Goal: Task Accomplishment & Management: Manage account settings

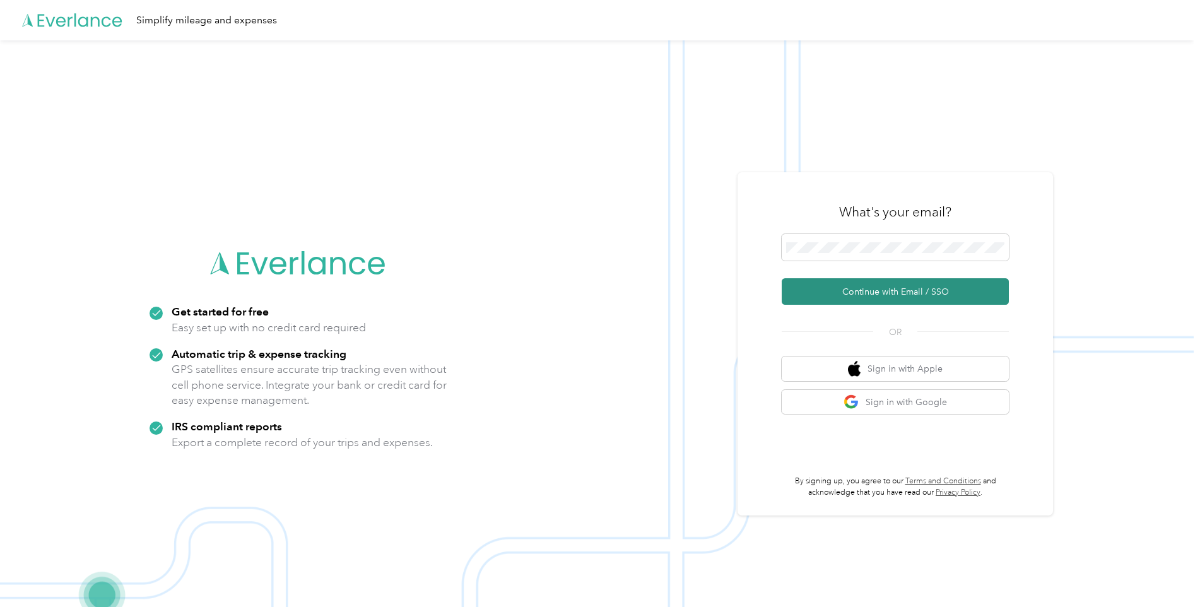
click at [942, 292] on button "Continue with Email / SSO" at bounding box center [895, 291] width 227 height 27
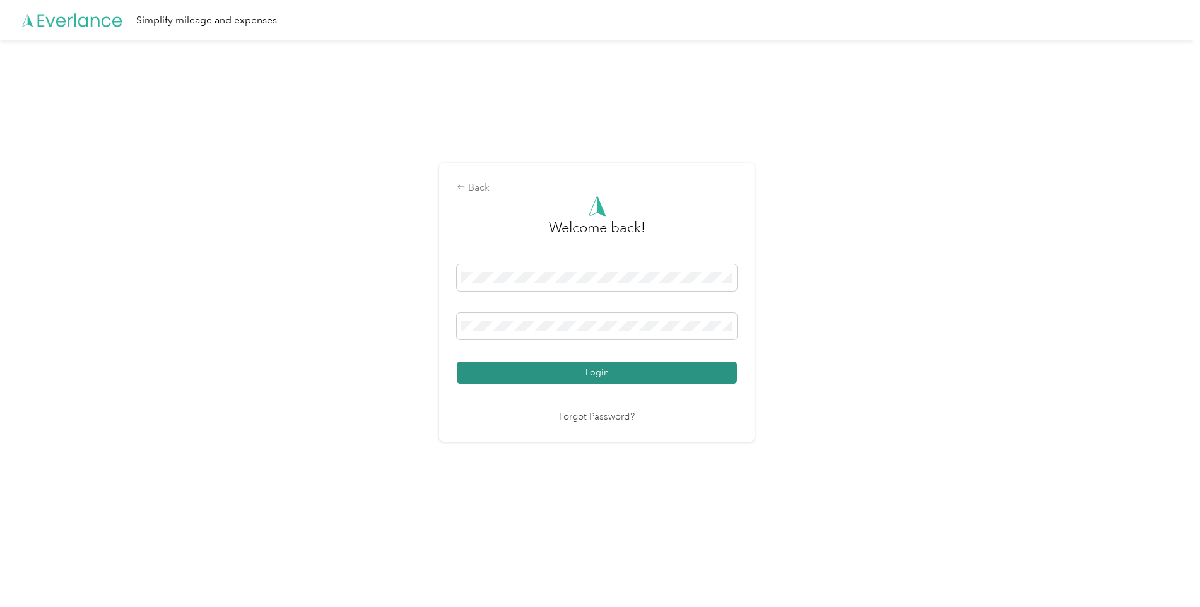
click at [588, 367] on button "Login" at bounding box center [597, 373] width 280 height 22
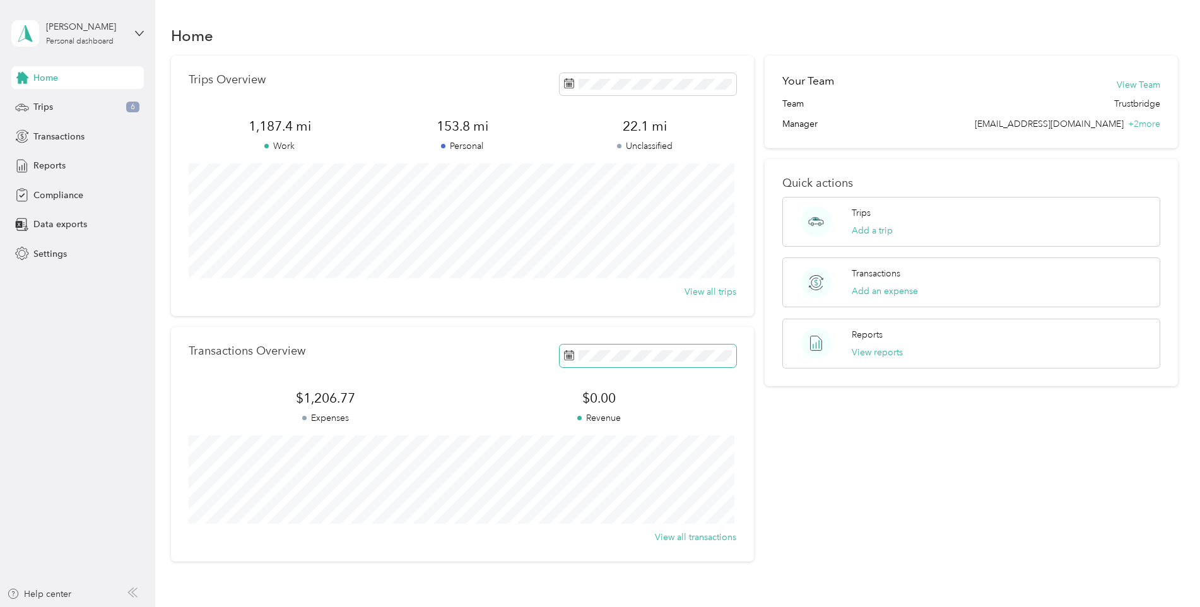
click at [564, 356] on icon at bounding box center [569, 355] width 10 height 10
click at [855, 210] on p "Trips" at bounding box center [861, 212] width 19 height 13
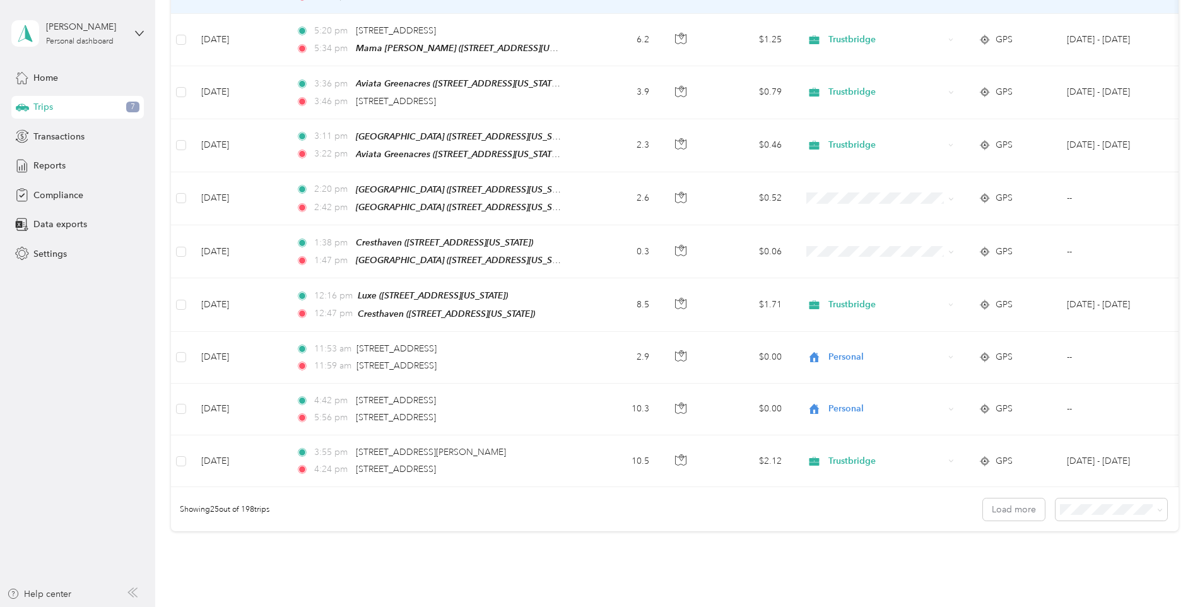
scroll to position [1132, 0]
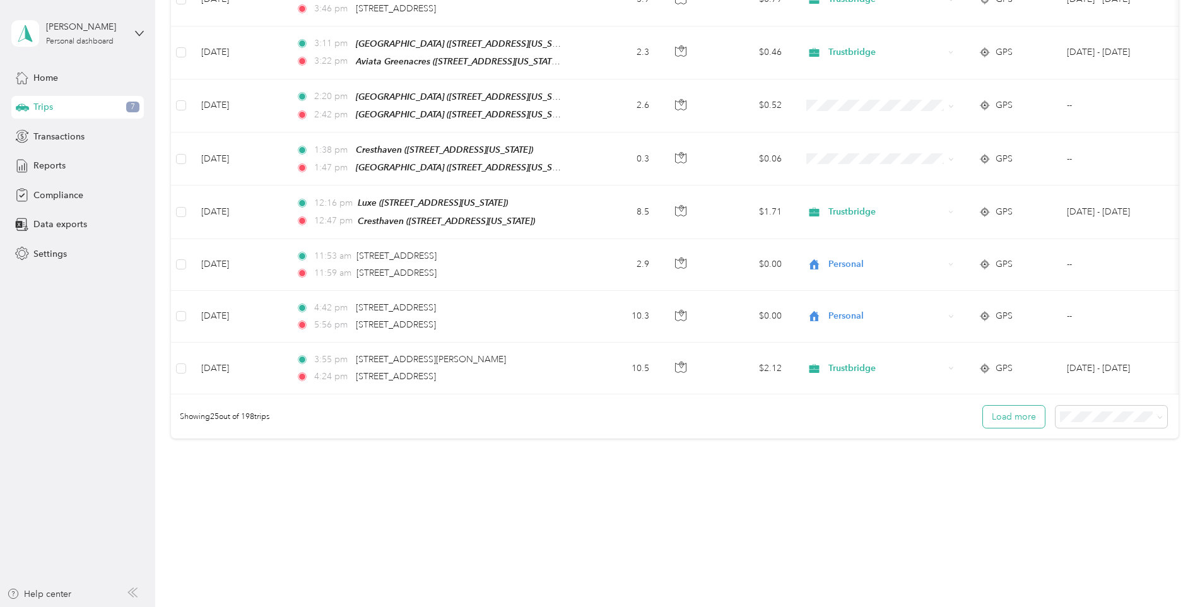
click at [1009, 410] on button "Load more" at bounding box center [1014, 417] width 62 height 22
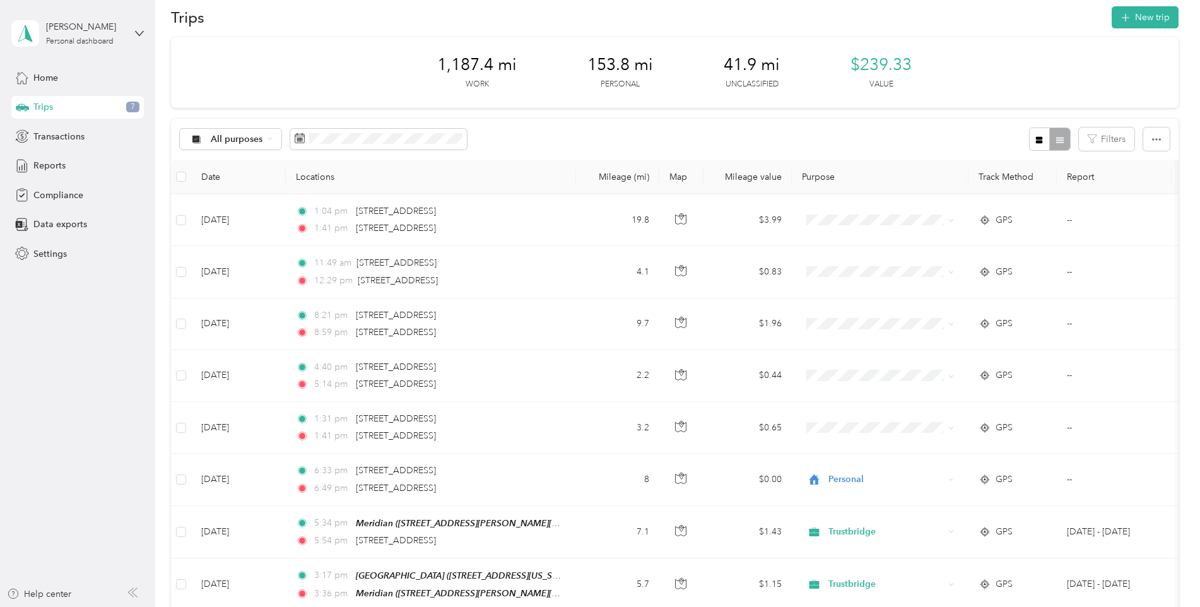
scroll to position [0, 0]
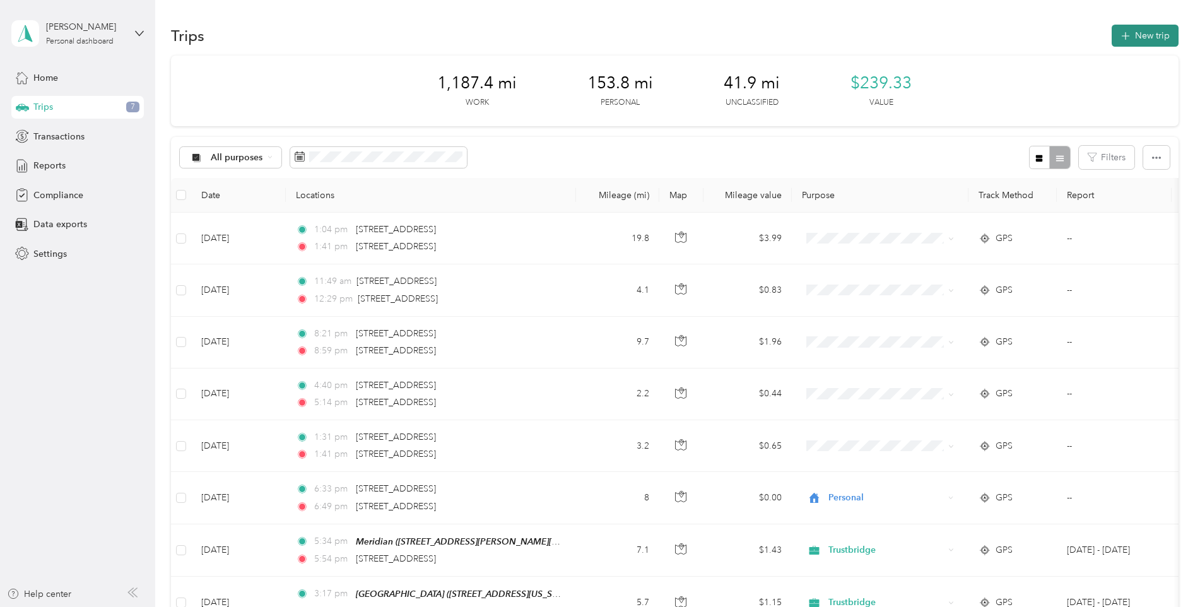
click at [1130, 32] on button "New trip" at bounding box center [1145, 36] width 67 height 22
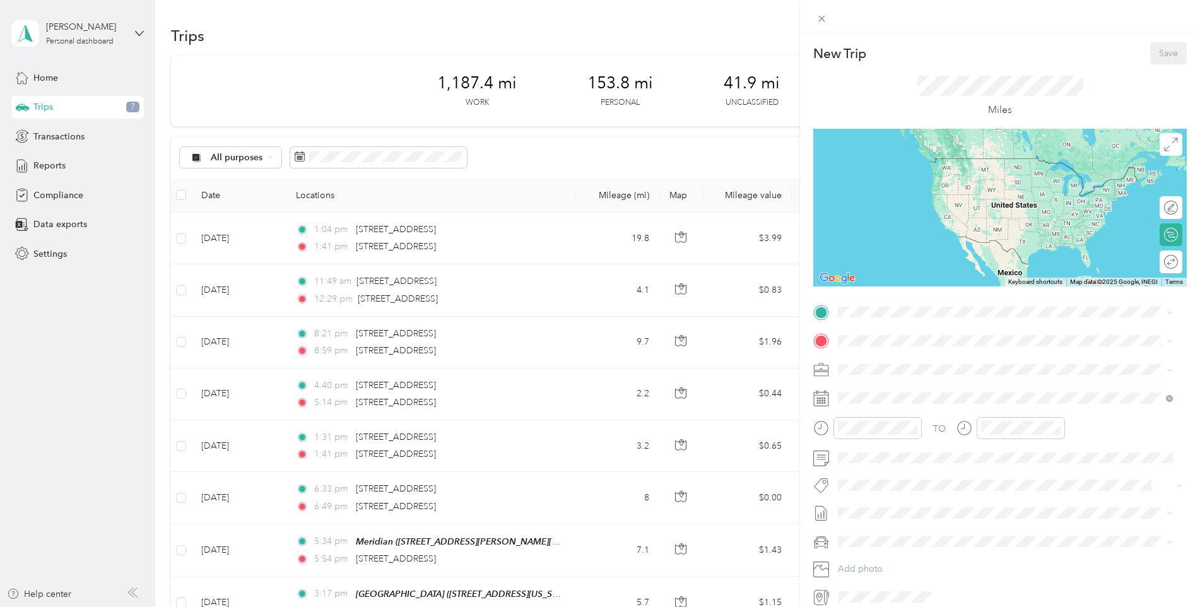
click at [822, 396] on icon at bounding box center [821, 396] width 15 height 0
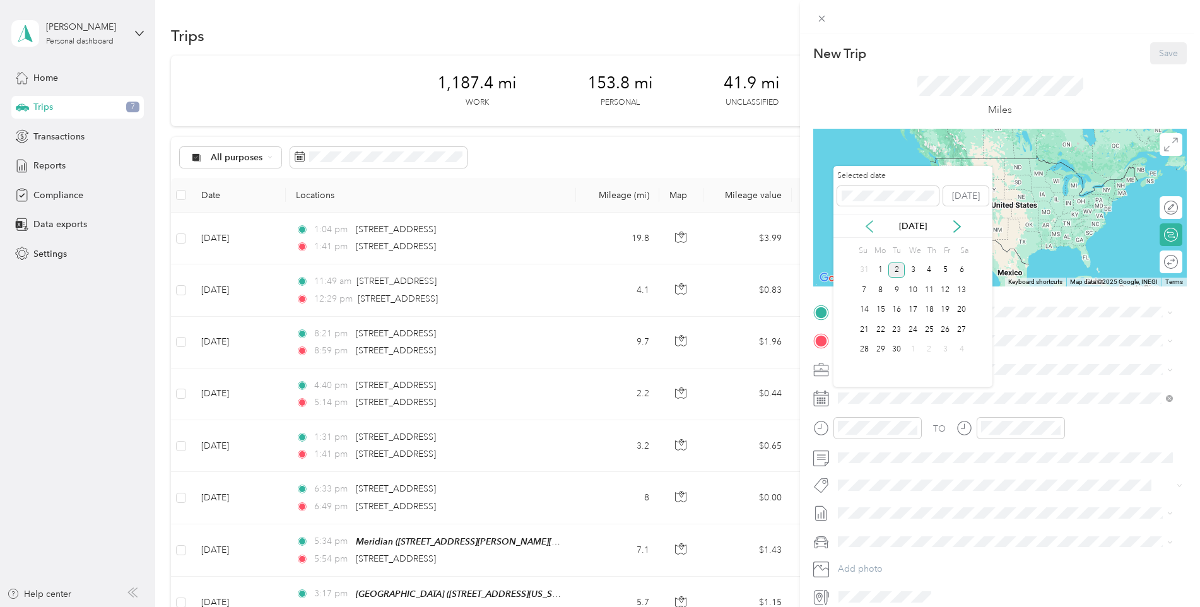
click at [870, 227] on icon at bounding box center [869, 226] width 13 height 13
click at [882, 307] on div "11" at bounding box center [881, 310] width 16 height 16
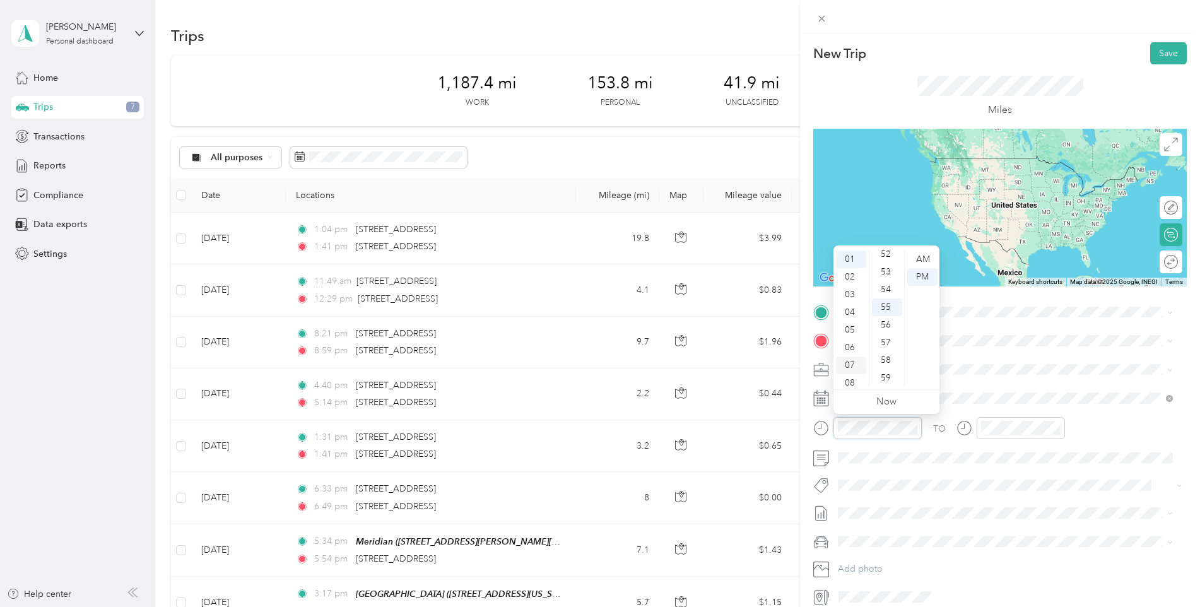
scroll to position [76, 0]
click at [850, 340] on div "09" at bounding box center [851, 343] width 30 height 18
click at [888, 292] on div "40" at bounding box center [887, 295] width 30 height 18
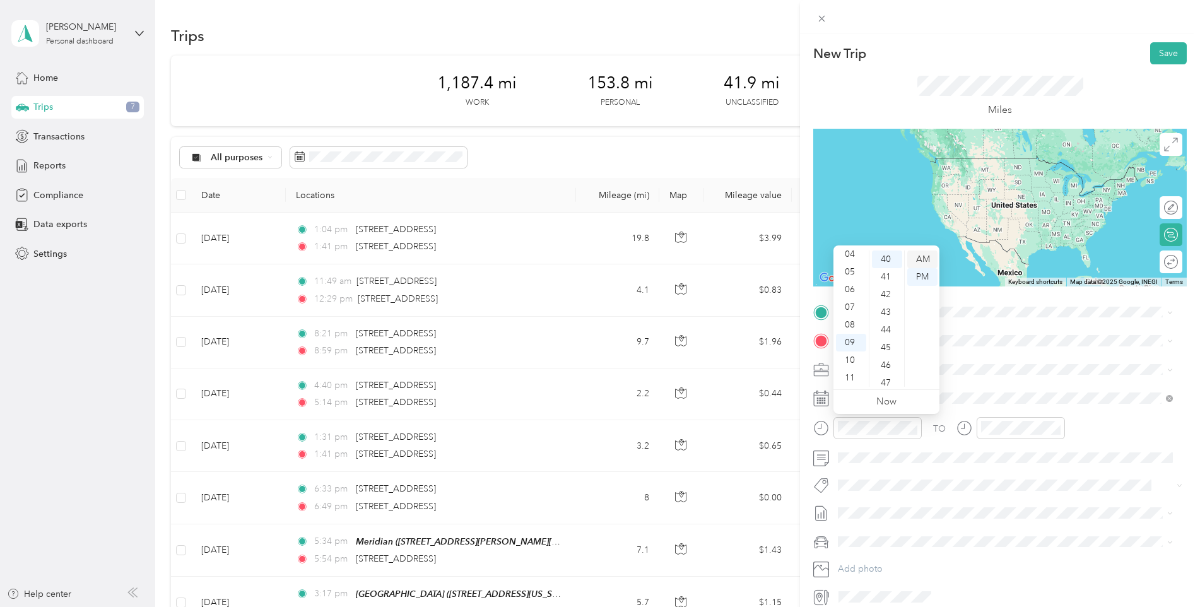
click at [923, 257] on div "AM" at bounding box center [923, 260] width 30 height 18
click at [1058, 428] on icon "close-circle" at bounding box center [1056, 428] width 9 height 9
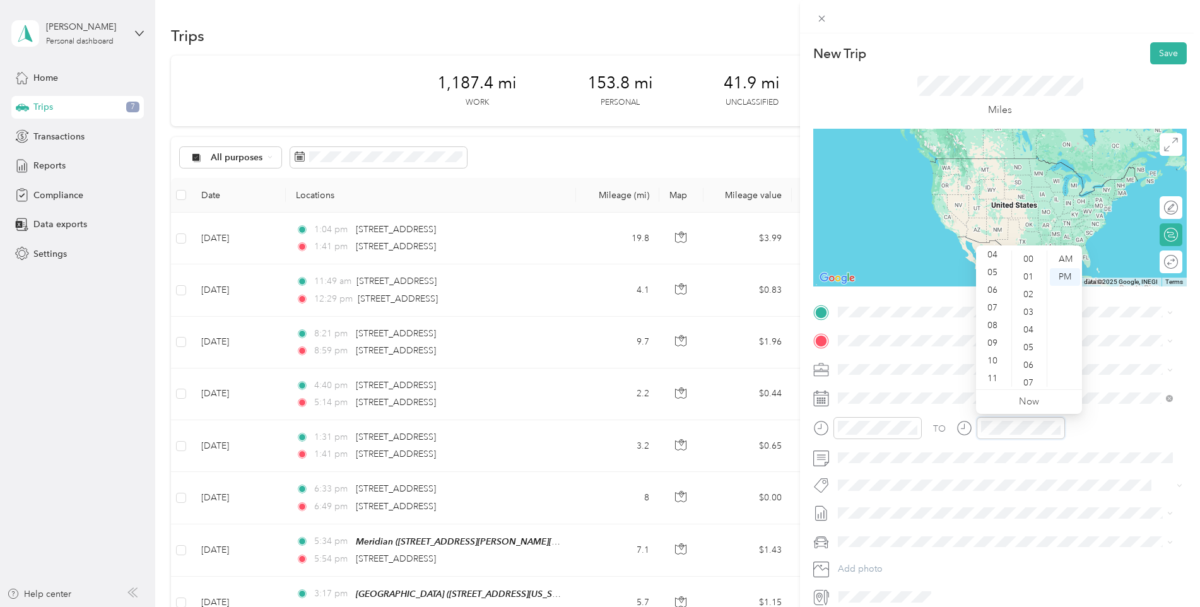
scroll to position [76, 0]
click at [995, 353] on div "10" at bounding box center [994, 361] width 30 height 18
click at [992, 362] on div "10" at bounding box center [994, 361] width 30 height 18
click at [1066, 258] on div "AM" at bounding box center [1065, 260] width 30 height 18
click at [992, 360] on div "10" at bounding box center [994, 361] width 30 height 18
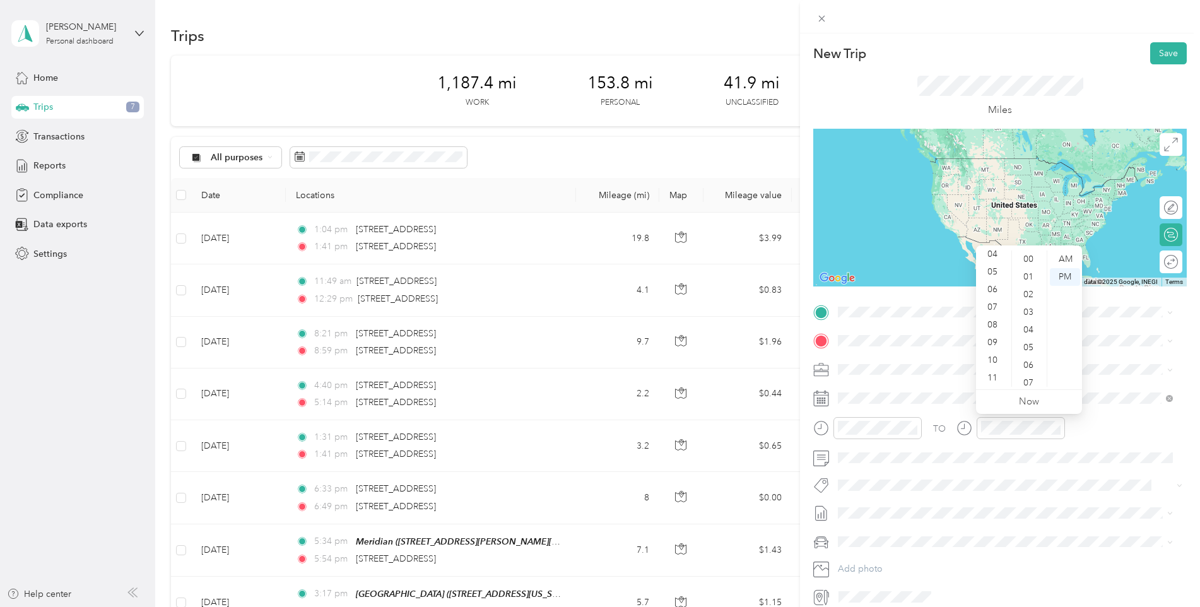
click at [1072, 250] on div "12 01 02 03 04 05 06 07 08 09 10 11 00 01 02 03 04 05 06 07 08 09 10 11 12 13 1…" at bounding box center [1029, 318] width 106 height 141
click at [822, 312] on icon at bounding box center [821, 312] width 11 height 11
click at [846, 332] on span "From search results" at bounding box center [882, 328] width 79 height 11
click at [954, 352] on span "10330 Nuvista Avenue Wellington, Florida 33414, United States" at bounding box center [925, 353] width 126 height 11
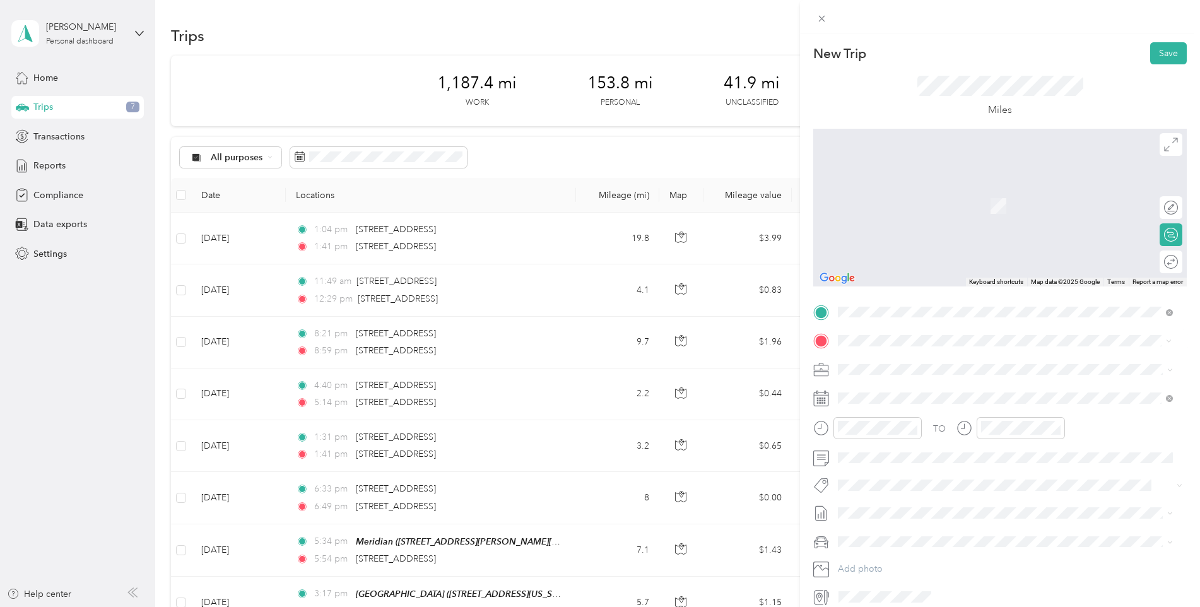
click at [933, 392] on span "[STREET_ADDRESS][US_STATE]" at bounding box center [925, 386] width 126 height 11
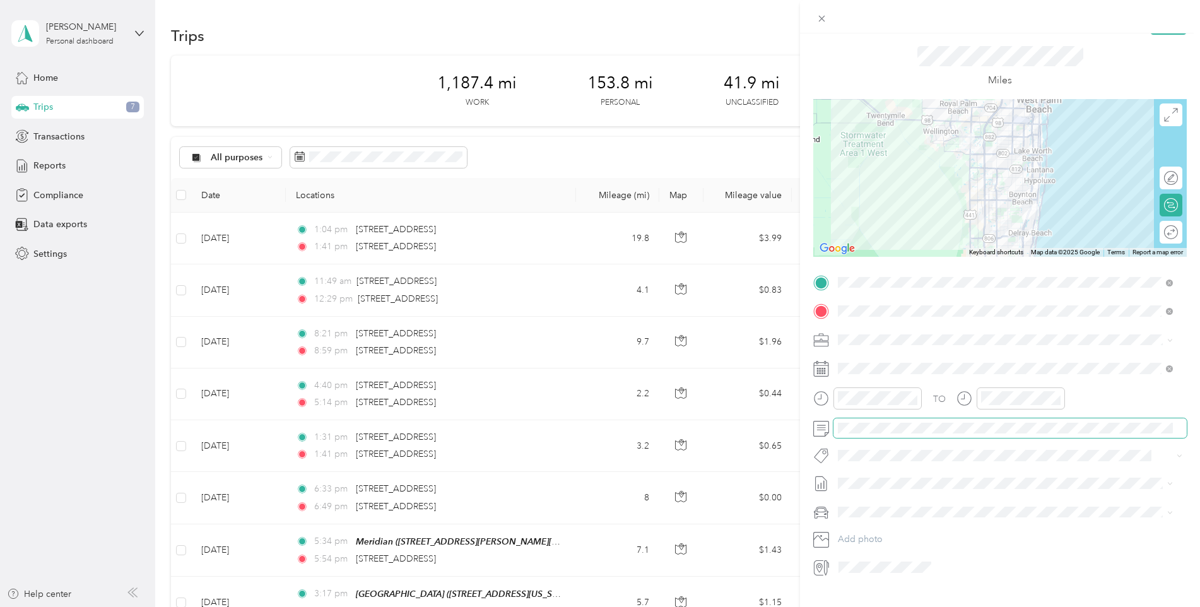
scroll to position [56, 0]
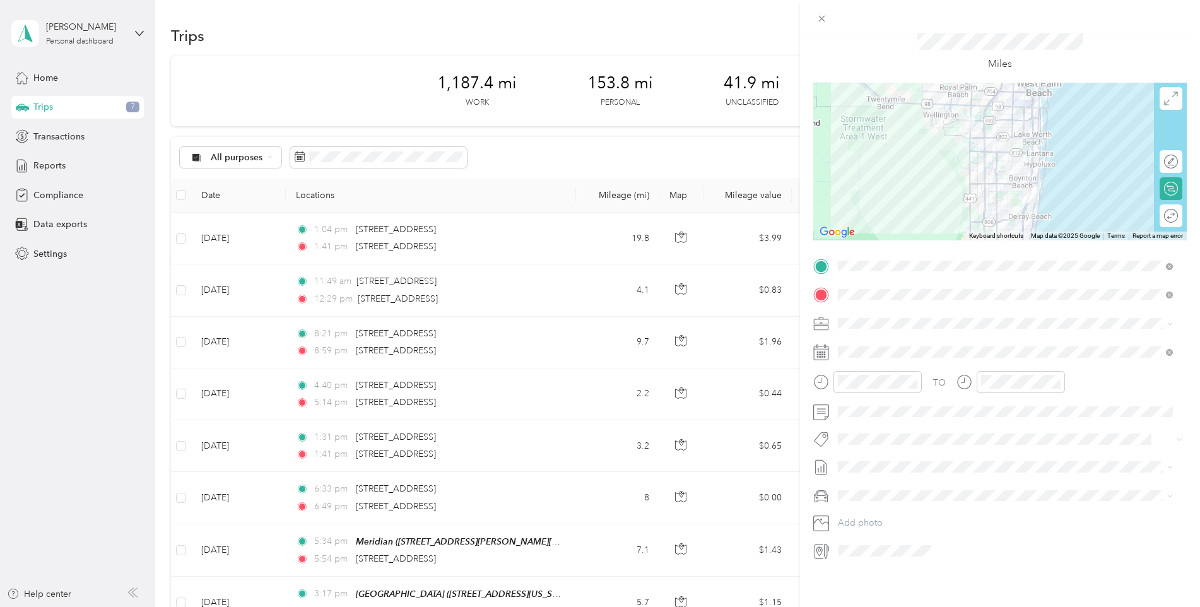
click at [884, 509] on li "GMC Terrain" at bounding box center [1006, 505] width 344 height 22
click at [822, 546] on icon at bounding box center [820, 551] width 8 height 11
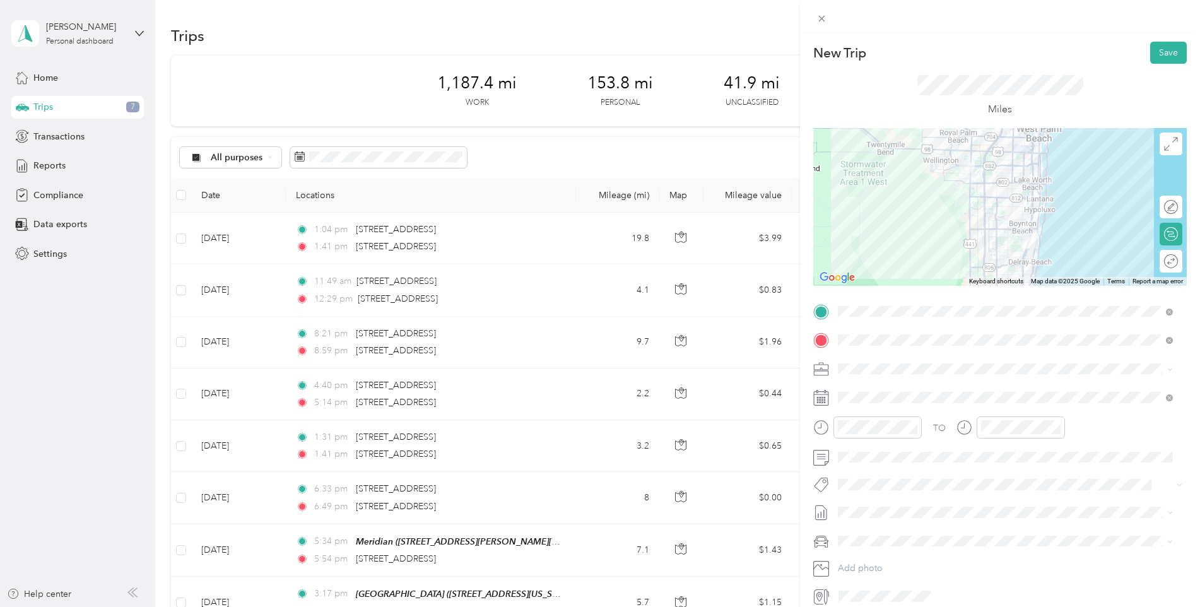
scroll to position [0, 0]
click at [1161, 54] on button "Save" at bounding box center [1169, 53] width 37 height 22
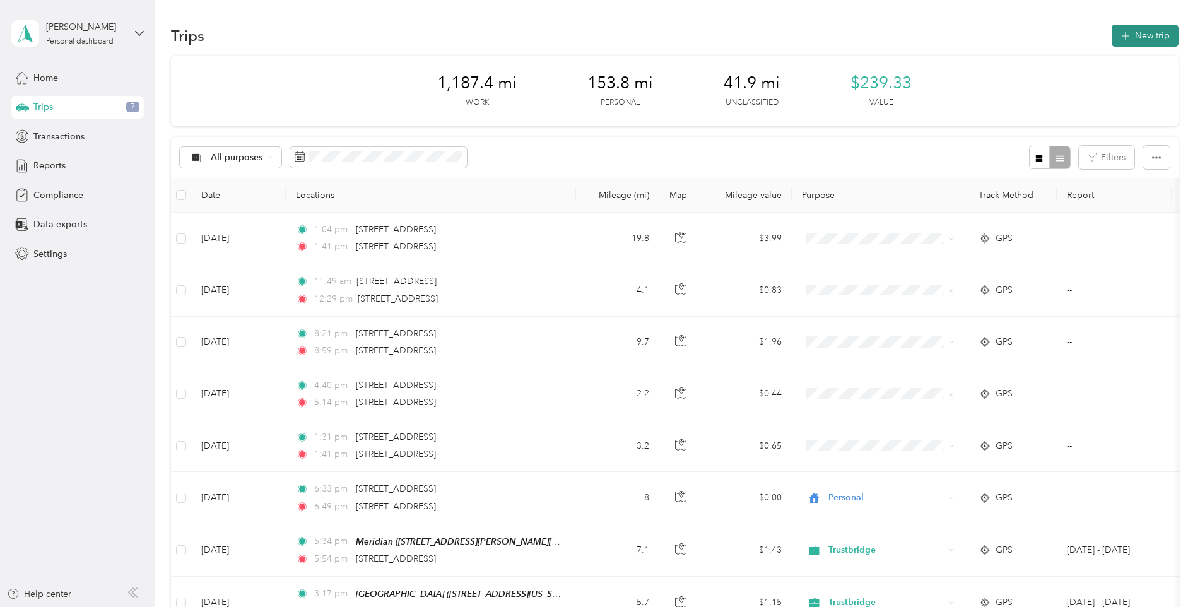
click at [1138, 31] on button "New trip" at bounding box center [1145, 36] width 67 height 22
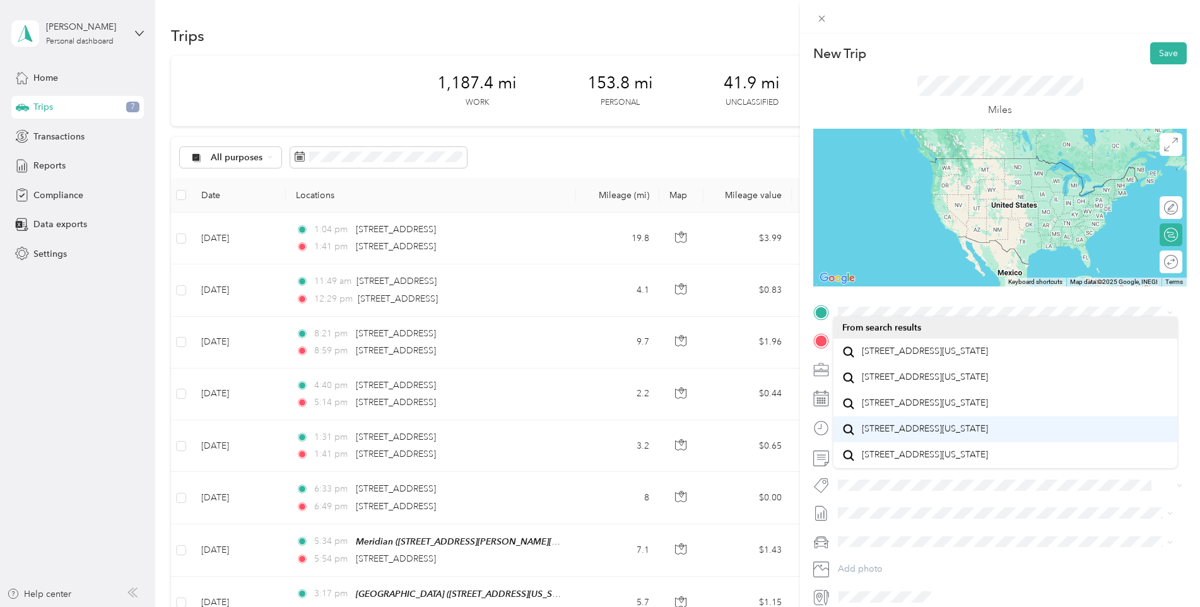
click at [966, 434] on span "[STREET_ADDRESS][US_STATE]" at bounding box center [925, 428] width 126 height 11
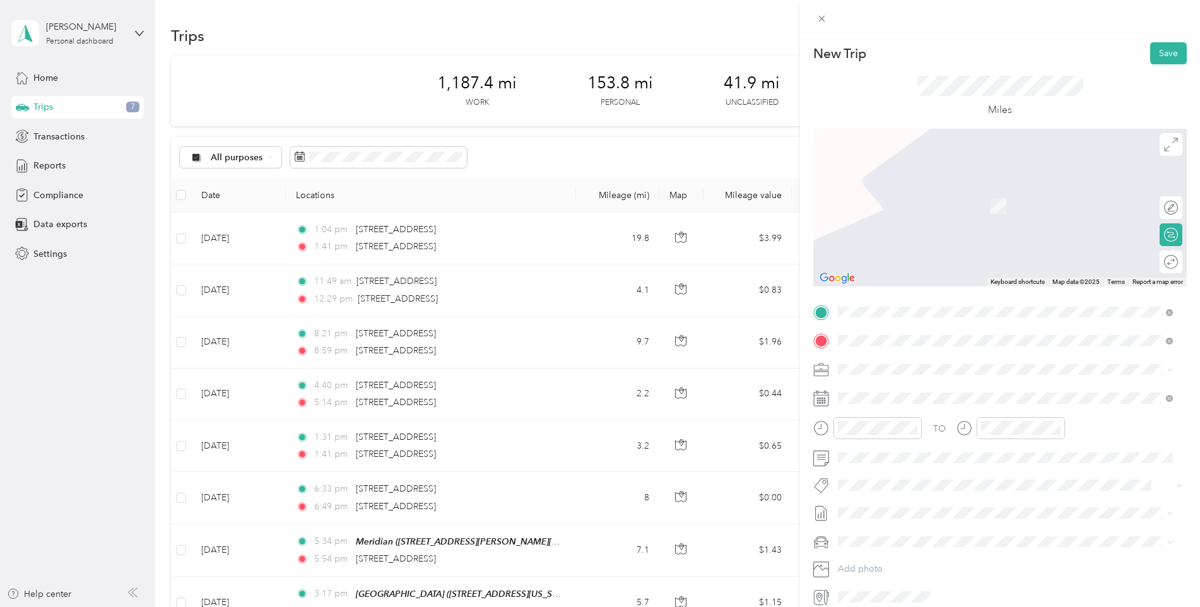
click at [988, 400] on span "[STREET_ADDRESS][US_STATE]" at bounding box center [925, 405] width 126 height 11
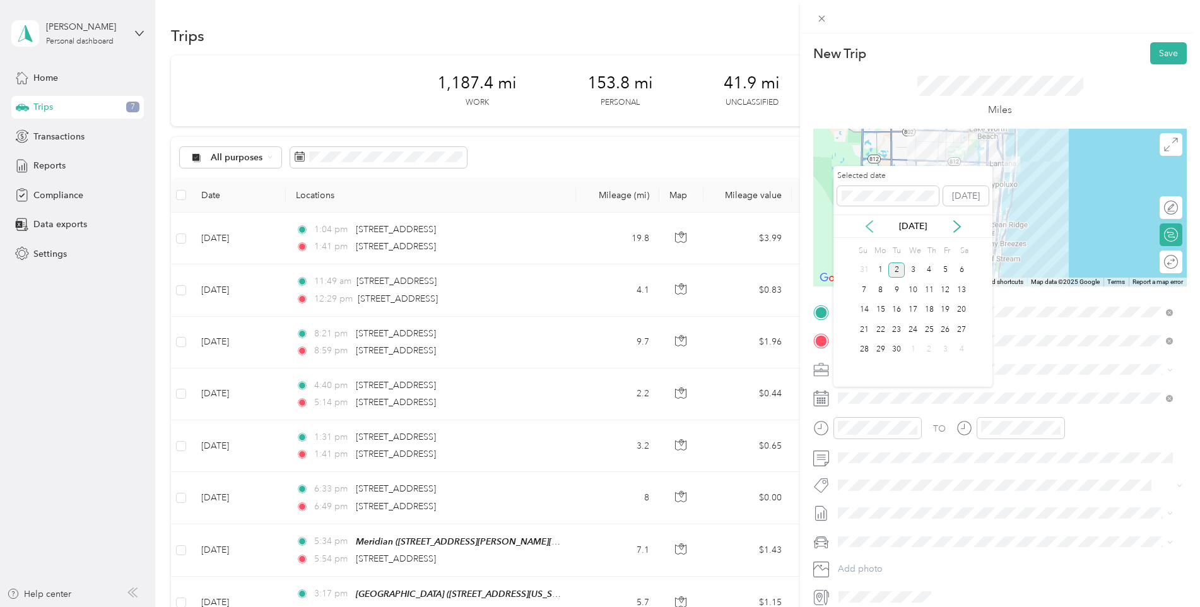
click at [869, 225] on icon at bounding box center [869, 226] width 13 height 13
click at [877, 311] on div "11" at bounding box center [881, 310] width 16 height 16
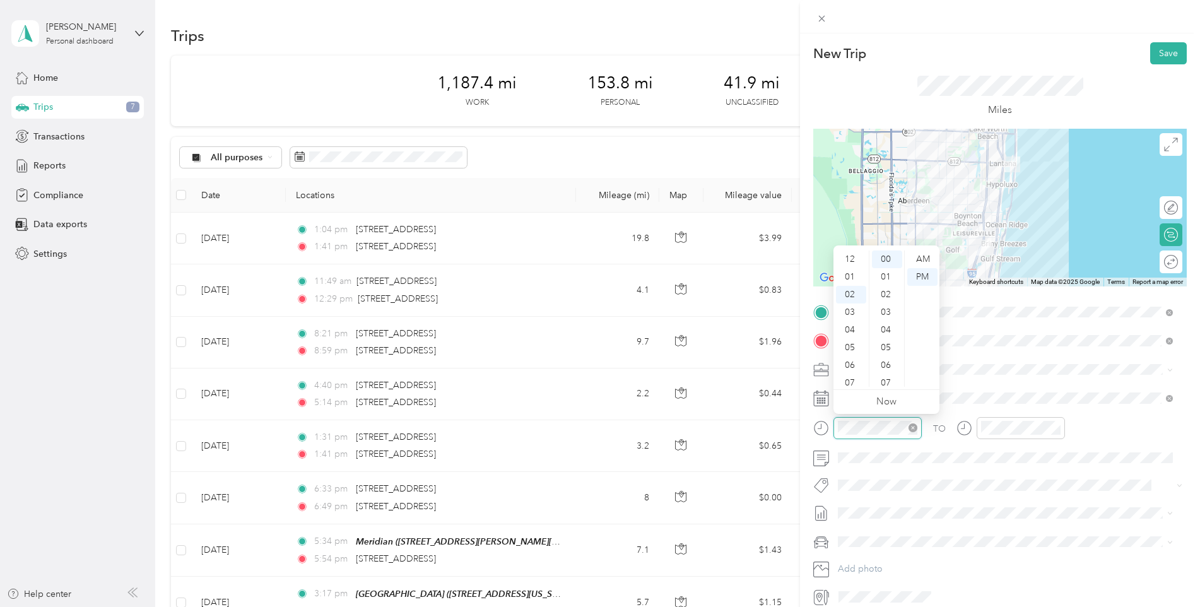
scroll to position [35, 0]
click at [925, 256] on div "AM" at bounding box center [923, 260] width 30 height 18
click at [849, 378] on div "11" at bounding box center [851, 378] width 30 height 18
click at [1055, 427] on icon "close-circle" at bounding box center [1056, 428] width 9 height 9
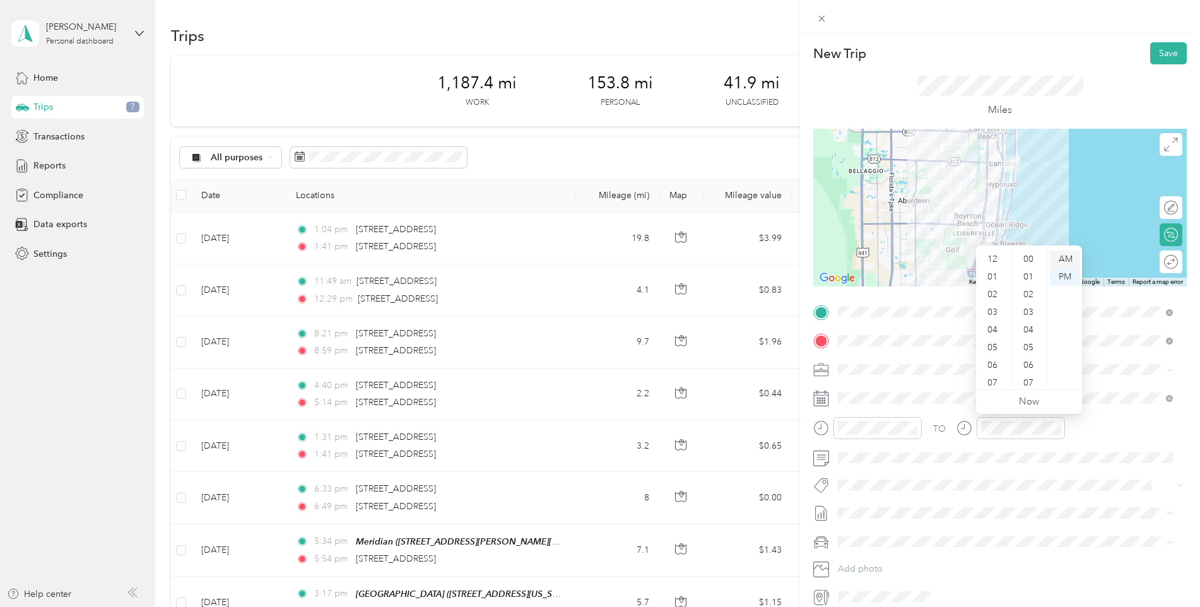
click at [1069, 261] on div "AM" at bounding box center [1065, 260] width 30 height 18
click at [889, 562] on span "GMC Terrain" at bounding box center [868, 557] width 50 height 11
click at [1163, 49] on button "Save" at bounding box center [1169, 53] width 37 height 22
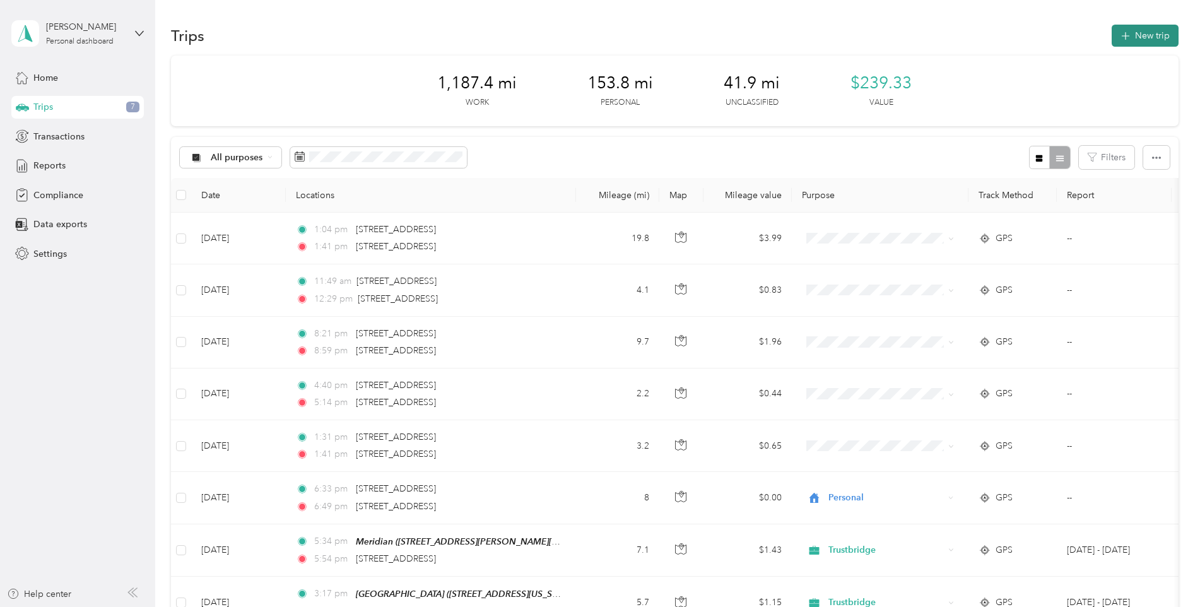
click at [1132, 35] on button "New trip" at bounding box center [1145, 36] width 67 height 22
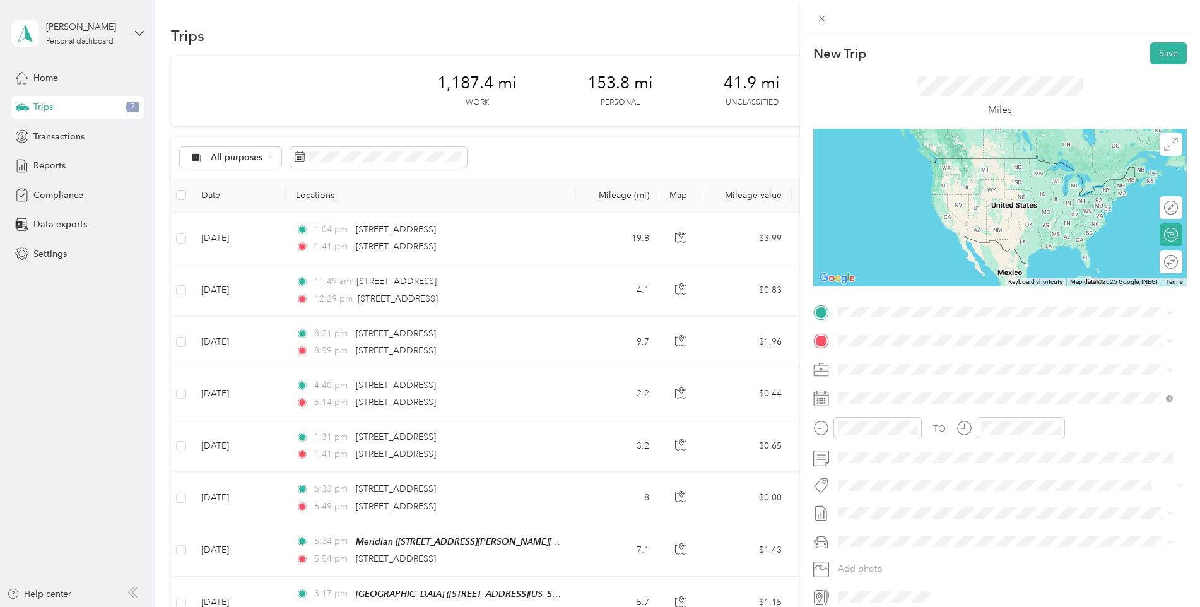
click at [910, 374] on span "[STREET_ADDRESS][US_STATE]" at bounding box center [925, 372] width 126 height 11
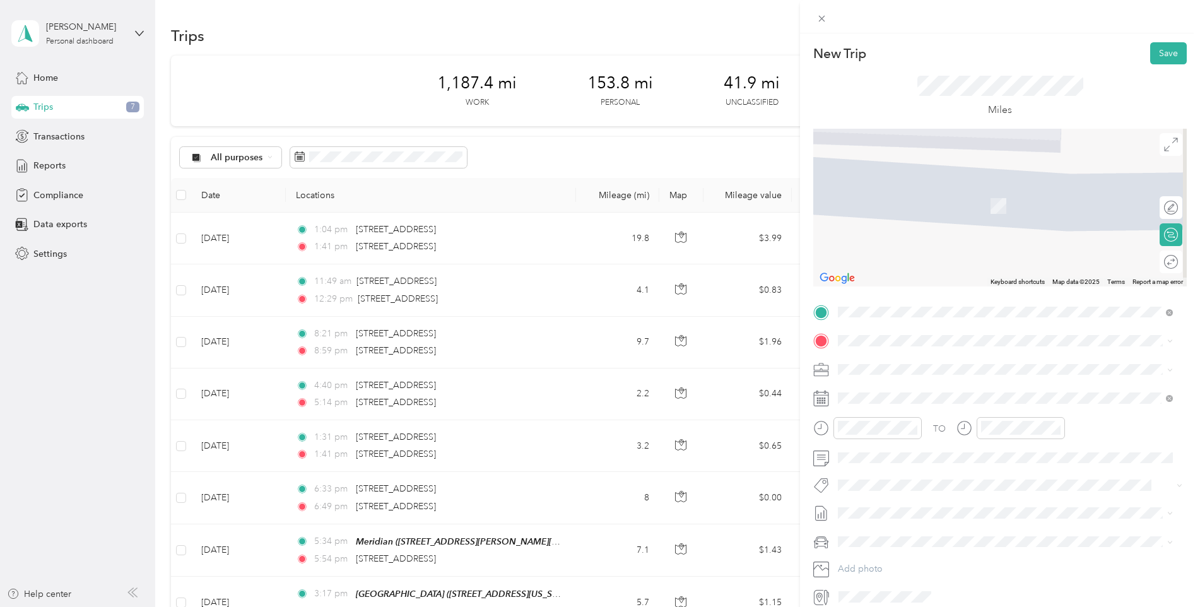
click at [917, 439] on span "[STREET_ADDRESS][US_STATE]" at bounding box center [925, 443] width 126 height 11
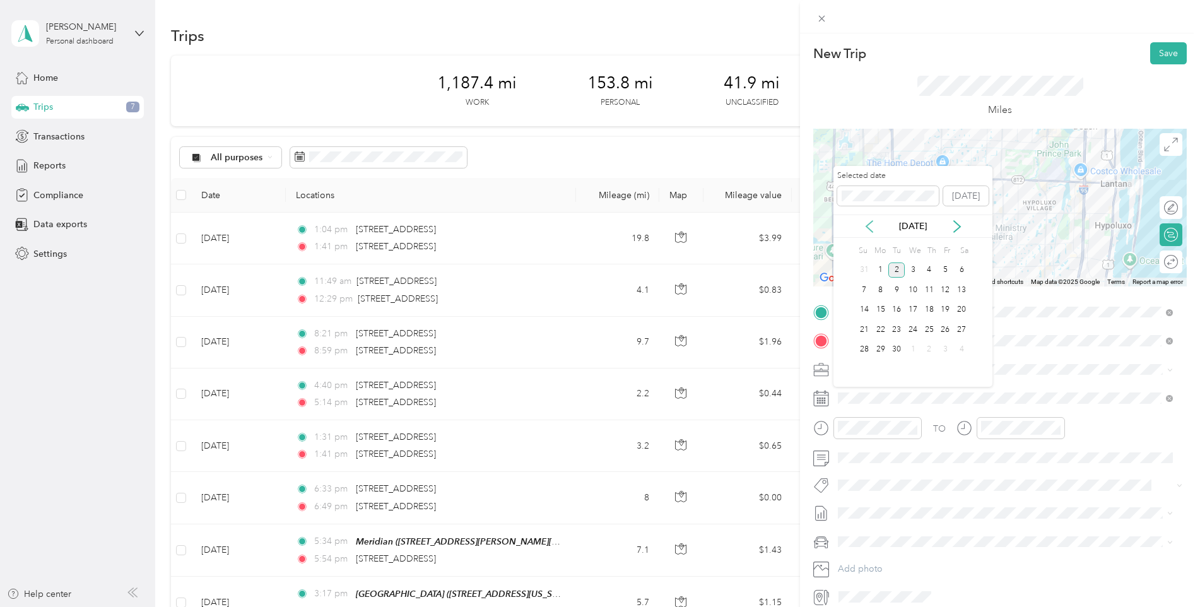
click at [865, 225] on icon at bounding box center [869, 226] width 13 height 13
click at [882, 310] on div "11" at bounding box center [881, 310] width 16 height 16
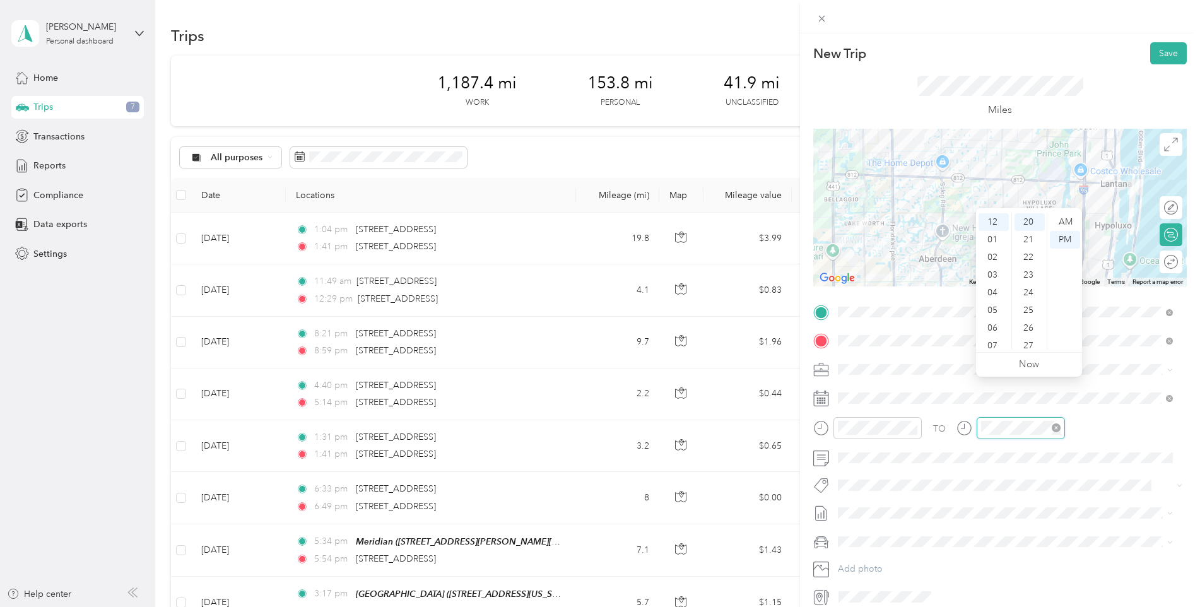
scroll to position [56, 0]
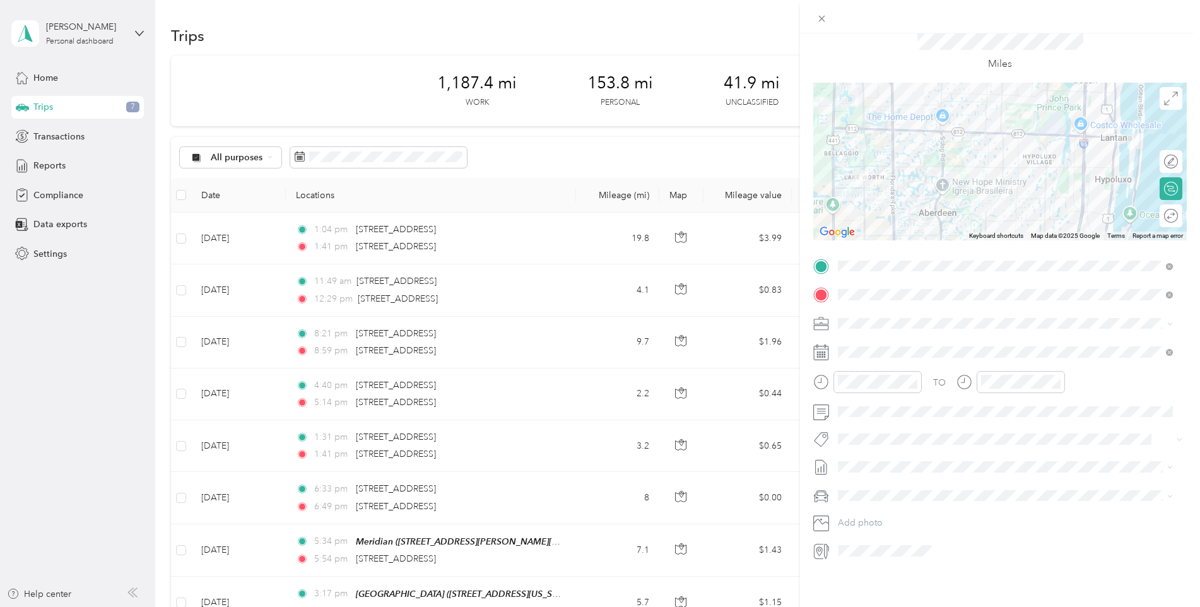
click at [872, 507] on span "GMC Terrain" at bounding box center [868, 502] width 50 height 11
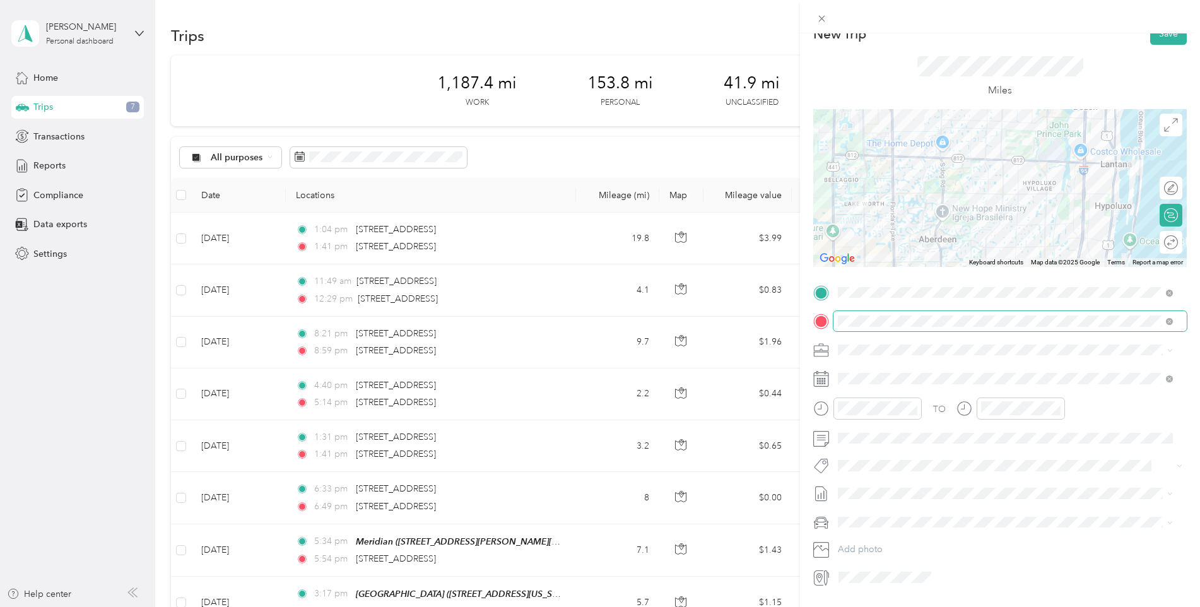
scroll to position [0, 0]
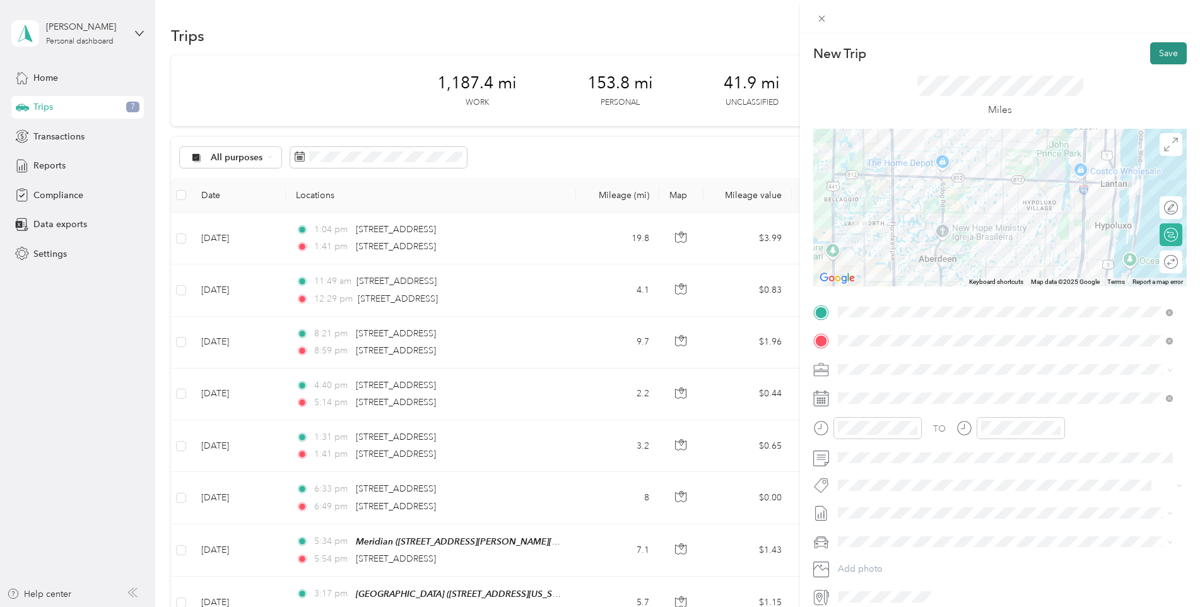
click at [1158, 54] on button "Save" at bounding box center [1169, 53] width 37 height 22
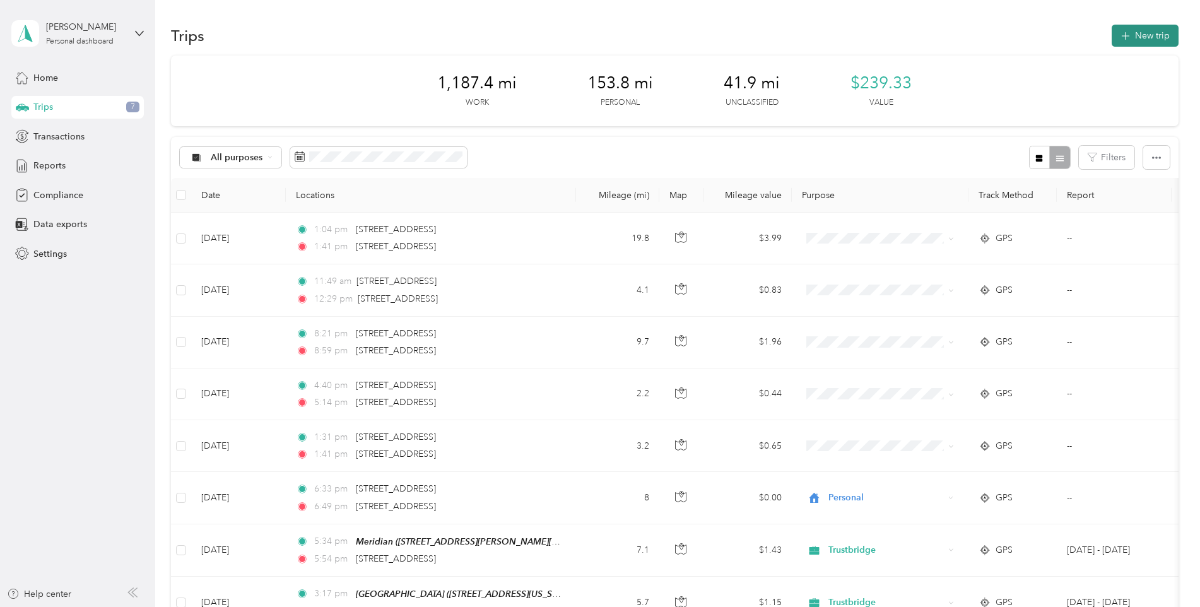
click at [1142, 40] on button "New trip" at bounding box center [1145, 36] width 67 height 22
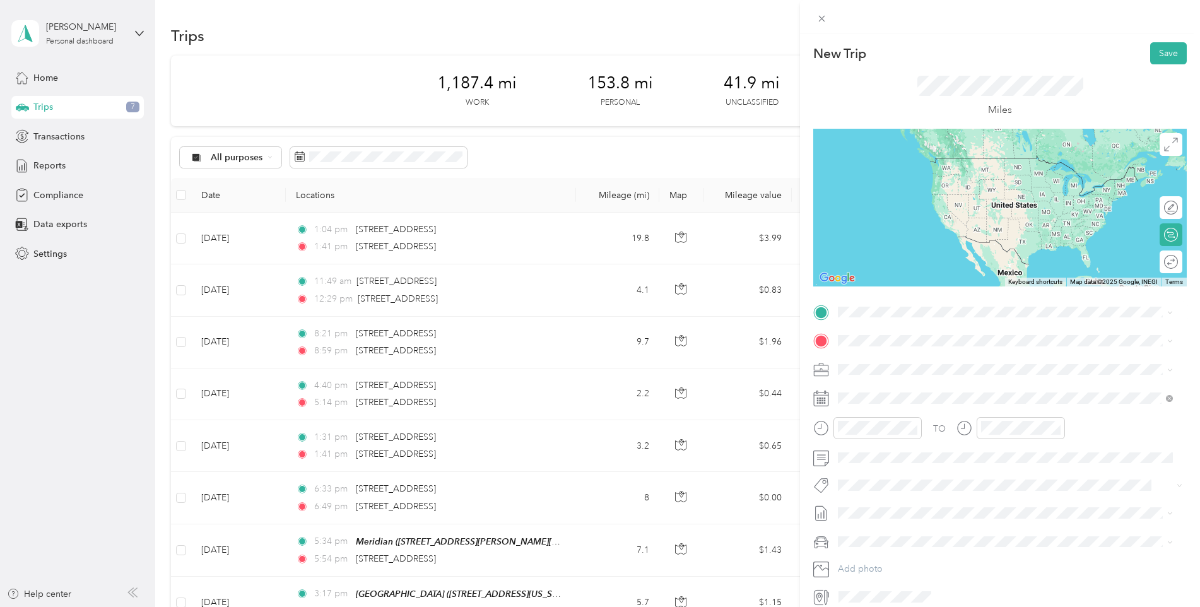
click at [883, 405] on div "The Arbor [STREET_ADDRESS][US_STATE]" at bounding box center [925, 404] width 126 height 27
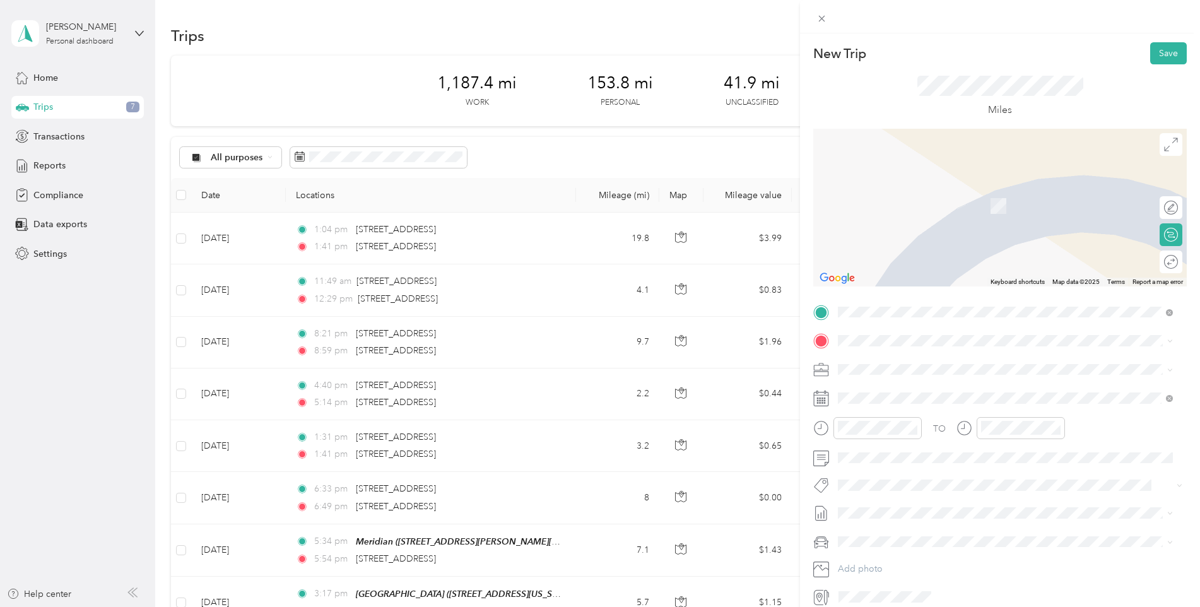
click at [825, 339] on icon at bounding box center [821, 341] width 11 height 11
click at [916, 401] on span "[STREET_ADDRESS][US_STATE]" at bounding box center [925, 398] width 126 height 11
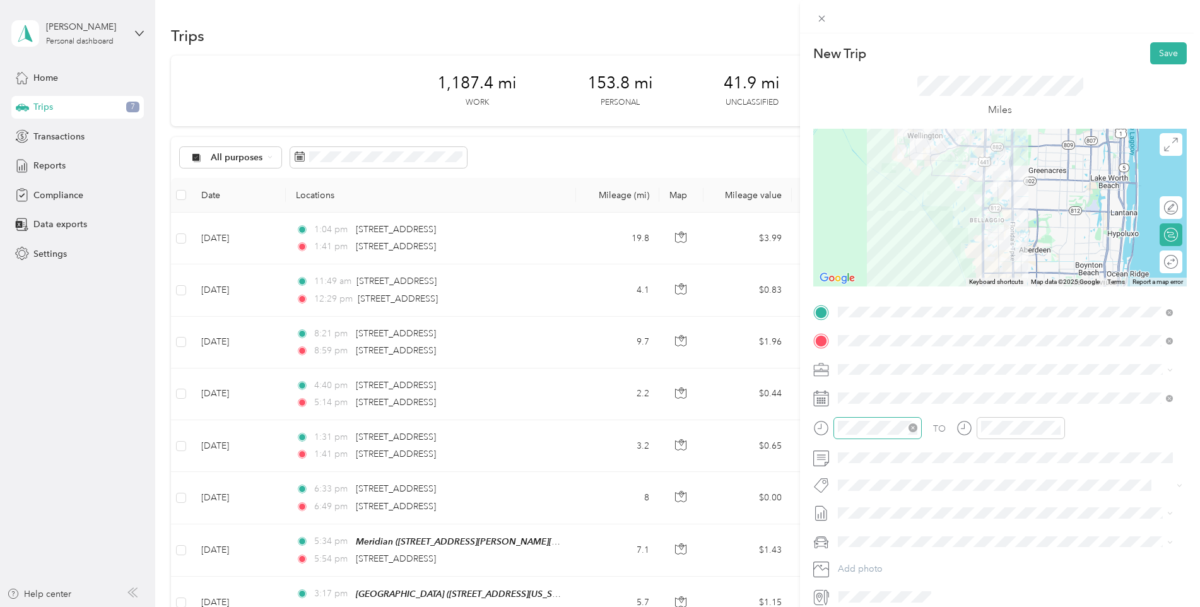
click at [915, 427] on icon "close-circle" at bounding box center [913, 428] width 9 height 9
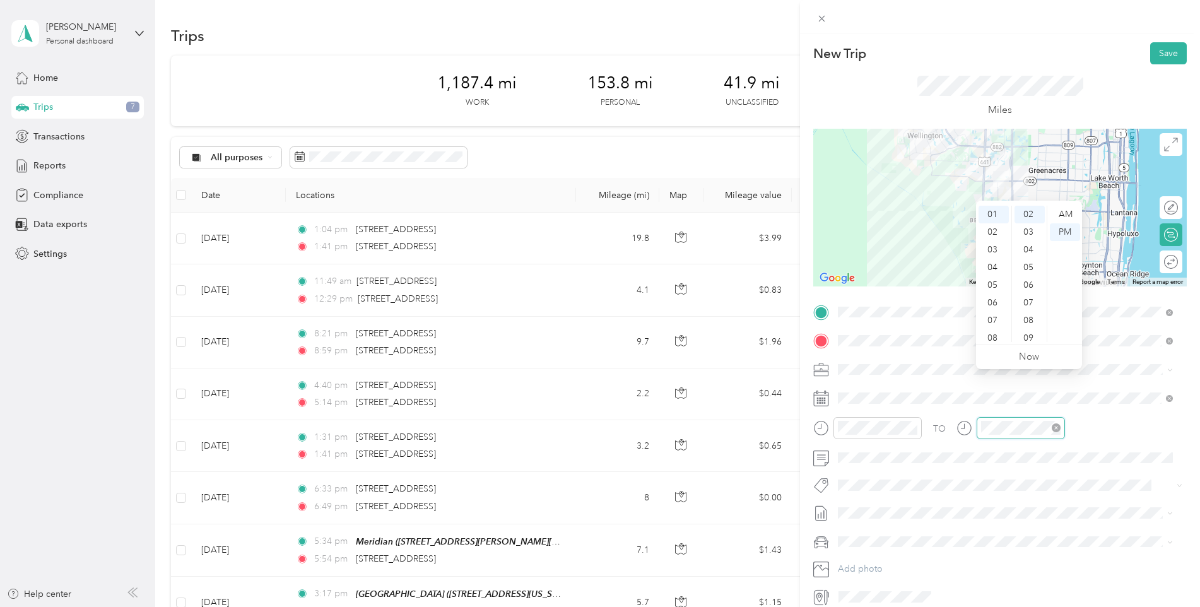
scroll to position [56, 0]
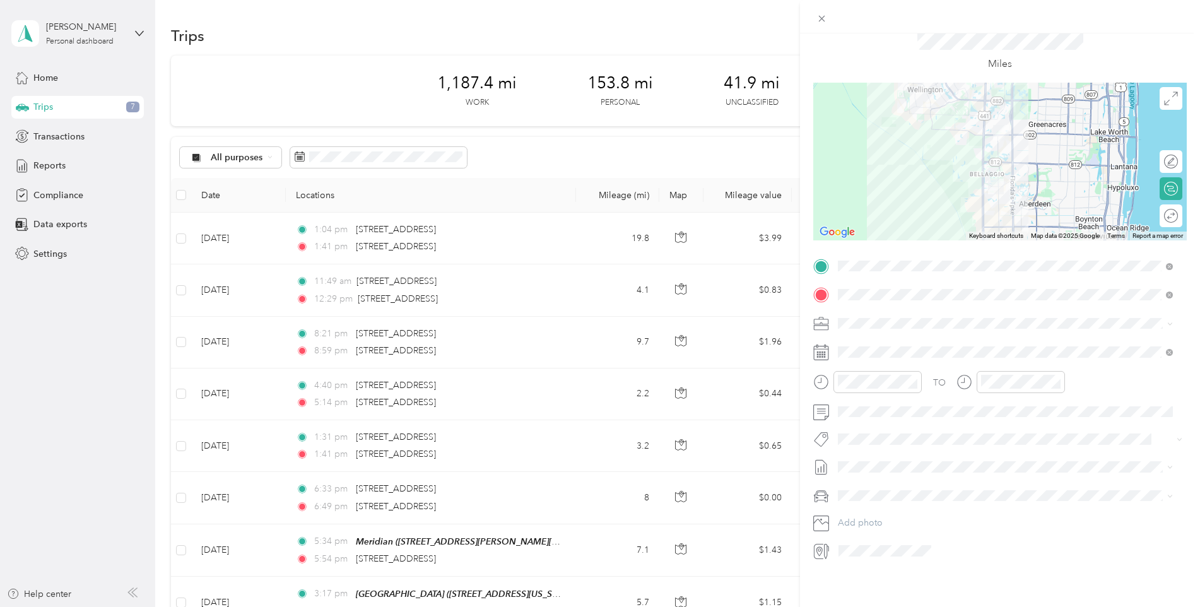
click at [887, 508] on div "GMC Terrain" at bounding box center [1006, 501] width 326 height 13
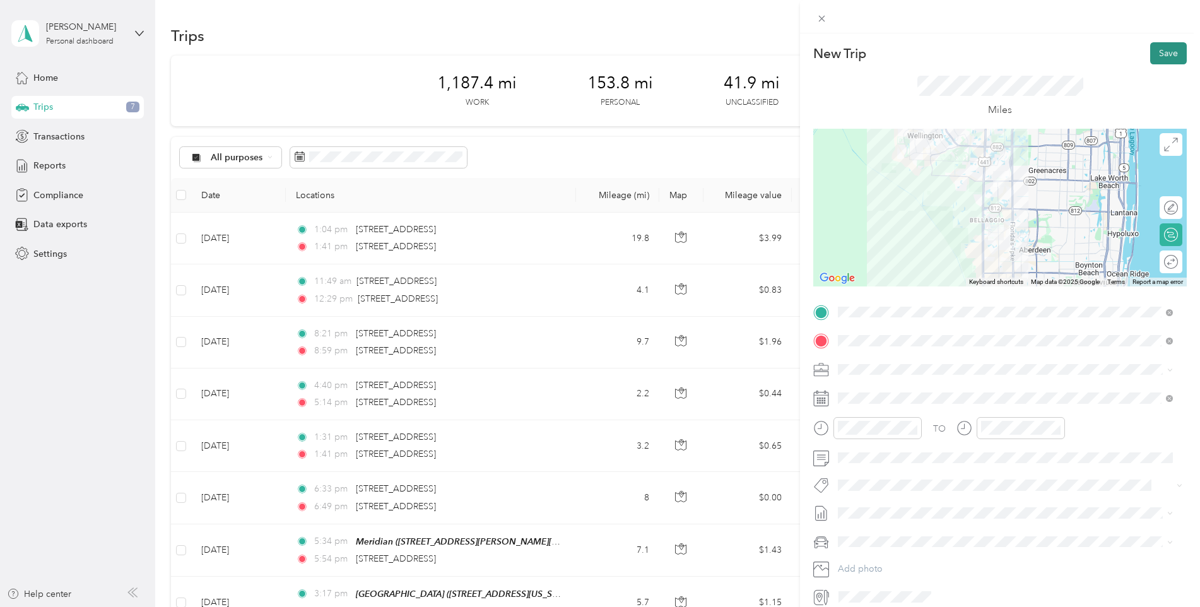
click at [1158, 51] on button "Save" at bounding box center [1169, 53] width 37 height 22
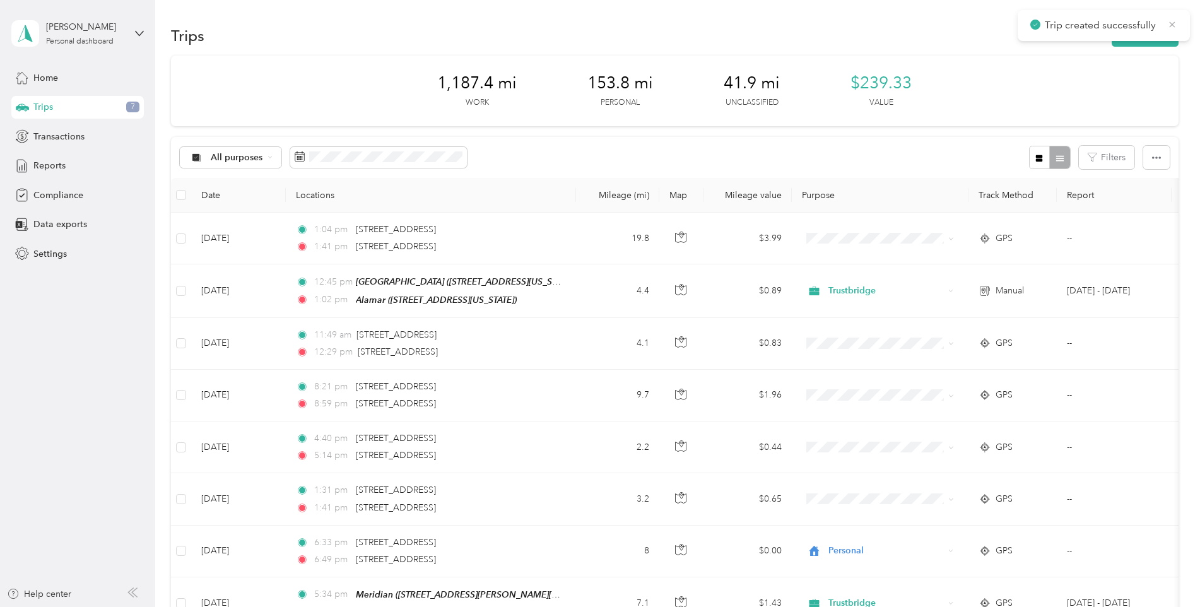
click at [1170, 25] on icon at bounding box center [1173, 24] width 10 height 11
click at [1153, 36] on button "New trip" at bounding box center [1145, 36] width 67 height 22
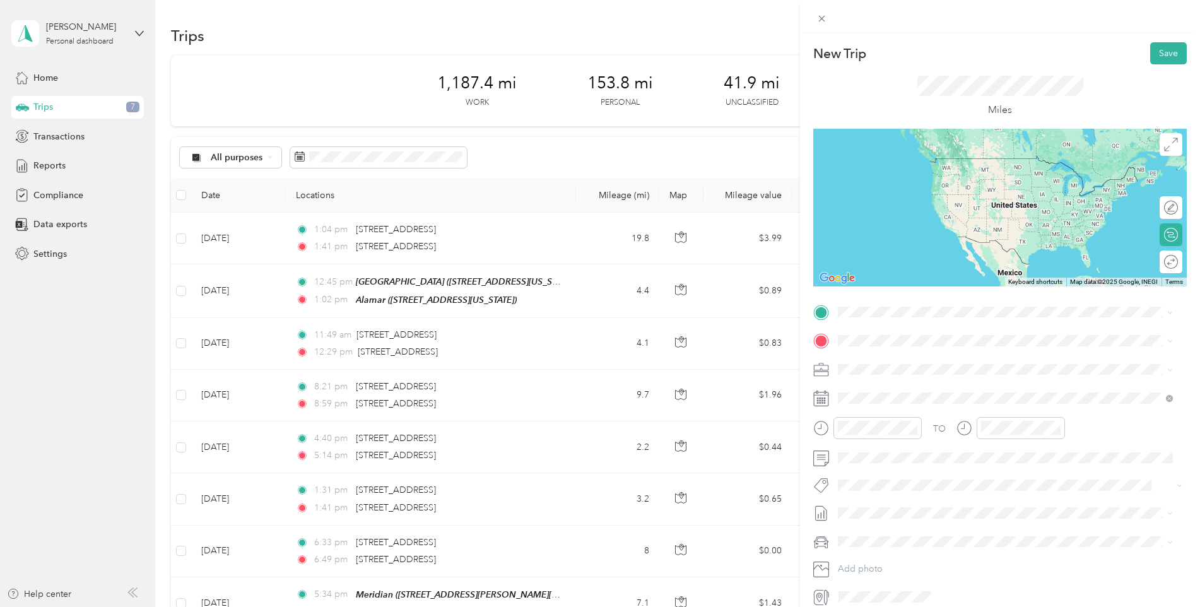
click at [928, 376] on div "Alamar 8785 Lake Worth Road, Lake Worth, 33467, Lake Worth, Florida, United Sta…" at bounding box center [925, 362] width 126 height 27
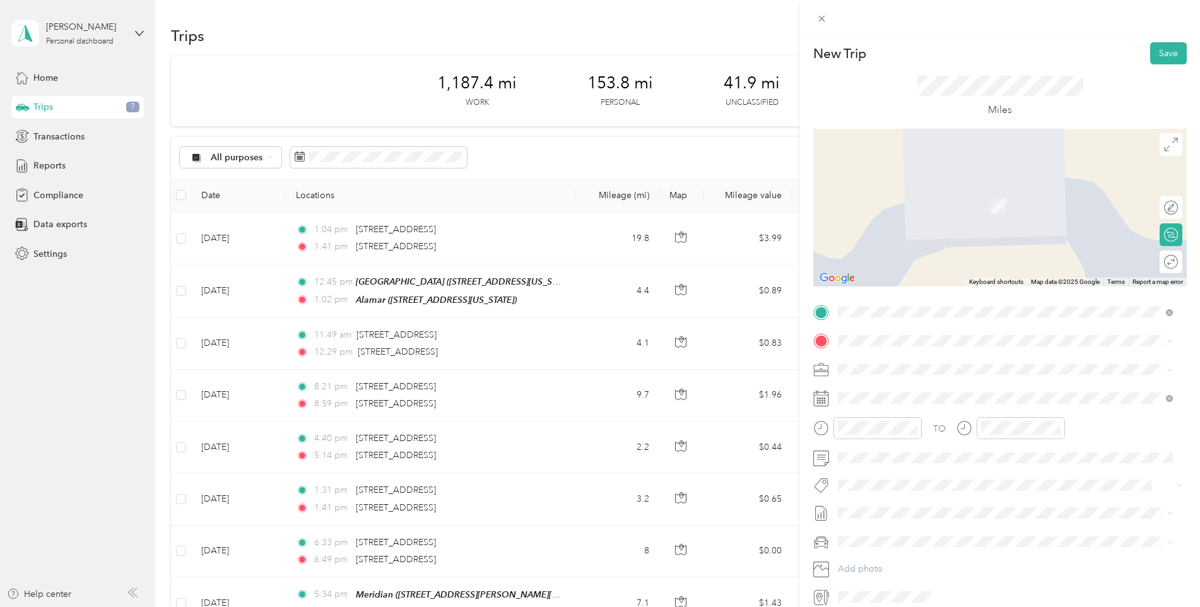
click at [828, 340] on icon at bounding box center [821, 341] width 15 height 15
click at [822, 340] on icon at bounding box center [821, 341] width 11 height 11
click at [884, 410] on div "Medicana [STREET_ADDRESS][US_STATE]" at bounding box center [925, 397] width 126 height 27
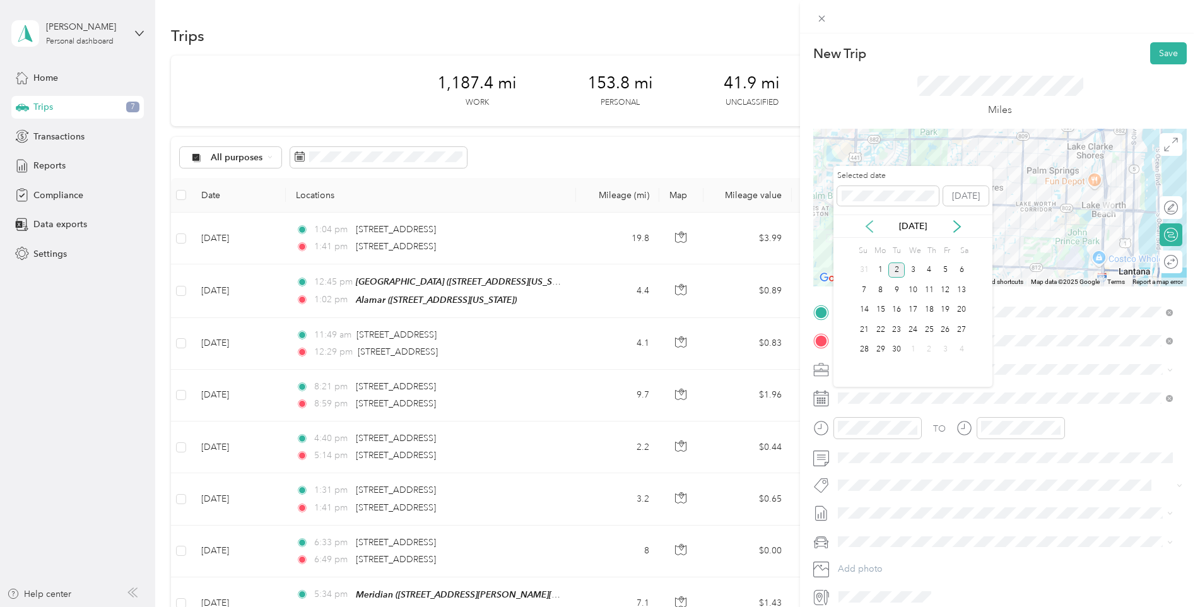
click at [868, 225] on icon at bounding box center [870, 226] width 6 height 11
click at [879, 309] on div "11" at bounding box center [881, 310] width 16 height 16
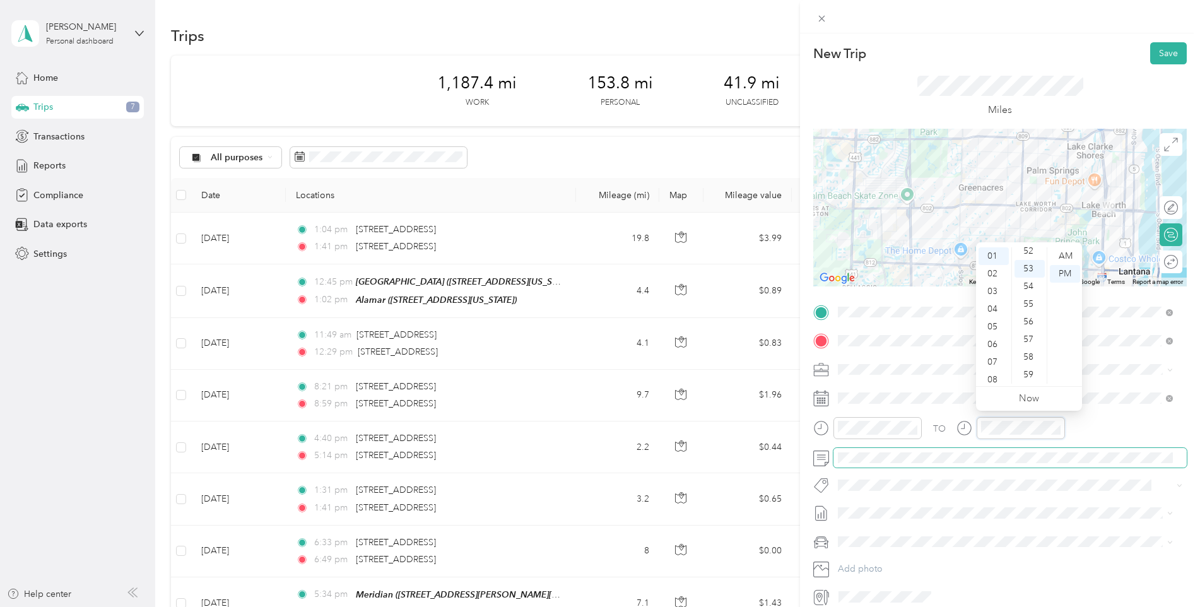
scroll to position [56, 0]
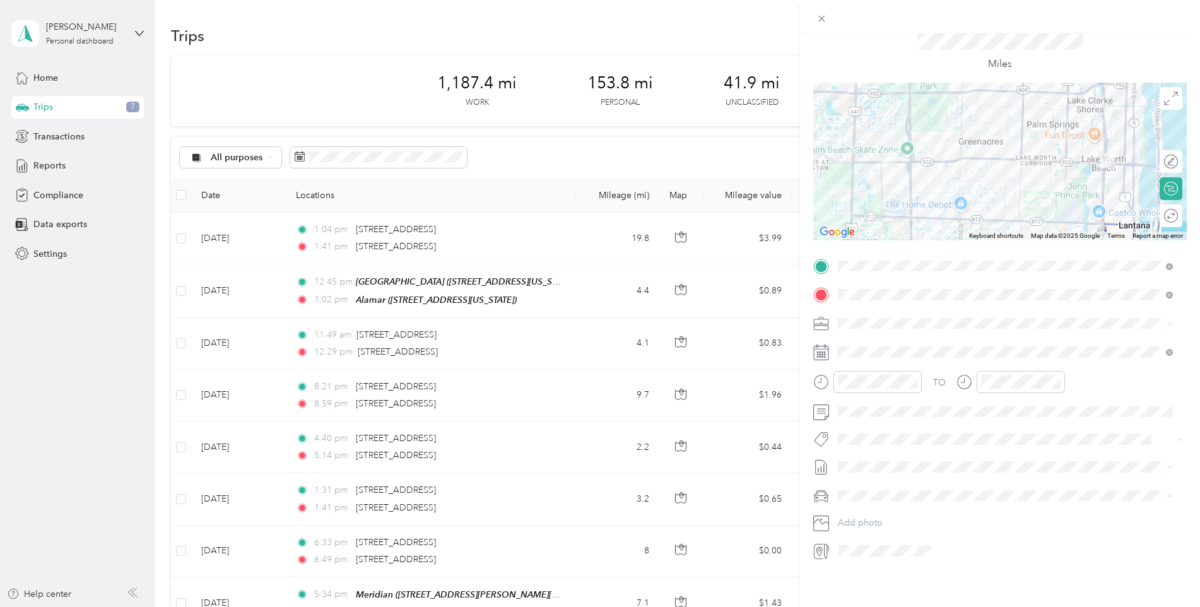
click at [878, 507] on div "GMC Terrain" at bounding box center [1006, 508] width 326 height 13
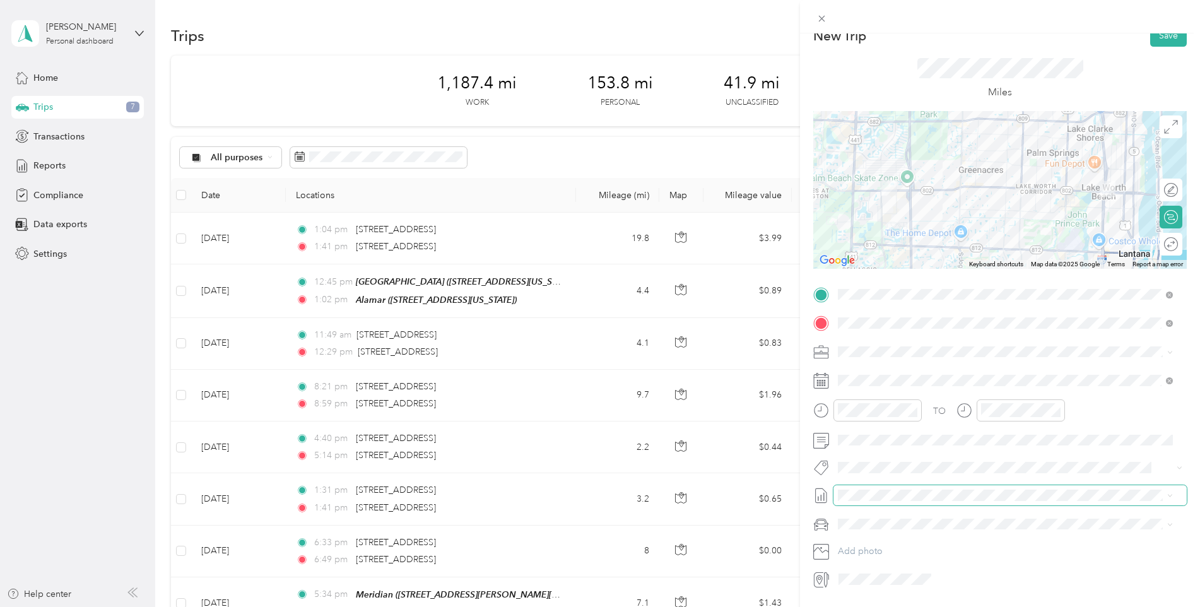
scroll to position [0, 0]
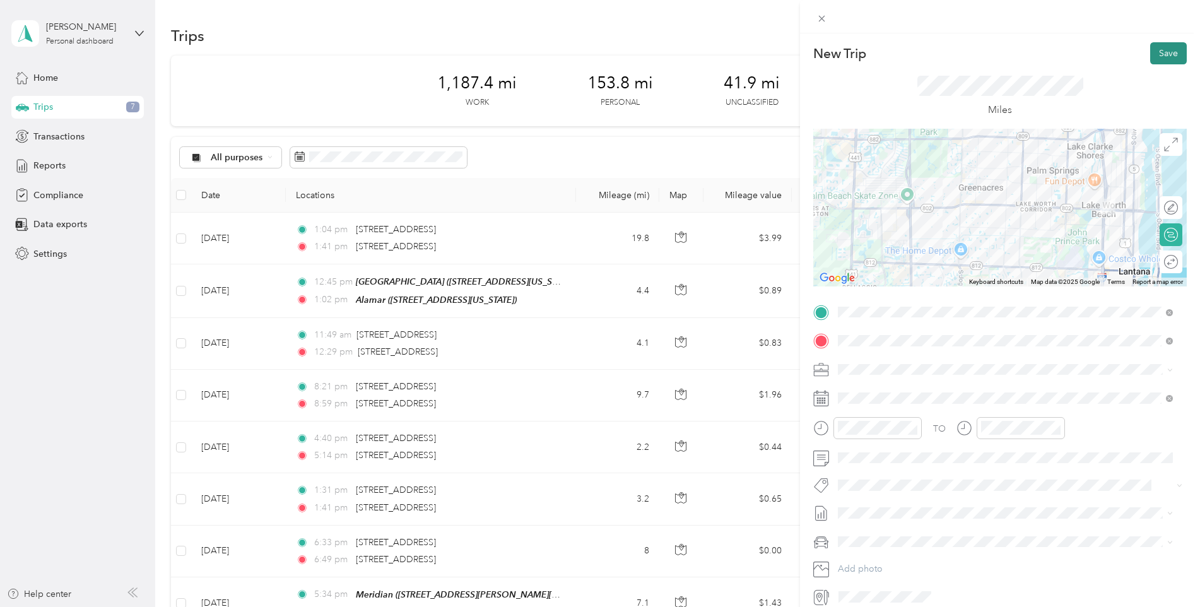
click at [1165, 57] on button "Save" at bounding box center [1169, 53] width 37 height 22
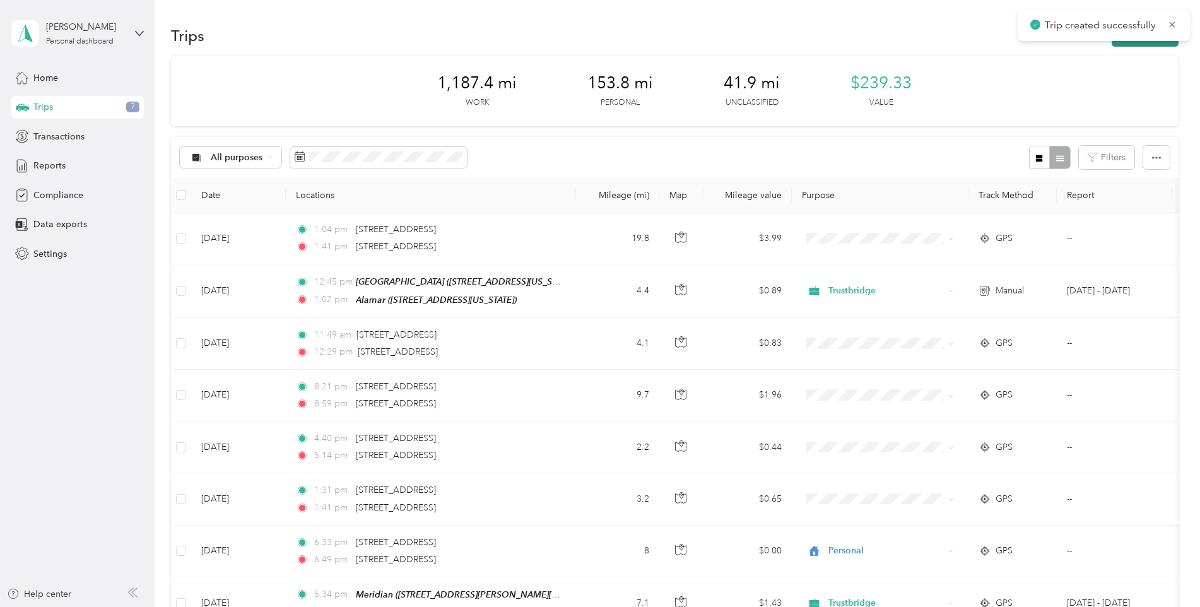
click at [1139, 45] on button "New trip" at bounding box center [1145, 36] width 67 height 22
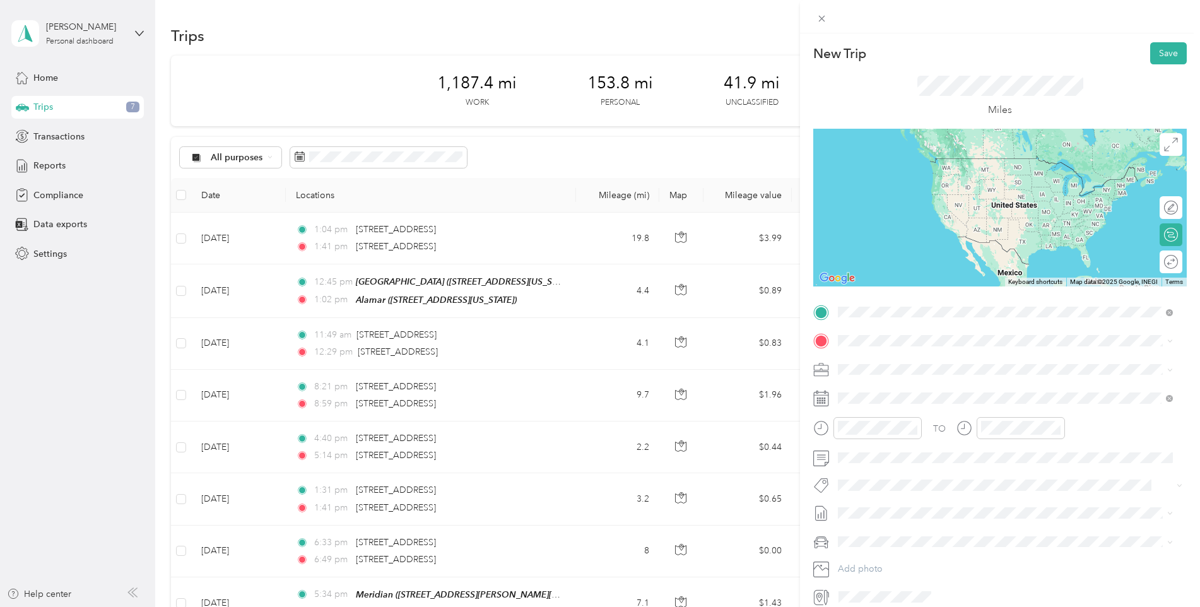
click at [929, 375] on span "[STREET_ADDRESS][US_STATE]" at bounding box center [925, 376] width 126 height 11
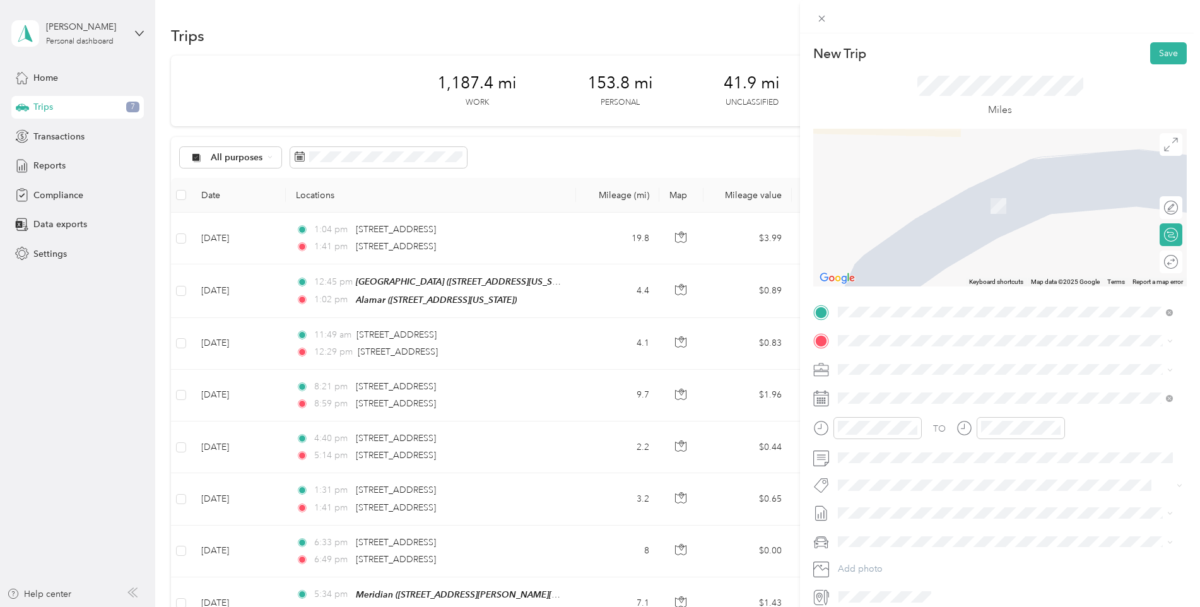
click at [924, 400] on span "[STREET_ADDRESS][PERSON_NAME][US_STATE]" at bounding box center [960, 398] width 196 height 11
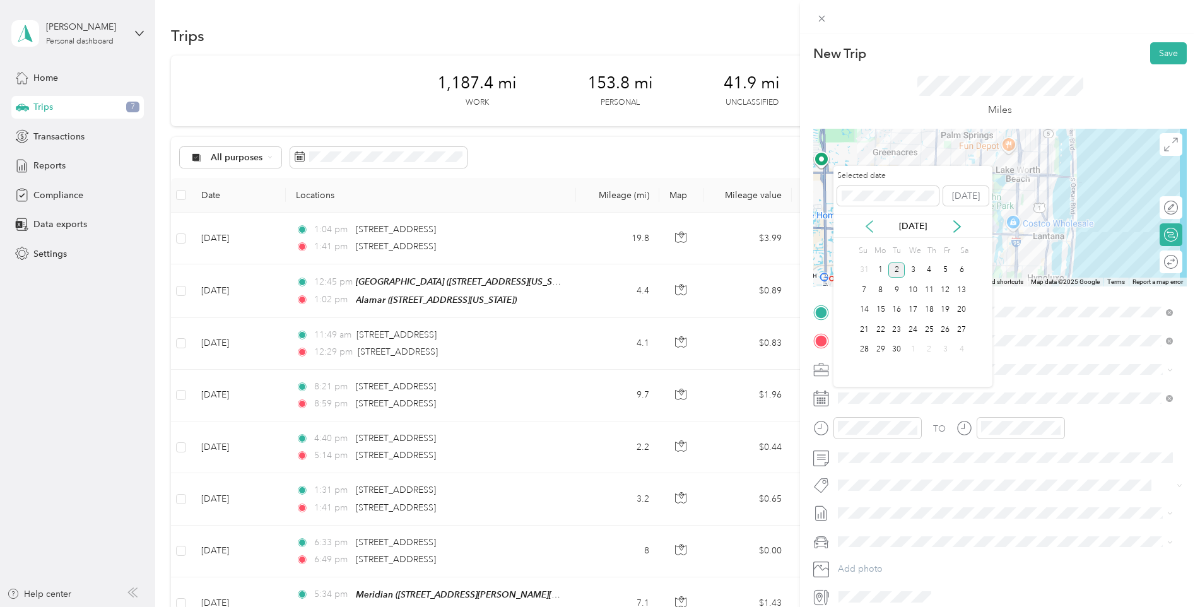
click at [864, 226] on icon at bounding box center [869, 226] width 13 height 13
click at [880, 304] on div "11" at bounding box center [881, 310] width 16 height 16
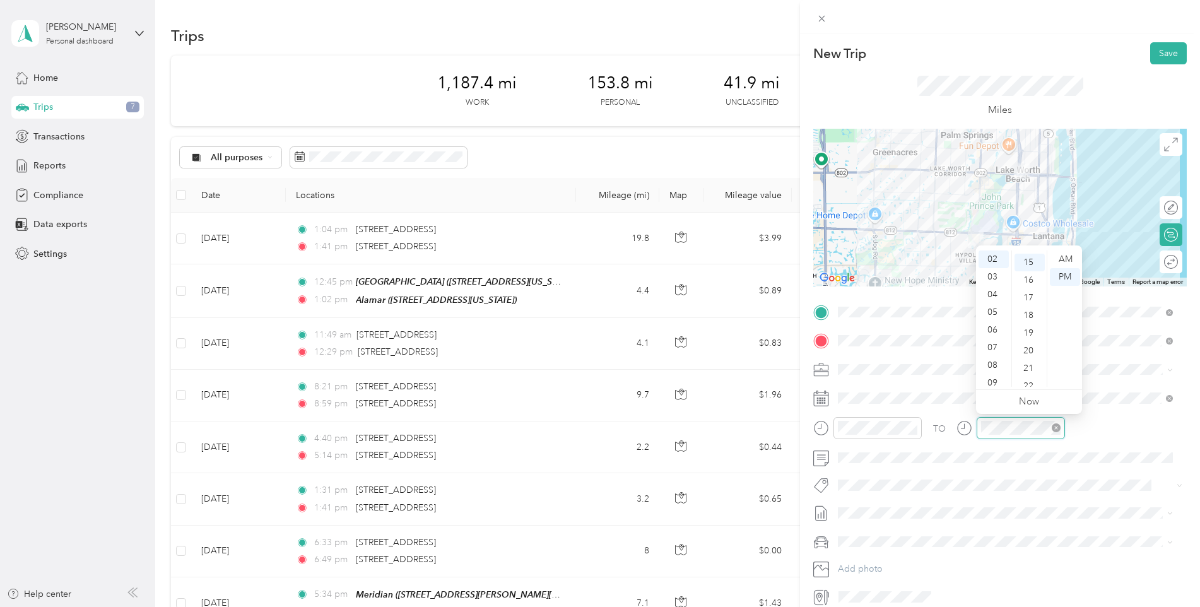
scroll to position [265, 0]
click at [1165, 51] on button "Save" at bounding box center [1169, 53] width 37 height 22
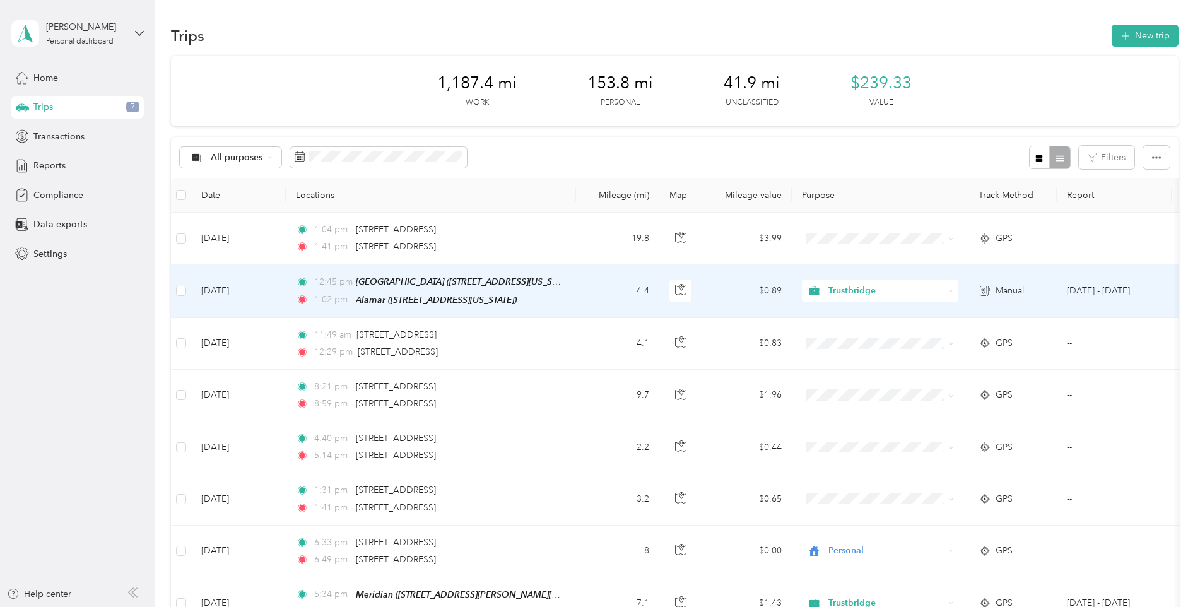
click at [238, 287] on td "[DATE]" at bounding box center [238, 290] width 95 height 53
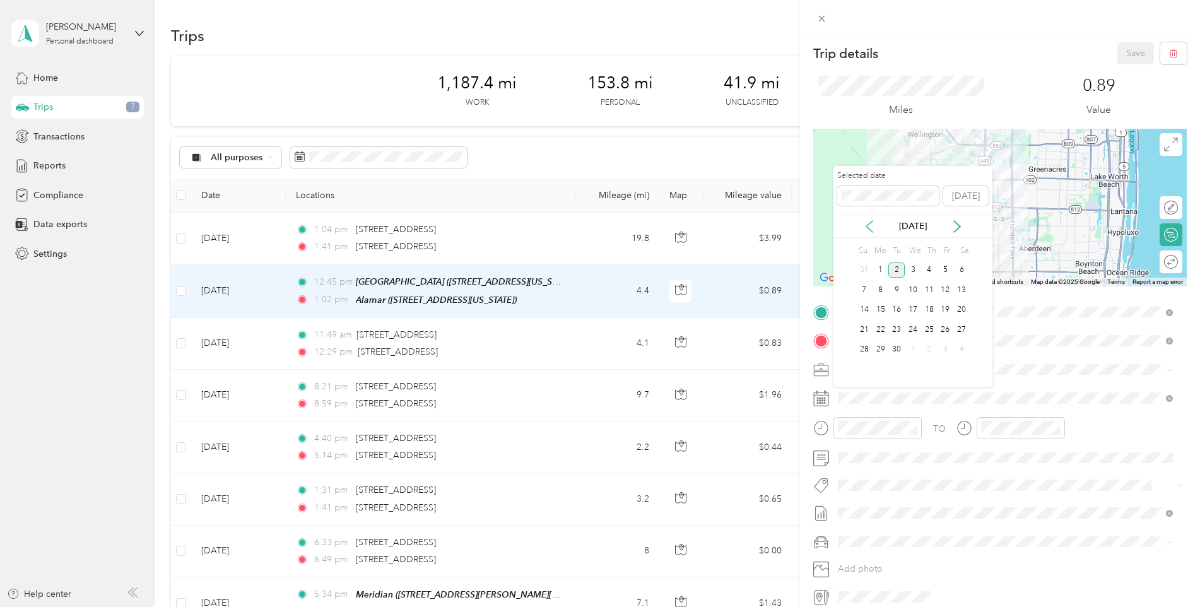
click at [869, 225] on icon at bounding box center [869, 226] width 13 height 13
click at [881, 312] on div "11" at bounding box center [881, 310] width 16 height 16
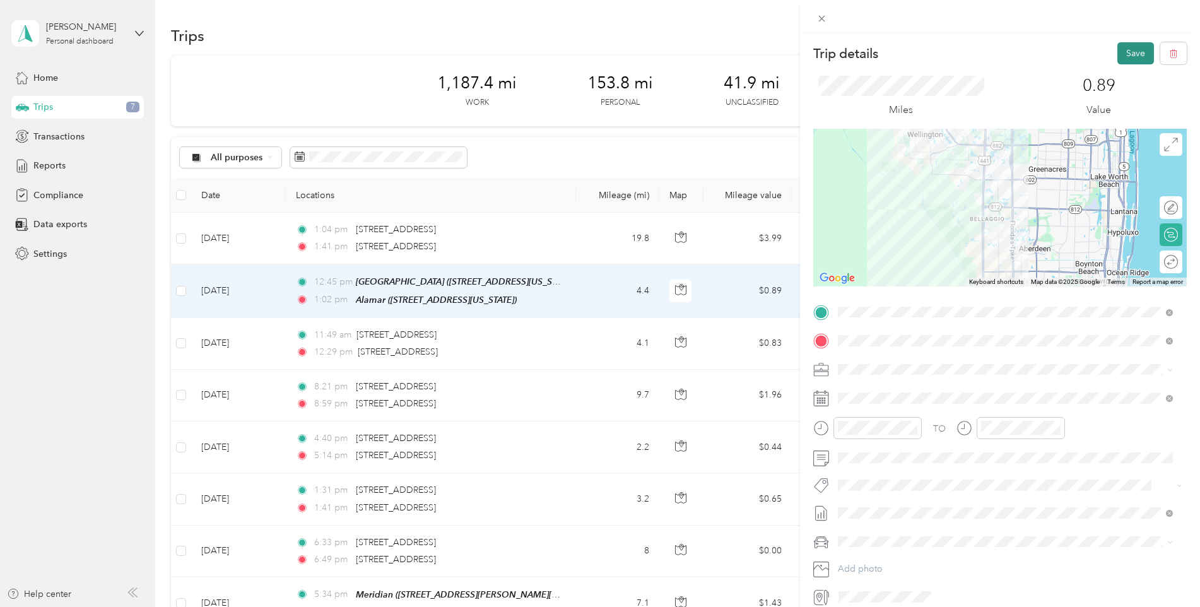
click at [1120, 52] on button "Save" at bounding box center [1136, 53] width 37 height 22
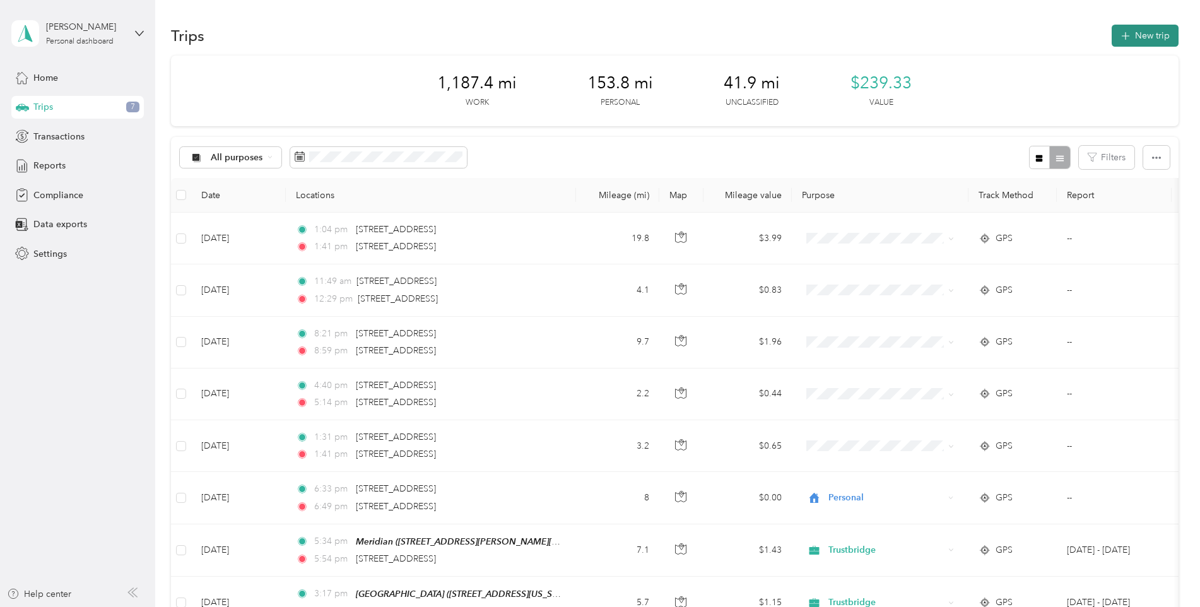
click at [1145, 35] on button "New trip" at bounding box center [1145, 36] width 67 height 22
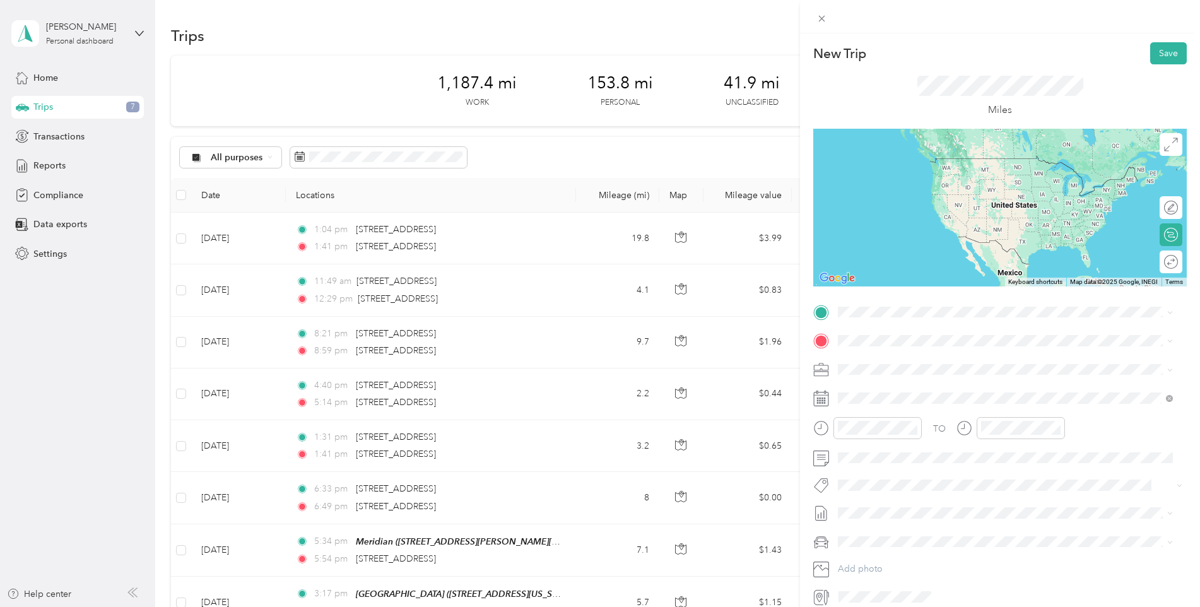
click at [901, 360] on div "Meridian" at bounding box center [960, 354] width 196 height 11
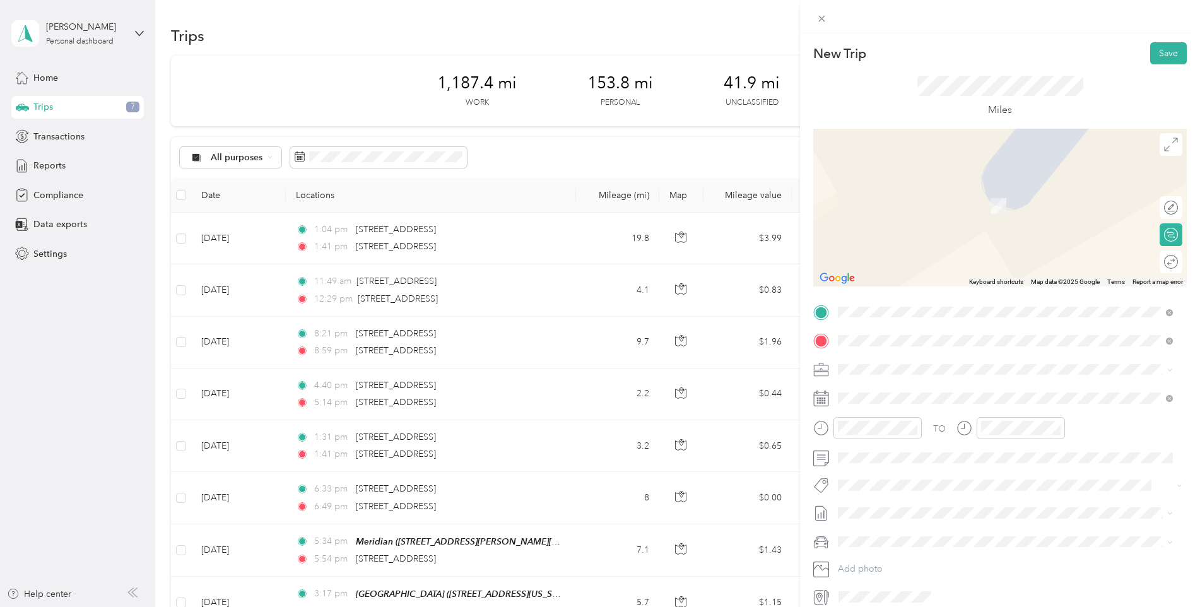
click at [889, 398] on div "Elegance [STREET_ADDRESS][US_STATE]" at bounding box center [925, 398] width 126 height 27
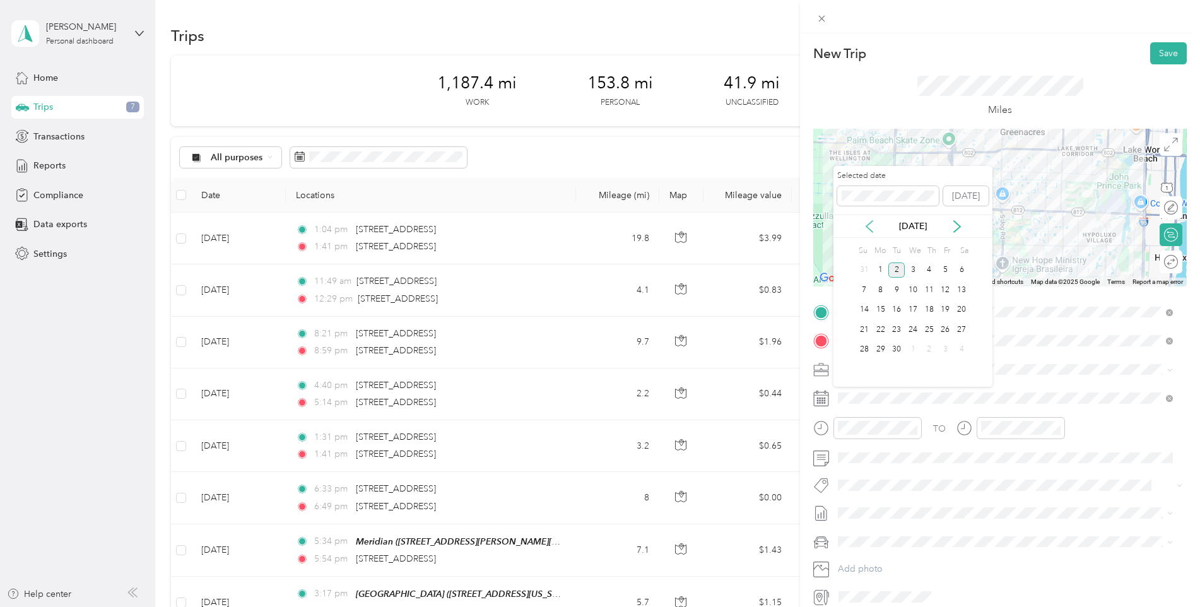
click at [865, 222] on icon at bounding box center [869, 226] width 13 height 13
click at [881, 305] on div "11" at bounding box center [881, 310] width 16 height 16
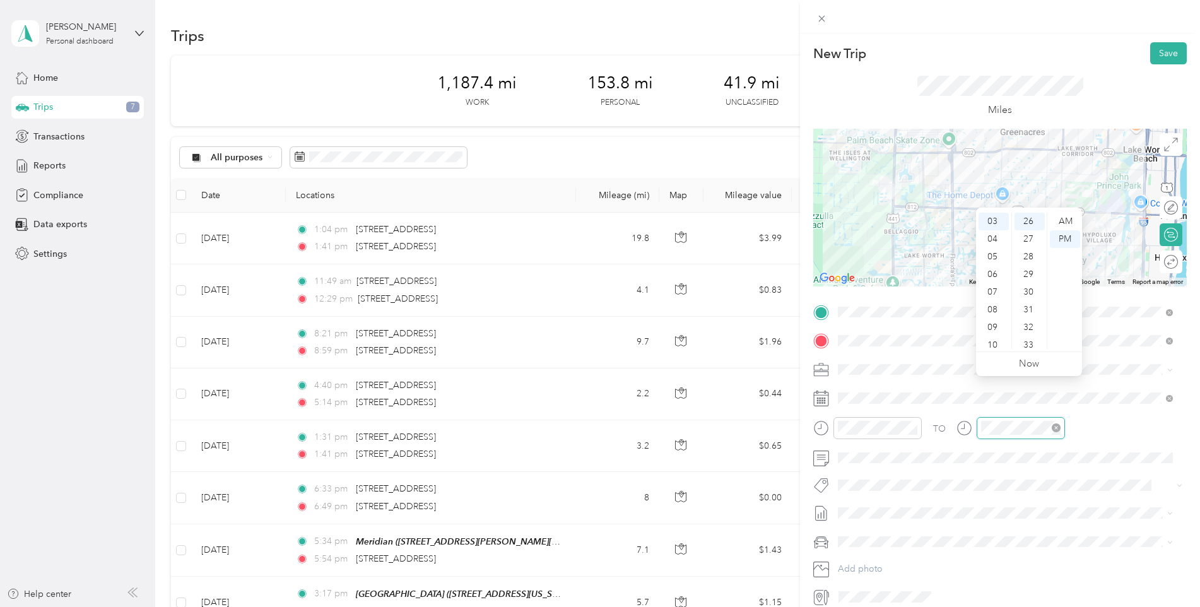
scroll to position [56, 0]
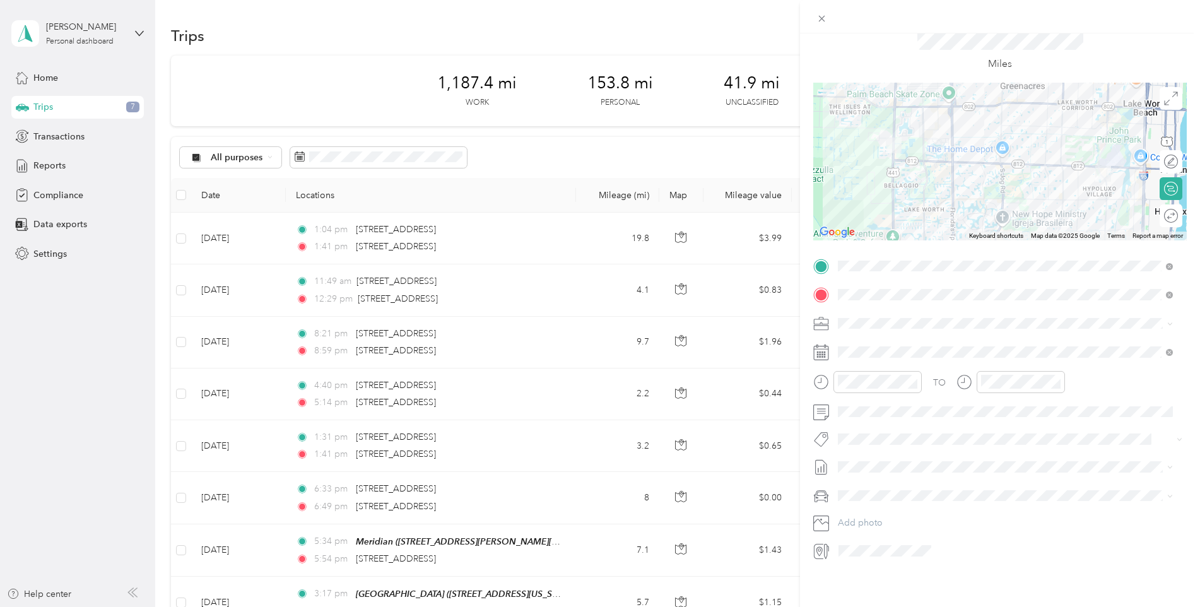
click at [882, 509] on li "GMC Terrain" at bounding box center [1006, 502] width 344 height 22
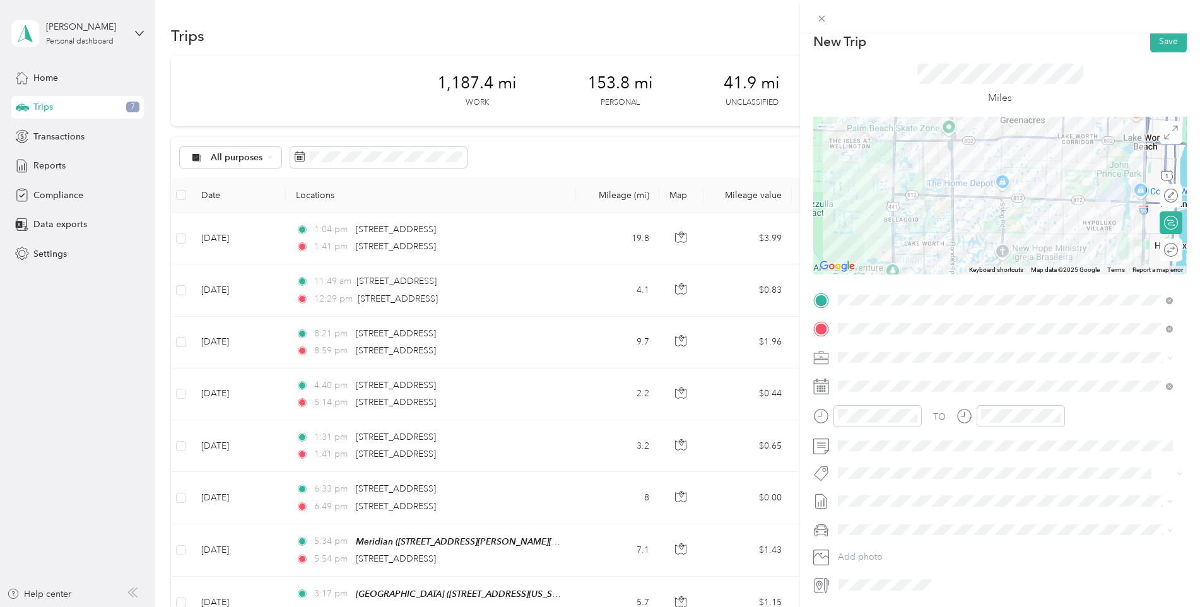
scroll to position [0, 0]
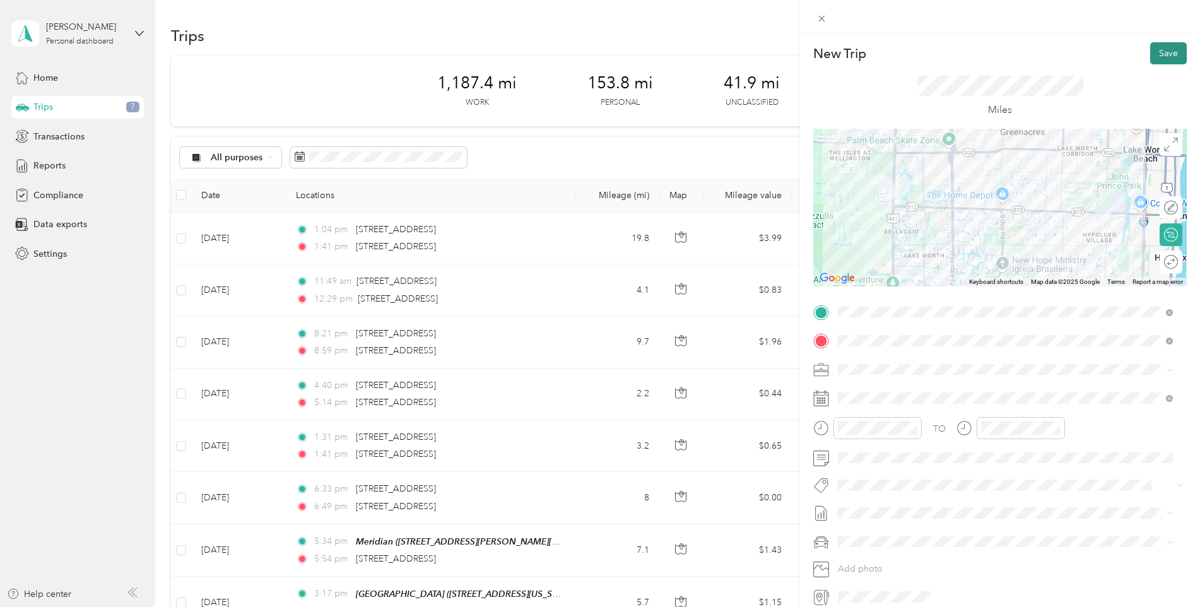
click at [1163, 54] on button "Save" at bounding box center [1169, 53] width 37 height 22
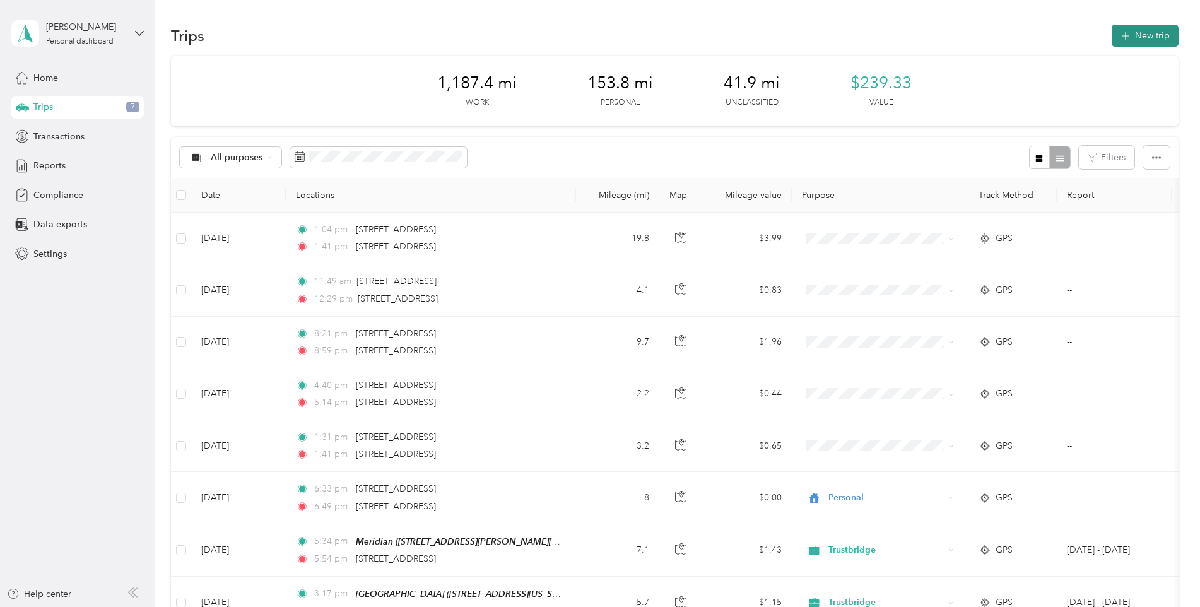
click at [1141, 36] on button "New trip" at bounding box center [1145, 36] width 67 height 22
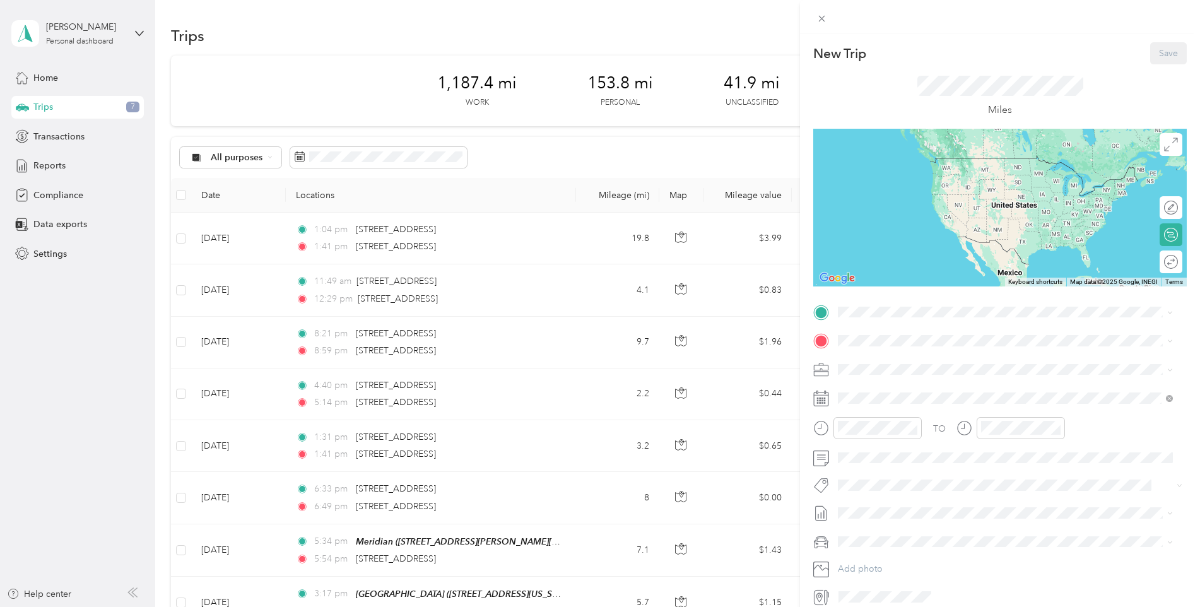
click at [820, 310] on icon at bounding box center [821, 312] width 11 height 11
click at [896, 322] on div "TO Add photo" at bounding box center [1001, 454] width 374 height 305
click at [893, 372] on span "[STREET_ADDRESS][US_STATE]" at bounding box center [925, 376] width 126 height 11
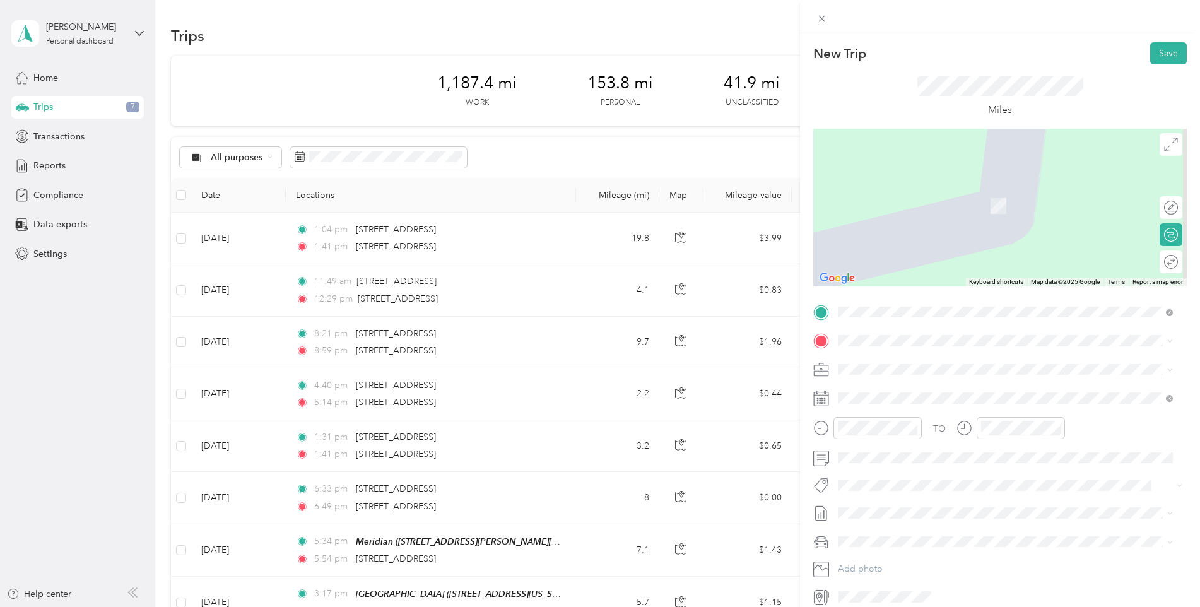
click at [924, 395] on div "The Club at [GEOGRAPHIC_DATA] [STREET_ADDRESS][US_STATE]" at bounding box center [934, 394] width 145 height 27
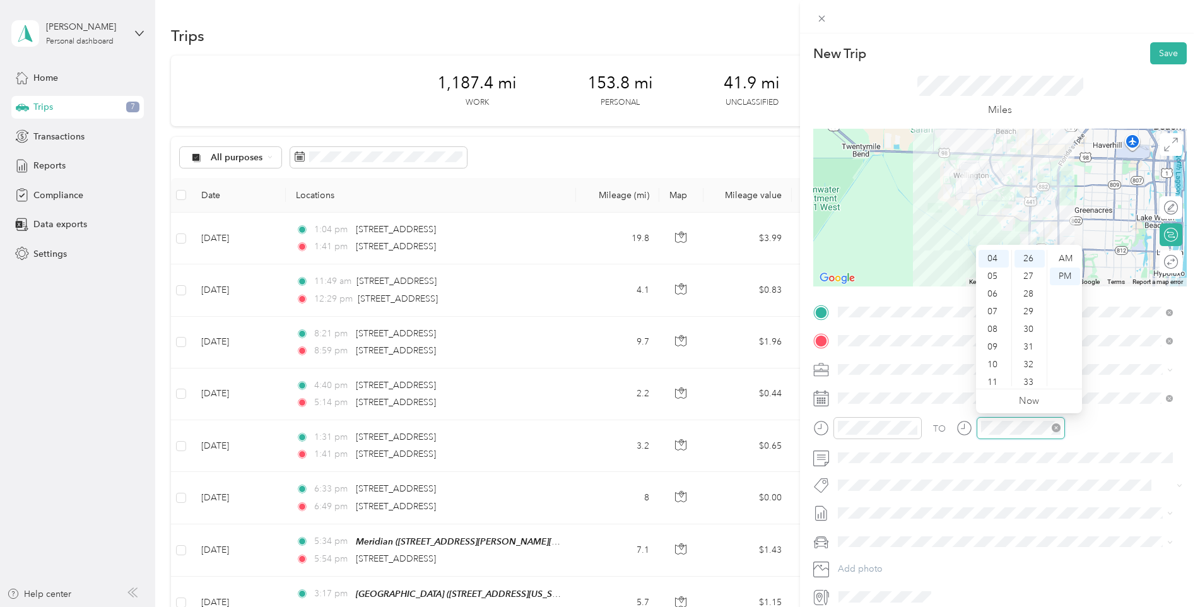
scroll to position [56, 0]
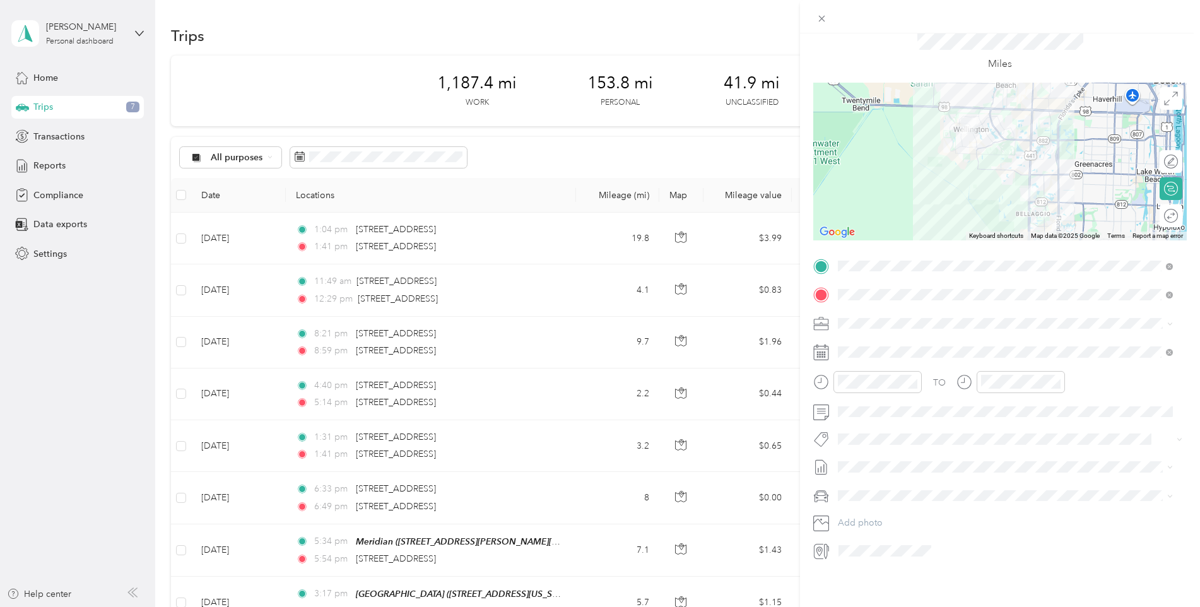
click at [873, 507] on div "GMC Terrain" at bounding box center [1006, 506] width 326 height 13
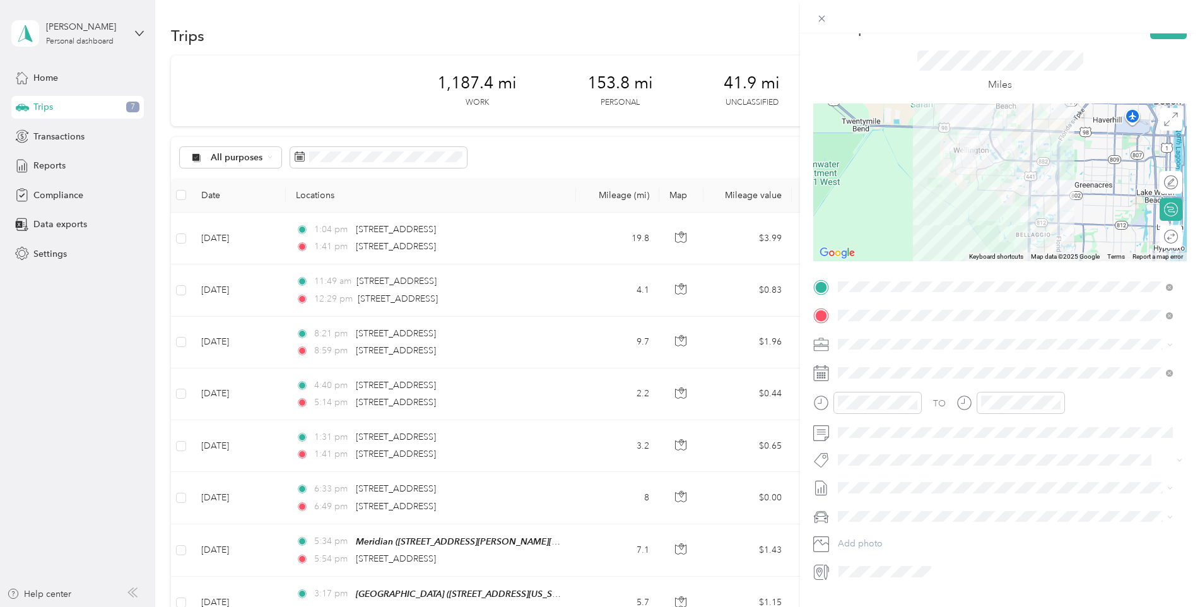
scroll to position [0, 0]
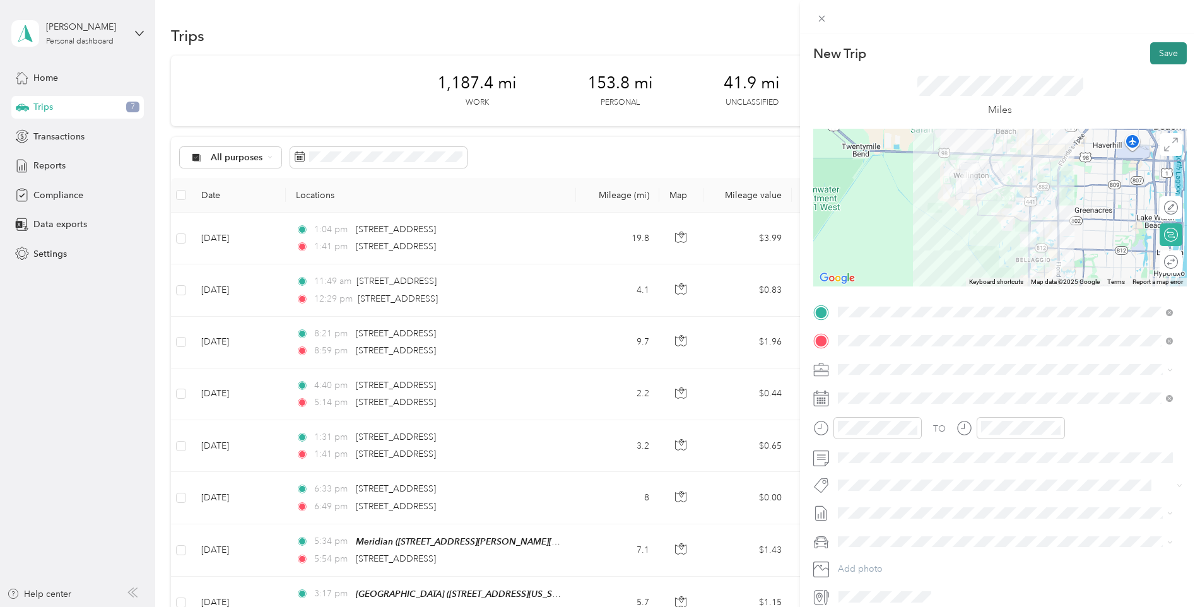
click at [1161, 50] on button "Save" at bounding box center [1169, 53] width 37 height 22
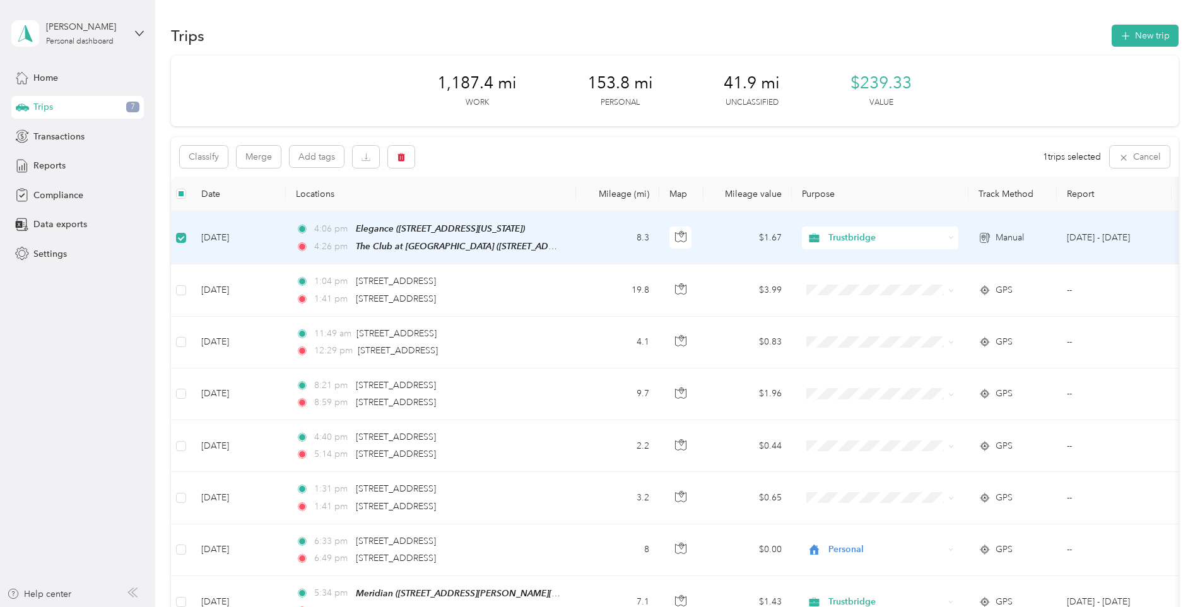
click at [249, 238] on td "[DATE]" at bounding box center [238, 237] width 95 height 53
click at [333, 232] on span "4:06 pm" at bounding box center [332, 229] width 36 height 14
click at [219, 237] on td "[DATE]" at bounding box center [238, 237] width 95 height 53
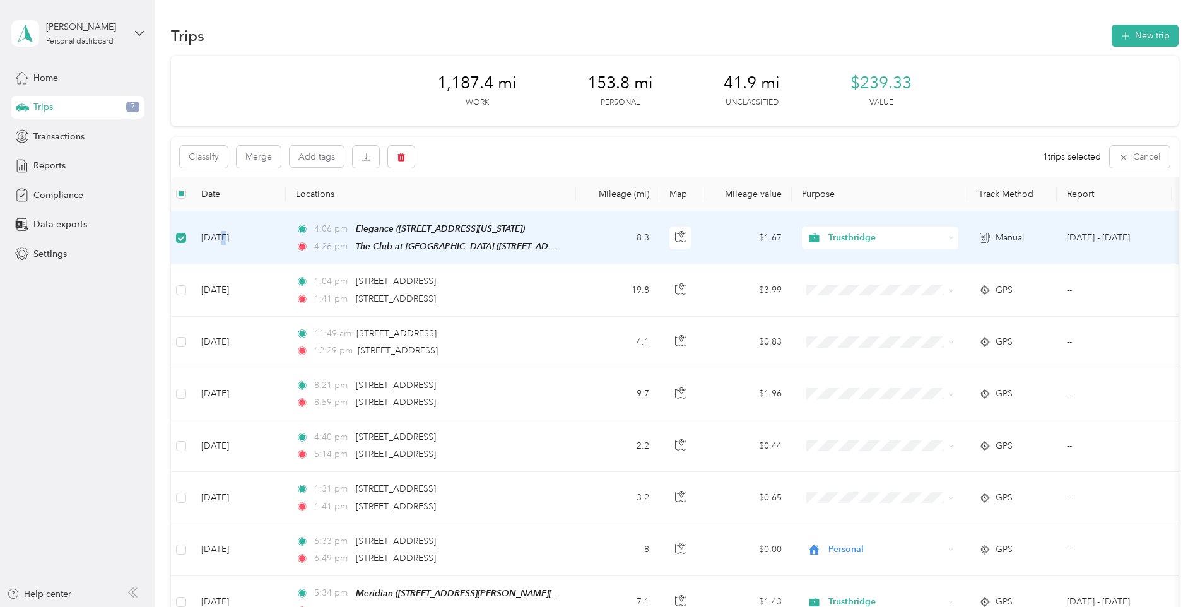
click at [219, 237] on td "[DATE]" at bounding box center [238, 237] width 95 height 53
click at [324, 246] on span "4:26 pm" at bounding box center [332, 248] width 36 height 14
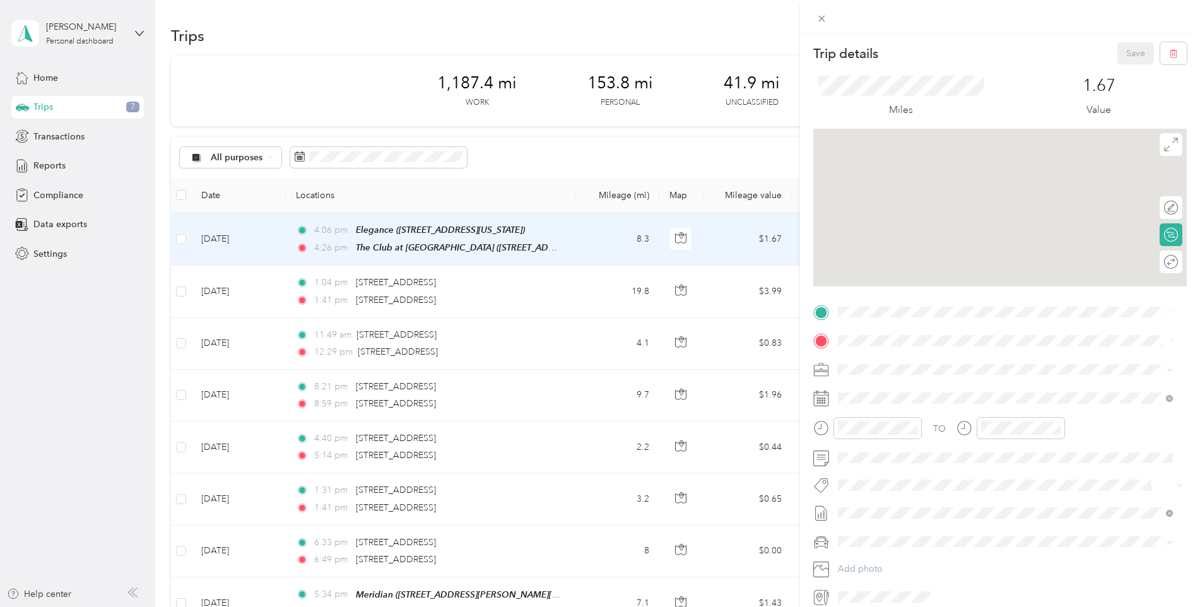
click at [288, 229] on div "Trip details Save This trip cannot be edited because it is either under review,…" at bounding box center [600, 303] width 1200 height 607
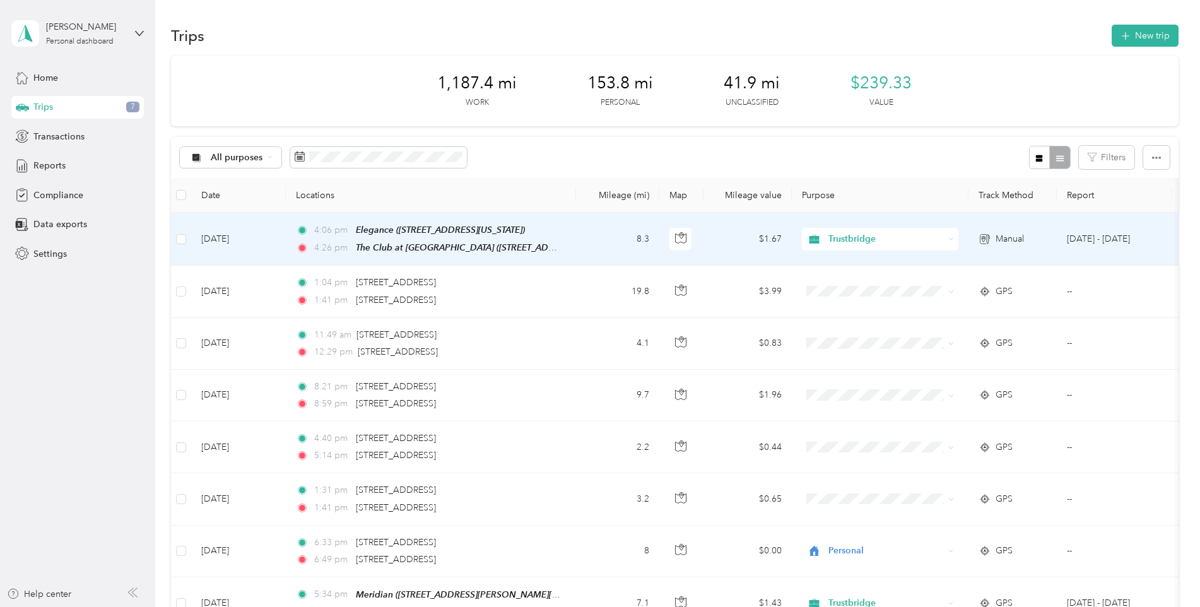
click at [282, 240] on td "[DATE]" at bounding box center [238, 239] width 95 height 53
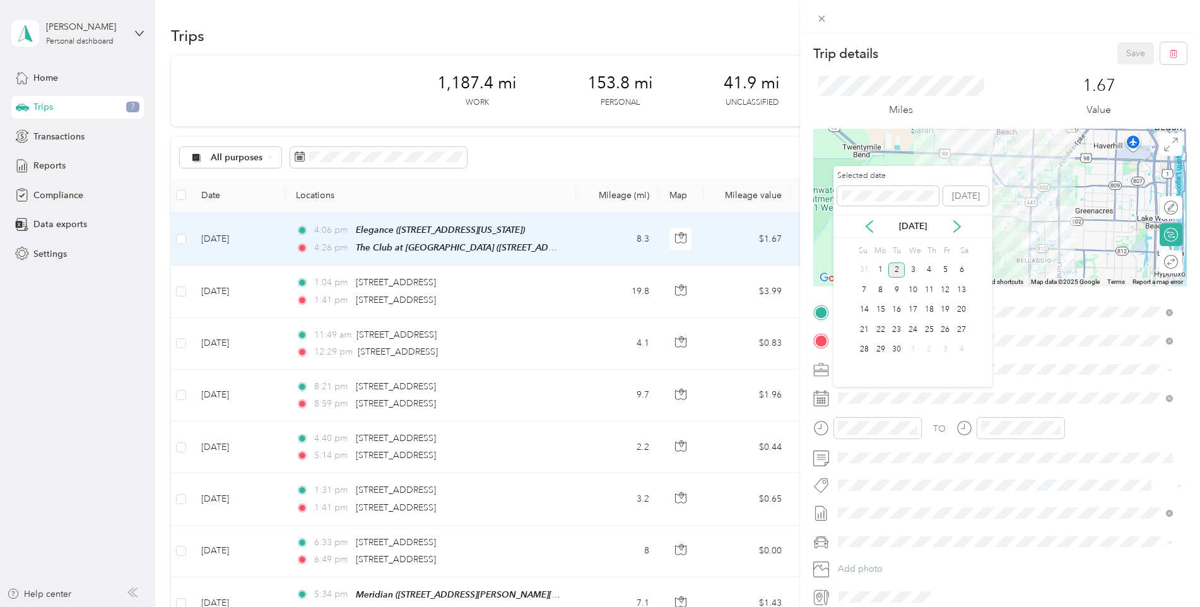
click at [871, 218] on div "[DATE]" at bounding box center [913, 226] width 159 height 23
click at [868, 223] on icon at bounding box center [869, 226] width 13 height 13
click at [884, 309] on div "11" at bounding box center [881, 310] width 16 height 16
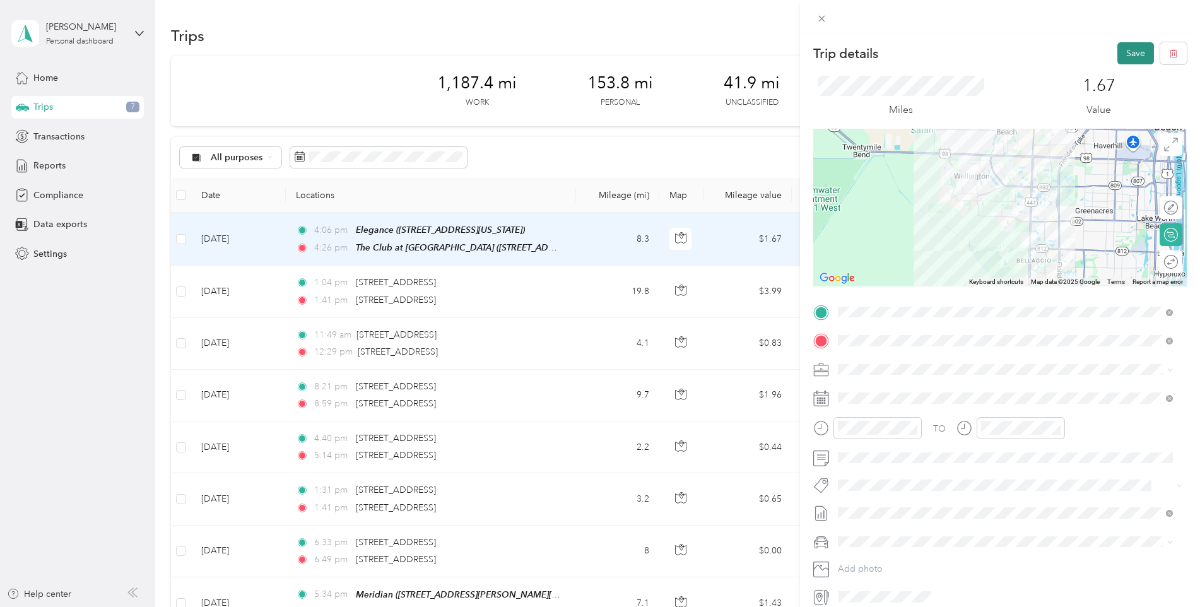
click at [1123, 53] on button "Save" at bounding box center [1136, 53] width 37 height 22
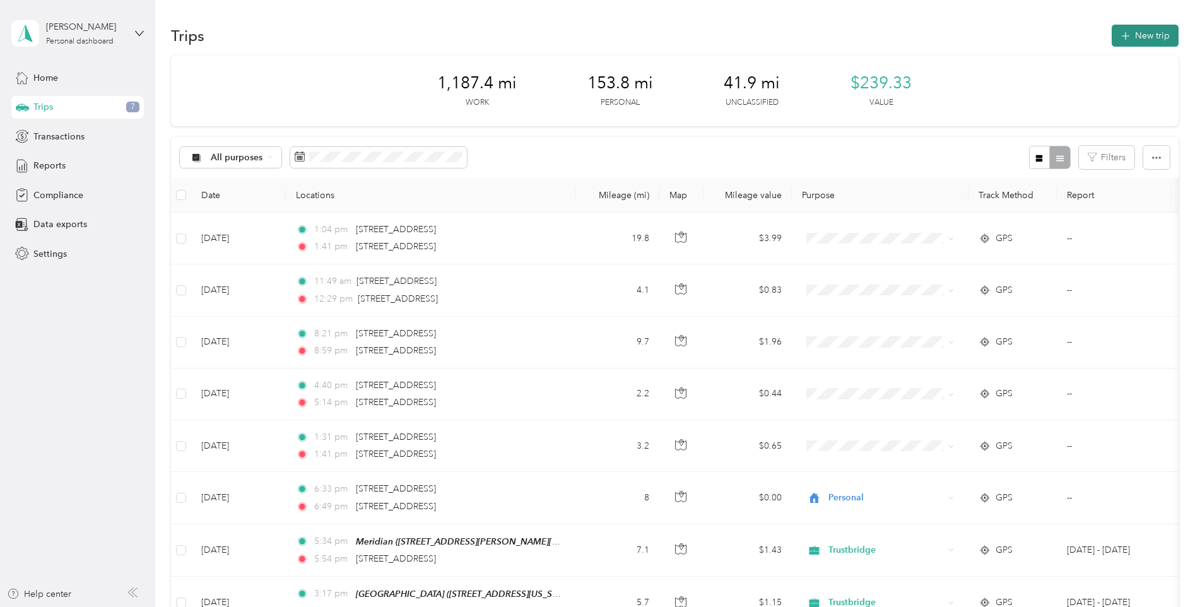
click at [1136, 43] on button "New trip" at bounding box center [1145, 36] width 67 height 22
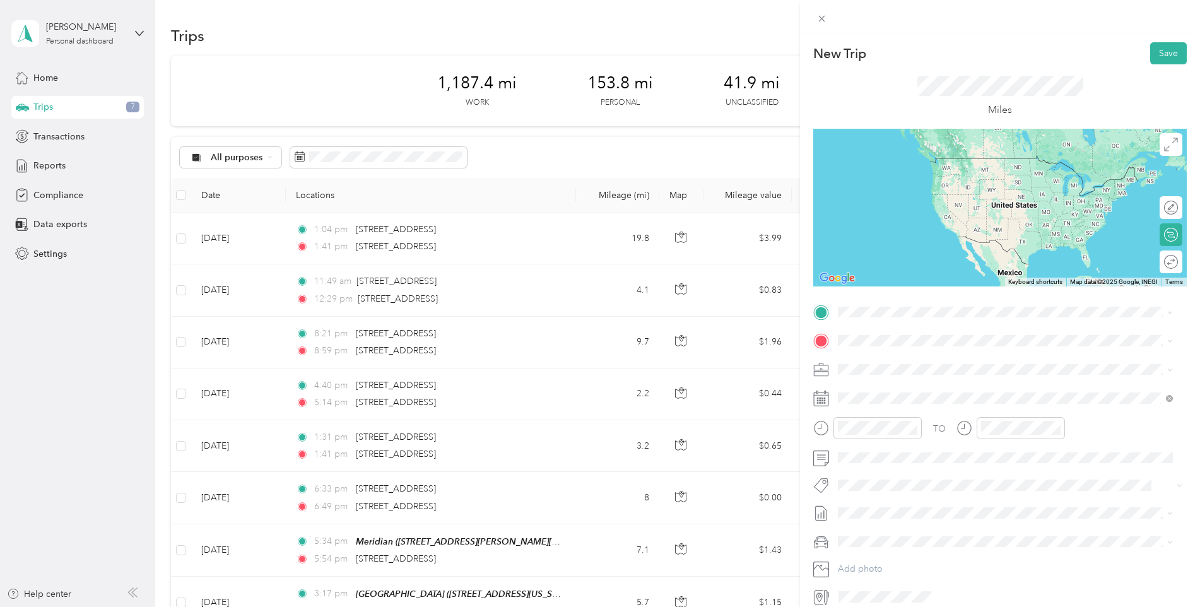
click at [914, 360] on span "12450 Guilford Way Wellington, Florida 33414, United States" at bounding box center [925, 353] width 126 height 11
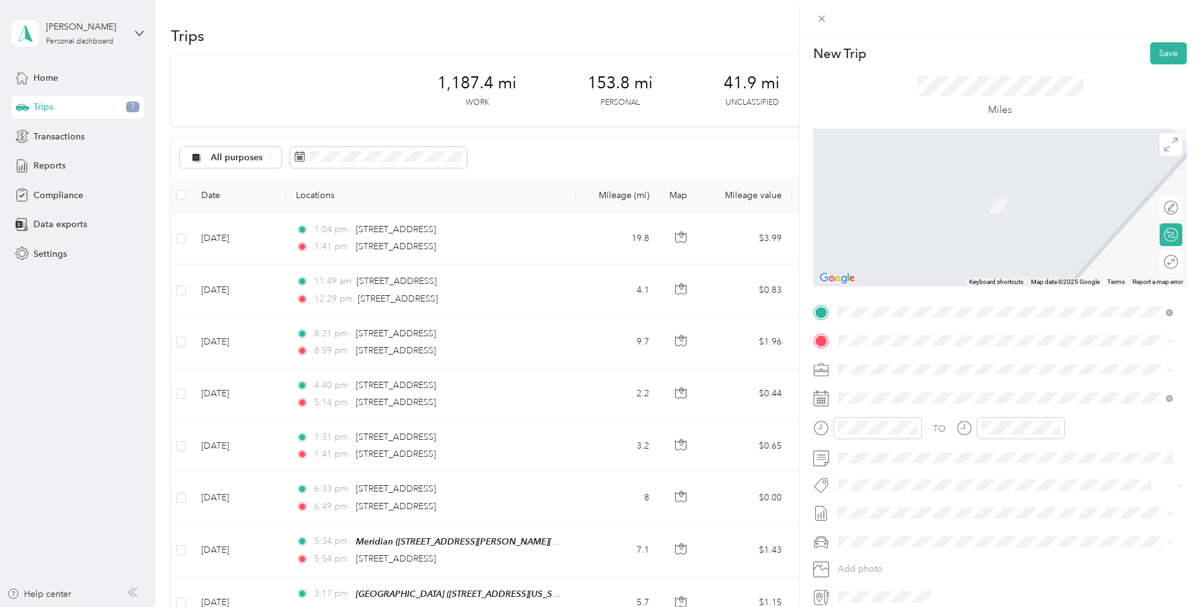
click at [903, 386] on span "5065 Haverhill Road Haverhill, Florida 33417, United States" at bounding box center [925, 380] width 126 height 11
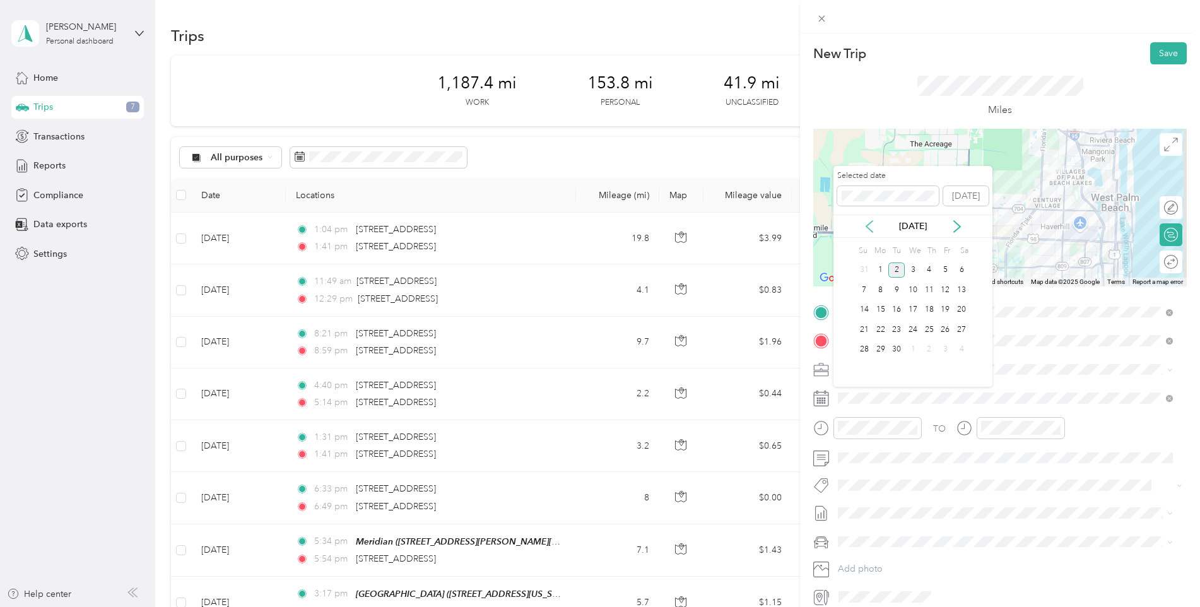
click at [870, 223] on icon at bounding box center [870, 226] width 6 height 11
click at [913, 309] on div "13" at bounding box center [913, 310] width 16 height 16
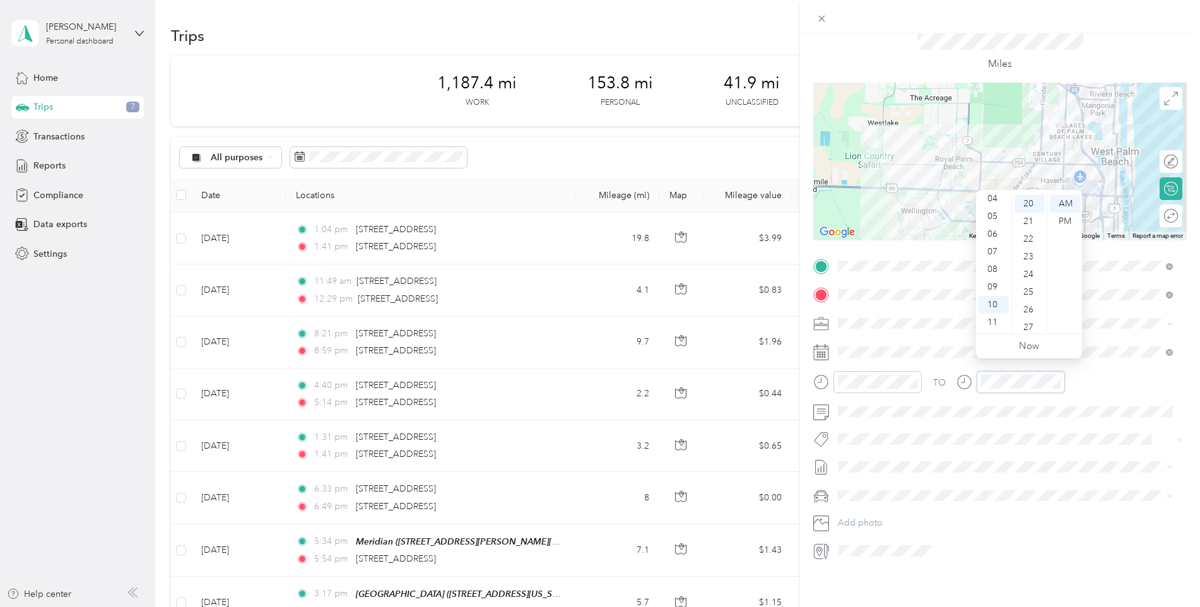
scroll to position [56, 0]
click at [920, 507] on div "GMC Terrain" at bounding box center [1006, 501] width 326 height 13
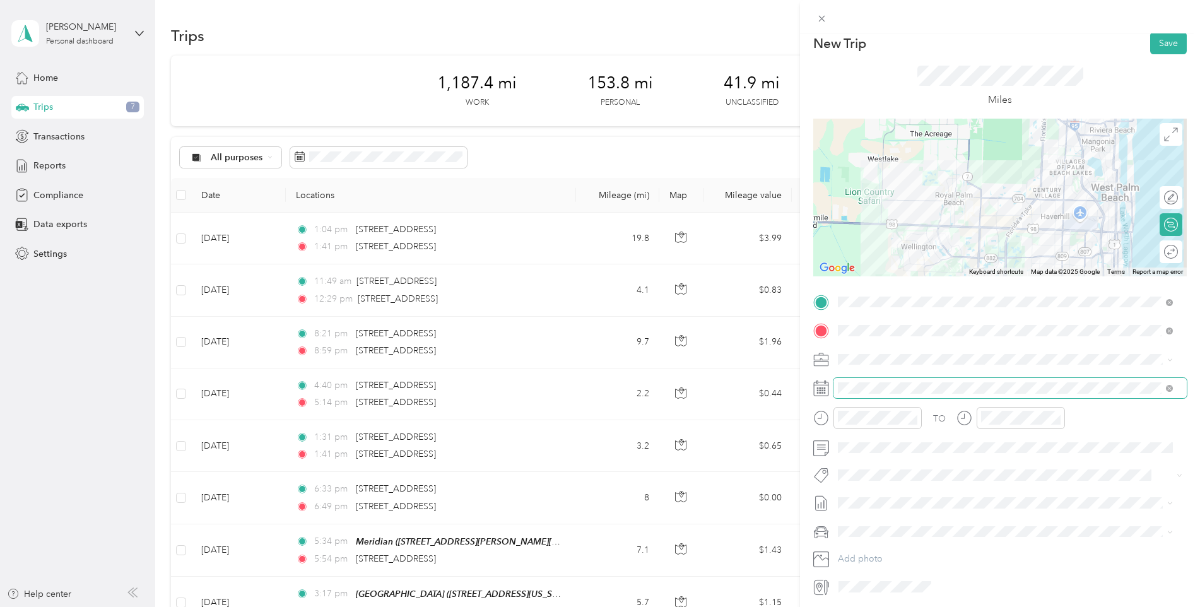
scroll to position [0, 0]
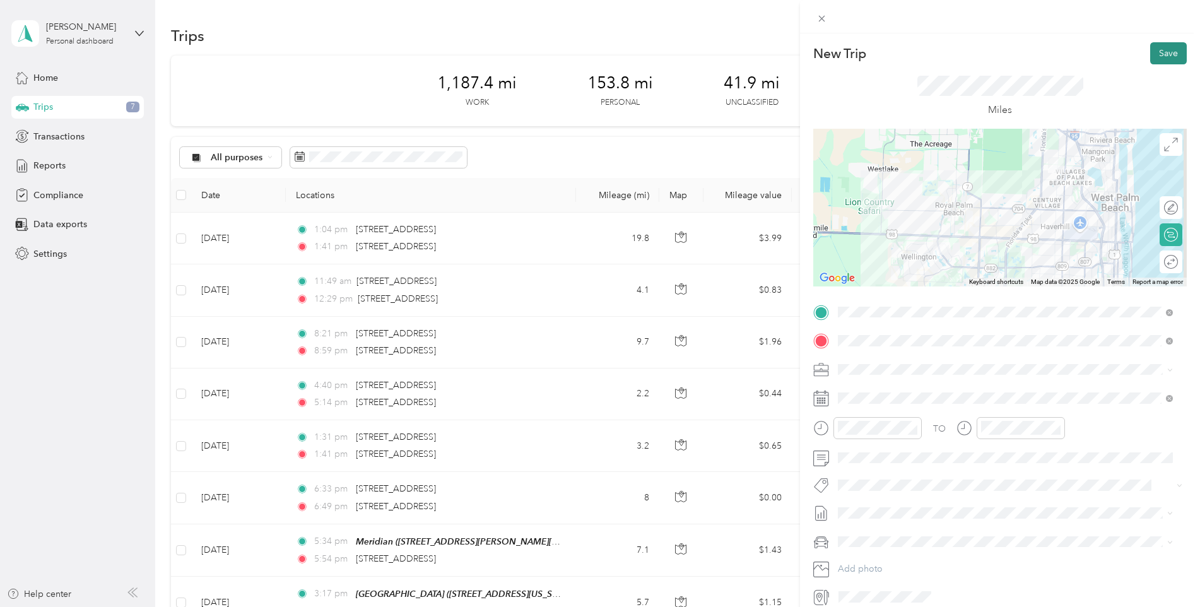
click at [1157, 47] on button "Save" at bounding box center [1169, 53] width 37 height 22
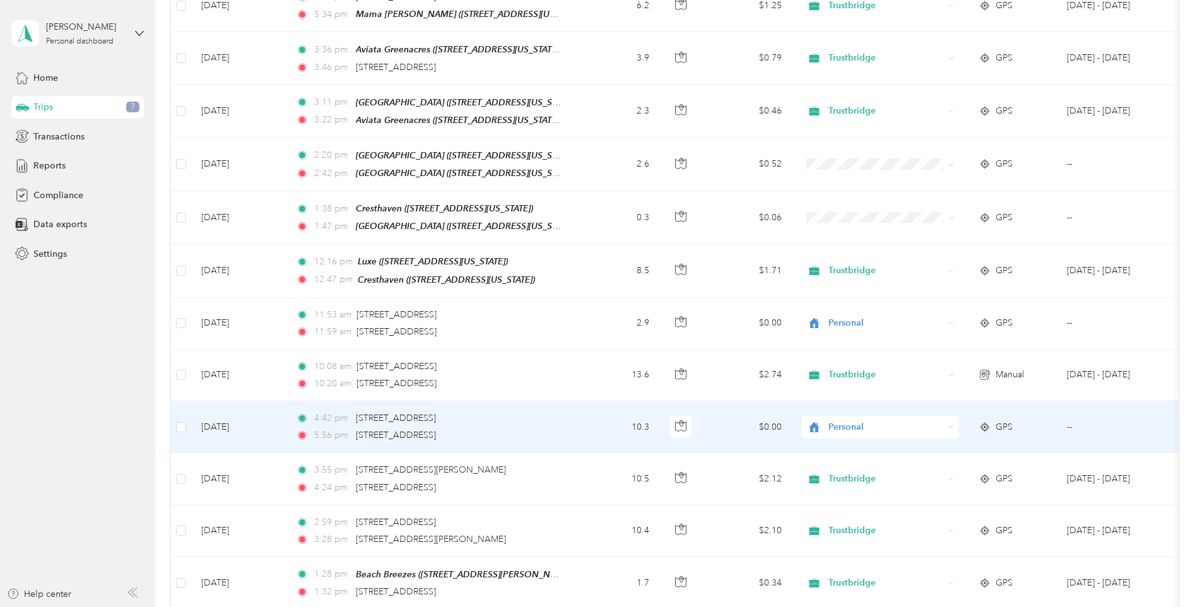
scroll to position [1136, 0]
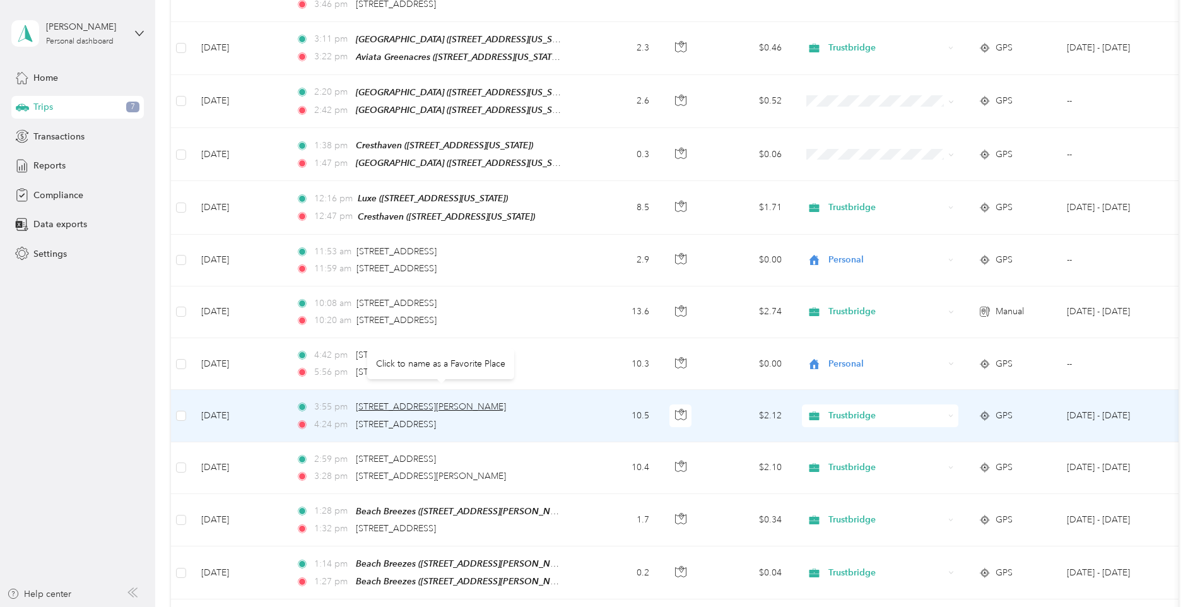
click at [460, 401] on span "9498 Campi Dr, Wellington, FL 33467, USA" at bounding box center [431, 406] width 150 height 11
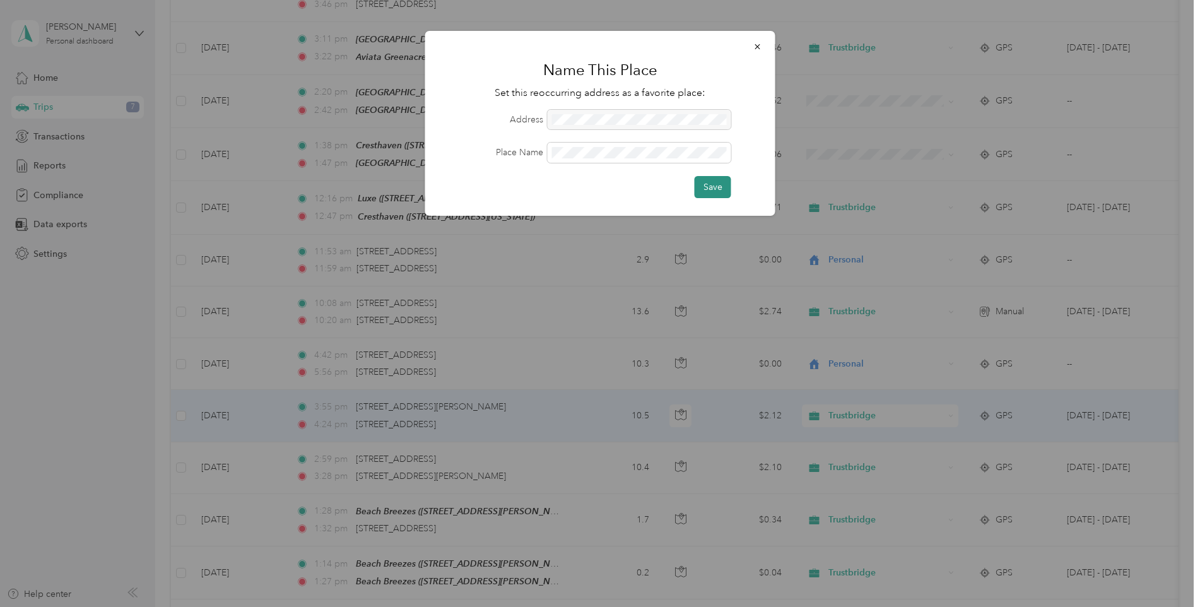
click at [720, 187] on button "Save" at bounding box center [713, 187] width 37 height 22
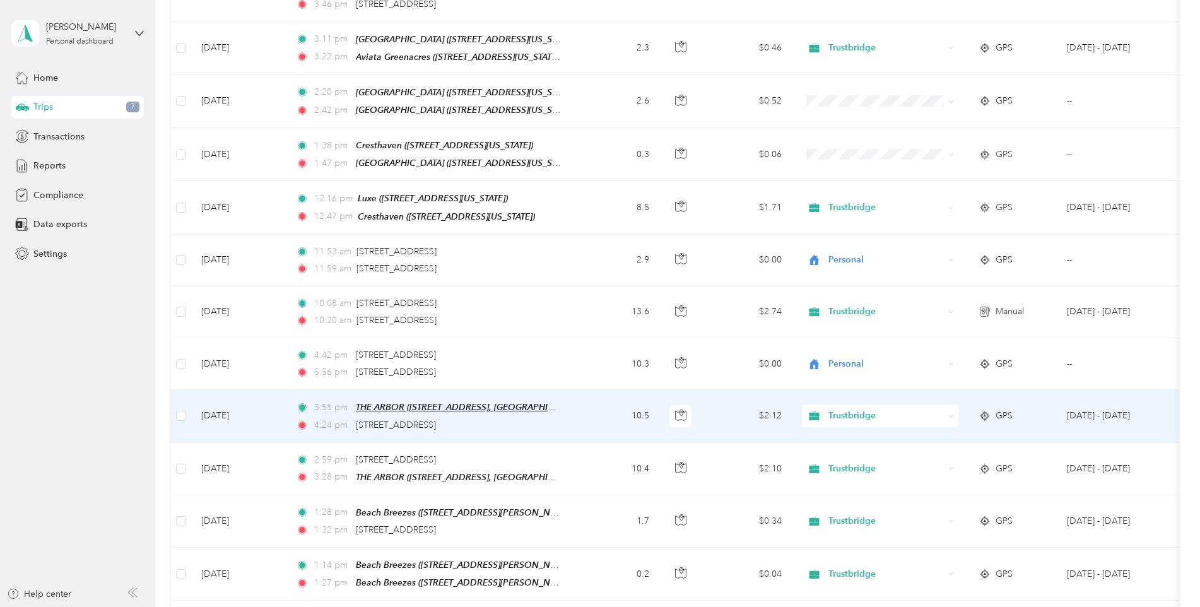
click at [543, 402] on span "THE ARBOR ([STREET_ADDRESS], [GEOGRAPHIC_DATA], [US_STATE])" at bounding box center [495, 407] width 278 height 11
drag, startPoint x: 543, startPoint y: 394, endPoint x: 579, endPoint y: 403, distance: 36.9
click at [579, 403] on td "10.5" at bounding box center [617, 416] width 83 height 52
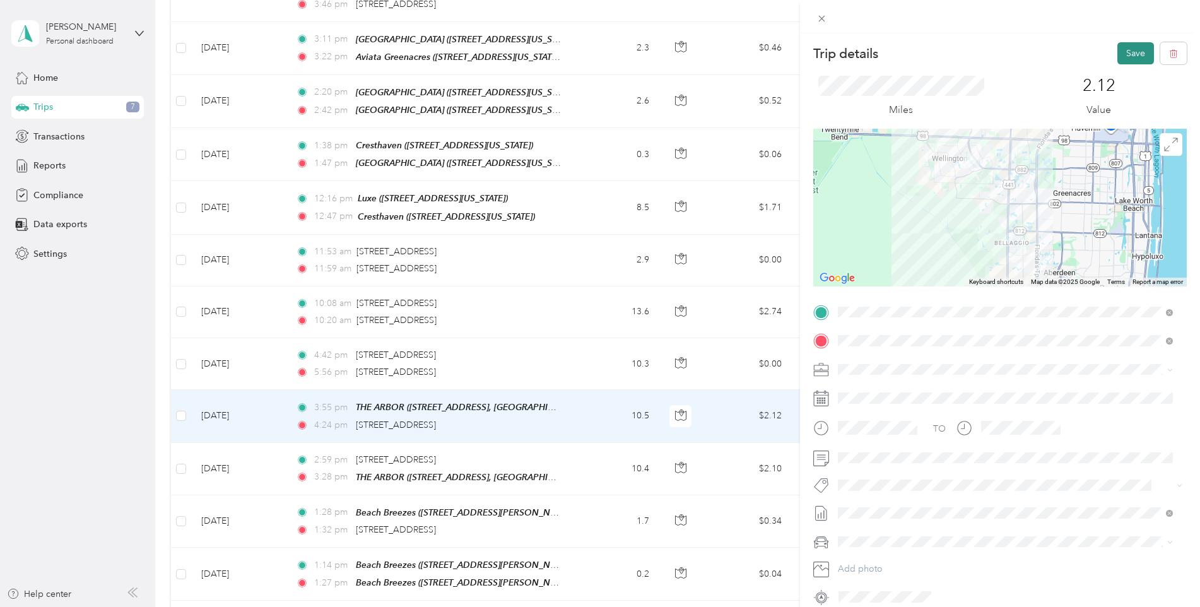
click at [1125, 56] on button "Save" at bounding box center [1136, 53] width 37 height 22
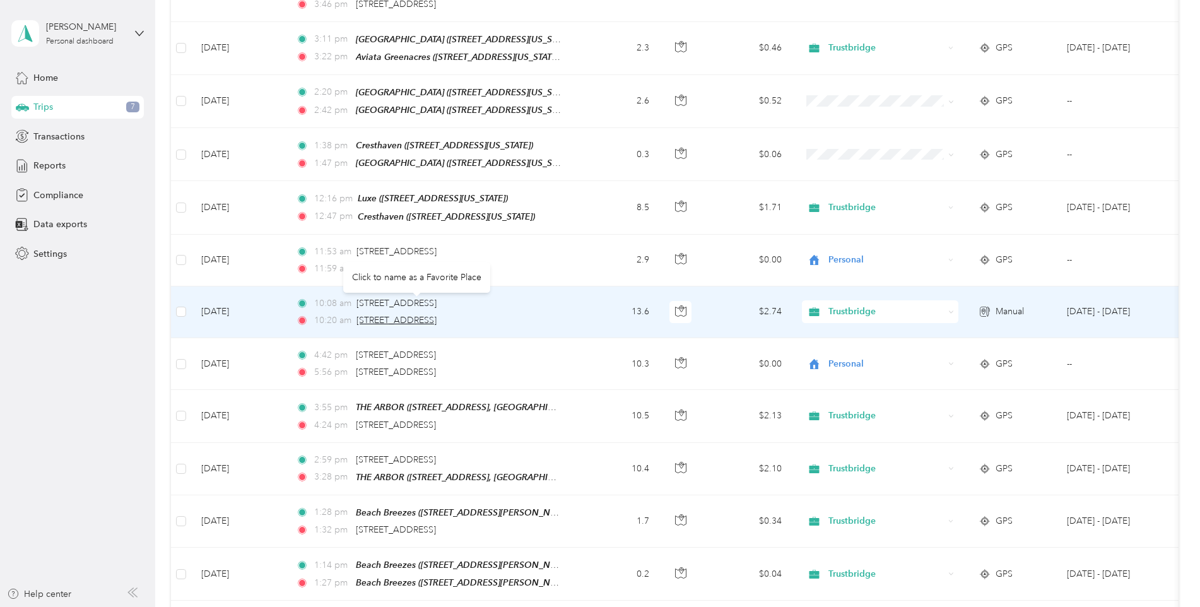
click at [437, 315] on span "5065 Haverhill Road, Haverhill" at bounding box center [397, 320] width 80 height 11
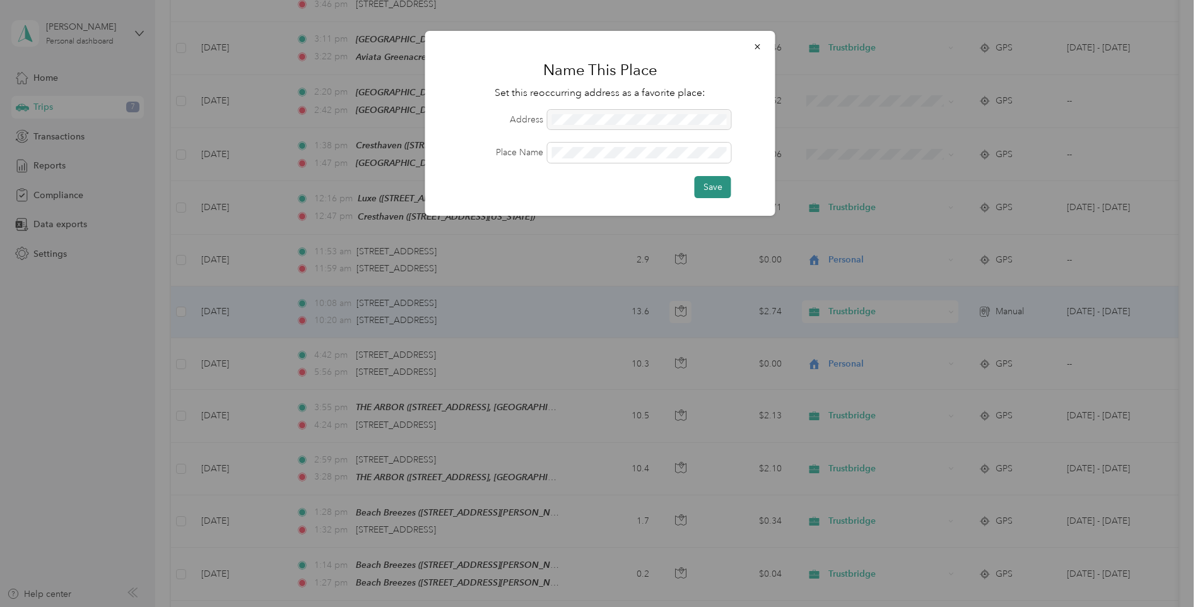
click at [720, 186] on button "Save" at bounding box center [713, 187] width 37 height 22
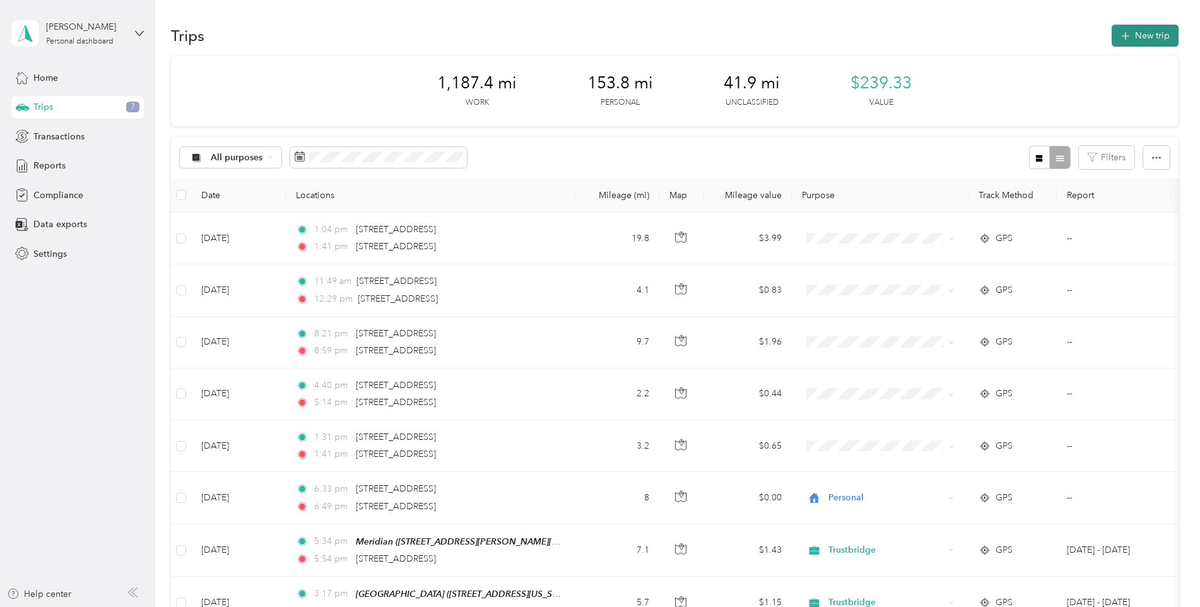
click at [1148, 36] on button "New trip" at bounding box center [1145, 36] width 67 height 22
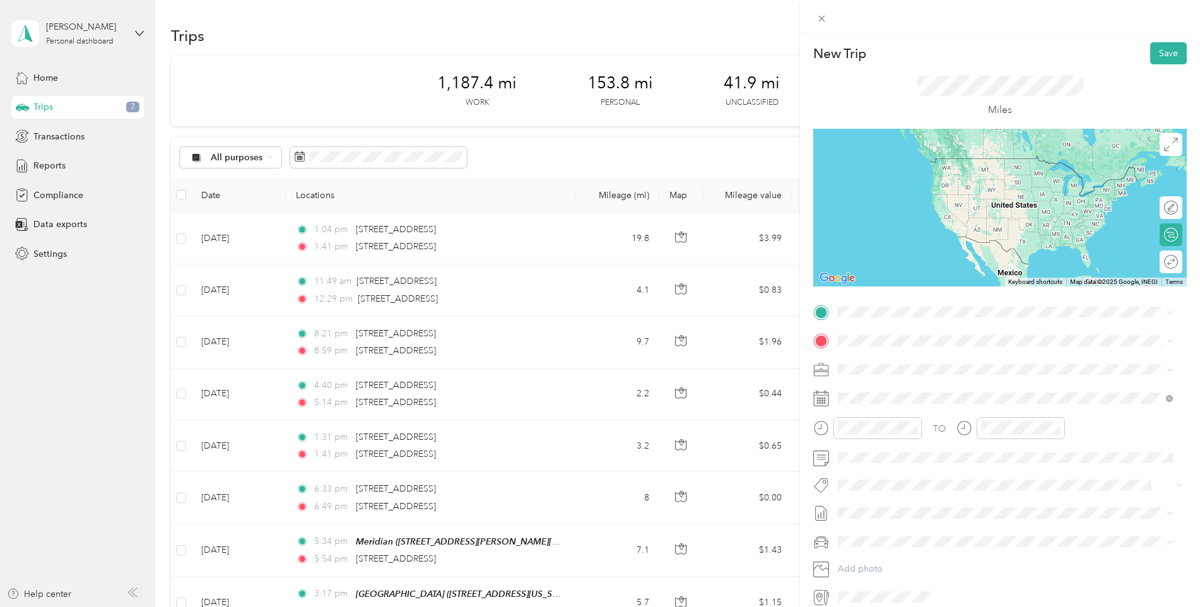
click at [915, 369] on div "[GEOGRAPHIC_DATA] [STREET_ADDRESS][US_STATE]" at bounding box center [925, 363] width 127 height 27
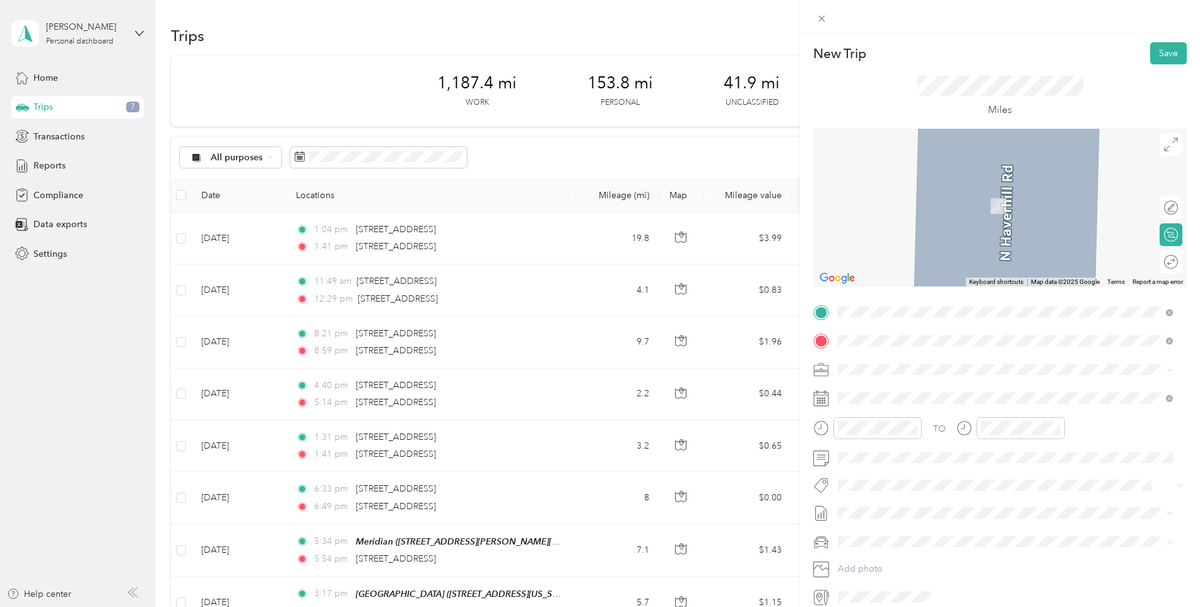
click at [918, 402] on span "[STREET_ADDRESS][US_STATE]" at bounding box center [925, 405] width 126 height 11
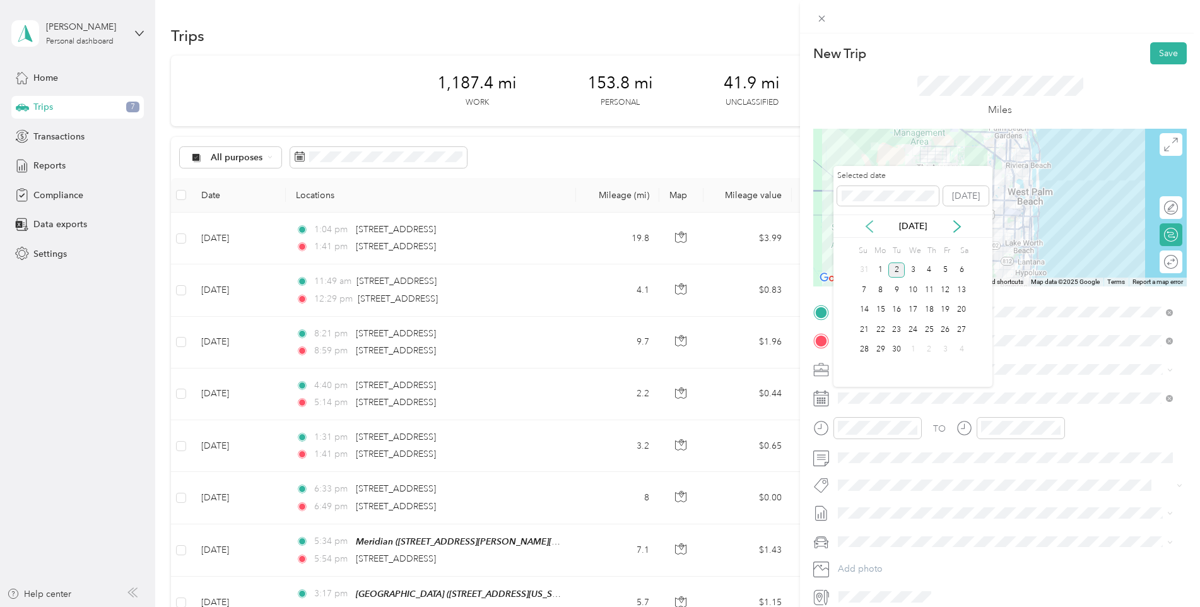
click at [867, 225] on icon at bounding box center [869, 226] width 13 height 13
click at [910, 305] on div "13" at bounding box center [913, 310] width 16 height 16
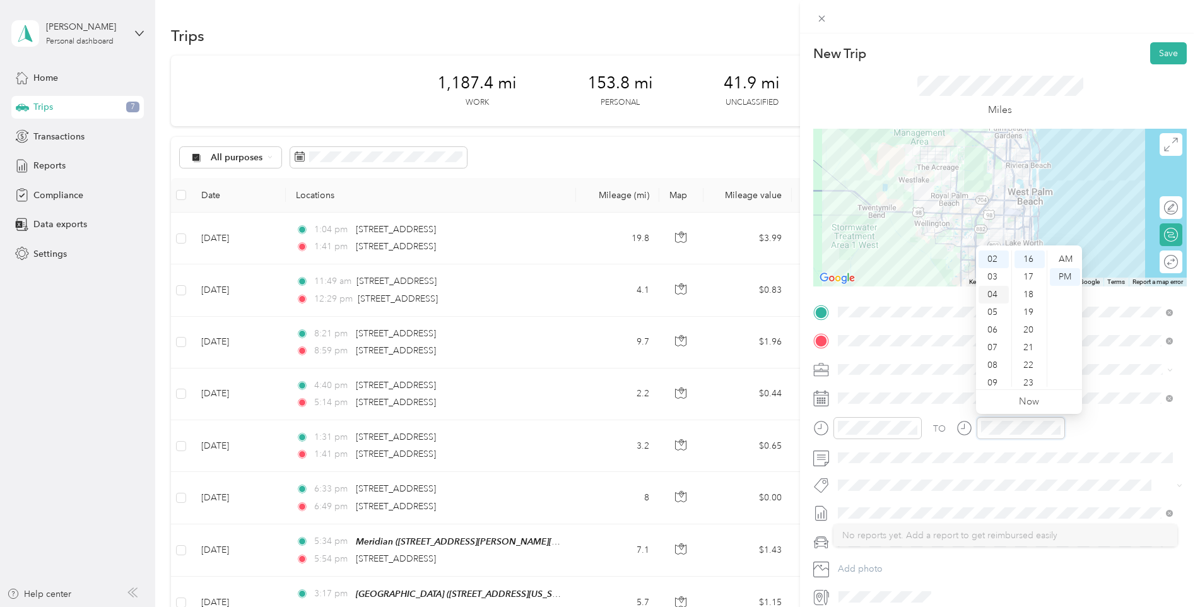
scroll to position [76, 0]
click at [992, 362] on div "10" at bounding box center [994, 361] width 30 height 18
click at [1028, 308] on div "55" at bounding box center [1030, 308] width 30 height 18
click at [1063, 259] on div "AM" at bounding box center [1065, 260] width 30 height 18
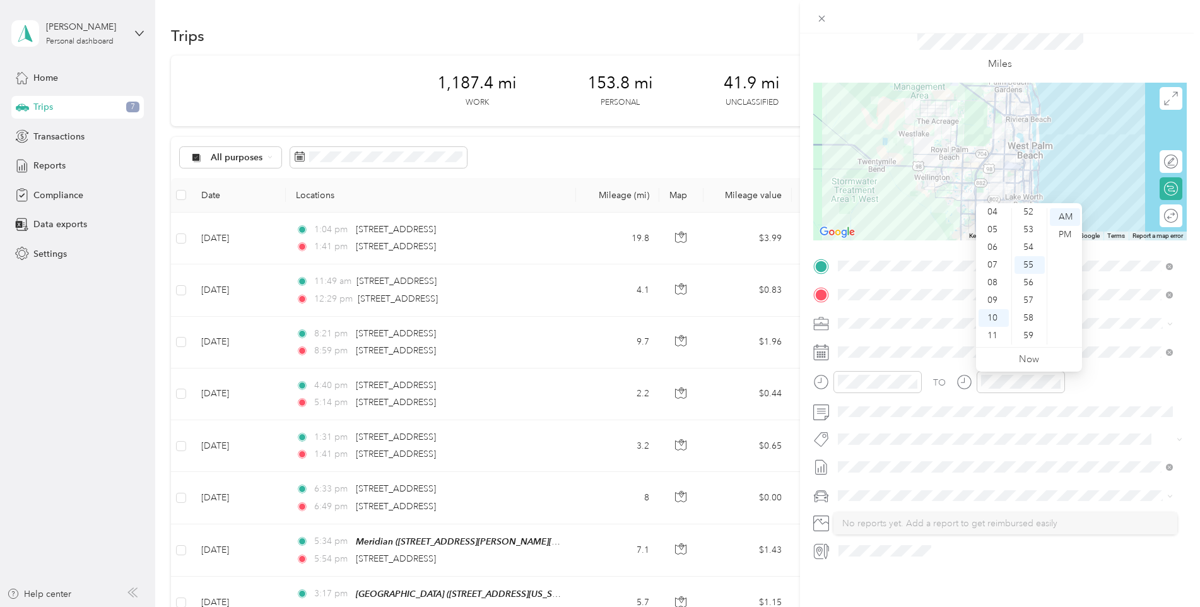
scroll to position [0, 0]
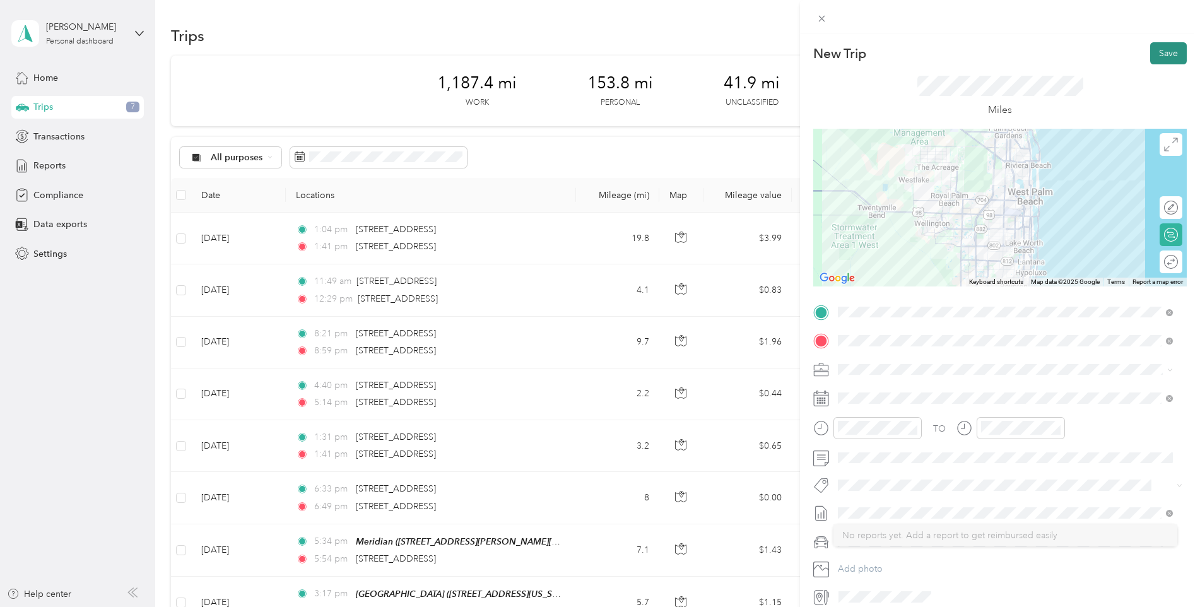
click at [1156, 61] on button "Save" at bounding box center [1169, 53] width 37 height 22
click at [1156, 55] on button "Save" at bounding box center [1169, 53] width 37 height 22
click at [899, 31] on div at bounding box center [1000, 16] width 400 height 33
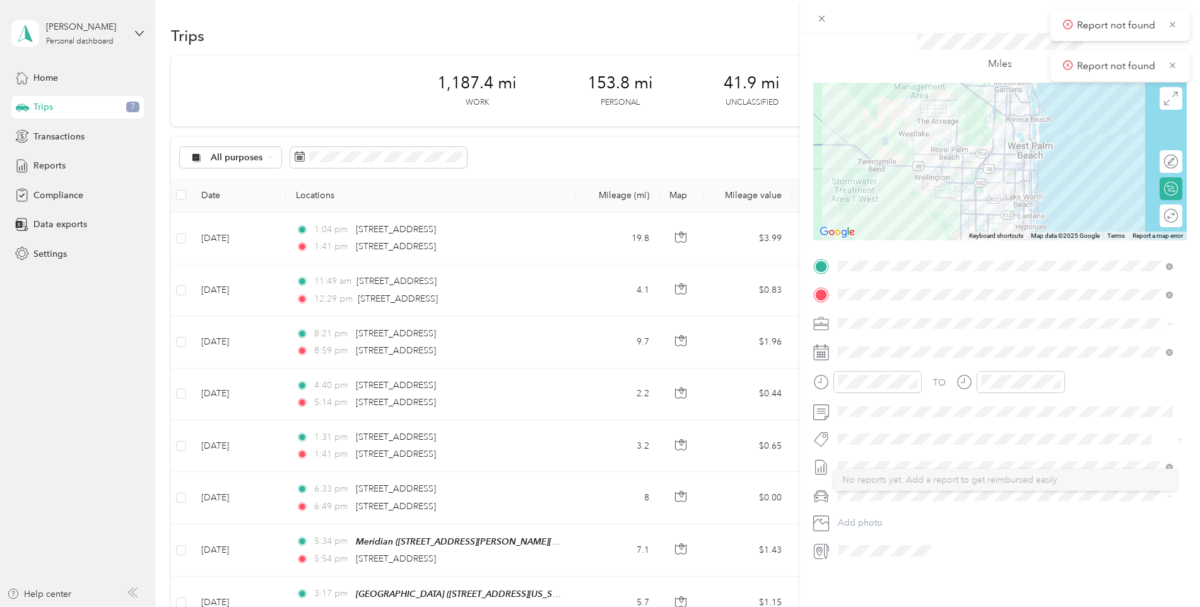
scroll to position [56, 0]
click at [818, 489] on icon at bounding box center [822, 497] width 16 height 16
click at [1081, 480] on div "No reports yet. Add a report to get reimbursed easily" at bounding box center [1006, 479] width 326 height 13
click at [819, 409] on icon at bounding box center [822, 414] width 11 height 11
click at [973, 541] on div at bounding box center [1010, 551] width 353 height 20
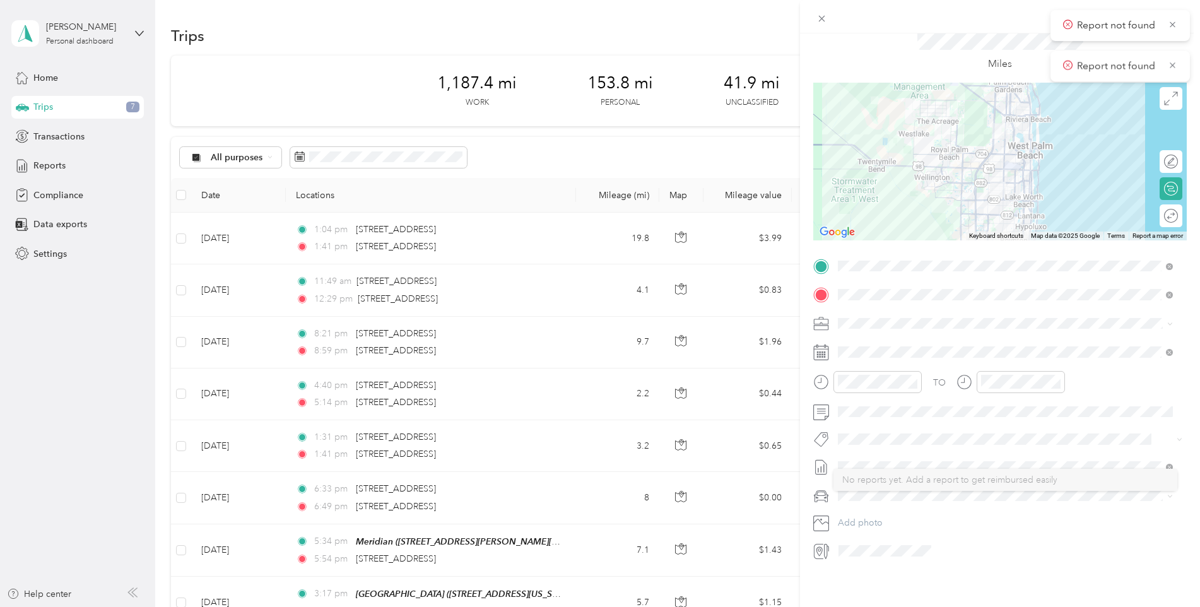
drag, startPoint x: 1171, startPoint y: 61, endPoint x: 1185, endPoint y: 54, distance: 15.0
click at [1172, 62] on icon at bounding box center [1172, 64] width 9 height 11
click at [1174, 25] on icon at bounding box center [1172, 24] width 9 height 11
click at [886, 510] on li "GMC Terrain" at bounding box center [1006, 508] width 344 height 22
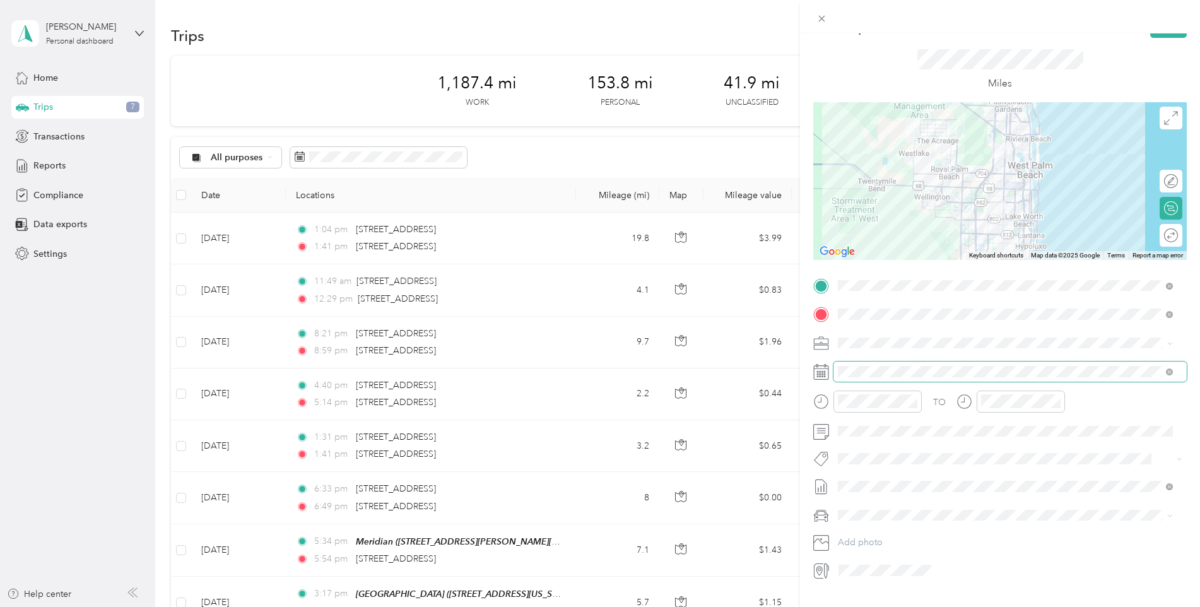
scroll to position [0, 0]
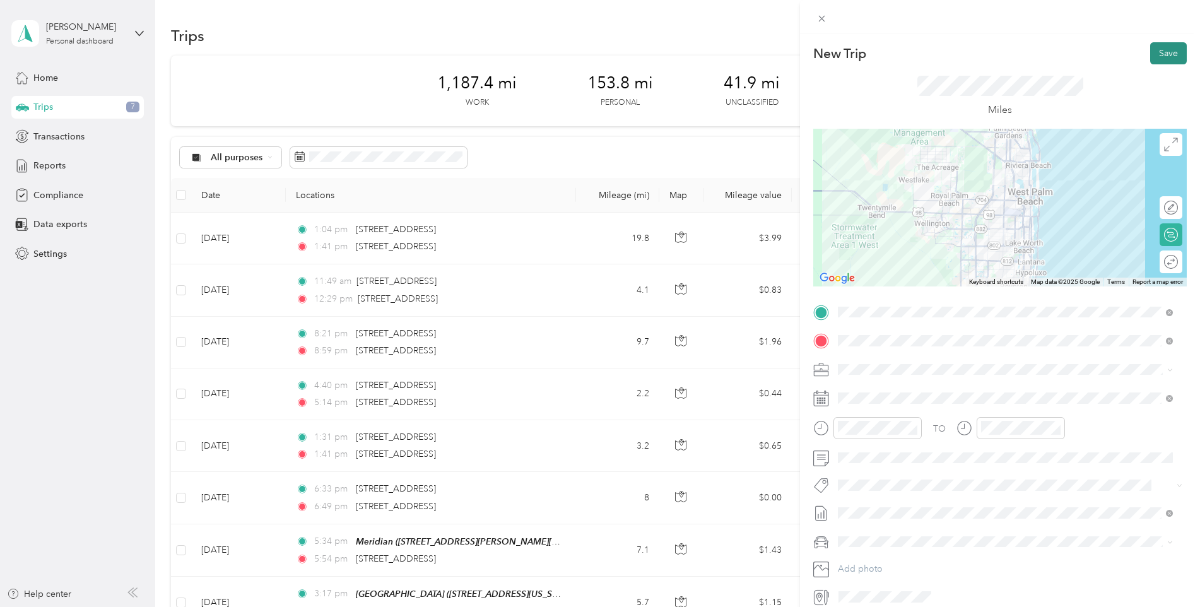
click at [1161, 53] on button "Save" at bounding box center [1169, 53] width 37 height 22
click at [1171, 22] on icon at bounding box center [1172, 24] width 9 height 11
click at [1159, 63] on button "Save" at bounding box center [1169, 53] width 37 height 22
click at [1170, 25] on icon at bounding box center [1172, 24] width 9 height 11
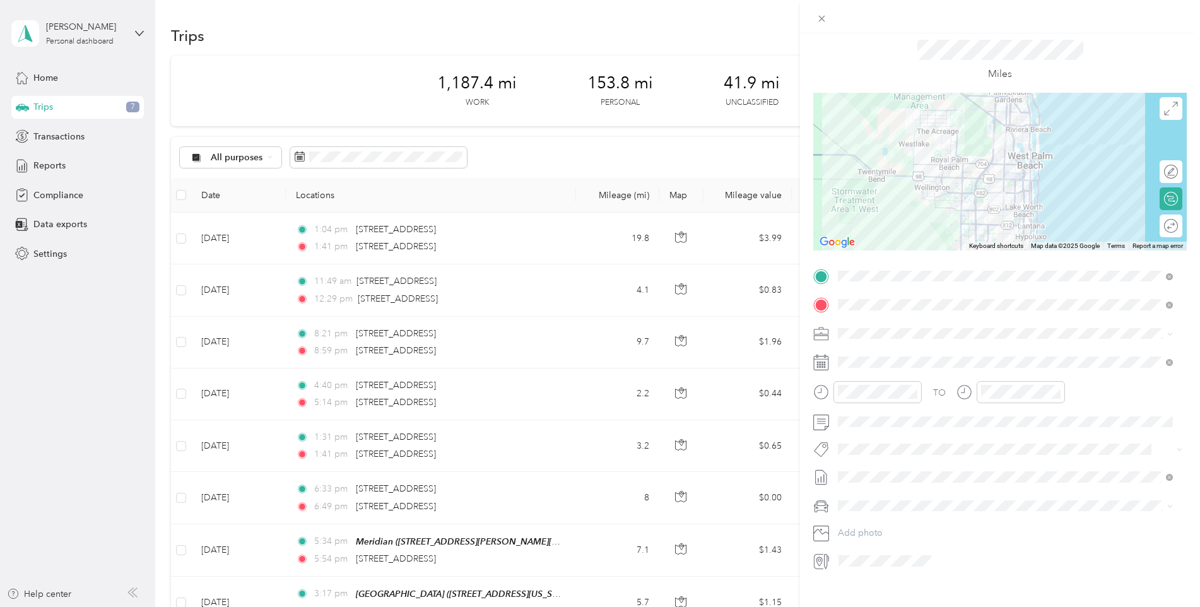
scroll to position [56, 0]
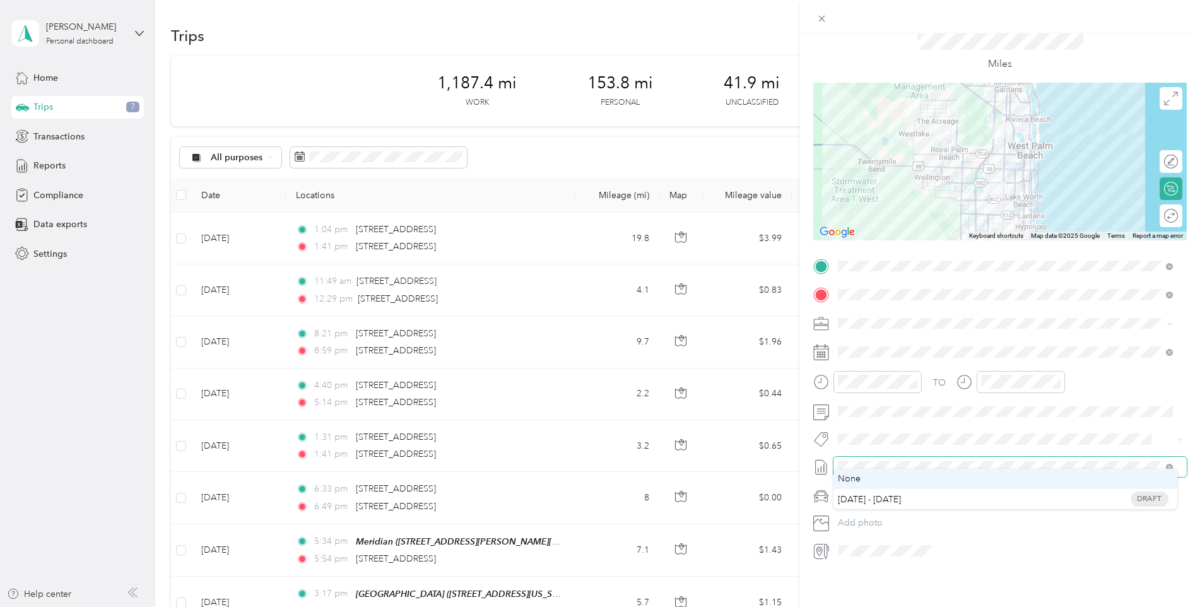
click at [858, 476] on span "None" at bounding box center [849, 478] width 23 height 13
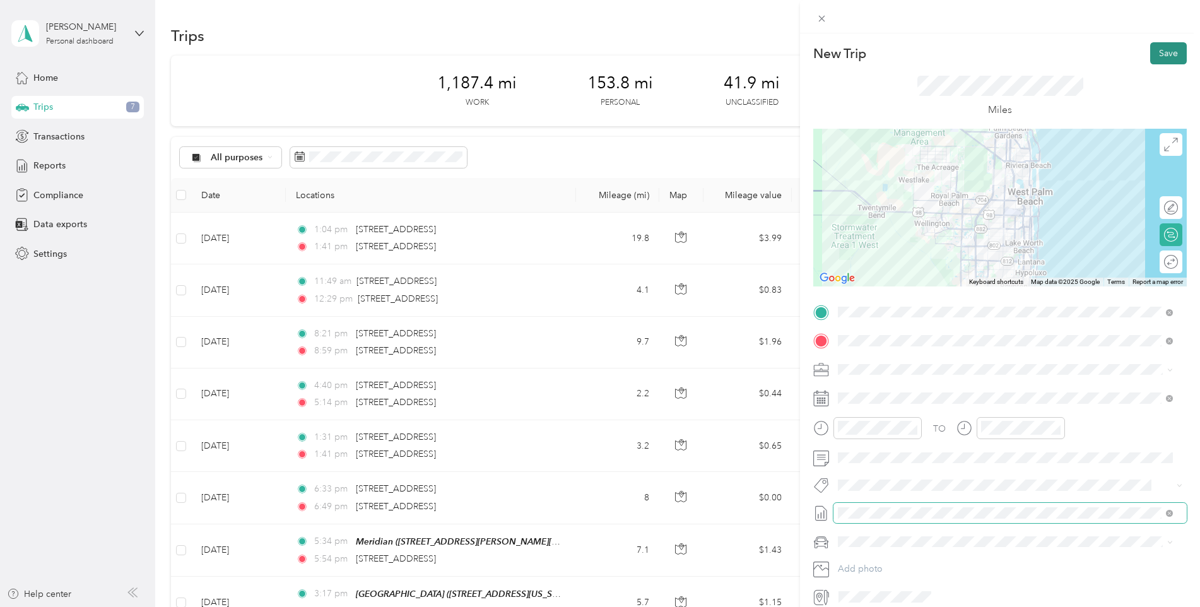
click at [1165, 53] on button "Save" at bounding box center [1169, 53] width 37 height 22
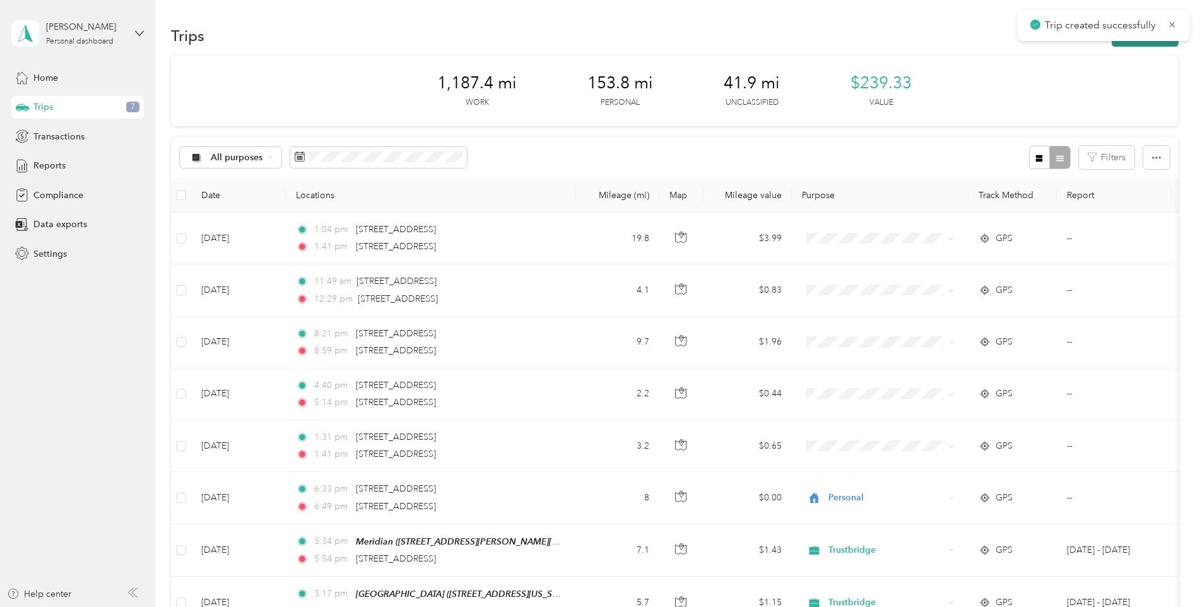
click at [1133, 45] on button "New trip" at bounding box center [1145, 36] width 67 height 22
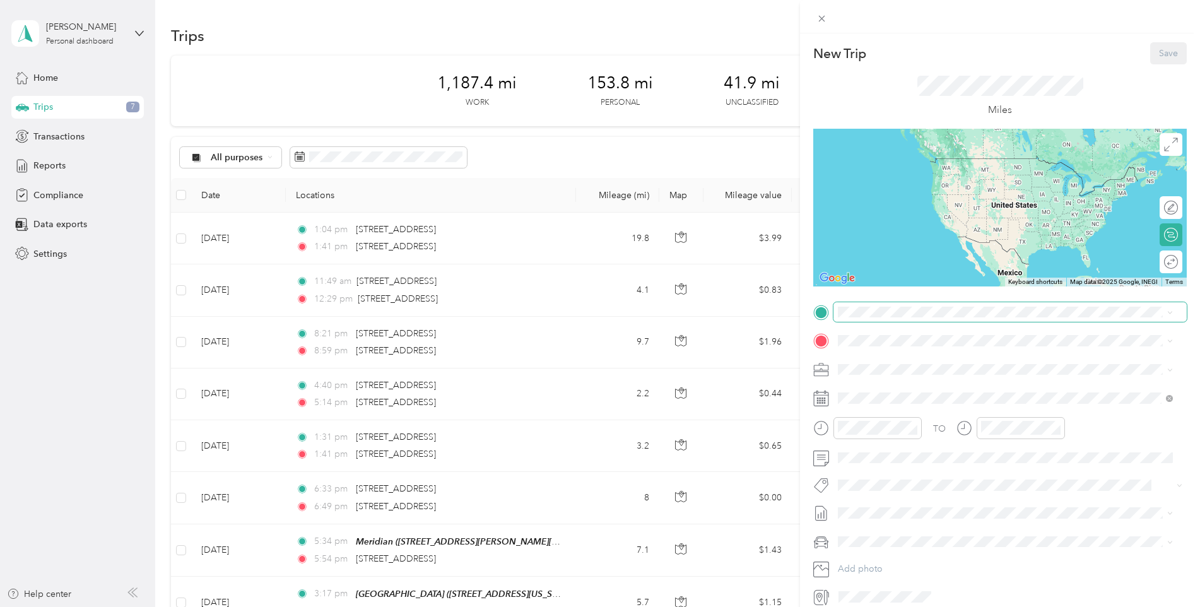
click at [839, 304] on span at bounding box center [1010, 312] width 353 height 20
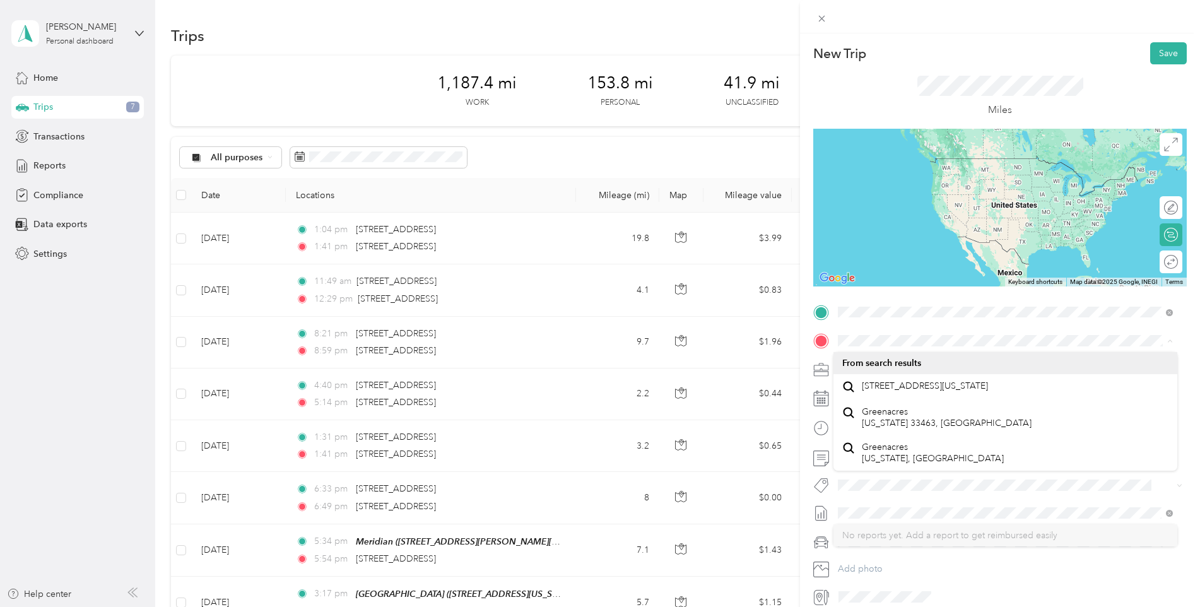
click at [809, 357] on form "New Trip Save This trip cannot be edited because it is either under review, app…" at bounding box center [1000, 324] width 400 height 565
click at [807, 328] on form "New Trip Save This trip cannot be edited because it is either under review, app…" at bounding box center [1000, 324] width 400 height 565
click at [867, 304] on span at bounding box center [1010, 312] width 353 height 20
click at [928, 364] on div "[GEOGRAPHIC_DATA] [STREET_ADDRESS][US_STATE]" at bounding box center [925, 370] width 126 height 27
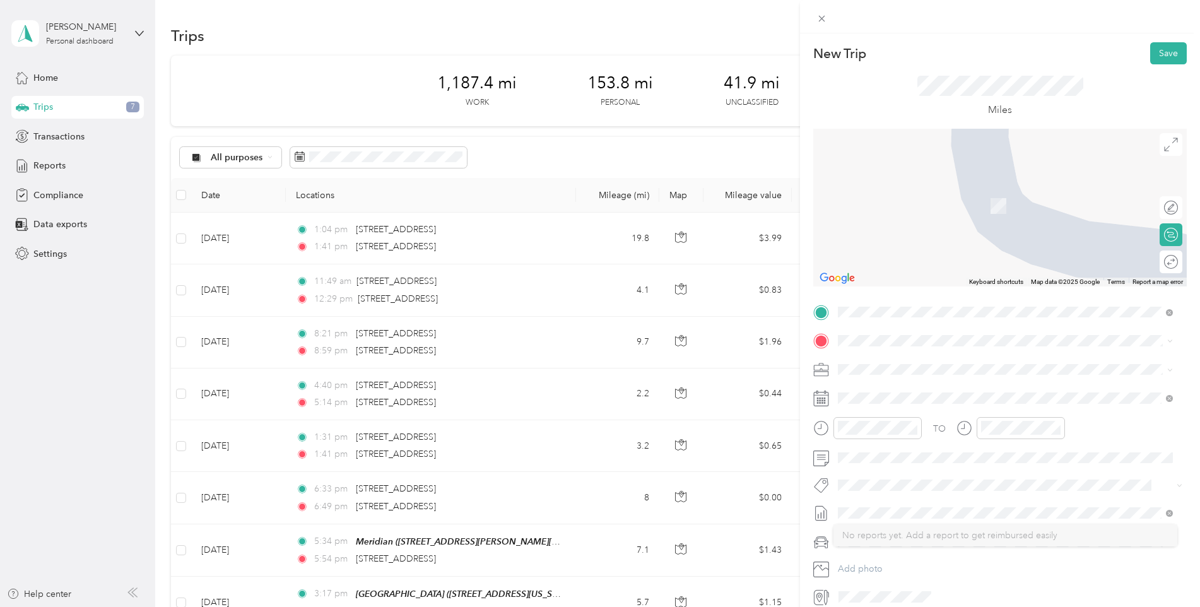
click at [911, 394] on div "Pine Trails [STREET_ADDRESS][US_STATE]" at bounding box center [925, 391] width 126 height 27
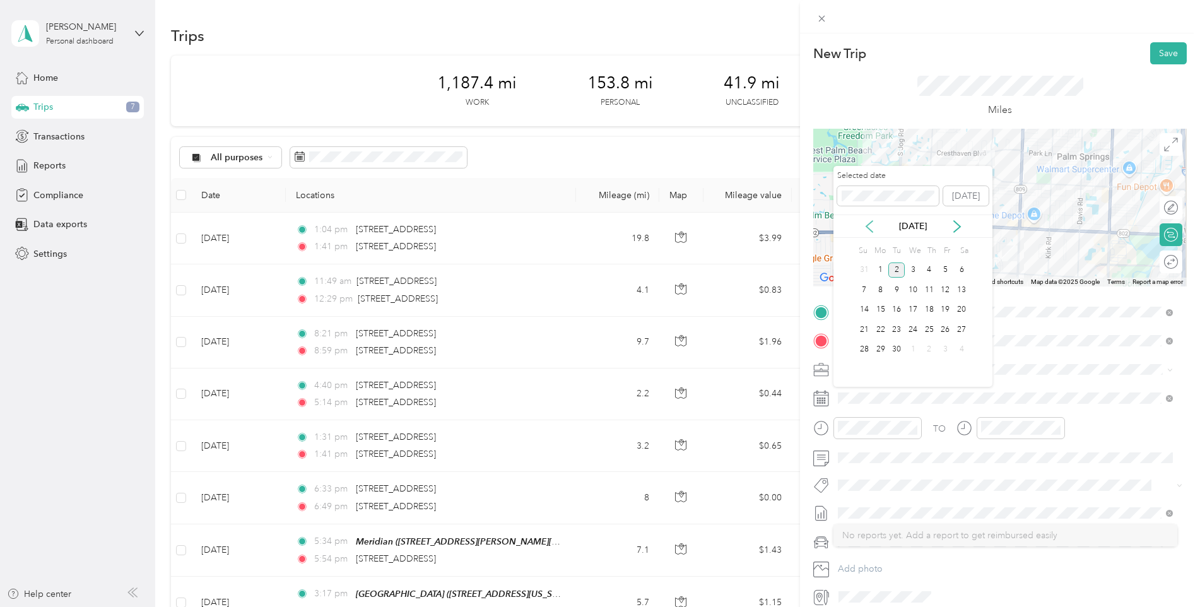
click at [866, 220] on icon at bounding box center [869, 226] width 13 height 13
click at [916, 307] on div "13" at bounding box center [913, 310] width 16 height 16
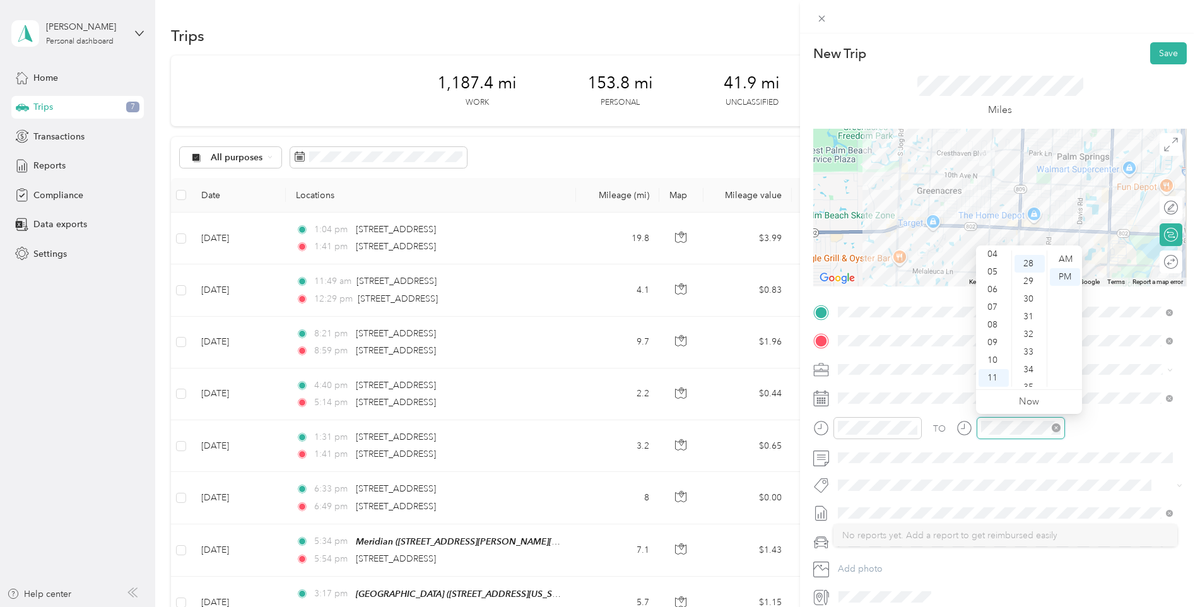
scroll to position [495, 0]
click at [1069, 260] on div "AM" at bounding box center [1065, 260] width 30 height 18
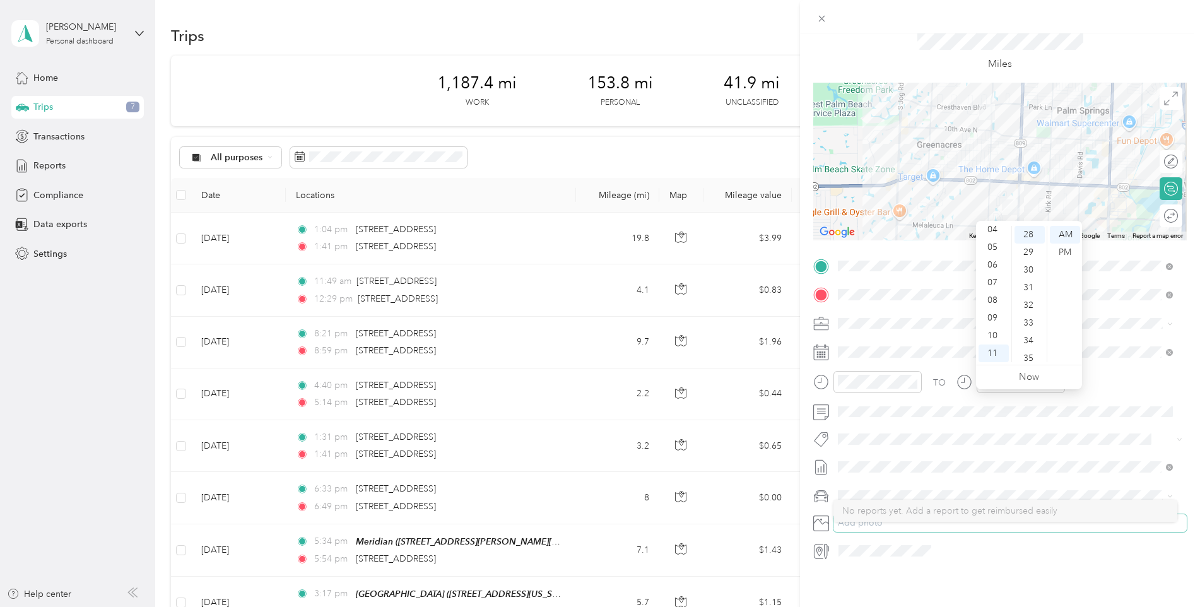
scroll to position [0, 0]
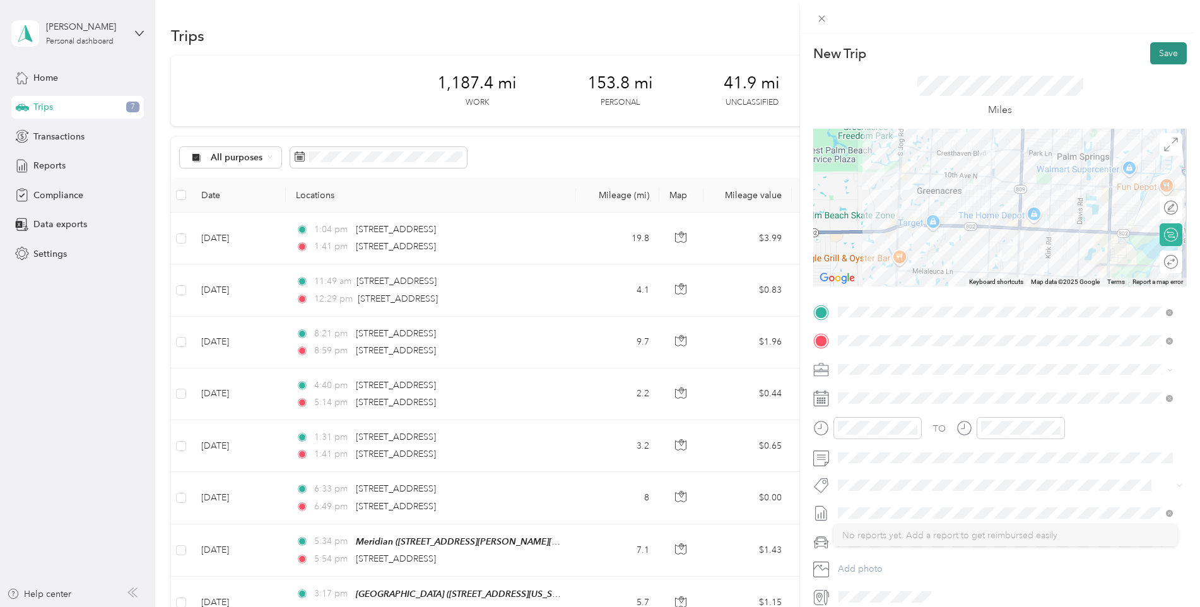
click at [1162, 56] on button "Save" at bounding box center [1169, 53] width 37 height 22
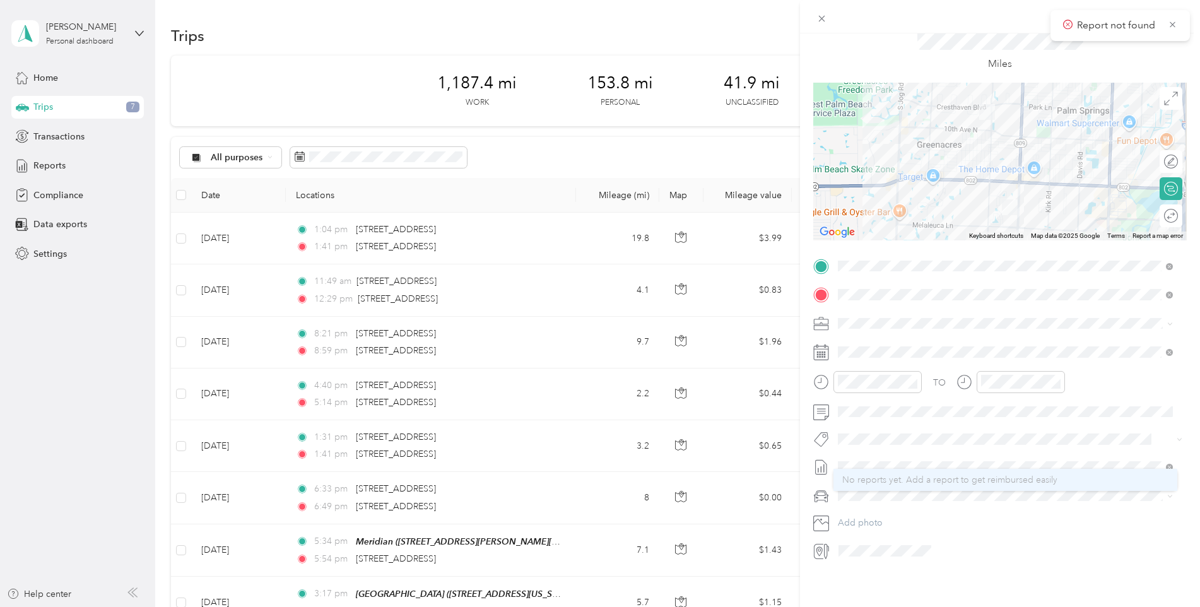
click at [1070, 482] on div "No reports yet. Add a report to get reimbursed easily" at bounding box center [1006, 479] width 326 height 13
click at [822, 489] on icon at bounding box center [822, 497] width 16 height 16
click at [1168, 461] on span at bounding box center [1169, 466] width 7 height 11
click at [1173, 24] on icon at bounding box center [1173, 24] width 6 height 6
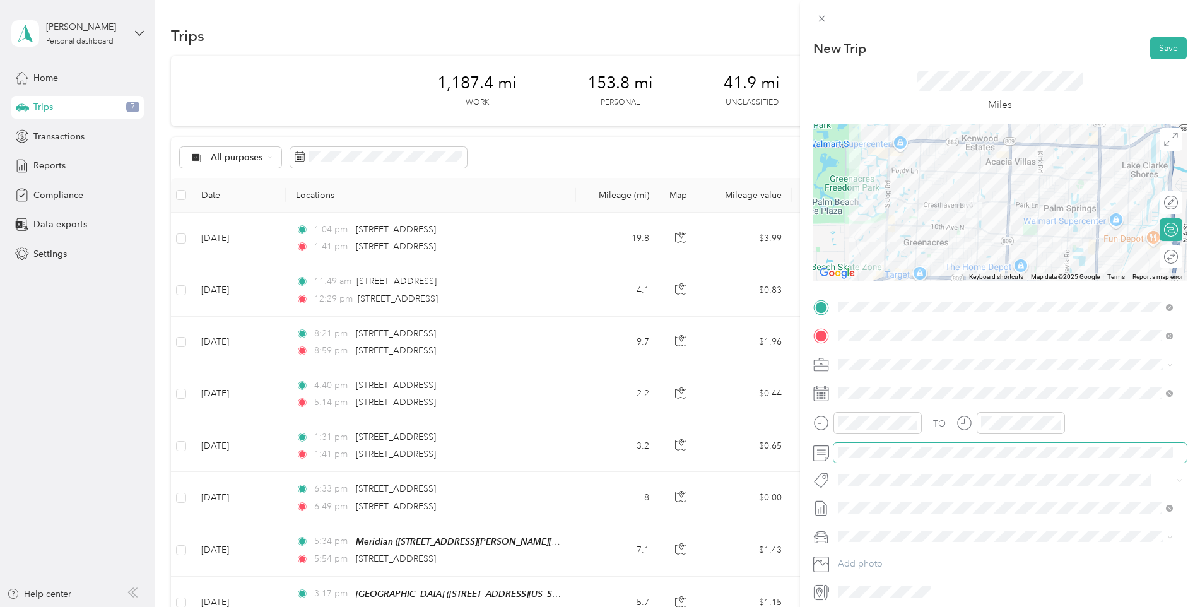
scroll to position [0, 0]
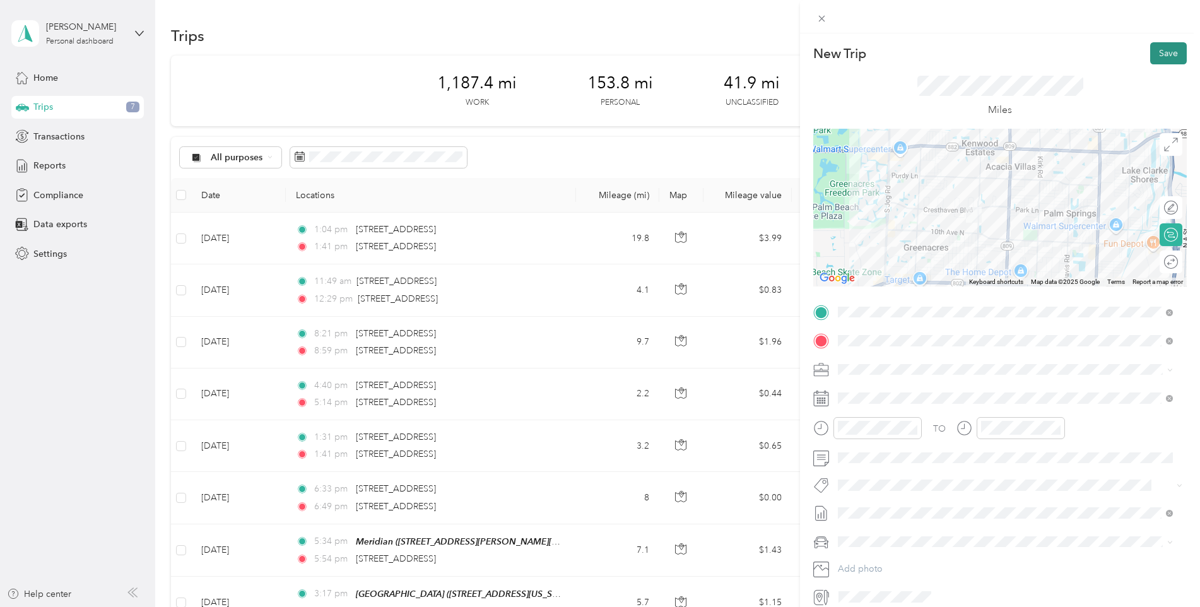
click at [1154, 58] on button "Save" at bounding box center [1169, 53] width 37 height 22
click at [1172, 24] on icon at bounding box center [1173, 24] width 6 height 6
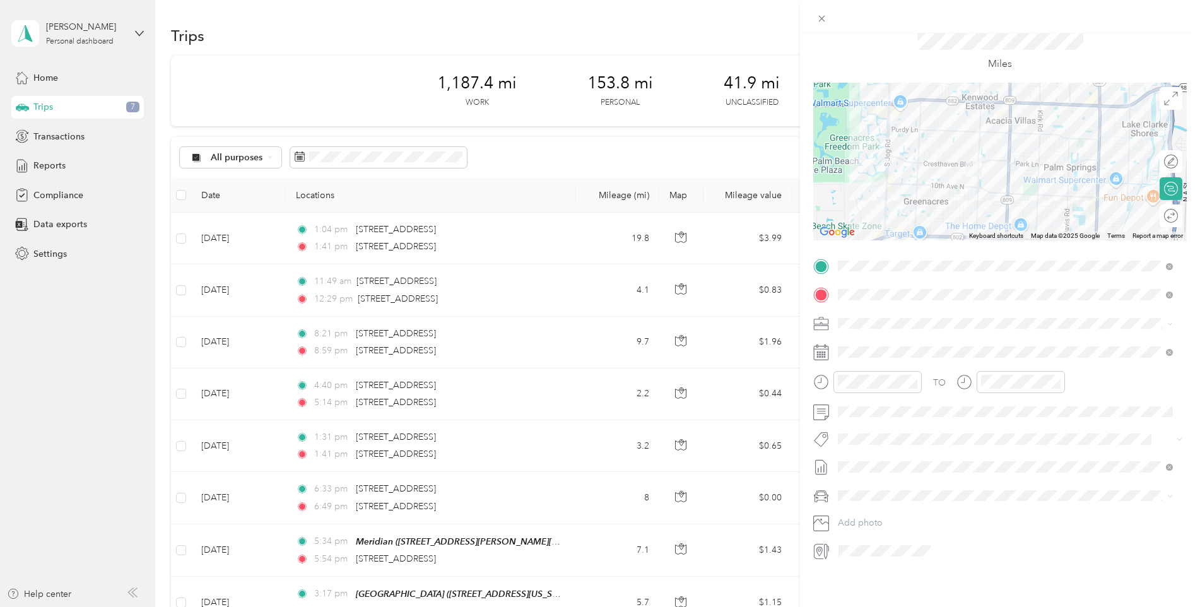
click at [898, 501] on li "[DATE] - [DATE] Draft" at bounding box center [1006, 499] width 344 height 20
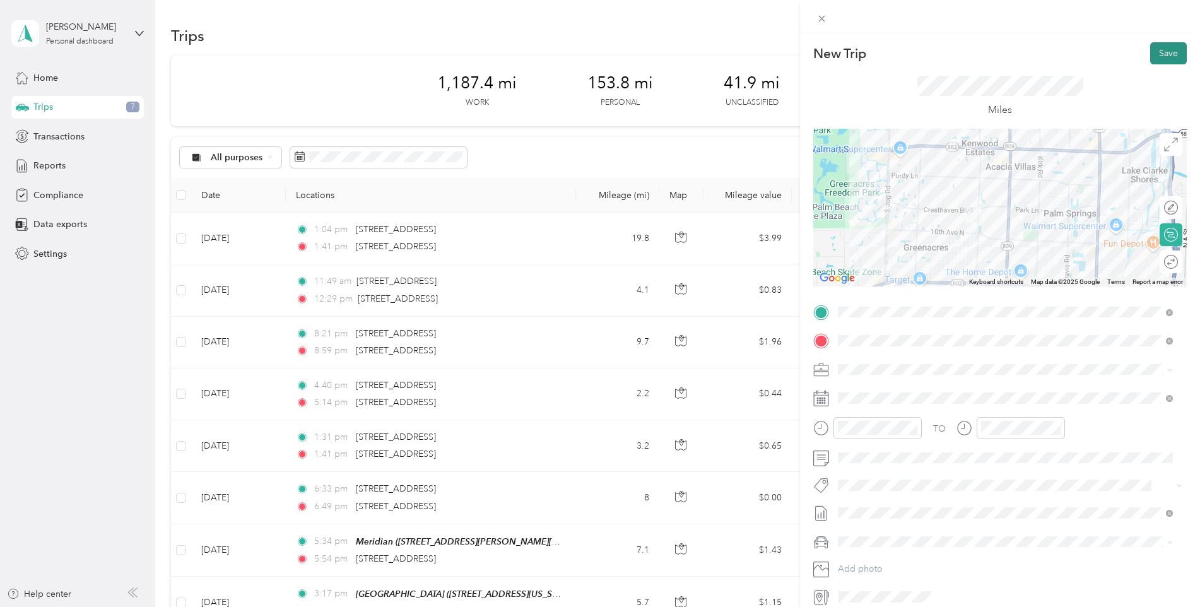
click at [1157, 51] on button "Save" at bounding box center [1169, 53] width 37 height 22
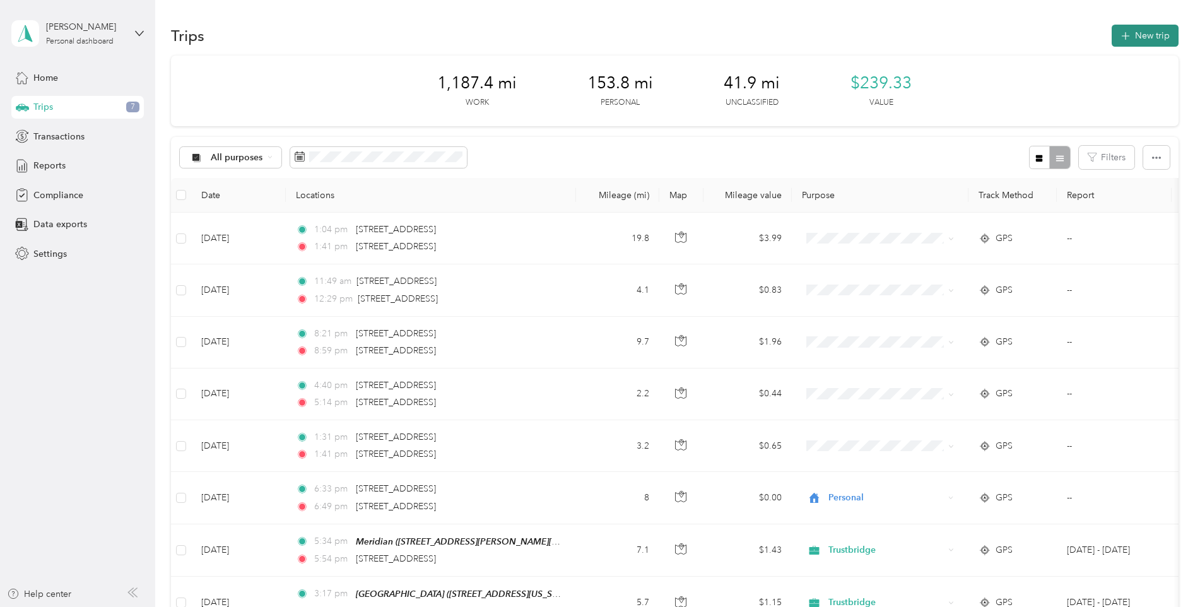
click at [1146, 34] on button "New trip" at bounding box center [1145, 36] width 67 height 22
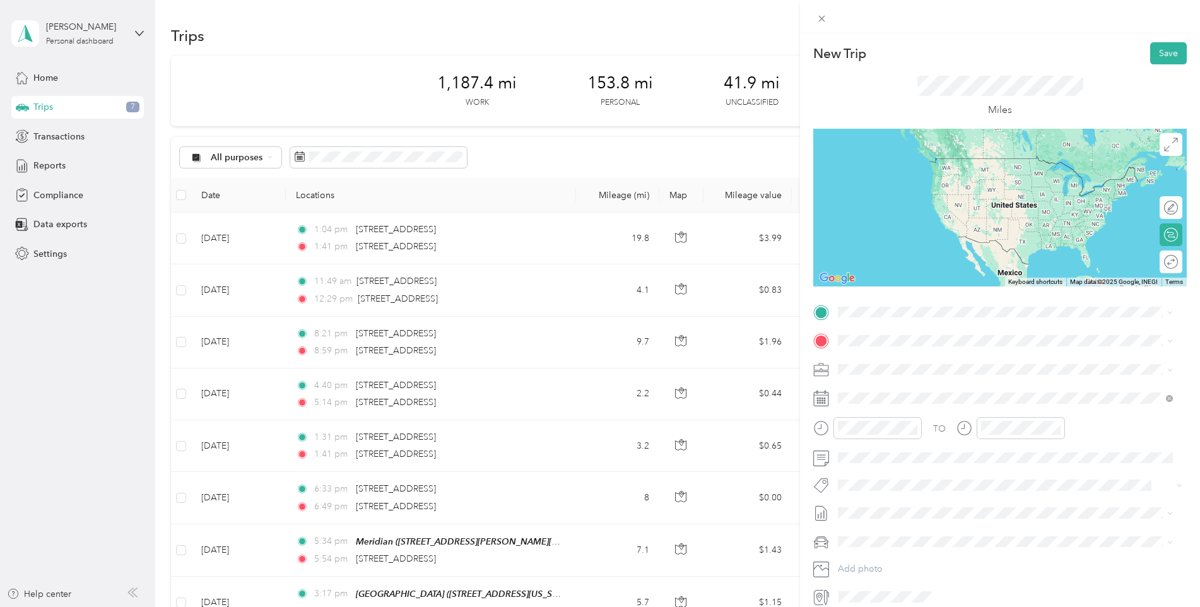
click at [898, 376] on span "[STREET_ADDRESS][US_STATE]" at bounding box center [925, 374] width 126 height 11
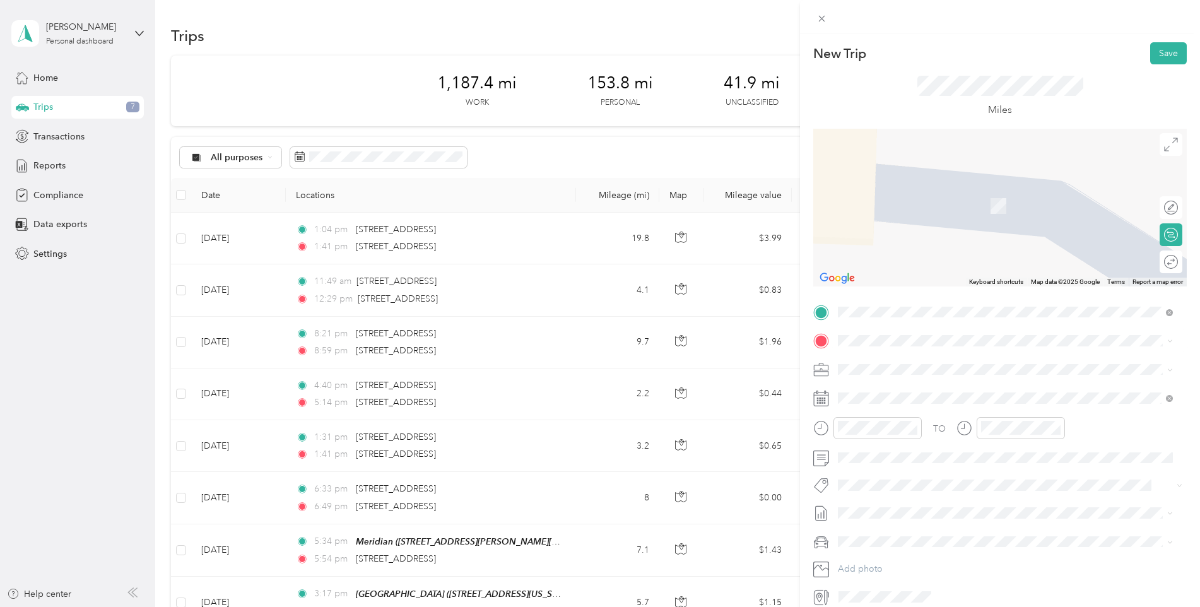
click at [911, 442] on span "4050 Lakewood Road Palm Springs, Florida 33461, United States" at bounding box center [925, 436] width 126 height 11
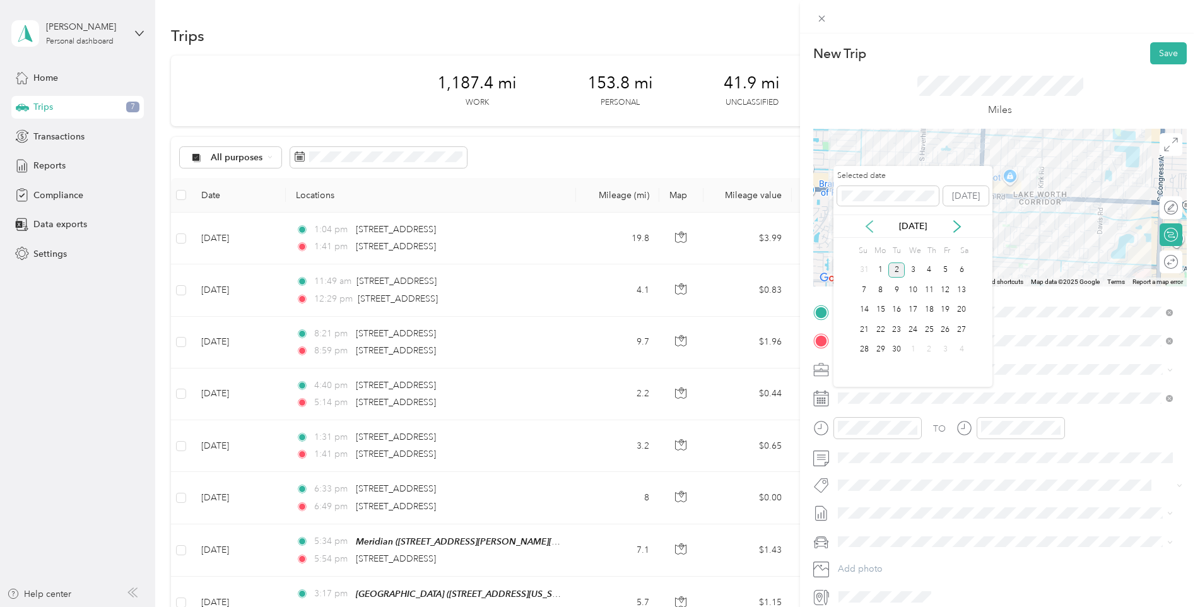
click at [864, 227] on icon at bounding box center [869, 226] width 13 height 13
click at [914, 307] on div "13" at bounding box center [913, 310] width 16 height 16
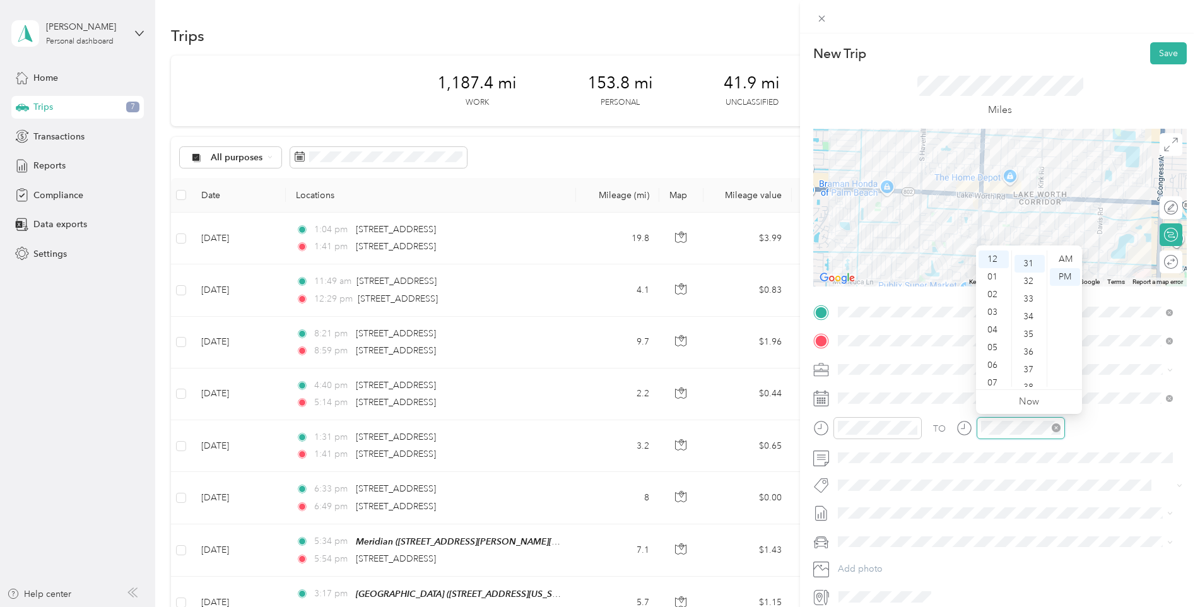
scroll to position [548, 0]
click at [1158, 46] on button "Save" at bounding box center [1169, 53] width 37 height 22
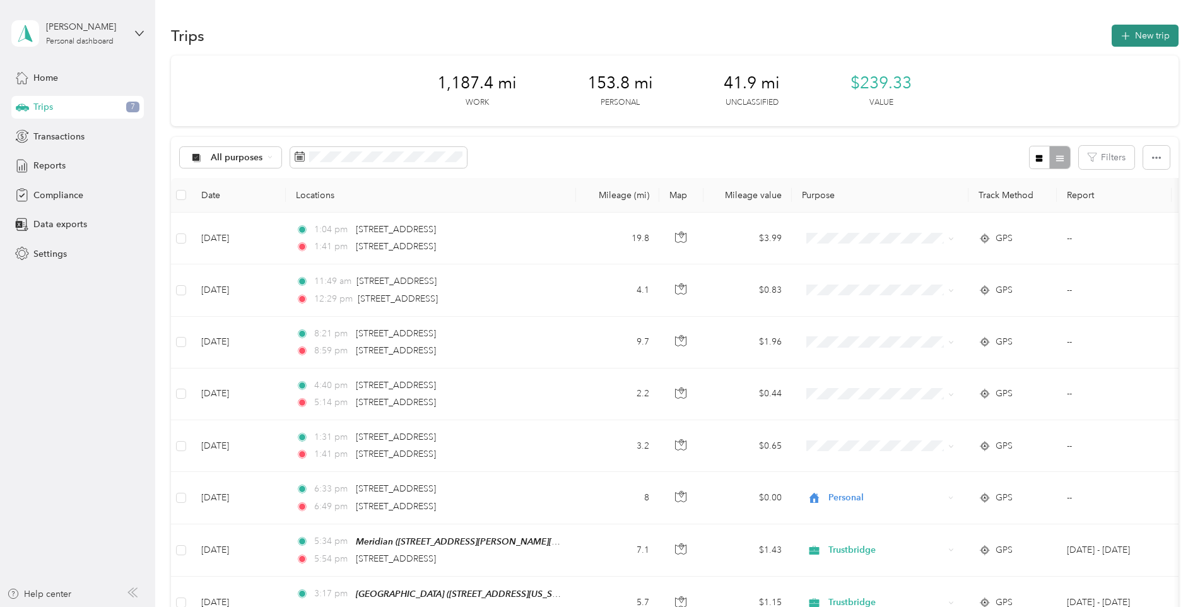
click at [1154, 34] on button "New trip" at bounding box center [1145, 36] width 67 height 22
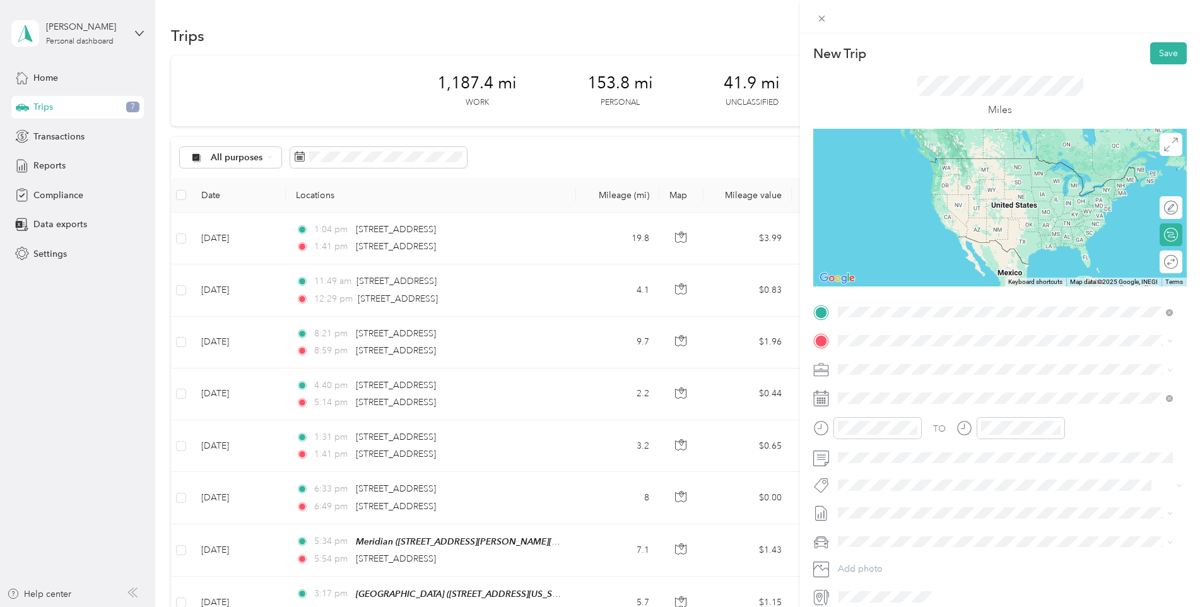
click at [901, 415] on span "4050 Lakewood Road Palm Springs, Florida 33461, United States" at bounding box center [925, 409] width 126 height 11
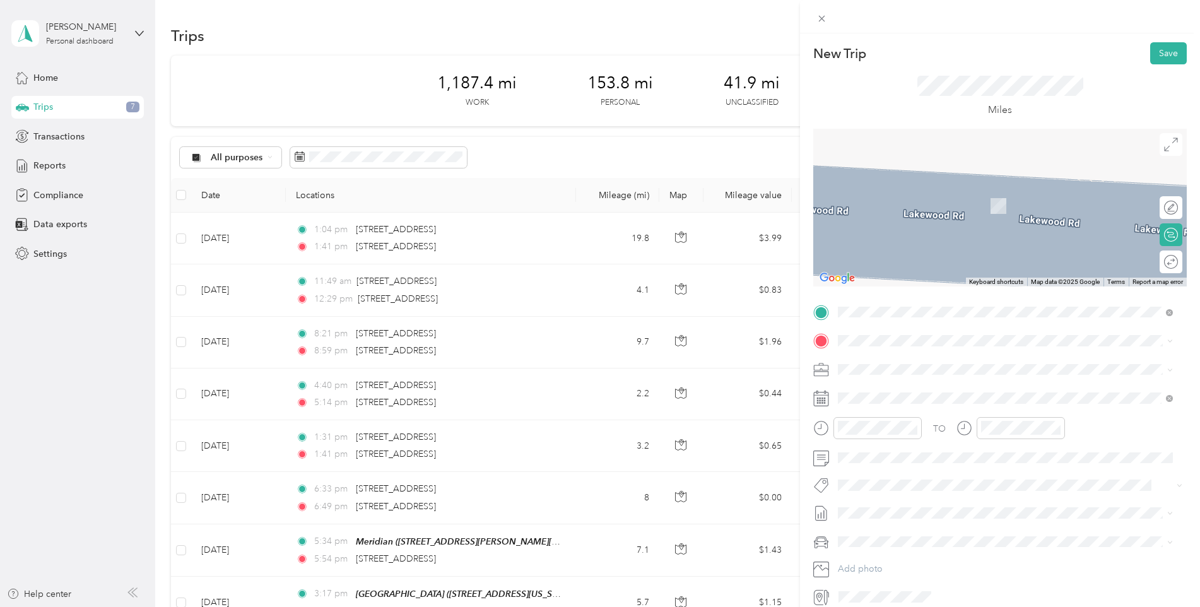
click at [918, 401] on span "[STREET_ADDRESS][US_STATE]" at bounding box center [925, 398] width 126 height 11
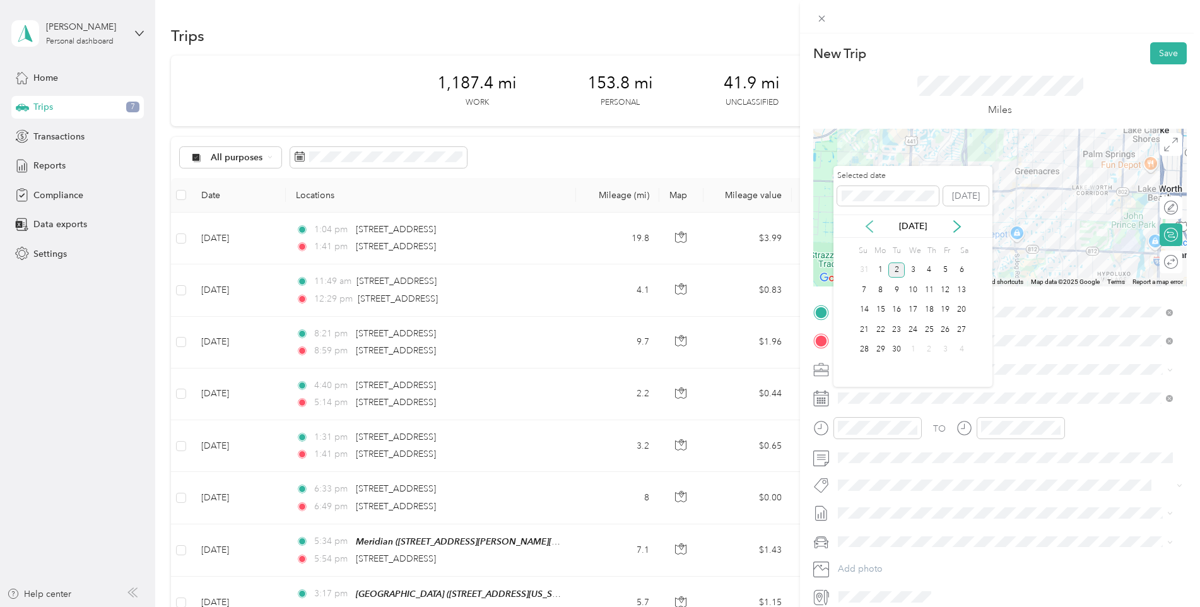
click at [865, 227] on icon at bounding box center [869, 226] width 13 height 13
click at [916, 309] on div "13" at bounding box center [913, 310] width 16 height 16
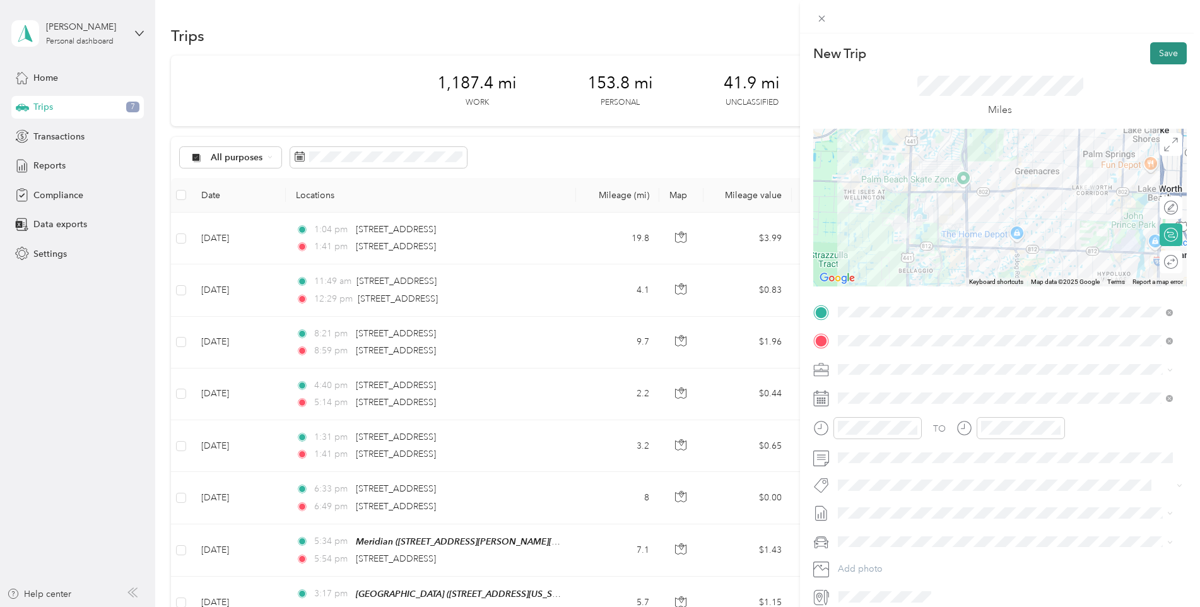
click at [1168, 54] on button "Save" at bounding box center [1169, 53] width 37 height 22
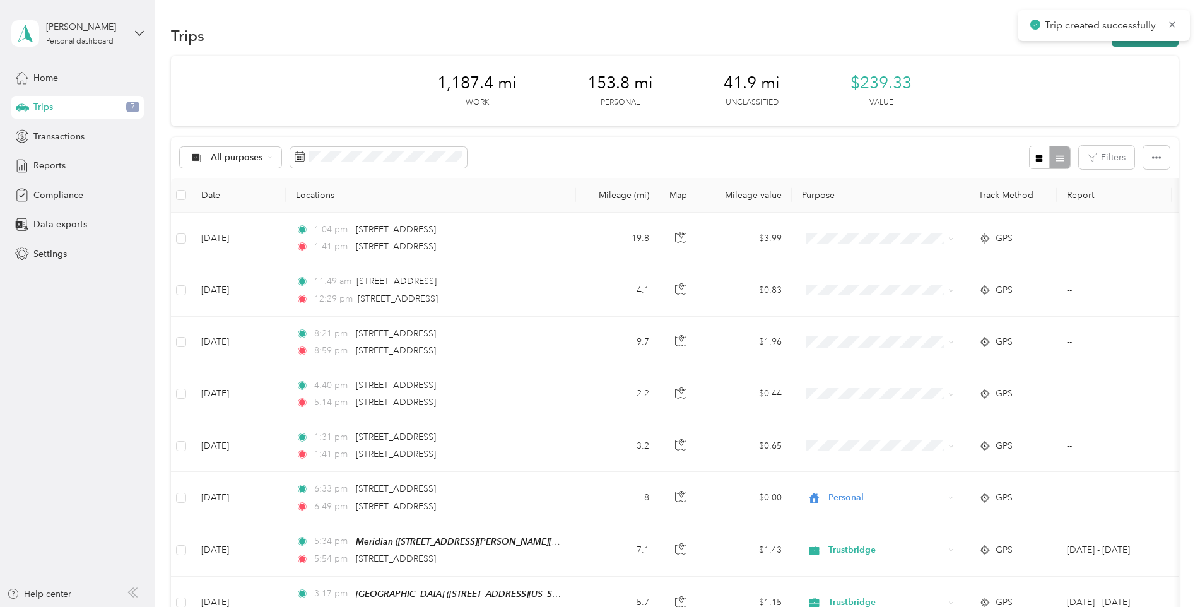
click at [1137, 41] on button "New trip" at bounding box center [1145, 36] width 67 height 22
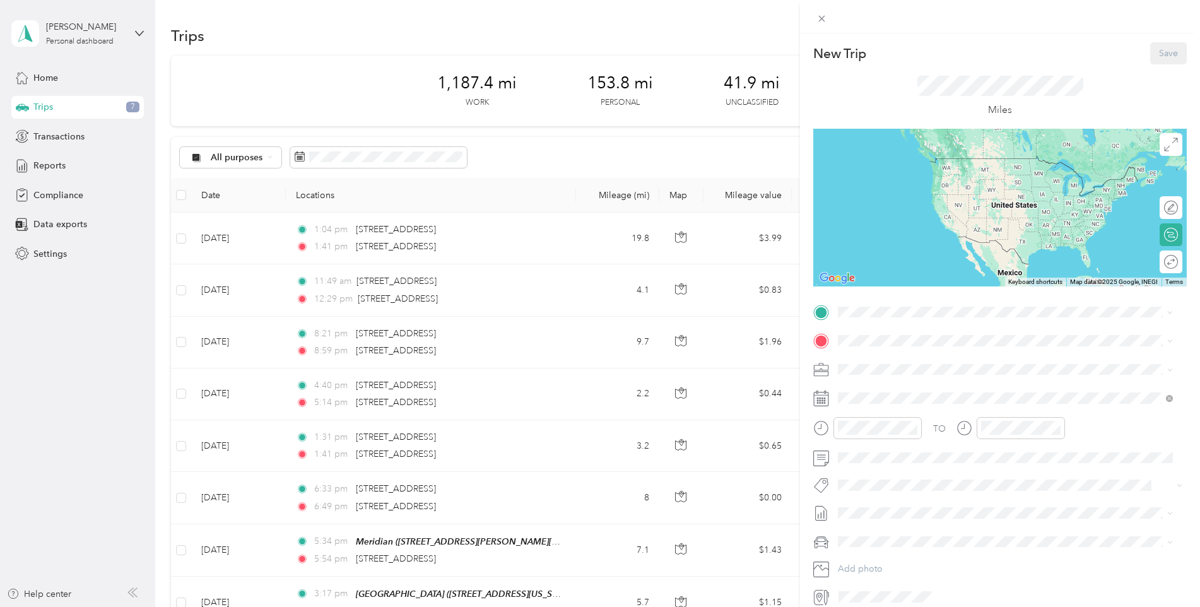
click at [57, 309] on div "New Trip Save This trip cannot be edited because it is either under review, app…" at bounding box center [600, 303] width 1200 height 607
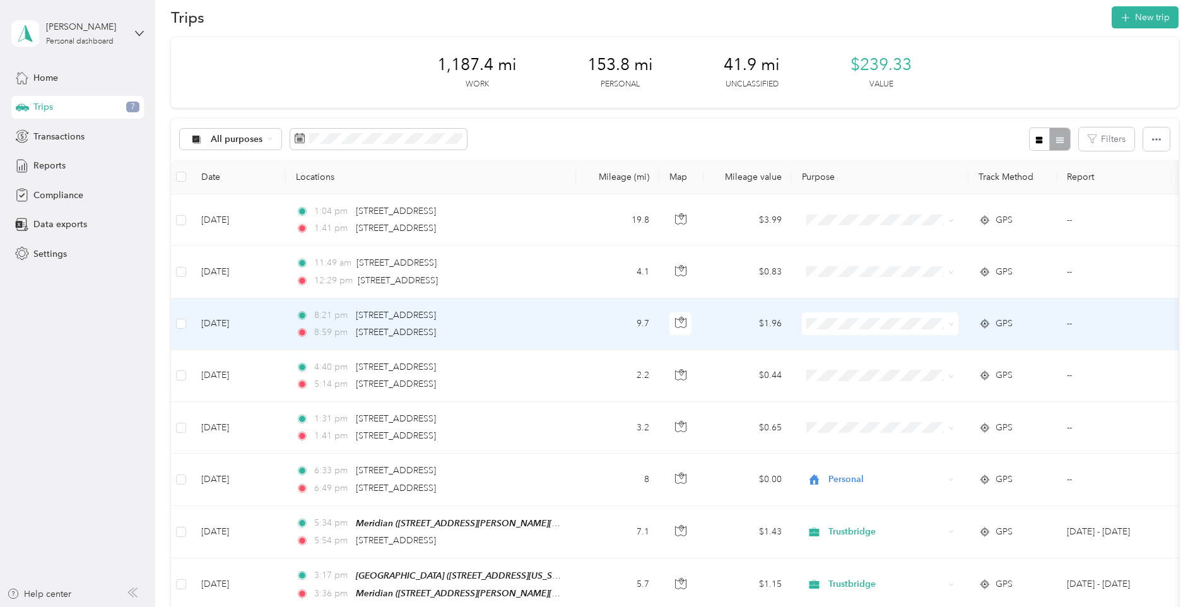
scroll to position [0, 0]
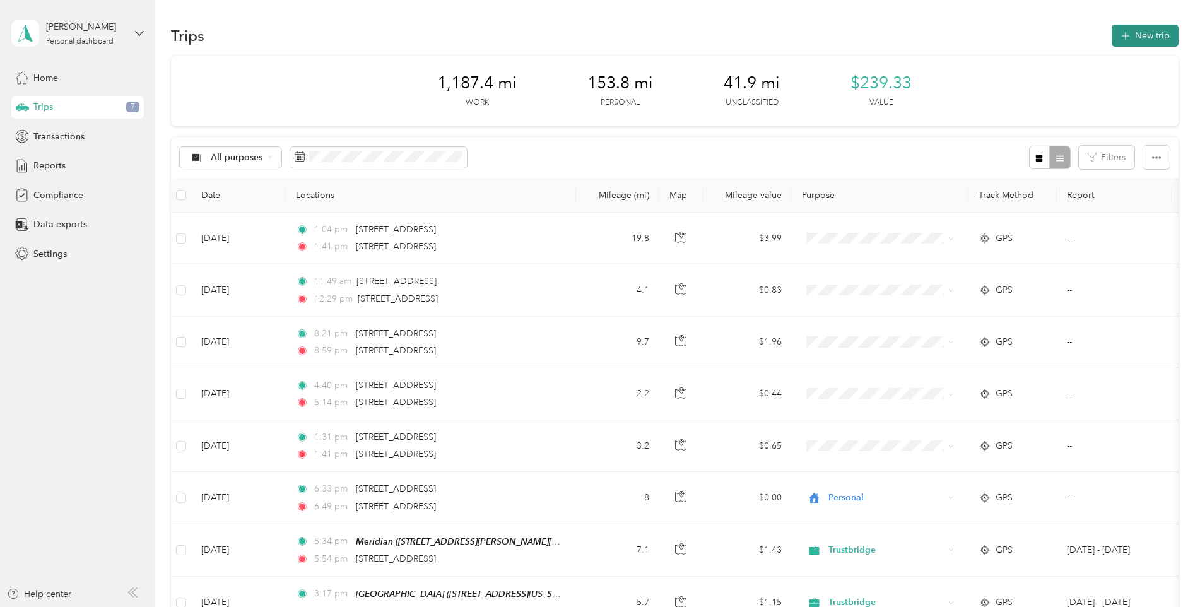
click at [1134, 32] on button "New trip" at bounding box center [1145, 36] width 67 height 22
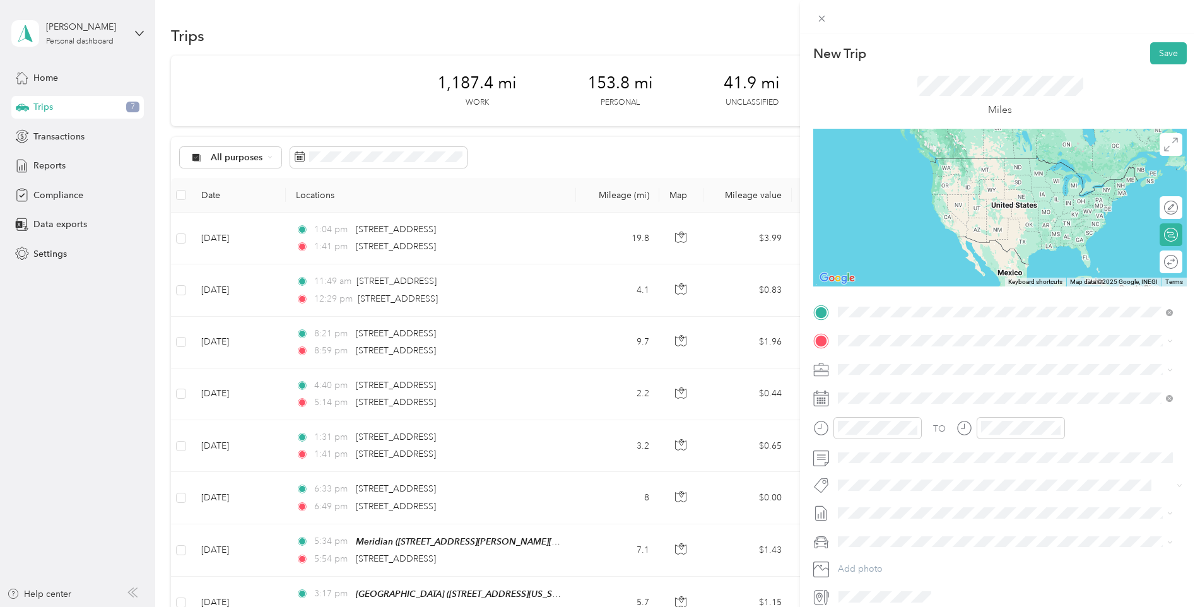
click at [879, 372] on span "[STREET_ADDRESS][US_STATE]" at bounding box center [925, 376] width 126 height 11
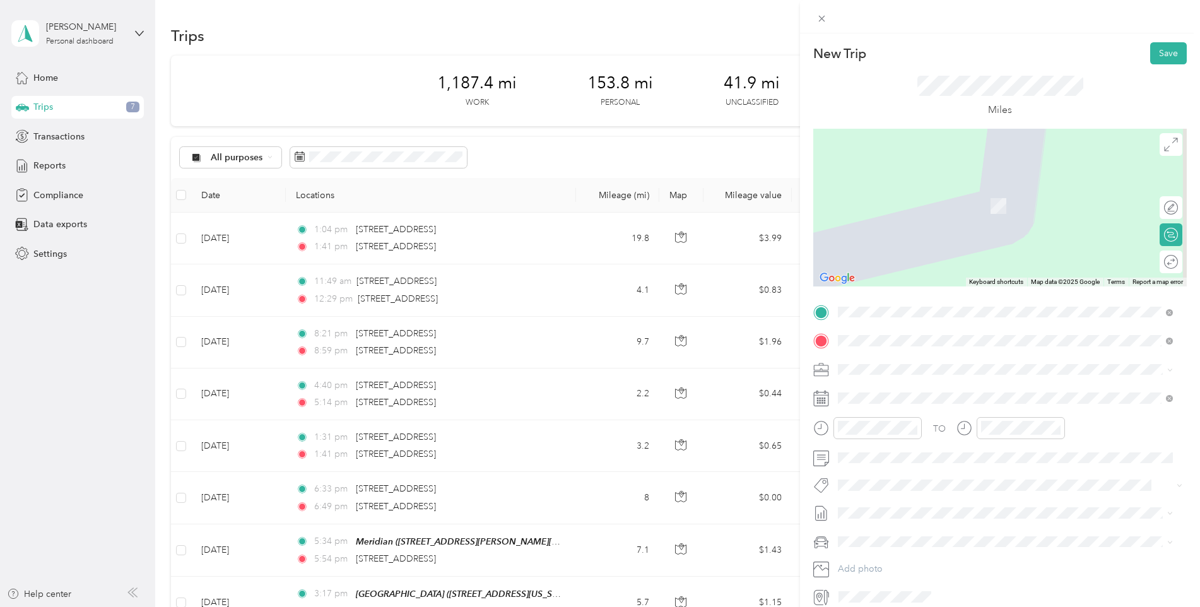
click at [923, 405] on div "Alamar 8785 Lake Worth Road, Lake Worth, 33467, Lake Worth, Florida, United Sta…" at bounding box center [925, 398] width 126 height 27
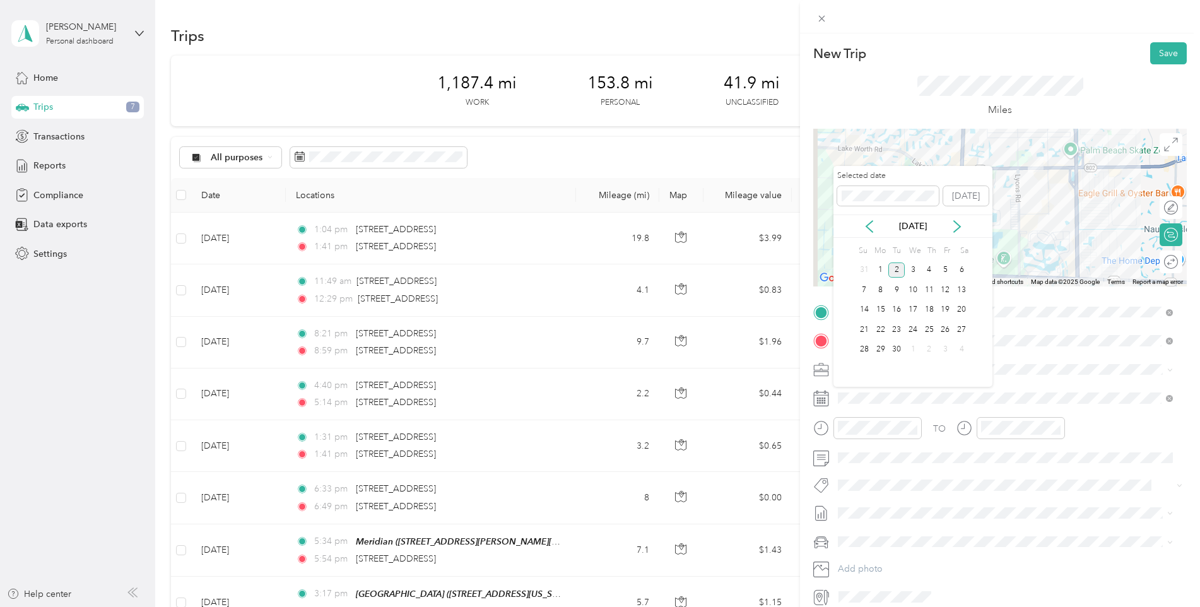
click at [867, 219] on div "[DATE]" at bounding box center [913, 226] width 159 height 23
click at [868, 227] on icon at bounding box center [869, 226] width 13 height 13
click at [914, 314] on div "13" at bounding box center [913, 310] width 16 height 16
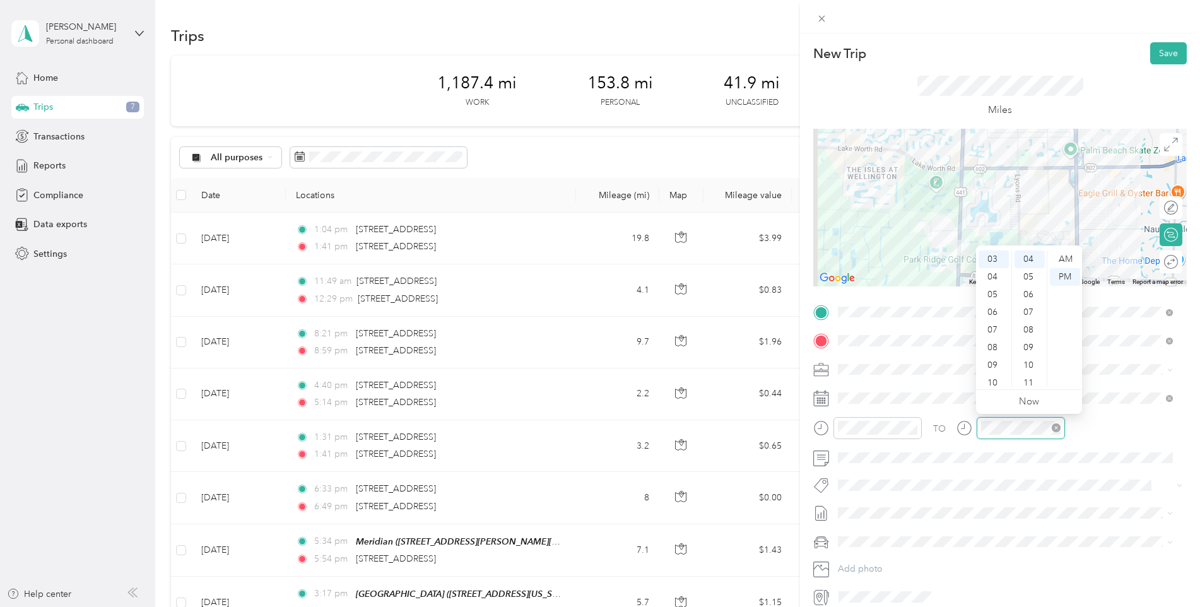
scroll to position [71, 0]
click at [1158, 48] on button "Save" at bounding box center [1169, 53] width 37 height 22
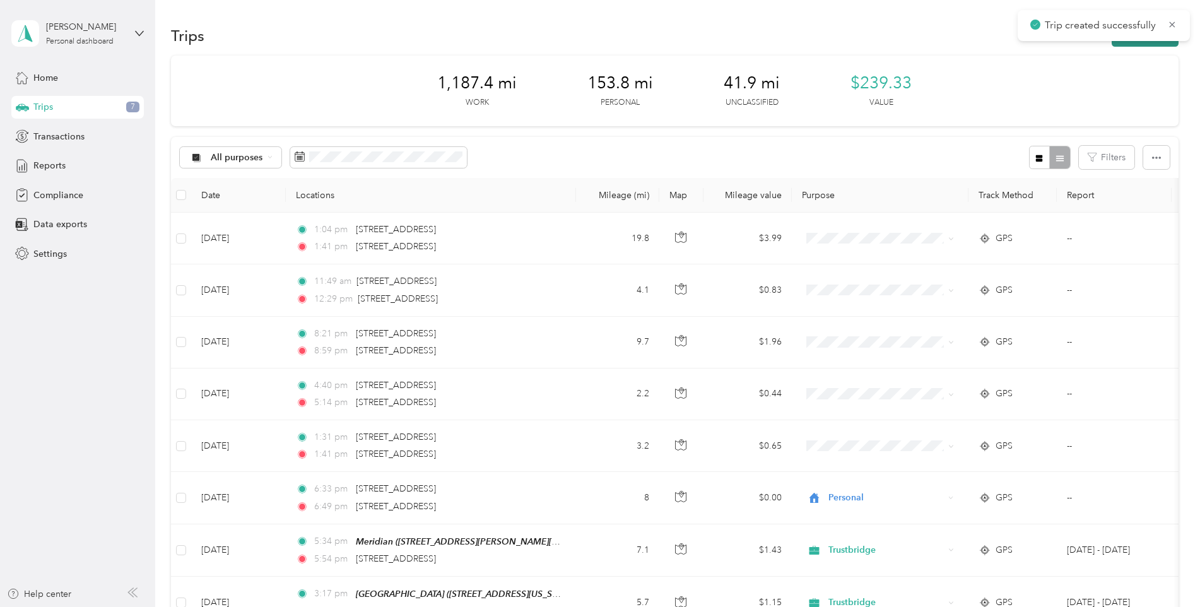
click at [1146, 45] on button "New trip" at bounding box center [1145, 36] width 67 height 22
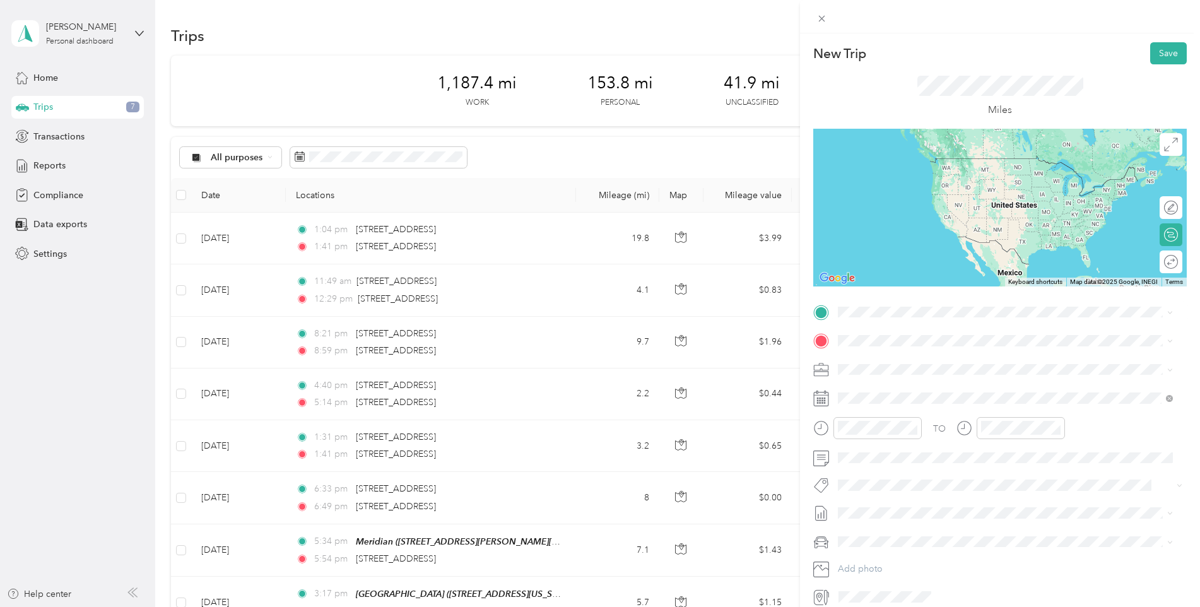
click at [875, 369] on div "Alamar 8785 Lake Worth Road, Lake Worth, 33467, Lake Worth, Florida, United Sta…" at bounding box center [925, 367] width 126 height 27
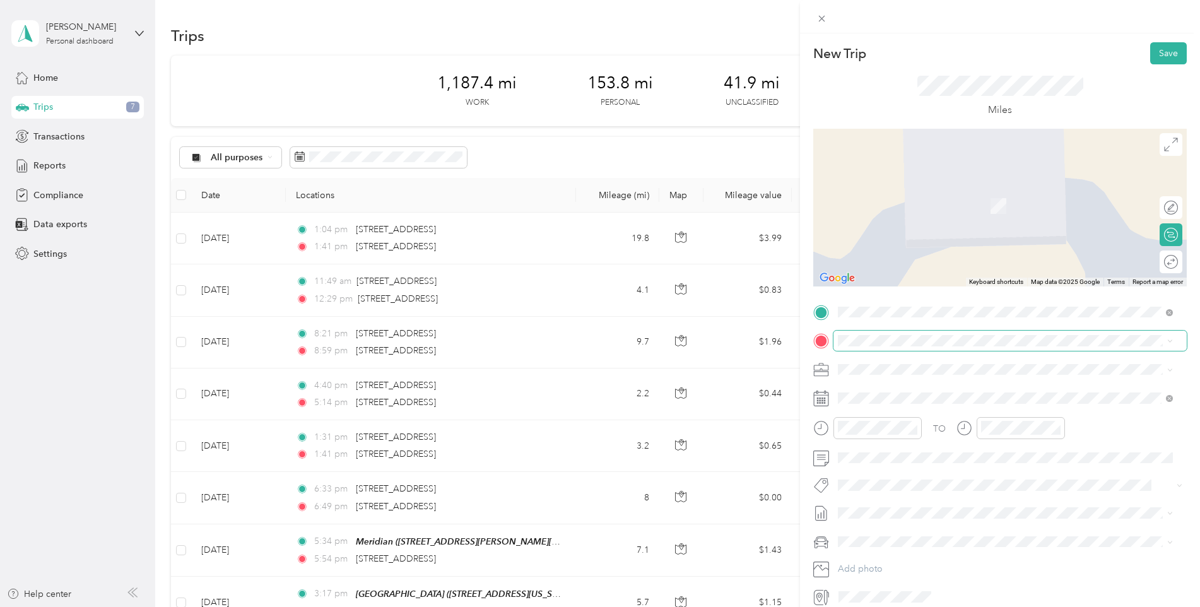
click at [868, 333] on span at bounding box center [1010, 341] width 353 height 20
click at [838, 338] on span at bounding box center [1010, 341] width 353 height 20
click at [1145, 448] on span at bounding box center [1010, 458] width 353 height 20
click at [877, 399] on div "Luxe [STREET_ADDRESS][US_STATE]" at bounding box center [925, 398] width 126 height 27
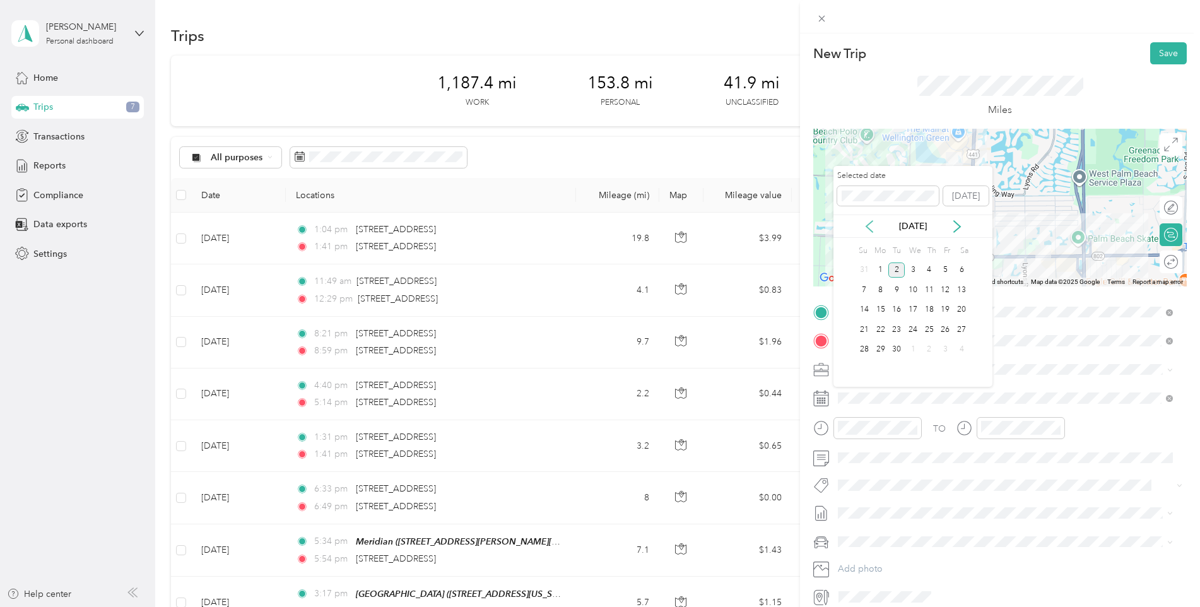
click at [872, 230] on icon at bounding box center [869, 226] width 13 height 13
click at [915, 312] on div "13" at bounding box center [913, 310] width 16 height 16
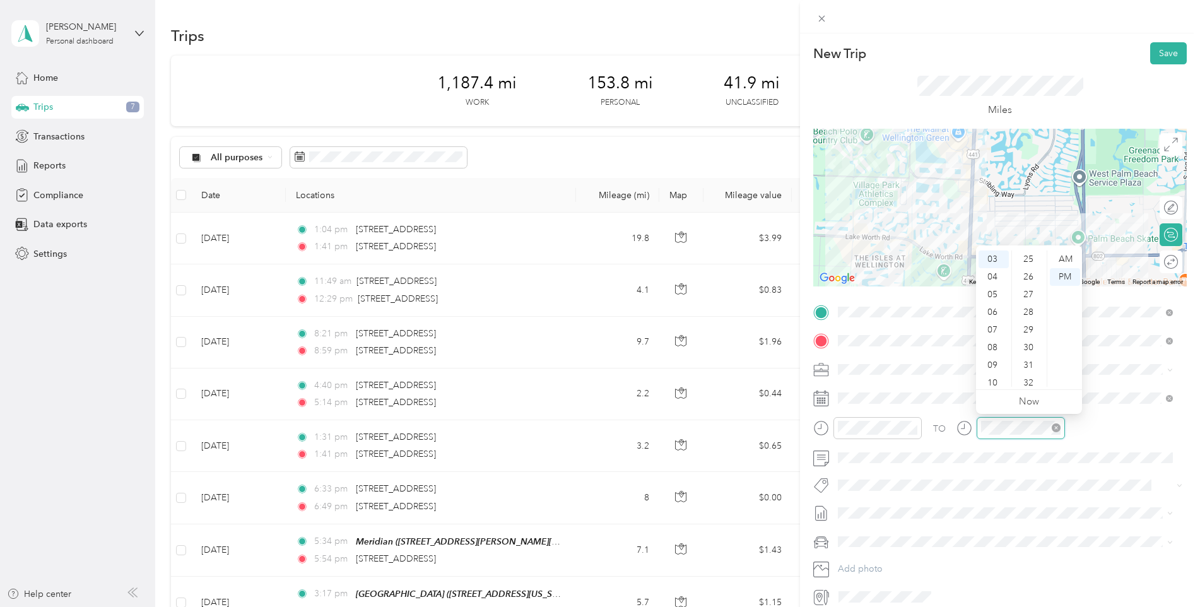
scroll to position [795, 0]
click at [1069, 528] on div "TO Add photo" at bounding box center [1001, 454] width 374 height 305
click at [1162, 57] on button "Save" at bounding box center [1169, 53] width 37 height 22
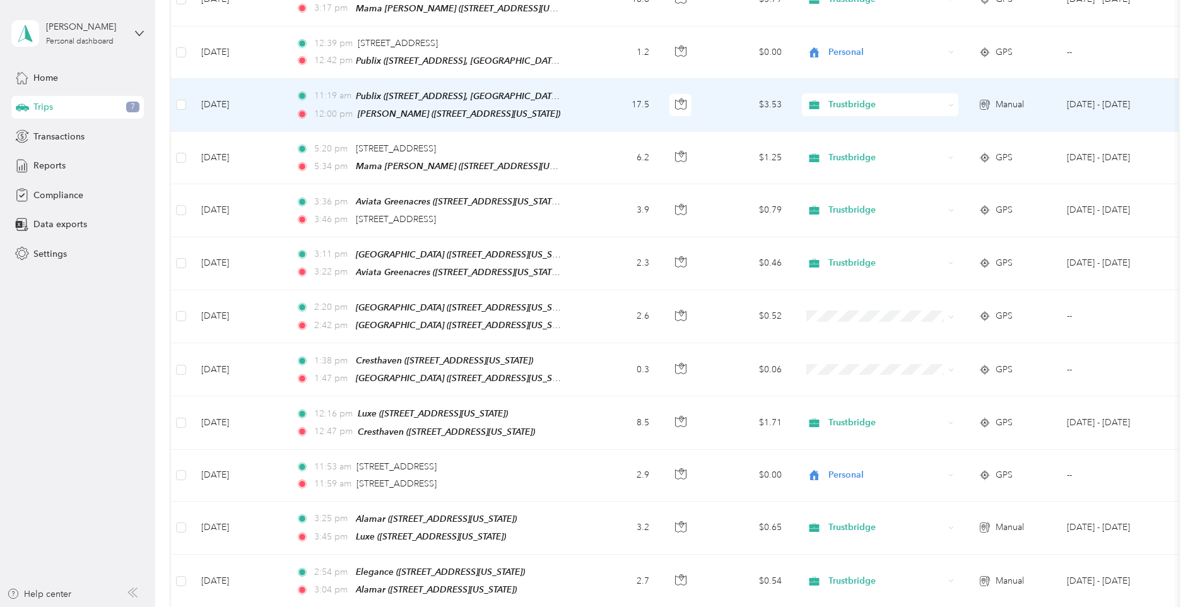
scroll to position [947, 0]
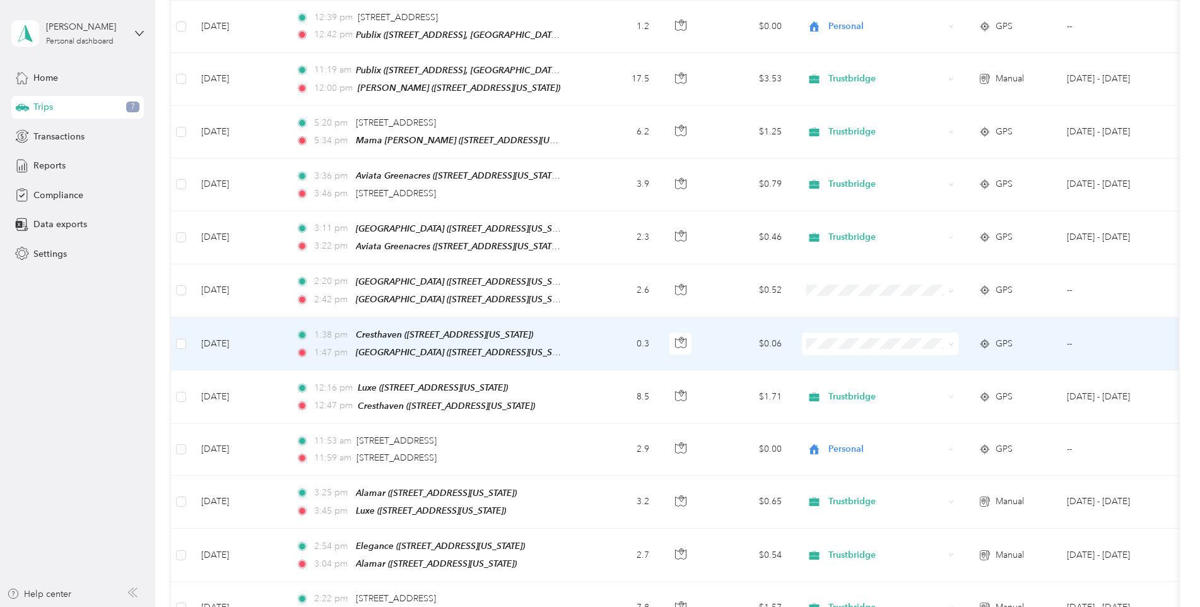
click at [833, 352] on span "Trustbridge" at bounding box center [880, 352] width 139 height 13
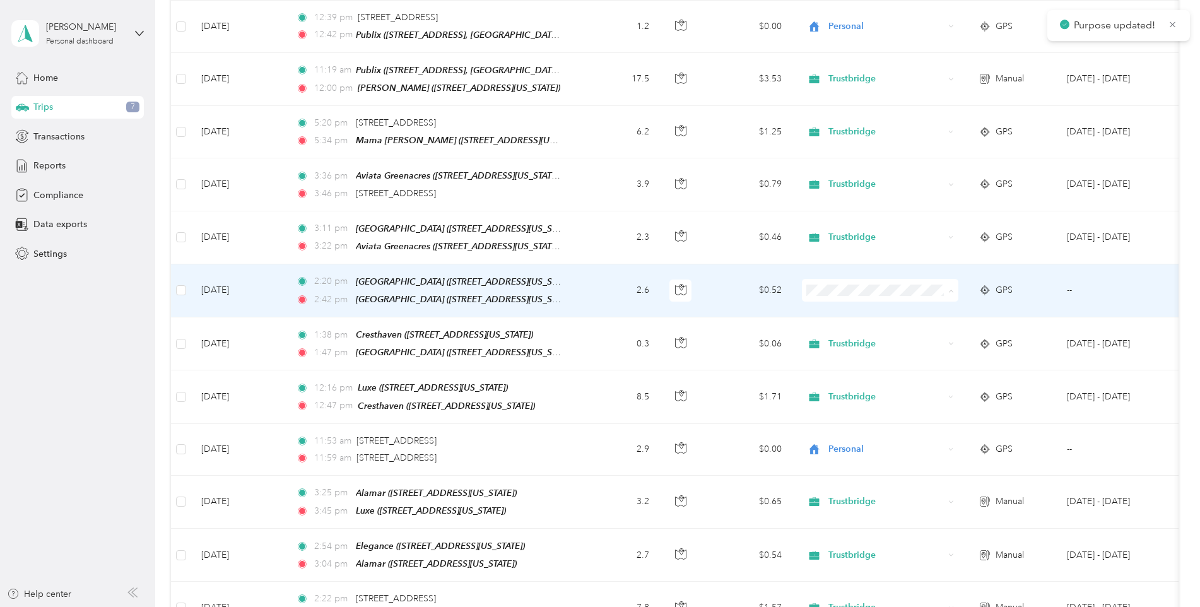
click at [850, 303] on li "Trustbridge" at bounding box center [880, 301] width 157 height 22
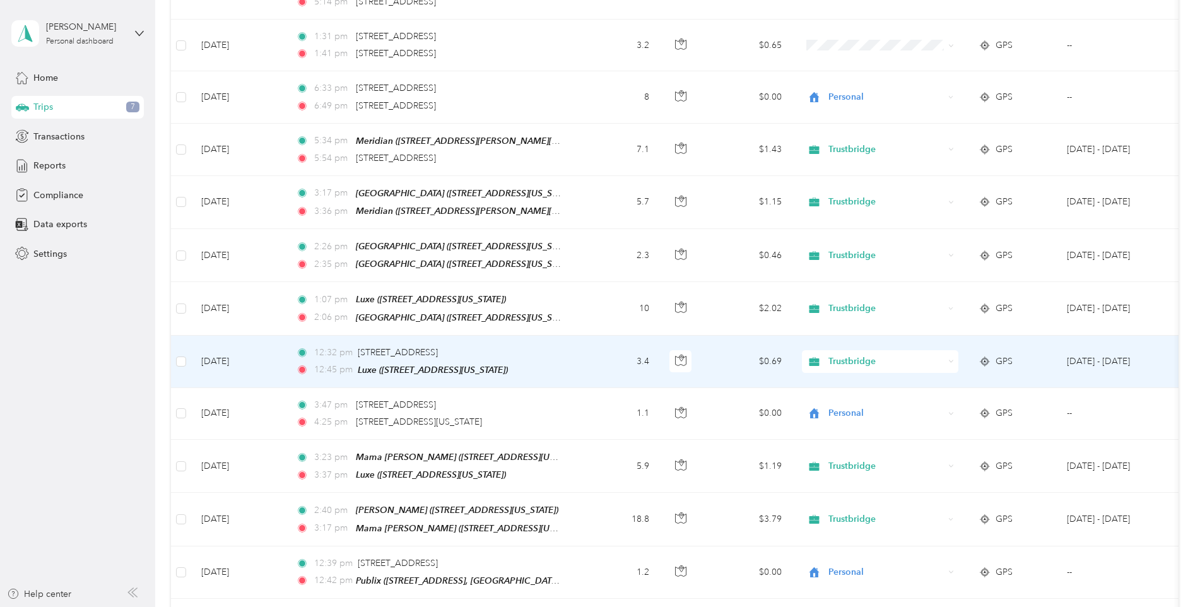
scroll to position [379, 0]
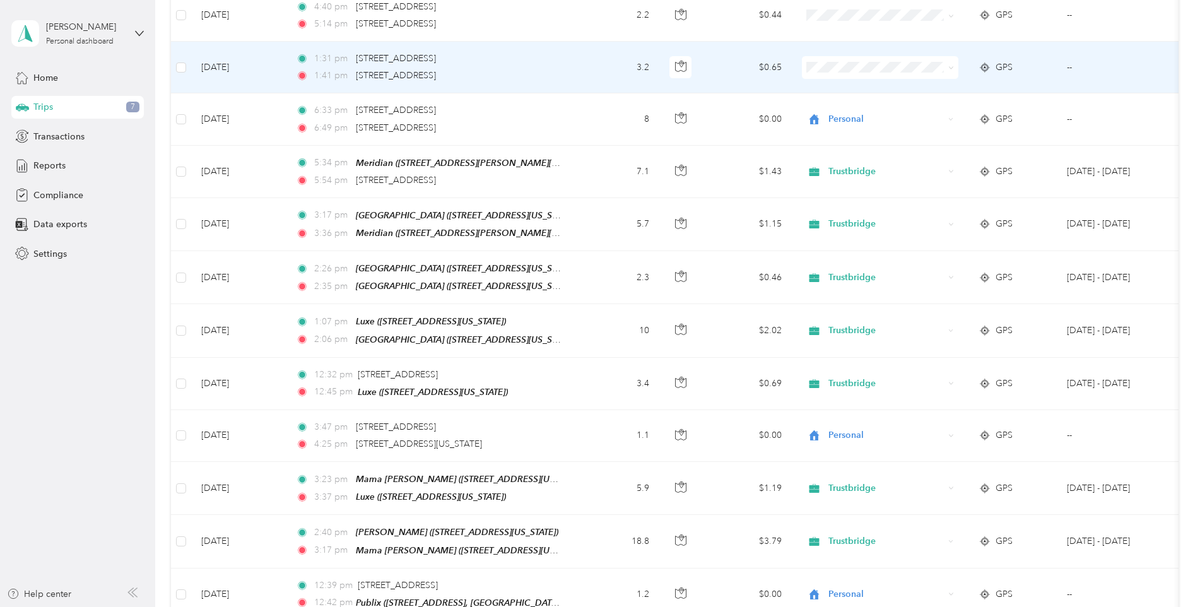
click at [851, 112] on span "Personal" at bounding box center [891, 105] width 117 height 13
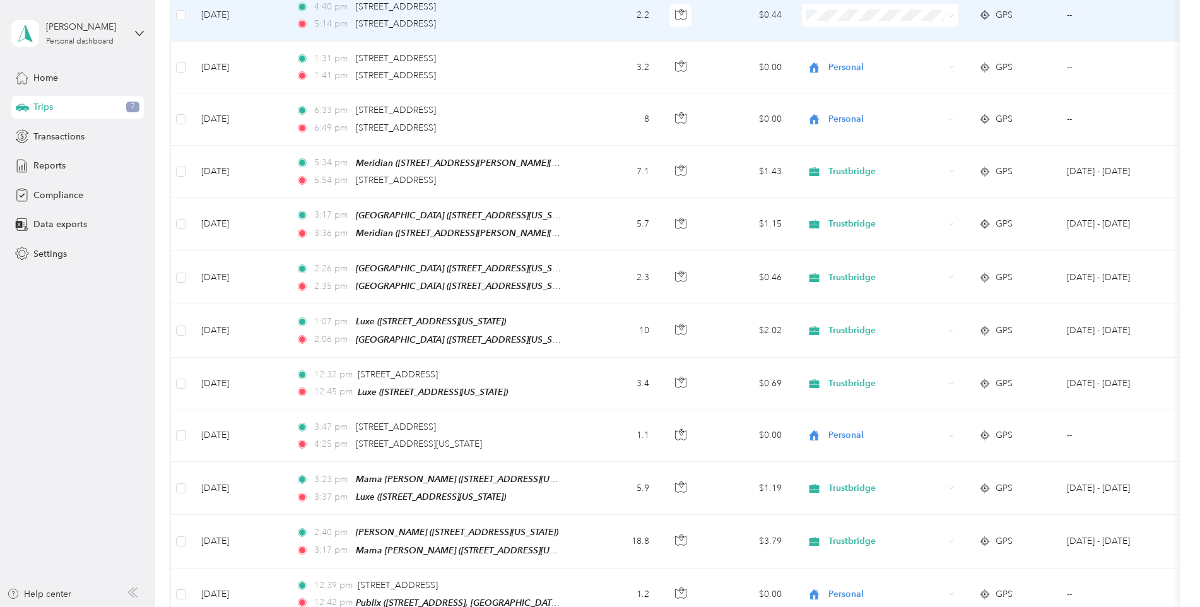
click at [845, 64] on li "Personal" at bounding box center [880, 59] width 157 height 22
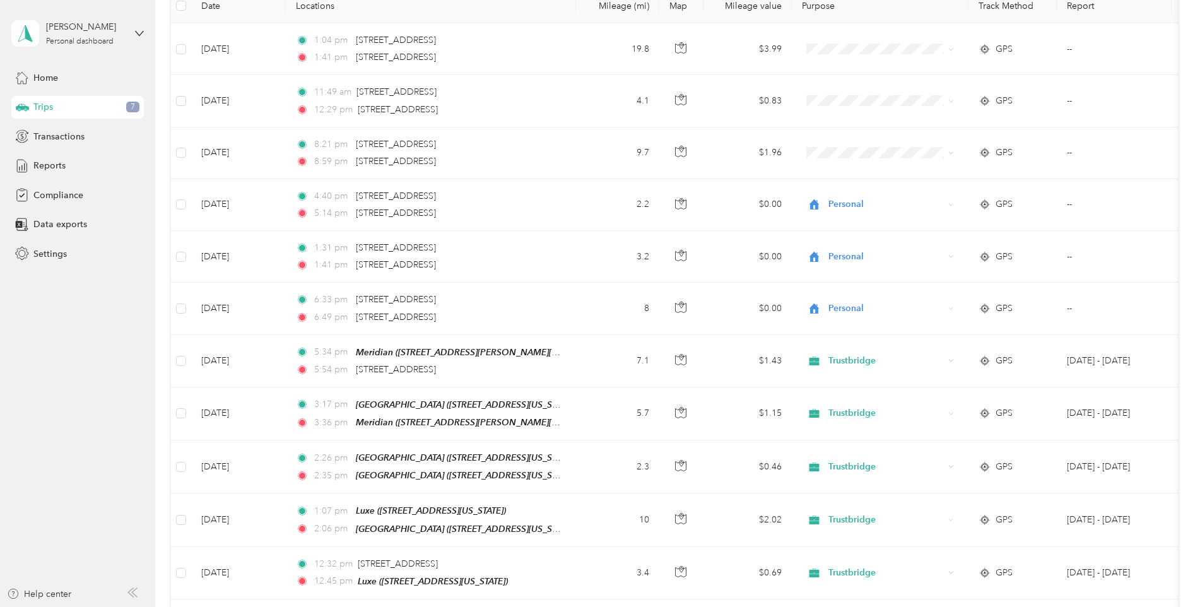
scroll to position [0, 0]
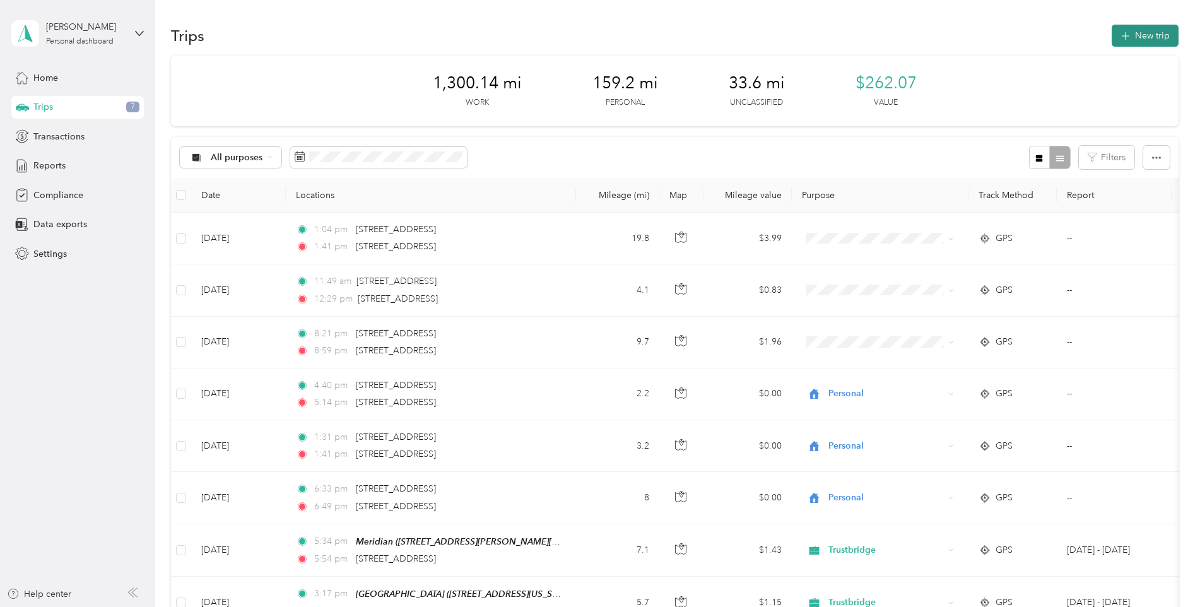
click at [1144, 39] on button "New trip" at bounding box center [1145, 36] width 67 height 22
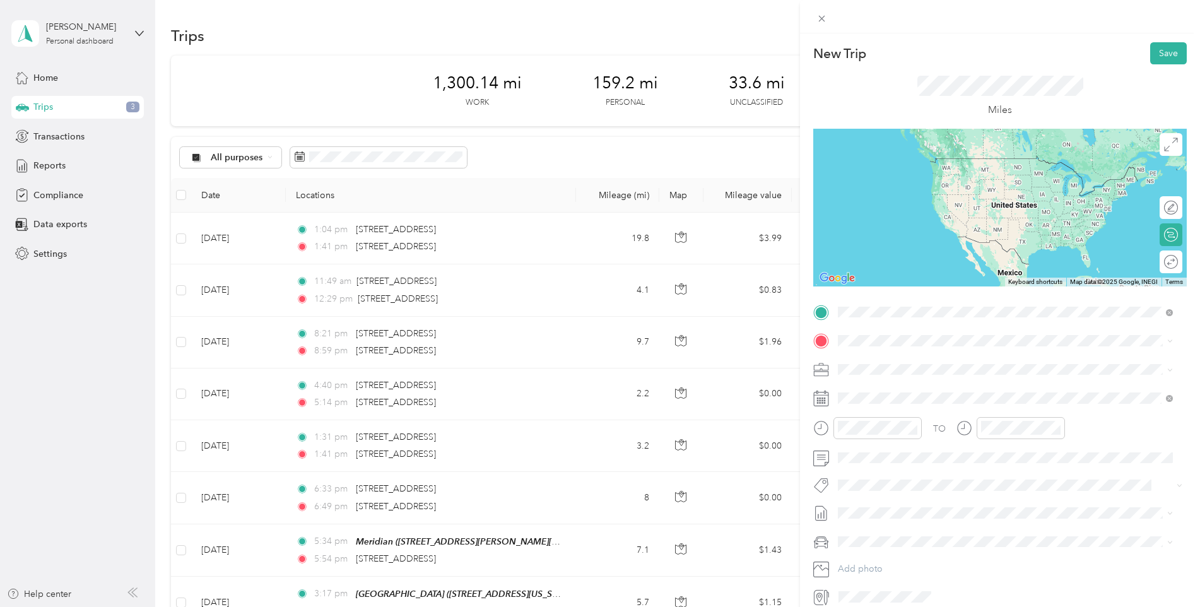
click at [920, 374] on span "[STREET_ADDRESS][US_STATE]" at bounding box center [925, 376] width 126 height 11
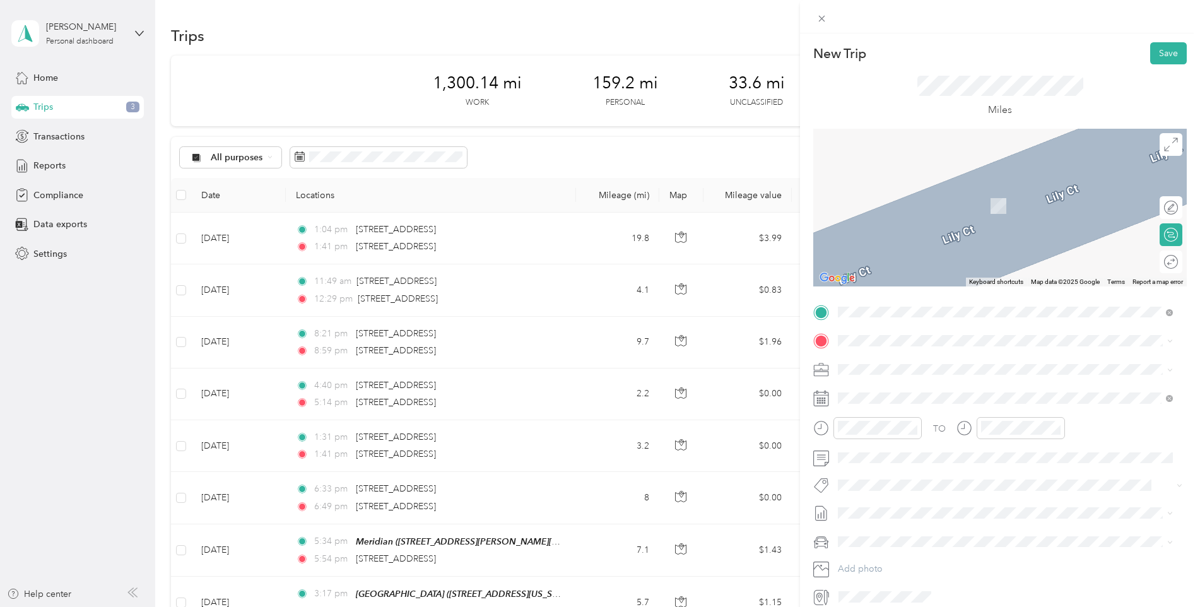
click at [970, 398] on div "Finnish Home 1800 South Drive, Lake Worth, 33461, Lake Worth, Florida, United S…" at bounding box center [925, 391] width 126 height 27
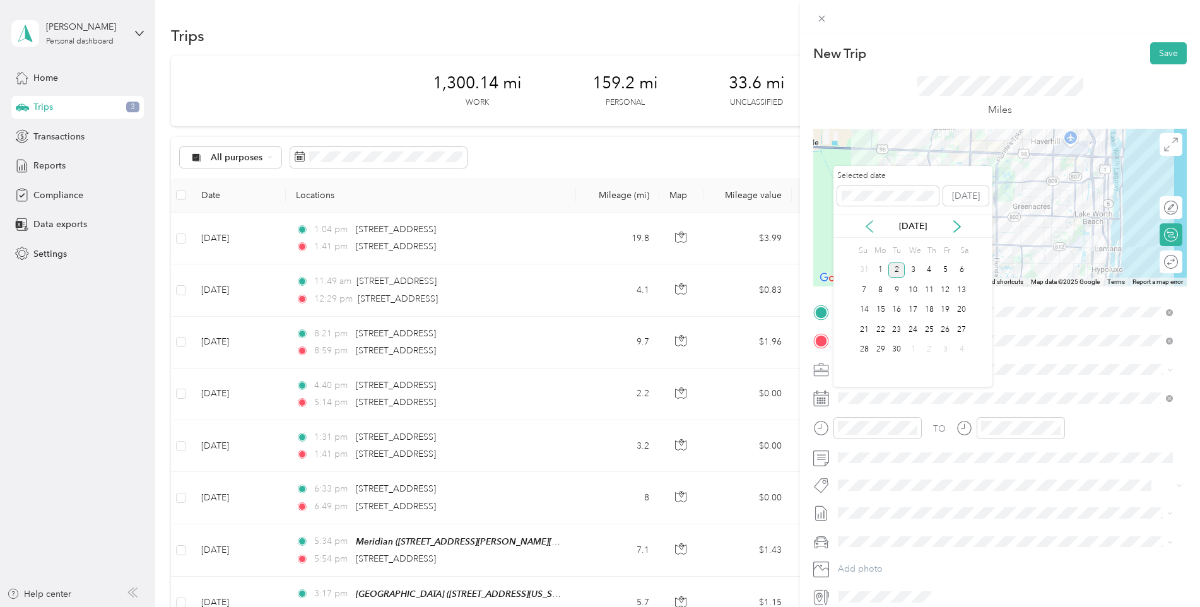
click at [868, 222] on icon at bounding box center [869, 226] width 13 height 13
click at [945, 309] on div "15" at bounding box center [946, 310] width 16 height 16
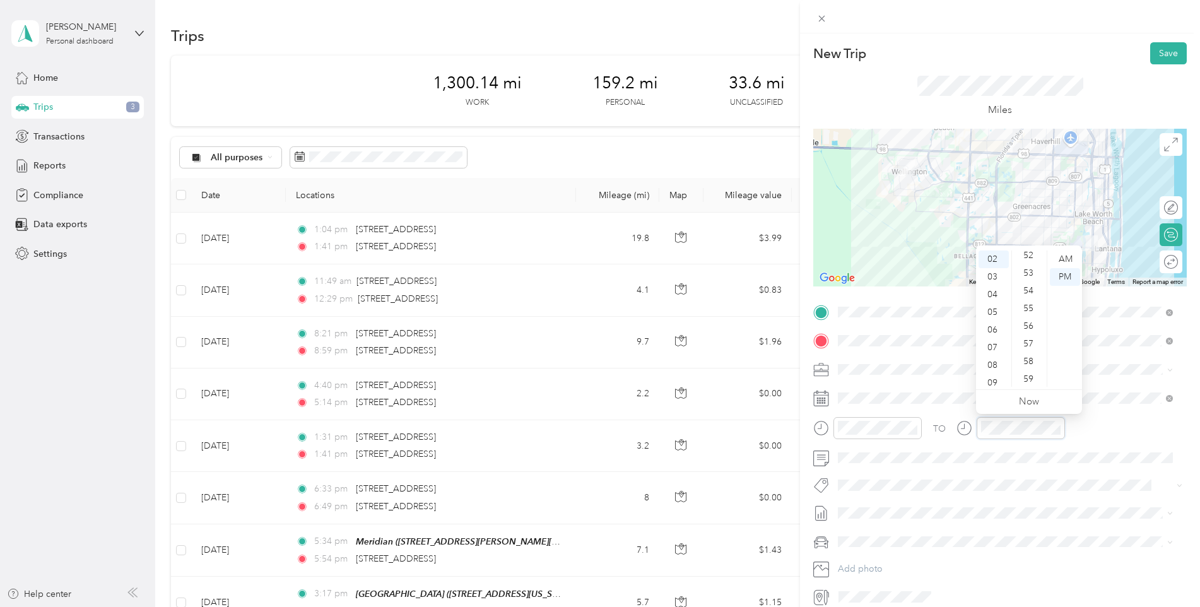
scroll to position [924, 0]
click at [1030, 379] on div "59" at bounding box center [1030, 378] width 30 height 18
click at [1069, 258] on div "AM" at bounding box center [1065, 260] width 30 height 18
click at [1165, 49] on button "Save" at bounding box center [1169, 53] width 37 height 22
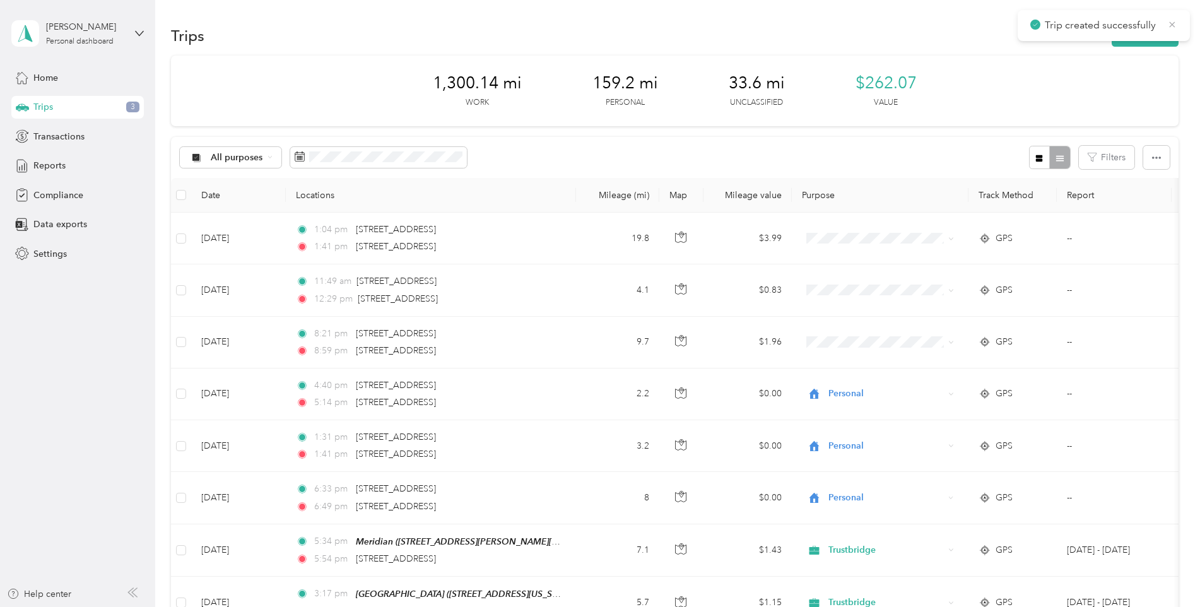
click at [1175, 21] on icon at bounding box center [1173, 24] width 10 height 11
click at [1141, 34] on button "New trip" at bounding box center [1145, 36] width 67 height 22
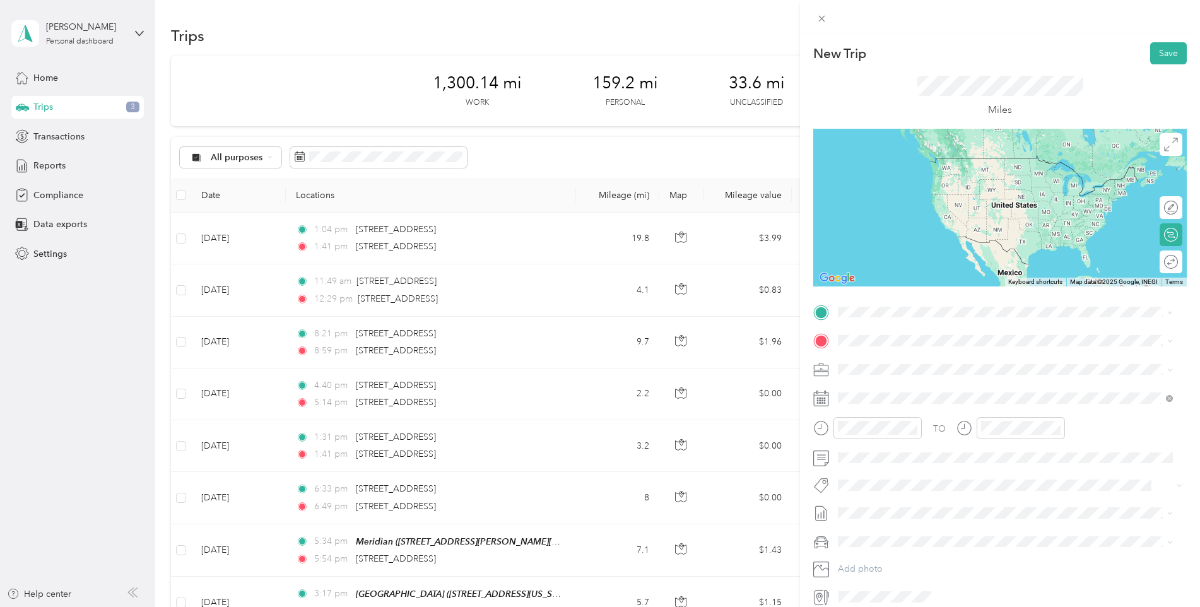
click at [896, 364] on div "Finnish Home 1800 South Drive, Lake Worth, 33461, Lake Worth, Florida, United S…" at bounding box center [925, 362] width 126 height 27
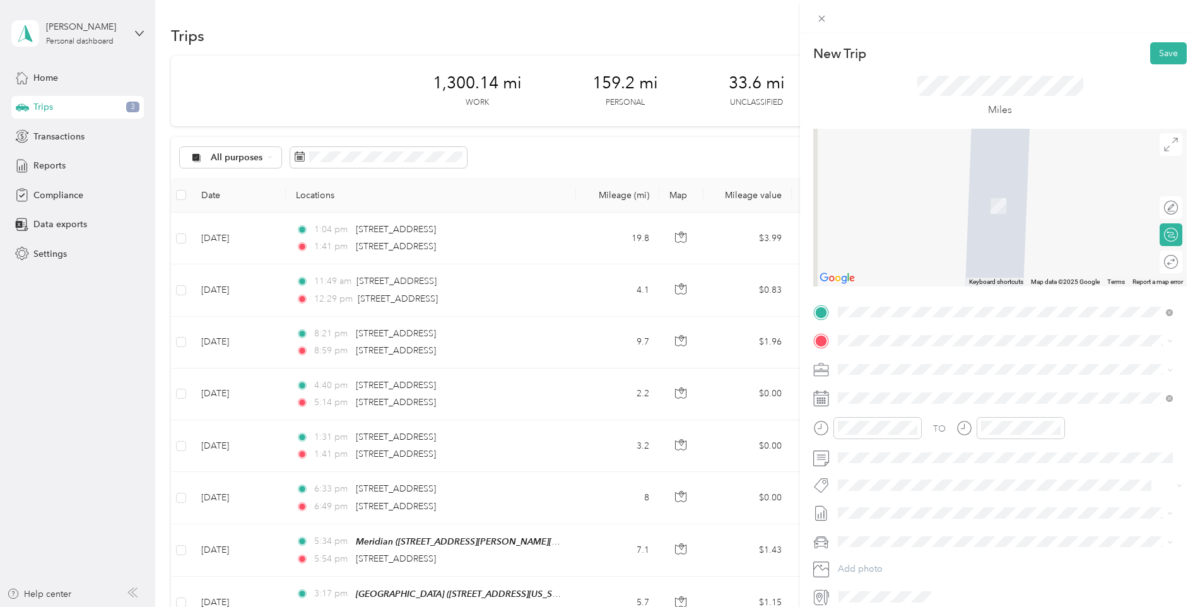
click at [911, 403] on span "[STREET_ADDRESS][PERSON_NAME][US_STATE]" at bounding box center [960, 398] width 196 height 11
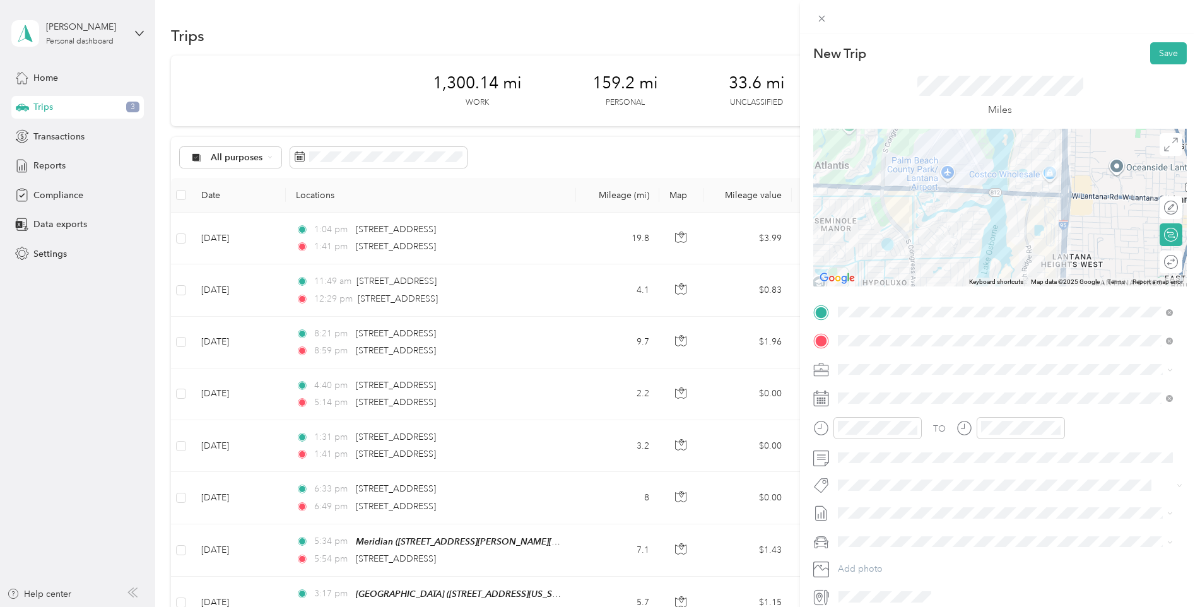
click at [822, 398] on icon at bounding box center [822, 399] width 16 height 16
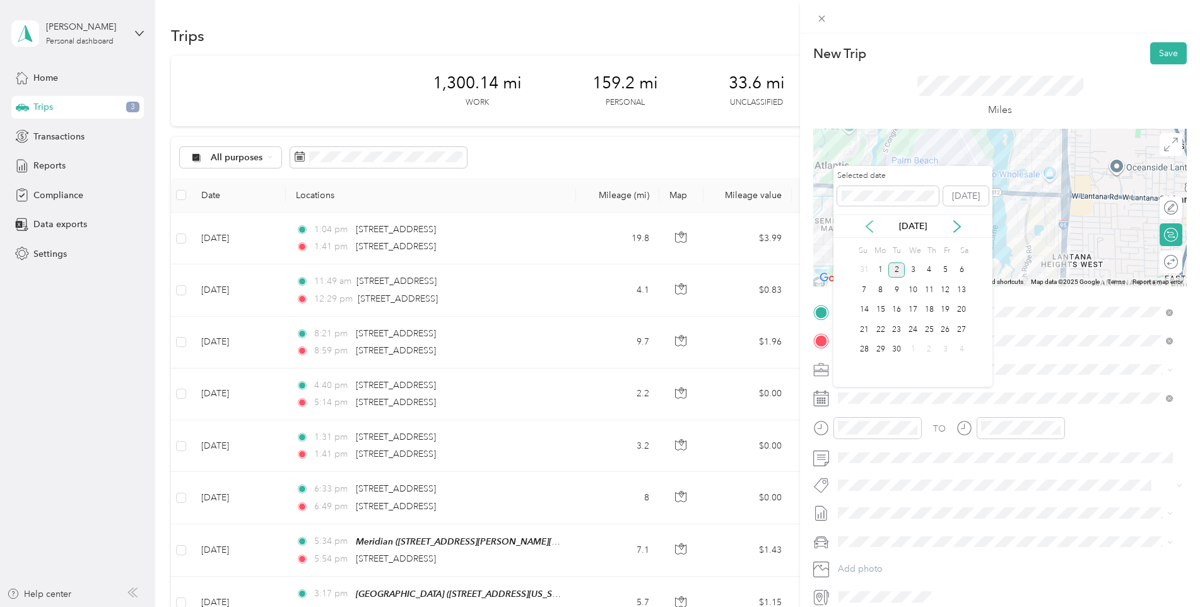
click at [865, 228] on icon at bounding box center [869, 226] width 13 height 13
click at [943, 308] on div "15" at bounding box center [946, 310] width 16 height 16
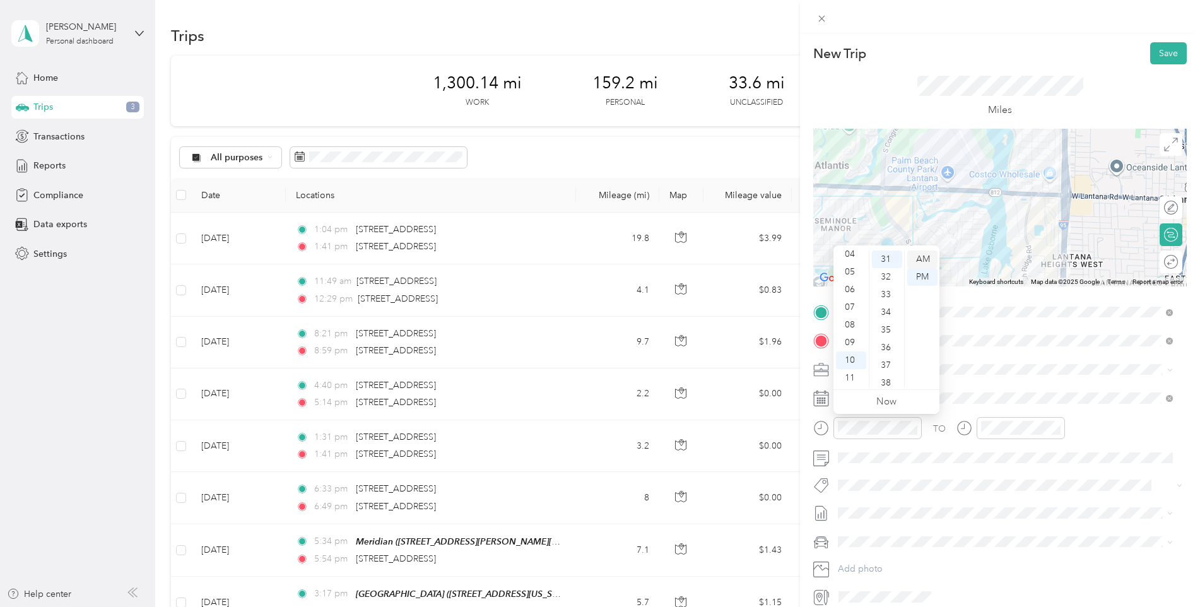
click at [926, 258] on div "AM" at bounding box center [923, 260] width 30 height 18
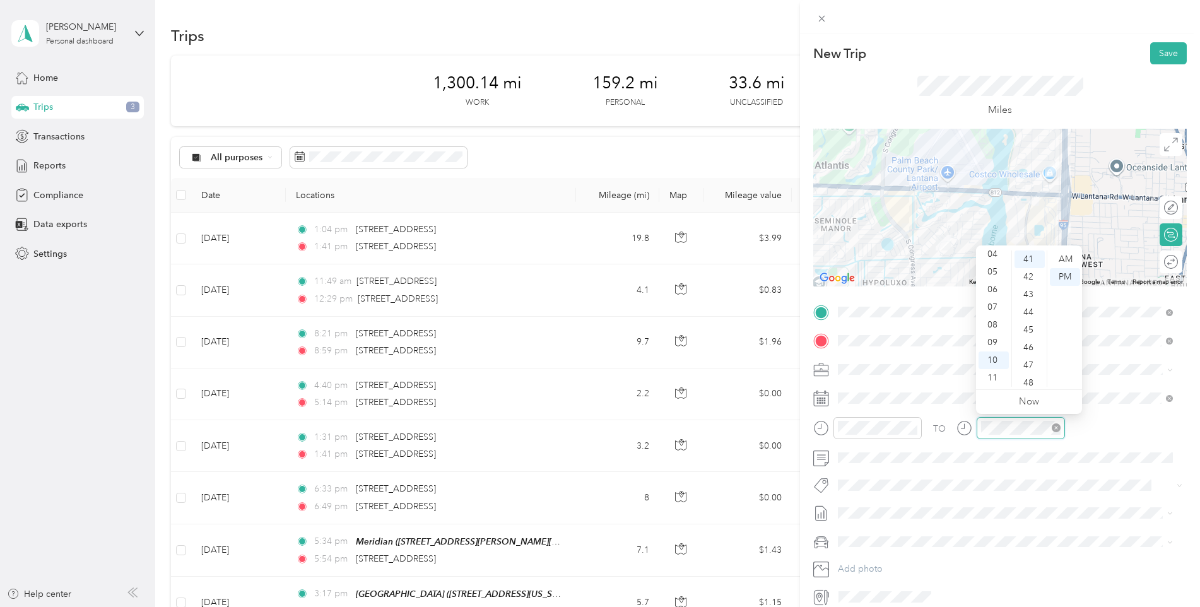
scroll to position [725, 0]
click at [1069, 255] on div "AM" at bounding box center [1065, 260] width 30 height 18
click at [1153, 55] on button "Save" at bounding box center [1169, 53] width 37 height 22
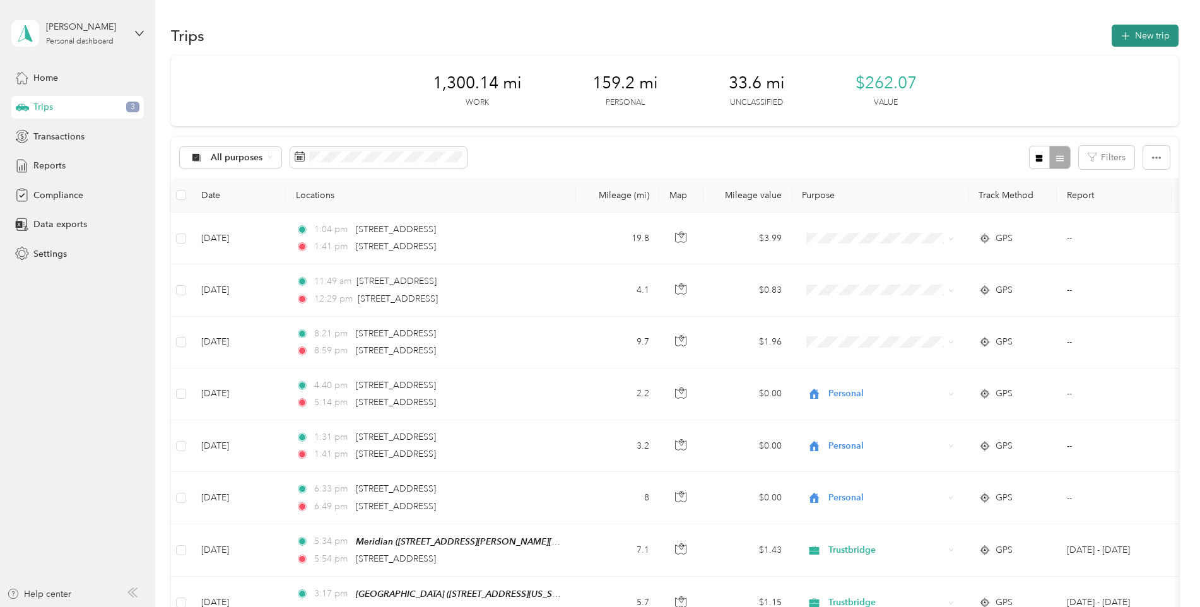
click at [1139, 27] on button "New trip" at bounding box center [1145, 36] width 67 height 22
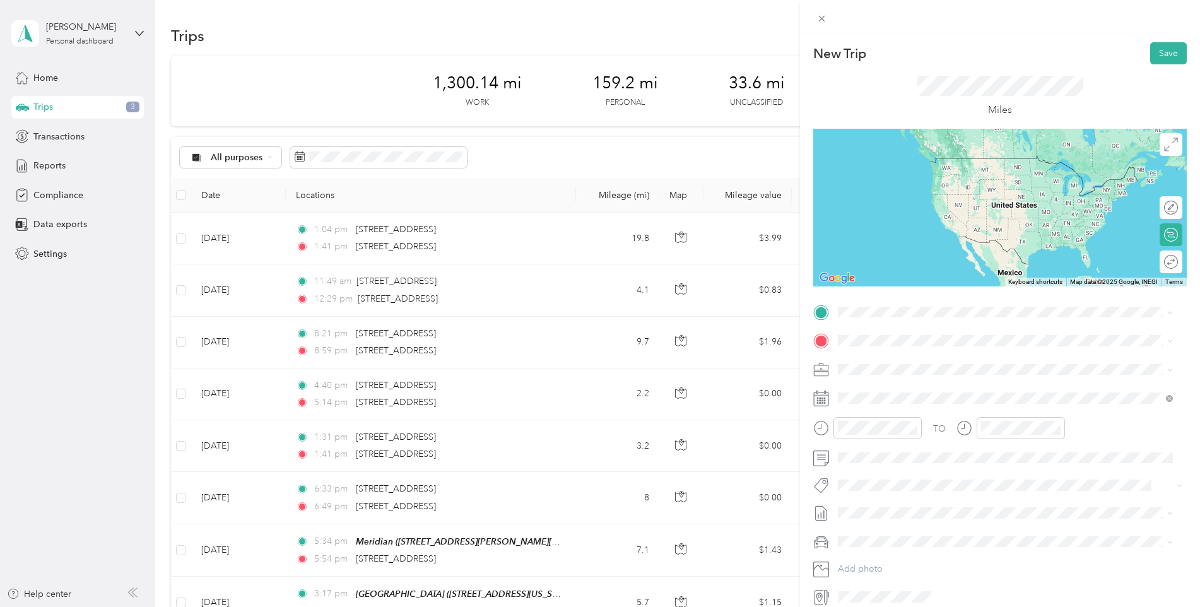
click at [955, 372] on span "[STREET_ADDRESS][PERSON_NAME][US_STATE]" at bounding box center [960, 370] width 196 height 11
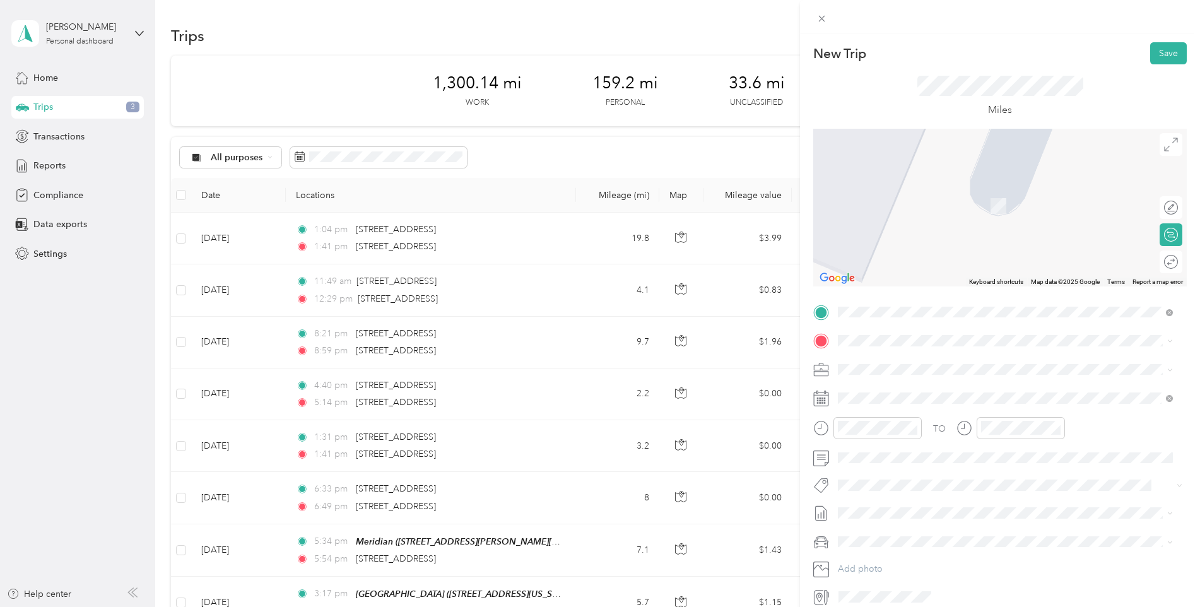
click at [880, 402] on span "[STREET_ADDRESS][US_STATE]" at bounding box center [925, 405] width 126 height 11
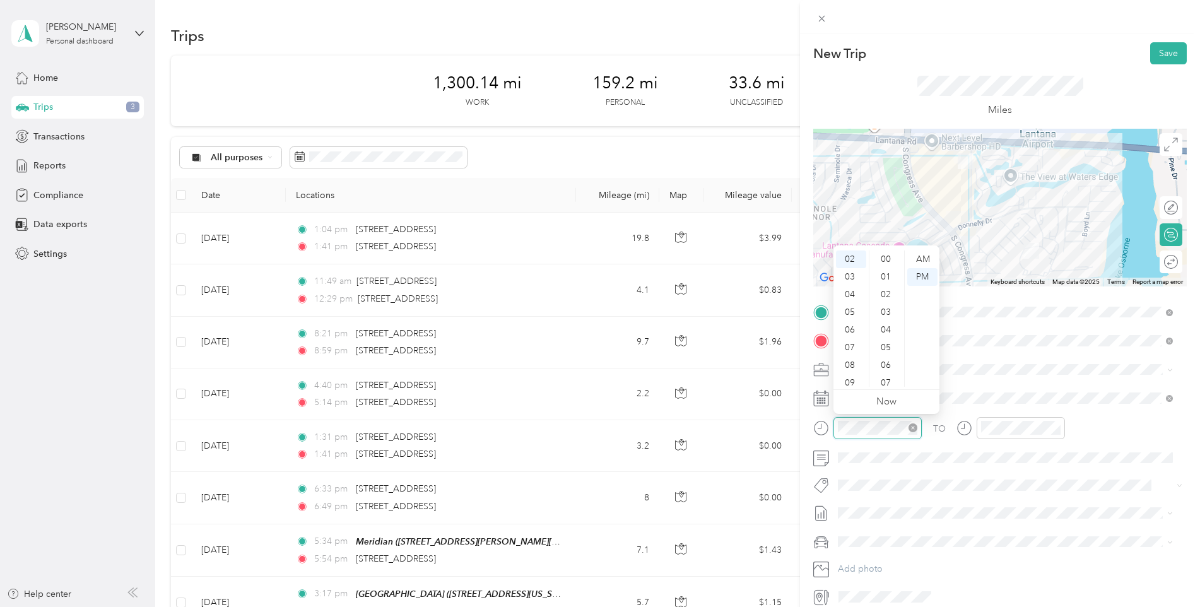
scroll to position [566, 0]
click at [913, 429] on icon "close-circle" at bounding box center [913, 428] width 9 height 9
click at [1059, 426] on icon "close-circle" at bounding box center [1056, 428] width 9 height 9
click at [1161, 55] on button "Save" at bounding box center [1169, 53] width 37 height 22
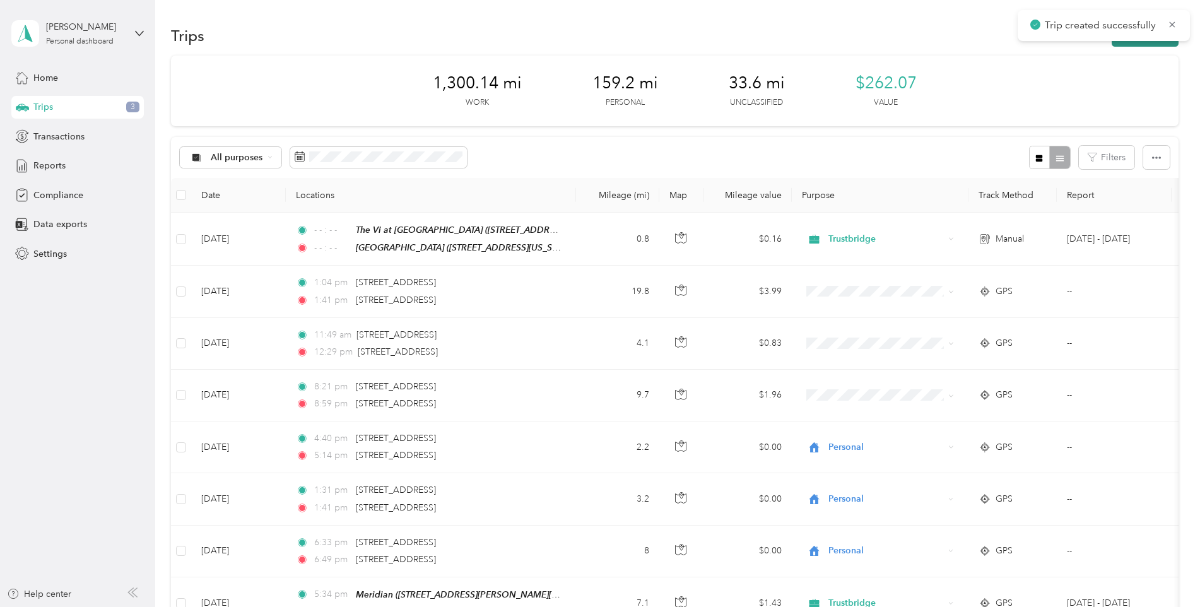
click at [1127, 43] on button "New trip" at bounding box center [1145, 36] width 67 height 22
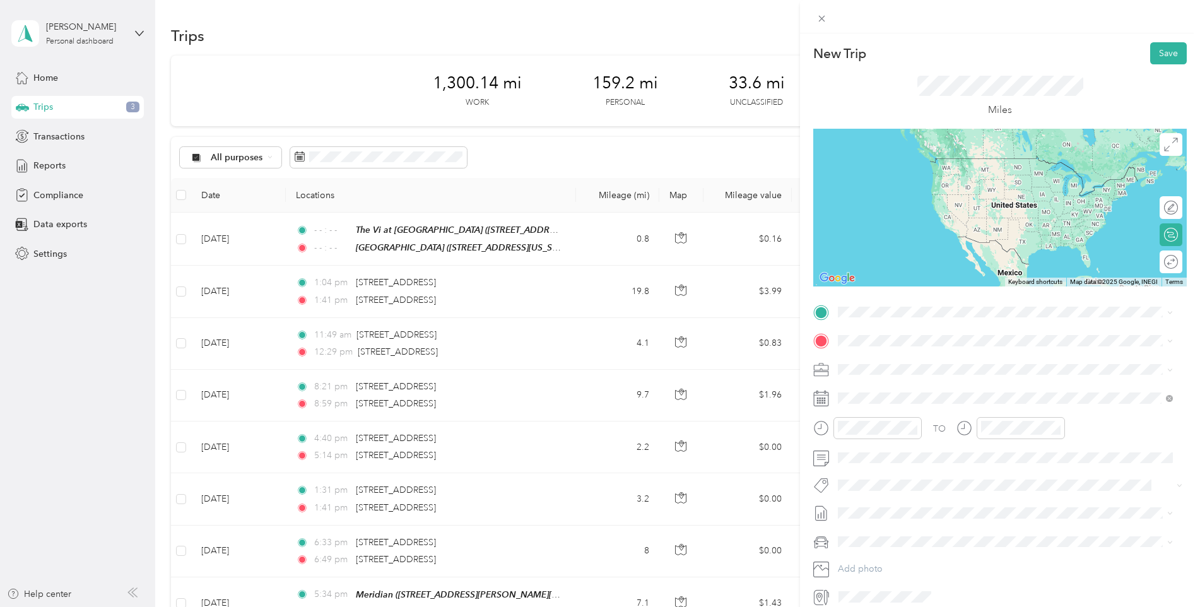
click at [897, 367] on div "Cherry Oak 6026 Old Congress Road, Lake Worth, 33462, Lake Worth, Florida, Unit…" at bounding box center [925, 363] width 126 height 27
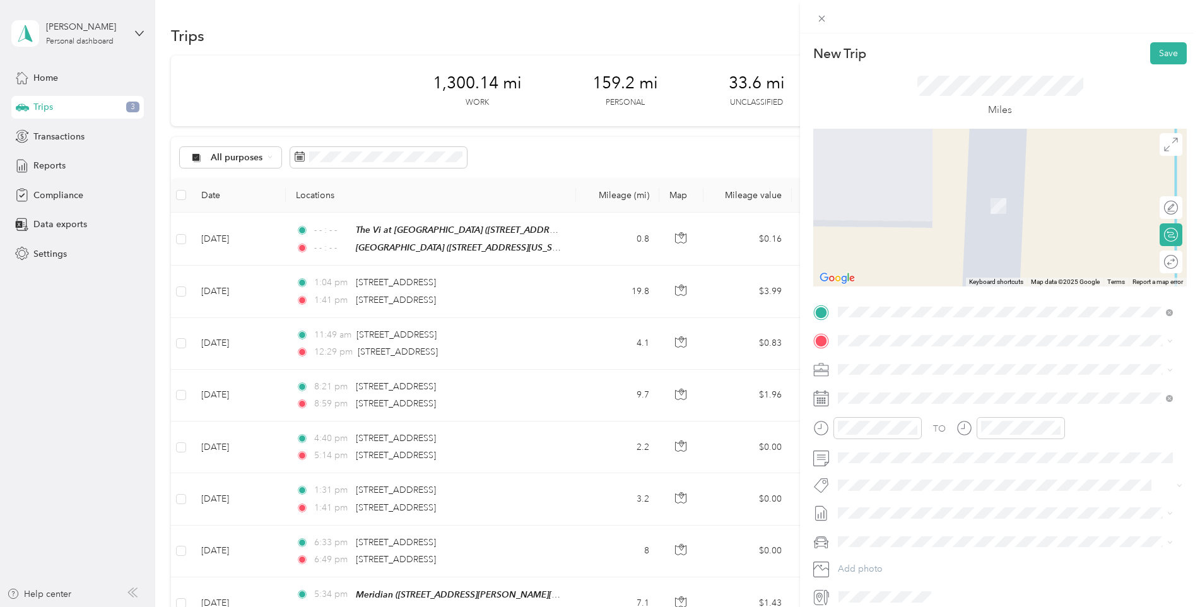
click at [893, 396] on div "Meridian 3061 Donnelly Drive, Lake Worth, 33462, Lake Worth, Florida, United St…" at bounding box center [960, 391] width 196 height 27
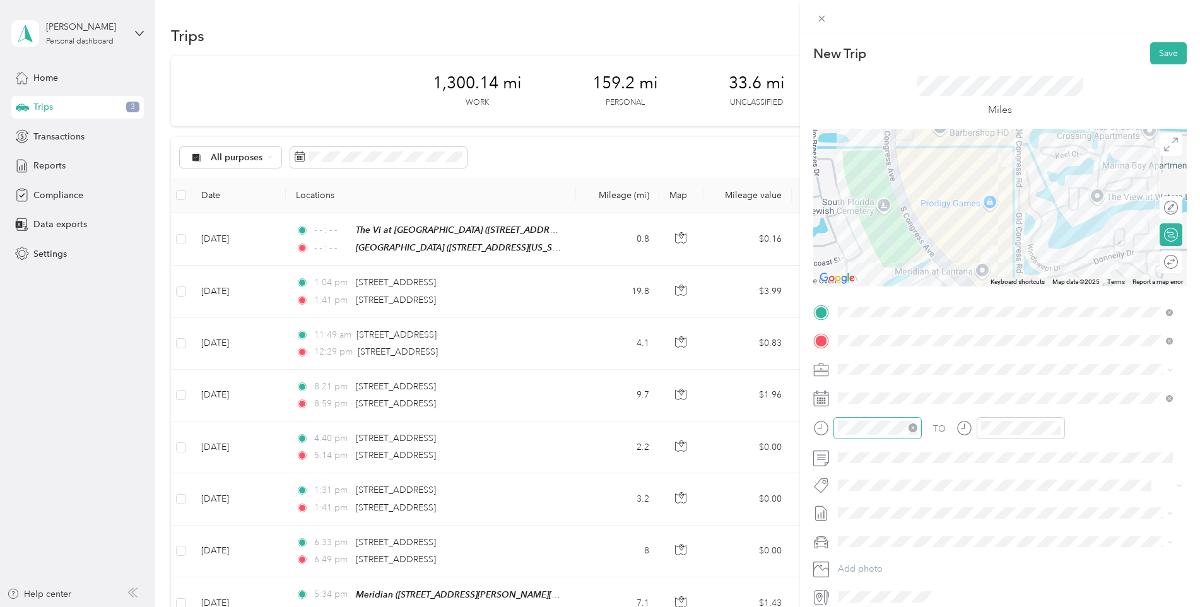
click at [911, 427] on icon "close-circle" at bounding box center [913, 428] width 9 height 9
click at [1060, 429] on icon "close-circle" at bounding box center [1056, 428] width 9 height 9
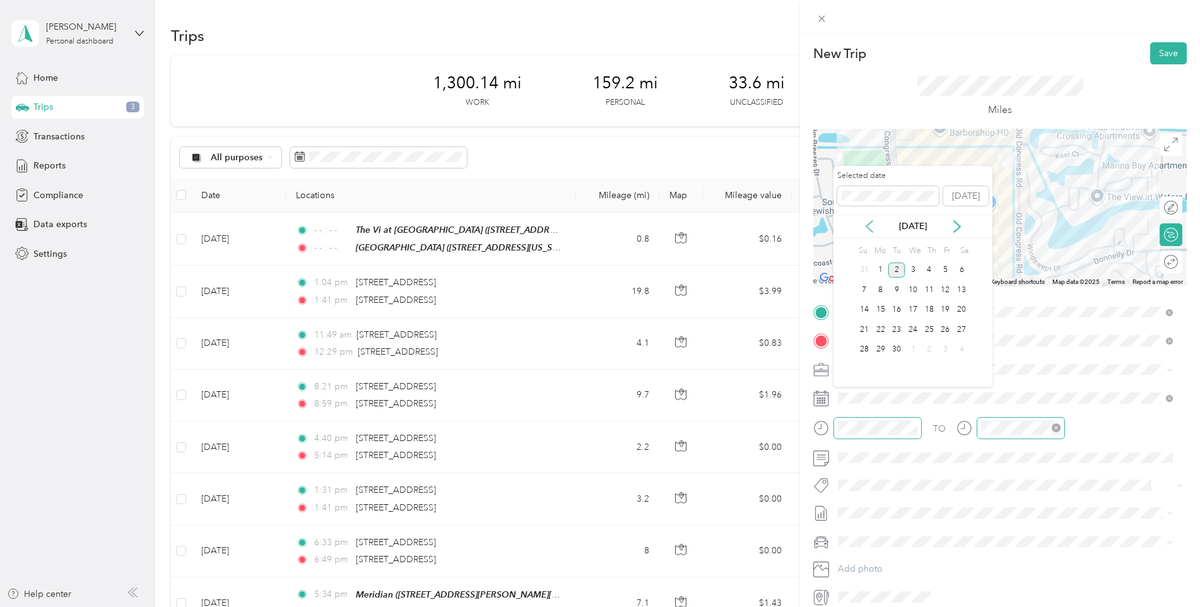
click at [867, 225] on icon at bounding box center [870, 226] width 6 height 11
click at [946, 314] on div "15" at bounding box center [946, 310] width 16 height 16
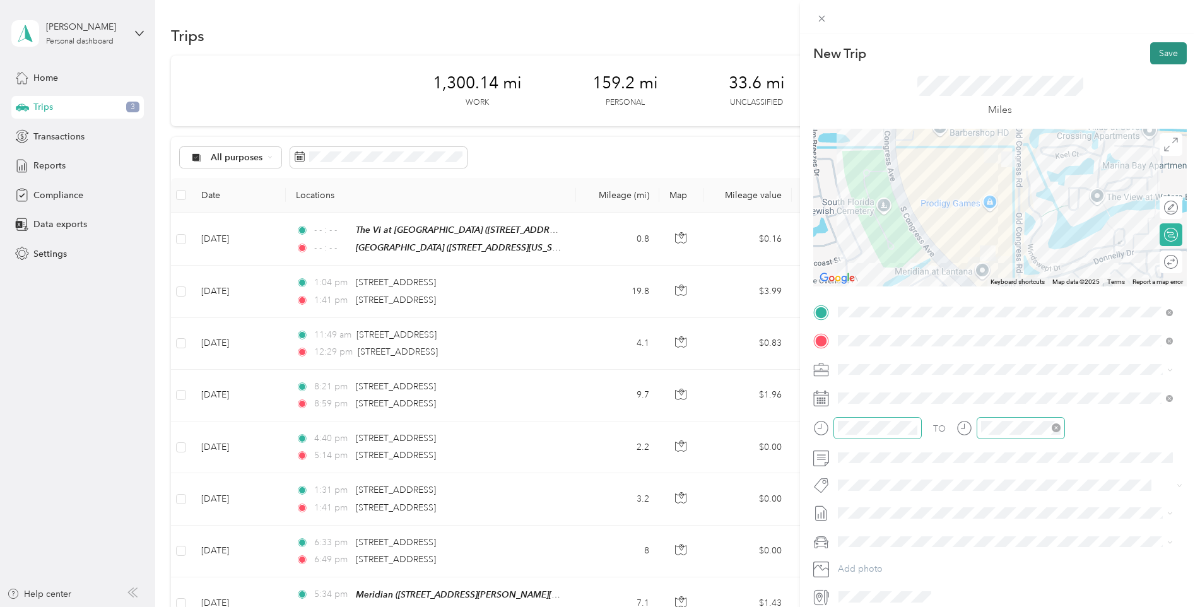
click at [1167, 57] on button "Save" at bounding box center [1169, 53] width 37 height 22
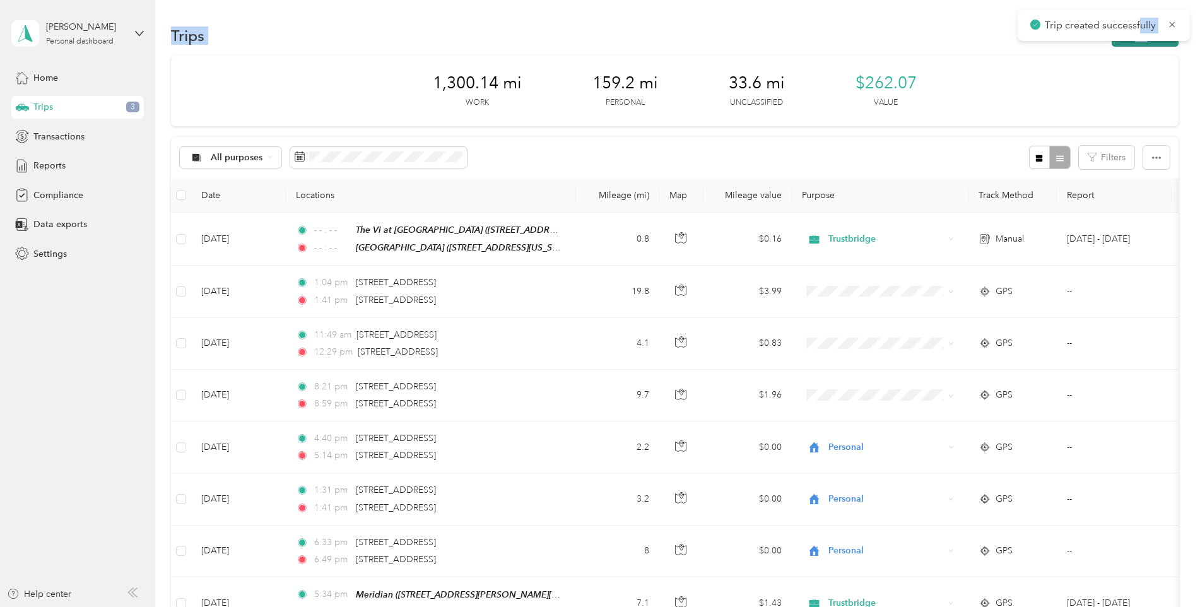
click at [1142, 42] on main "Trip created successfully Gina Whitten Personal dashboard Home Trips 3 Transact…" at bounding box center [597, 303] width 1194 height 607
drag, startPoint x: 1142, startPoint y: 42, endPoint x: 1133, endPoint y: 44, distance: 9.0
click at [1133, 44] on button "New trip" at bounding box center [1145, 36] width 67 height 22
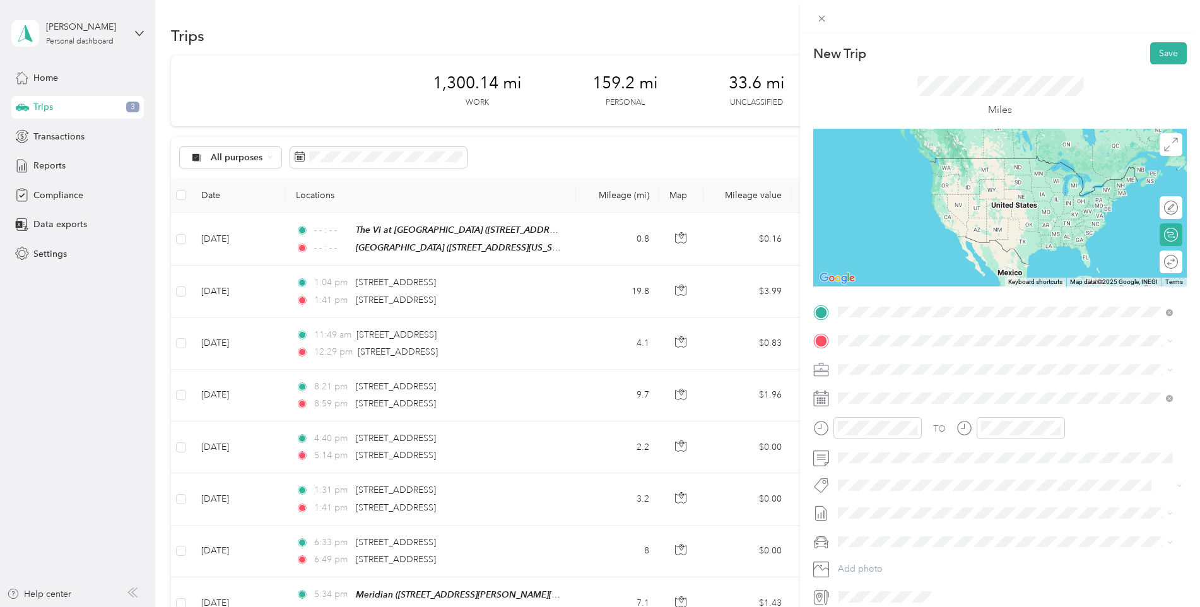
click at [916, 374] on span "[STREET_ADDRESS][PERSON_NAME][US_STATE]" at bounding box center [960, 376] width 196 height 11
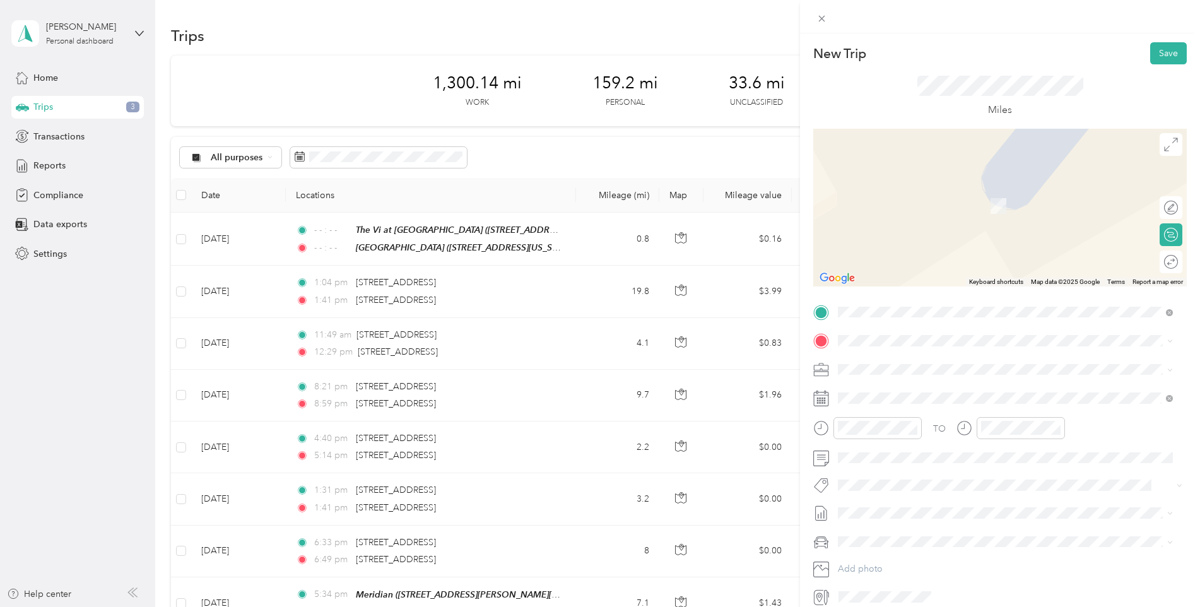
click at [884, 394] on div "[GEOGRAPHIC_DATA] [STREET_ADDRESS][US_STATE]" at bounding box center [925, 394] width 126 height 27
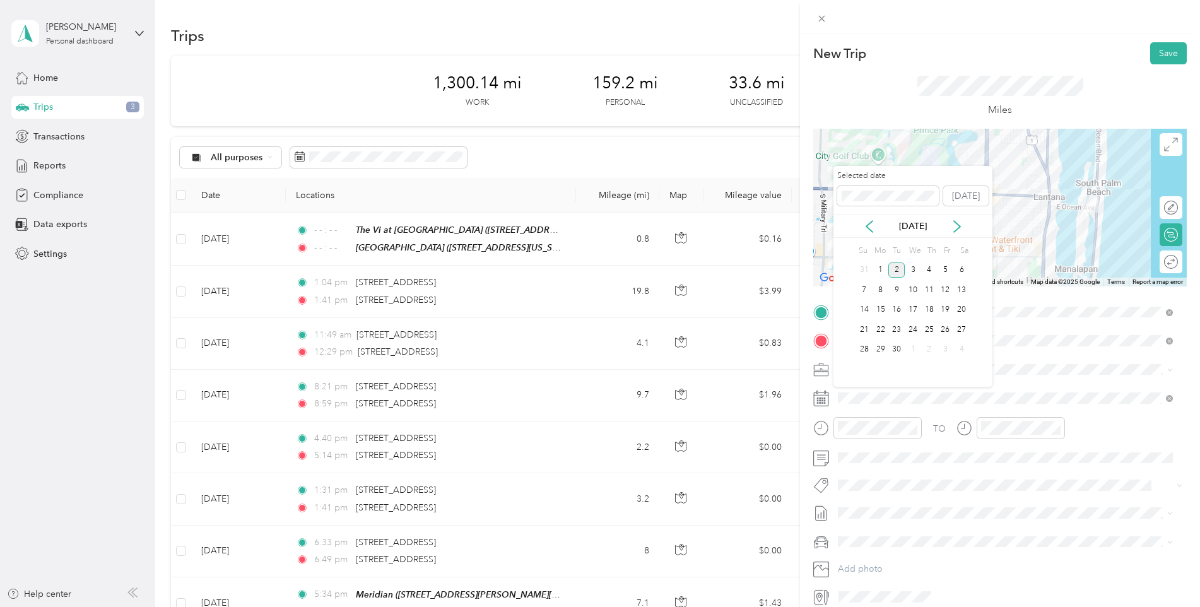
drag, startPoint x: 866, startPoint y: 224, endPoint x: 884, endPoint y: 228, distance: 18.1
click at [865, 225] on icon at bounding box center [869, 226] width 13 height 13
click at [947, 309] on div "15" at bounding box center [946, 310] width 16 height 16
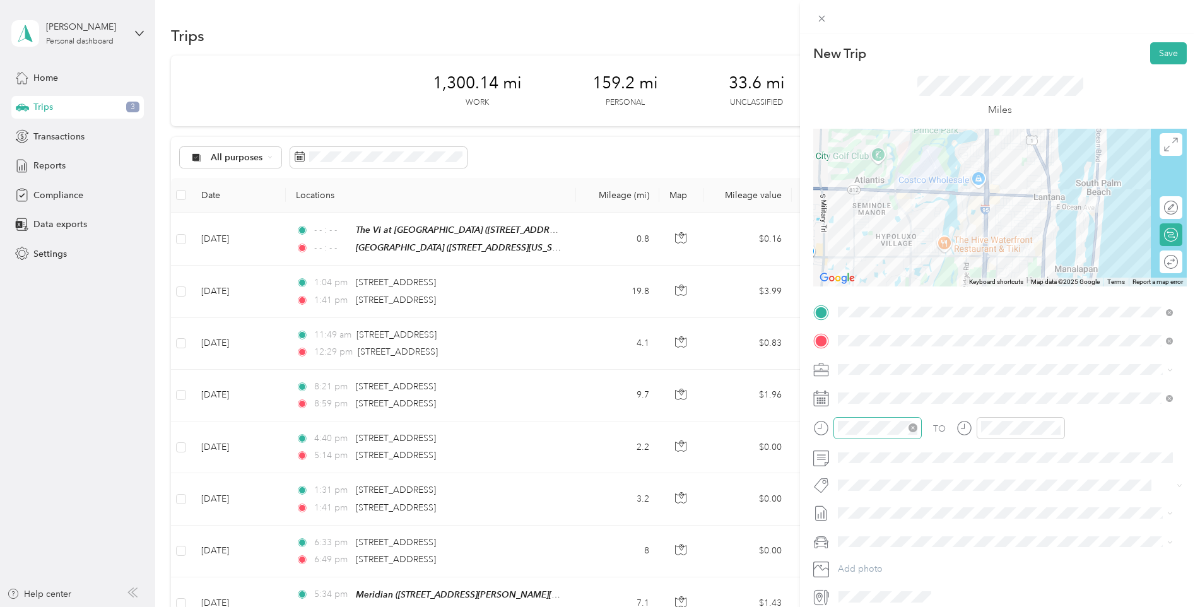
click at [911, 426] on icon "close-circle" at bounding box center [913, 428] width 9 height 9
click at [1055, 429] on icon "close-circle" at bounding box center [1056, 428] width 9 height 9
click at [1161, 53] on button "Save" at bounding box center [1169, 53] width 37 height 22
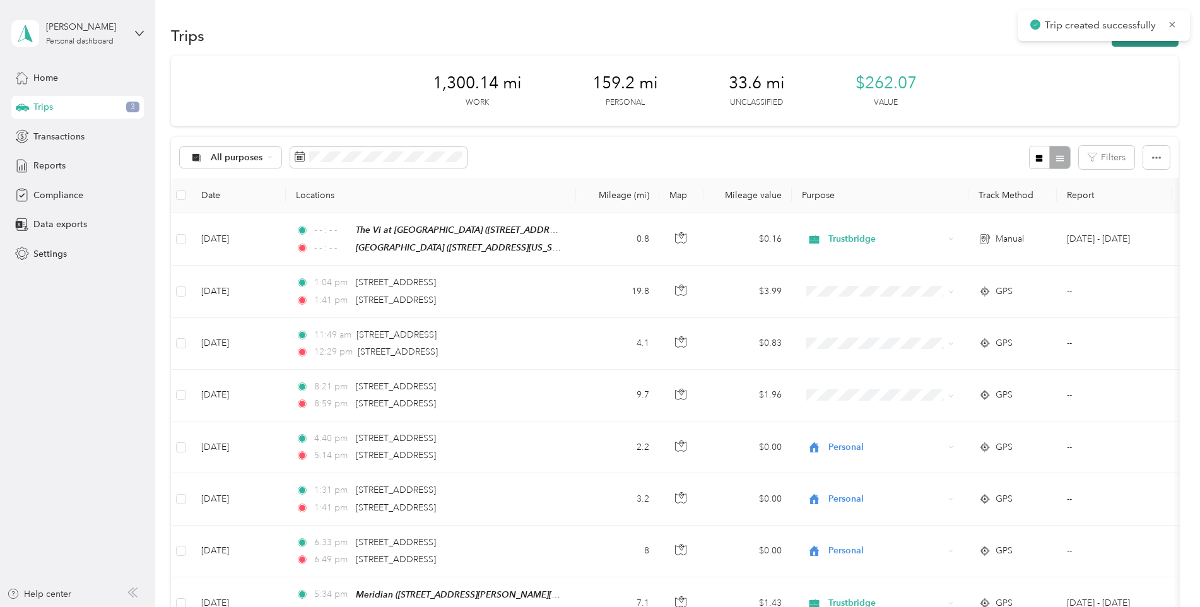
click at [1134, 44] on button "New trip" at bounding box center [1145, 36] width 67 height 22
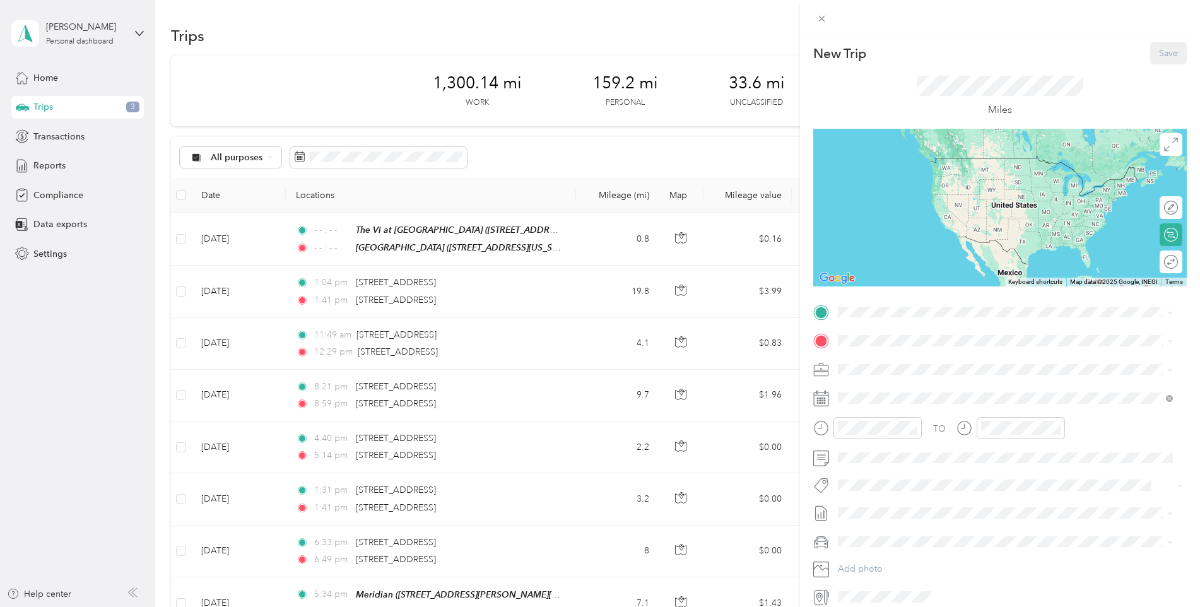
click at [347, 232] on div "New Trip Save This trip cannot be edited because it is either under review, app…" at bounding box center [600, 303] width 1200 height 607
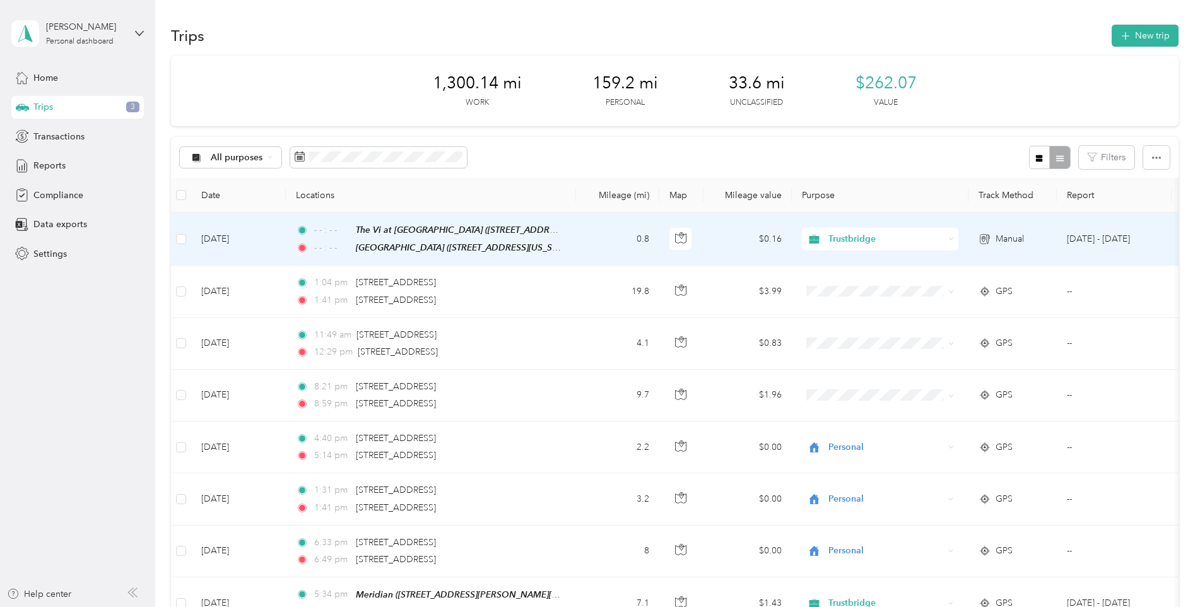
click at [347, 232] on span "- - : - -" at bounding box center [332, 230] width 36 height 14
click at [347, 607] on div at bounding box center [597, 607] width 1194 height 0
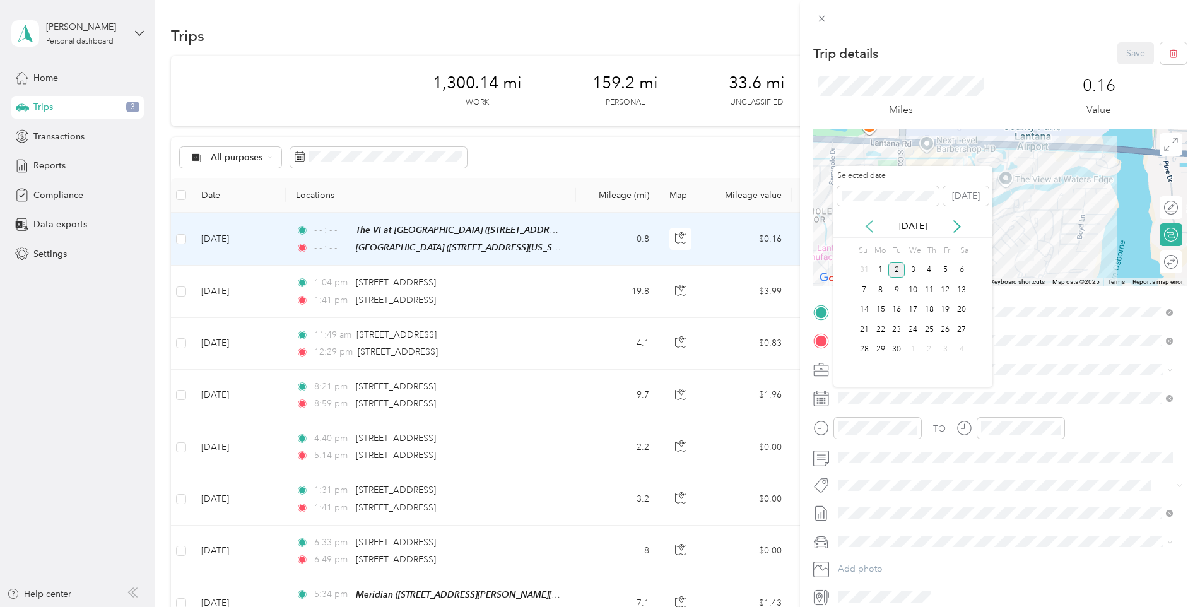
click at [865, 227] on icon at bounding box center [869, 226] width 13 height 13
click at [946, 311] on div "15" at bounding box center [946, 310] width 16 height 16
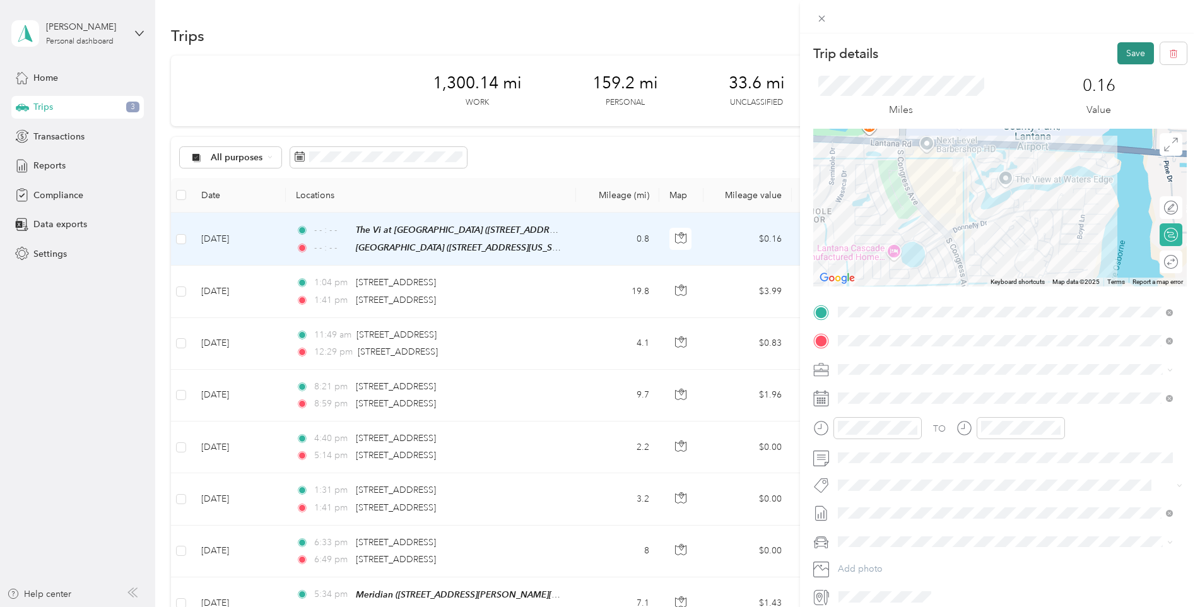
click at [1118, 47] on button "Save" at bounding box center [1136, 53] width 37 height 22
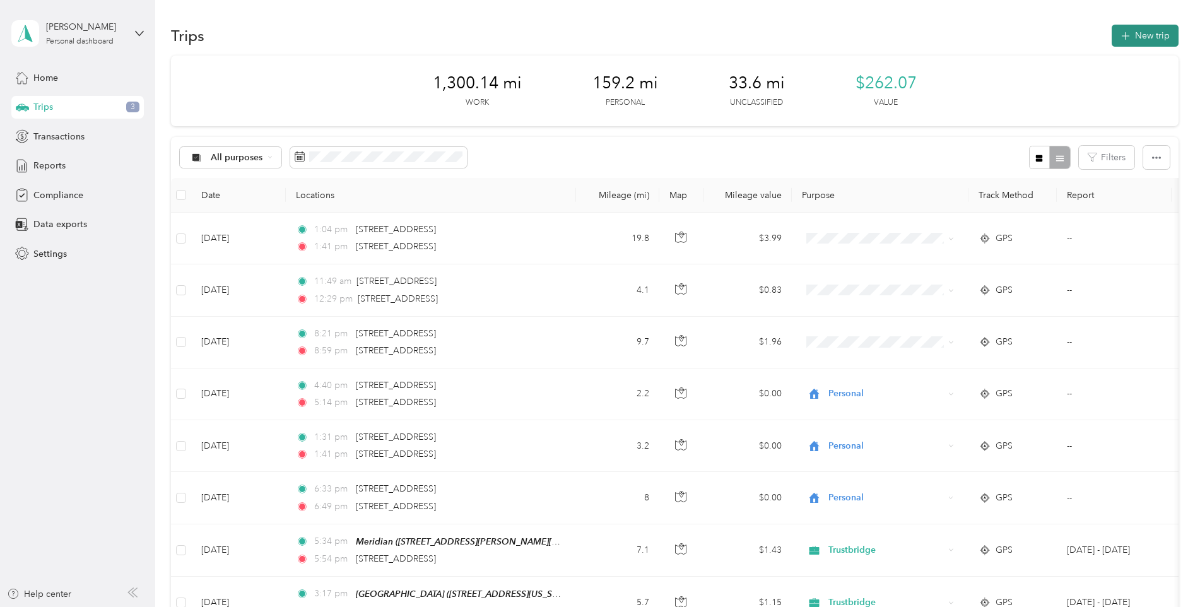
click at [1131, 42] on button "New trip" at bounding box center [1145, 36] width 67 height 22
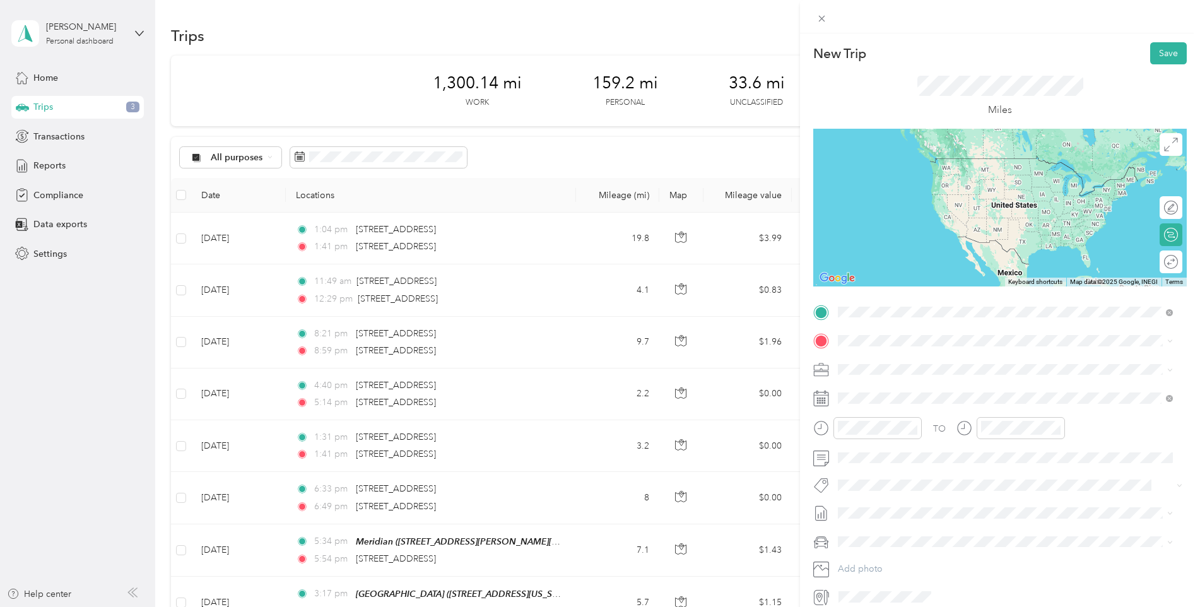
click at [919, 368] on div "[GEOGRAPHIC_DATA] [STREET_ADDRESS][US_STATE]" at bounding box center [925, 370] width 126 height 27
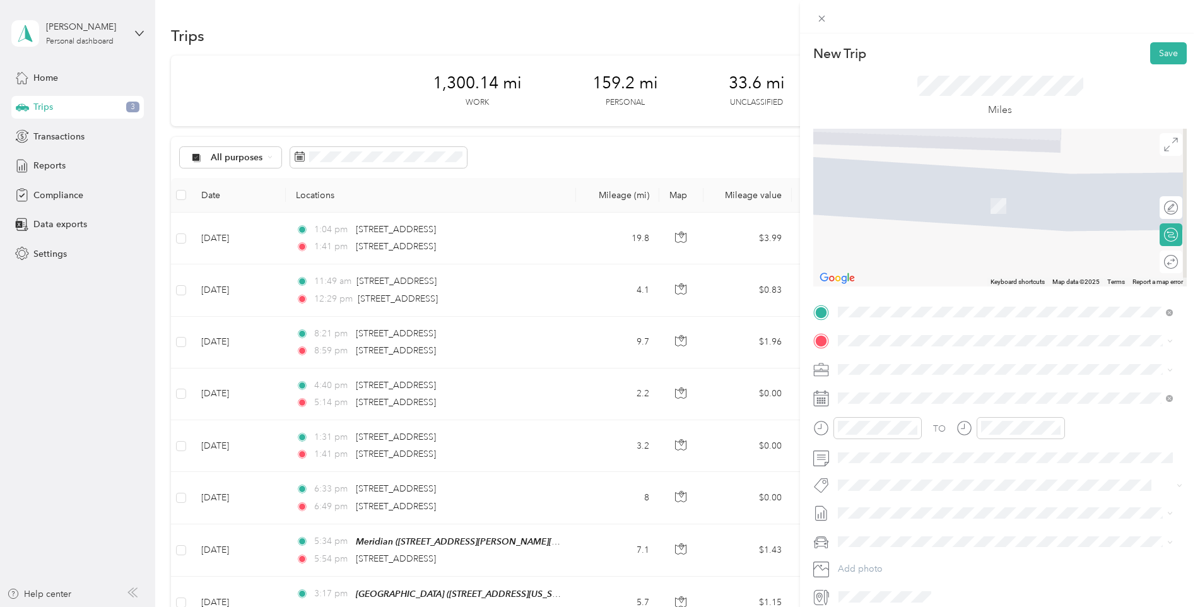
click at [933, 388] on span "1711 6th Avenue South Lake Worth Beach, Florida 33460, United States" at bounding box center [925, 382] width 126 height 11
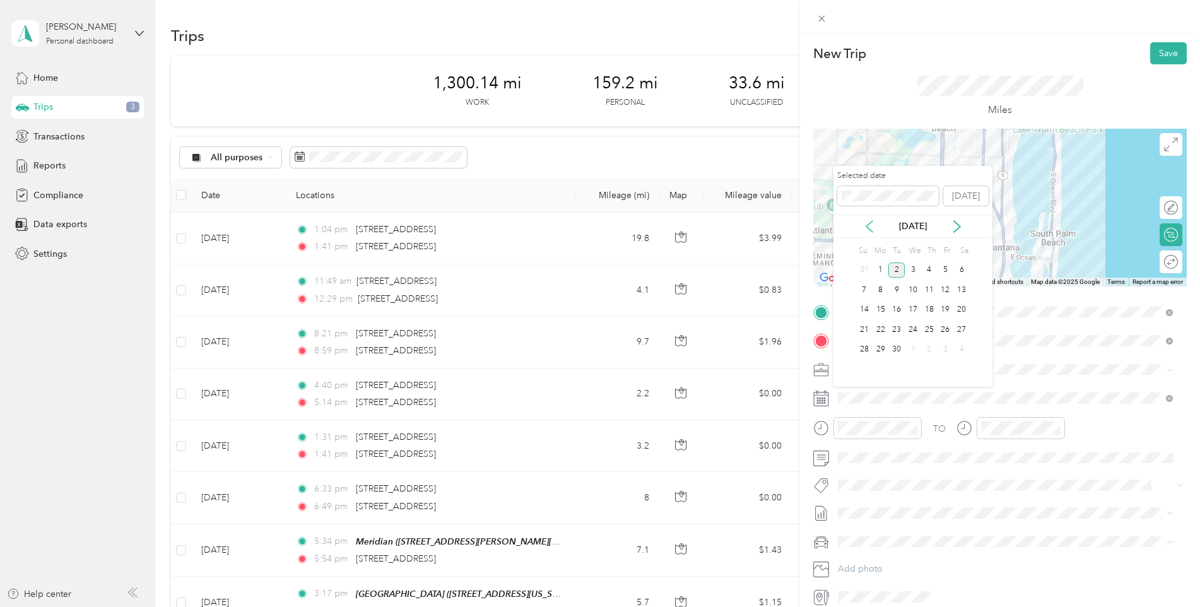
click at [867, 225] on icon at bounding box center [870, 226] width 6 height 11
click at [945, 310] on div "15" at bounding box center [946, 310] width 16 height 16
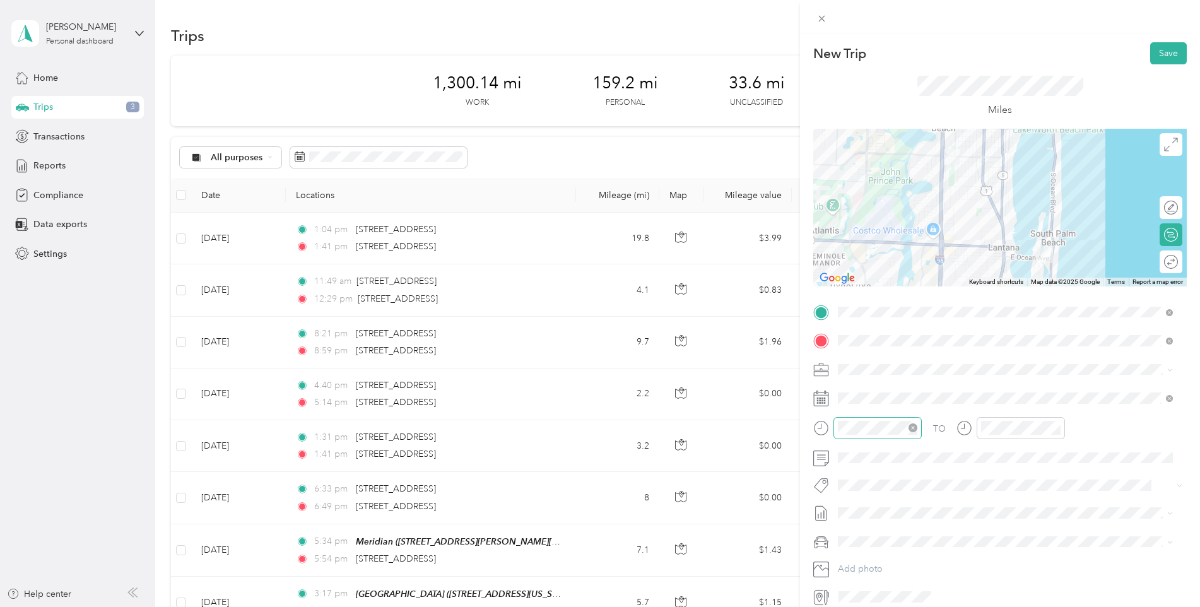
click at [915, 429] on icon "close-circle" at bounding box center [913, 428] width 9 height 9
click at [1058, 427] on icon "close-circle" at bounding box center [1056, 428] width 9 height 9
click at [1161, 53] on button "Save" at bounding box center [1169, 53] width 37 height 22
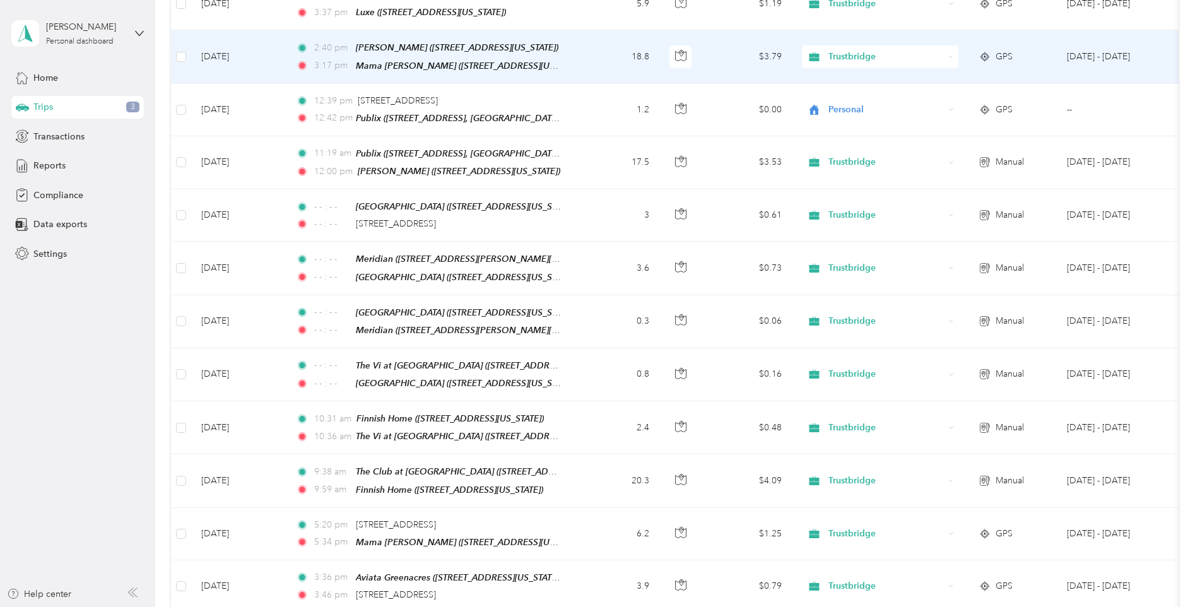
scroll to position [884, 0]
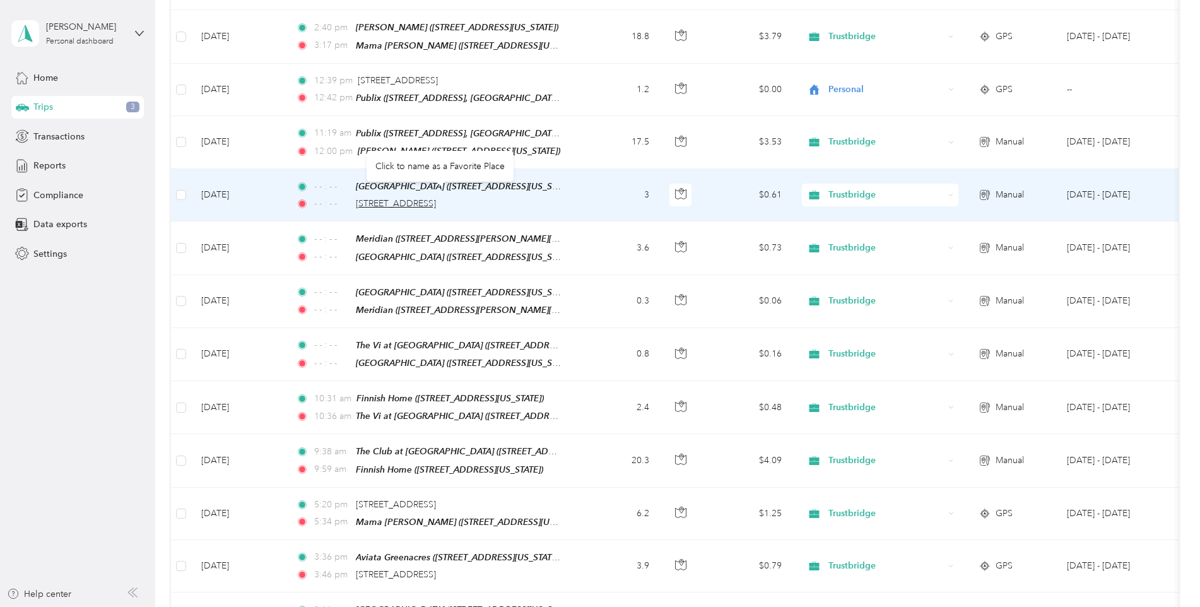
click at [436, 198] on span "1711 6th Avenue South, Lake Worth Beach" at bounding box center [396, 203] width 80 height 11
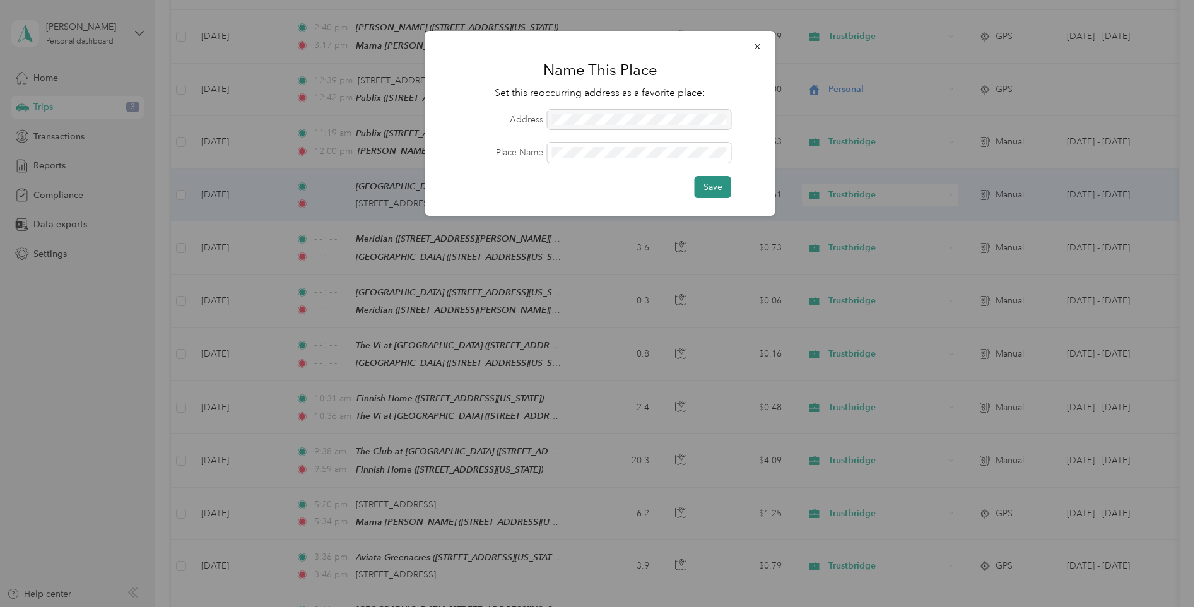
click at [730, 189] on button "Save" at bounding box center [713, 187] width 37 height 22
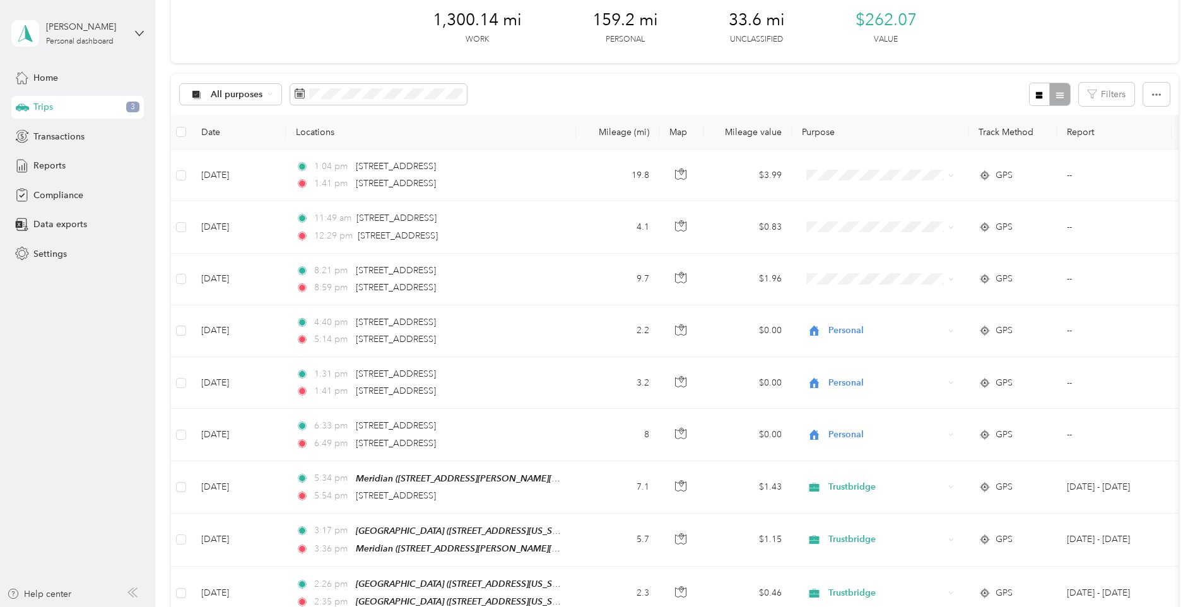
scroll to position [0, 0]
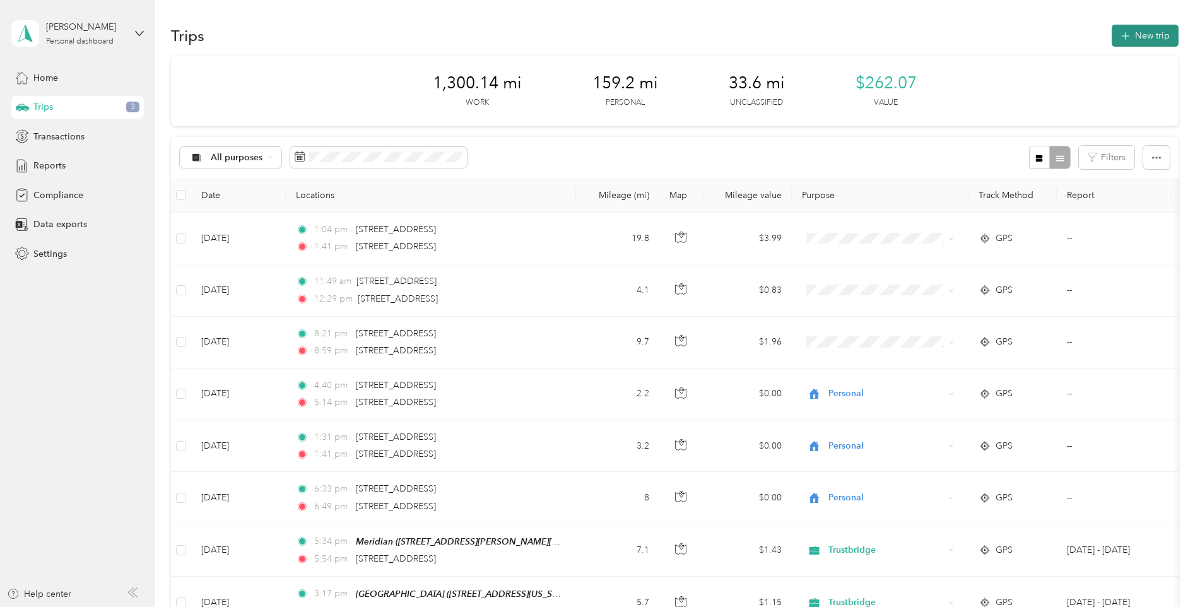
click at [1143, 39] on button "New trip" at bounding box center [1145, 36] width 67 height 22
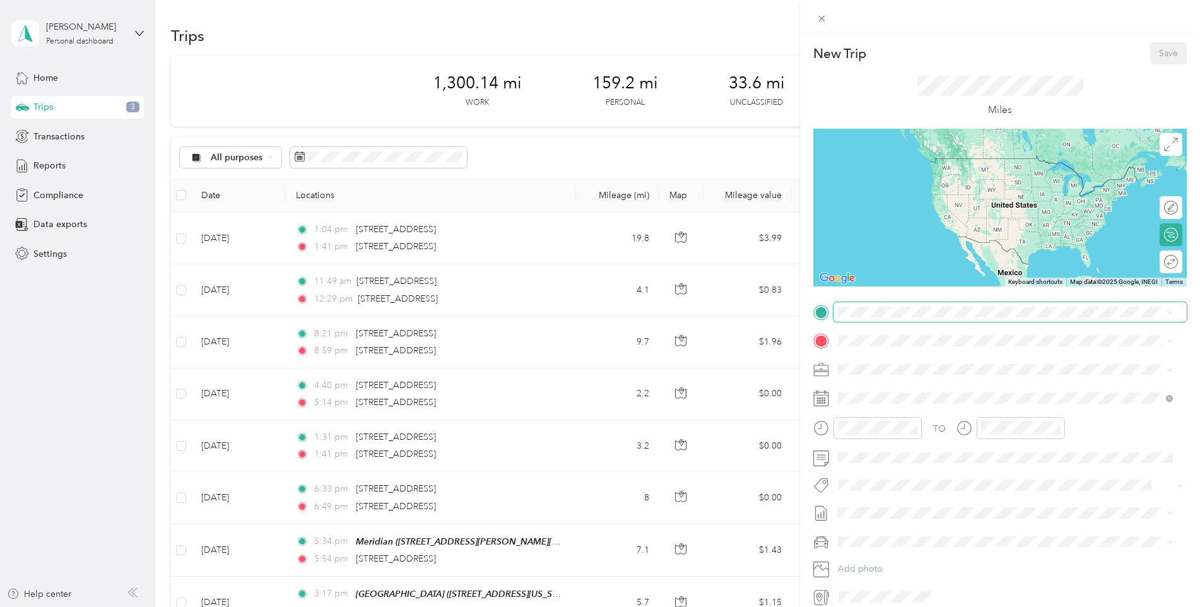
click at [847, 317] on span at bounding box center [1010, 312] width 353 height 20
click at [903, 369] on div "TERRACES OF [GEOGRAPHIC_DATA] [STREET_ADDRESS][US_STATE]" at bounding box center [940, 366] width 157 height 27
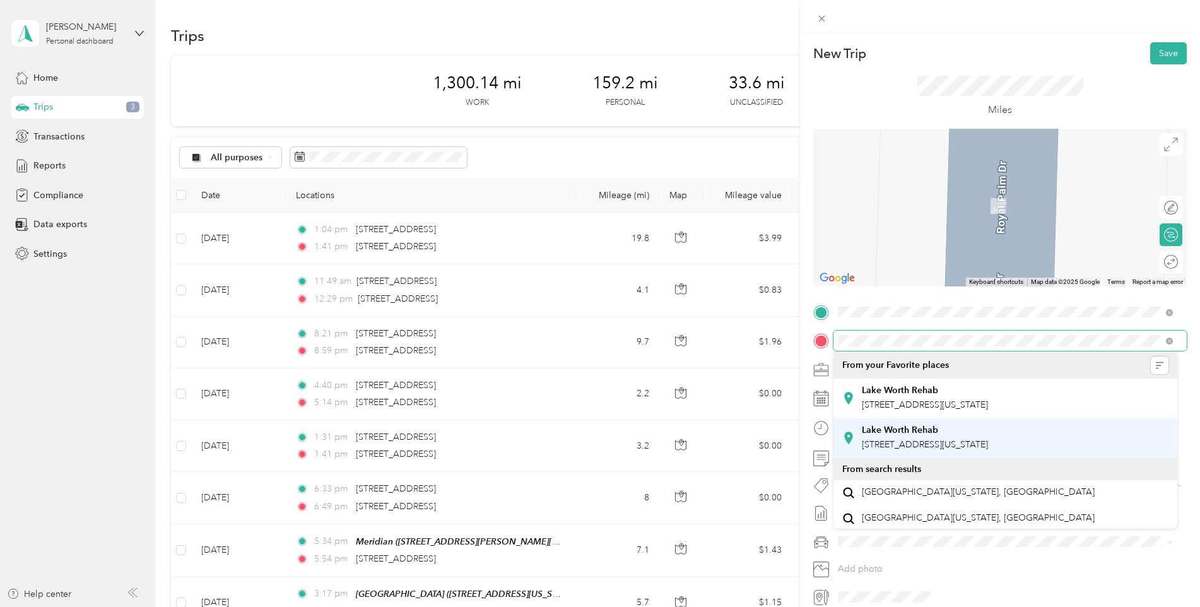
scroll to position [63, 0]
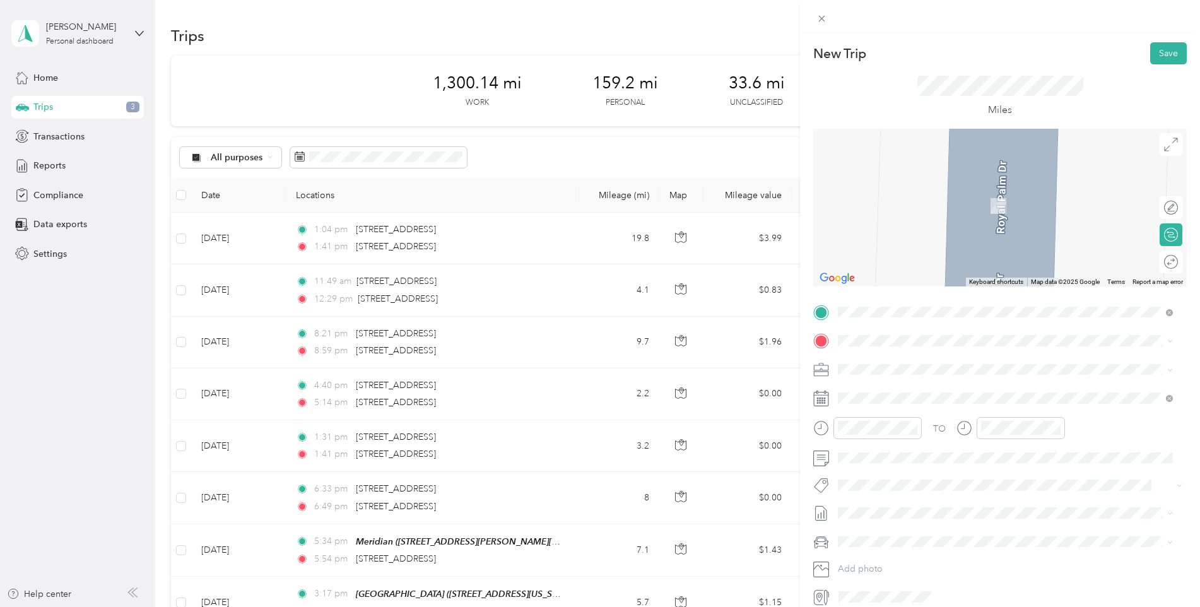
click at [932, 400] on span "[STREET_ADDRESS][US_STATE]" at bounding box center [925, 405] width 126 height 11
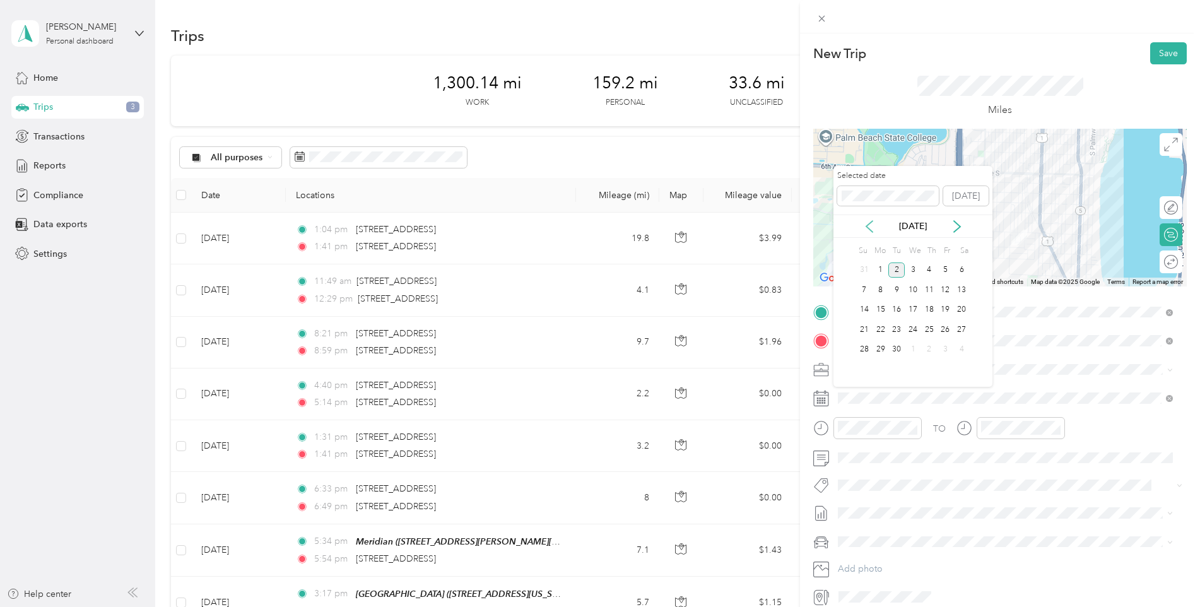
click at [866, 225] on icon at bounding box center [869, 226] width 13 height 13
click at [945, 307] on div "15" at bounding box center [946, 310] width 16 height 16
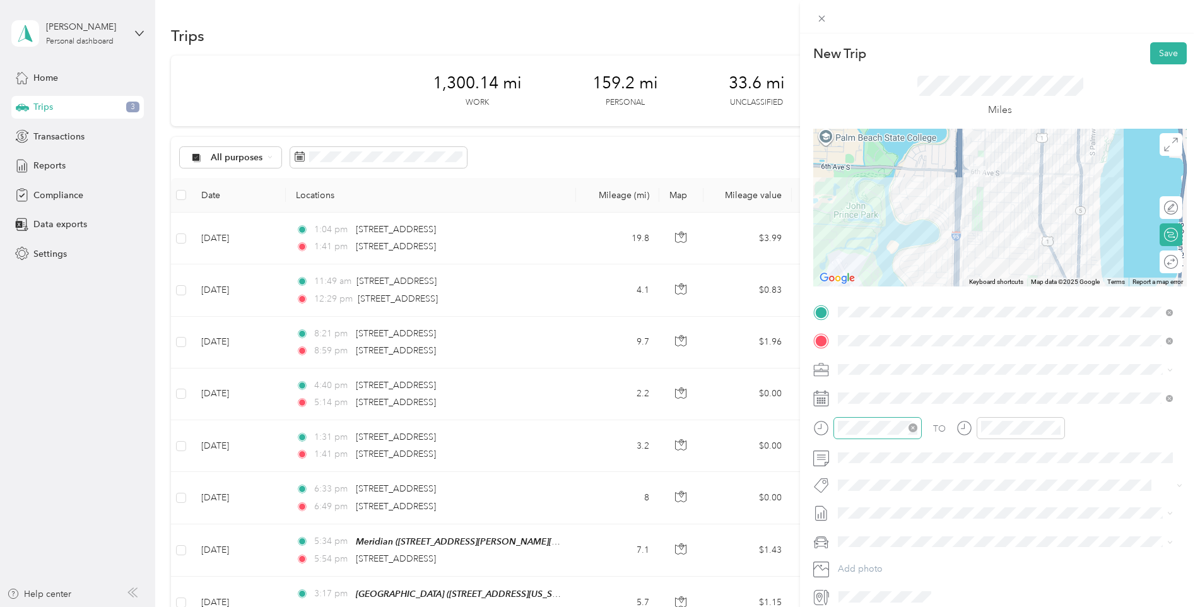
click at [911, 429] on icon "close-circle" at bounding box center [913, 428] width 9 height 9
click at [1057, 426] on icon "close-circle" at bounding box center [1056, 428] width 9 height 9
click at [1156, 56] on button "Save" at bounding box center [1169, 53] width 37 height 22
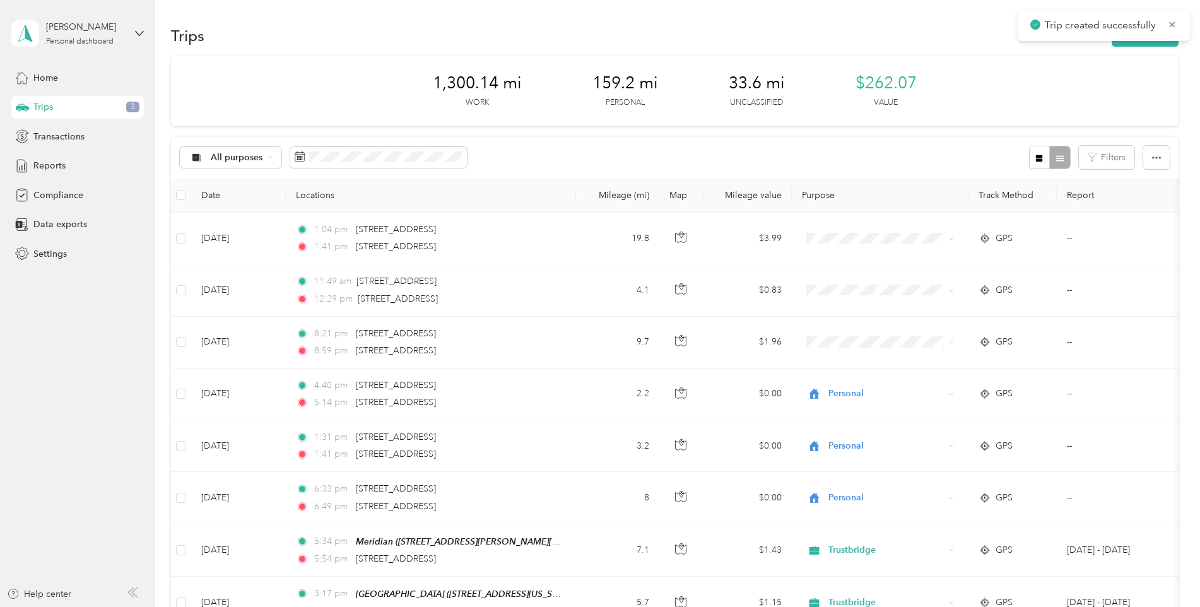
click at [1141, 40] on div "Trip created successfully" at bounding box center [1104, 25] width 172 height 31
click at [1131, 42] on button "New trip" at bounding box center [1145, 36] width 67 height 22
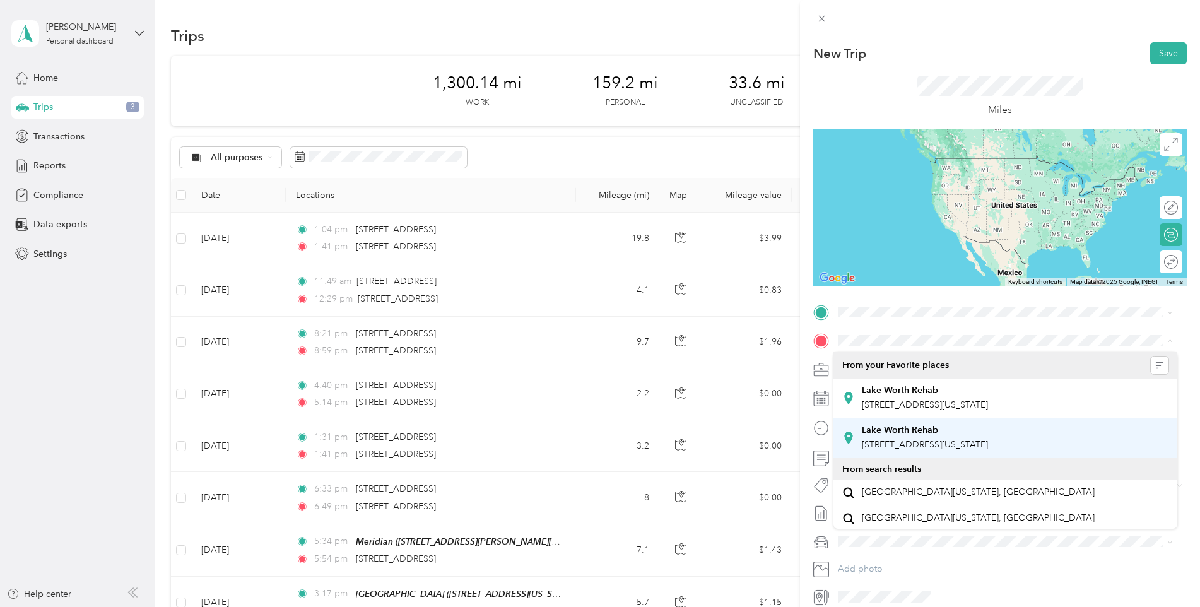
click at [898, 436] on strong "Lake Worth Rehab" at bounding box center [900, 430] width 76 height 11
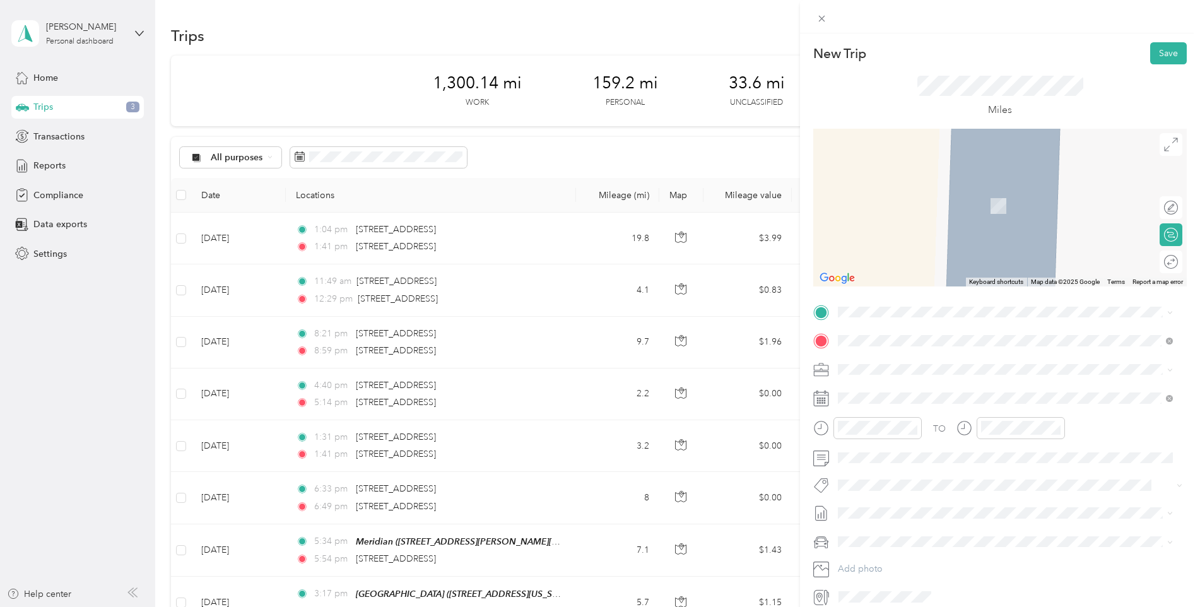
click at [821, 340] on icon at bounding box center [821, 341] width 11 height 11
click at [824, 347] on icon at bounding box center [822, 341] width 16 height 16
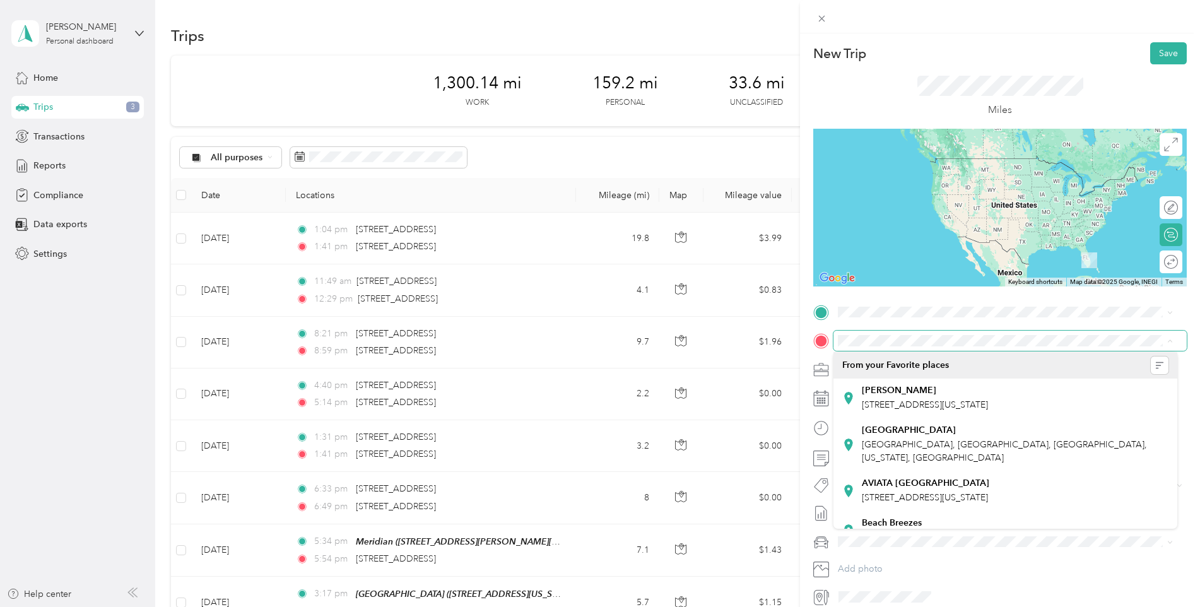
click at [887, 300] on div "New Trip Save This trip cannot be edited because it is either under review, app…" at bounding box center [1001, 324] width 374 height 565
click at [923, 377] on span "[STREET_ADDRESS][US_STATE]" at bounding box center [925, 375] width 126 height 11
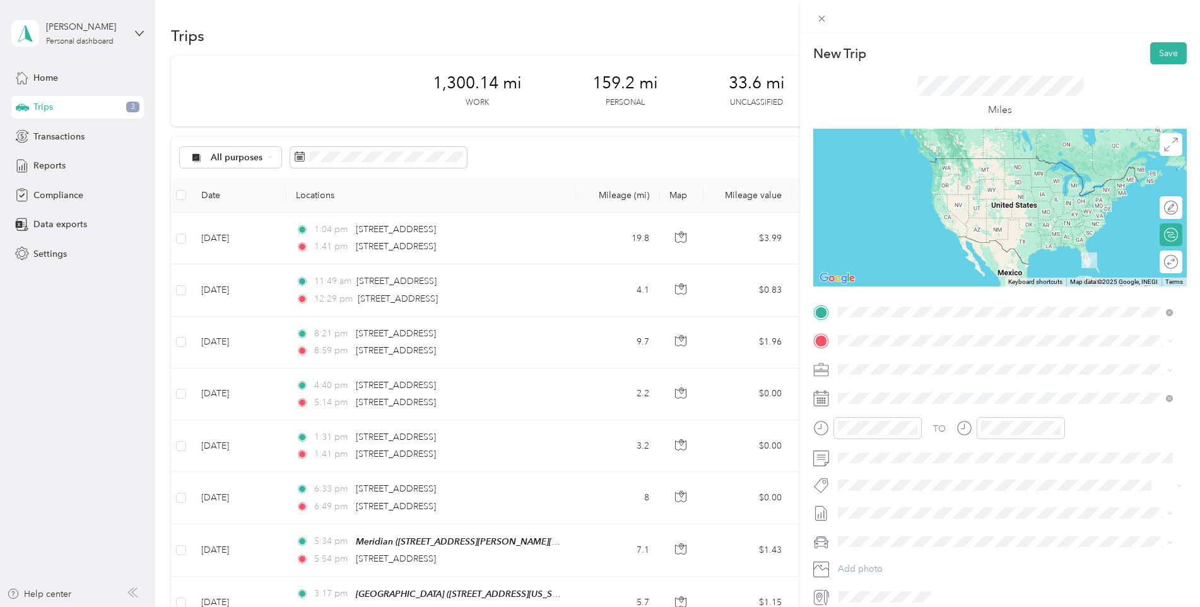
click at [847, 398] on icon at bounding box center [849, 392] width 13 height 13
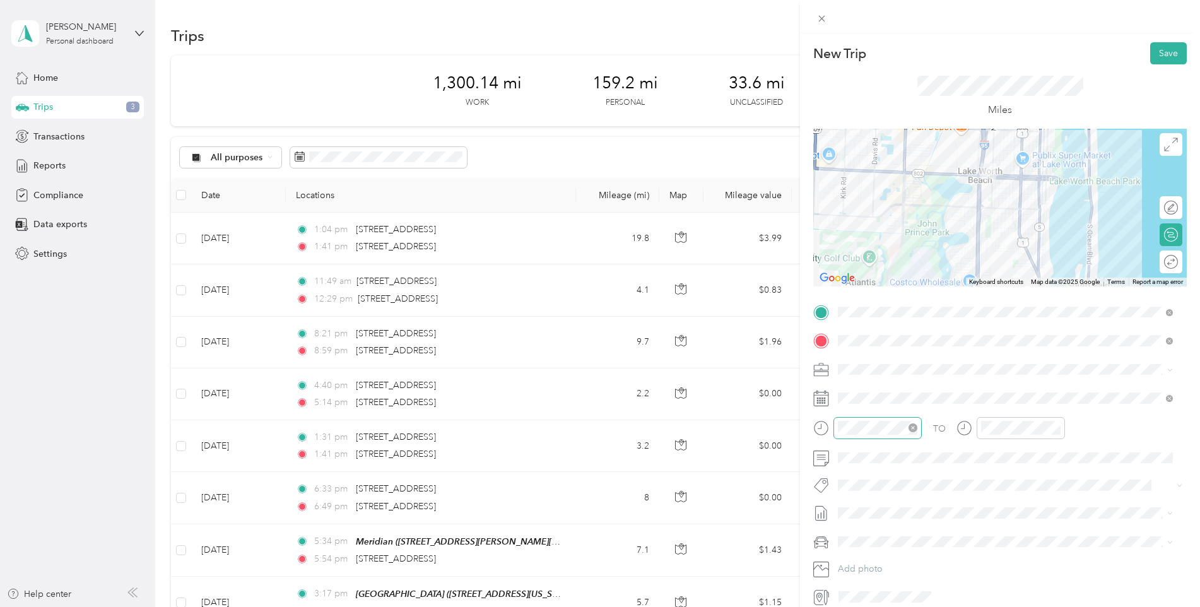
click at [911, 425] on icon "close-circle" at bounding box center [913, 428] width 9 height 9
click at [1054, 426] on icon "close-circle" at bounding box center [1056, 428] width 9 height 9
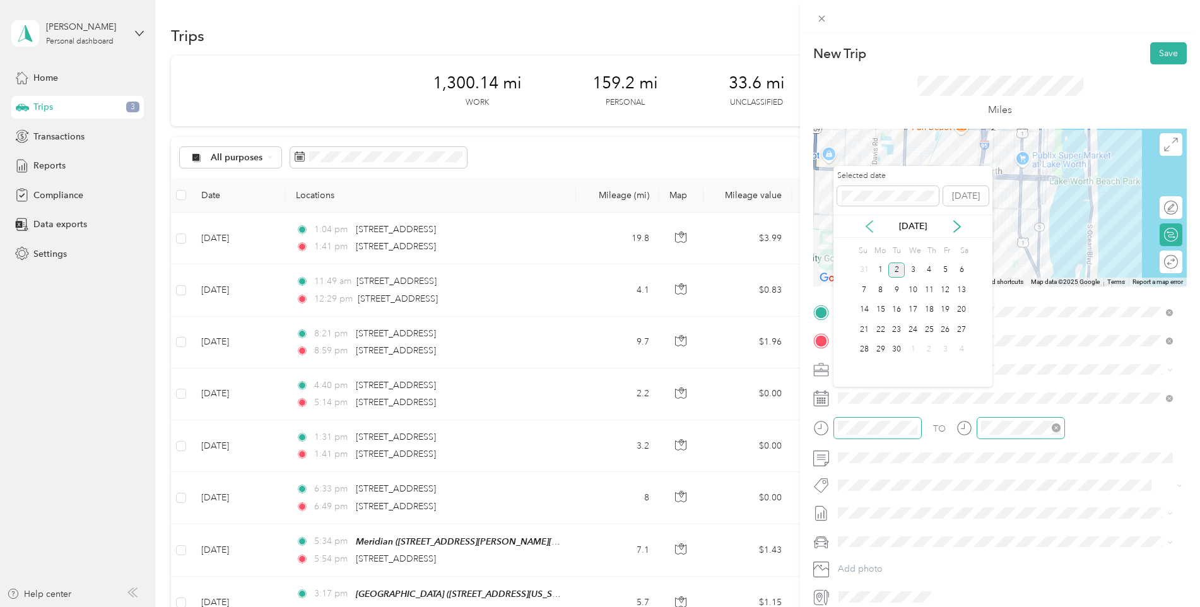
click at [868, 225] on icon at bounding box center [870, 226] width 6 height 11
click at [945, 310] on div "15" at bounding box center [946, 310] width 16 height 16
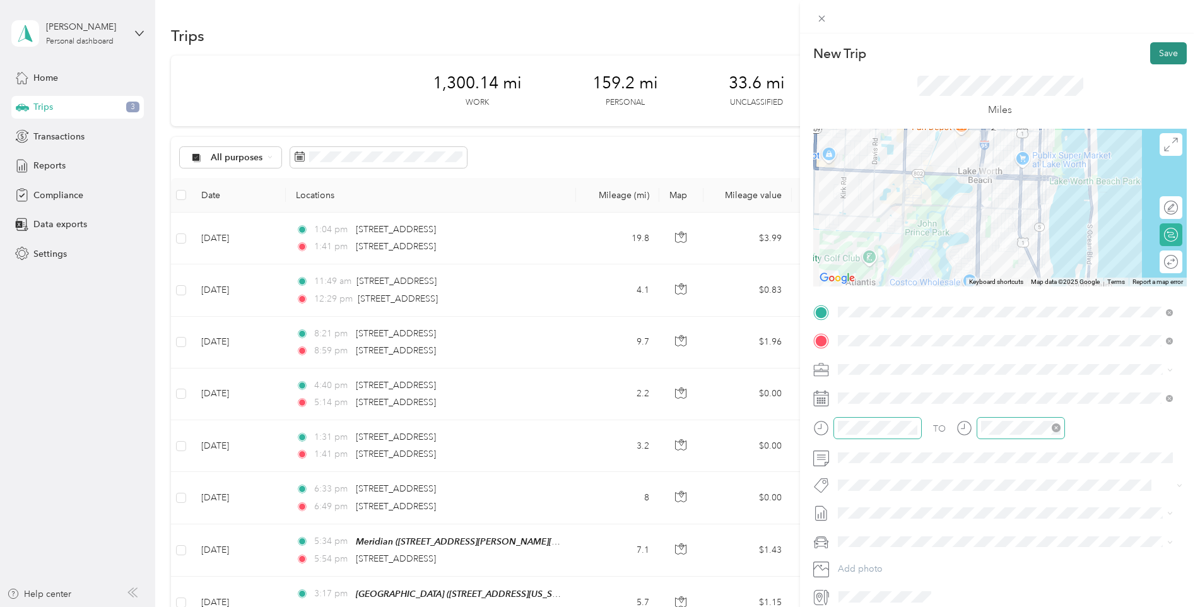
click at [1163, 53] on button "Save" at bounding box center [1169, 53] width 37 height 22
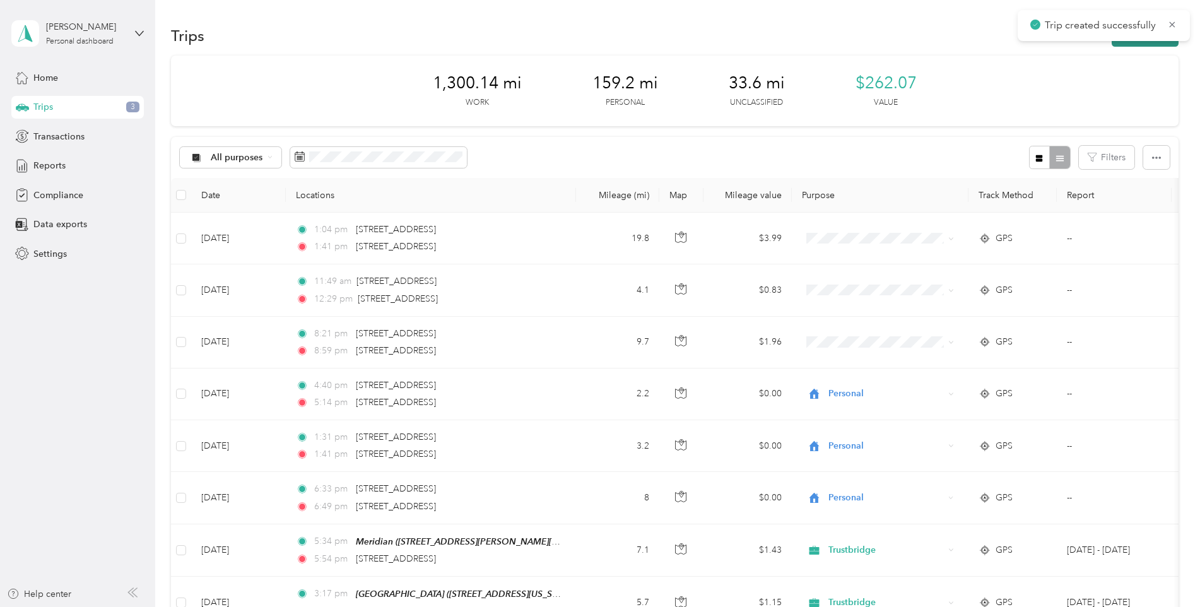
click at [1145, 42] on button "New trip" at bounding box center [1145, 36] width 67 height 22
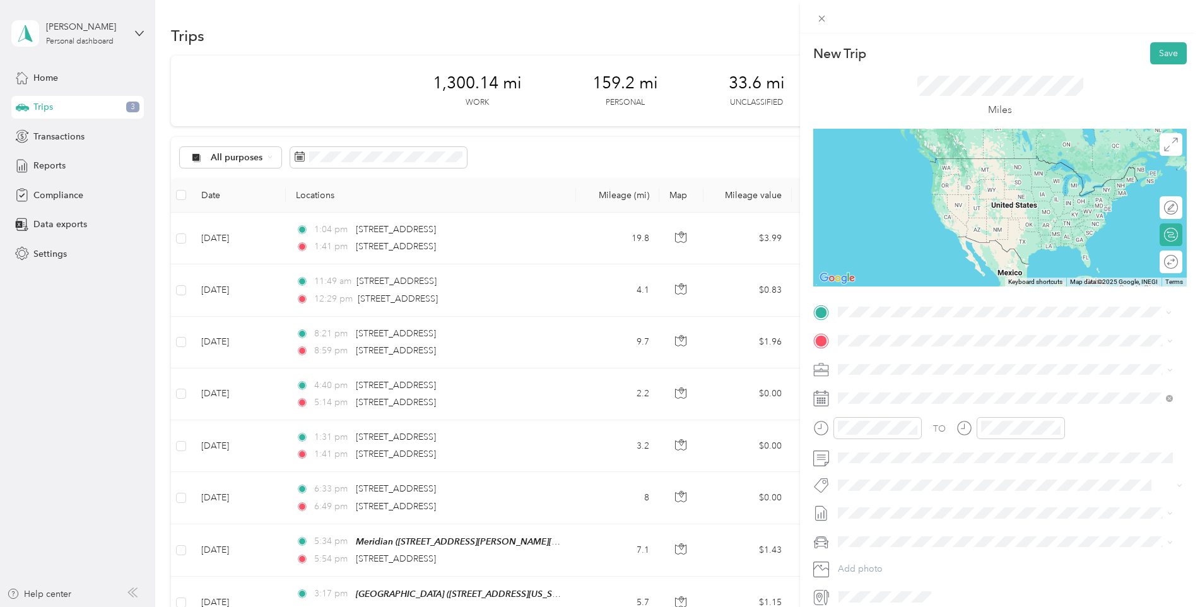
click at [918, 376] on div "Medicana [STREET_ADDRESS][US_STATE]" at bounding box center [925, 370] width 126 height 27
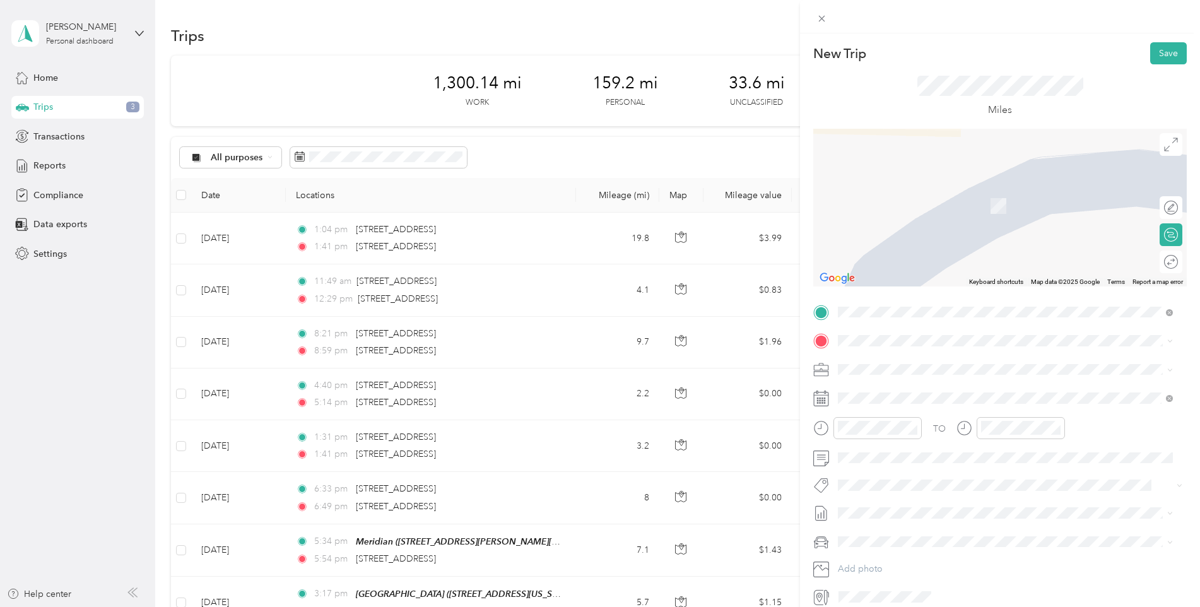
click at [899, 398] on div "Elegance [STREET_ADDRESS][US_STATE]" at bounding box center [925, 391] width 126 height 27
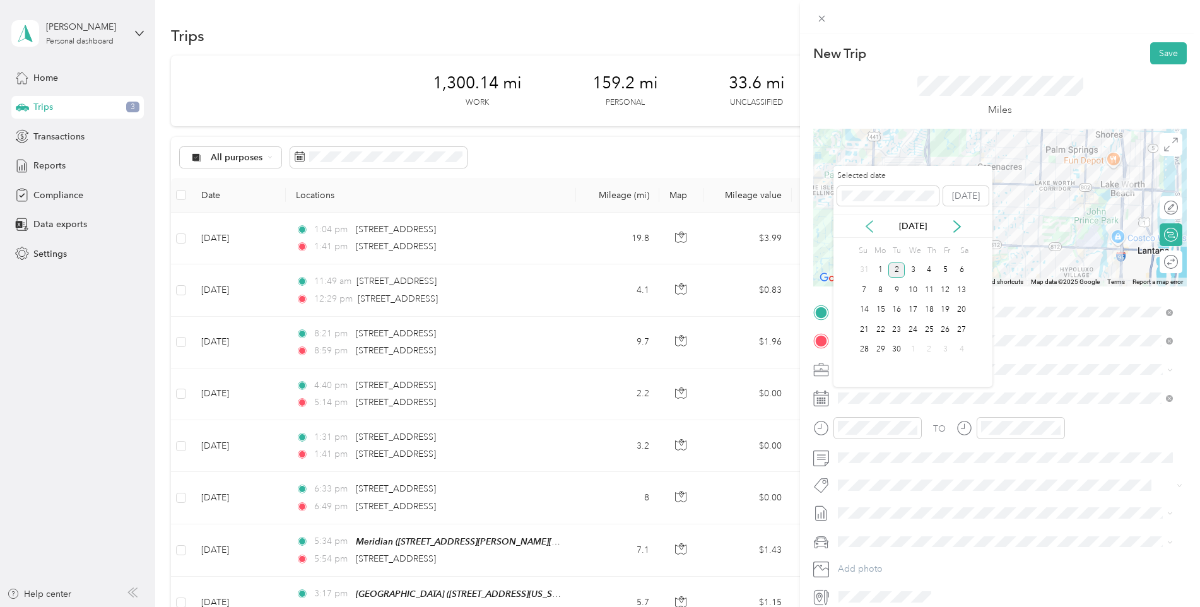
click at [867, 225] on icon at bounding box center [869, 226] width 13 height 13
click at [947, 314] on div "15" at bounding box center [946, 310] width 16 height 16
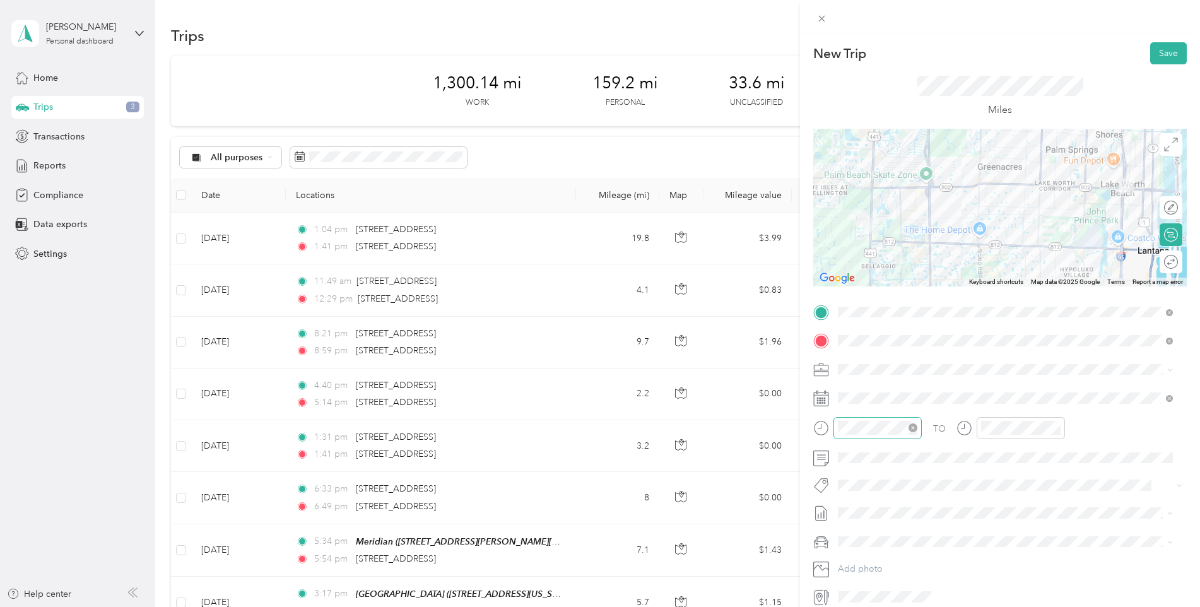
click at [910, 428] on icon "close-circle" at bounding box center [913, 428] width 9 height 9
click at [1058, 427] on icon "close-circle" at bounding box center [1056, 428] width 9 height 9
click at [1163, 53] on button "Save" at bounding box center [1169, 53] width 37 height 22
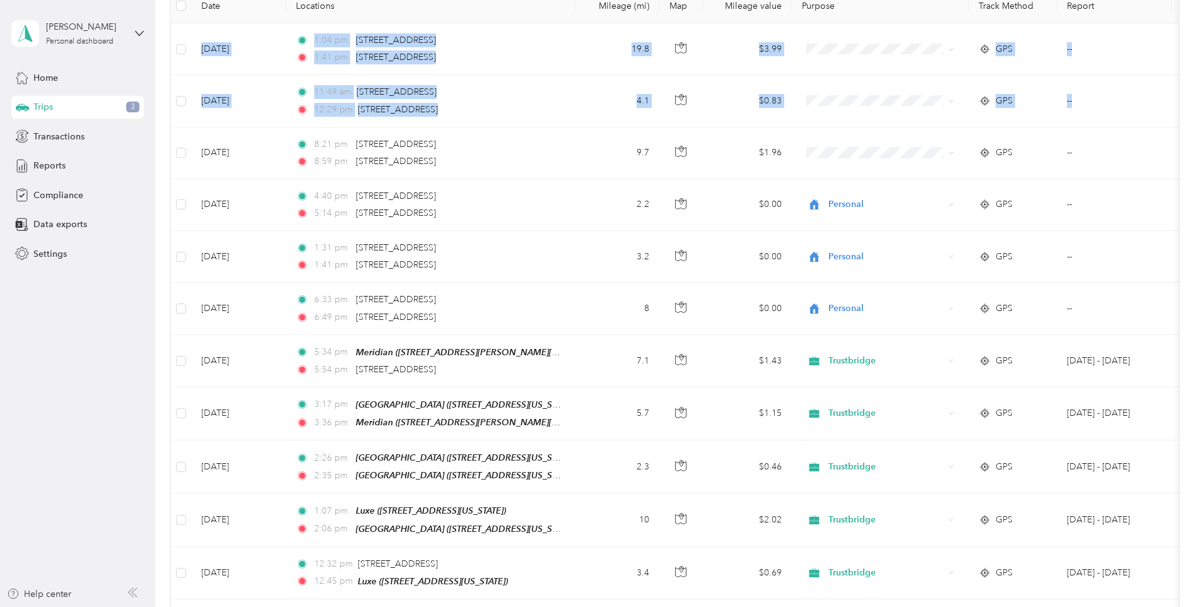
scroll to position [0, 0]
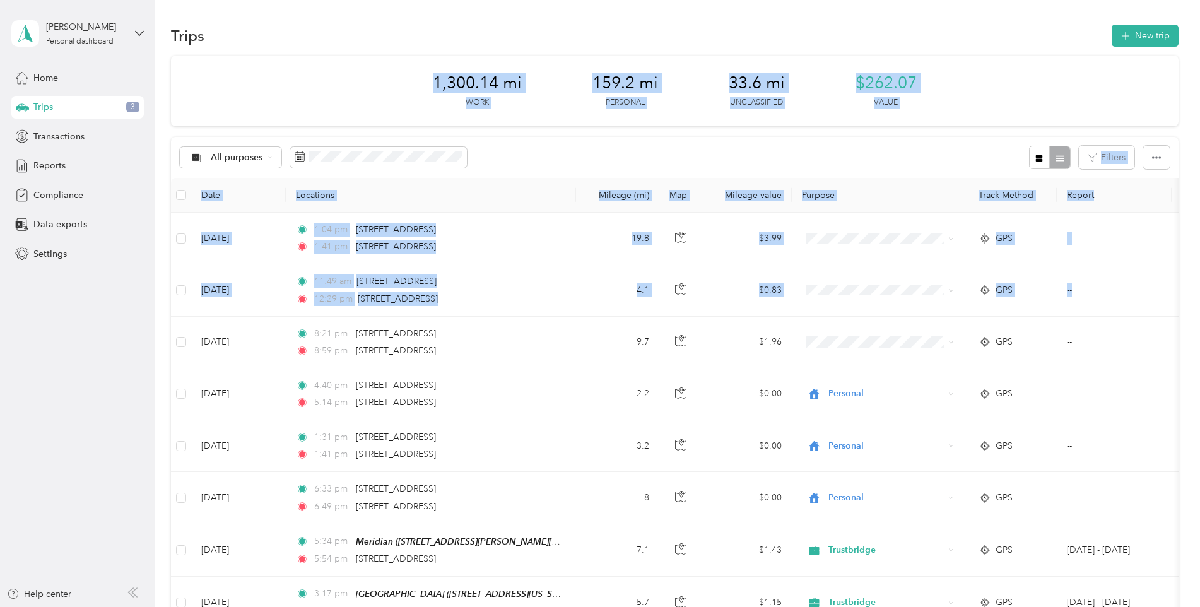
drag, startPoint x: 1190, startPoint y: 105, endPoint x: 1190, endPoint y: -46, distance: 150.8
click at [1190, 0] on html "Gina Whitten Personal dashboard Home Trips 3 Transactions Reports Compliance Da…" at bounding box center [597, 303] width 1194 height 607
click at [1134, 33] on button "New trip" at bounding box center [1145, 36] width 67 height 22
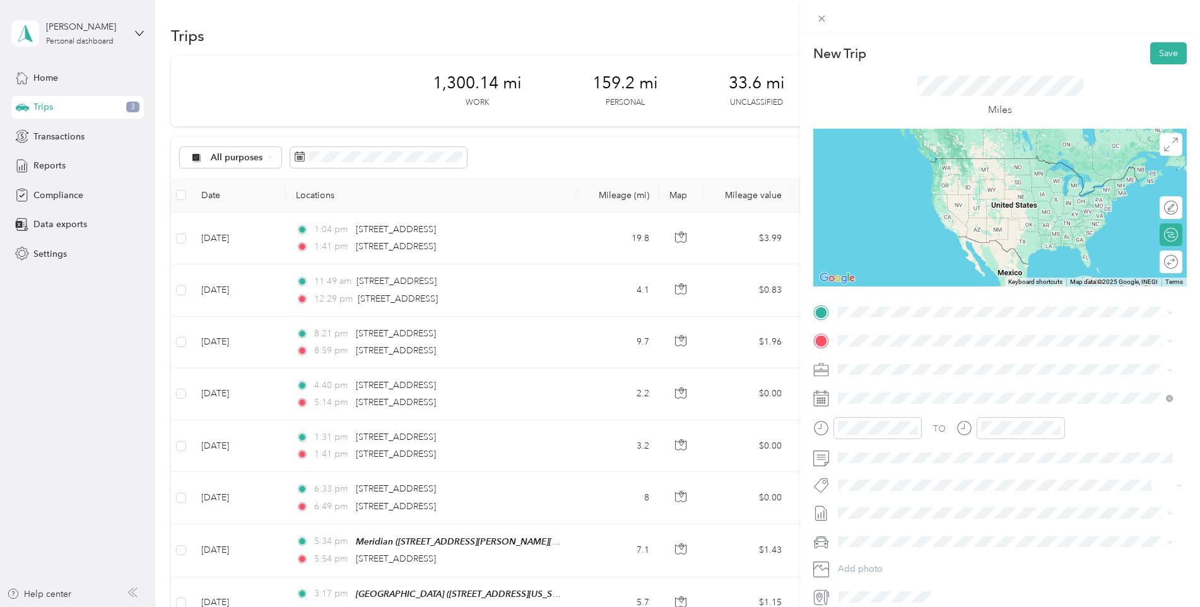
click at [873, 370] on span "[STREET_ADDRESS][US_STATE]" at bounding box center [925, 369] width 126 height 11
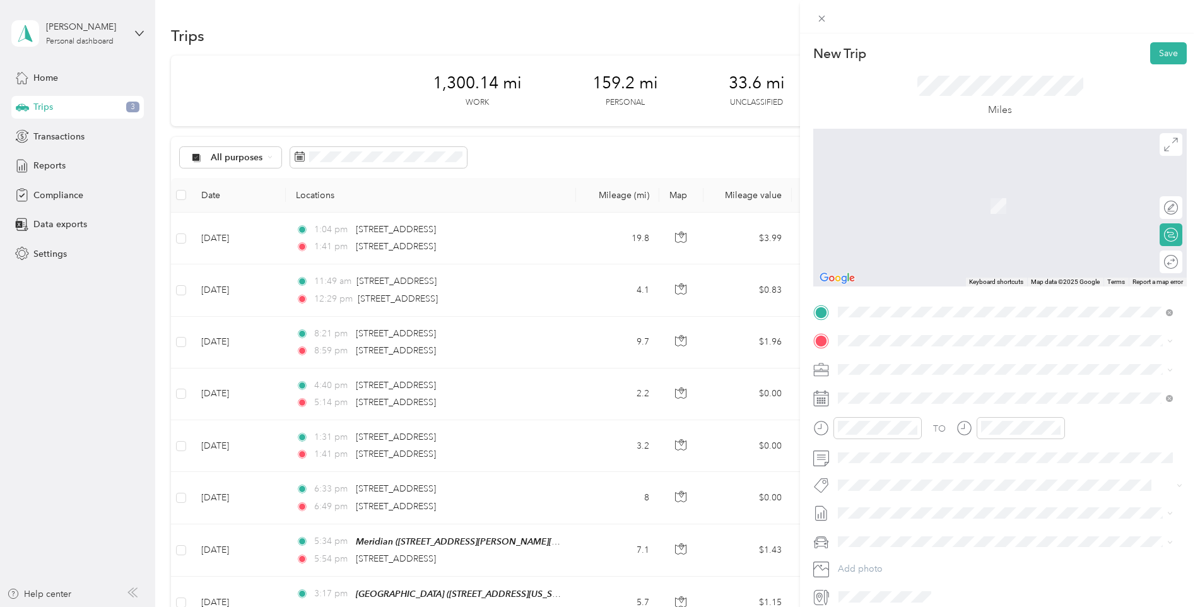
click at [884, 403] on span "[STREET_ADDRESS][US_STATE]" at bounding box center [925, 398] width 126 height 11
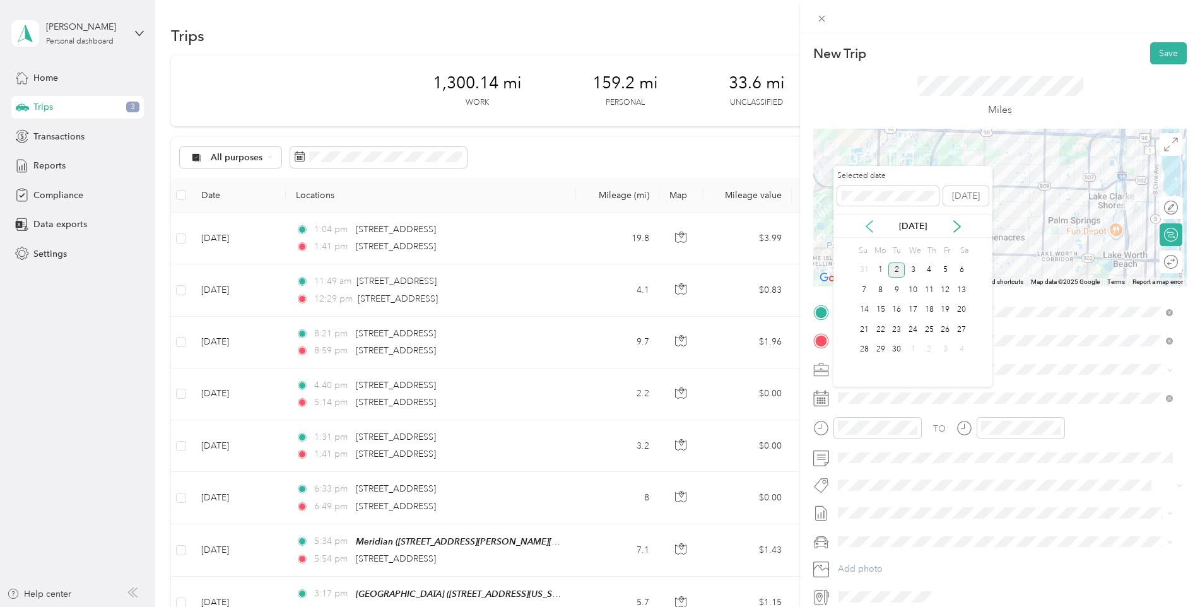
click at [867, 227] on icon at bounding box center [870, 226] width 6 height 11
click at [882, 329] on div "18" at bounding box center [881, 330] width 16 height 16
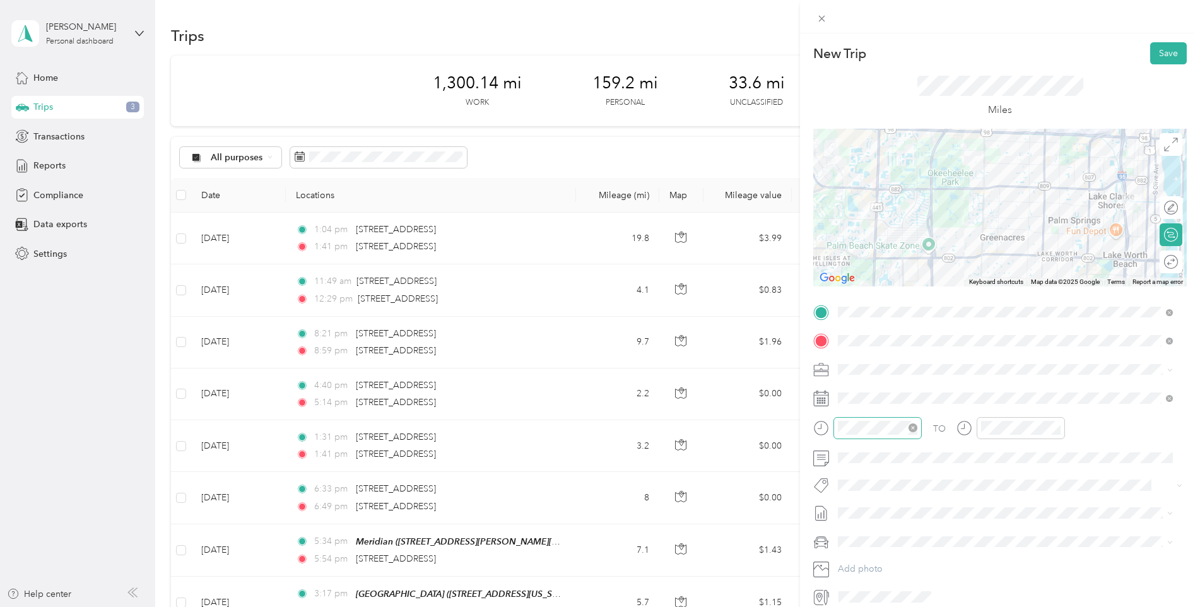
click at [916, 430] on icon "close-circle" at bounding box center [913, 428] width 9 height 9
click at [1056, 430] on icon "close-circle" at bounding box center [1056, 428] width 9 height 9
click at [1164, 49] on button "Save" at bounding box center [1169, 53] width 37 height 22
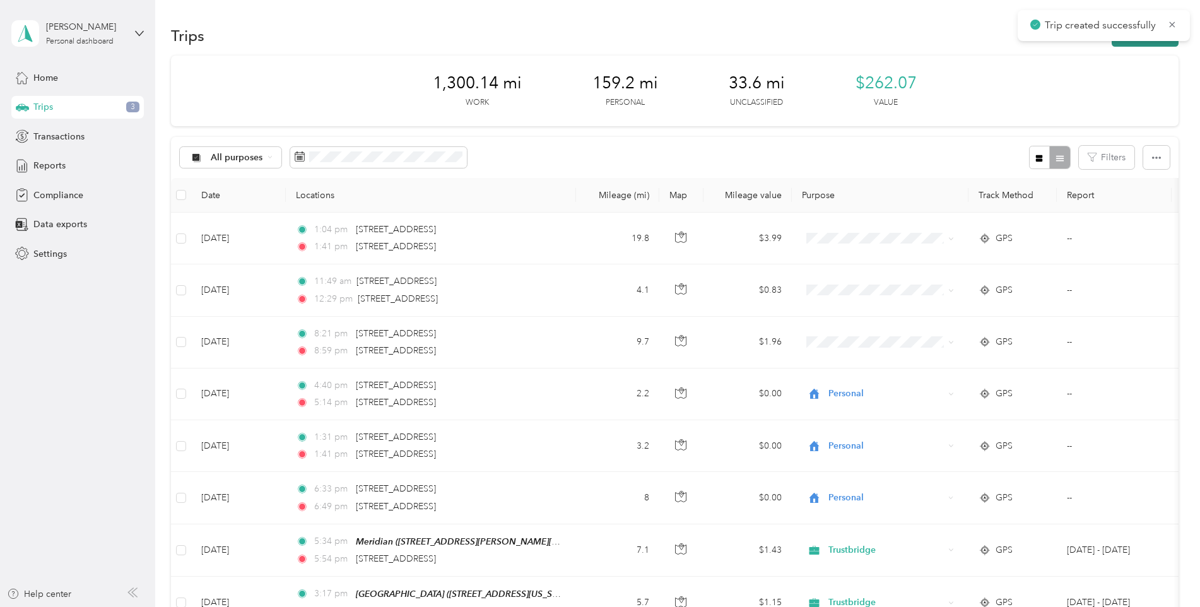
click at [1138, 42] on button "New trip" at bounding box center [1145, 36] width 67 height 22
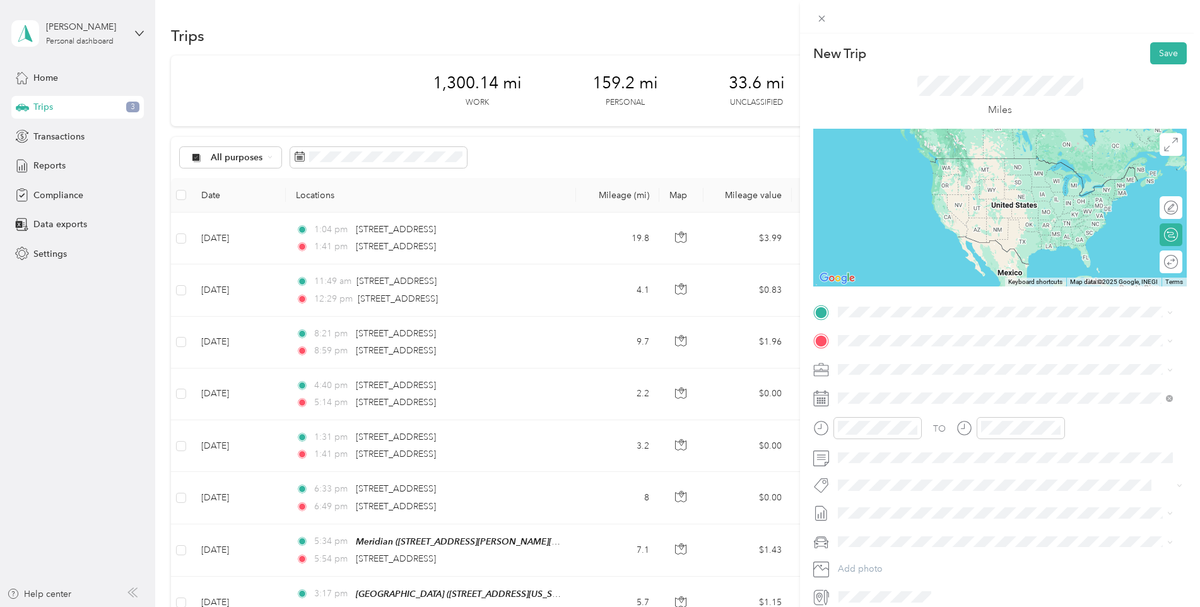
click at [916, 374] on span "[STREET_ADDRESS][US_STATE]" at bounding box center [925, 370] width 126 height 11
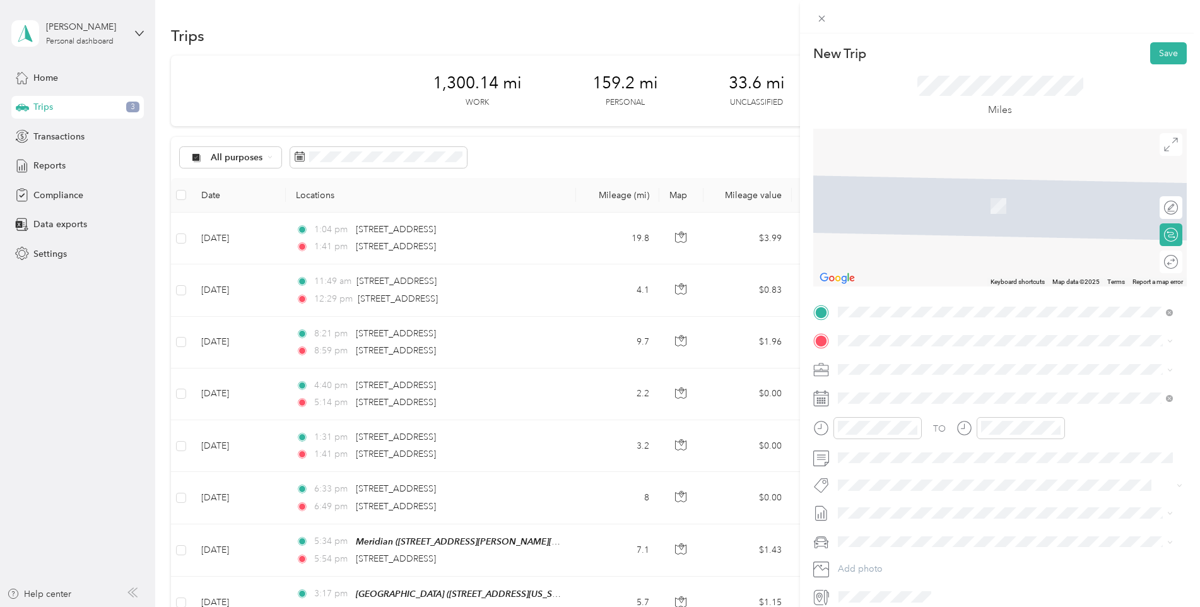
click at [908, 393] on div "TERRACES OF [GEOGRAPHIC_DATA] [STREET_ADDRESS][US_STATE]" at bounding box center [940, 391] width 157 height 27
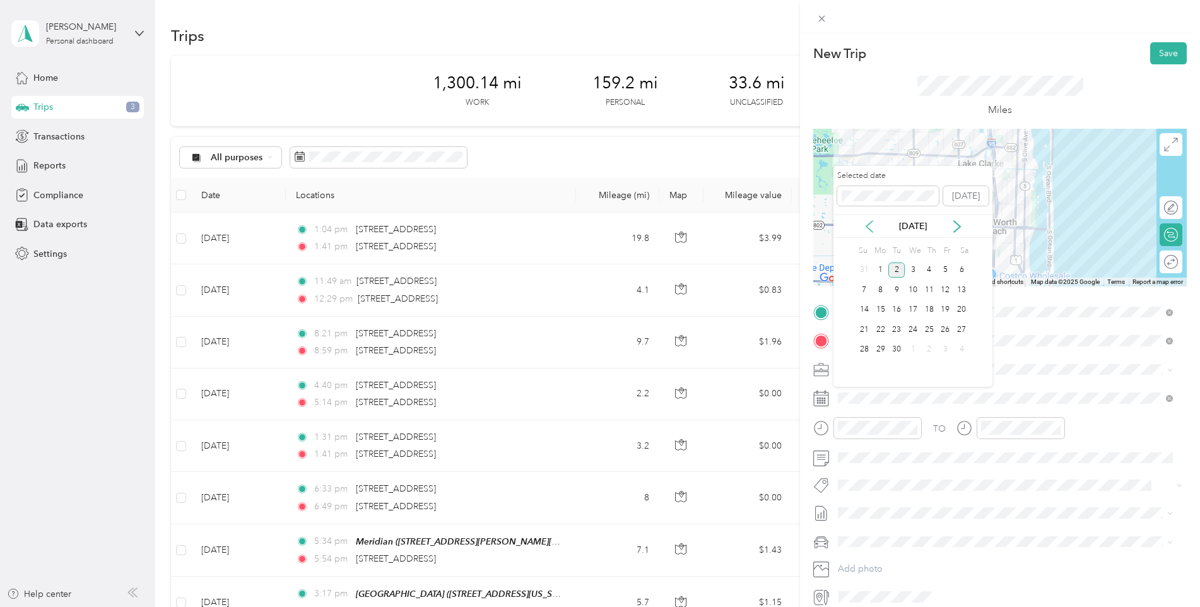
click at [867, 227] on icon at bounding box center [869, 226] width 13 height 13
click at [883, 328] on div "18" at bounding box center [881, 330] width 16 height 16
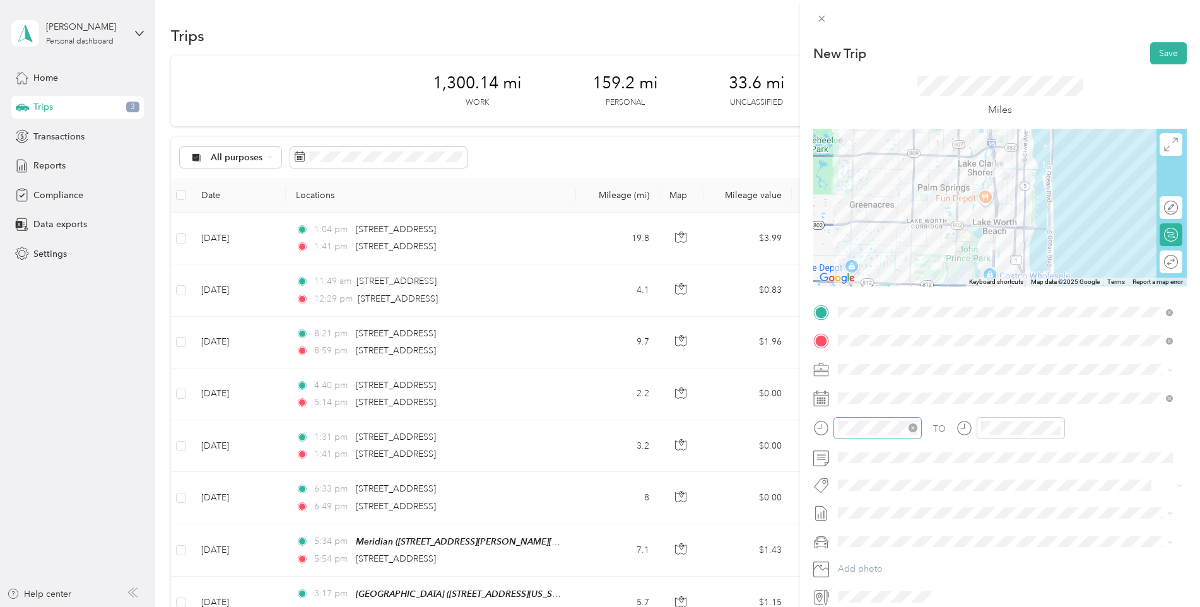
click at [915, 430] on icon "close-circle" at bounding box center [913, 428] width 9 height 9
click at [1055, 430] on icon "close-circle" at bounding box center [1056, 428] width 9 height 9
click at [1164, 54] on button "Save" at bounding box center [1169, 53] width 37 height 22
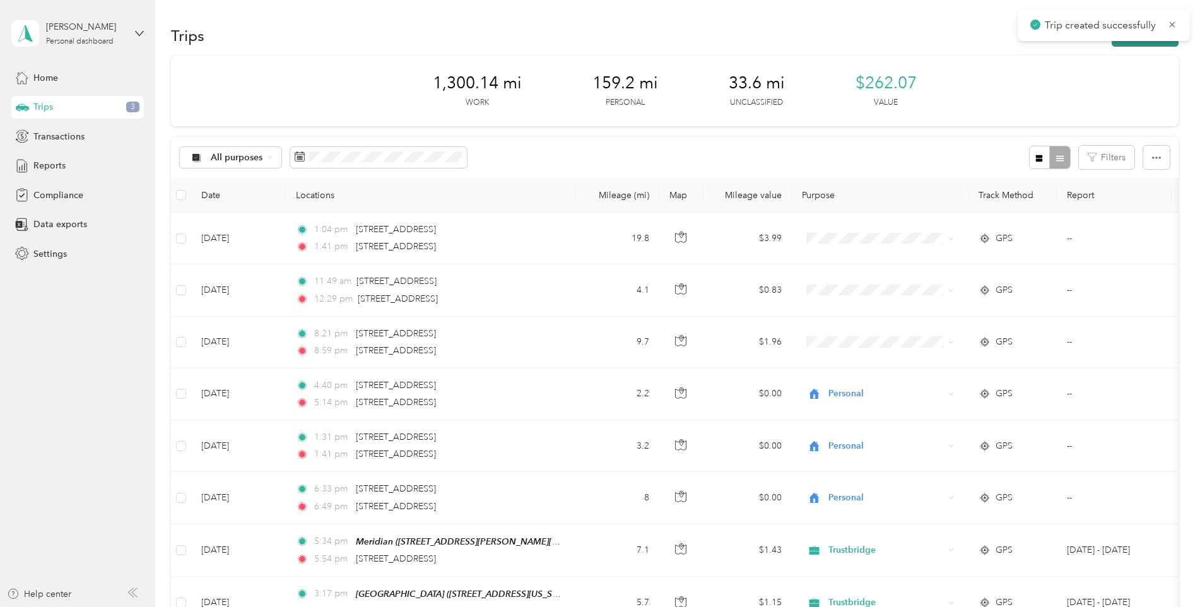
click at [1120, 43] on button "New trip" at bounding box center [1145, 36] width 67 height 22
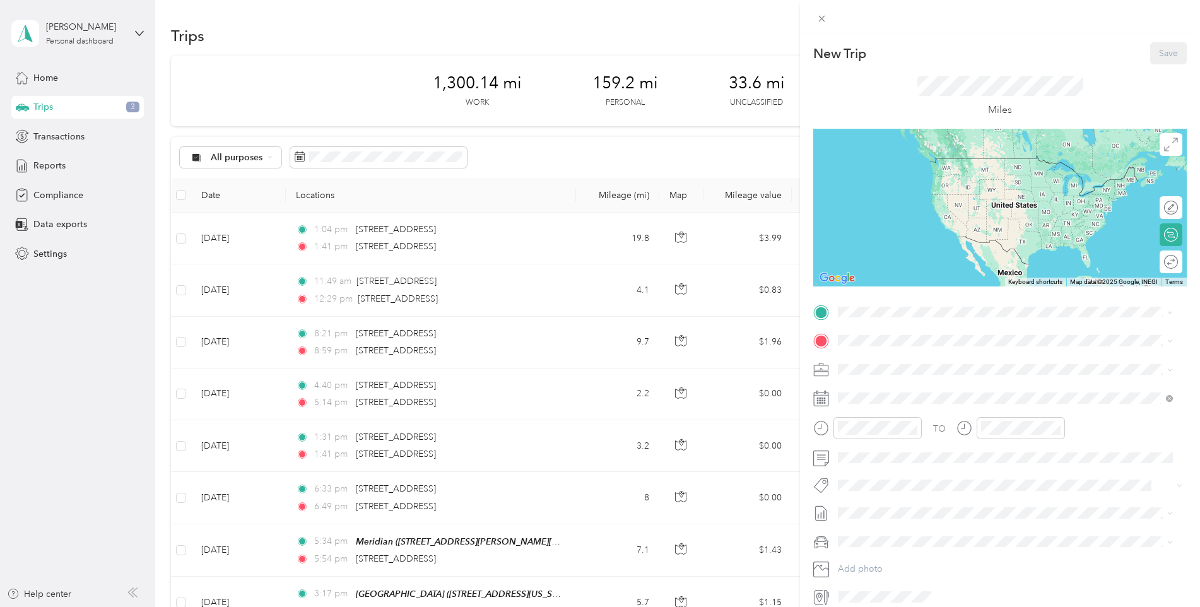
click at [877, 302] on span at bounding box center [1010, 312] width 353 height 20
click at [926, 367] on div "TERRACES OF [GEOGRAPHIC_DATA] [STREET_ADDRESS][US_STATE]" at bounding box center [940, 364] width 157 height 27
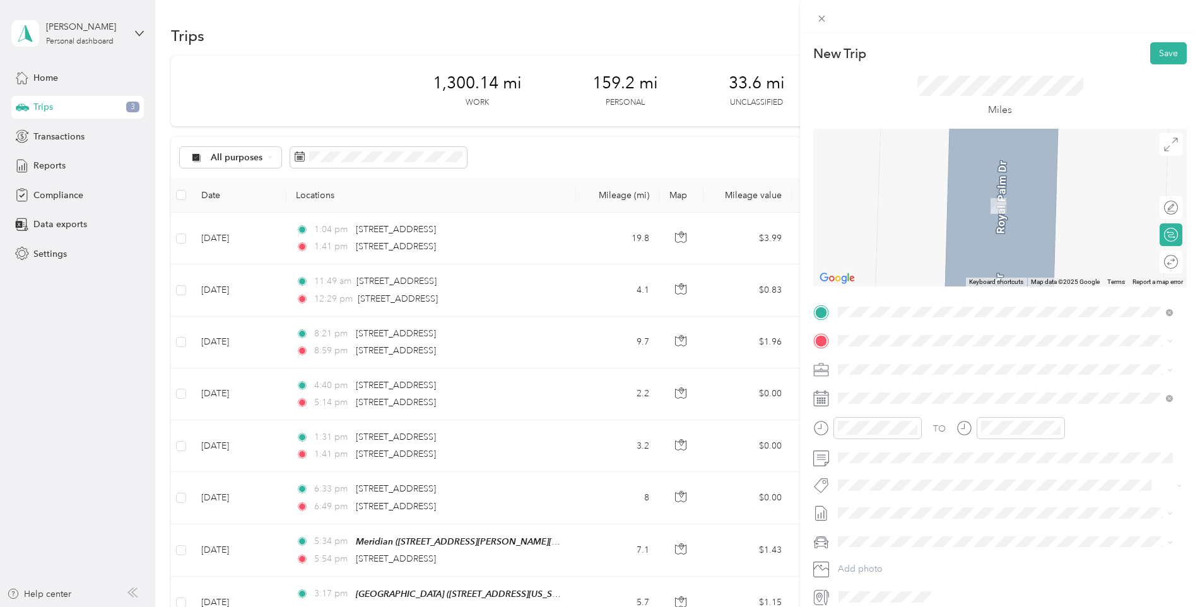
click at [895, 398] on div "Medicana [STREET_ADDRESS][US_STATE]" at bounding box center [925, 391] width 126 height 27
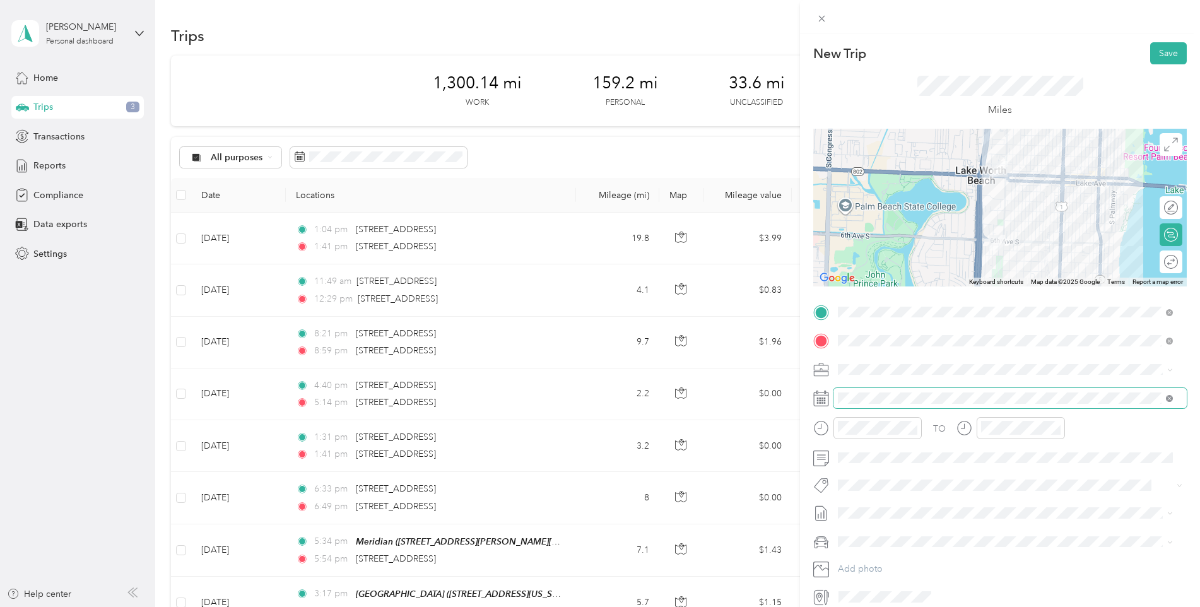
click at [1170, 400] on icon at bounding box center [1169, 398] width 7 height 7
click at [820, 398] on icon at bounding box center [822, 399] width 16 height 16
click at [819, 399] on rect at bounding box center [818, 399] width 2 height 2
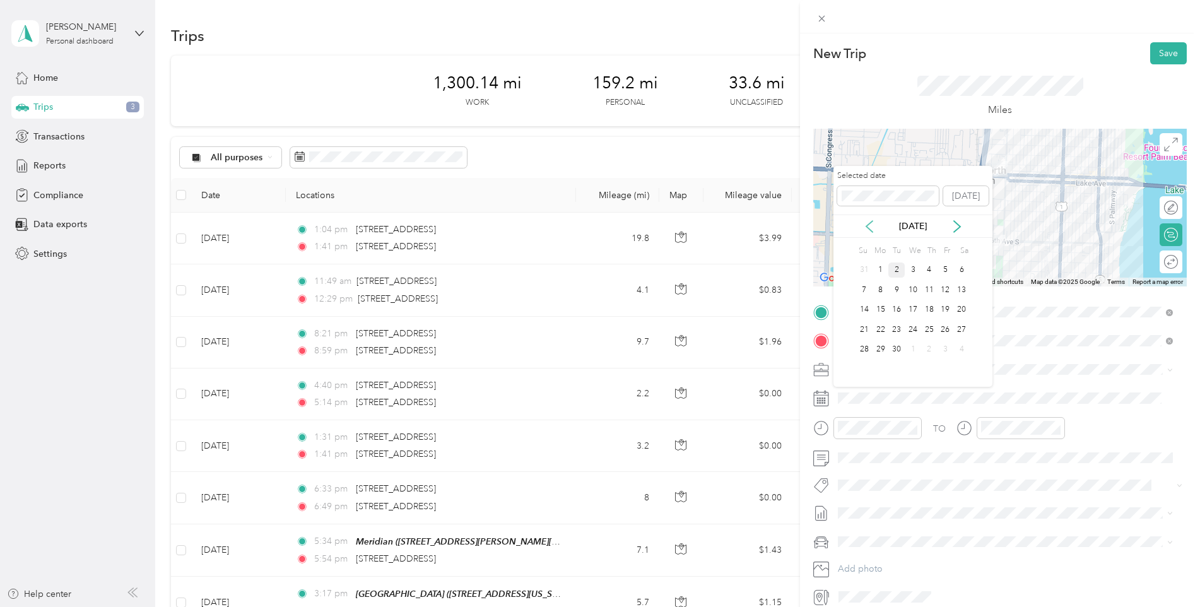
click at [872, 226] on icon at bounding box center [869, 226] width 13 height 13
click at [881, 328] on div "18" at bounding box center [881, 330] width 16 height 16
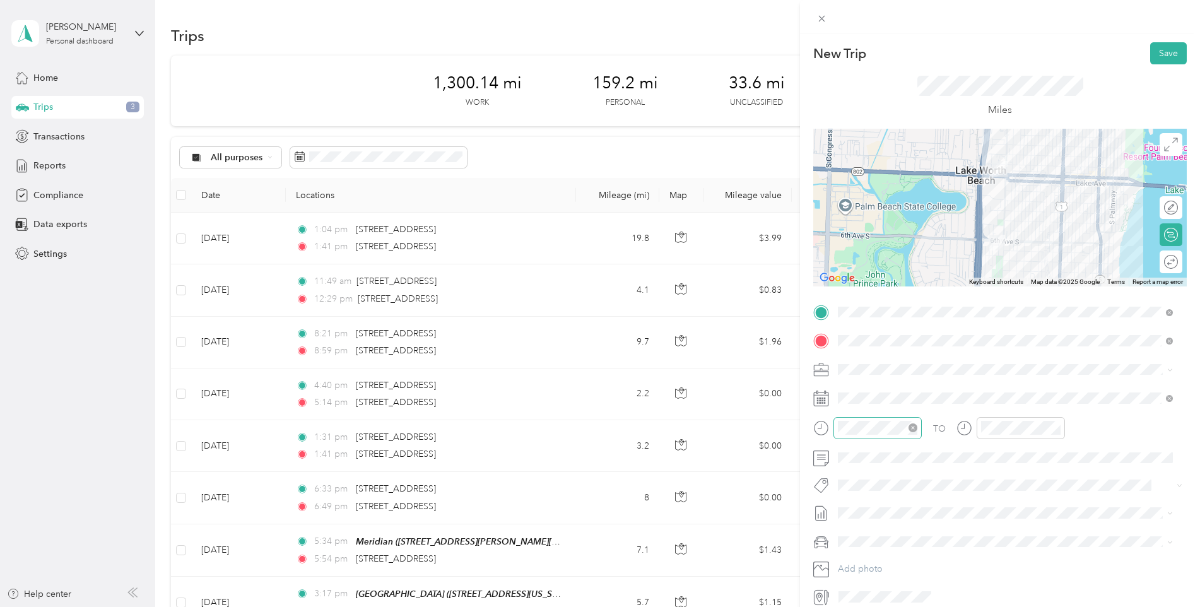
click at [913, 429] on icon "close-circle" at bounding box center [913, 428] width 9 height 9
click at [1060, 425] on icon "close-circle" at bounding box center [1056, 428] width 9 height 9
click at [1166, 52] on button "Save" at bounding box center [1169, 53] width 37 height 22
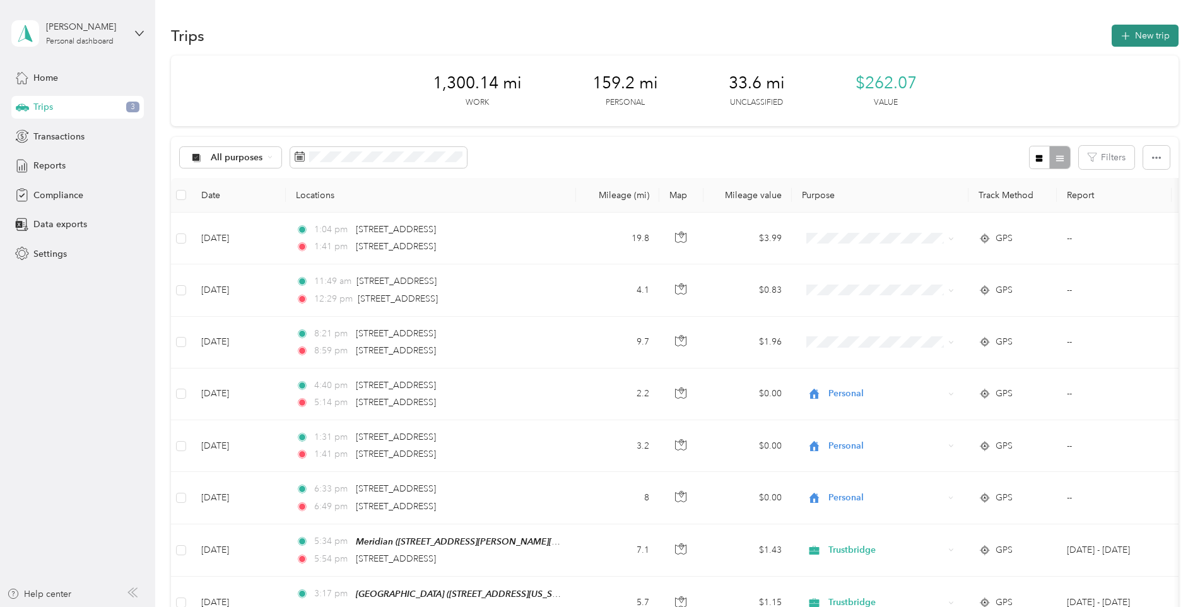
click at [1132, 45] on button "New trip" at bounding box center [1145, 36] width 67 height 22
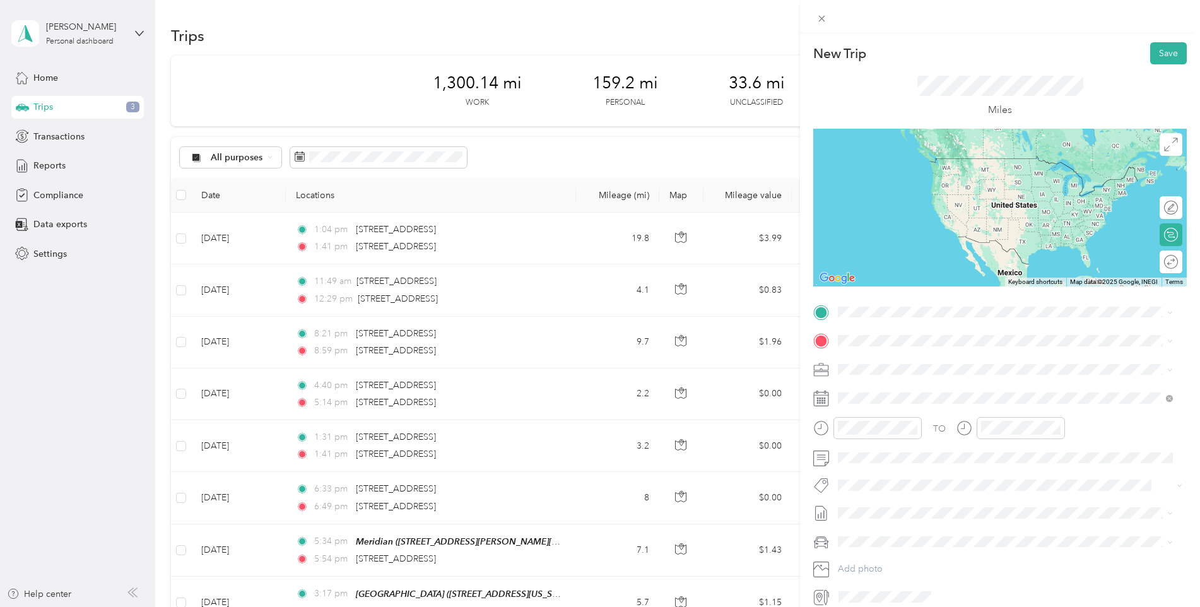
click at [893, 376] on span "[STREET_ADDRESS][US_STATE]" at bounding box center [925, 370] width 126 height 11
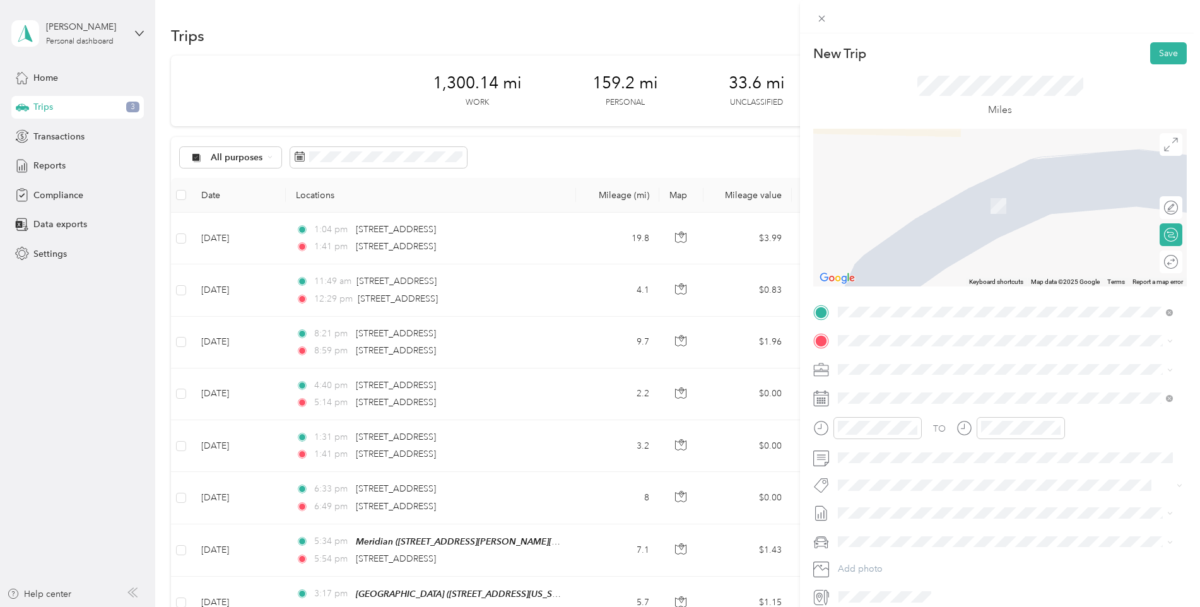
click at [926, 397] on div "The Cottages 4760 Jog Road, Greenacres, 33467, Greenacres, Florida, United Stat…" at bounding box center [925, 397] width 126 height 27
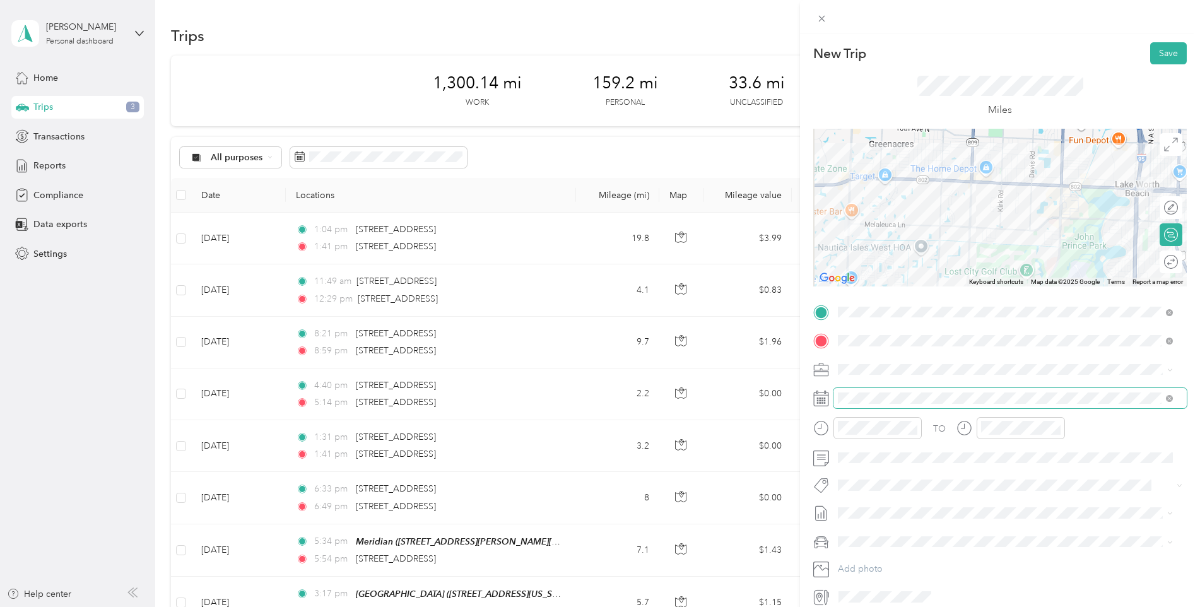
click at [1173, 398] on span at bounding box center [1010, 398] width 353 height 20
click at [1175, 397] on span at bounding box center [1010, 398] width 353 height 20
click at [1170, 399] on icon at bounding box center [1170, 399] width 4 height 4
click at [950, 386] on div "TO Add photo" at bounding box center [1001, 454] width 374 height 305
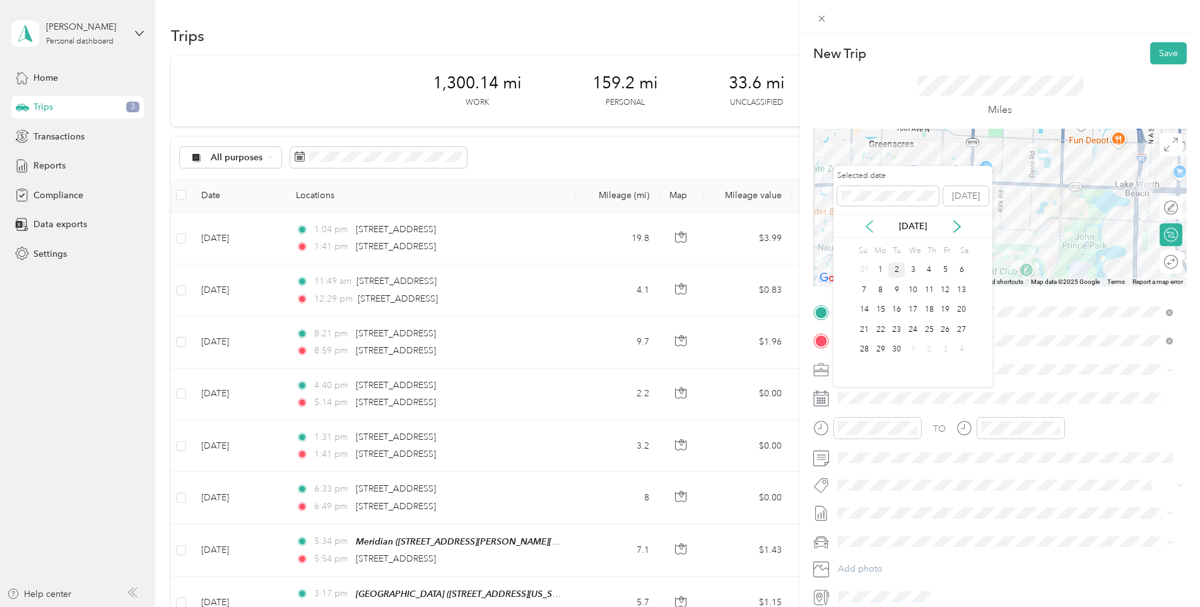
click at [863, 220] on icon at bounding box center [869, 226] width 13 height 13
click at [885, 323] on div "18" at bounding box center [881, 330] width 16 height 16
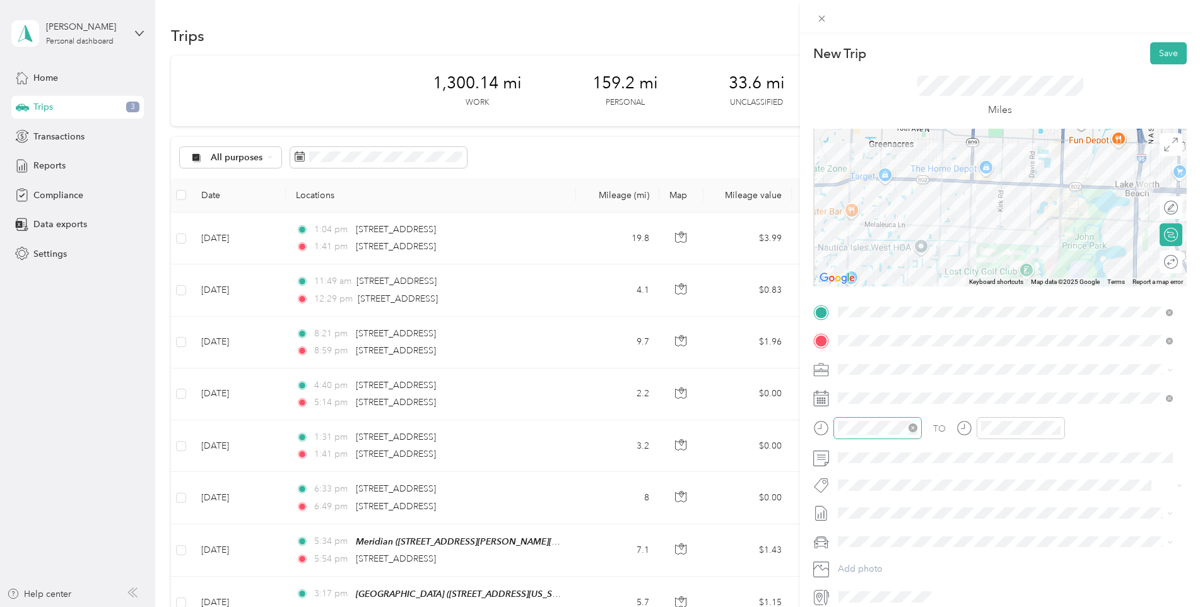
click at [915, 427] on icon "close-circle" at bounding box center [913, 428] width 9 height 9
click at [1058, 425] on icon "close-circle" at bounding box center [1056, 428] width 9 height 9
click at [1166, 50] on button "Save" at bounding box center [1169, 53] width 37 height 22
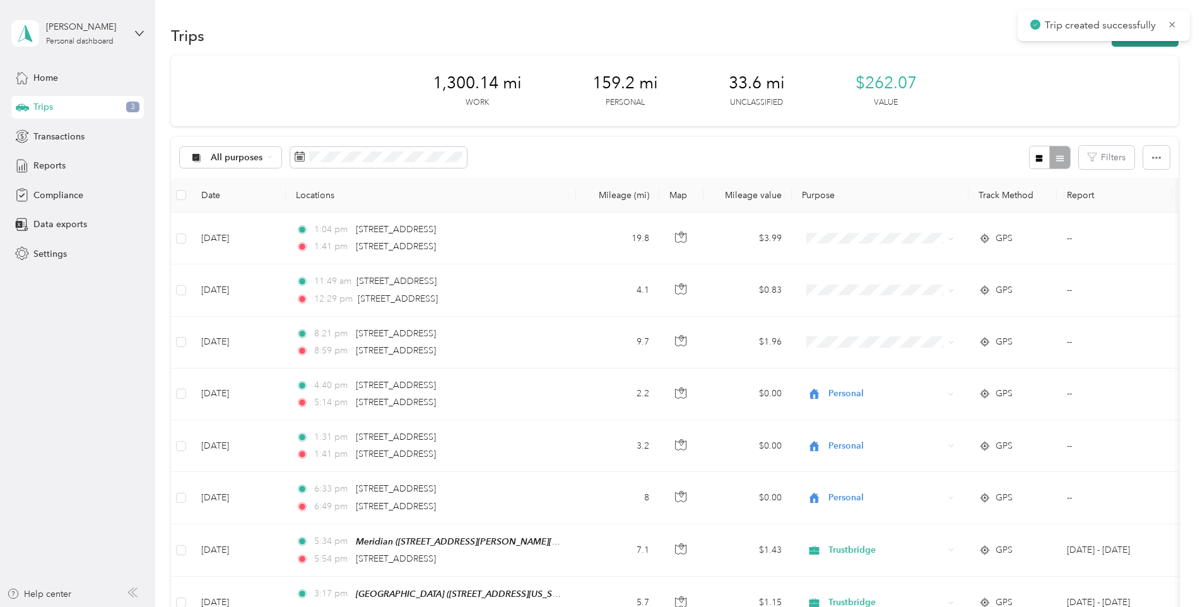
click at [1131, 46] on button "New trip" at bounding box center [1145, 36] width 67 height 22
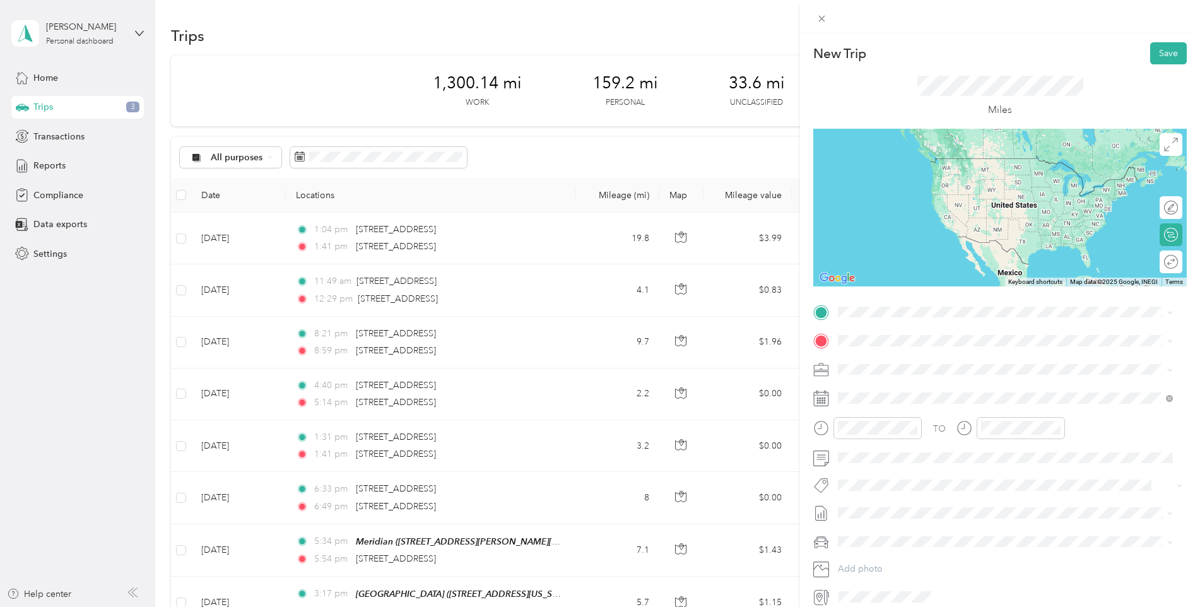
click at [888, 364] on div "The Cottages 4760 Jog Road, Greenacres, 33467, Greenacres, Florida, United Stat…" at bounding box center [925, 364] width 126 height 27
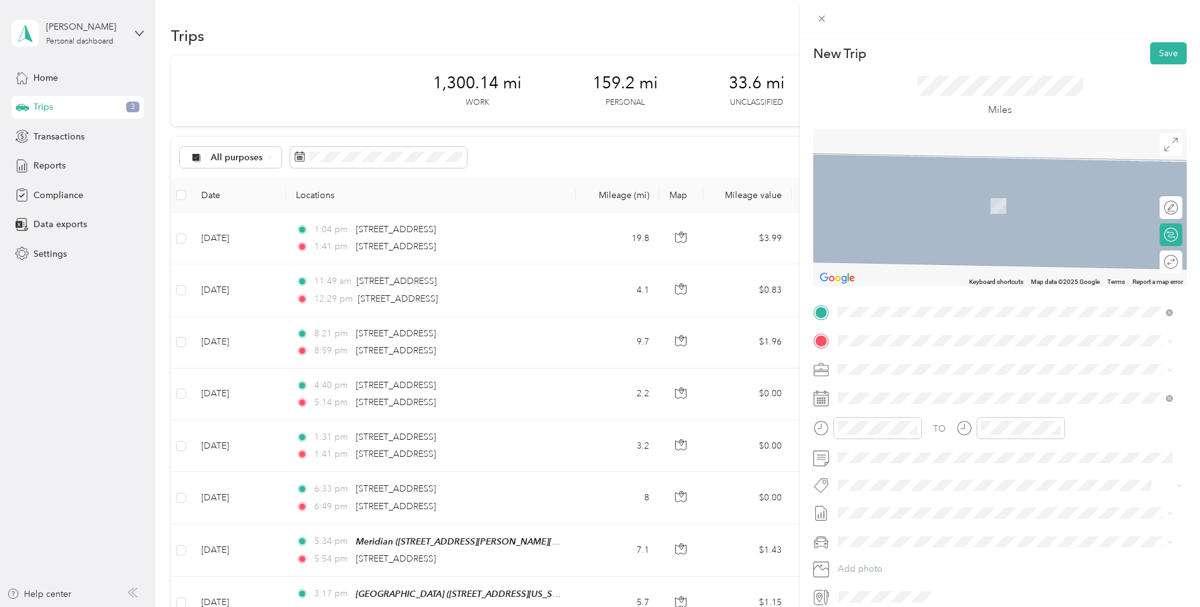
click at [887, 326] on div "TO Add photo" at bounding box center [1001, 454] width 374 height 305
click at [928, 403] on span "[STREET_ADDRESS][US_STATE]" at bounding box center [925, 405] width 126 height 11
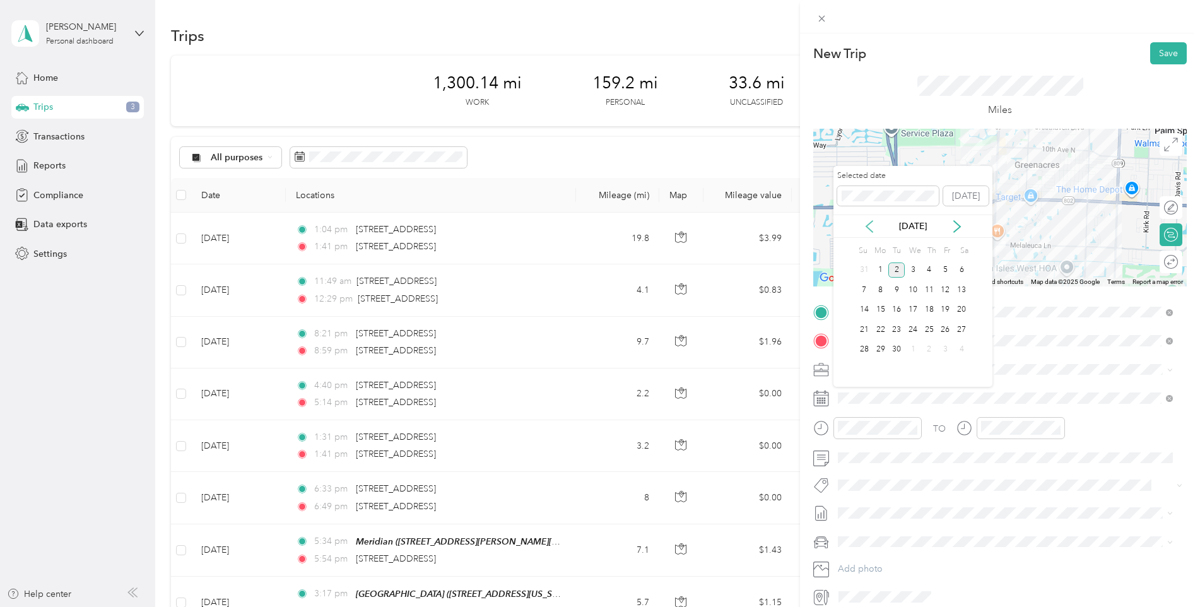
click at [864, 223] on icon at bounding box center [869, 226] width 13 height 13
click at [875, 329] on div "18" at bounding box center [881, 330] width 16 height 16
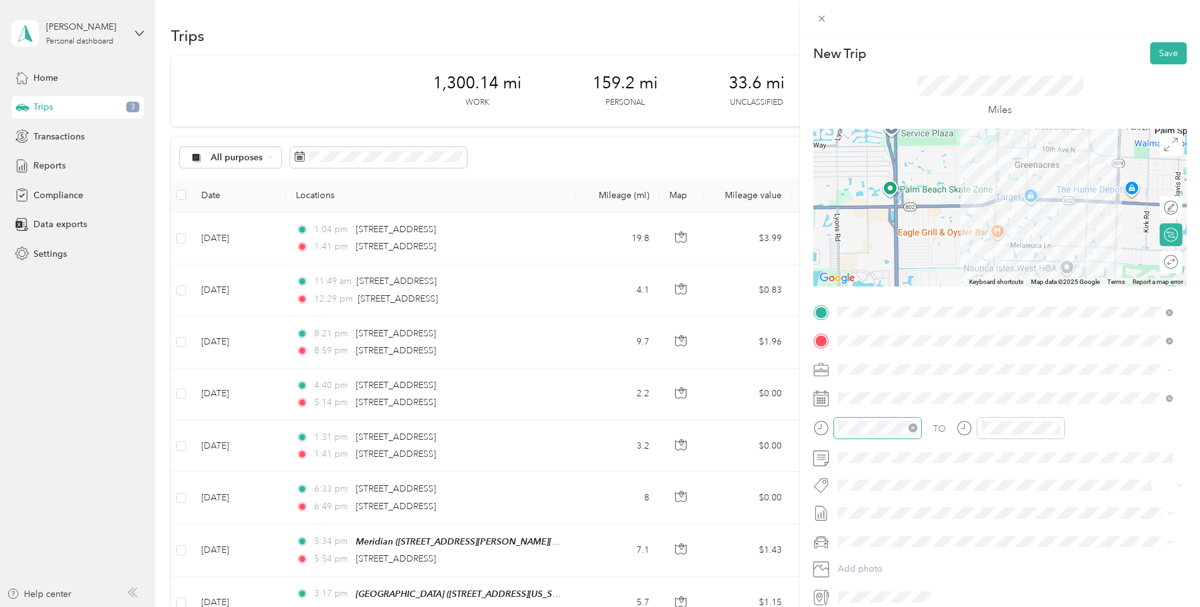
click at [915, 424] on icon "close-circle" at bounding box center [913, 428] width 9 height 9
click at [1060, 426] on icon "close-circle" at bounding box center [1056, 428] width 9 height 9
click at [1161, 52] on button "Save" at bounding box center [1169, 53] width 37 height 22
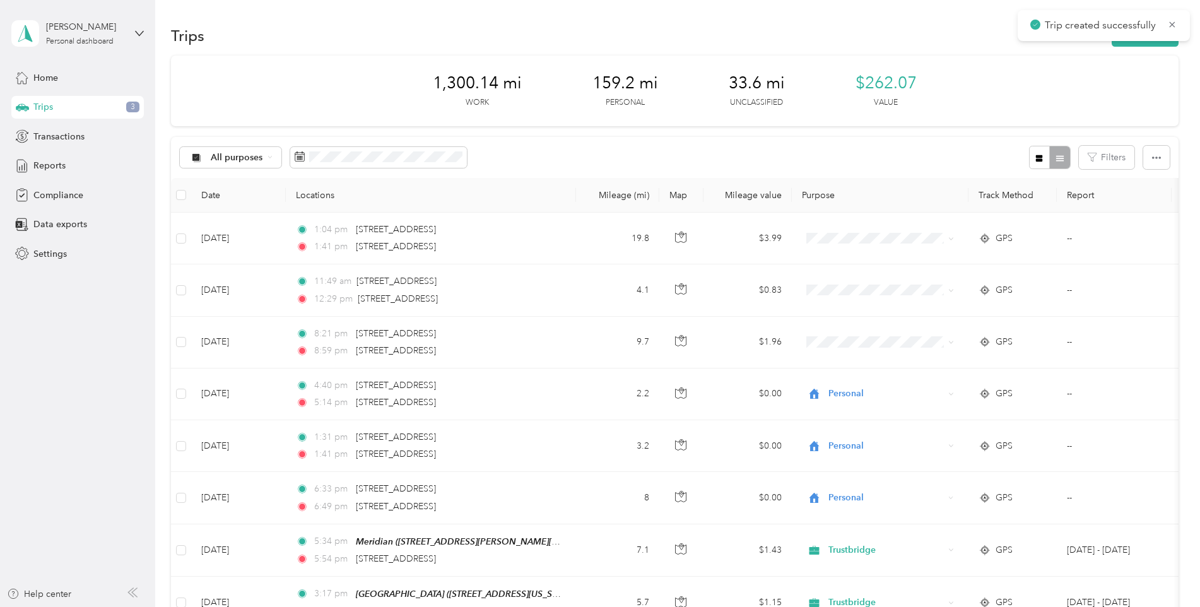
click at [1133, 39] on div "Trip created successfully" at bounding box center [1104, 25] width 172 height 31
click at [1130, 42] on button "New trip" at bounding box center [1145, 36] width 67 height 22
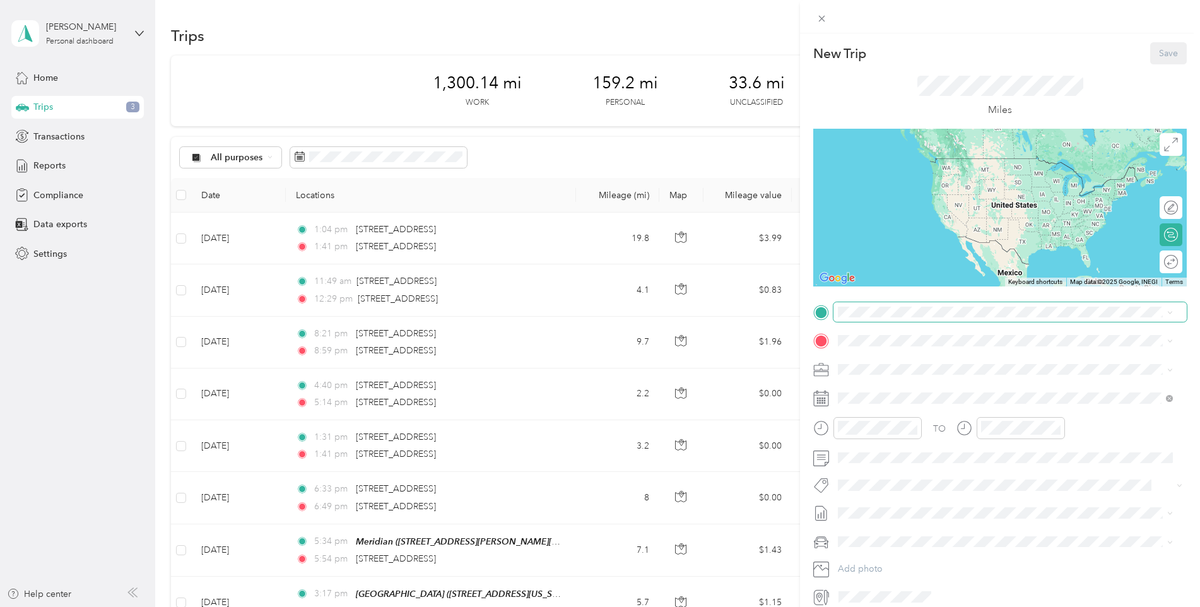
click at [881, 320] on span at bounding box center [1010, 312] width 353 height 20
click at [896, 374] on span "[STREET_ADDRESS][US_STATE]" at bounding box center [925, 372] width 126 height 11
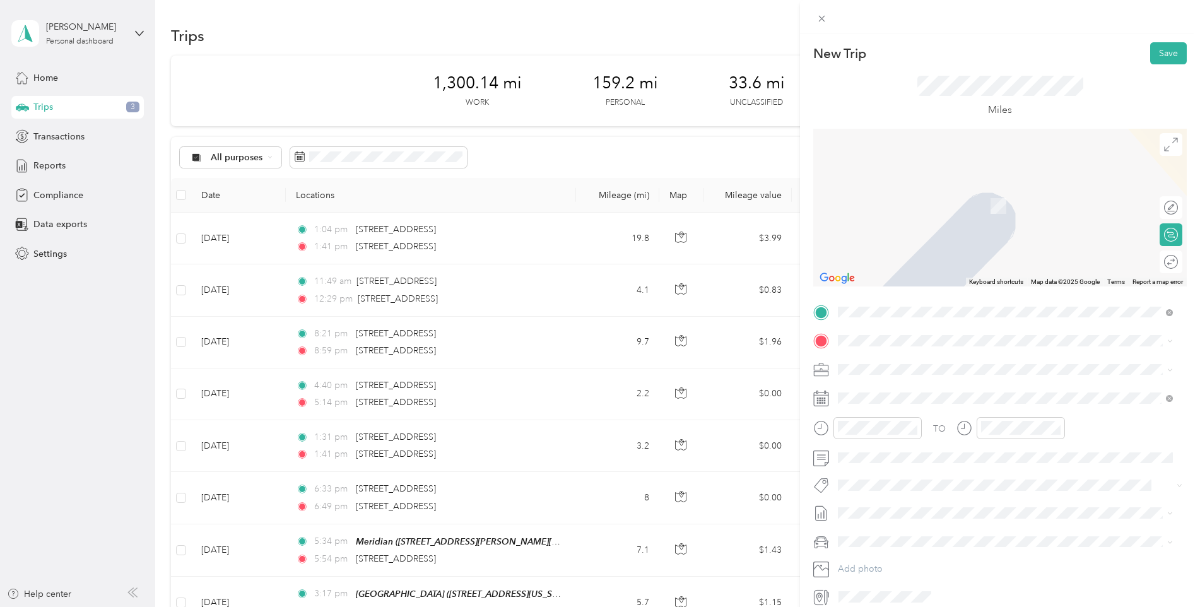
click at [913, 499] on span "[STREET_ADDRESS][PERSON_NAME][US_STATE]" at bounding box center [960, 494] width 196 height 11
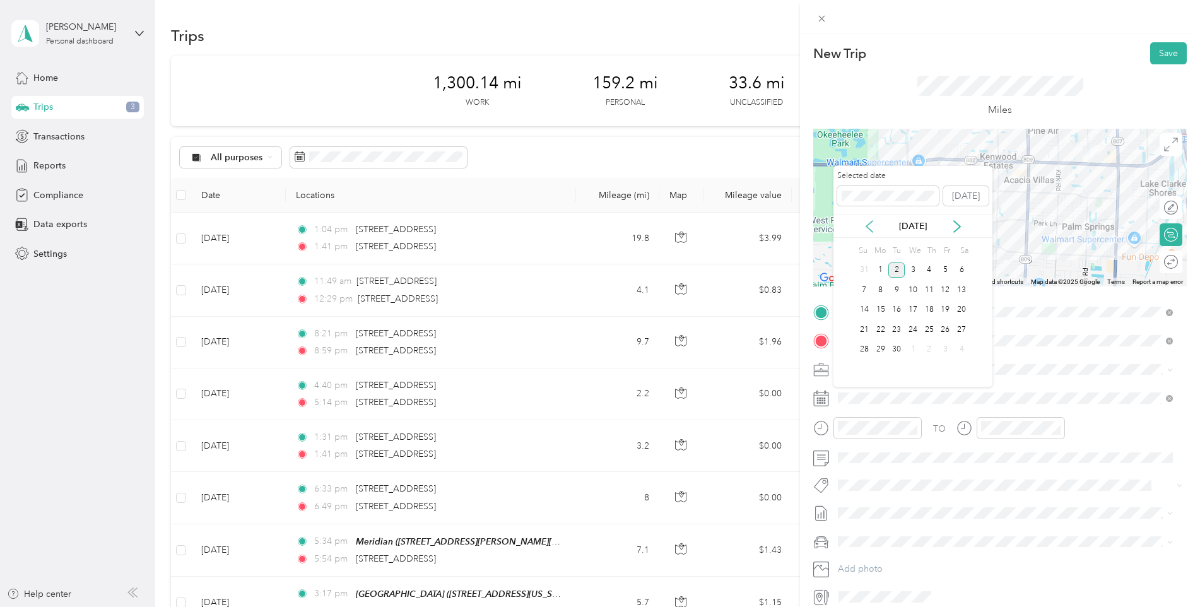
click at [869, 220] on icon at bounding box center [869, 226] width 13 height 13
click at [876, 329] on div "18" at bounding box center [881, 330] width 16 height 16
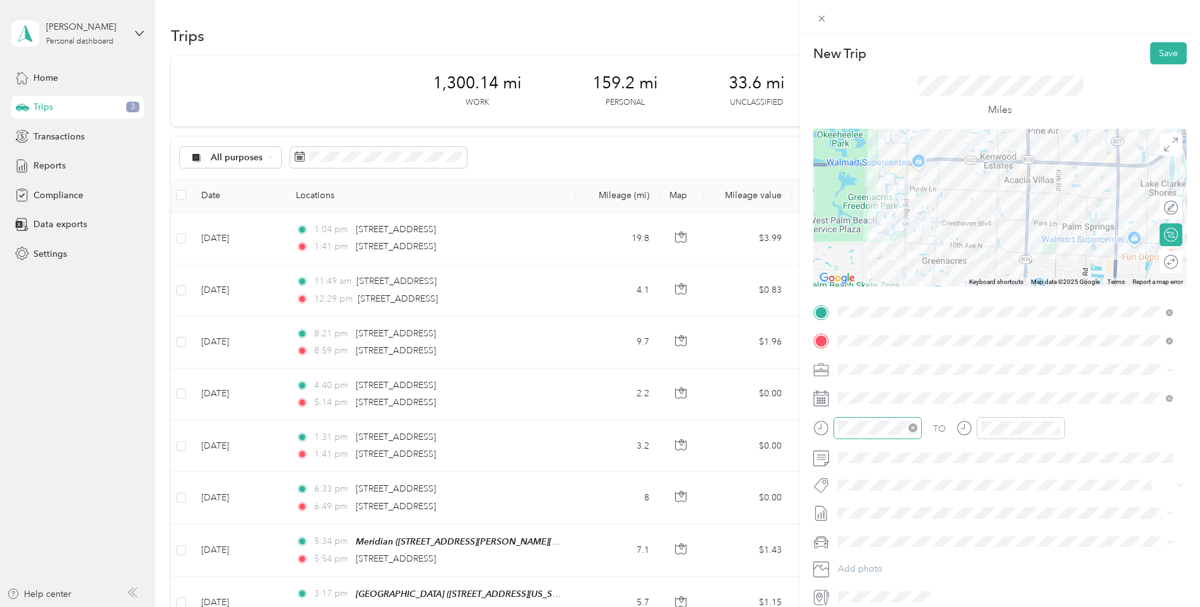
click at [913, 428] on icon "close-circle" at bounding box center [913, 428] width 9 height 9
click at [1057, 429] on icon "close-circle" at bounding box center [1056, 428] width 9 height 9
click at [1159, 52] on button "Save" at bounding box center [1169, 53] width 37 height 22
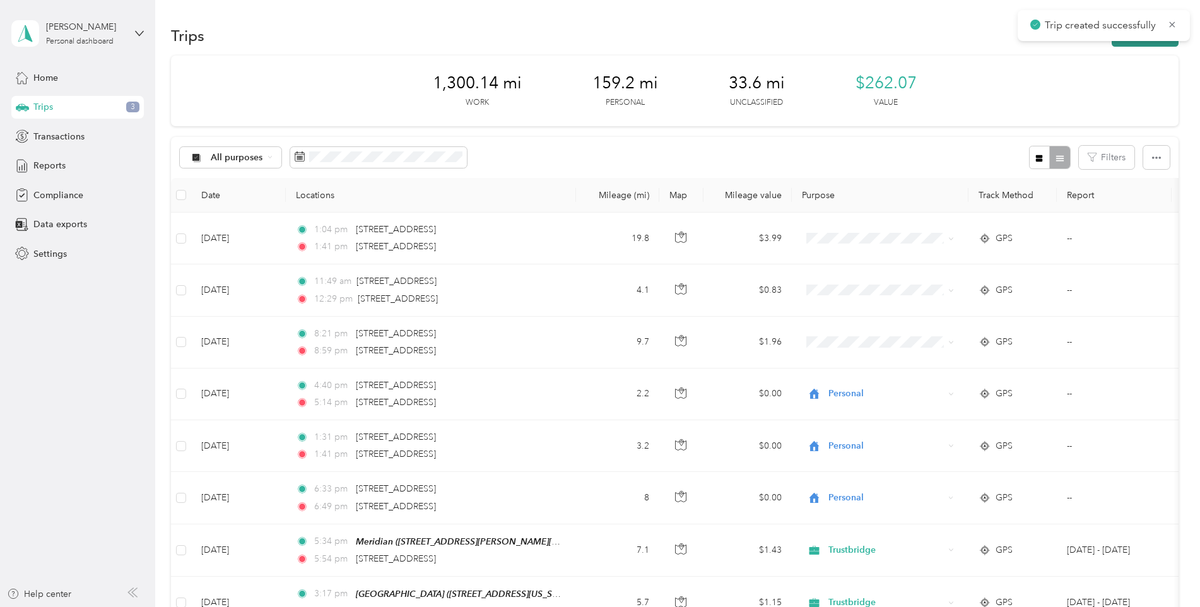
click at [1129, 44] on button "New trip" at bounding box center [1145, 36] width 67 height 22
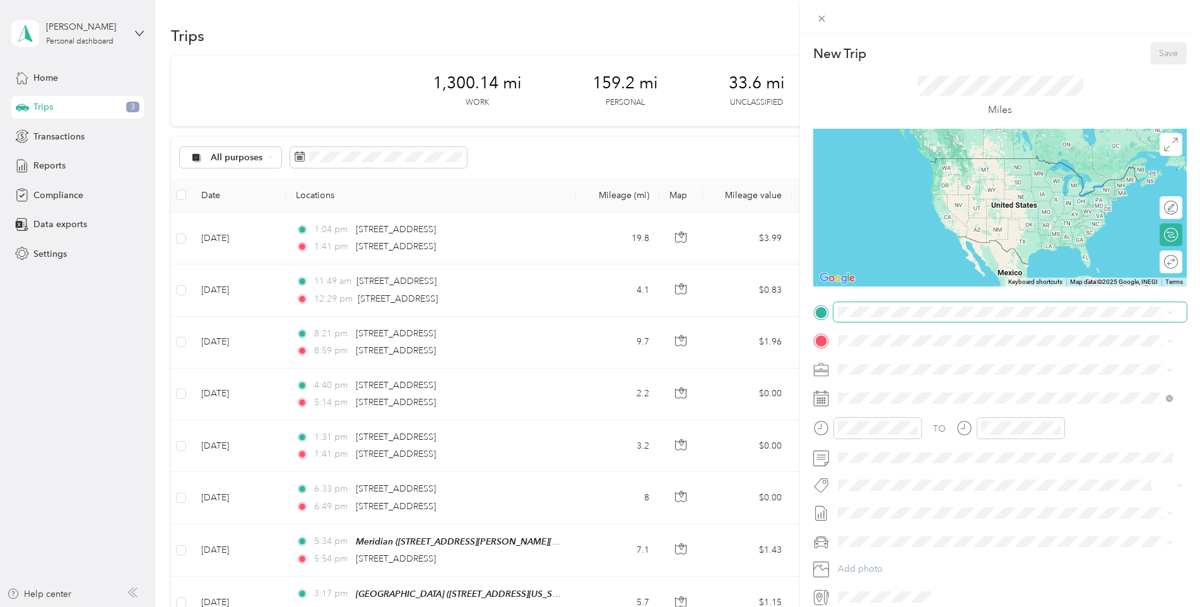
click at [870, 317] on span at bounding box center [1010, 312] width 353 height 20
click at [918, 475] on div "Beach Breezes [STREET_ADDRESS][PERSON_NAME][US_STATE]" at bounding box center [960, 462] width 196 height 27
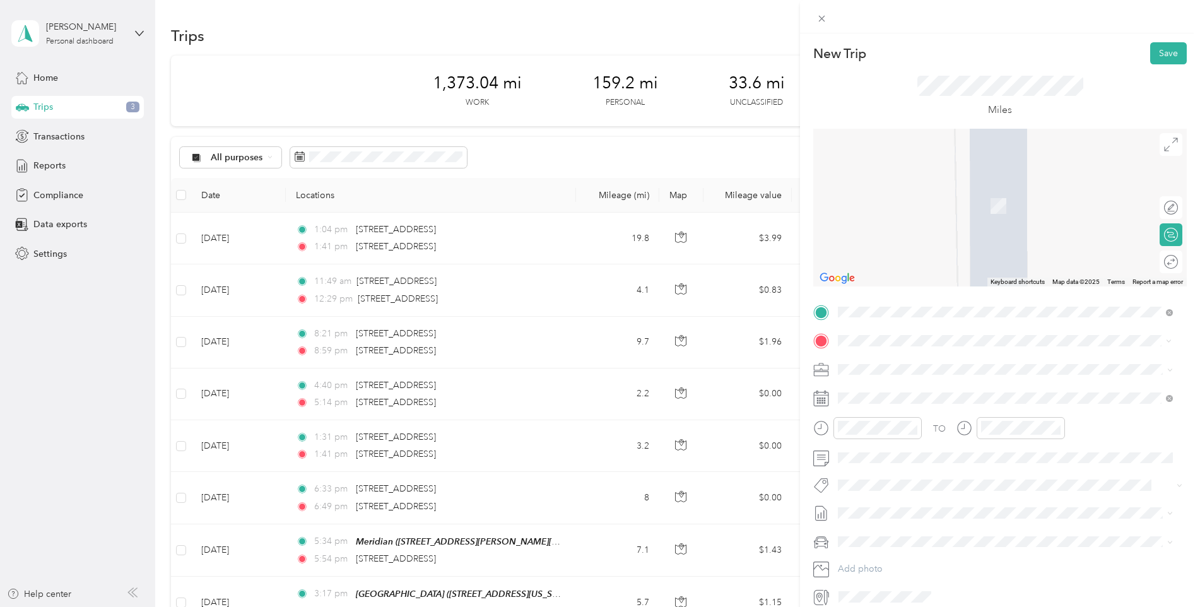
click at [999, 391] on span "[STREET_ADDRESS][PERSON_NAME][US_STATE]" at bounding box center [960, 386] width 196 height 11
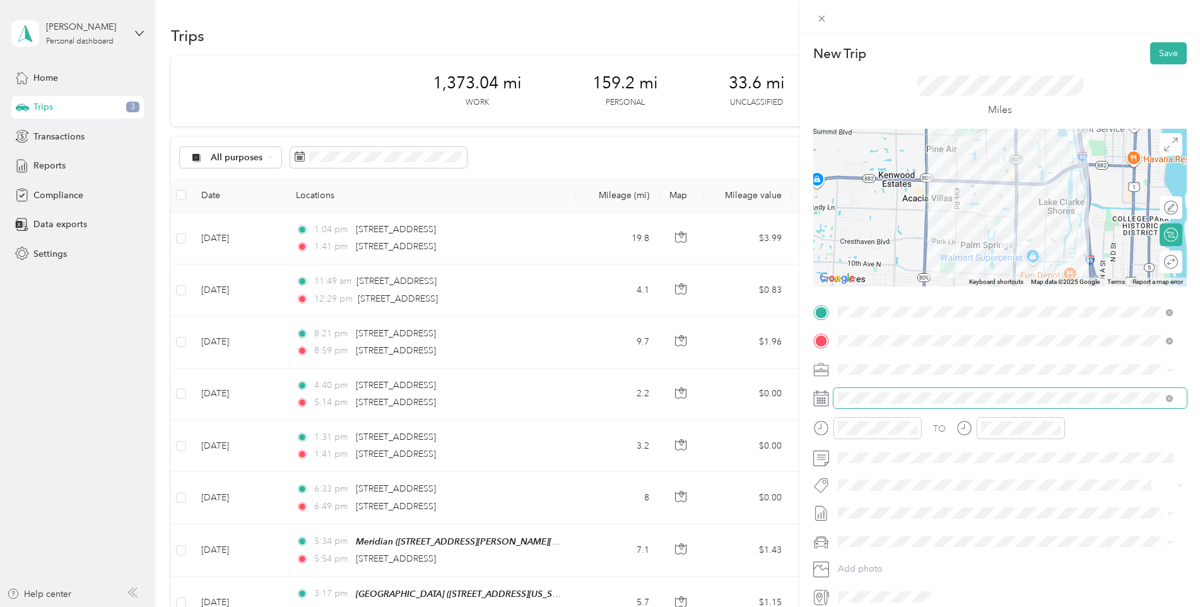
click at [992, 390] on span at bounding box center [1010, 398] width 353 height 20
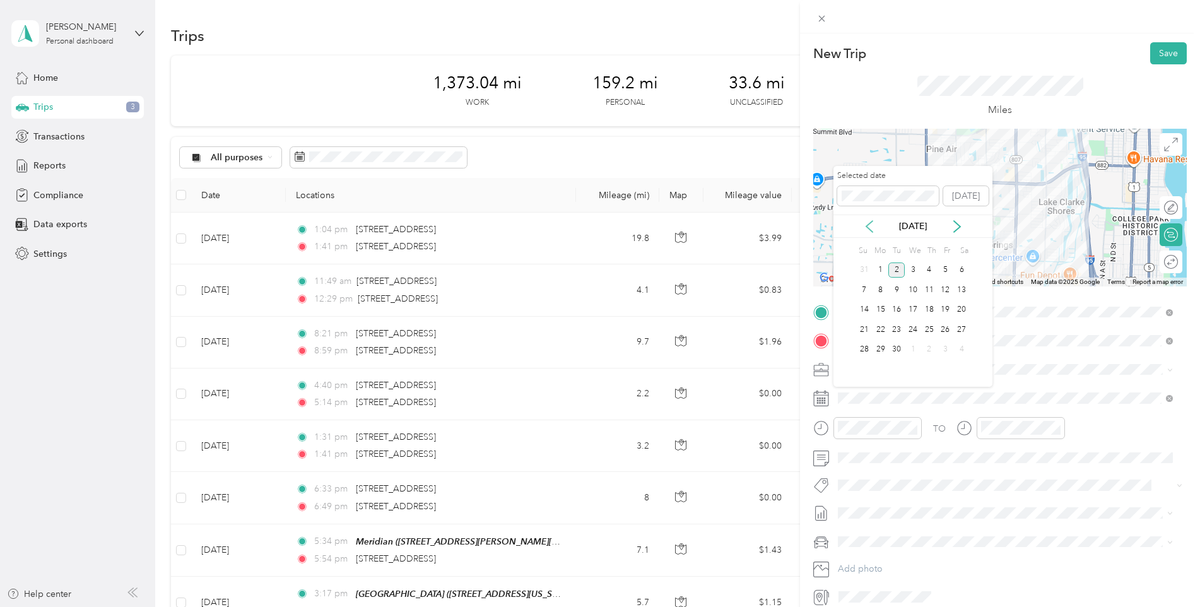
click at [865, 225] on icon at bounding box center [869, 226] width 13 height 13
click at [881, 333] on div "18" at bounding box center [881, 330] width 16 height 16
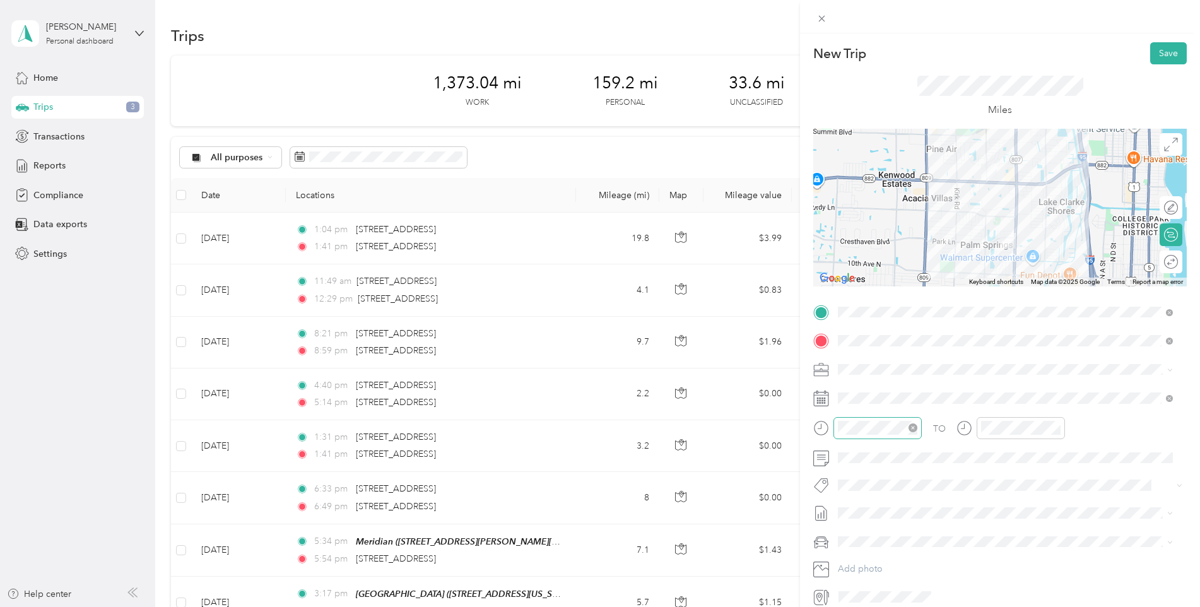
click at [915, 428] on icon "close-circle" at bounding box center [913, 428] width 9 height 9
click at [1056, 425] on icon "close-circle" at bounding box center [1056, 428] width 9 height 9
click at [1161, 56] on button "Save" at bounding box center [1169, 53] width 37 height 22
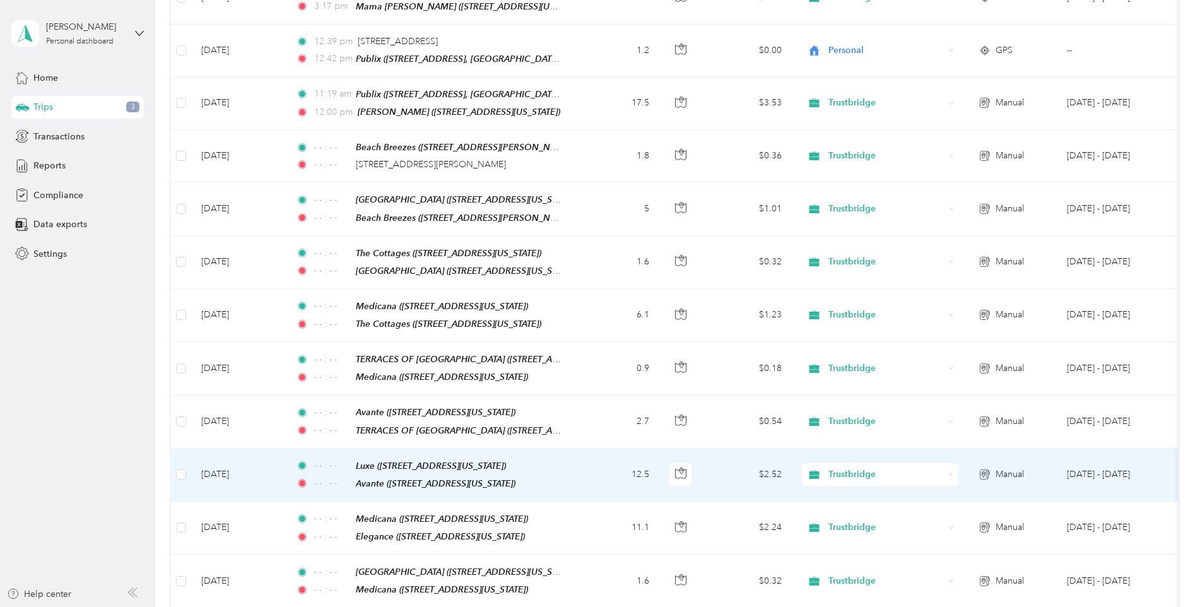
scroll to position [821, 0]
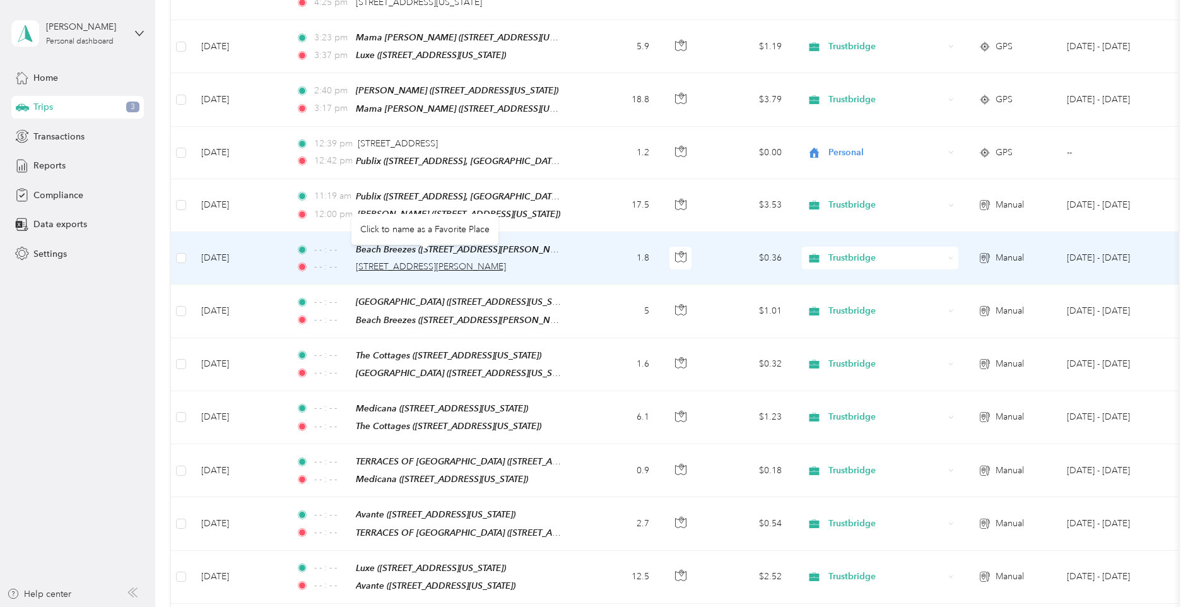
click at [447, 261] on span "[STREET_ADDRESS][PERSON_NAME]" at bounding box center [431, 266] width 150 height 11
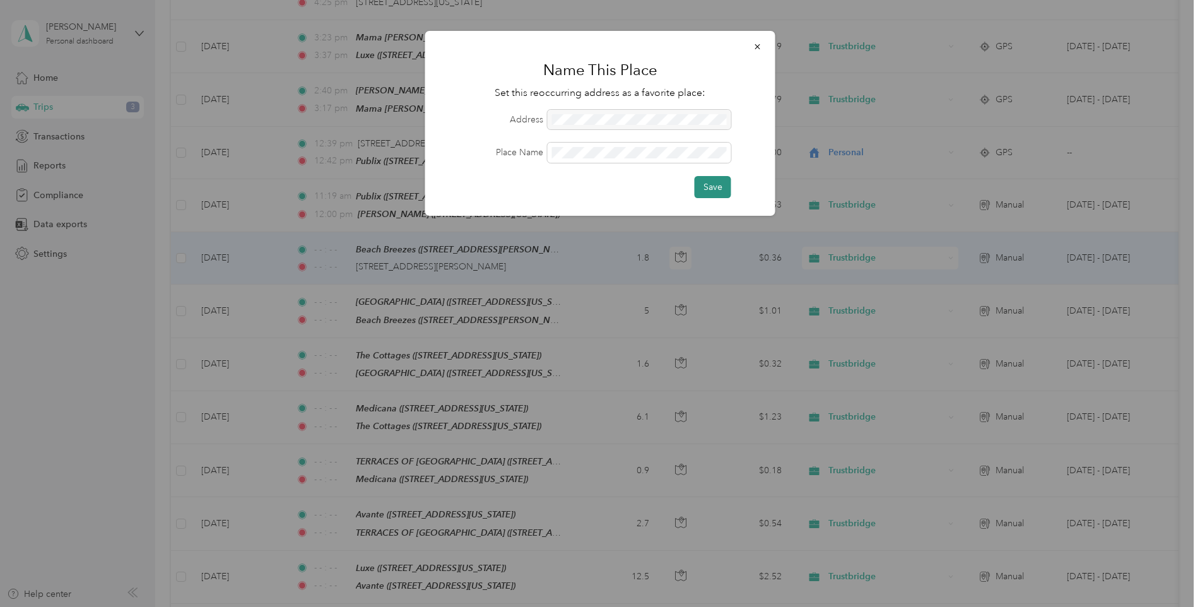
click at [721, 190] on button "Save" at bounding box center [713, 187] width 37 height 22
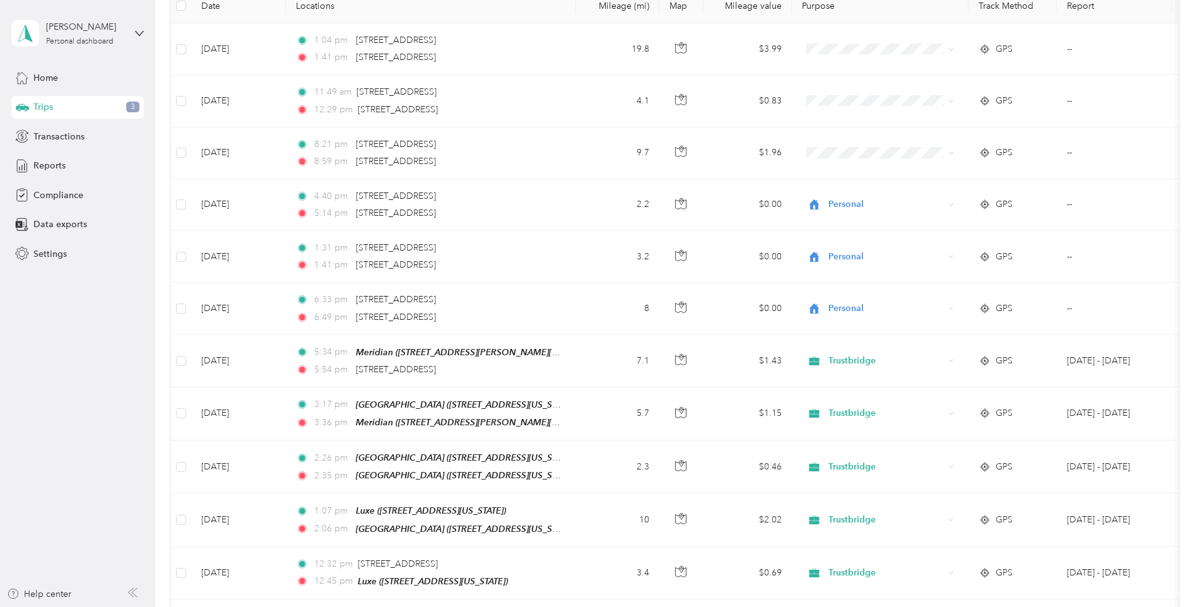
scroll to position [0, 0]
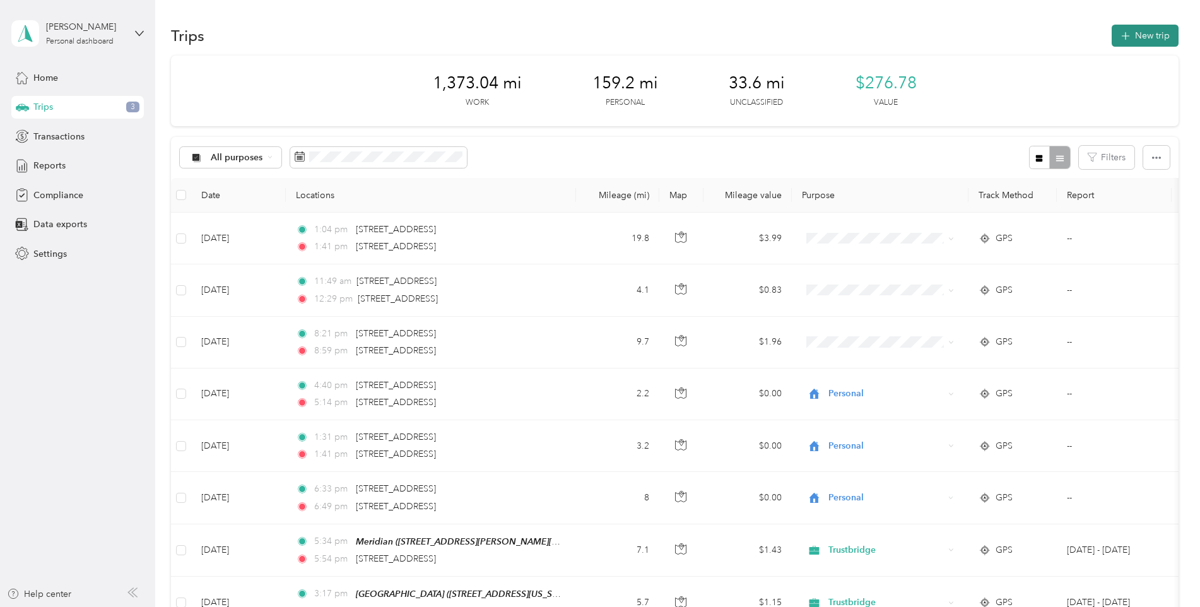
click at [1146, 37] on button "New trip" at bounding box center [1145, 36] width 67 height 22
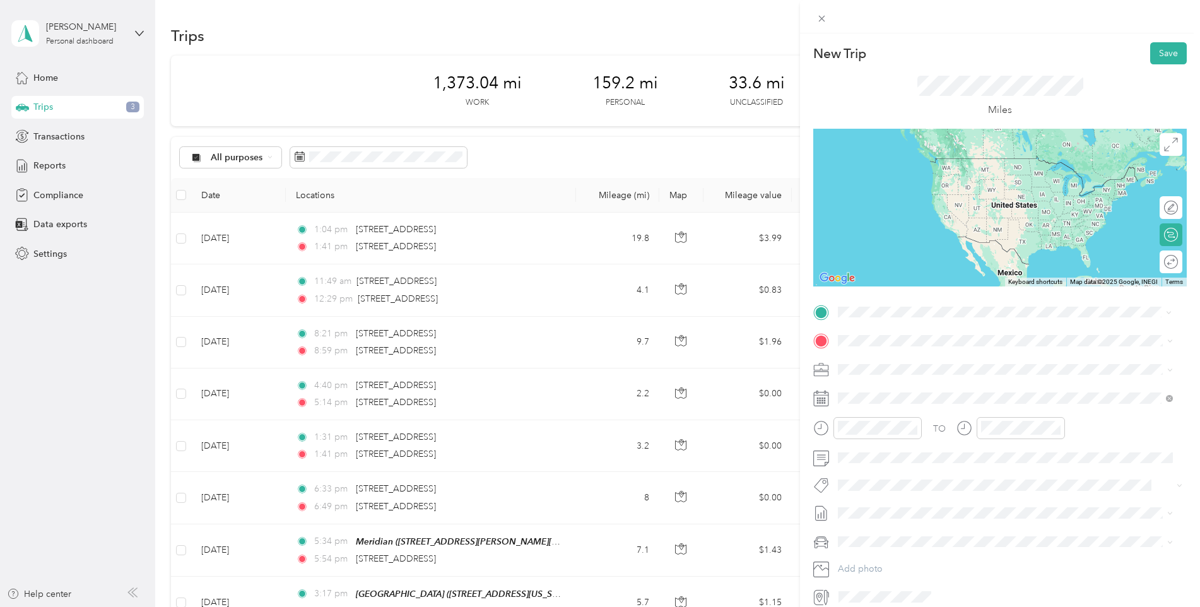
click at [908, 372] on span "[STREET_ADDRESS][PERSON_NAME][US_STATE]" at bounding box center [960, 376] width 196 height 11
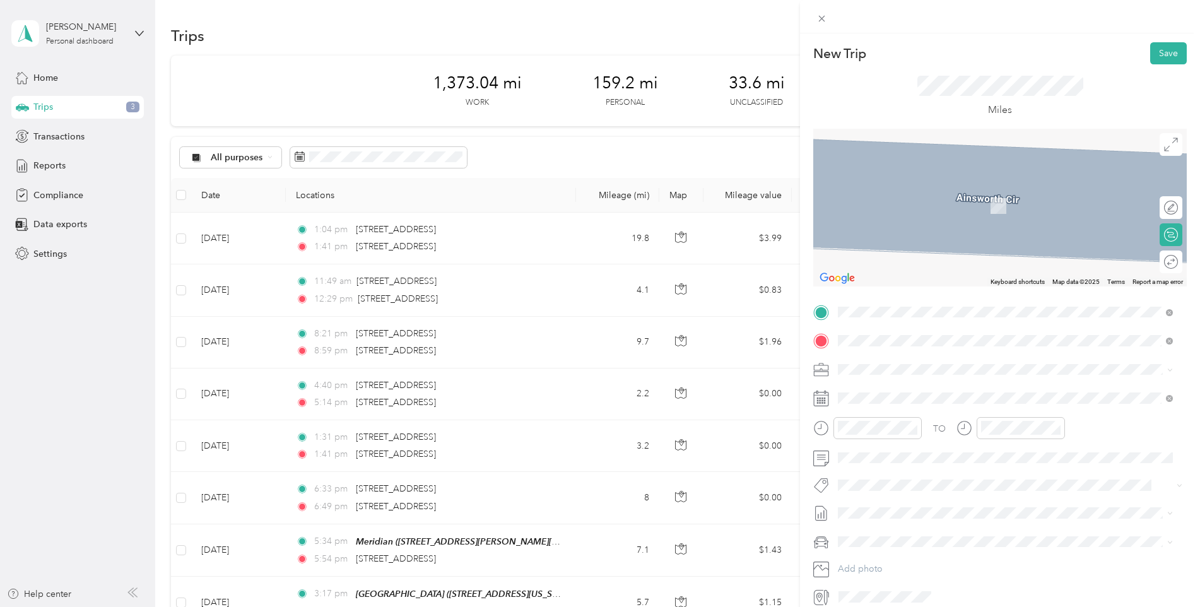
click at [893, 398] on div "Mama Llama I [STREET_ADDRESS][US_STATE]" at bounding box center [925, 398] width 126 height 27
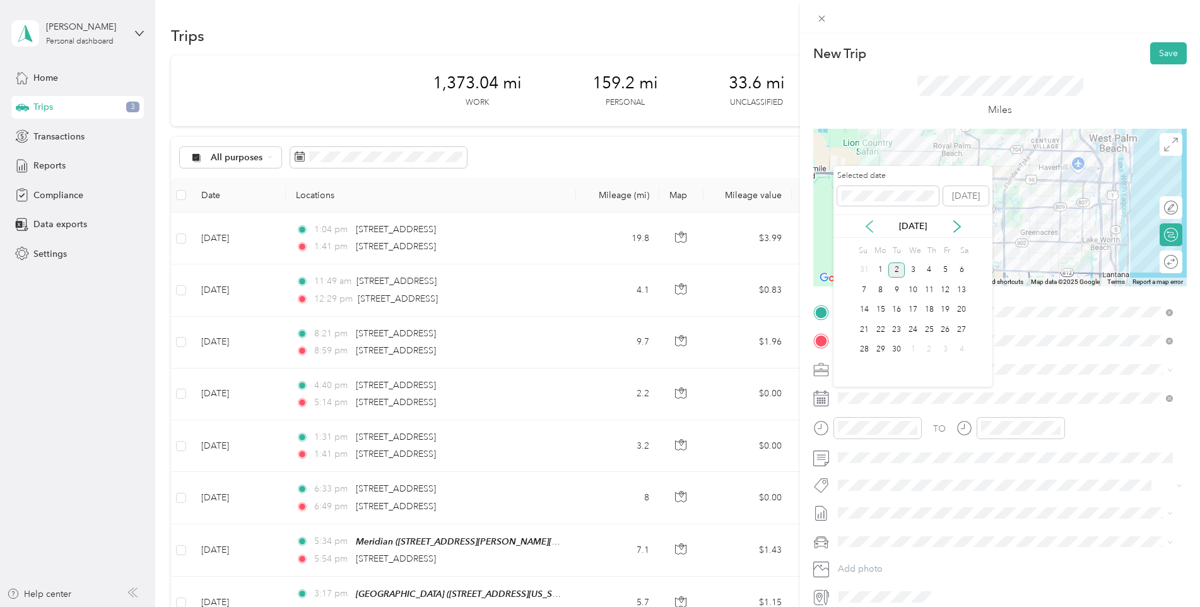
click at [870, 224] on icon at bounding box center [869, 226] width 13 height 13
click at [879, 326] on div "18" at bounding box center [881, 330] width 16 height 16
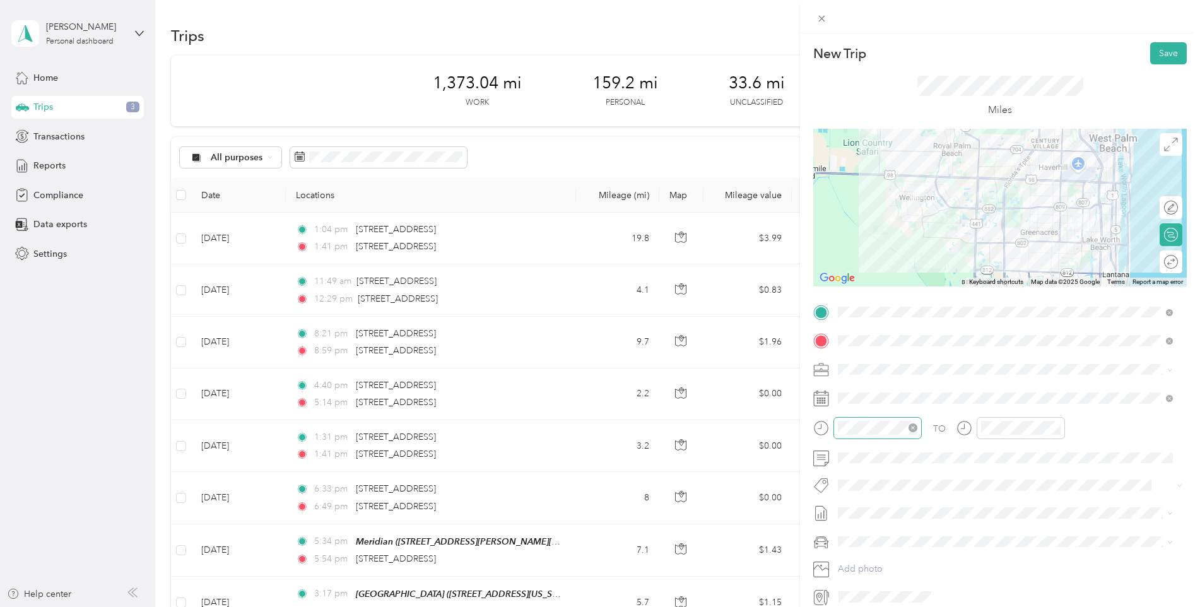
click at [913, 429] on icon "close-circle" at bounding box center [913, 428] width 9 height 9
click at [1058, 427] on icon "close-circle" at bounding box center [1056, 428] width 9 height 9
click at [1162, 49] on button "Save" at bounding box center [1169, 53] width 37 height 22
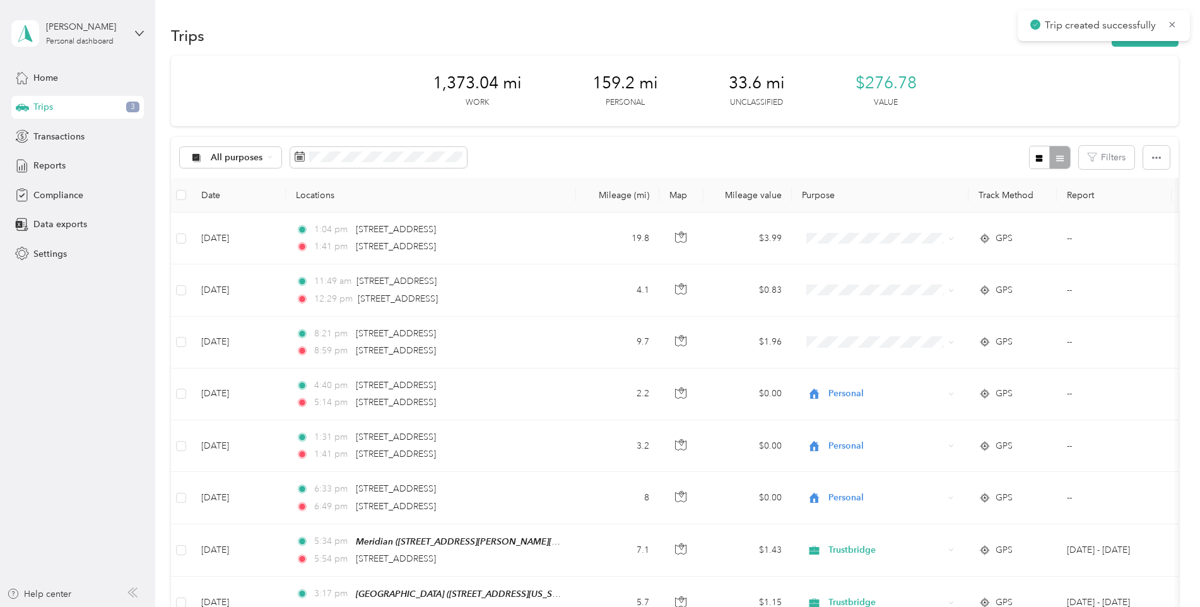
click at [1142, 40] on div "Trip created successfully" at bounding box center [1104, 25] width 172 height 31
click at [1125, 44] on button "New trip" at bounding box center [1145, 36] width 67 height 22
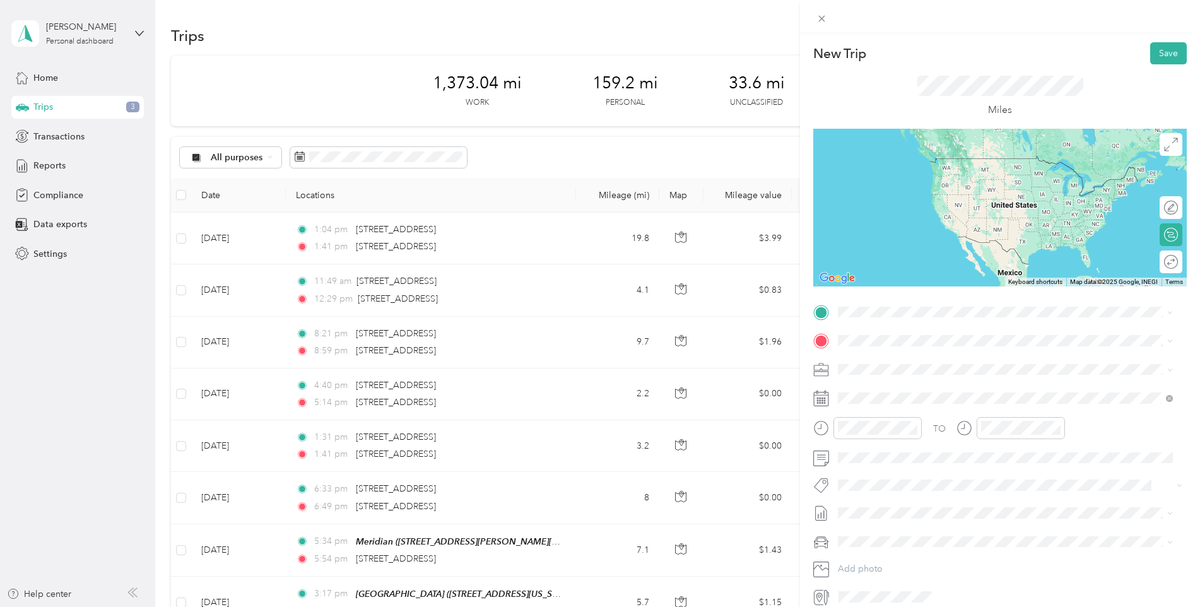
click at [926, 369] on div "The Club at [GEOGRAPHIC_DATA] [STREET_ADDRESS][US_STATE]" at bounding box center [934, 363] width 145 height 27
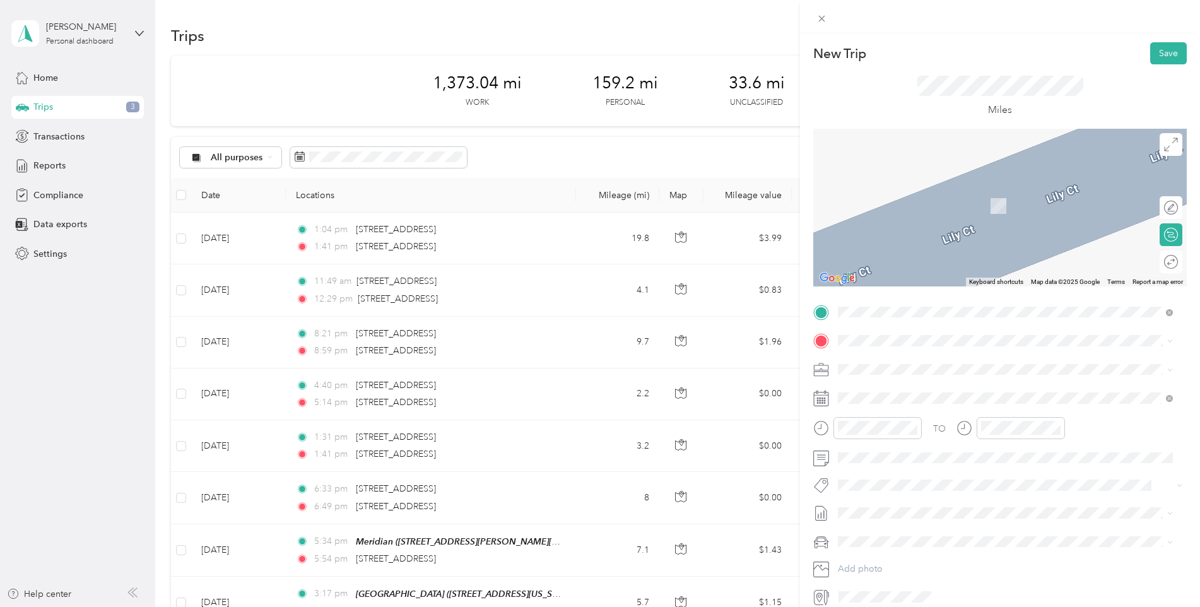
click at [949, 447] on div "[GEOGRAPHIC_DATA] [STREET_ADDRESS][US_STATE]" at bounding box center [925, 433] width 127 height 27
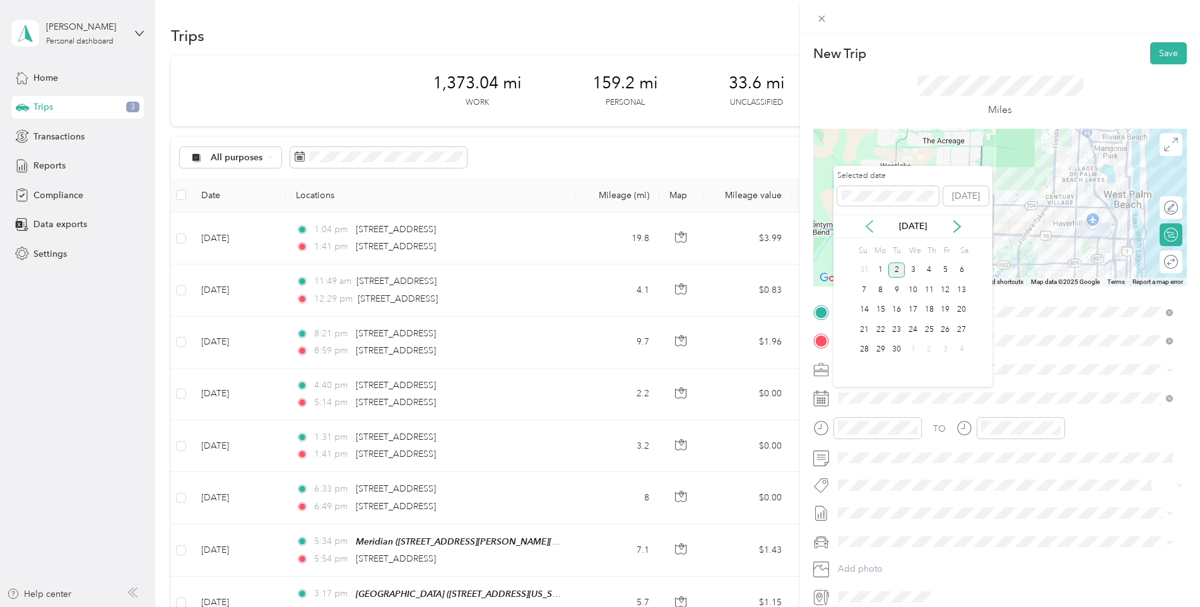
click at [868, 225] on icon at bounding box center [870, 226] width 6 height 11
click at [899, 331] on div "19" at bounding box center [897, 330] width 16 height 16
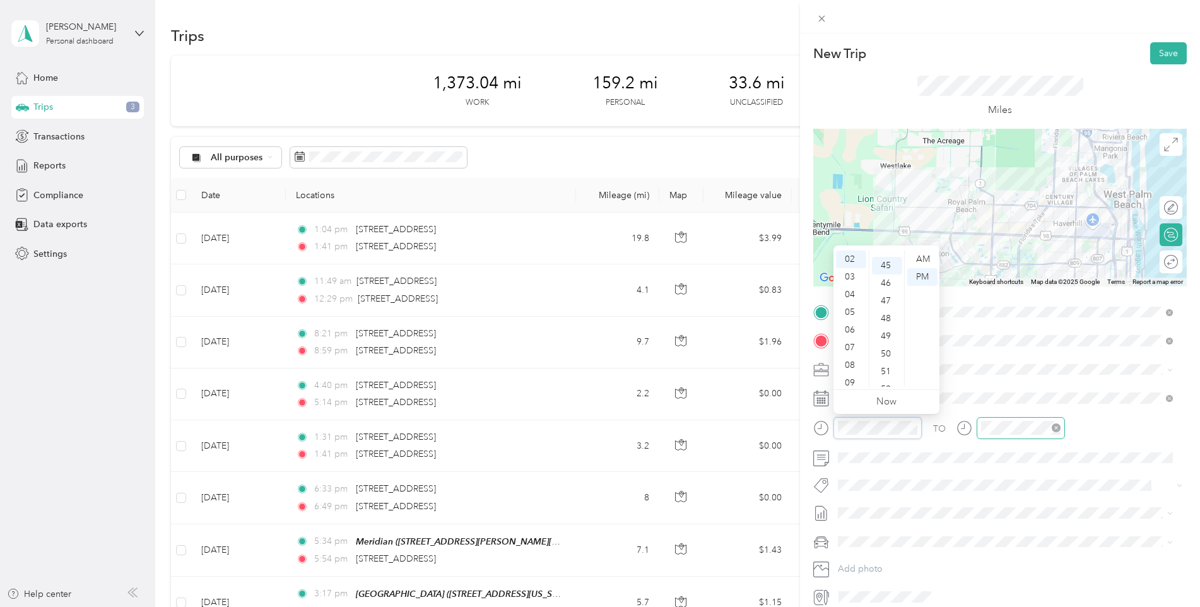
scroll to position [795, 0]
click at [1057, 428] on icon "close-circle" at bounding box center [1056, 428] width 9 height 9
click at [916, 429] on icon "close-circle" at bounding box center [913, 428] width 9 height 9
click at [1161, 49] on button "Save" at bounding box center [1169, 53] width 37 height 22
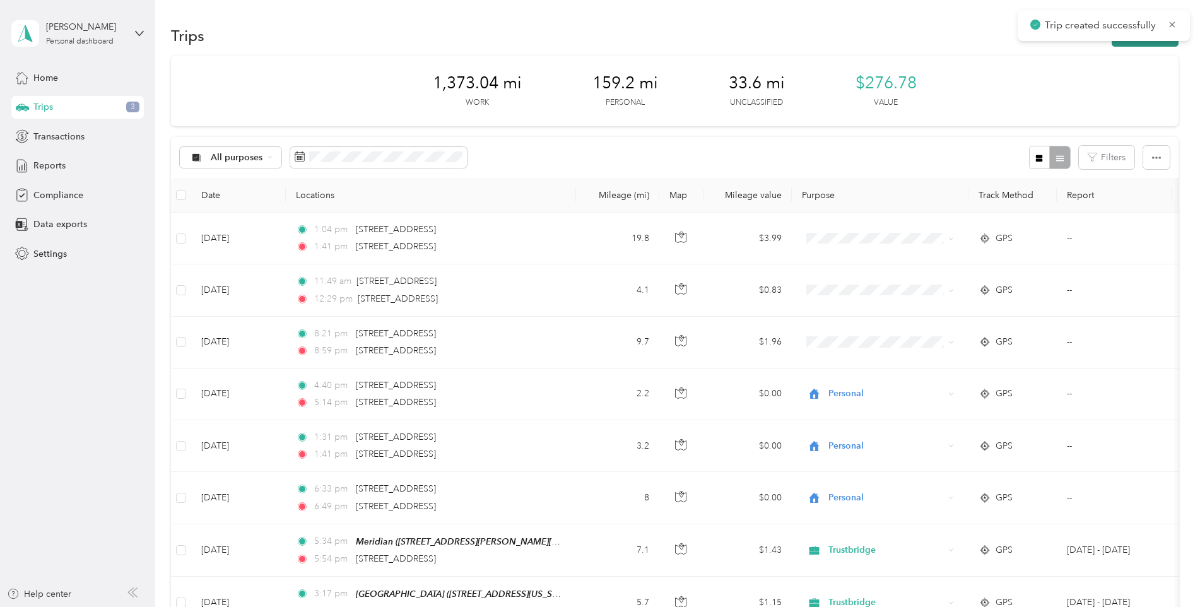
click at [1127, 45] on button "New trip" at bounding box center [1145, 36] width 67 height 22
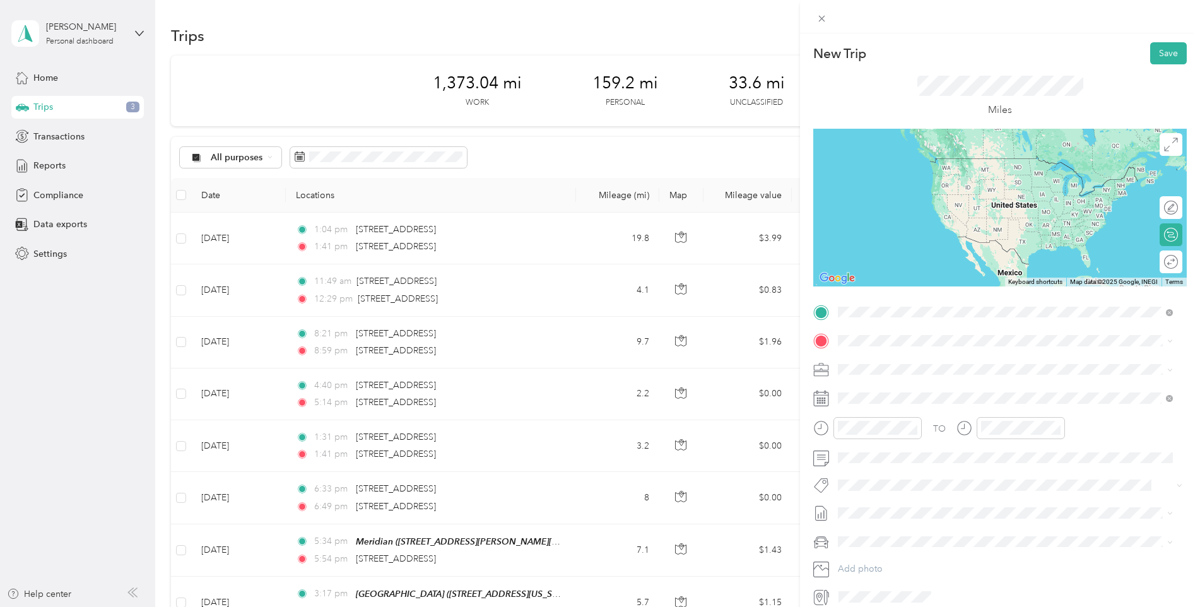
click at [937, 377] on div "[GEOGRAPHIC_DATA] [STREET_ADDRESS][US_STATE]" at bounding box center [1006, 369] width 326 height 31
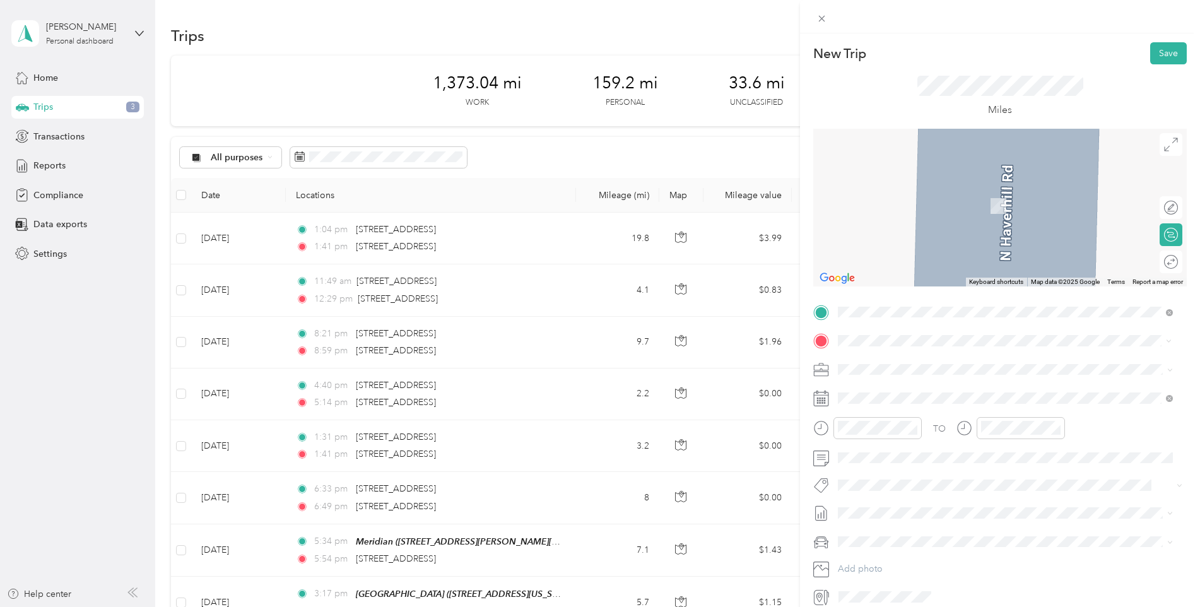
click at [891, 431] on div "Aviata Greenacres [STREET_ADDRESS][US_STATE]" at bounding box center [925, 438] width 126 height 27
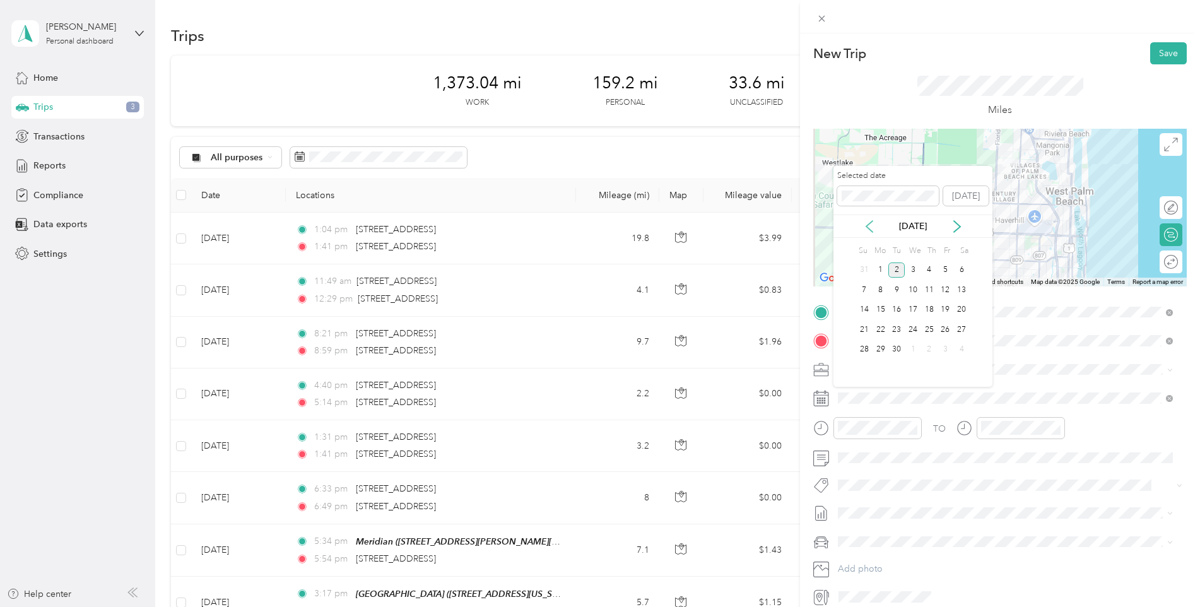
click at [865, 228] on icon at bounding box center [869, 226] width 13 height 13
click at [899, 328] on div "19" at bounding box center [897, 330] width 16 height 16
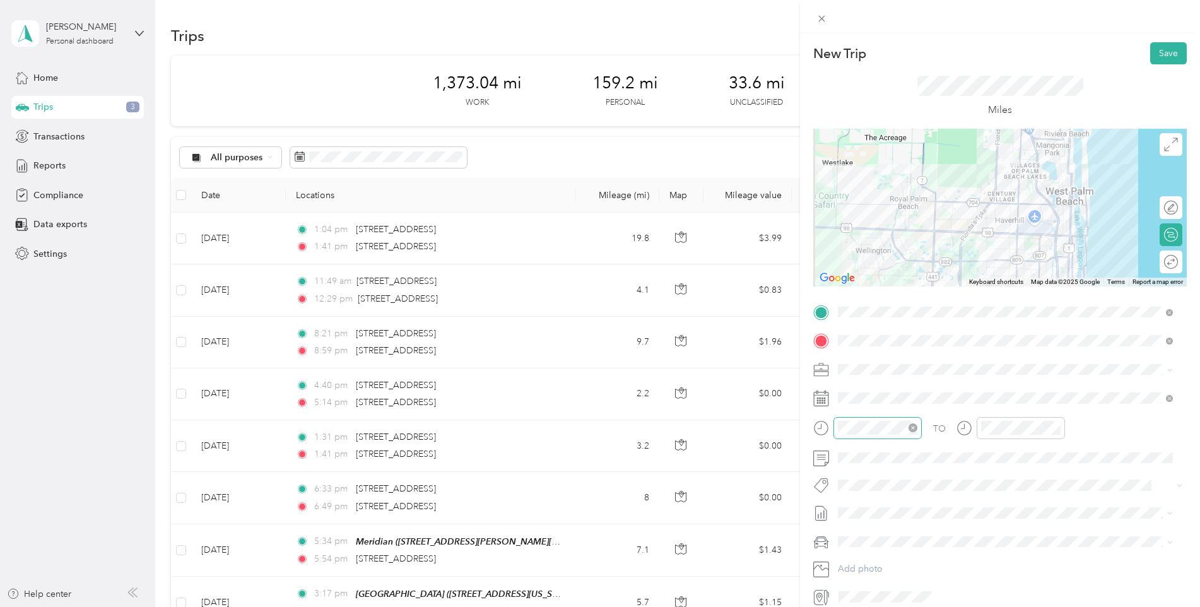
click at [917, 432] on icon "close-circle" at bounding box center [913, 428] width 9 height 9
click at [1056, 426] on icon "close-circle" at bounding box center [1056, 428] width 9 height 9
click at [1161, 53] on button "Save" at bounding box center [1169, 53] width 37 height 22
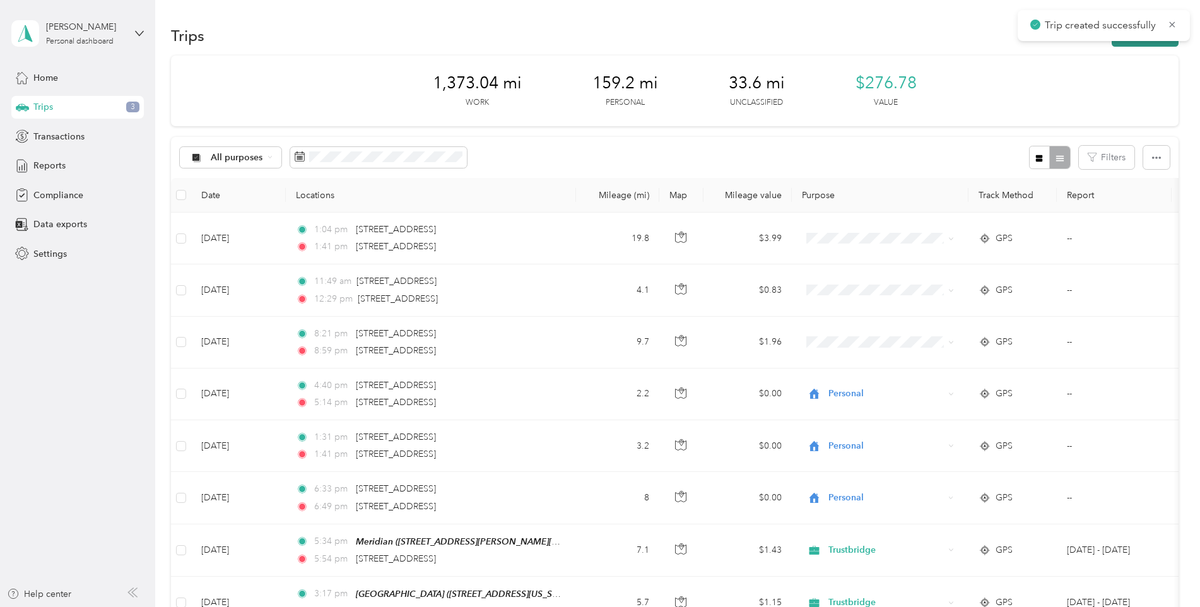
click at [1130, 45] on button "New trip" at bounding box center [1145, 36] width 67 height 22
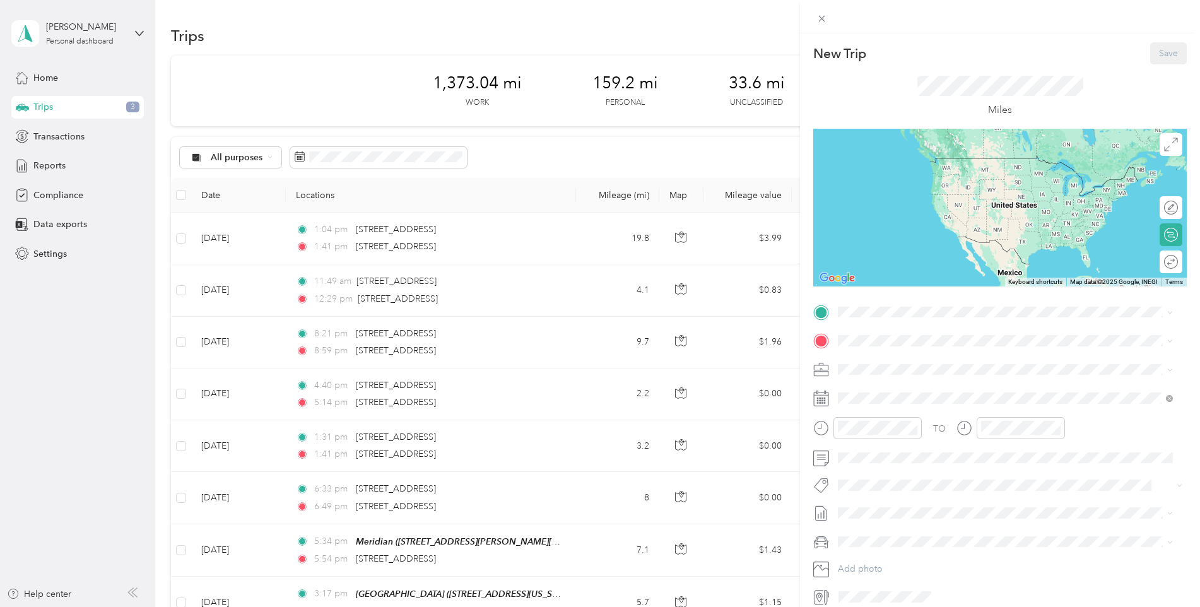
click at [827, 309] on icon at bounding box center [821, 312] width 15 height 15
click at [957, 409] on div "Aviata Greenacres [STREET_ADDRESS][US_STATE]" at bounding box center [925, 402] width 126 height 27
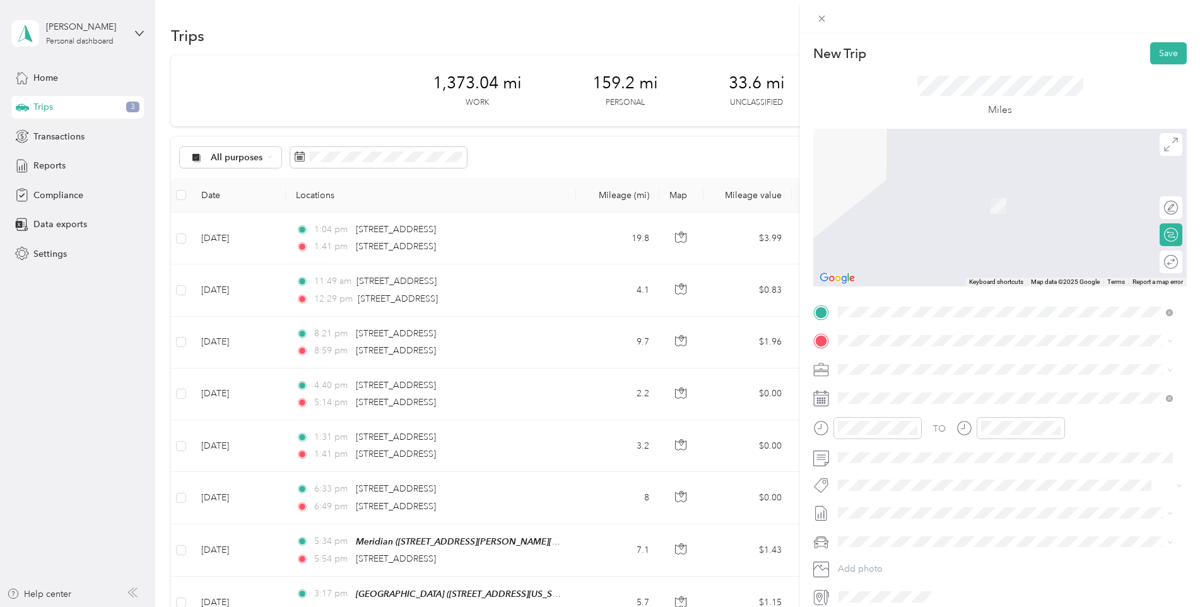
click at [901, 400] on span "[STREET_ADDRESS][US_STATE]" at bounding box center [925, 402] width 126 height 11
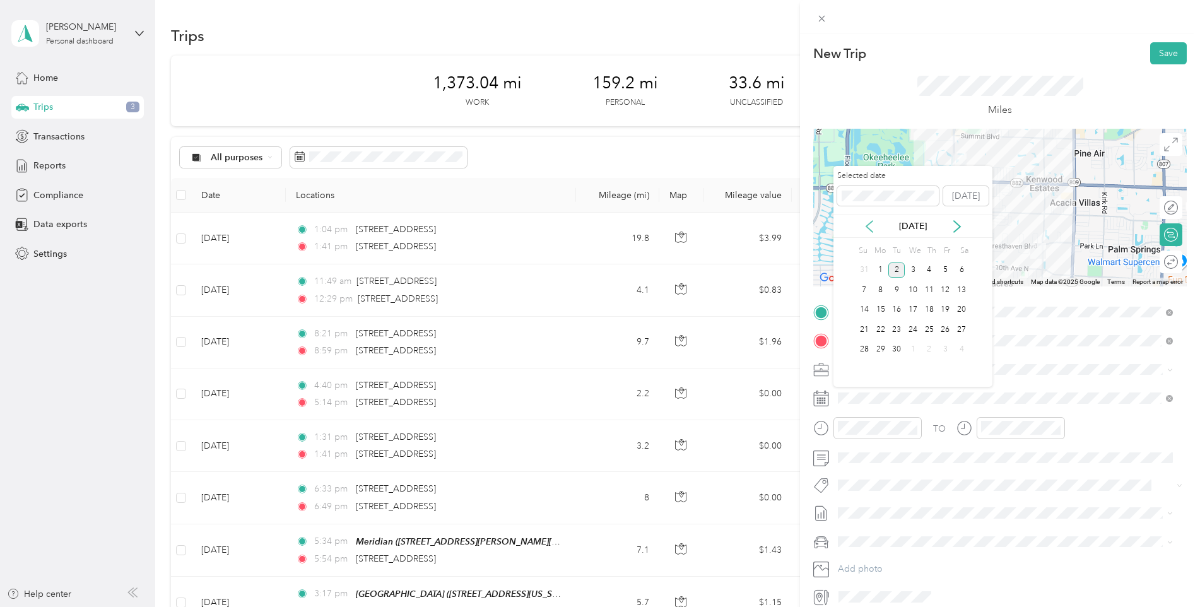
click at [866, 228] on icon at bounding box center [869, 226] width 13 height 13
click at [894, 328] on div "19" at bounding box center [897, 330] width 16 height 16
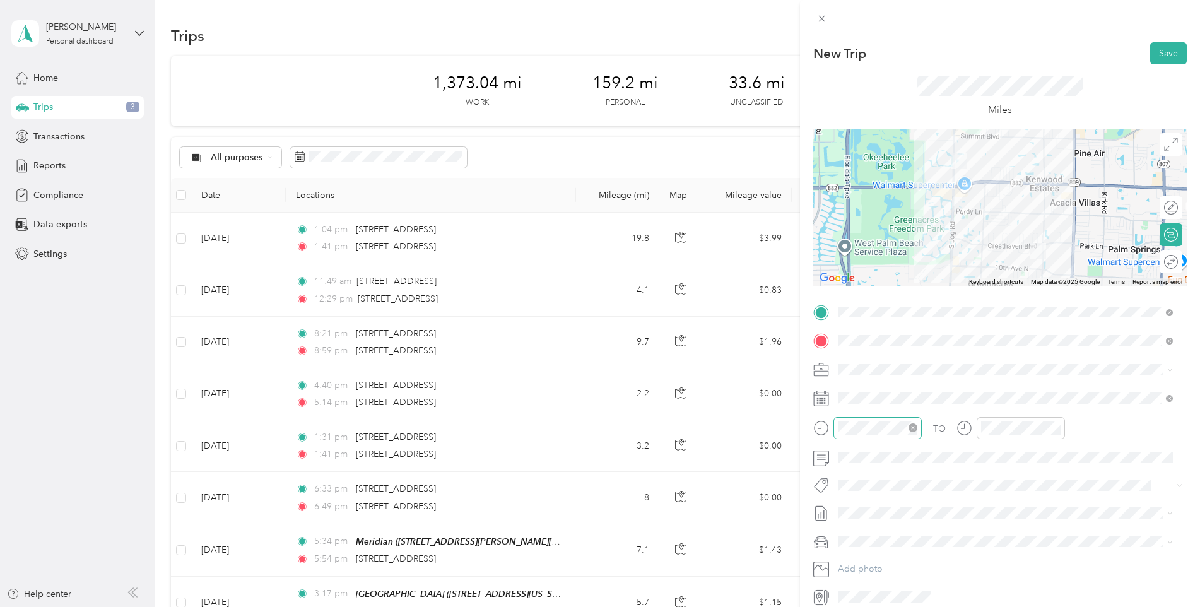
click at [912, 427] on icon "close-circle" at bounding box center [913, 428] width 9 height 9
click at [1055, 425] on icon "close-circle" at bounding box center [1056, 428] width 9 height 9
click at [1166, 51] on button "Save" at bounding box center [1169, 53] width 37 height 22
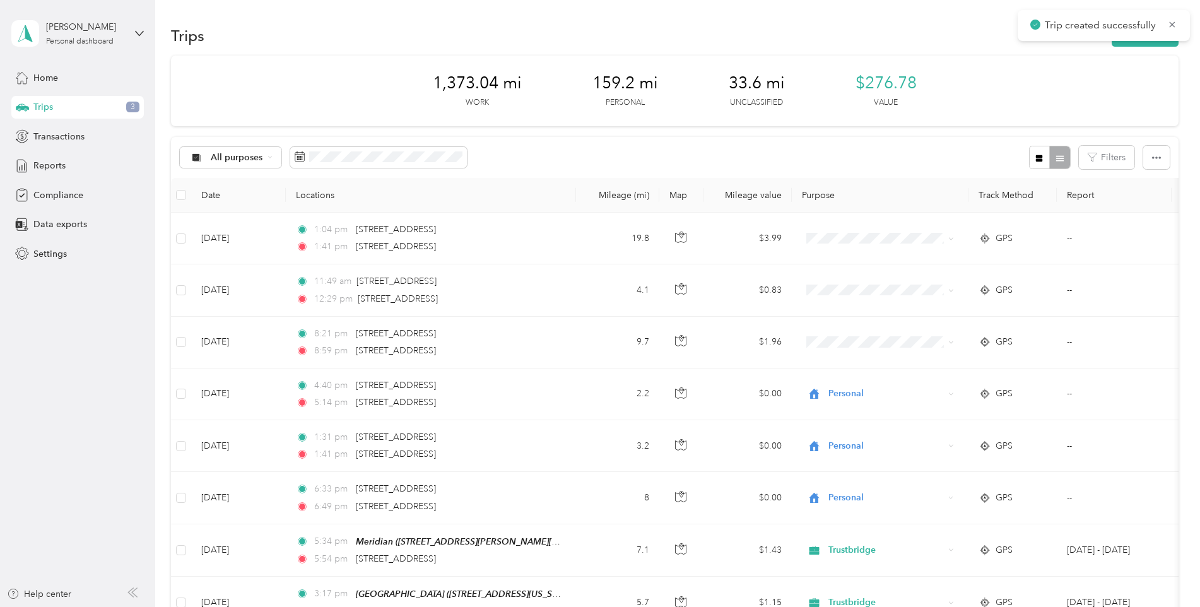
click at [1113, 40] on div "Trip created successfully" at bounding box center [1104, 25] width 172 height 31
click at [1120, 44] on button "New trip" at bounding box center [1145, 36] width 67 height 22
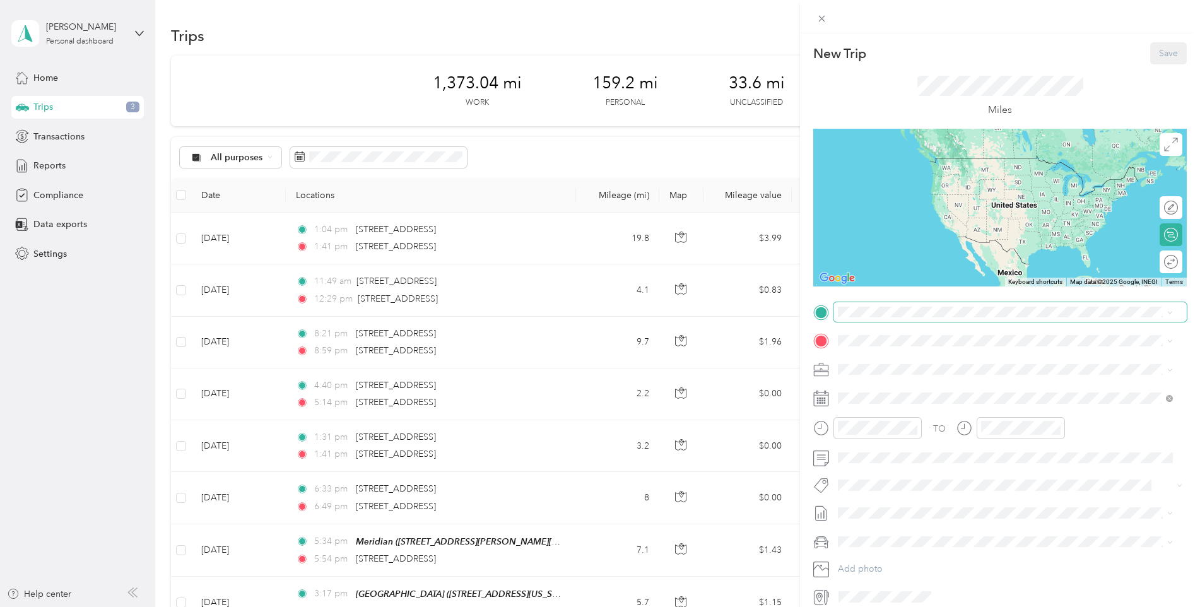
click at [908, 302] on span at bounding box center [1010, 312] width 353 height 20
click at [904, 309] on span at bounding box center [1010, 312] width 353 height 20
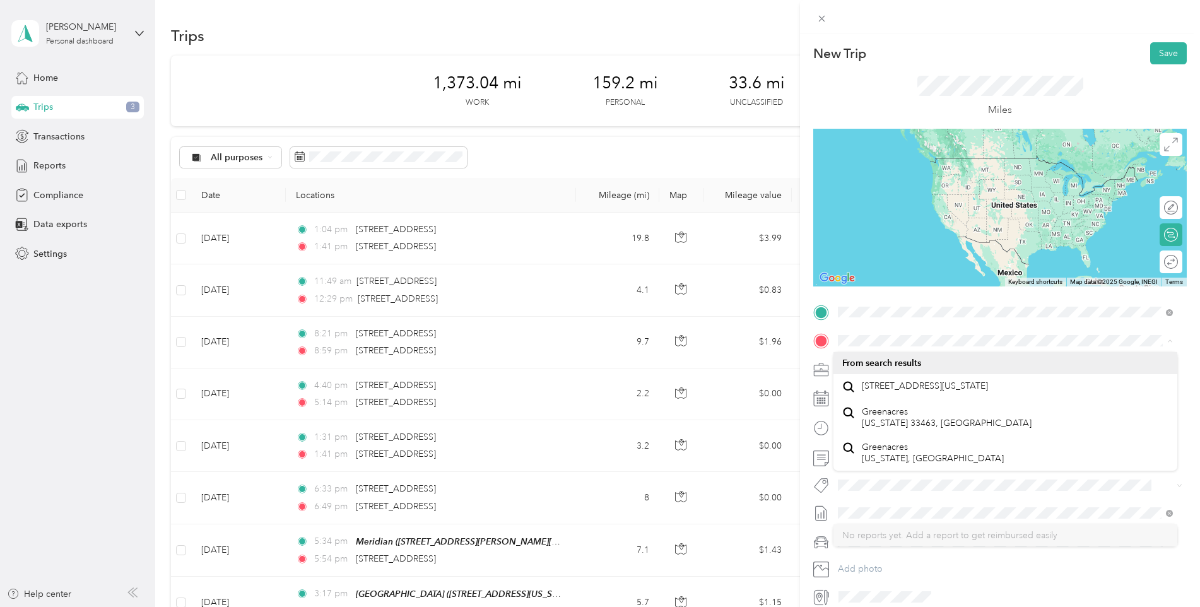
click at [862, 337] on div "From your Favorite places" at bounding box center [1006, 337] width 326 height 18
click at [880, 387] on span "[STREET_ADDRESS][US_STATE]" at bounding box center [925, 386] width 126 height 11
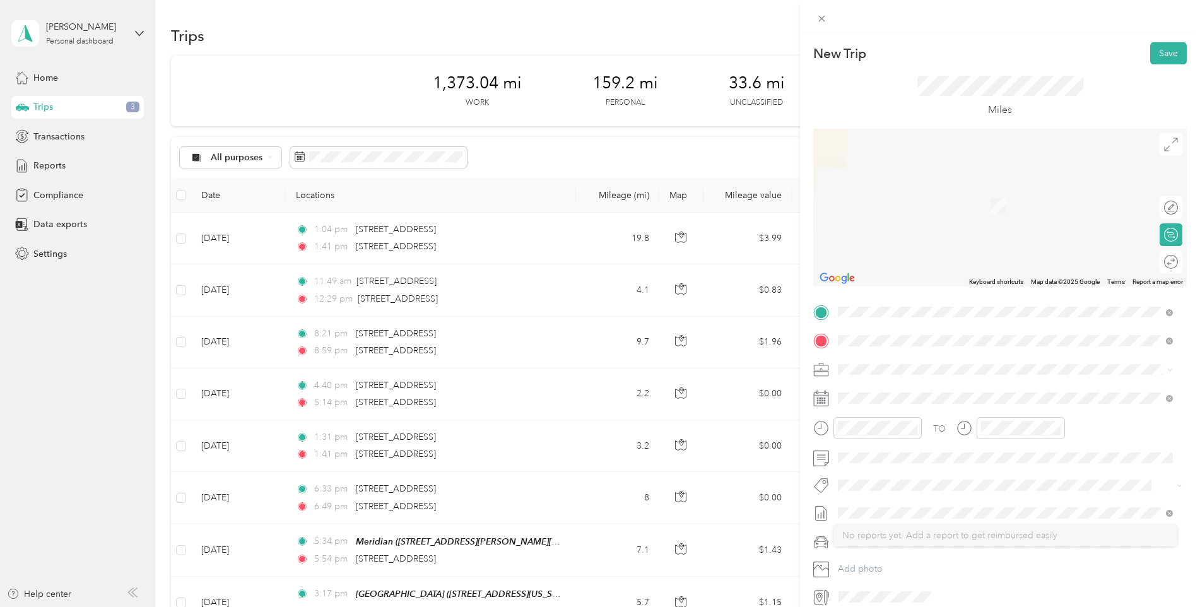
click at [1110, 429] on div "TO" at bounding box center [1001, 432] width 374 height 31
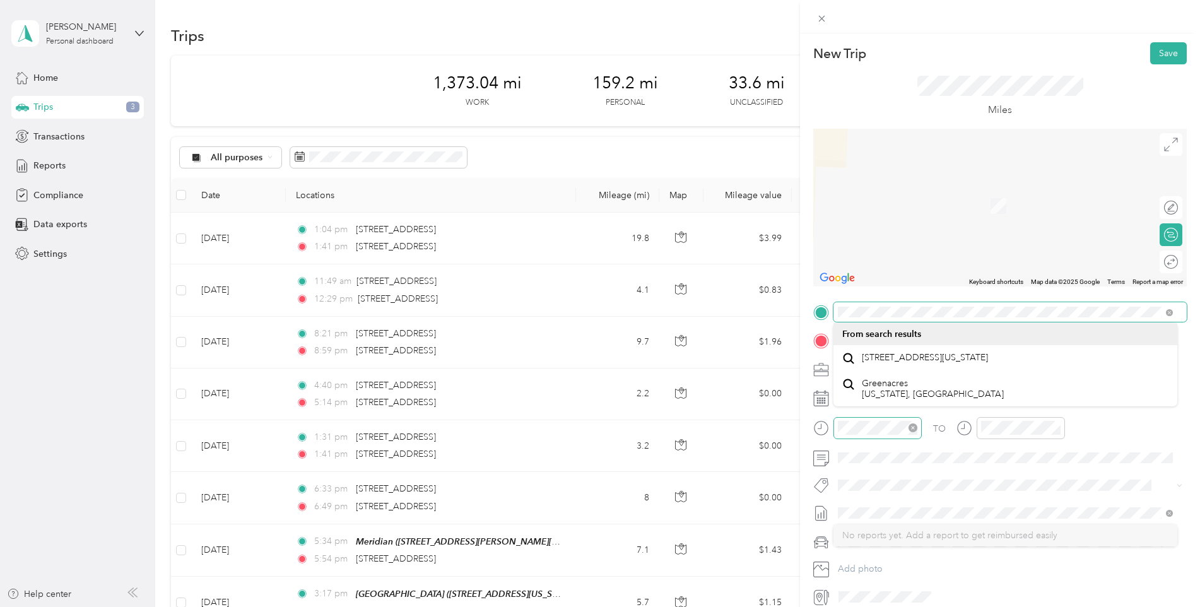
click at [917, 428] on icon "close-circle" at bounding box center [913, 428] width 9 height 9
click at [1057, 425] on icon "close-circle" at bounding box center [1056, 428] width 9 height 9
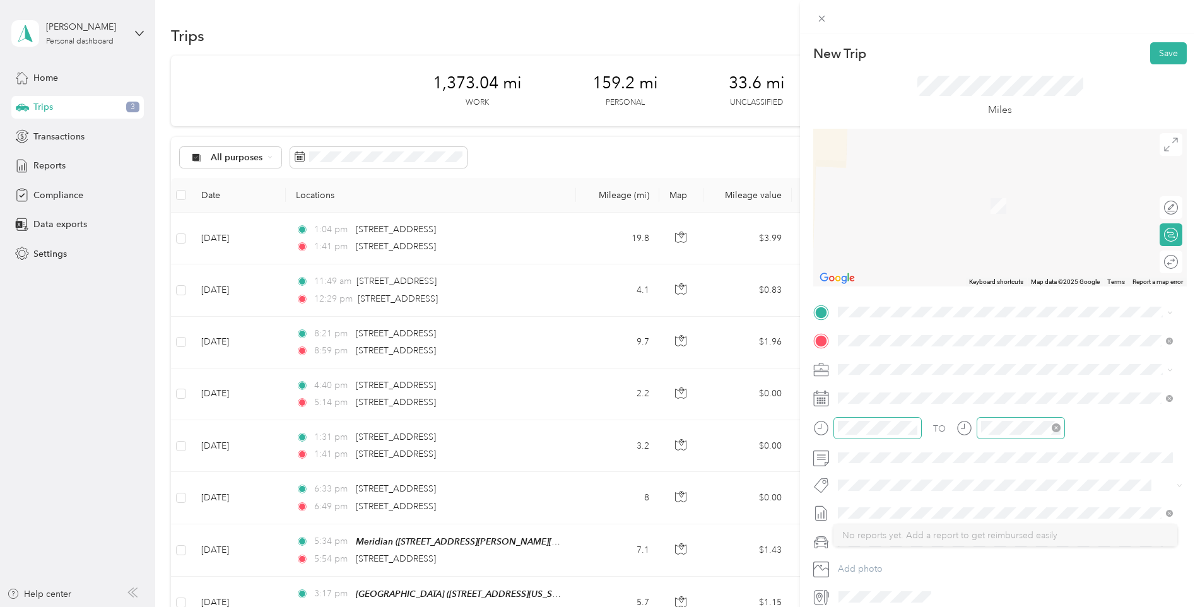
click at [1141, 438] on div "TO" at bounding box center [1001, 432] width 374 height 31
click at [896, 391] on span at bounding box center [1010, 398] width 353 height 20
click at [869, 225] on icon at bounding box center [869, 226] width 13 height 13
click at [901, 331] on div "19" at bounding box center [897, 330] width 16 height 16
click at [1081, 362] on div "[STREET_ADDRESS][US_STATE]" at bounding box center [1006, 358] width 326 height 17
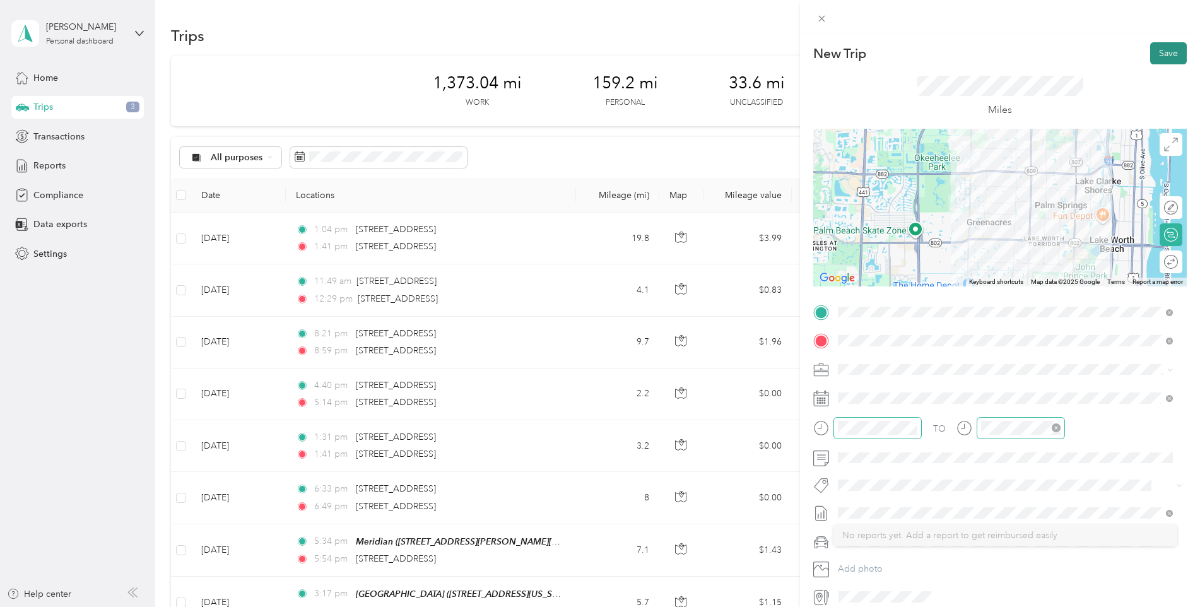
click at [1164, 54] on button "Save" at bounding box center [1169, 53] width 37 height 22
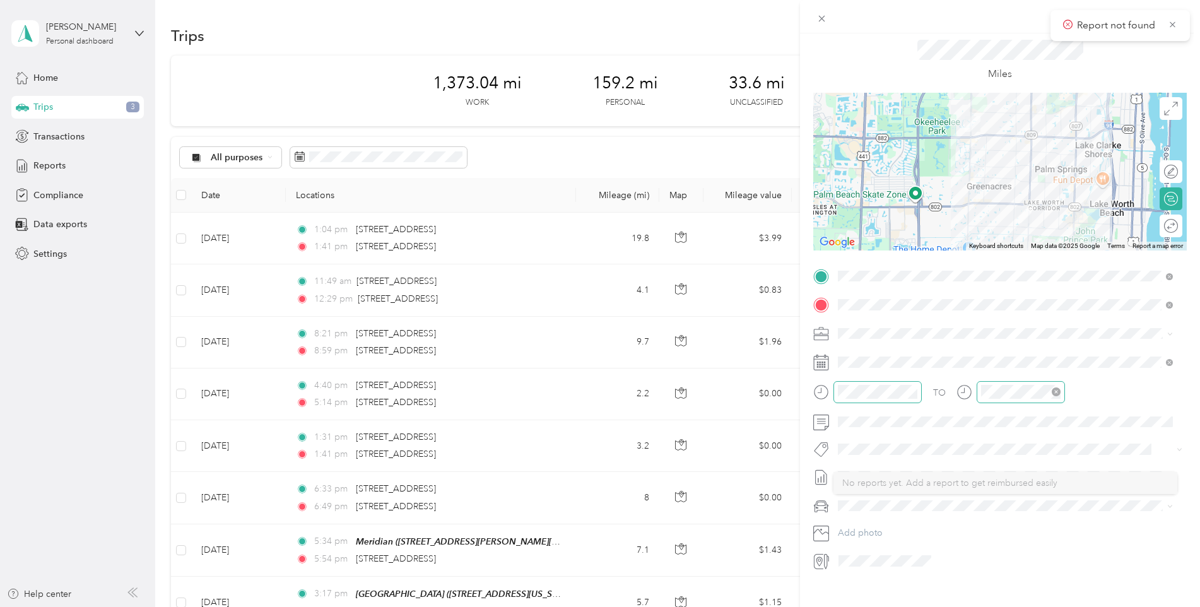
scroll to position [56, 0]
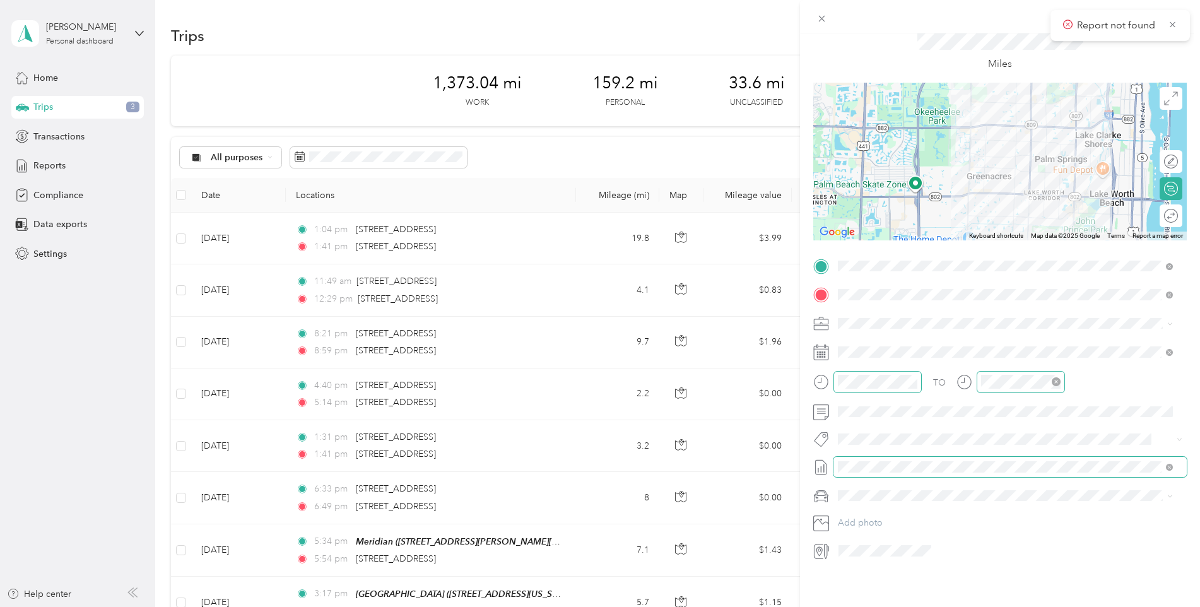
click at [1057, 377] on icon "close-circle" at bounding box center [1056, 381] width 9 height 9
click at [1168, 24] on icon at bounding box center [1172, 24] width 9 height 11
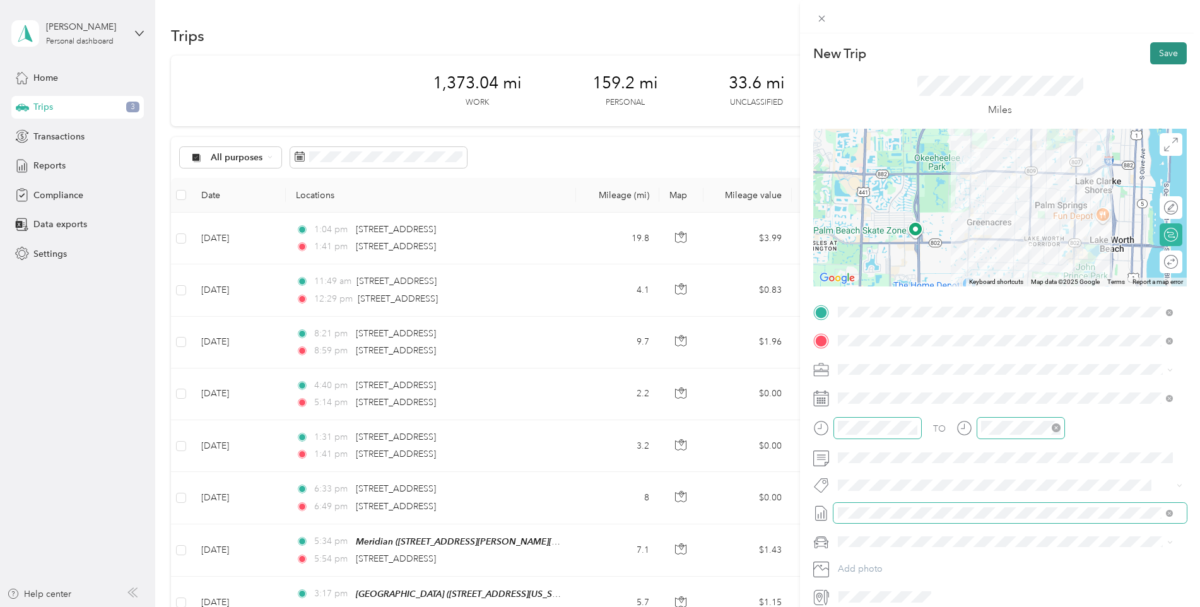
click at [1153, 56] on button "Save" at bounding box center [1169, 53] width 37 height 22
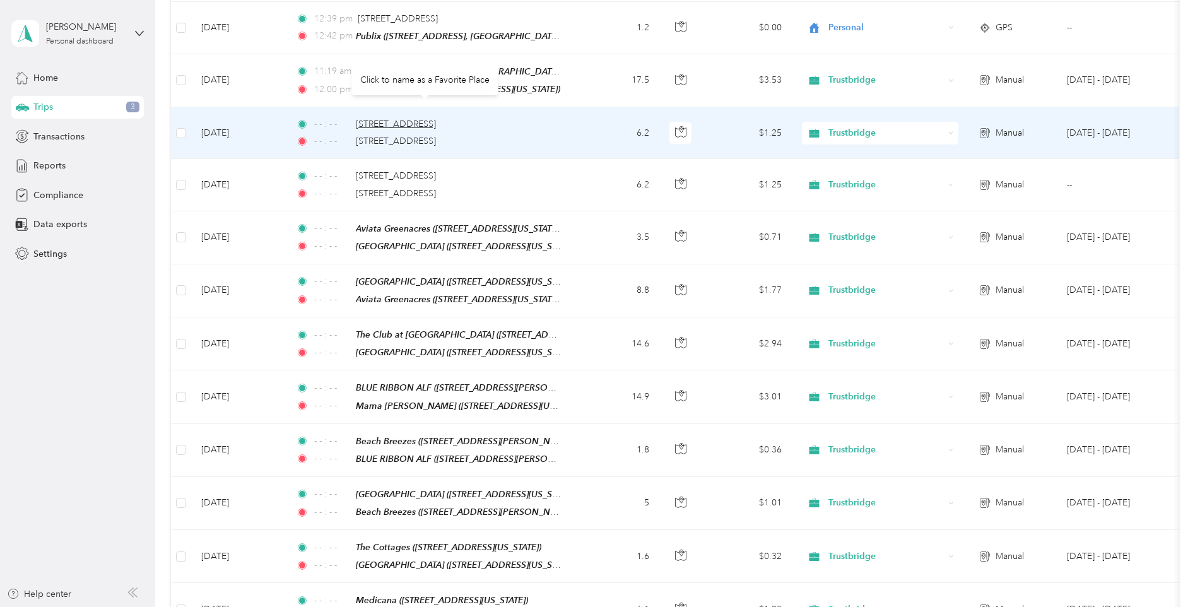
scroll to position [947, 0]
click at [436, 117] on span "[STREET_ADDRESS]" at bounding box center [396, 122] width 80 height 11
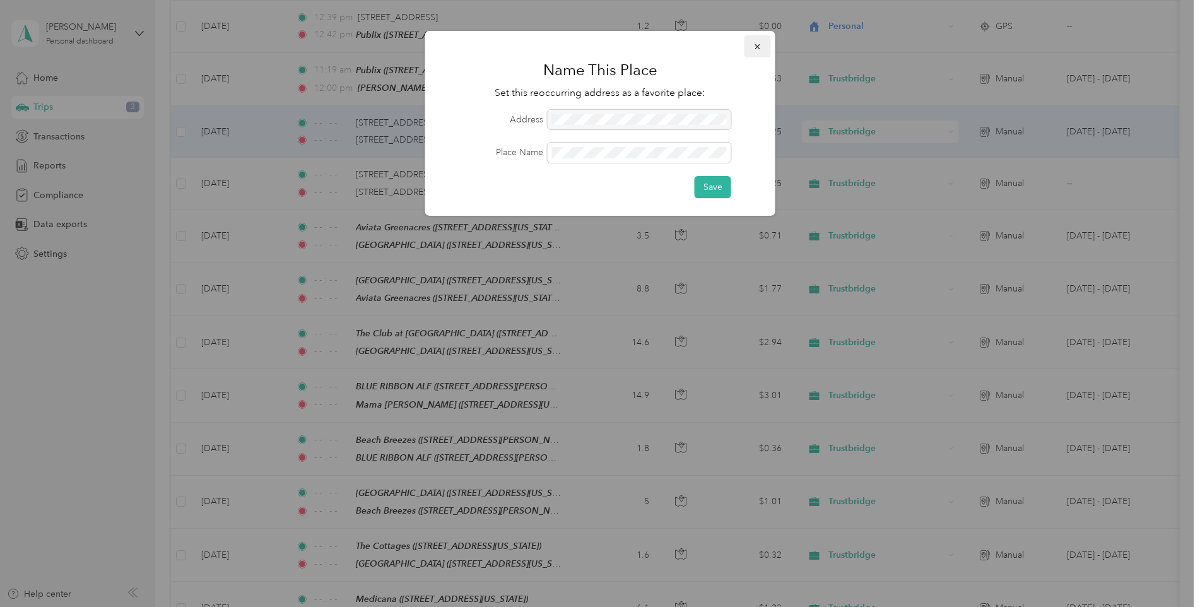
click at [761, 46] on icon "button" at bounding box center [758, 46] width 9 height 9
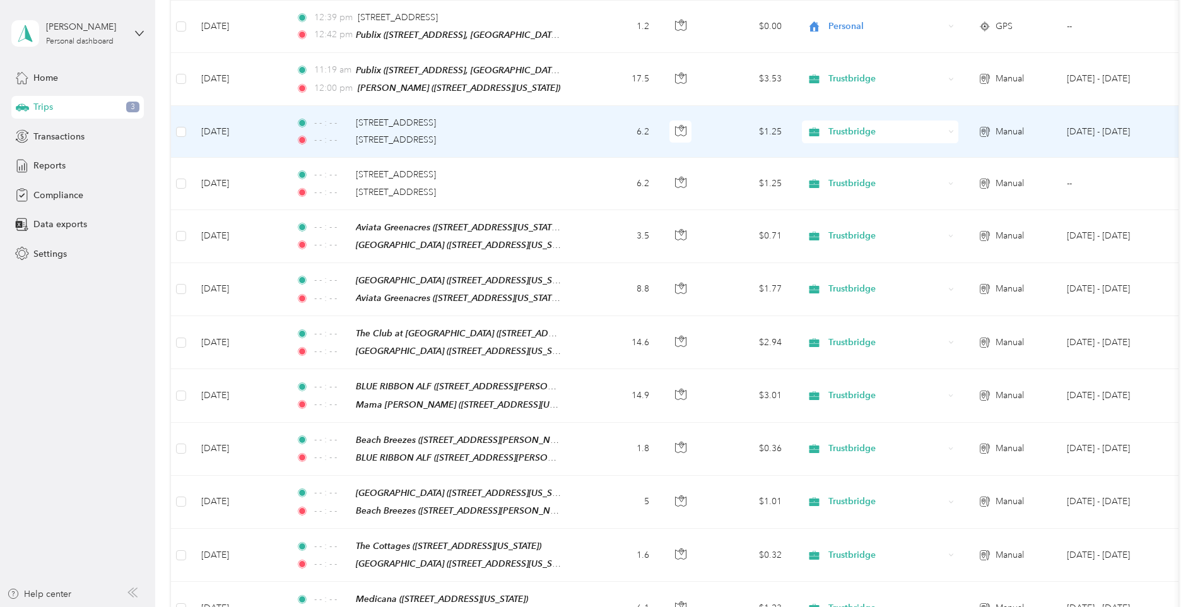
click at [523, 117] on div "- - : - - [STREET_ADDRESS]" at bounding box center [428, 123] width 265 height 14
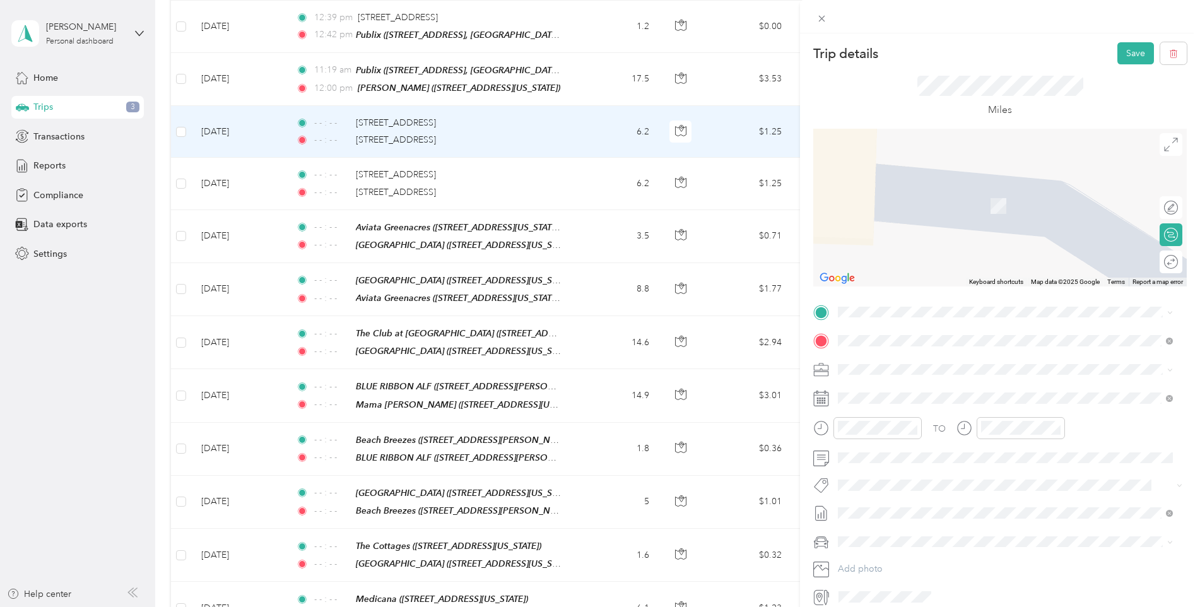
click at [903, 365] on ol "From your Favorite places [GEOGRAPHIC_DATA] [STREET_ADDRESS][US_STATE] [GEOGRAP…" at bounding box center [1006, 404] width 344 height 177
click at [1173, 54] on icon "button" at bounding box center [1173, 53] width 0 height 3
click at [1121, 68] on button "Yes" at bounding box center [1127, 69] width 25 height 20
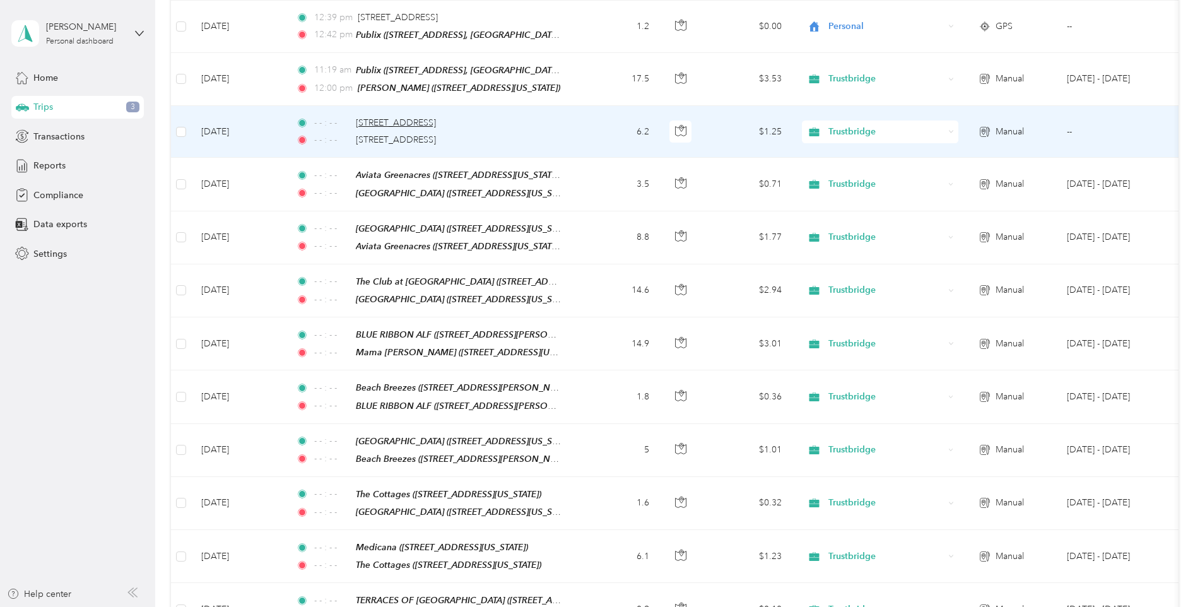
drag, startPoint x: 557, startPoint y: 120, endPoint x: 484, endPoint y: 113, distance: 72.9
click at [436, 117] on span "[STREET_ADDRESS]" at bounding box center [396, 122] width 80 height 11
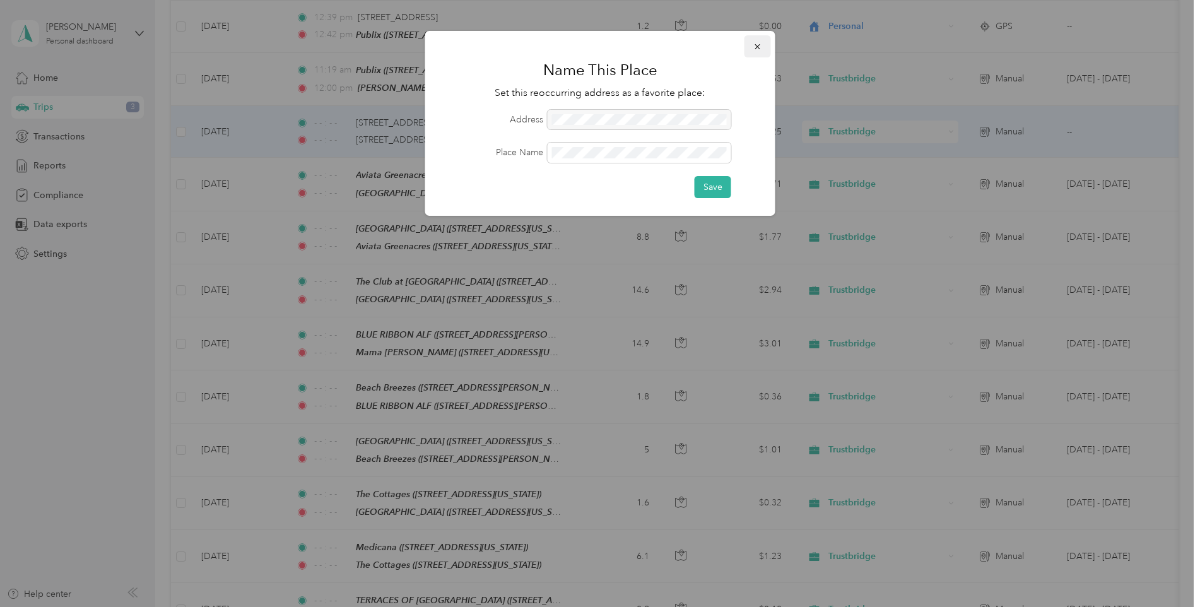
click at [759, 45] on icon "button" at bounding box center [757, 46] width 5 height 5
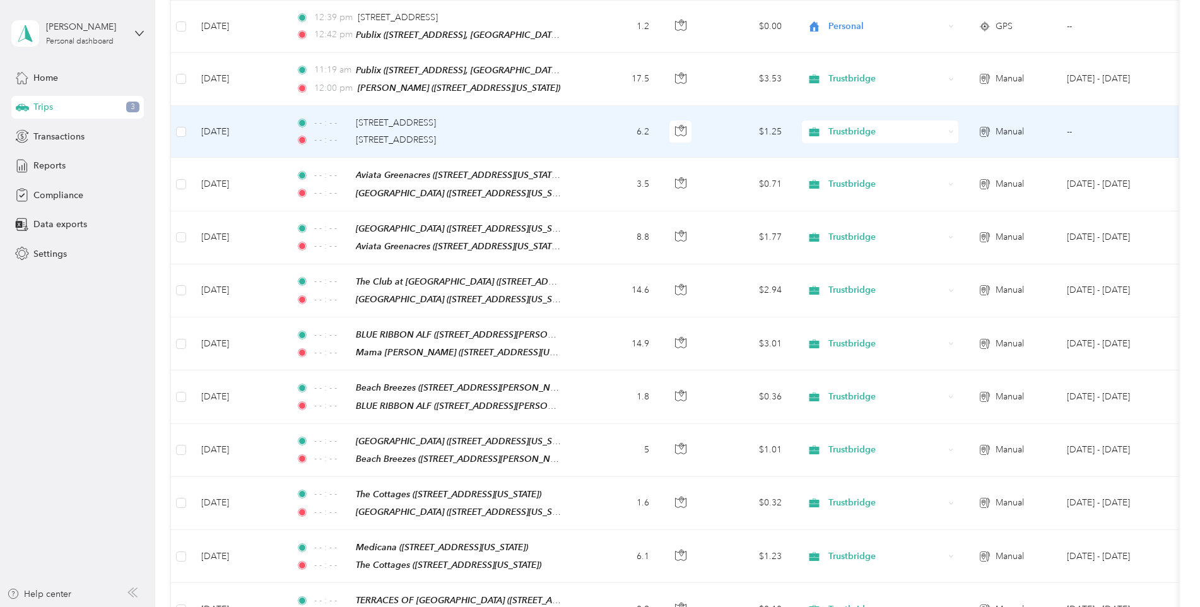
drag, startPoint x: 178, startPoint y: 116, endPoint x: 536, endPoint y: 129, distance: 358.7
click at [536, 133] on div "- - : - - [STREET_ADDRESS]" at bounding box center [428, 140] width 265 height 14
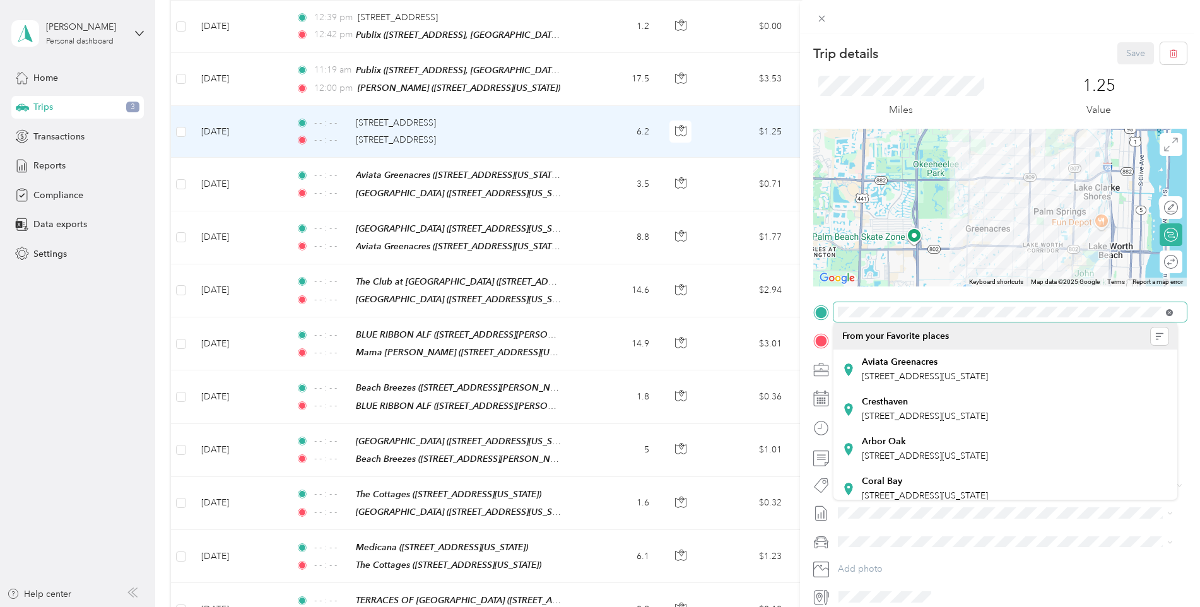
click at [1168, 313] on icon at bounding box center [1169, 312] width 7 height 7
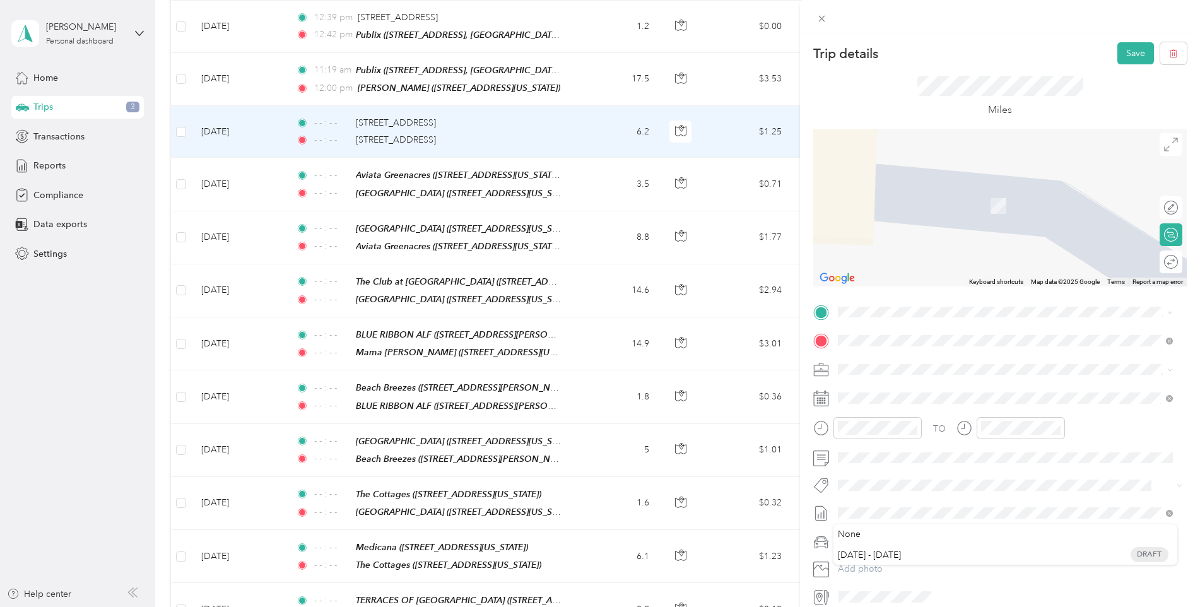
click at [890, 370] on ol "From your Favorite places [GEOGRAPHIC_DATA] [STREET_ADDRESS][US_STATE] [GEOGRAP…" at bounding box center [1006, 406] width 344 height 177
click at [896, 370] on span "[STREET_ADDRESS][US_STATE]" at bounding box center [925, 374] width 126 height 11
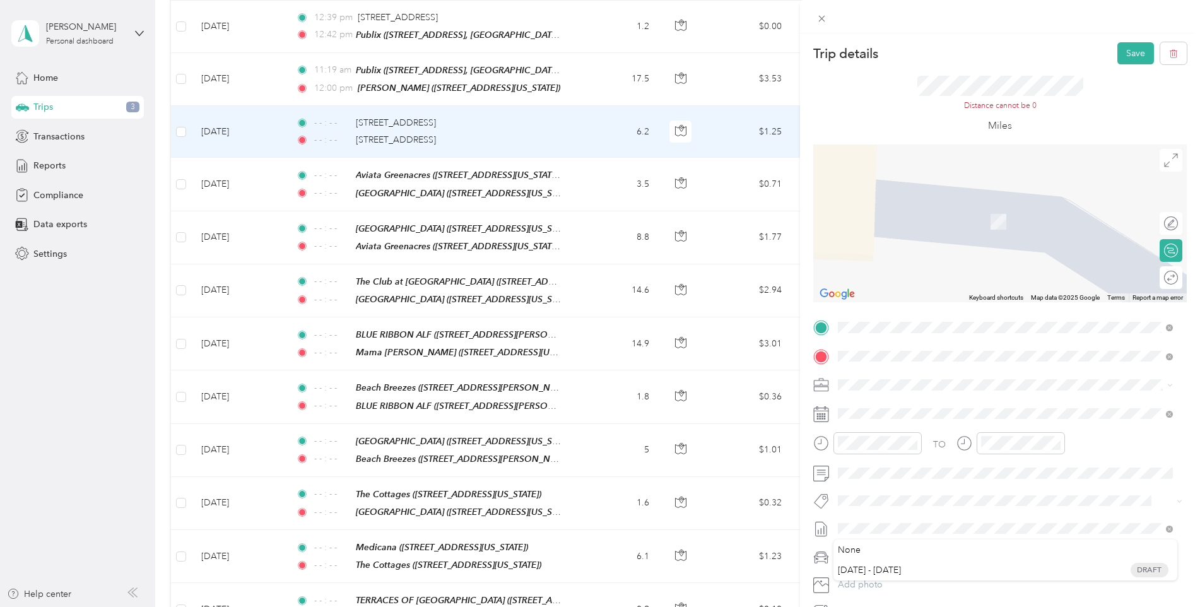
click at [971, 423] on div "[GEOGRAPHIC_DATA] [STREET_ADDRESS][US_STATE]" at bounding box center [927, 414] width 130 height 27
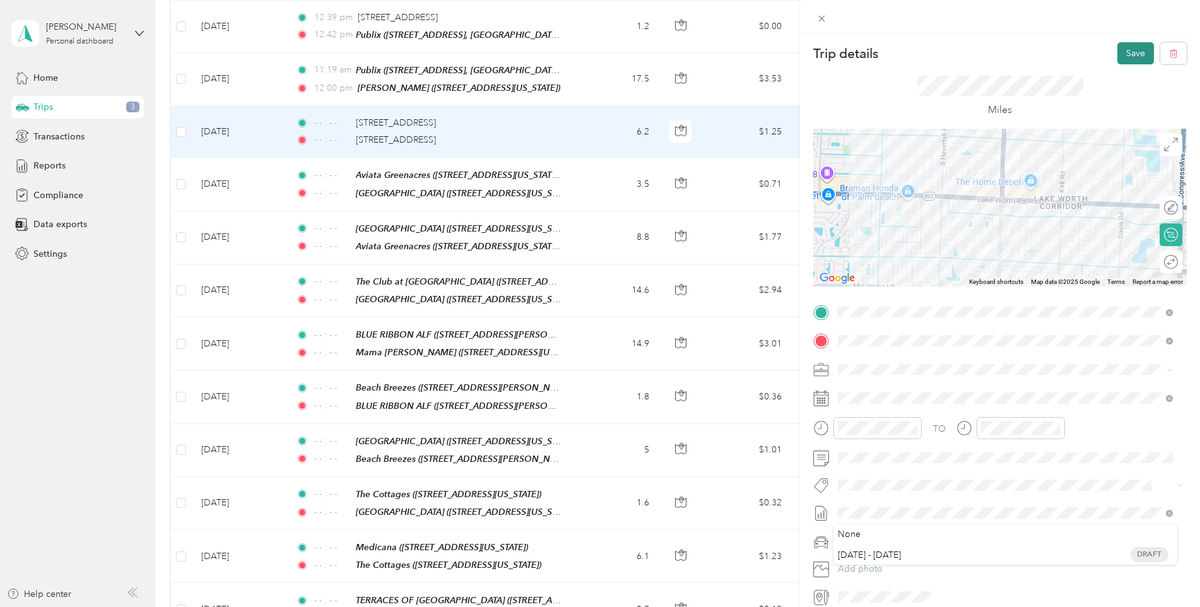
click at [1129, 52] on button "Save" at bounding box center [1136, 53] width 37 height 22
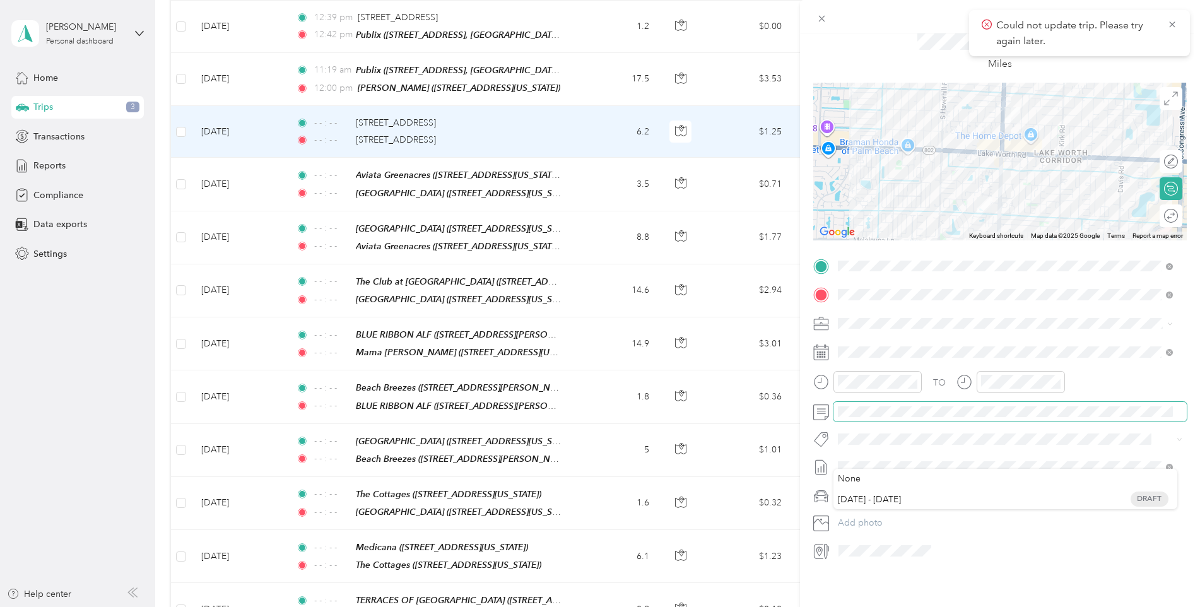
click at [1041, 412] on span at bounding box center [1010, 412] width 353 height 20
click at [1171, 21] on icon at bounding box center [1173, 24] width 10 height 11
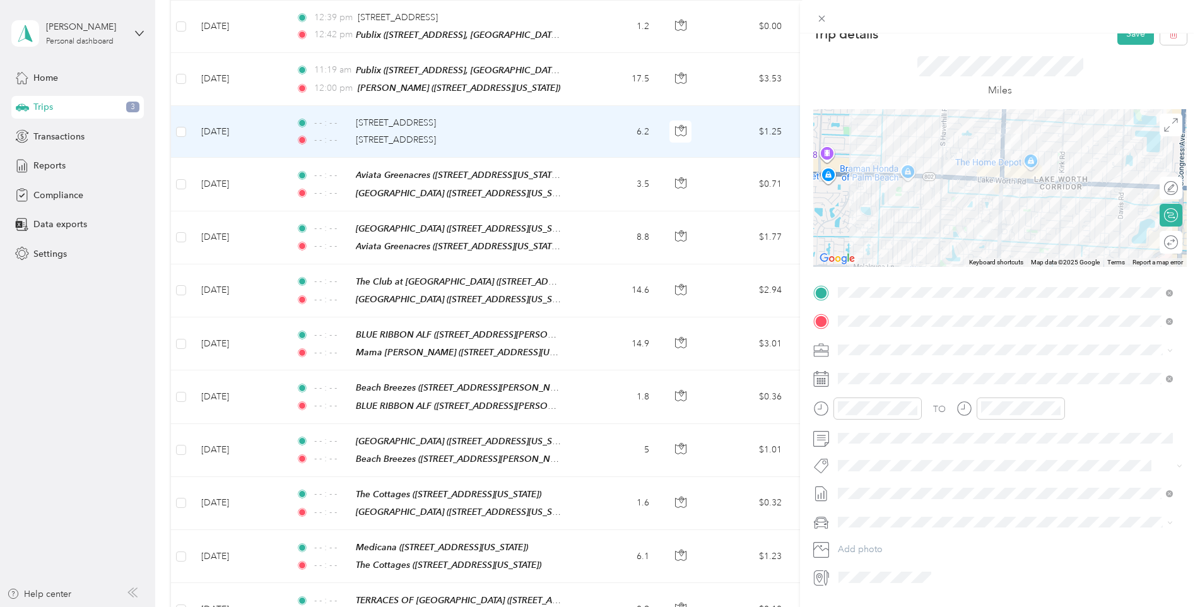
scroll to position [0, 0]
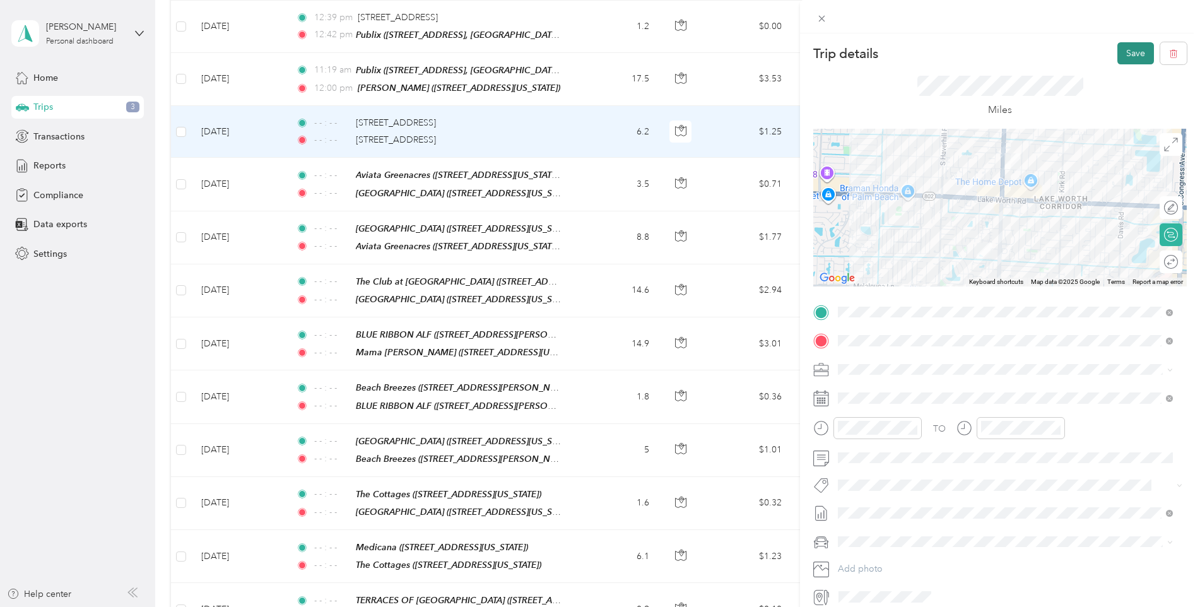
click at [1129, 54] on button "Save" at bounding box center [1136, 53] width 37 height 22
click at [1172, 24] on icon at bounding box center [1173, 24] width 6 height 6
drag, startPoint x: 415, startPoint y: 179, endPoint x: 1092, endPoint y: 550, distance: 772.6
click at [1092, 550] on span at bounding box center [1010, 542] width 353 height 20
click at [1123, 54] on button "Save" at bounding box center [1136, 53] width 37 height 22
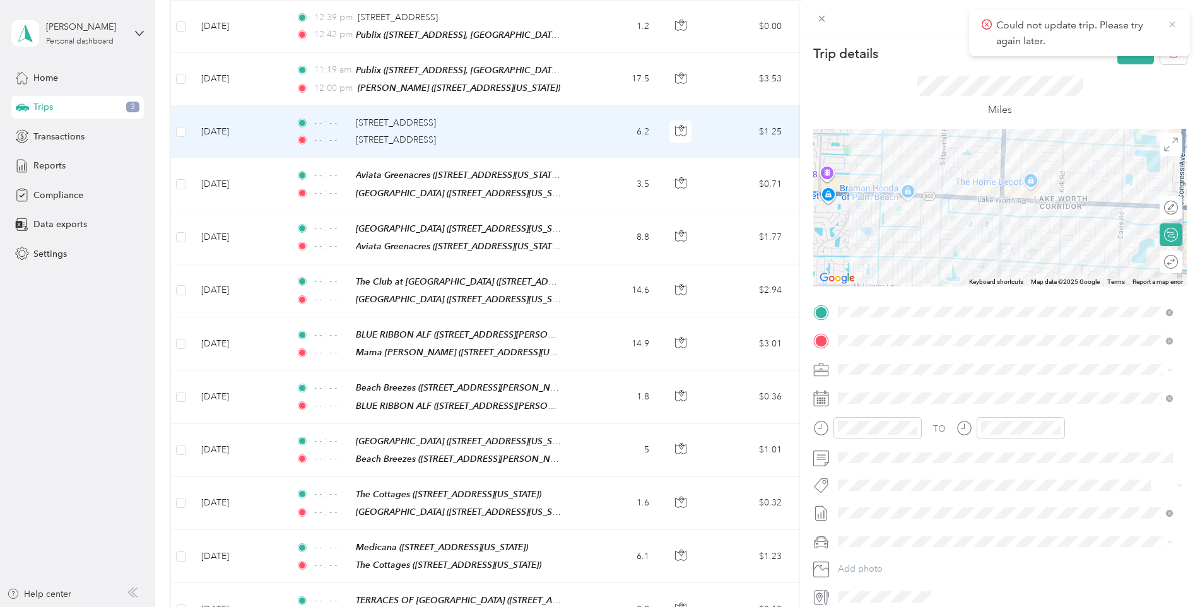
click at [1171, 24] on icon at bounding box center [1173, 24] width 10 height 11
click at [404, 112] on div "Trip details Save This trip cannot be edited because it is either under review,…" at bounding box center [600, 303] width 1200 height 607
click at [404, 112] on div at bounding box center [600, 303] width 1200 height 607
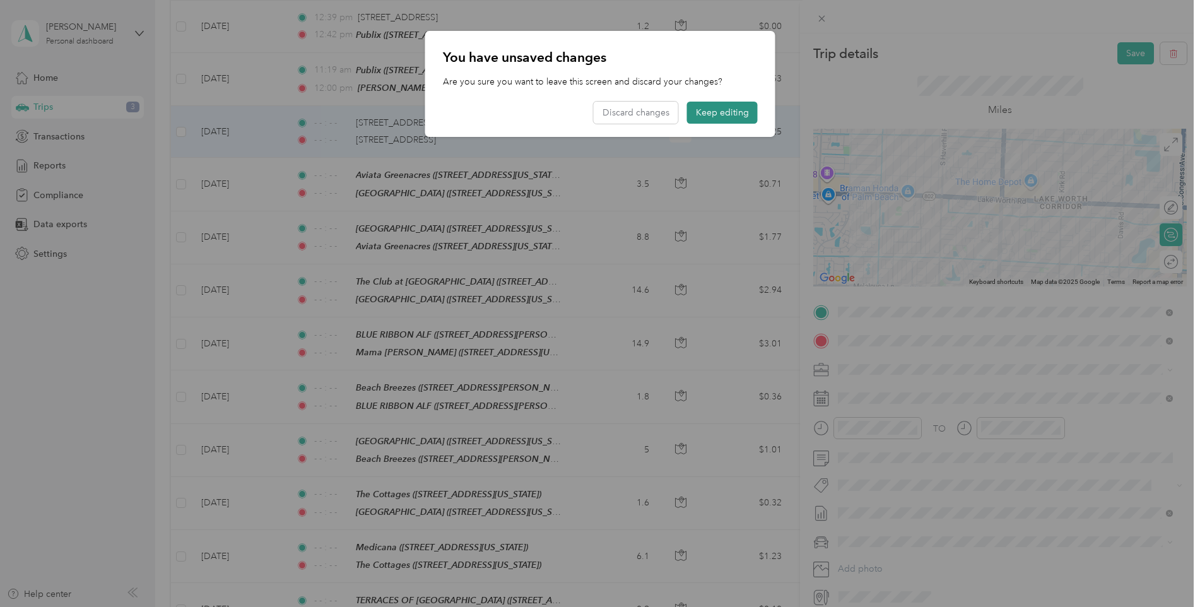
click at [716, 107] on button "Keep editing" at bounding box center [722, 113] width 71 height 22
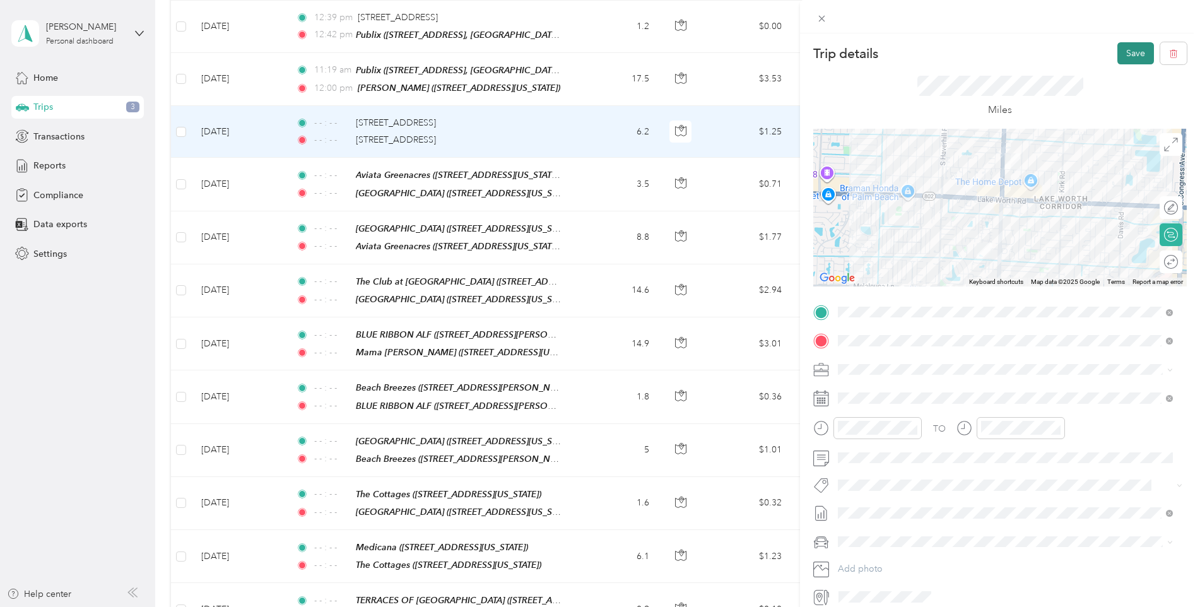
click at [1122, 53] on button "Save" at bounding box center [1136, 53] width 37 height 22
click at [1099, 77] on div "Miles" at bounding box center [1001, 96] width 374 height 64
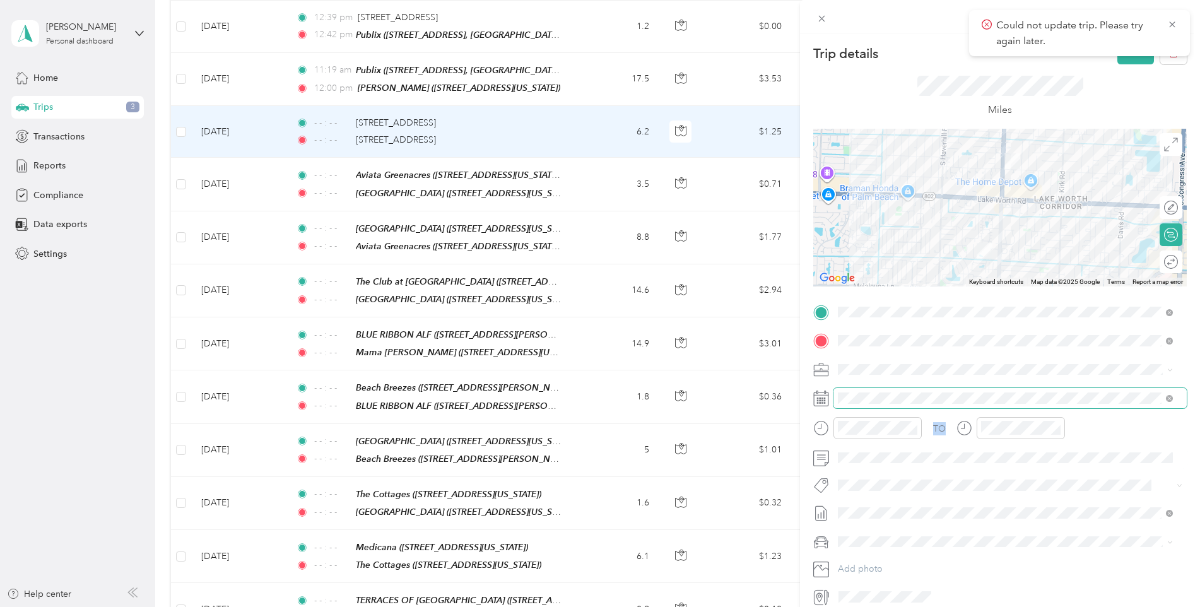
click at [1135, 407] on div "TO Add photo" at bounding box center [1001, 454] width 374 height 305
click at [1173, 22] on icon at bounding box center [1173, 24] width 10 height 11
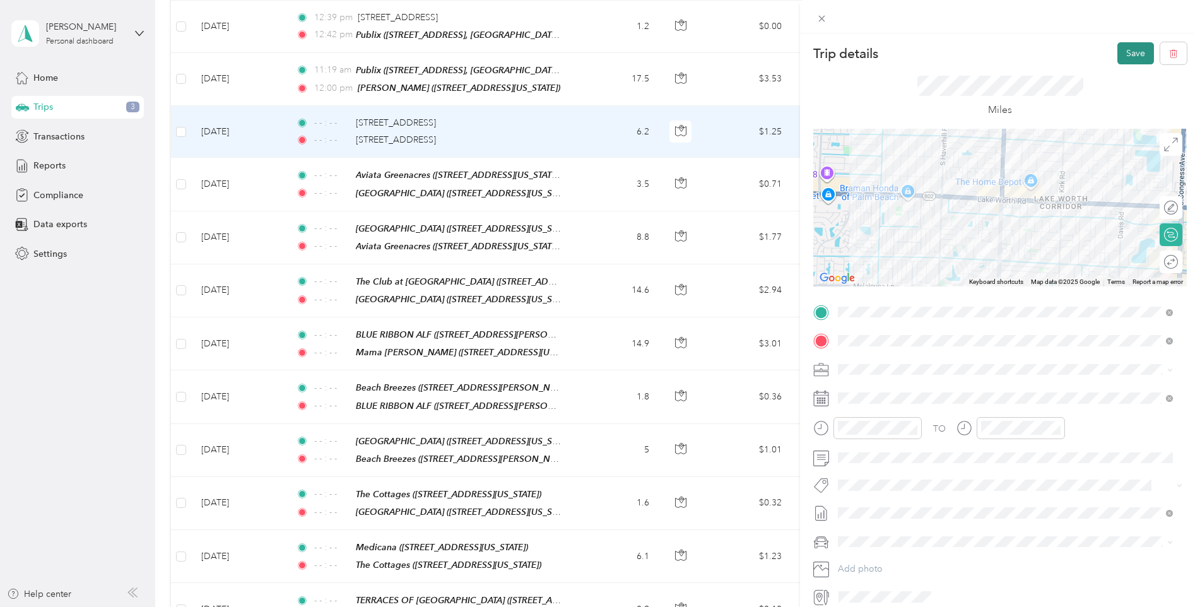
click at [1124, 56] on button "Save" at bounding box center [1136, 53] width 37 height 22
click at [75, 193] on div "Trip details Save This trip cannot be edited because it is either under review,…" at bounding box center [600, 303] width 1200 height 607
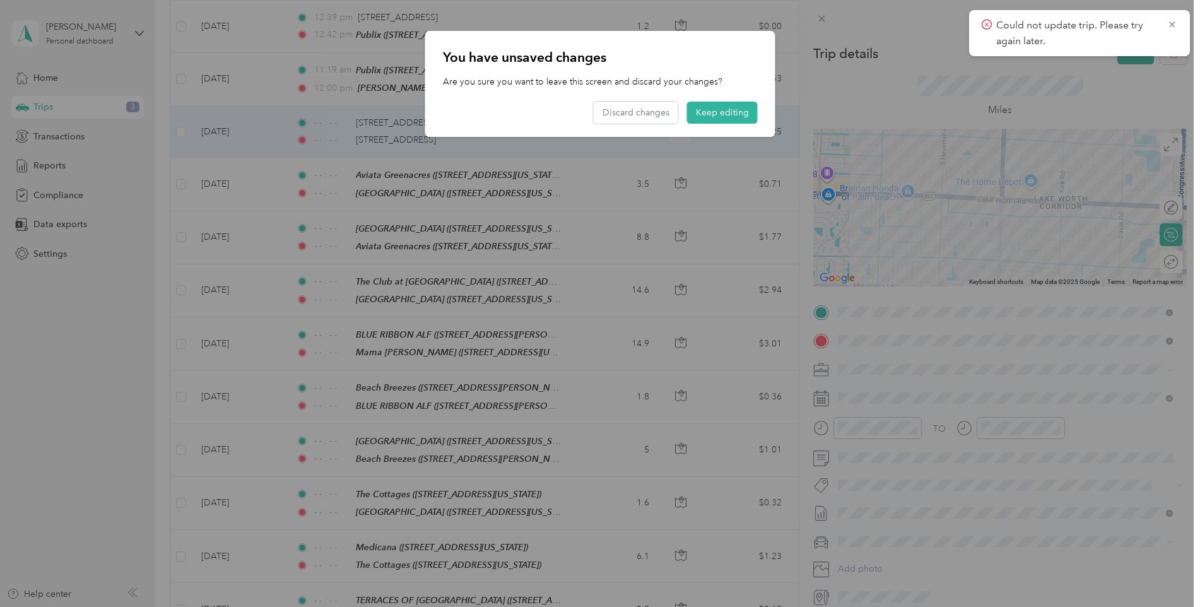
drag, startPoint x: 717, startPoint y: 105, endPoint x: 741, endPoint y: 129, distance: 33.9
click at [718, 105] on button "Keep editing" at bounding box center [722, 113] width 71 height 22
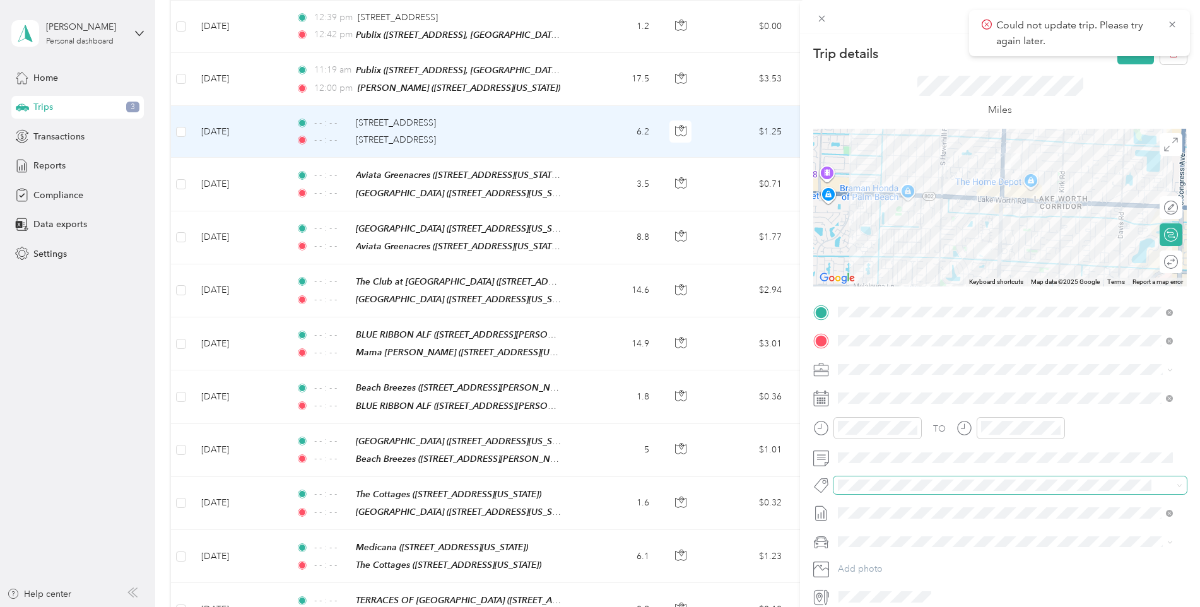
scroll to position [56, 0]
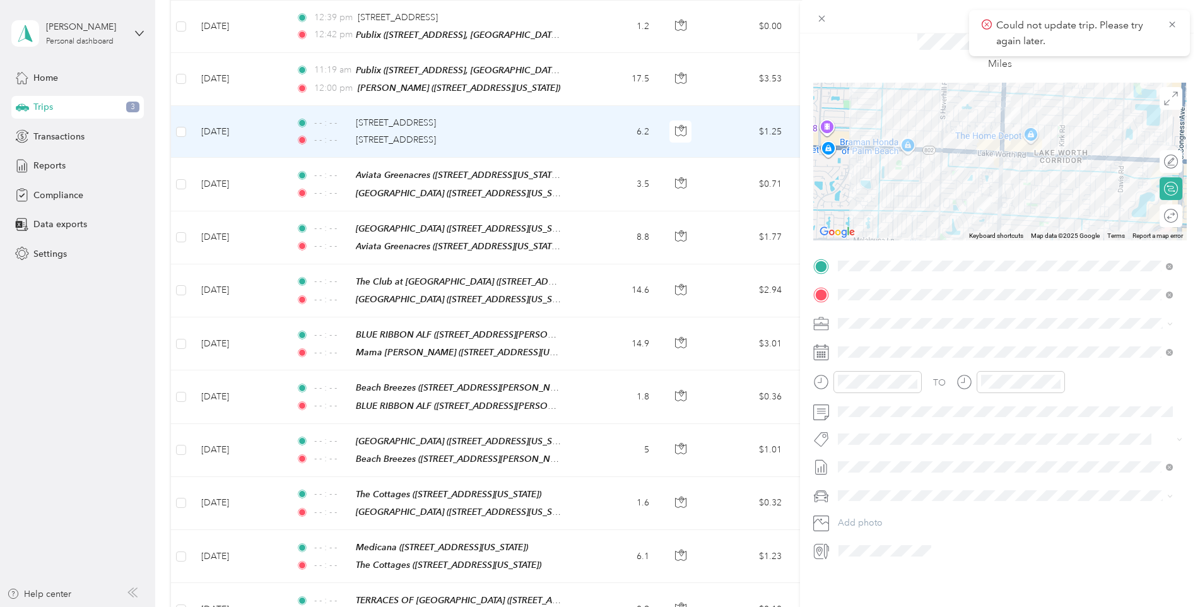
click at [874, 607] on div "Trip details Save This trip cannot be edited because it is either under review,…" at bounding box center [597, 607] width 1194 height 0
click at [894, 511] on li "GMC Terrain" at bounding box center [1006, 502] width 344 height 22
click at [1173, 20] on icon at bounding box center [1173, 24] width 10 height 11
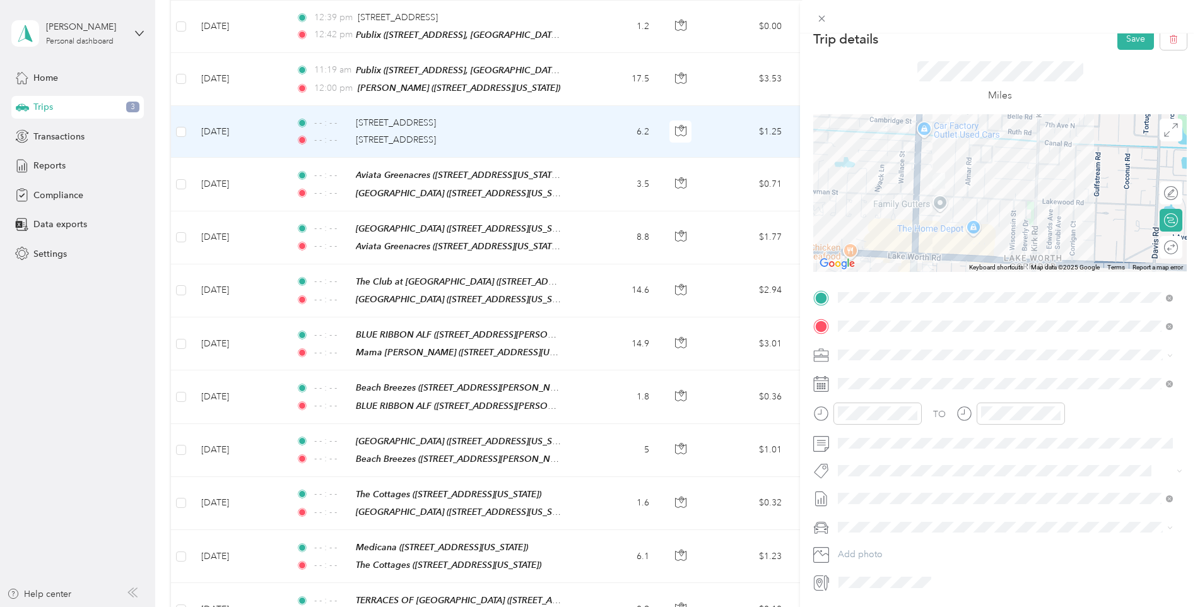
scroll to position [0, 0]
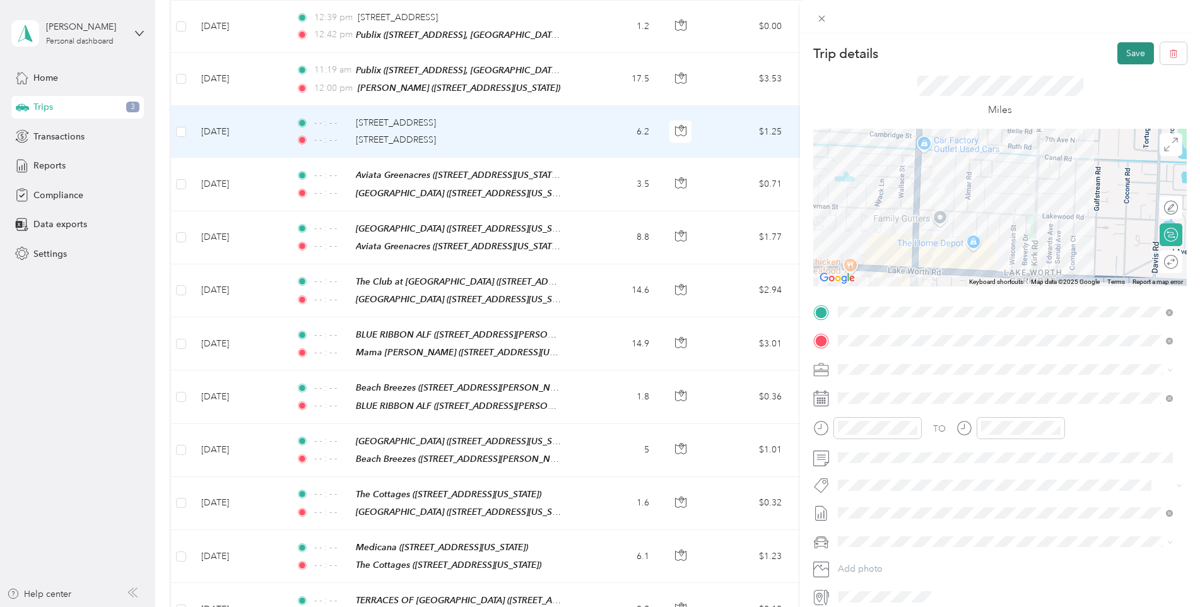
click at [1124, 52] on button "Save" at bounding box center [1136, 53] width 37 height 22
click at [1125, 53] on div "Could not update trip. Please try again later." at bounding box center [1079, 33] width 221 height 46
click at [1170, 58] on icon "button" at bounding box center [1174, 53] width 9 height 9
click at [1130, 74] on button "Yes" at bounding box center [1127, 69] width 25 height 20
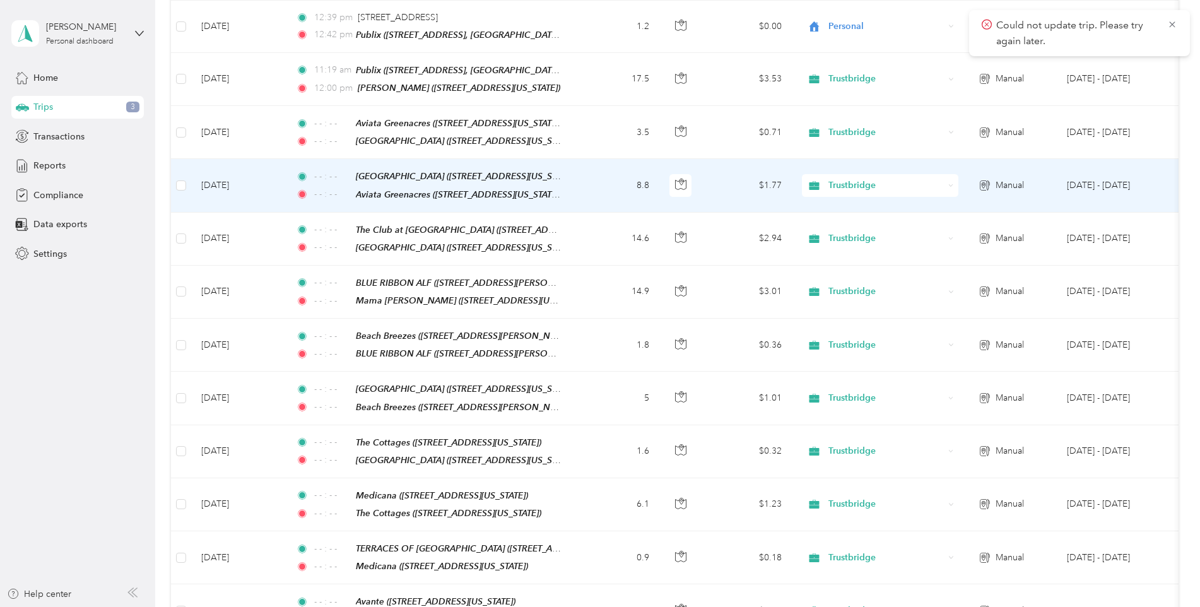
scroll to position [884, 0]
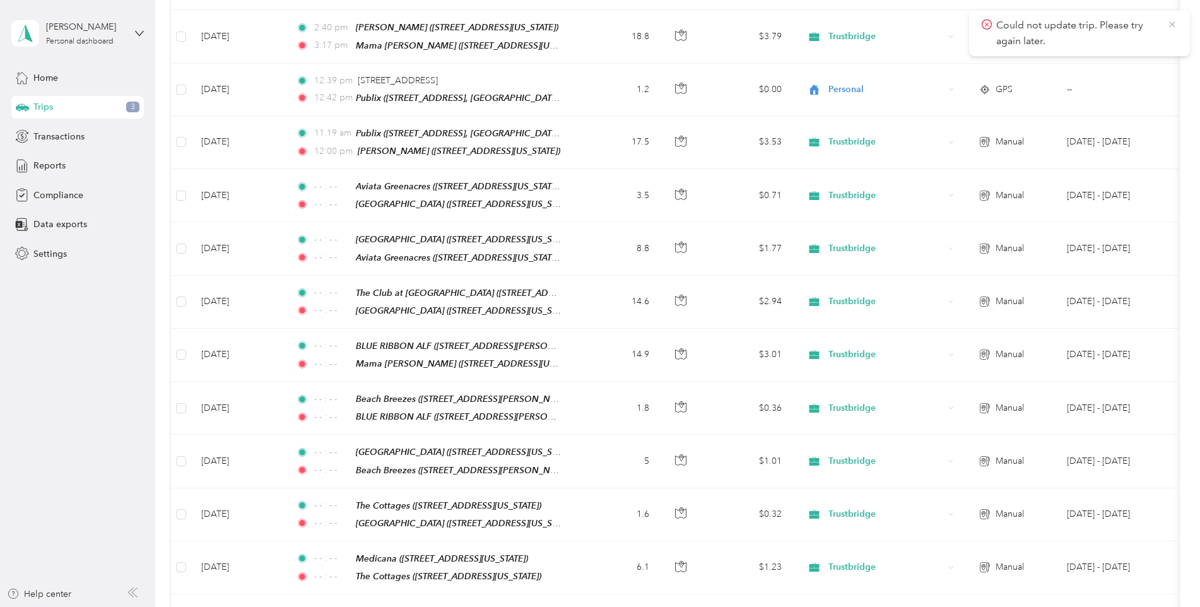
click at [1175, 23] on icon at bounding box center [1173, 24] width 10 height 11
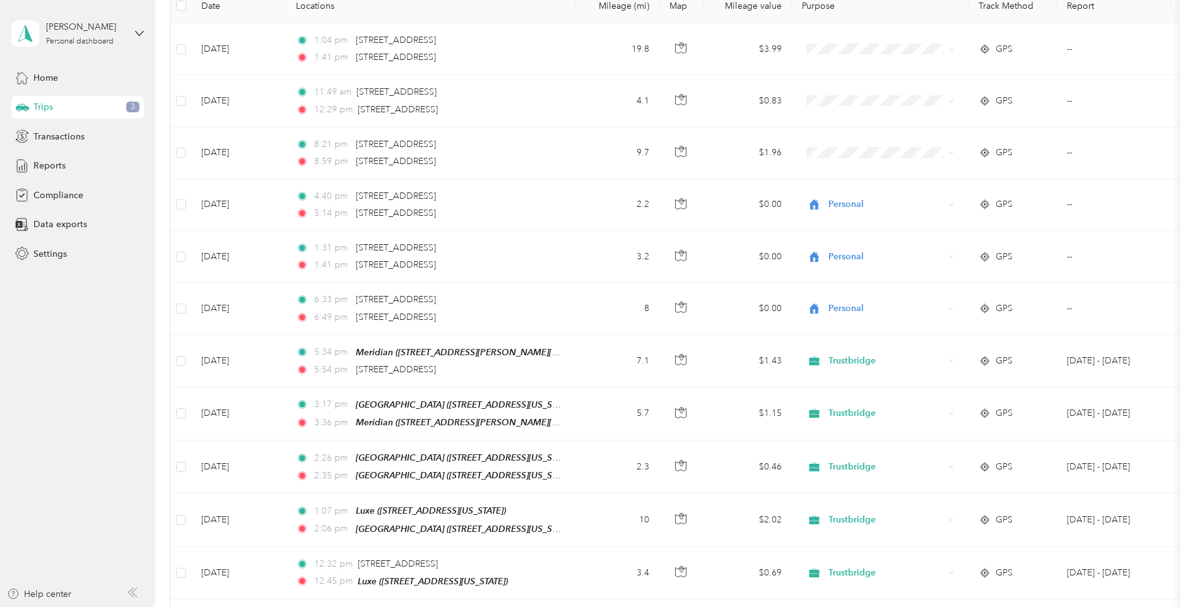
scroll to position [0, 0]
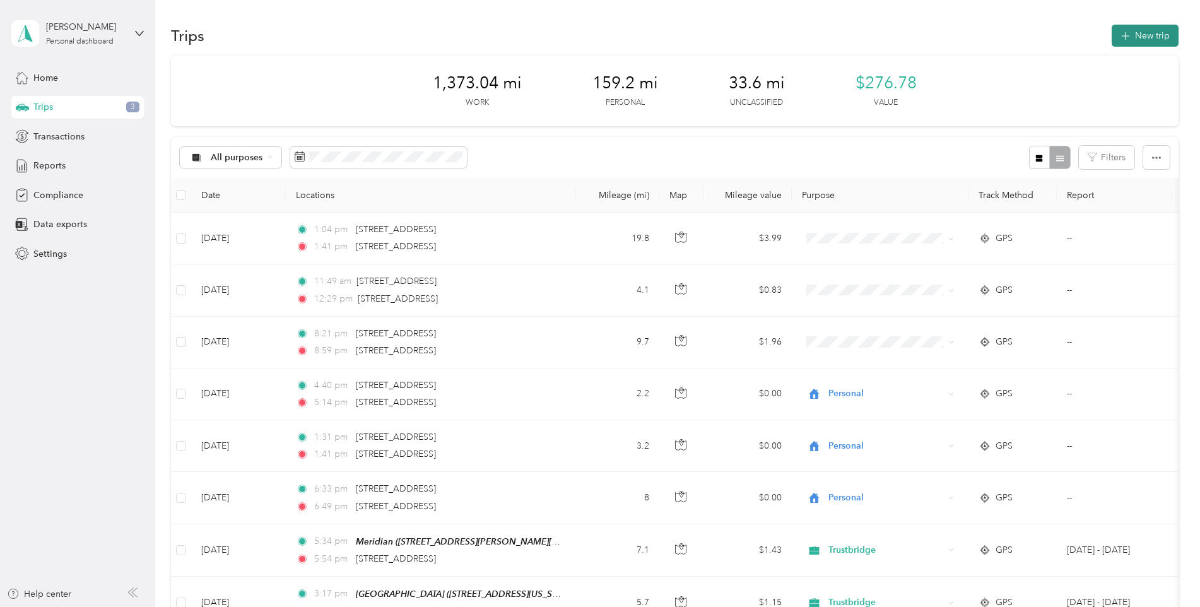
click at [1141, 39] on button "New trip" at bounding box center [1145, 36] width 67 height 22
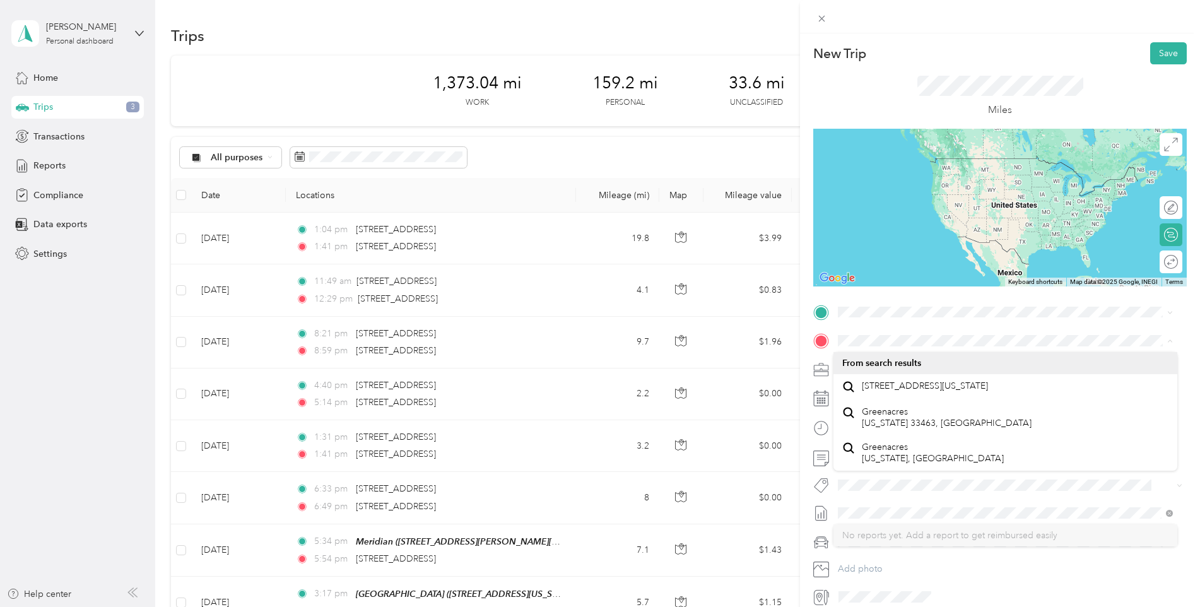
click at [906, 333] on span "From your Favorite places" at bounding box center [896, 329] width 107 height 11
click at [867, 337] on div "From your Favorite places" at bounding box center [1006, 330] width 326 height 18
click at [893, 475] on span "[STREET_ADDRESS][US_STATE]" at bounding box center [925, 469] width 126 height 11
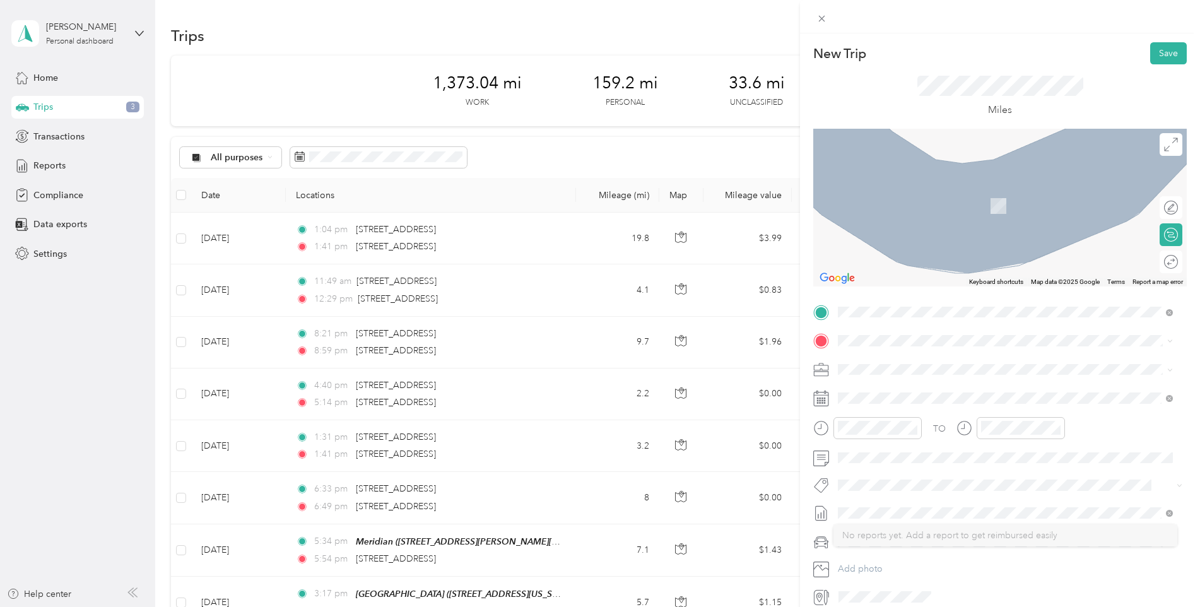
click at [951, 384] on span "[STREET_ADDRESS][US_STATE]" at bounding box center [925, 379] width 126 height 11
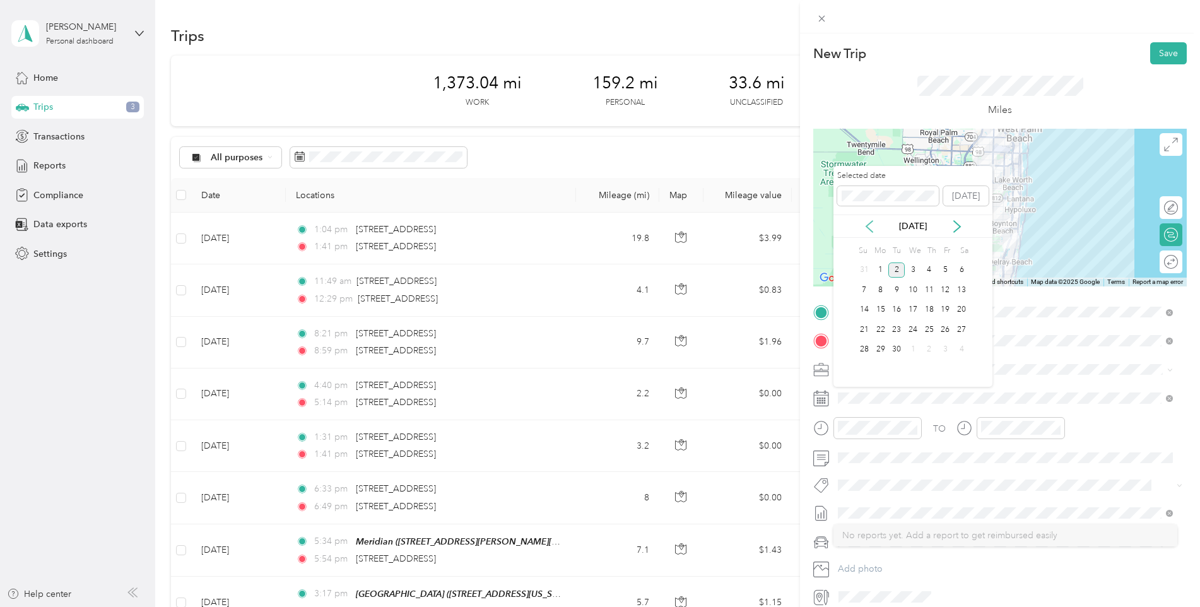
click at [868, 227] on icon at bounding box center [869, 226] width 13 height 13
click at [898, 328] on div "19" at bounding box center [897, 330] width 16 height 16
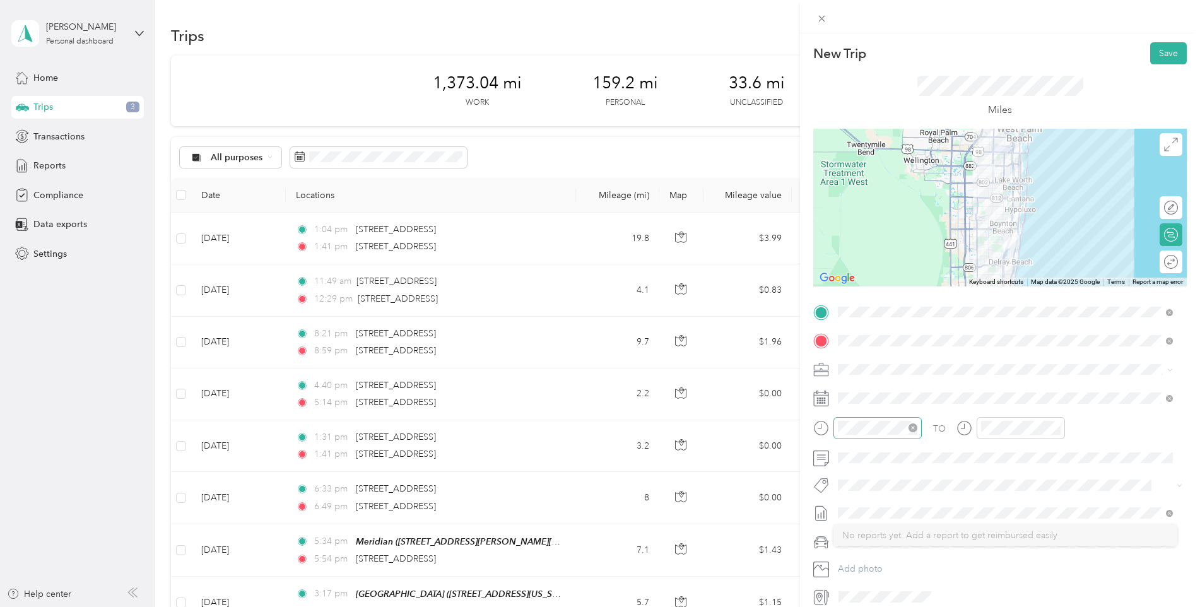
click at [916, 425] on icon "close-circle" at bounding box center [913, 428] width 9 height 9
click at [1059, 427] on icon "close-circle" at bounding box center [1056, 428] width 9 height 9
click at [1171, 52] on button "Save" at bounding box center [1169, 53] width 37 height 22
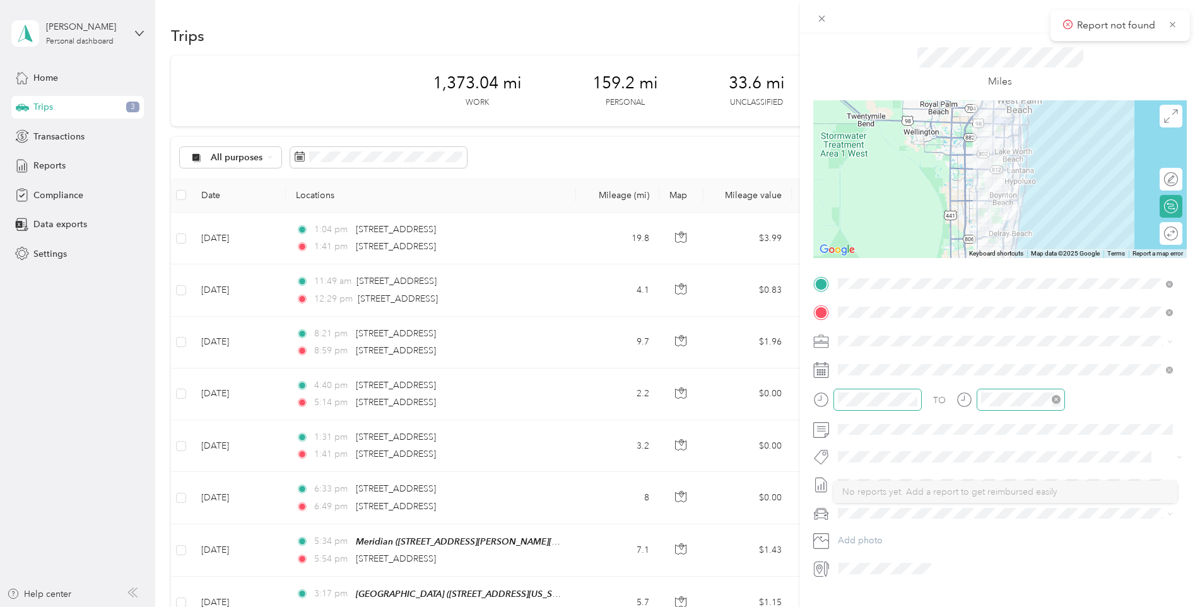
scroll to position [56, 0]
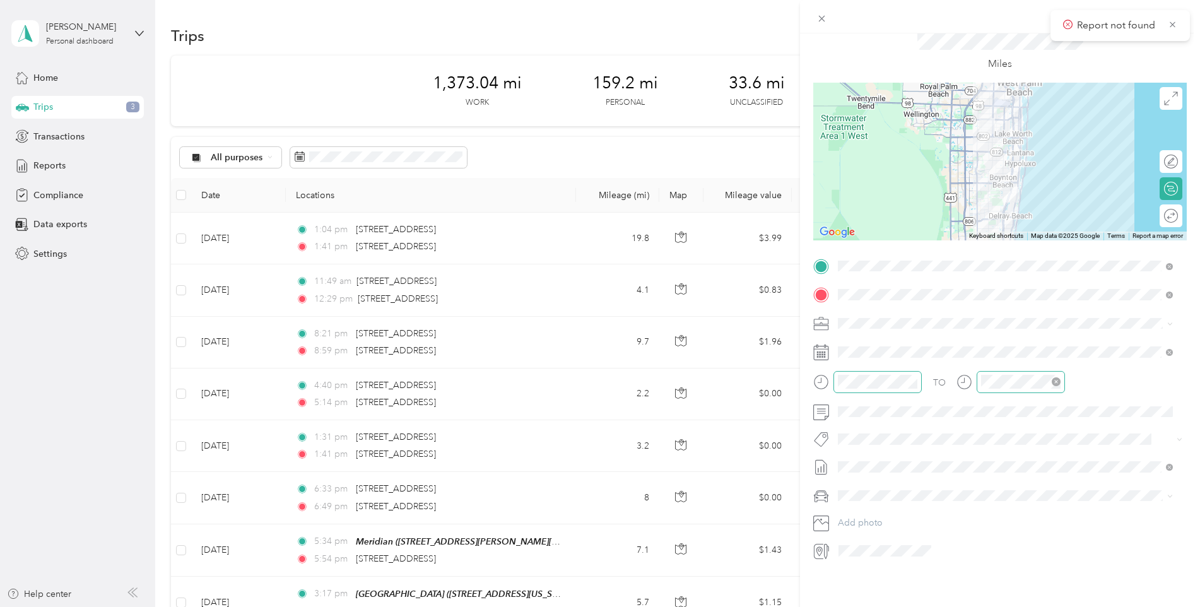
click at [879, 503] on li "[DATE] - [DATE] Draft" at bounding box center [1006, 499] width 344 height 20
click at [1173, 20] on icon at bounding box center [1172, 24] width 9 height 11
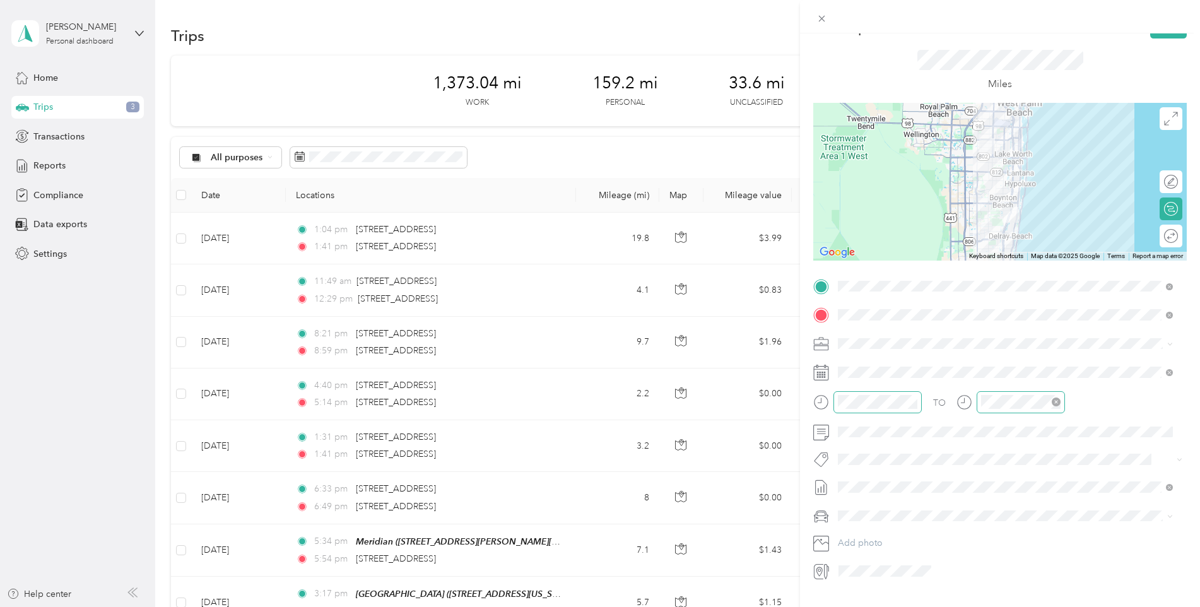
scroll to position [0, 0]
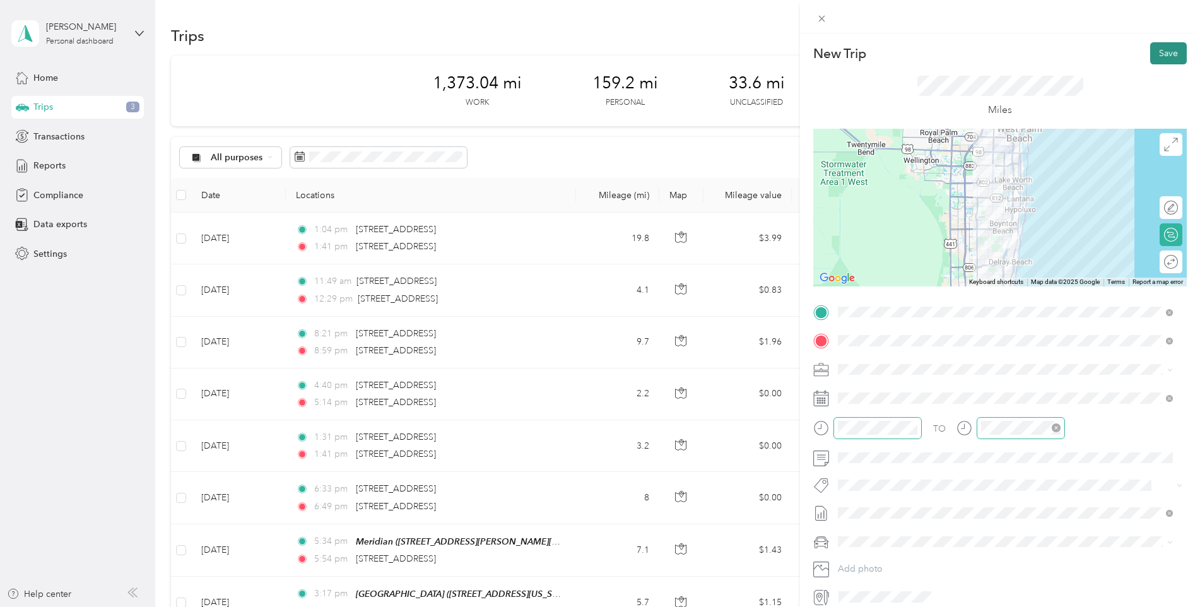
click at [1159, 52] on button "Save" at bounding box center [1169, 53] width 37 height 22
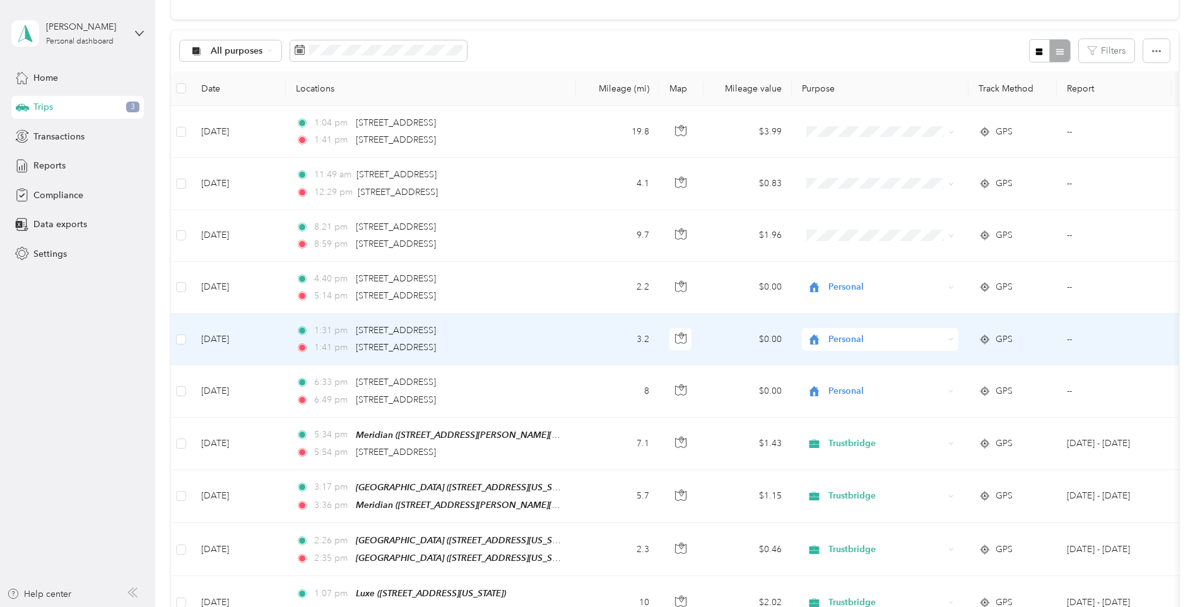
scroll to position [126, 0]
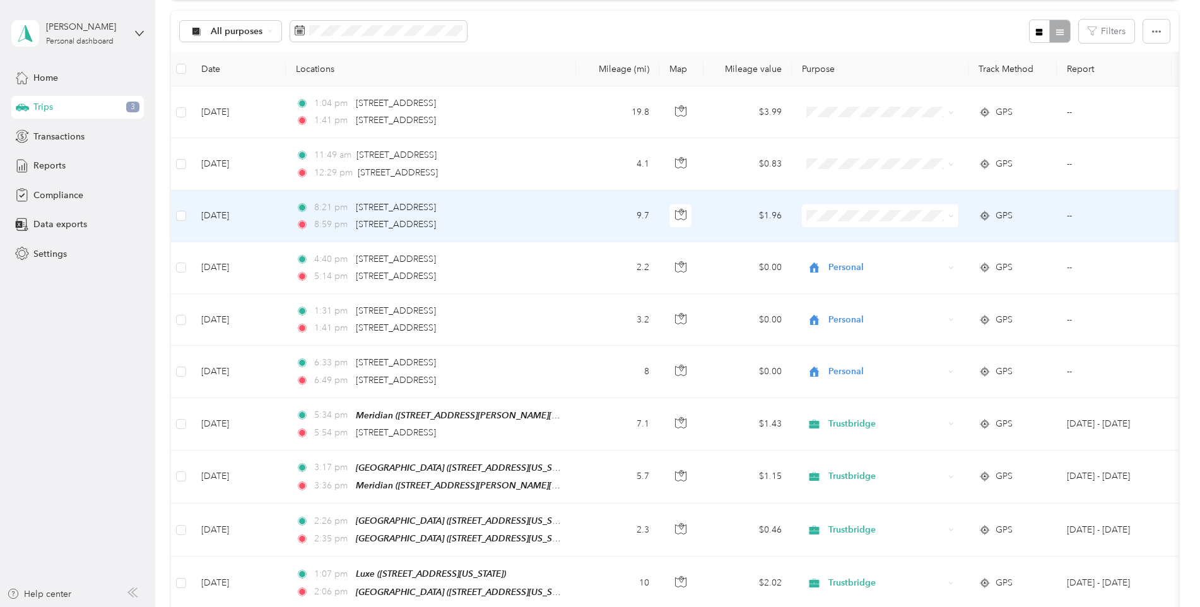
click at [858, 264] on li "Personal" at bounding box center [880, 262] width 157 height 22
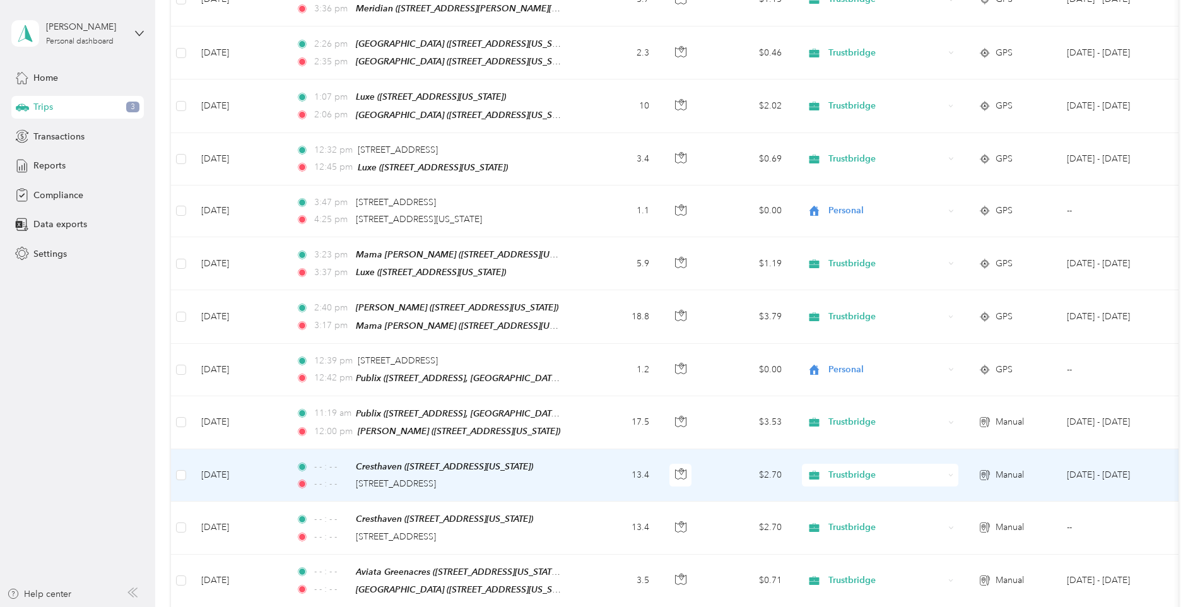
scroll to position [631, 0]
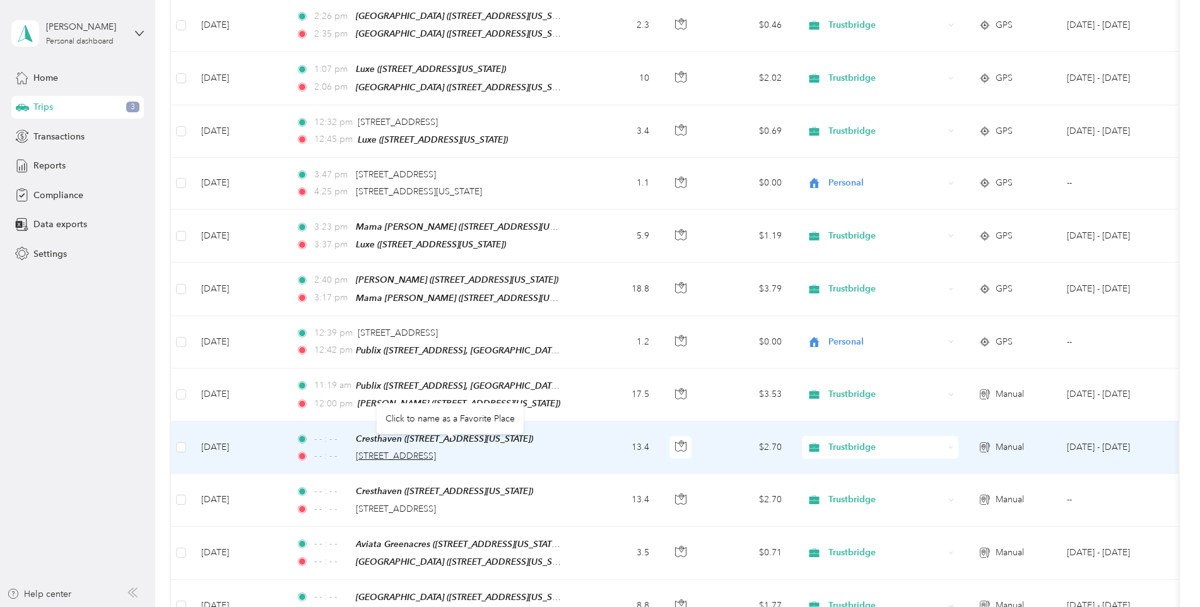
click at [436, 451] on span "[STREET_ADDRESS]" at bounding box center [396, 456] width 80 height 11
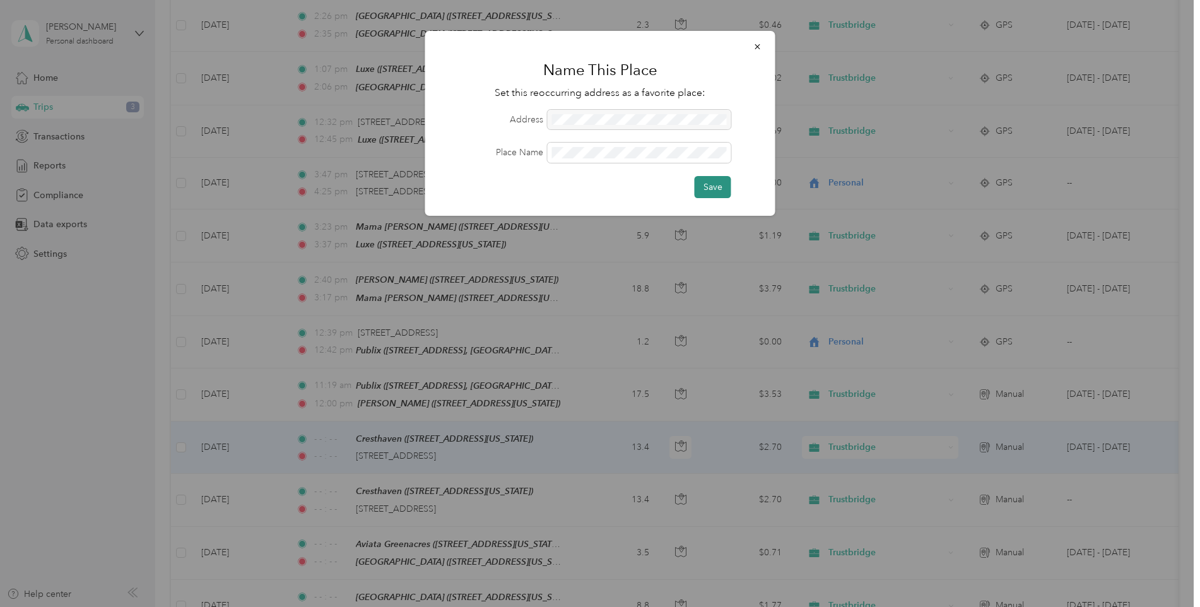
click at [707, 187] on button "Save" at bounding box center [713, 187] width 37 height 22
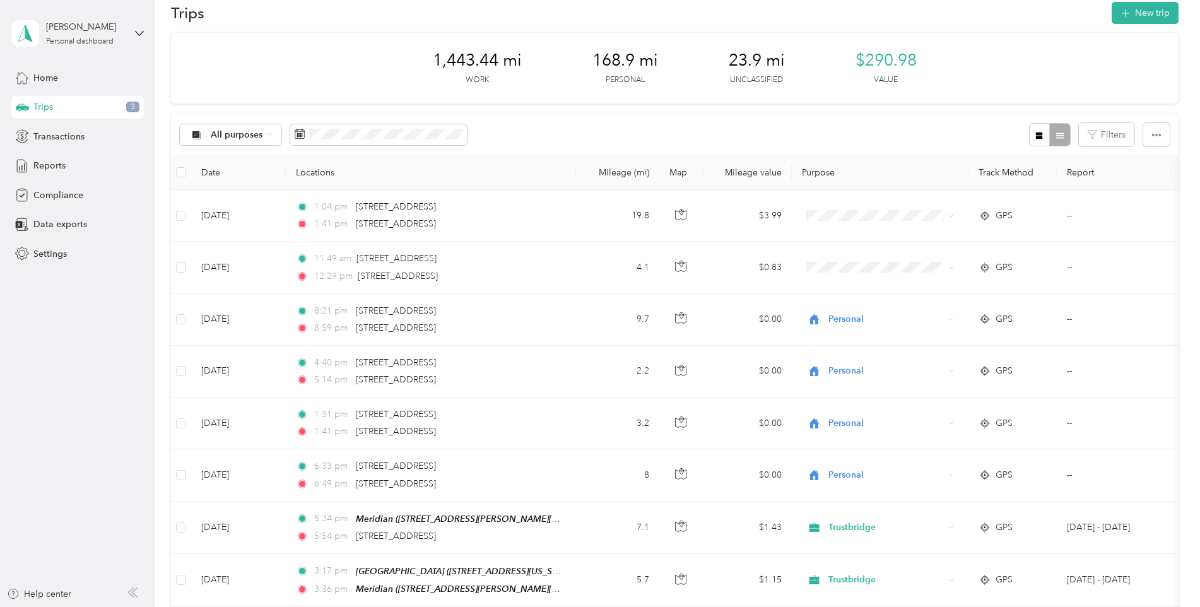
scroll to position [0, 0]
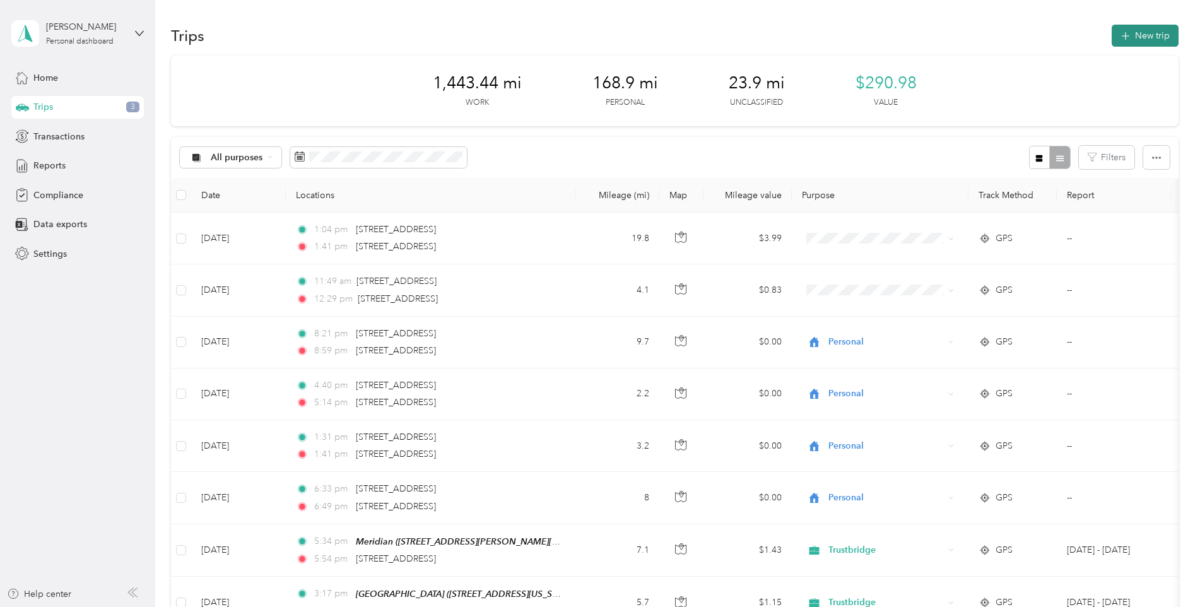
click at [1146, 33] on button "New trip" at bounding box center [1145, 36] width 67 height 22
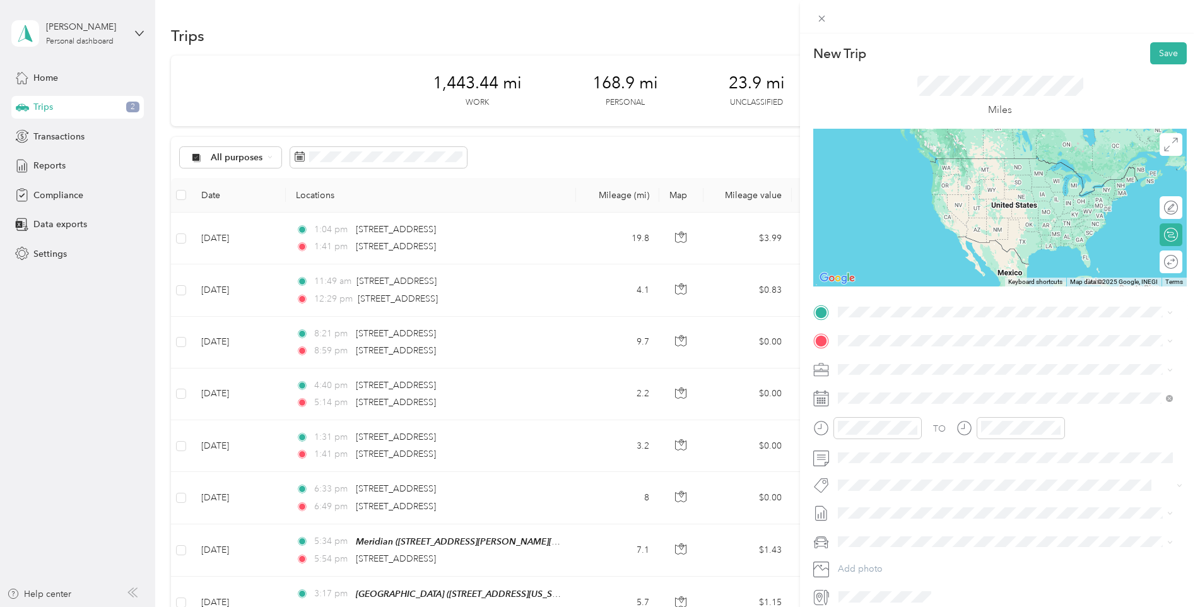
click at [895, 420] on div "BOULEVARD REHAB [STREET_ADDRESS][US_STATE]" at bounding box center [925, 407] width 126 height 27
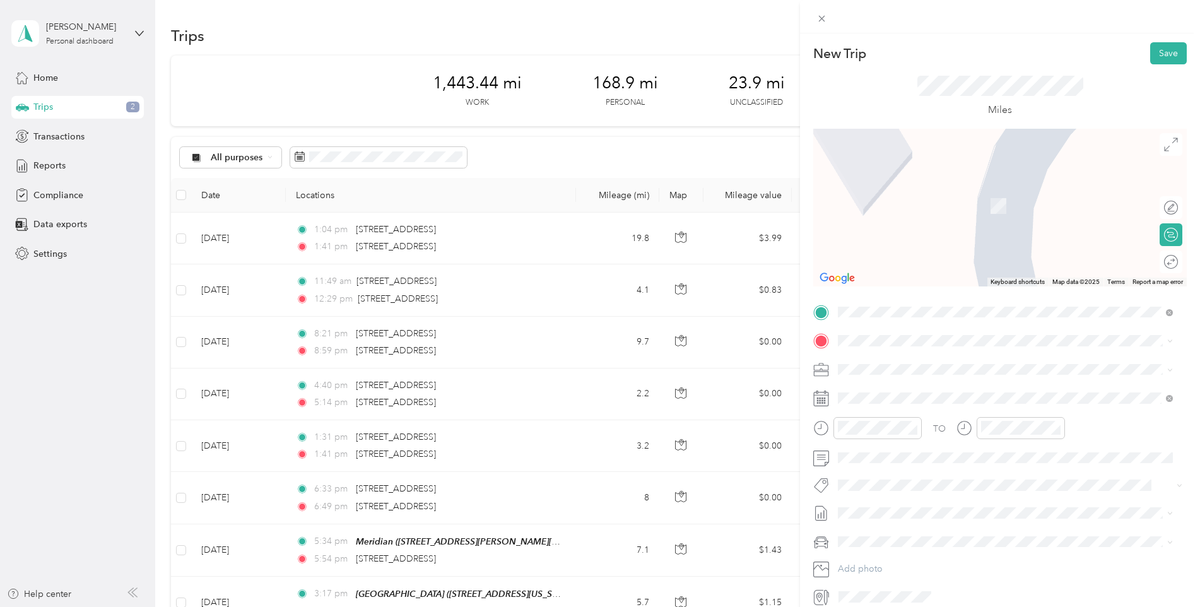
click at [880, 396] on div "[GEOGRAPHIC_DATA] [STREET_ADDRESS][US_STATE]" at bounding box center [925, 392] width 126 height 27
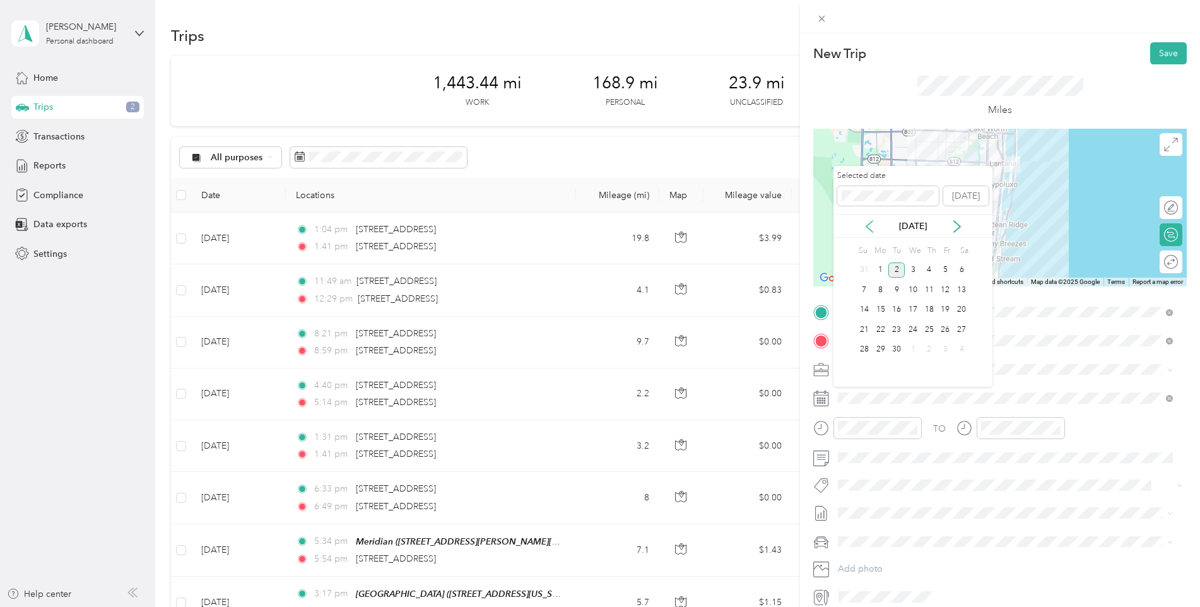
click at [869, 223] on icon at bounding box center [870, 226] width 6 height 11
click at [902, 333] on div "19" at bounding box center [897, 330] width 16 height 16
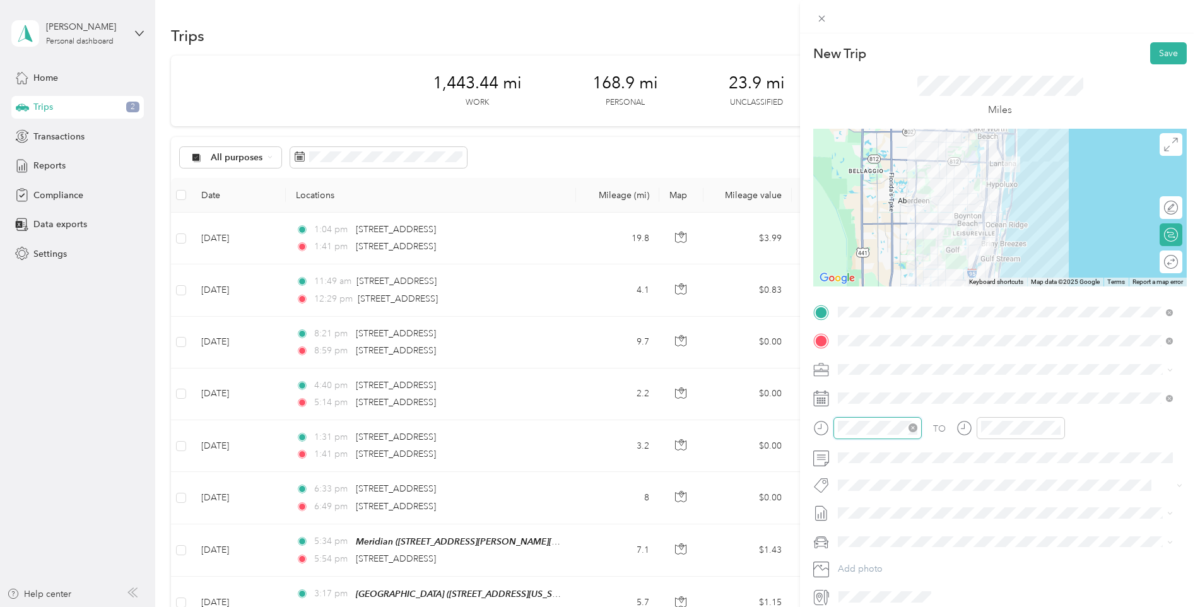
scroll to position [924, 0]
click at [913, 424] on icon "close-circle" at bounding box center [913, 428] width 9 height 9
click at [1055, 426] on icon "close-circle" at bounding box center [1056, 428] width 9 height 9
click at [1162, 66] on div "Miles" at bounding box center [1001, 96] width 374 height 64
click at [1163, 57] on button "Save" at bounding box center [1169, 53] width 37 height 22
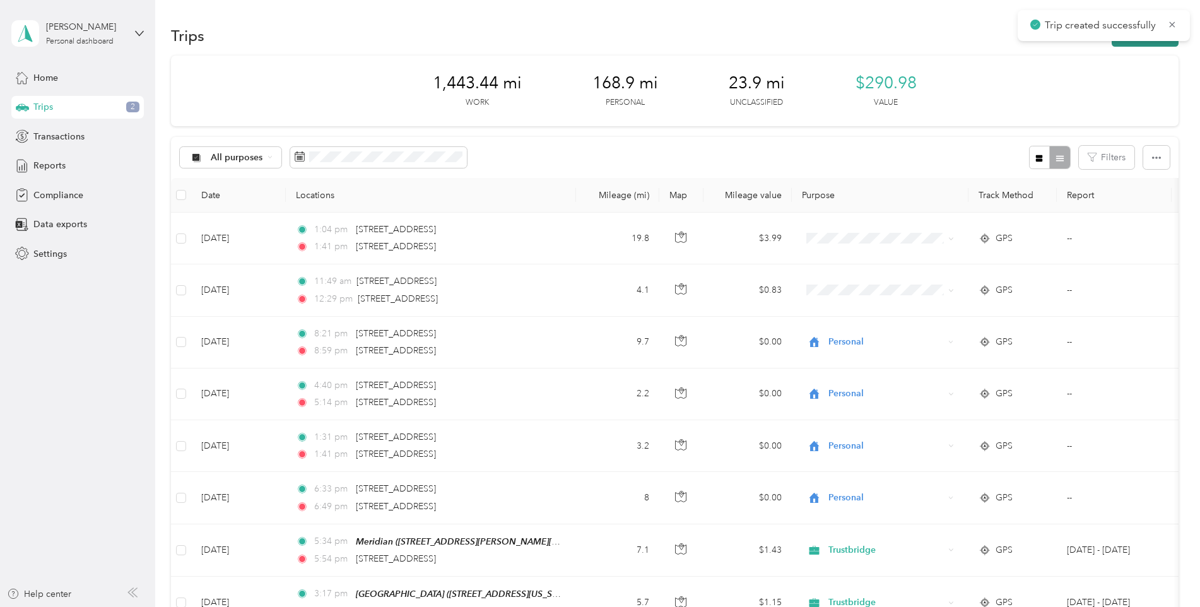
click at [1131, 44] on button "New trip" at bounding box center [1145, 36] width 67 height 22
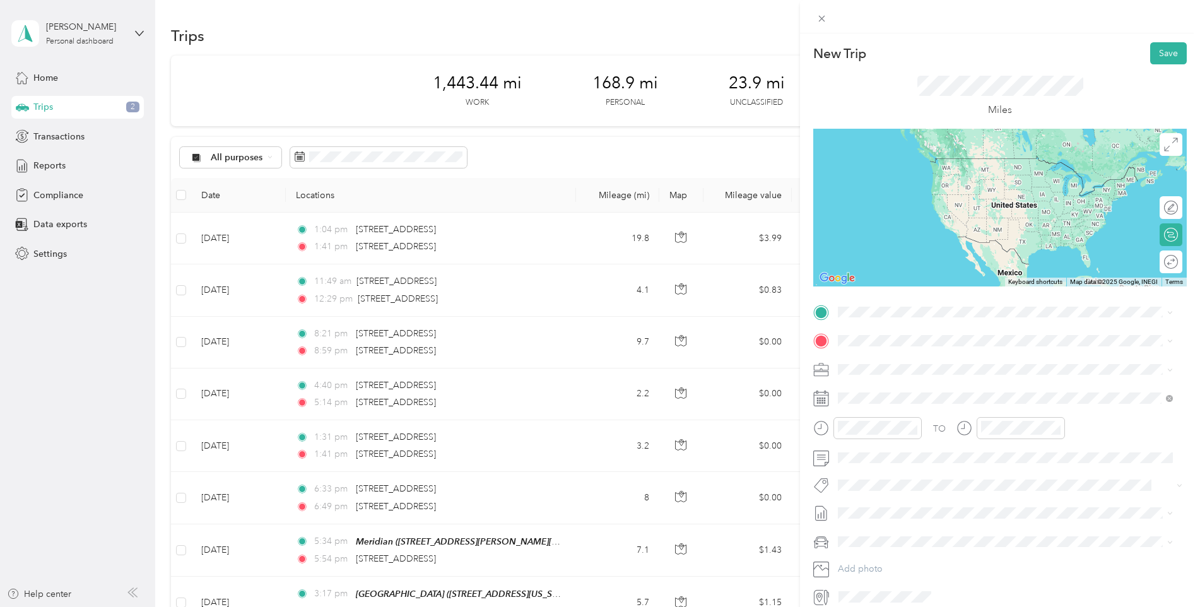
click at [915, 367] on div "[GEOGRAPHIC_DATA] [STREET_ADDRESS][US_STATE]" at bounding box center [925, 369] width 126 height 27
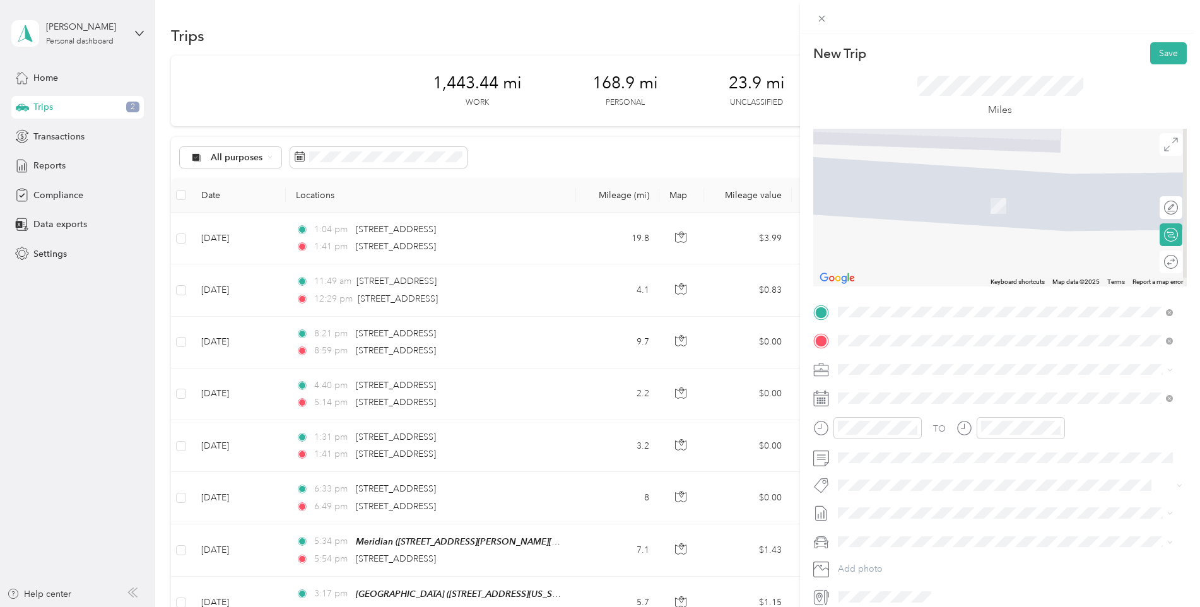
click at [913, 441] on span "[STREET_ADDRESS][US_STATE]" at bounding box center [925, 444] width 126 height 11
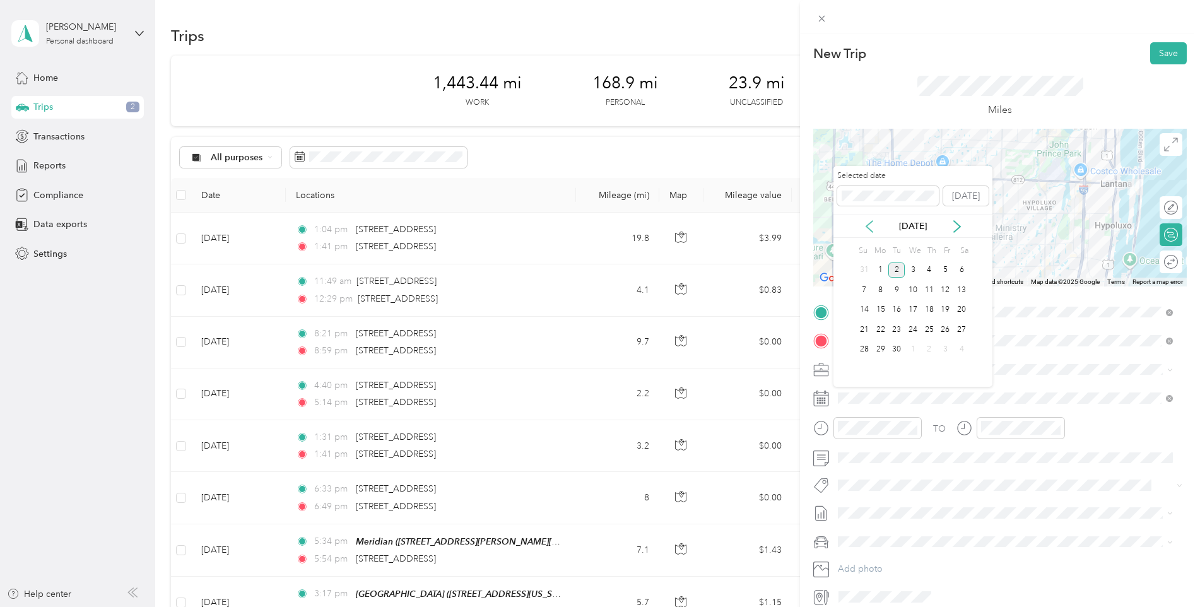
click at [868, 225] on icon at bounding box center [870, 226] width 6 height 11
click at [899, 328] on div "19" at bounding box center [897, 330] width 16 height 16
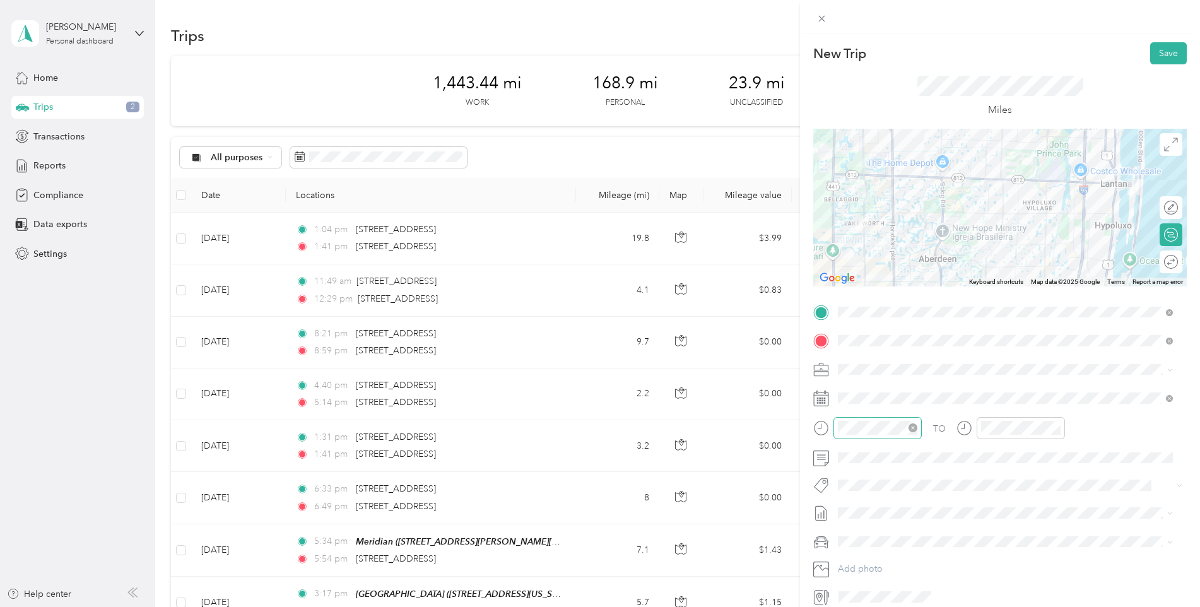
click at [911, 427] on icon "close-circle" at bounding box center [913, 428] width 9 height 9
click at [1057, 426] on icon "close-circle" at bounding box center [1056, 428] width 9 height 9
click at [1165, 56] on button "Save" at bounding box center [1169, 53] width 37 height 22
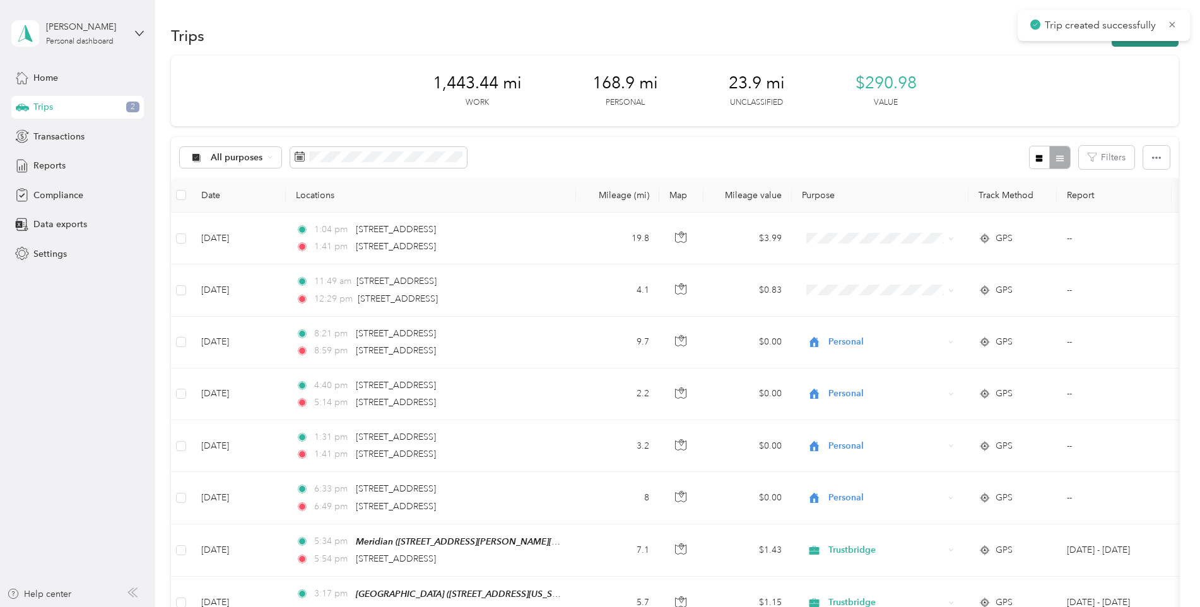
click at [1127, 41] on button "New trip" at bounding box center [1145, 36] width 67 height 22
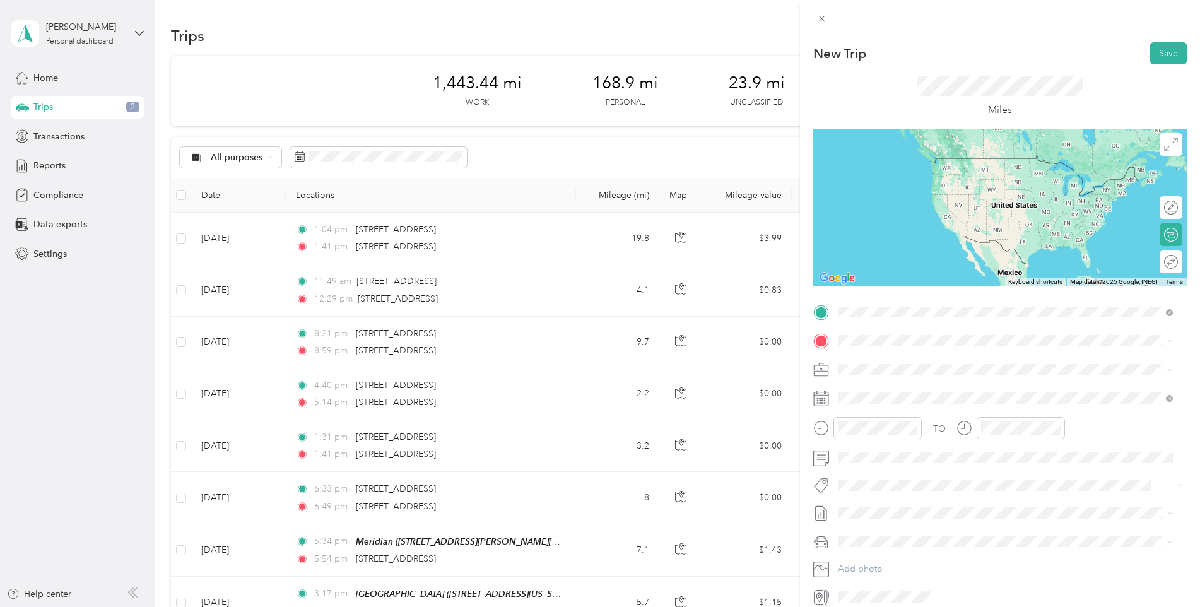
click at [893, 418] on div "The Arbor [STREET_ADDRESS][US_STATE]" at bounding box center [925, 409] width 126 height 27
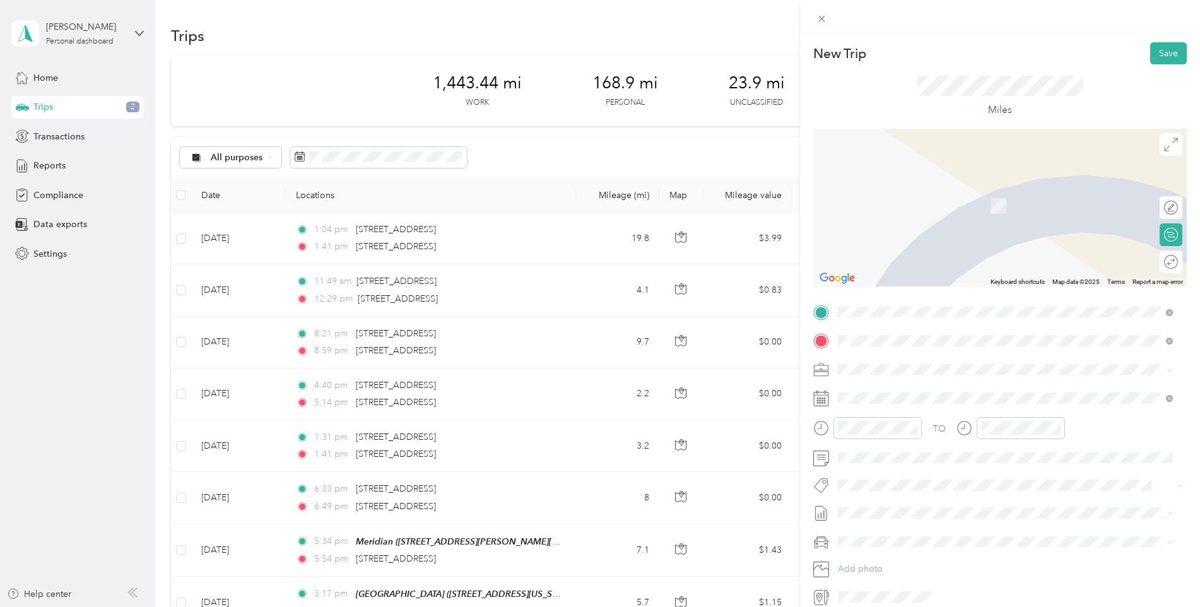
click at [880, 395] on div "Elegance [STREET_ADDRESS][US_STATE]" at bounding box center [925, 398] width 126 height 27
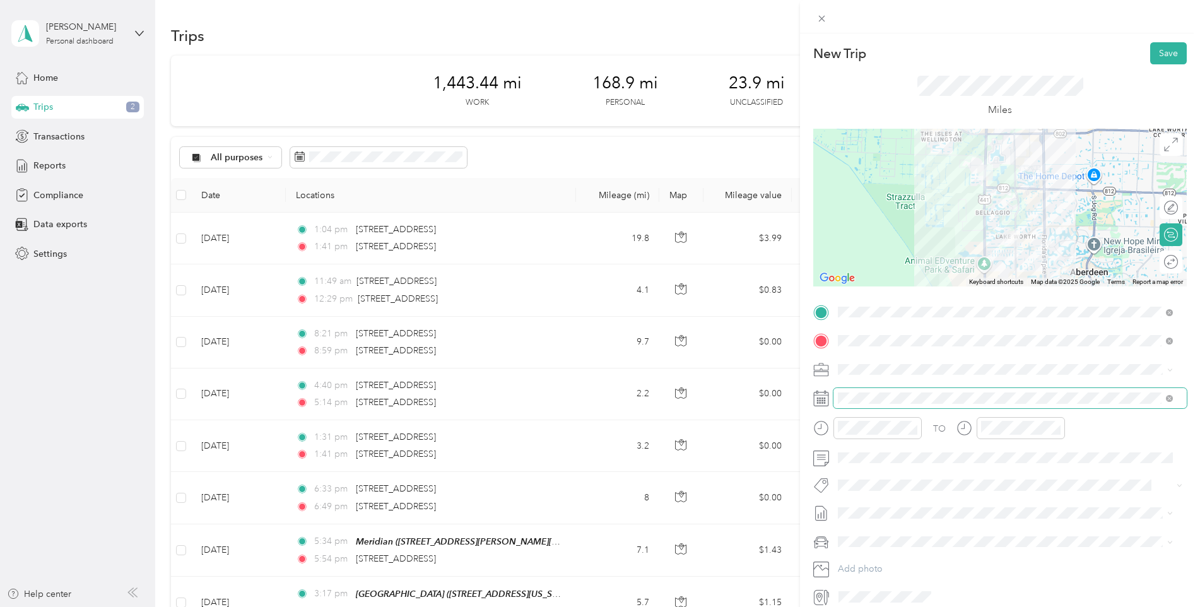
click at [993, 406] on span at bounding box center [1010, 398] width 353 height 20
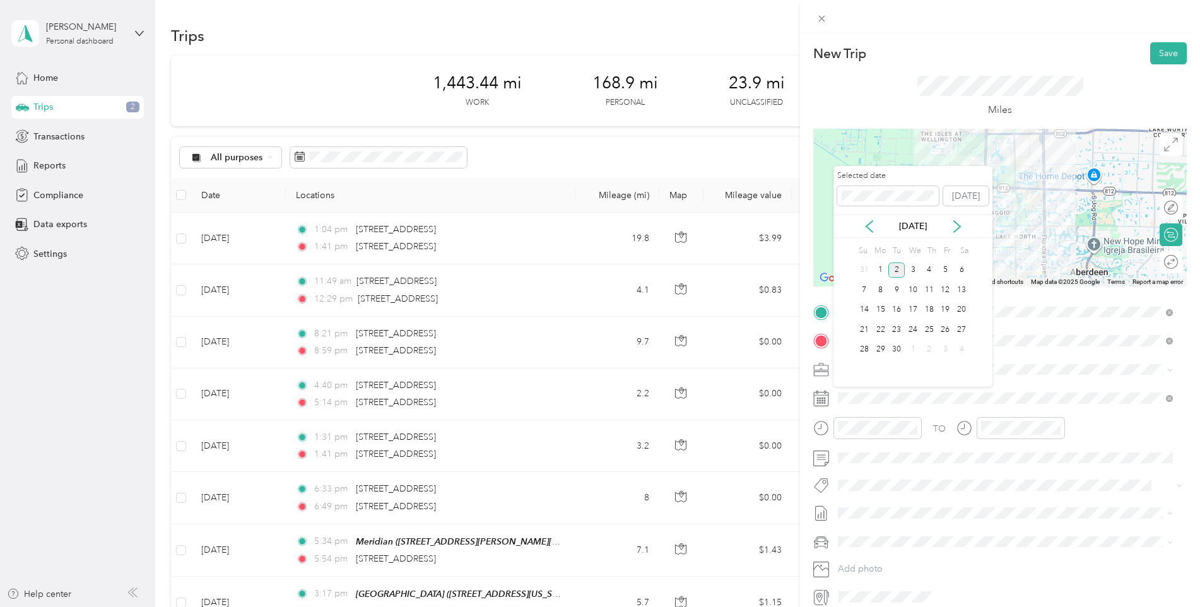
click at [871, 219] on div "[DATE]" at bounding box center [913, 226] width 159 height 23
click at [871, 225] on icon at bounding box center [869, 226] width 13 height 13
click at [897, 329] on div "19" at bounding box center [897, 330] width 16 height 16
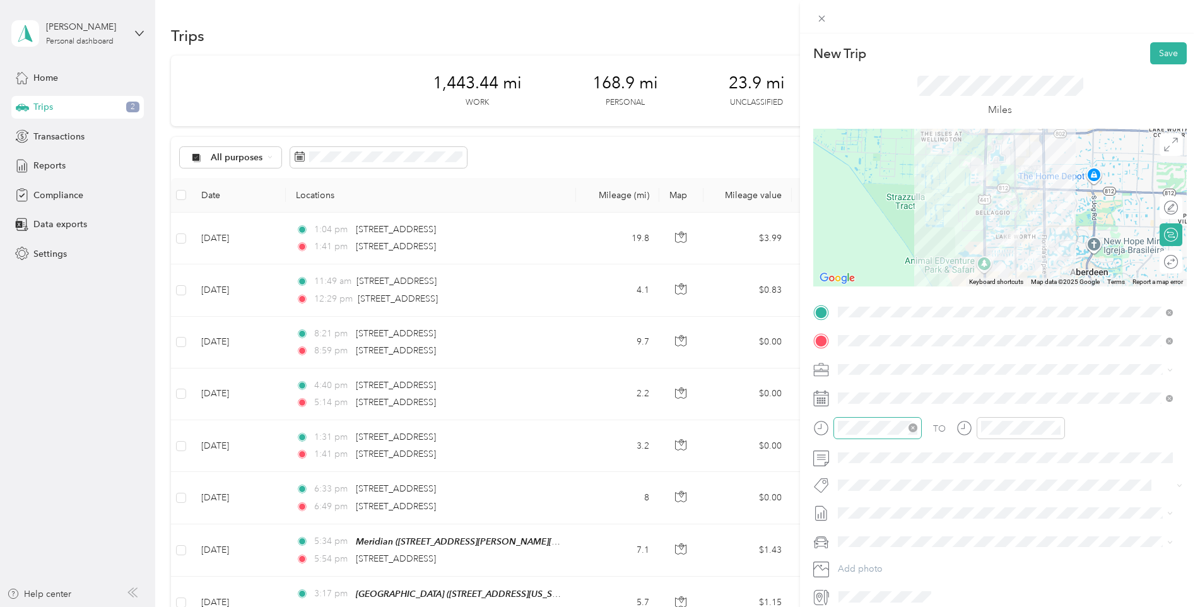
click at [915, 430] on icon "close-circle" at bounding box center [913, 428] width 9 height 9
click at [1057, 427] on icon "close-circle" at bounding box center [1056, 428] width 9 height 9
click at [1156, 50] on button "Save" at bounding box center [1169, 53] width 37 height 22
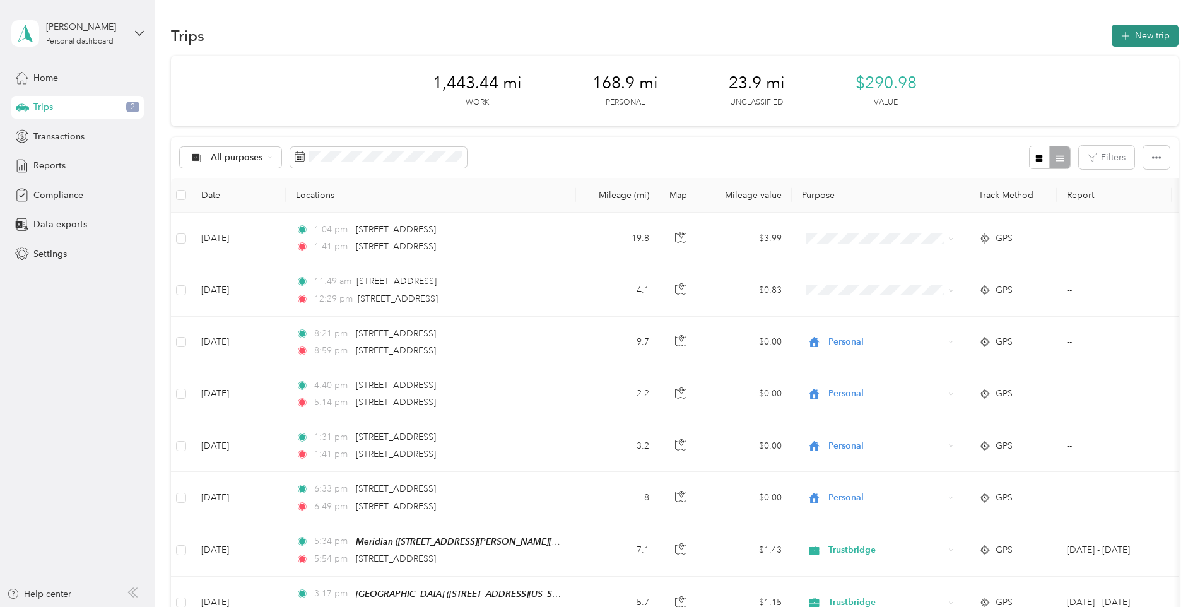
click at [1151, 35] on button "New trip" at bounding box center [1145, 36] width 67 height 22
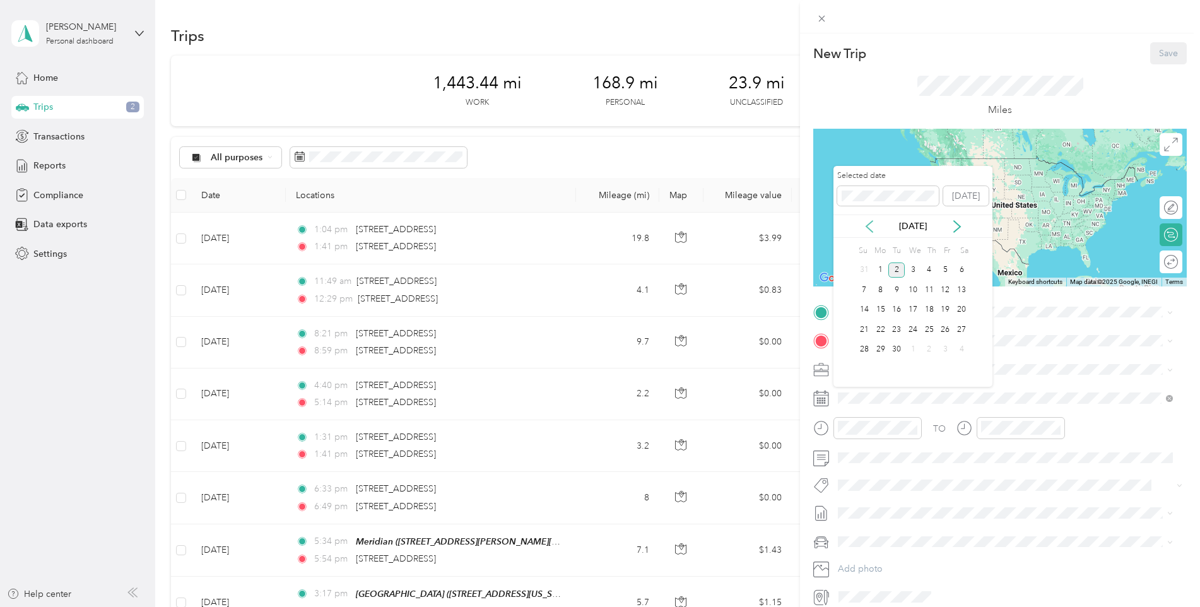
click at [866, 224] on icon at bounding box center [869, 226] width 13 height 13
click at [947, 331] on div "22" at bounding box center [946, 330] width 16 height 16
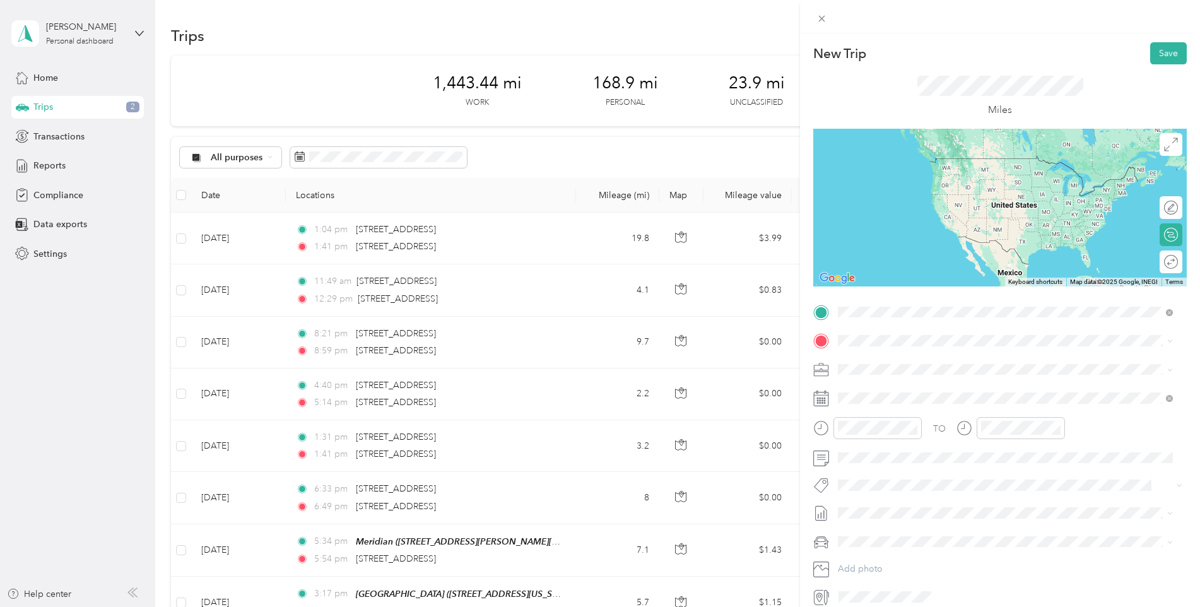
click at [904, 364] on div "Mama Llama I [STREET_ADDRESS][US_STATE]" at bounding box center [925, 370] width 126 height 27
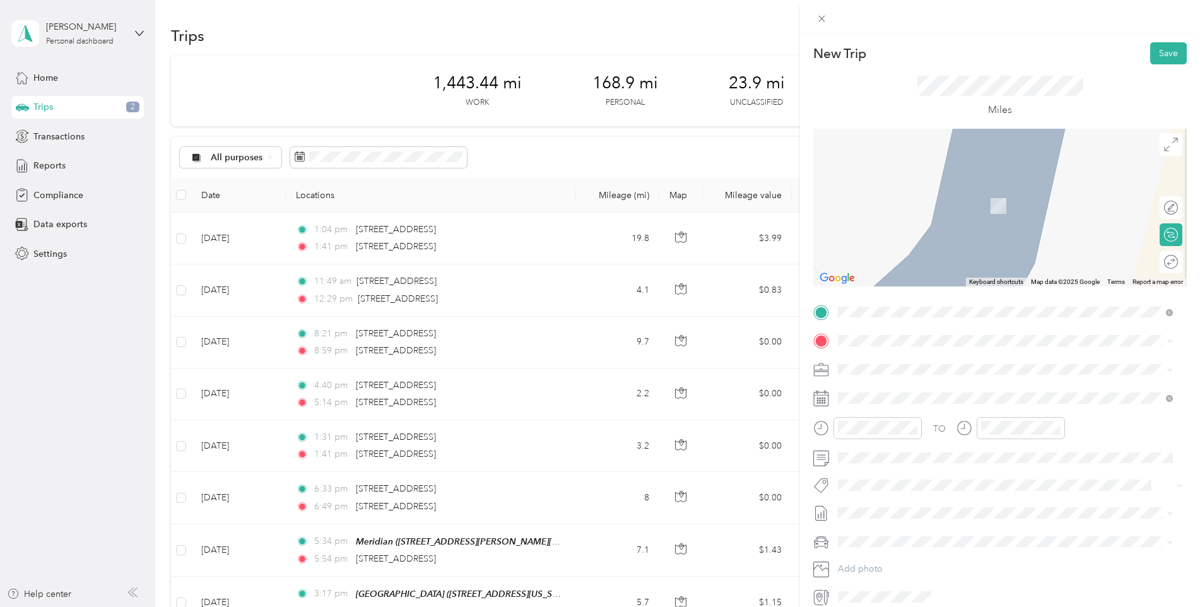
click at [902, 389] on div "Luxe" at bounding box center [925, 384] width 126 height 11
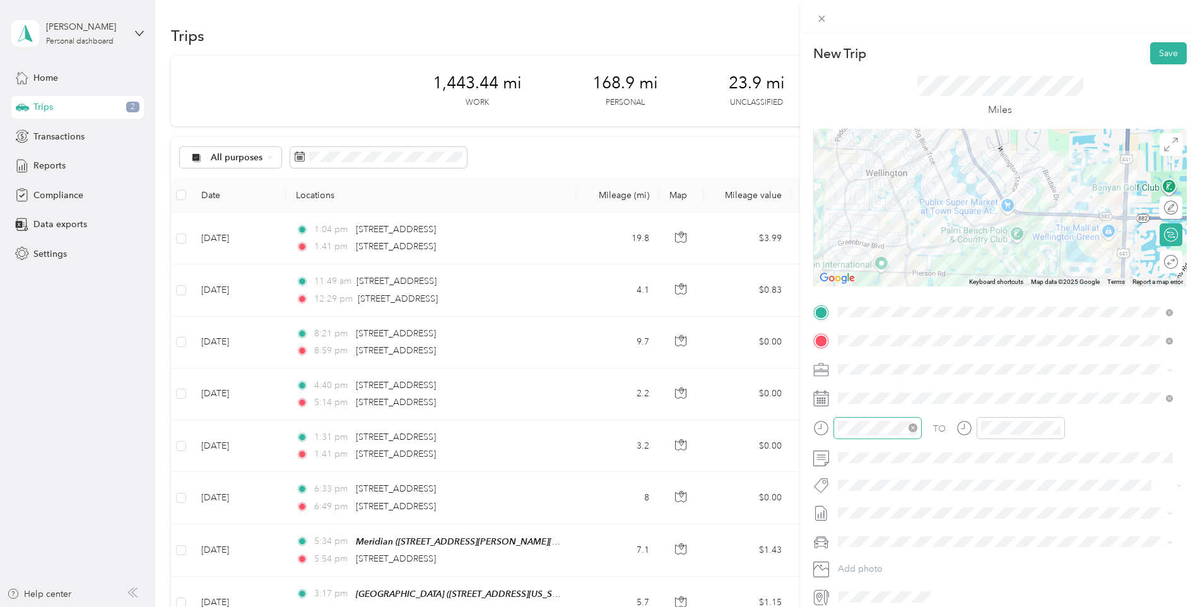
click at [913, 429] on icon "close-circle" at bounding box center [913, 428] width 9 height 9
click at [1058, 428] on icon "close-circle" at bounding box center [1056, 428] width 9 height 9
click at [1161, 47] on button "Save" at bounding box center [1169, 53] width 37 height 22
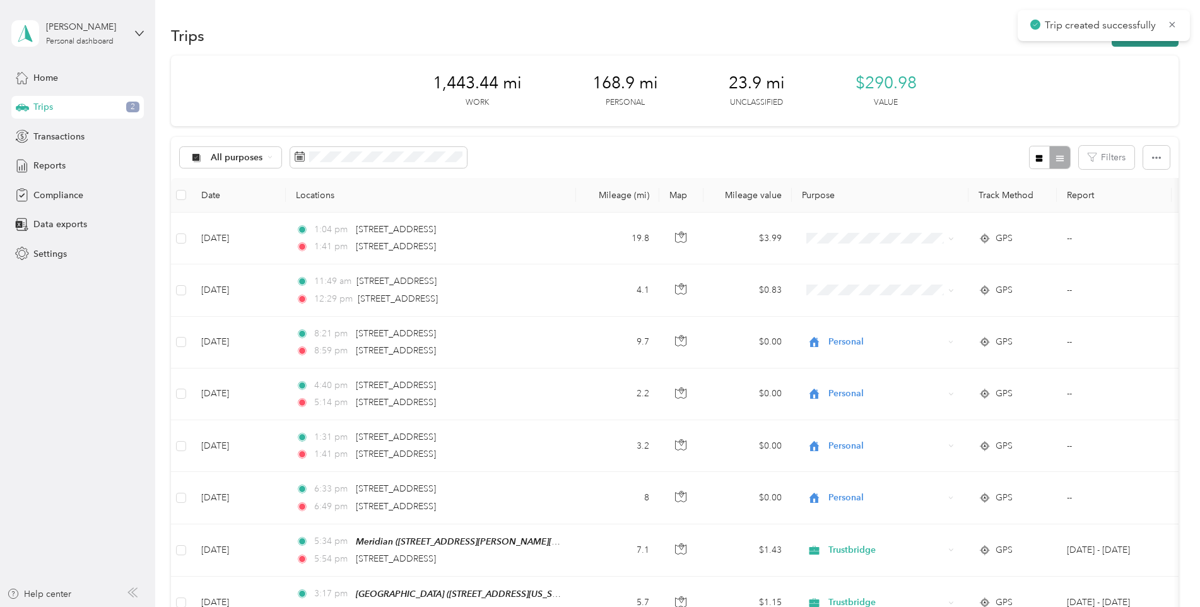
click at [1134, 42] on button "New trip" at bounding box center [1145, 36] width 67 height 22
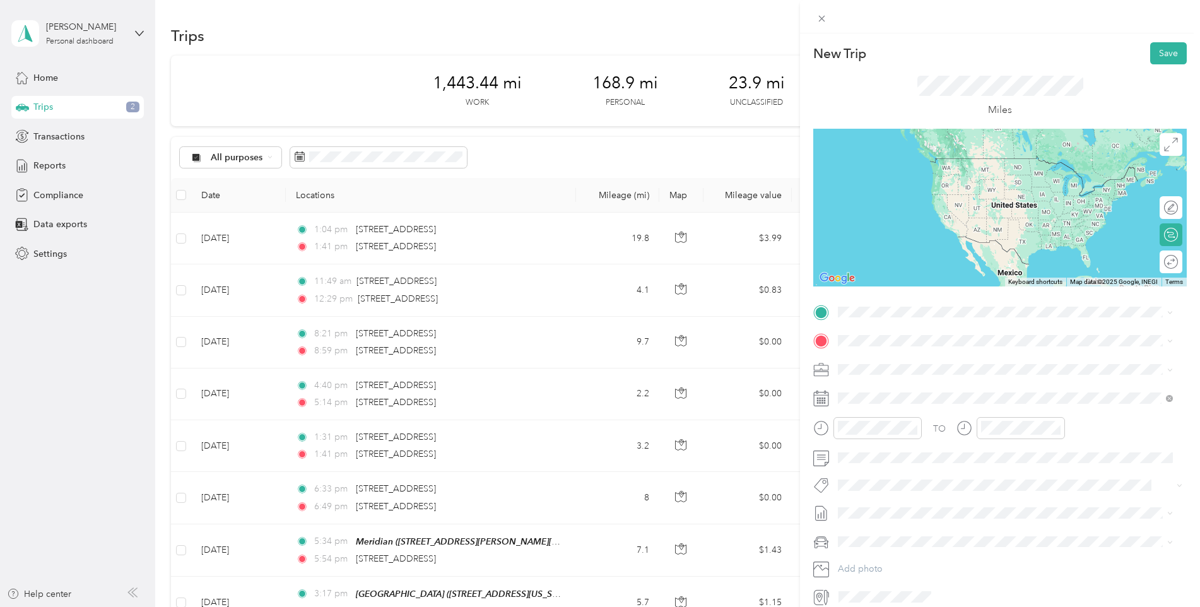
click at [894, 364] on div "Luxe [STREET_ADDRESS][US_STATE]" at bounding box center [925, 365] width 126 height 27
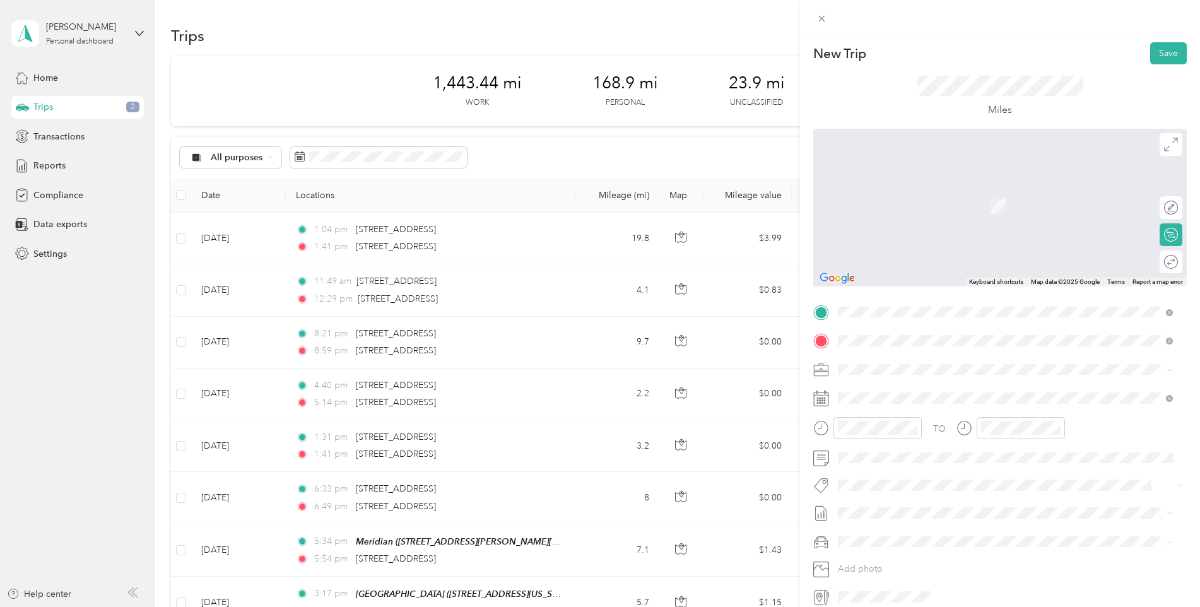
click at [888, 400] on span "[STREET_ADDRESS][US_STATE]" at bounding box center [925, 405] width 126 height 11
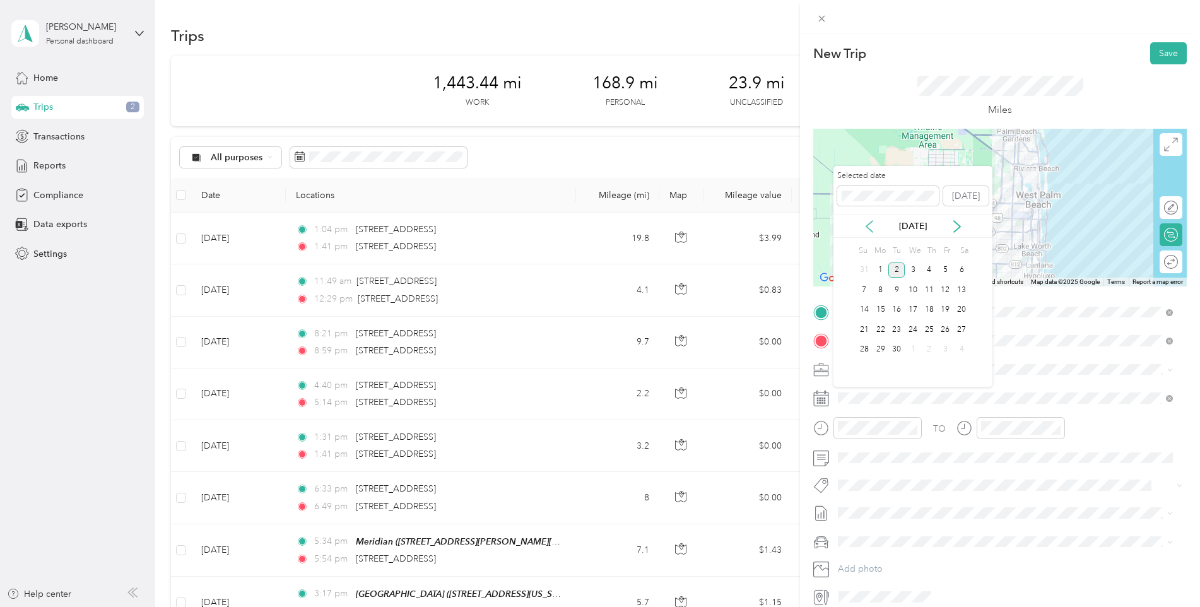
click at [867, 228] on icon at bounding box center [869, 226] width 13 height 13
click at [946, 331] on div "22" at bounding box center [946, 330] width 16 height 16
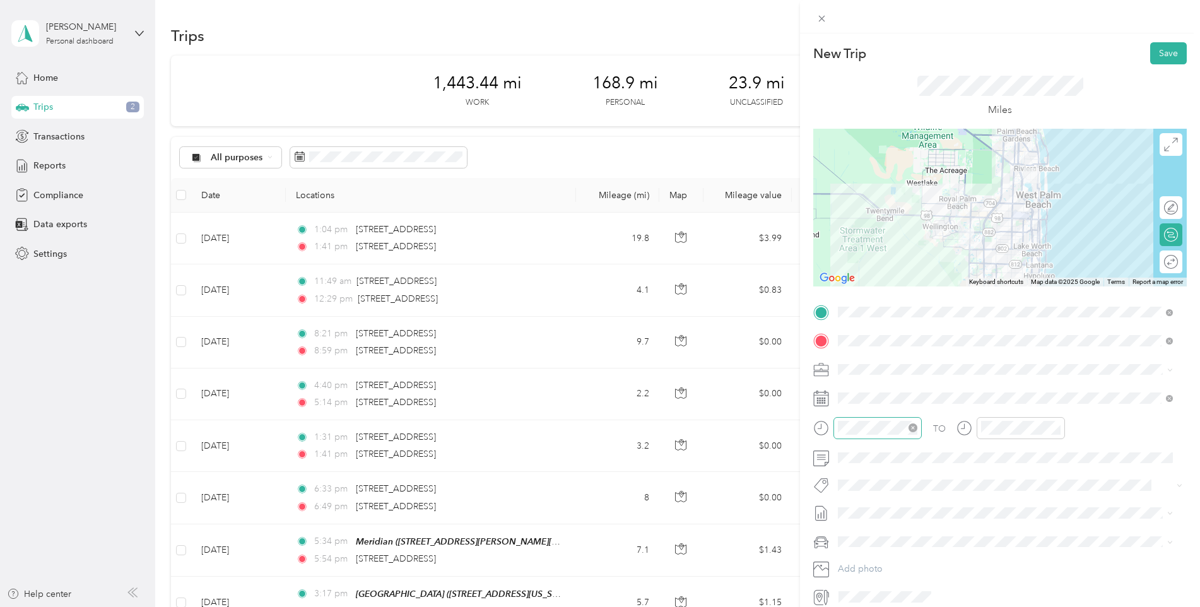
click at [915, 430] on icon "close-circle" at bounding box center [913, 428] width 9 height 9
click at [1055, 424] on icon "close-circle" at bounding box center [1056, 428] width 9 height 9
click at [1163, 50] on button "Save" at bounding box center [1169, 53] width 37 height 22
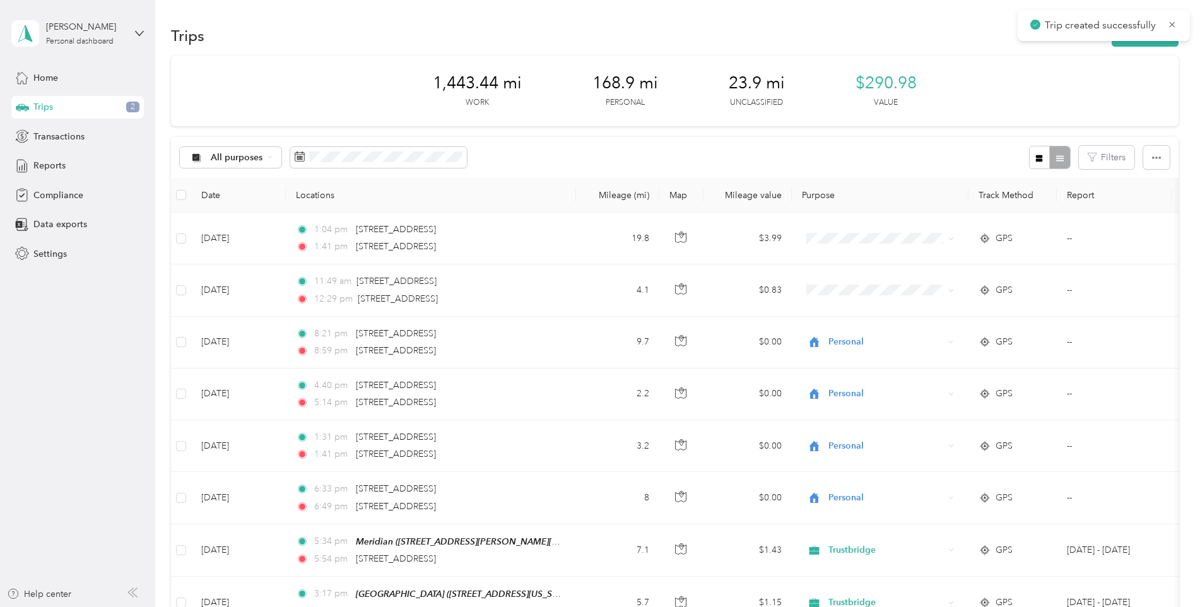
click at [1127, 47] on div "Trips New trip" at bounding box center [675, 35] width 1008 height 27
click at [1142, 30] on button "New trip" at bounding box center [1145, 36] width 67 height 22
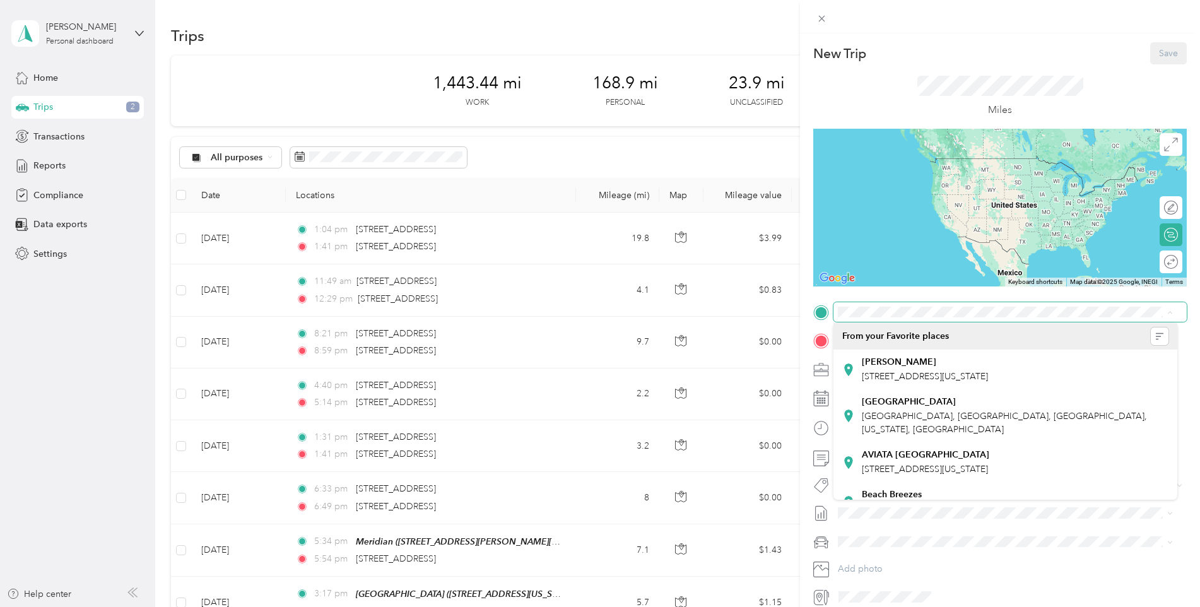
click at [859, 305] on span at bounding box center [1010, 312] width 353 height 20
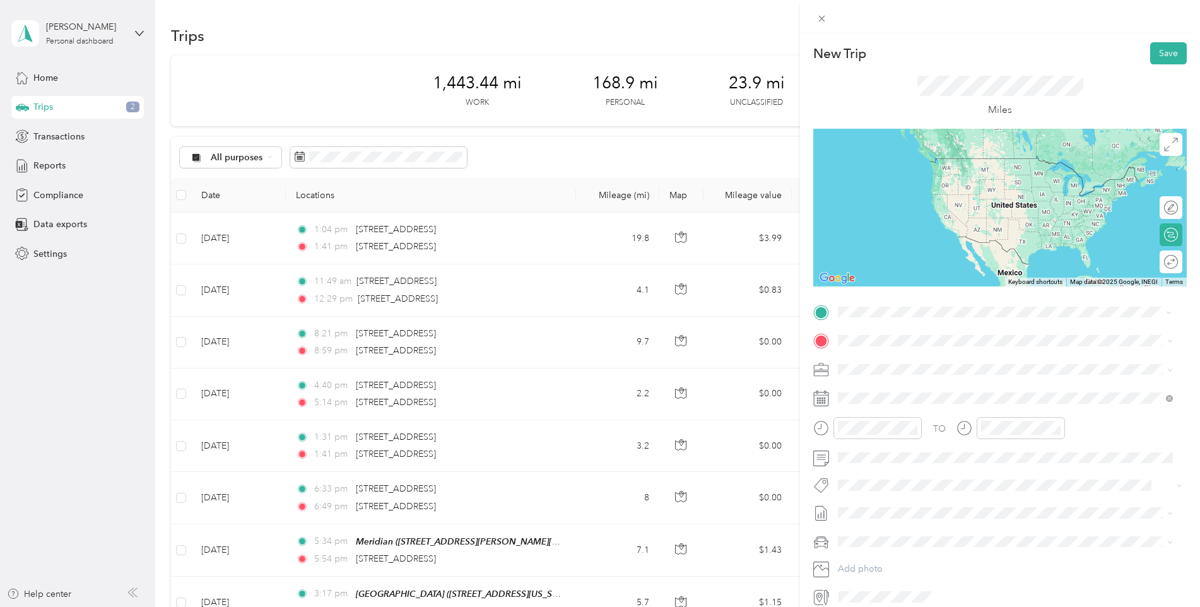
click at [879, 367] on div "[PERSON_NAME] [STREET_ADDRESS][US_STATE]" at bounding box center [925, 370] width 126 height 27
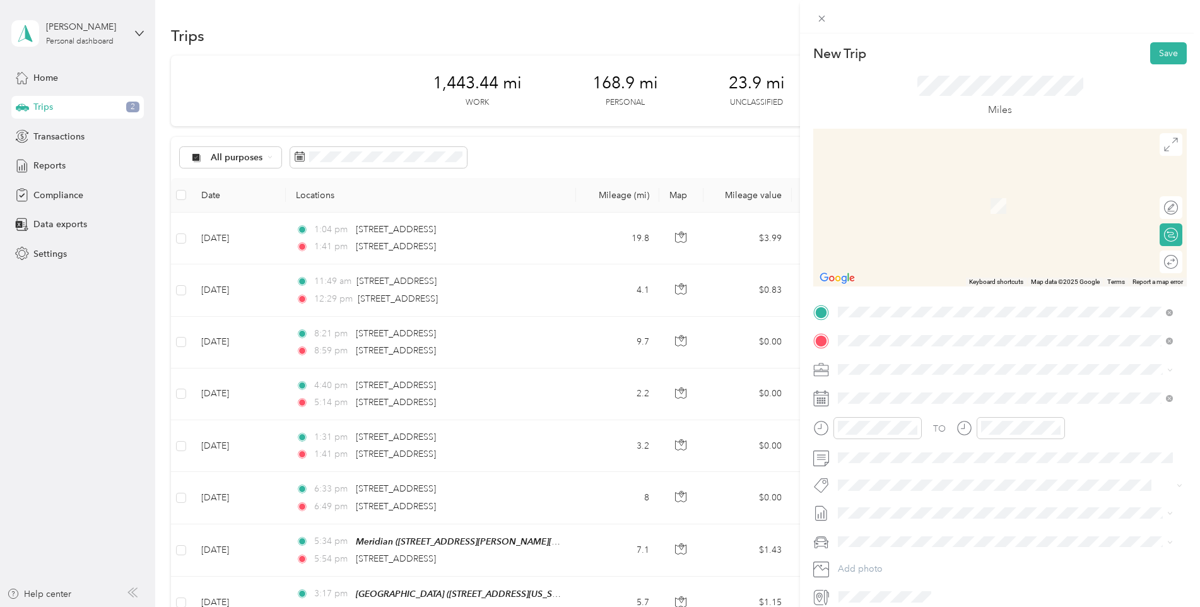
click at [891, 400] on span "[STREET_ADDRESS][US_STATE]" at bounding box center [925, 405] width 126 height 11
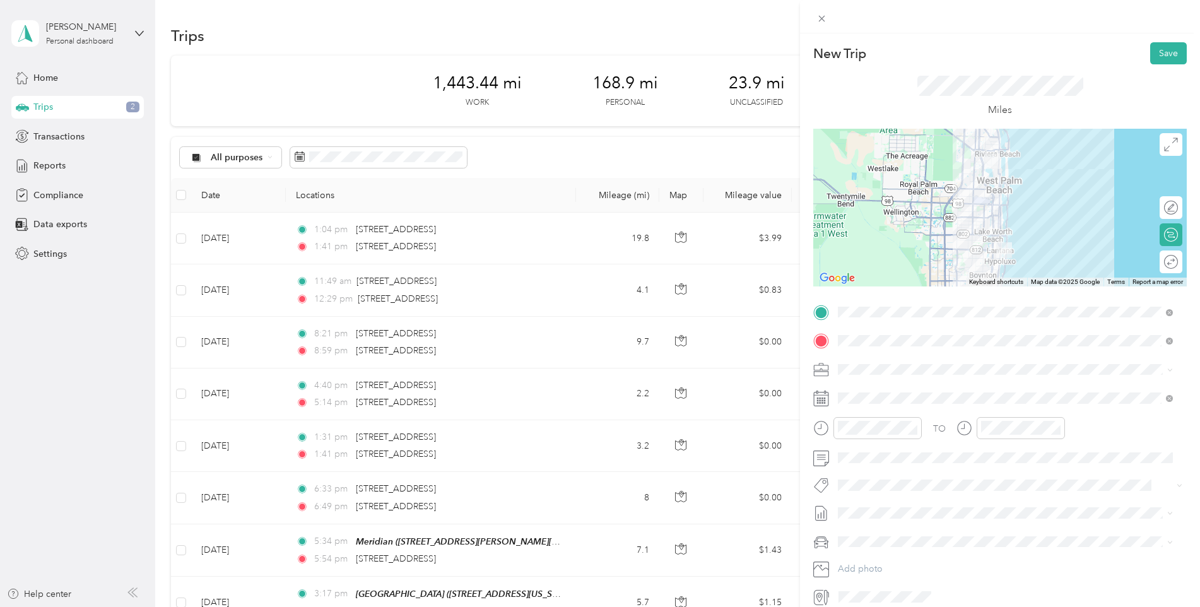
click at [823, 400] on icon at bounding box center [822, 399] width 16 height 16
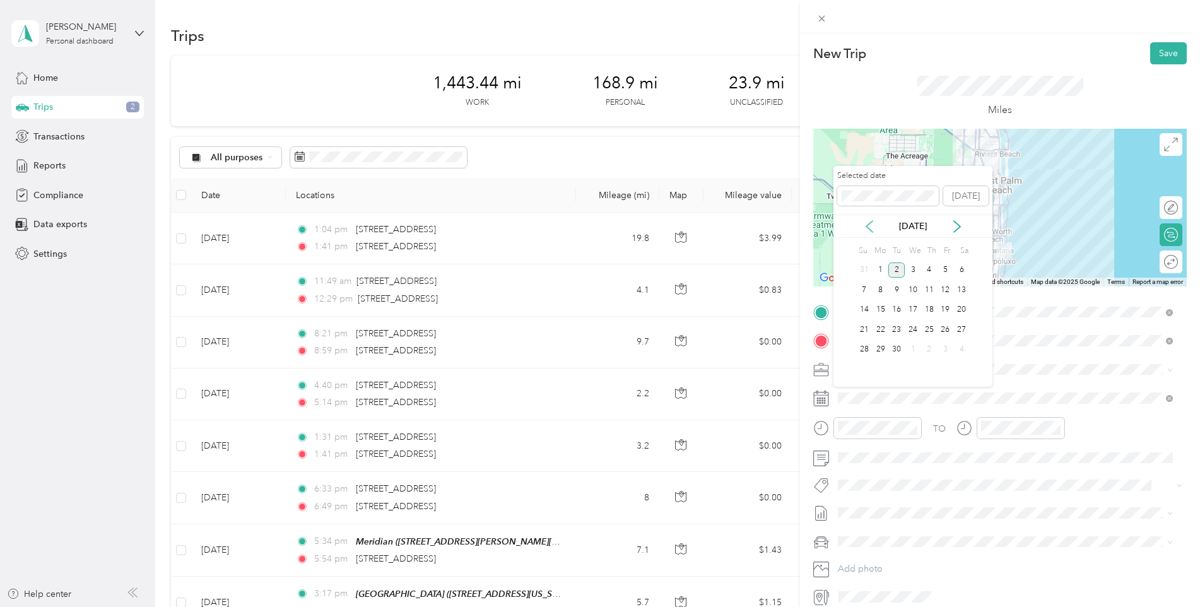
click at [872, 225] on icon at bounding box center [869, 226] width 13 height 13
click at [946, 329] on div "22" at bounding box center [946, 330] width 16 height 16
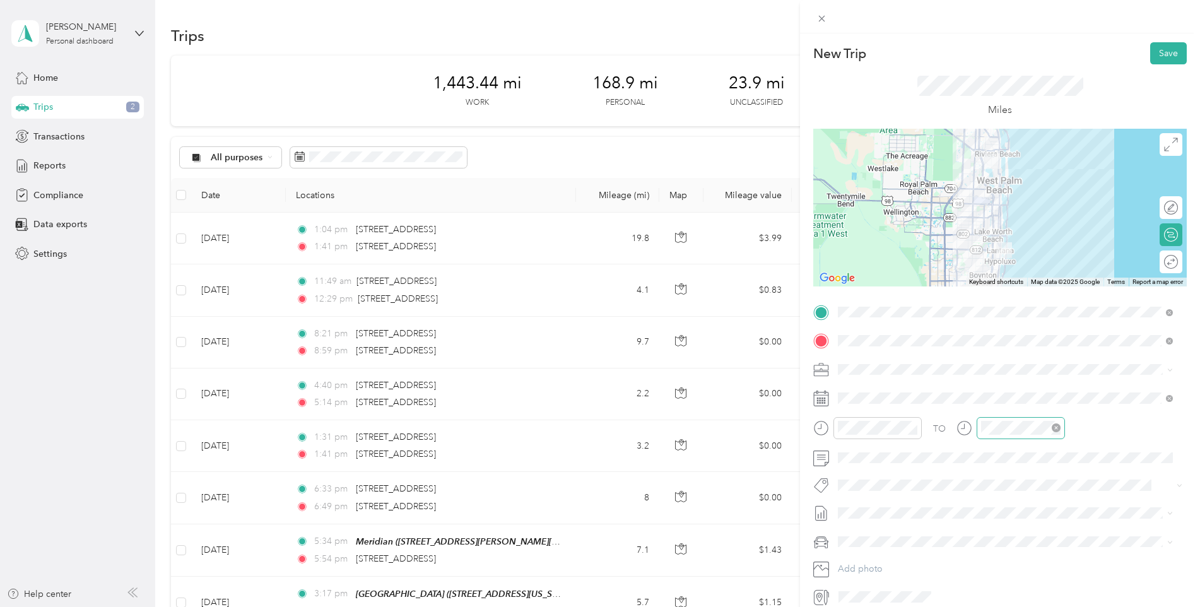
click at [1058, 428] on icon "close-circle" at bounding box center [1056, 428] width 9 height 9
click at [915, 427] on icon "close-circle" at bounding box center [913, 428] width 9 height 9
click at [1160, 58] on button "Save" at bounding box center [1169, 53] width 37 height 22
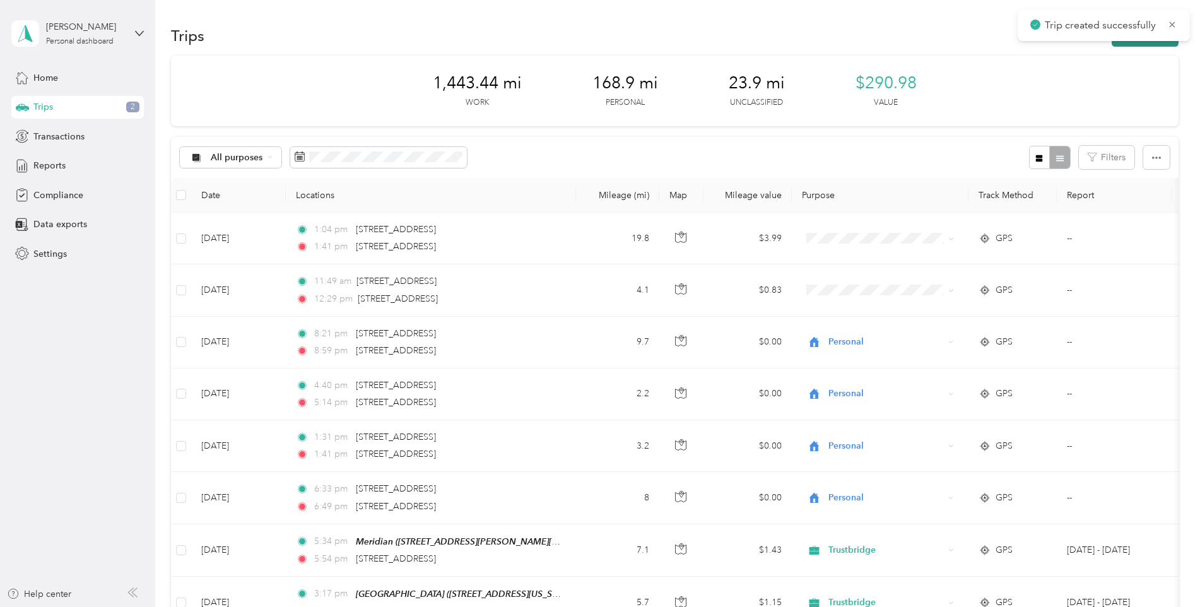
click at [1144, 42] on button "New trip" at bounding box center [1145, 36] width 67 height 22
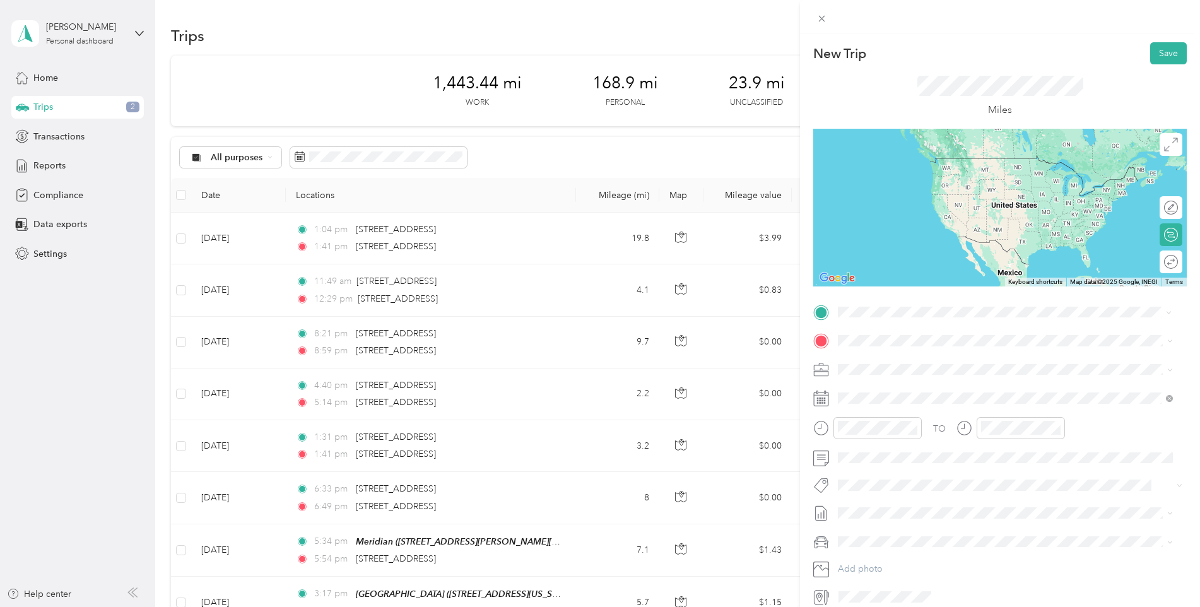
click at [905, 364] on div "[GEOGRAPHIC_DATA] [STREET_ADDRESS][US_STATE]" at bounding box center [925, 370] width 126 height 27
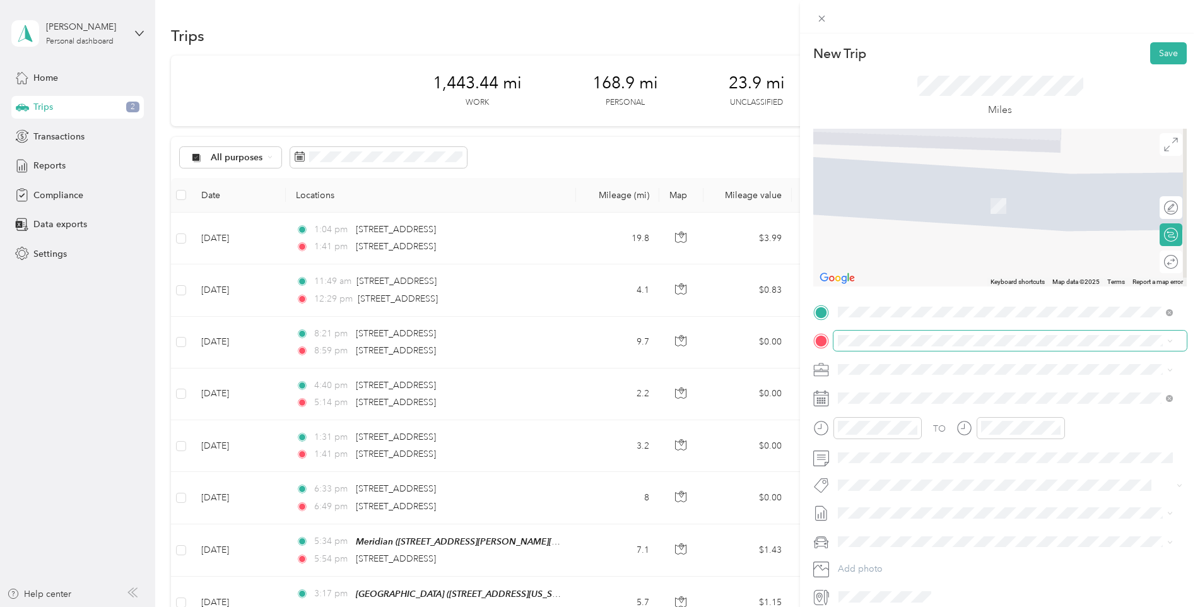
click at [884, 347] on span at bounding box center [1010, 341] width 353 height 20
click at [901, 398] on div "Luxe [STREET_ADDRESS][US_STATE]" at bounding box center [925, 394] width 126 height 27
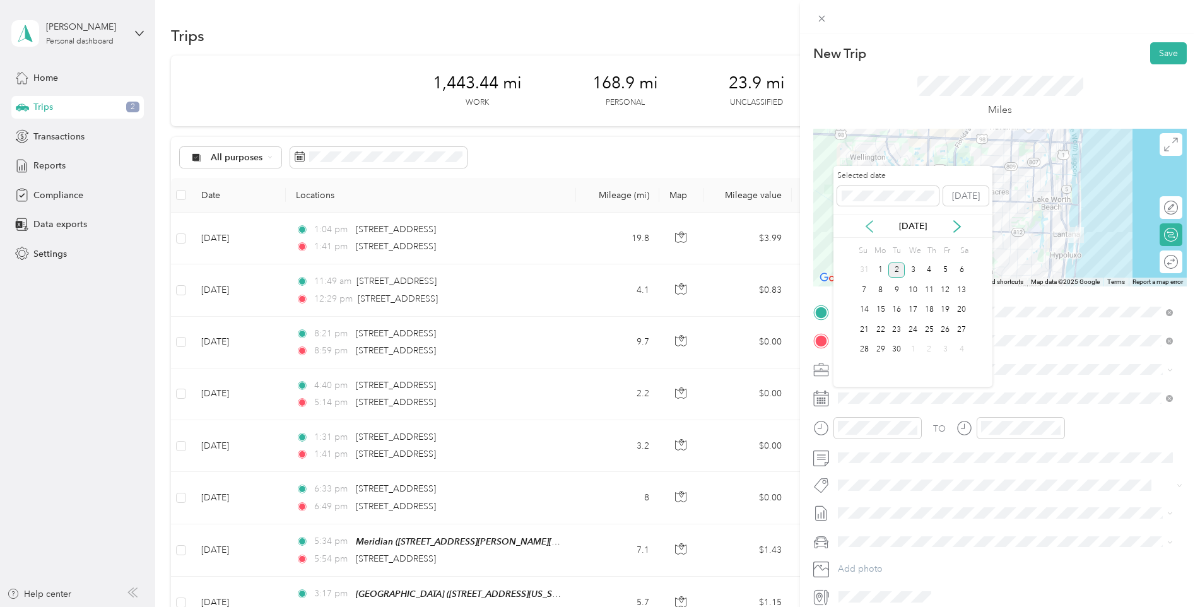
click at [868, 224] on icon at bounding box center [870, 226] width 6 height 11
click at [947, 329] on div "22" at bounding box center [946, 330] width 16 height 16
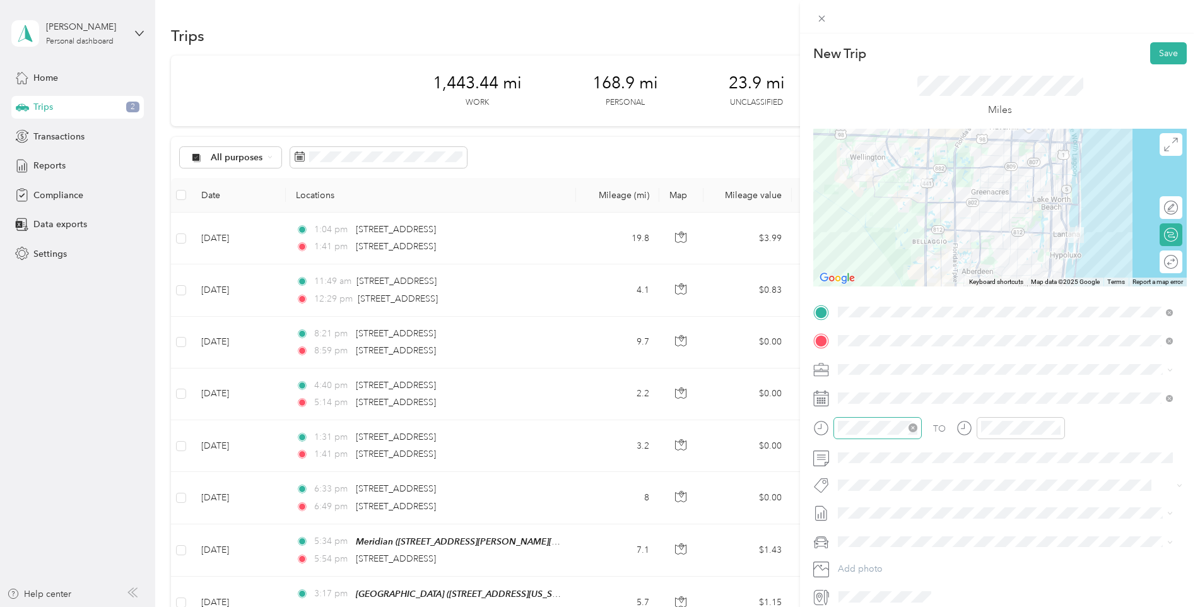
click at [911, 426] on icon "close-circle" at bounding box center [913, 428] width 9 height 9
click at [1054, 427] on icon "close-circle" at bounding box center [1056, 428] width 9 height 9
click at [1058, 424] on icon "close-circle" at bounding box center [1056, 428] width 9 height 9
click at [1160, 54] on button "Save" at bounding box center [1169, 53] width 37 height 22
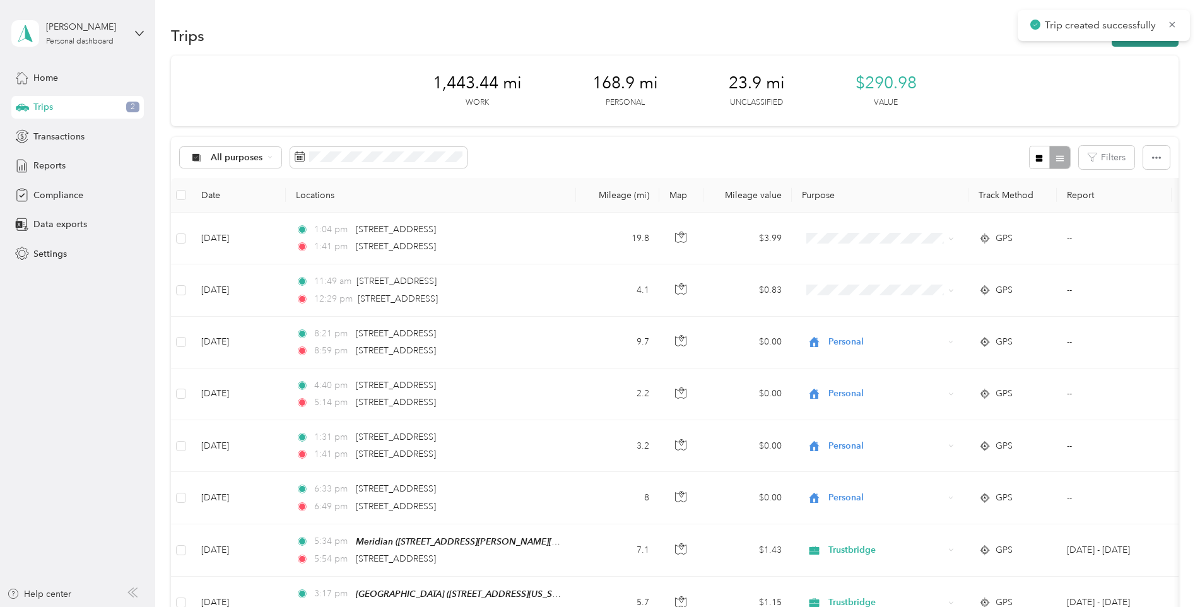
click at [1140, 41] on button "New trip" at bounding box center [1145, 36] width 67 height 22
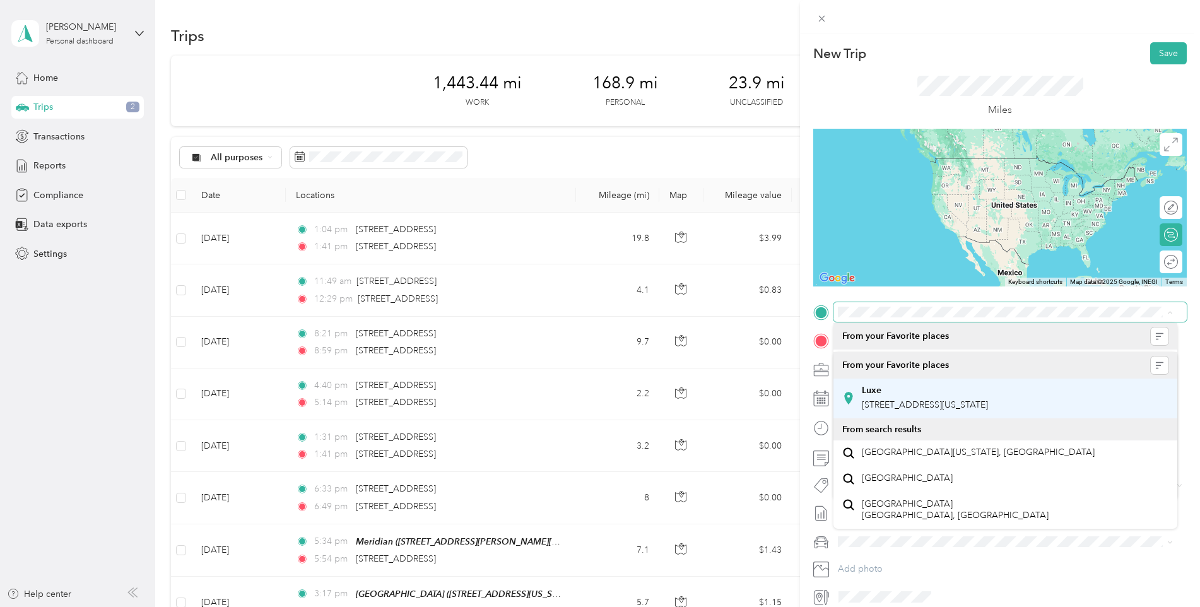
click at [907, 399] on div "Luxe [STREET_ADDRESS][US_STATE]" at bounding box center [925, 398] width 126 height 27
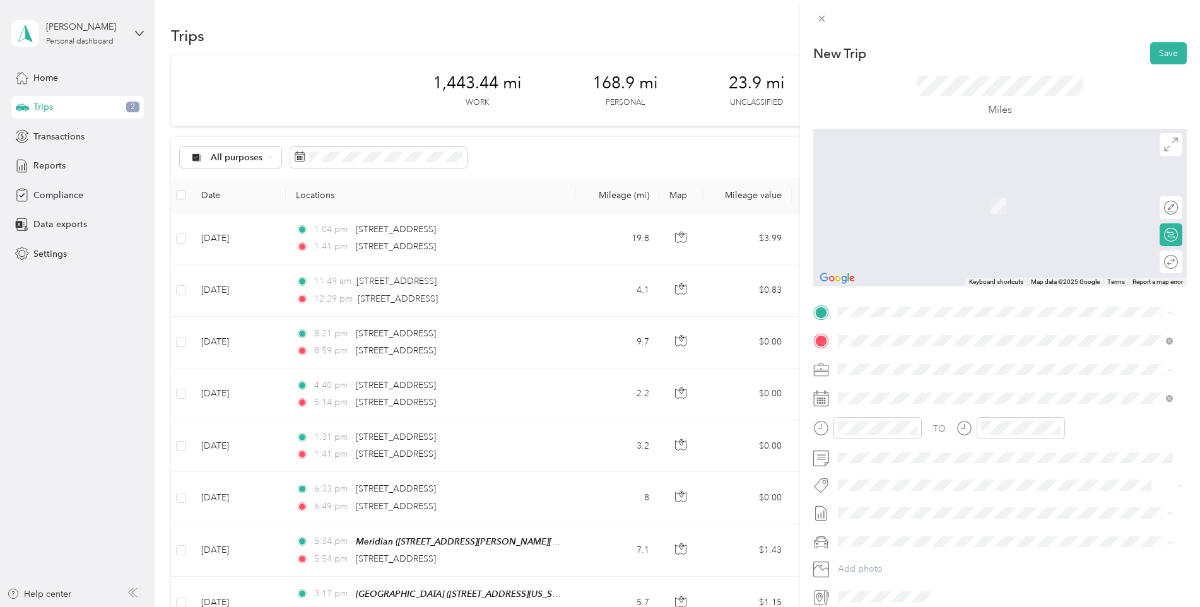
click at [892, 364] on div "Mama Llama I [STREET_ADDRESS][US_STATE]" at bounding box center [925, 364] width 126 height 27
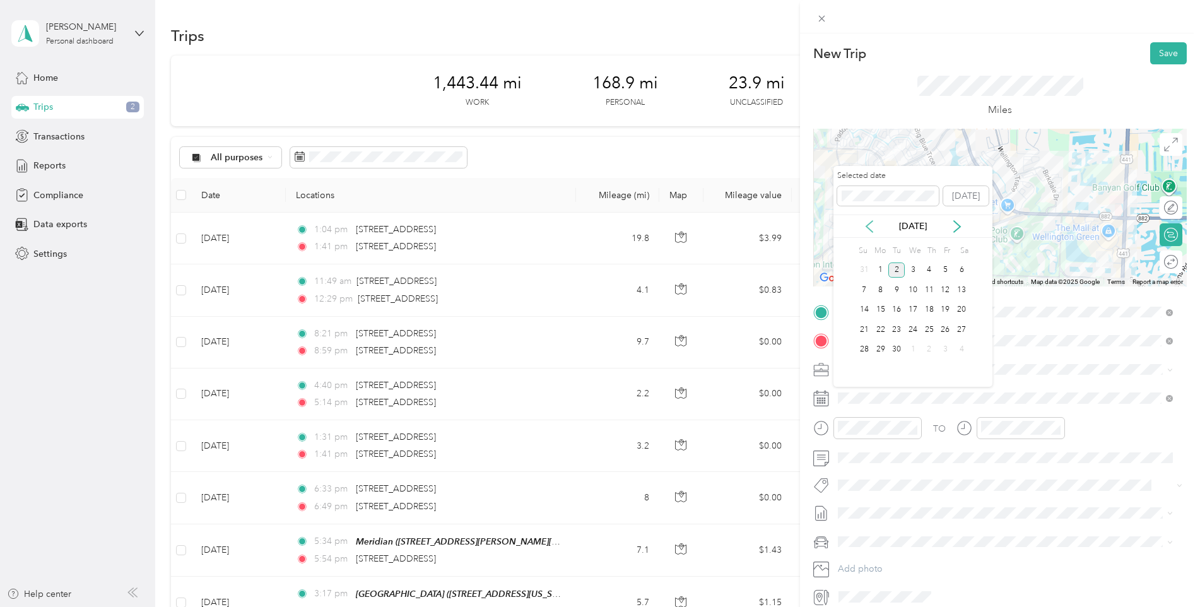
click at [867, 223] on icon at bounding box center [869, 226] width 13 height 13
click at [884, 346] on div "25" at bounding box center [881, 350] width 16 height 16
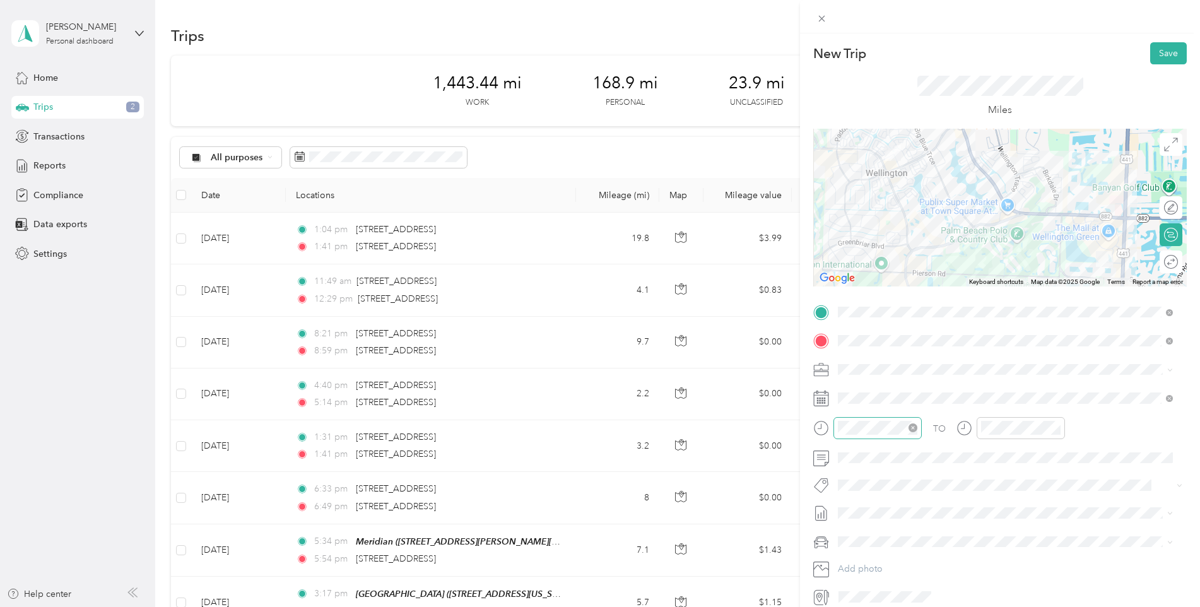
click at [913, 424] on icon "close-circle" at bounding box center [913, 428] width 9 height 9
click at [1060, 427] on icon "close-circle" at bounding box center [1056, 428] width 9 height 9
click at [1158, 49] on button "Save" at bounding box center [1169, 53] width 37 height 22
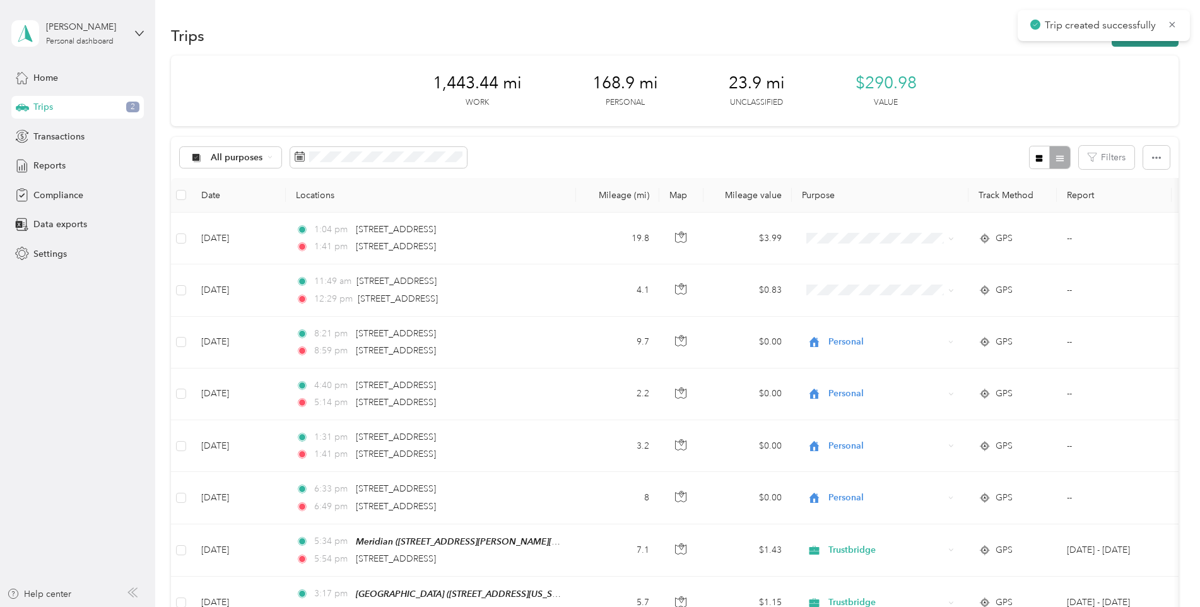
click at [1139, 45] on button "New trip" at bounding box center [1145, 36] width 67 height 22
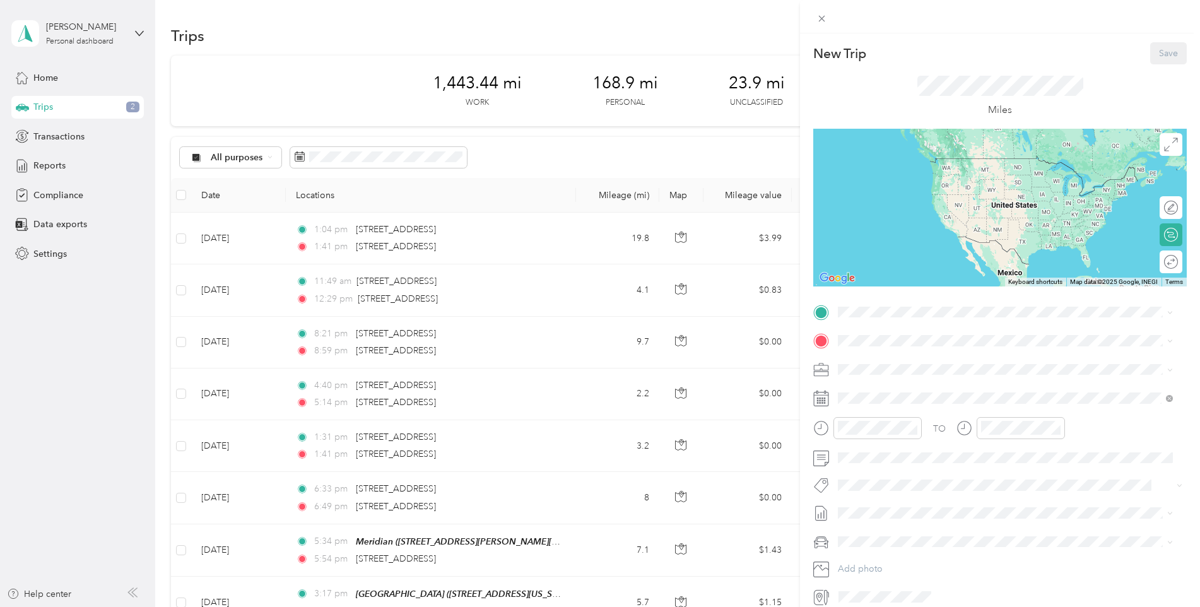
click at [643, 143] on div "New Trip Save This trip cannot be edited because it is either under review, app…" at bounding box center [600, 303] width 1200 height 607
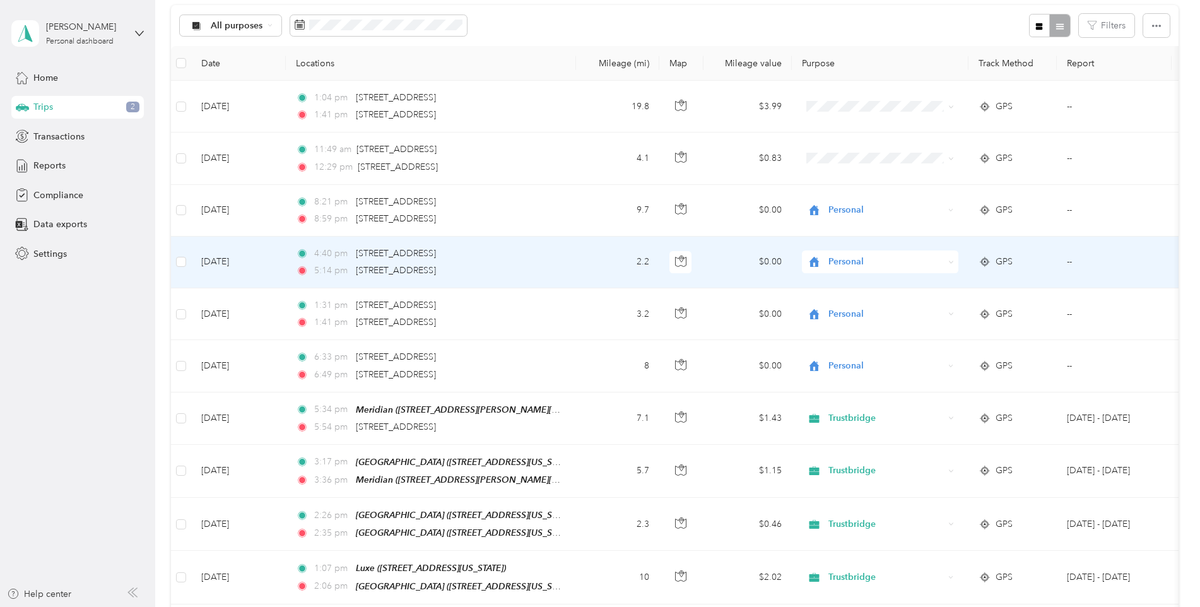
scroll to position [0, 0]
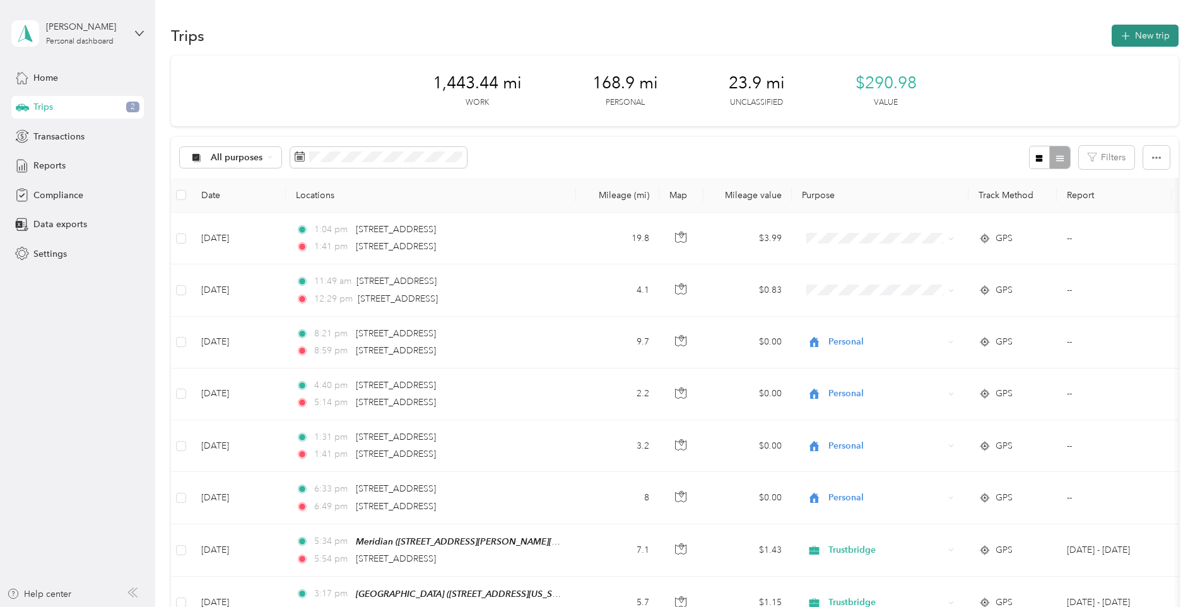
click at [1147, 34] on button "New trip" at bounding box center [1145, 36] width 67 height 22
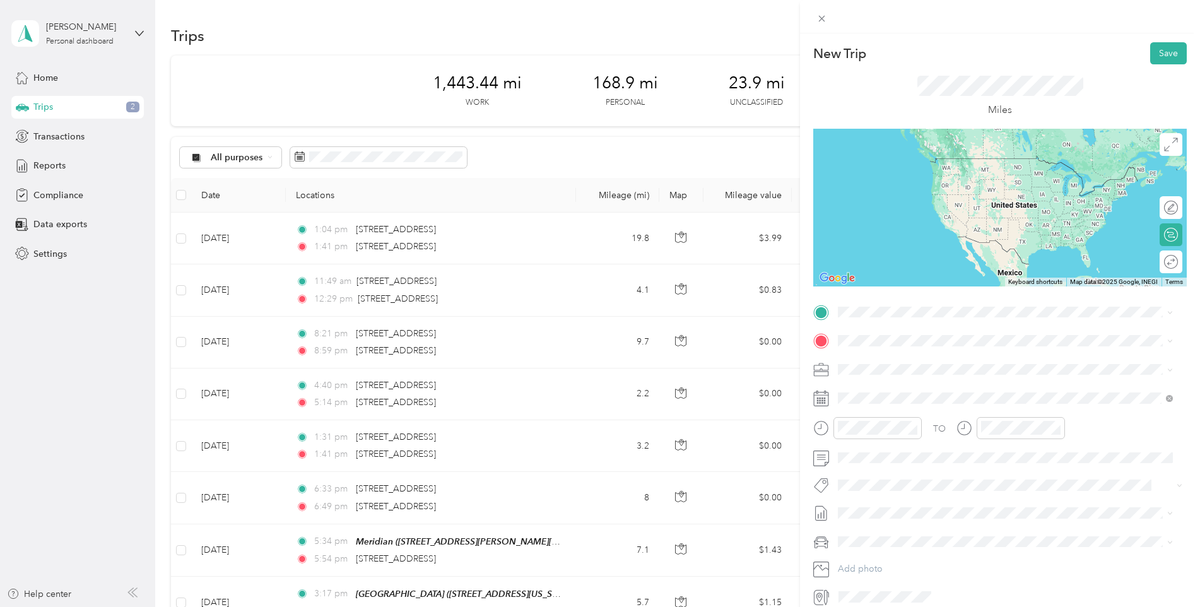
click at [884, 372] on span "[STREET_ADDRESS][US_STATE]" at bounding box center [925, 369] width 126 height 11
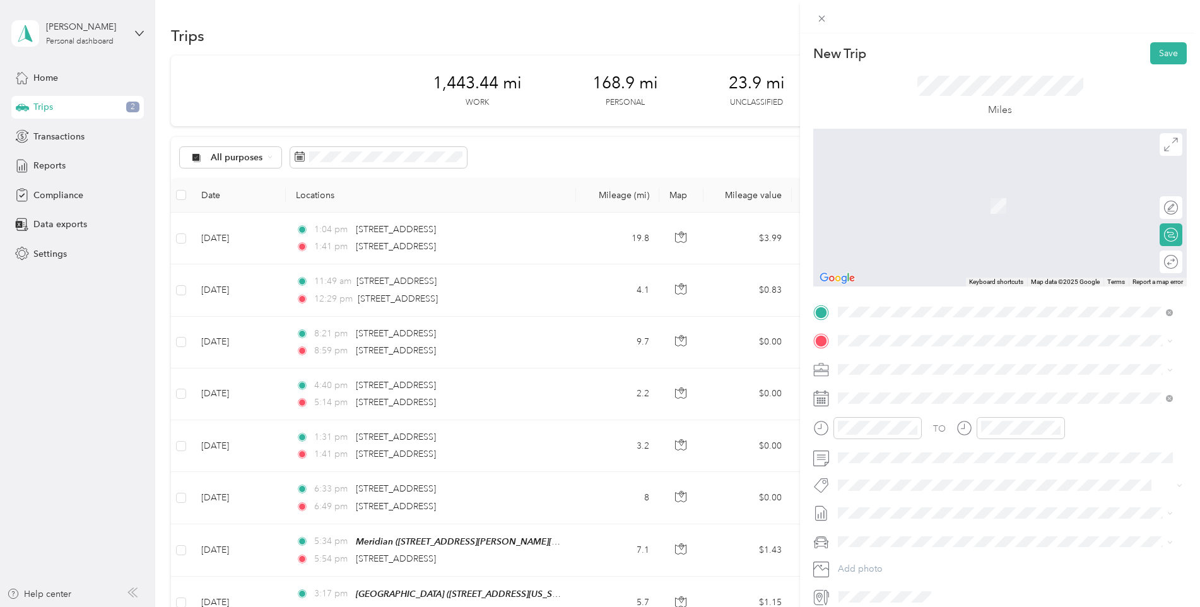
click at [910, 403] on span "[STREET_ADDRESS][US_STATE]" at bounding box center [925, 398] width 126 height 11
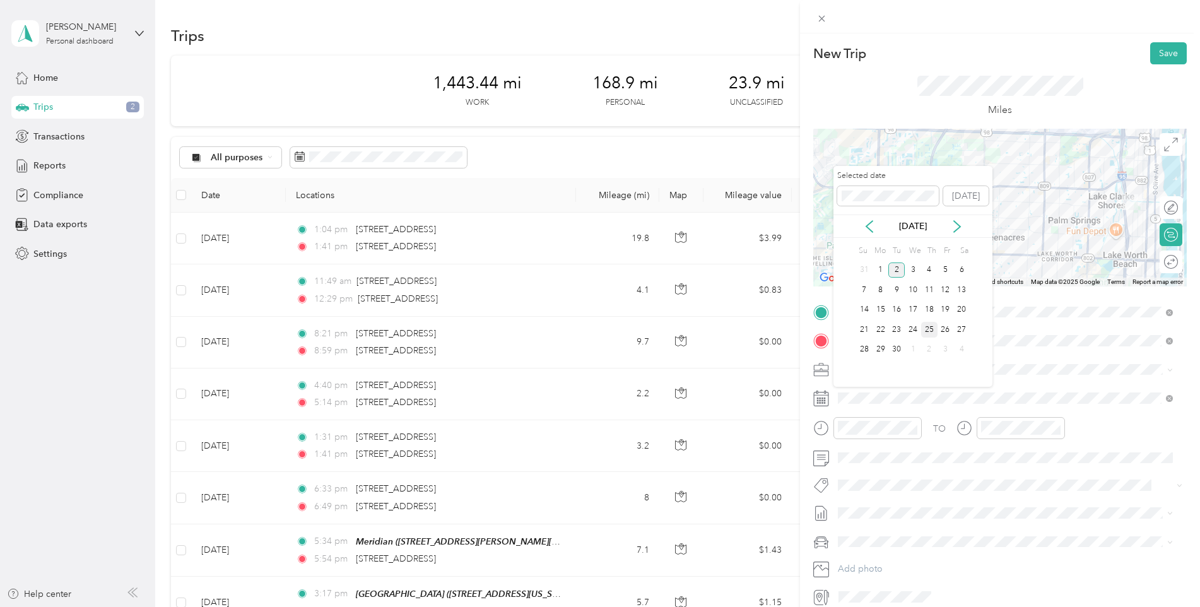
click at [925, 326] on div "25" at bounding box center [930, 330] width 16 height 16
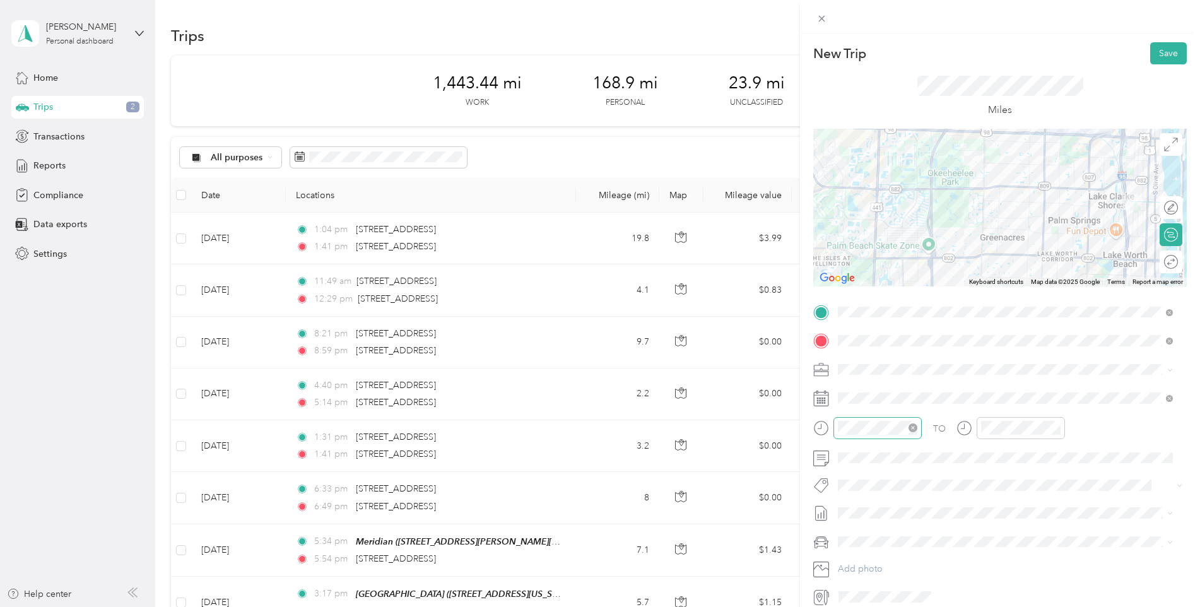
click at [915, 427] on icon "close-circle" at bounding box center [913, 428] width 9 height 9
click at [1058, 429] on icon "close-circle" at bounding box center [1056, 428] width 9 height 9
click at [903, 392] on span at bounding box center [1010, 398] width 353 height 20
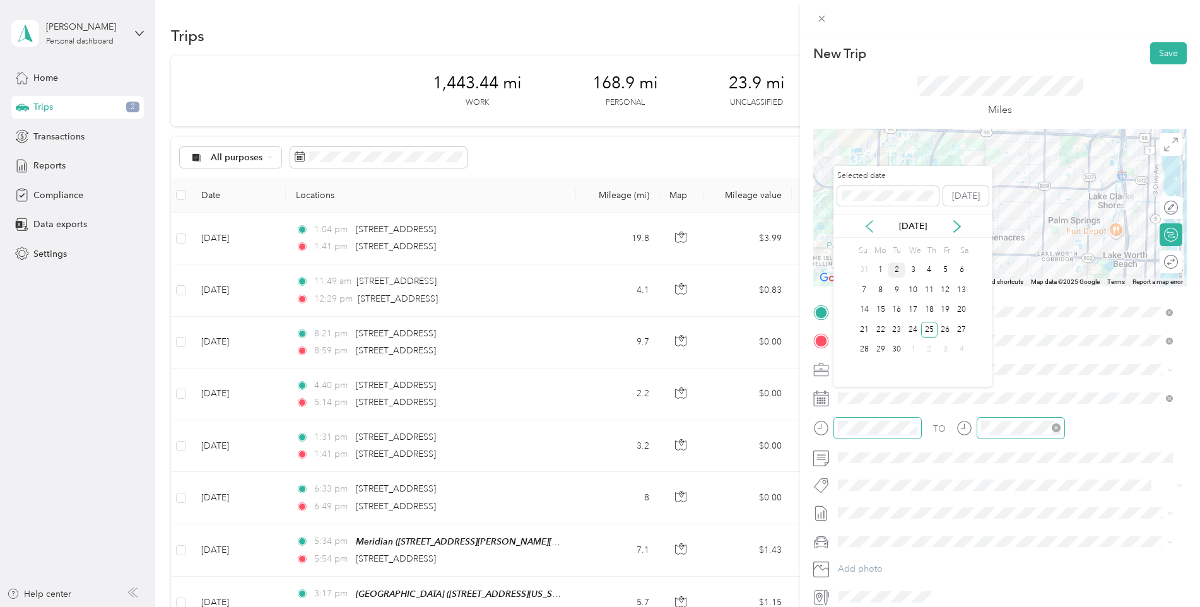
click at [868, 225] on icon at bounding box center [870, 226] width 6 height 11
click at [884, 349] on div "25" at bounding box center [881, 350] width 16 height 16
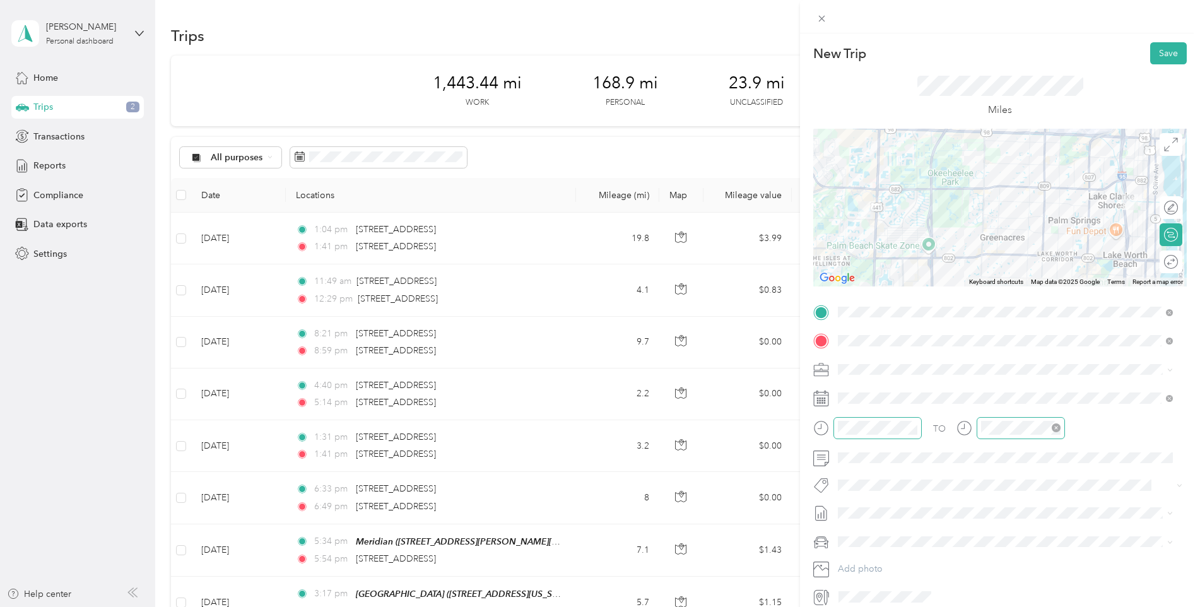
click at [1056, 428] on icon "close-circle" at bounding box center [1056, 428] width 9 height 9
click at [1158, 49] on button "Save" at bounding box center [1169, 53] width 37 height 22
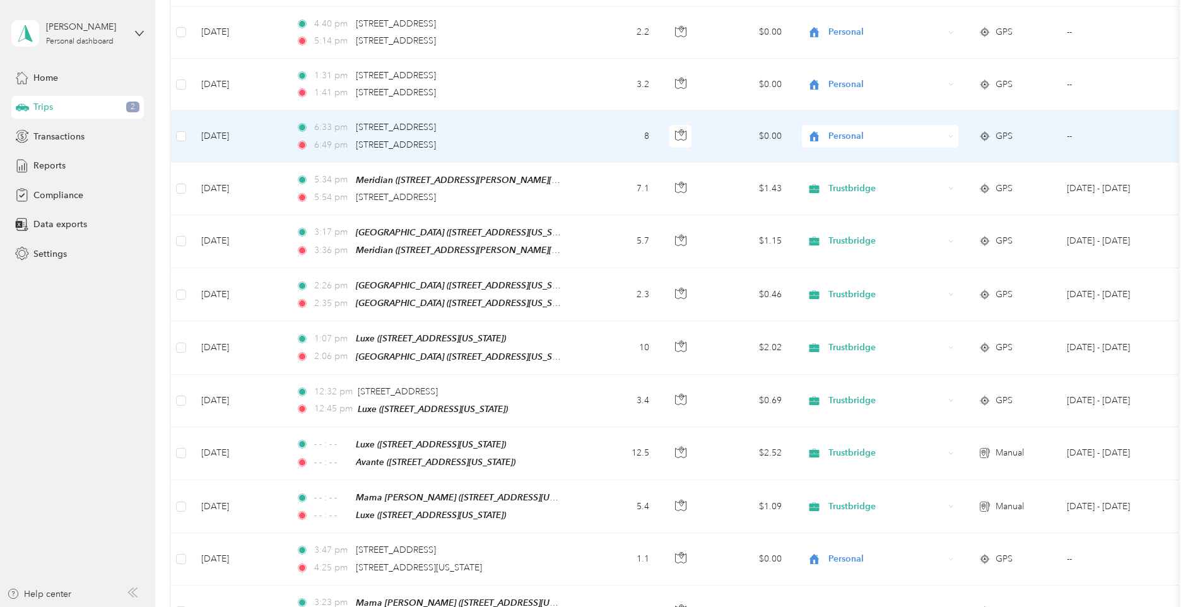
scroll to position [379, 0]
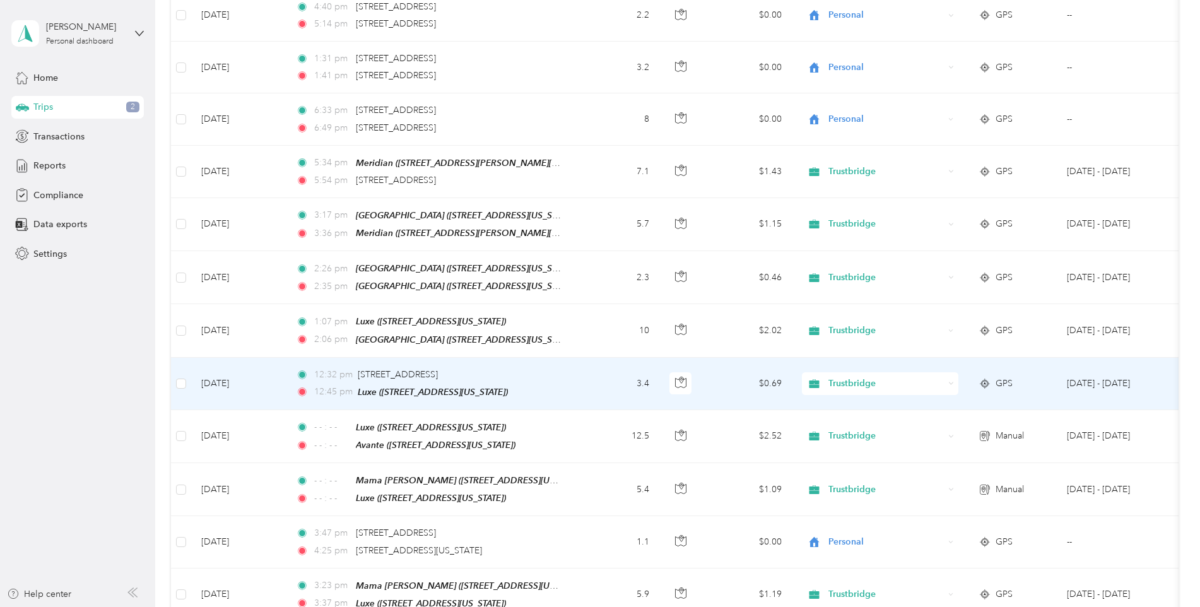
click at [842, 378] on span "Trustbridge" at bounding box center [887, 384] width 116 height 14
click at [845, 424] on span "Personal" at bounding box center [891, 423] width 117 height 13
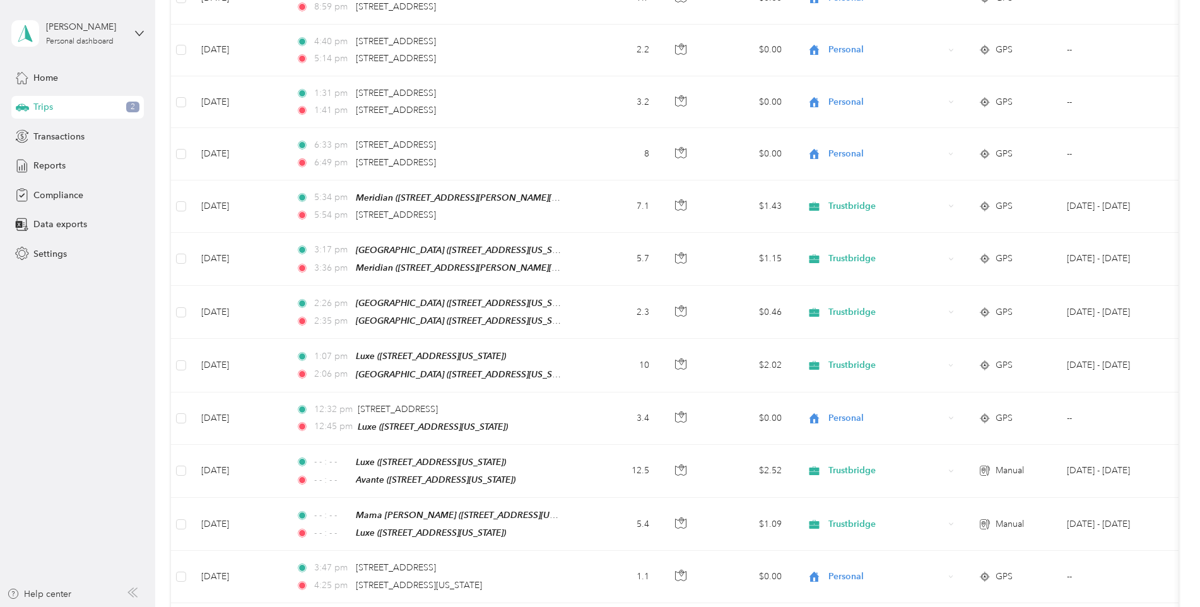
scroll to position [0, 0]
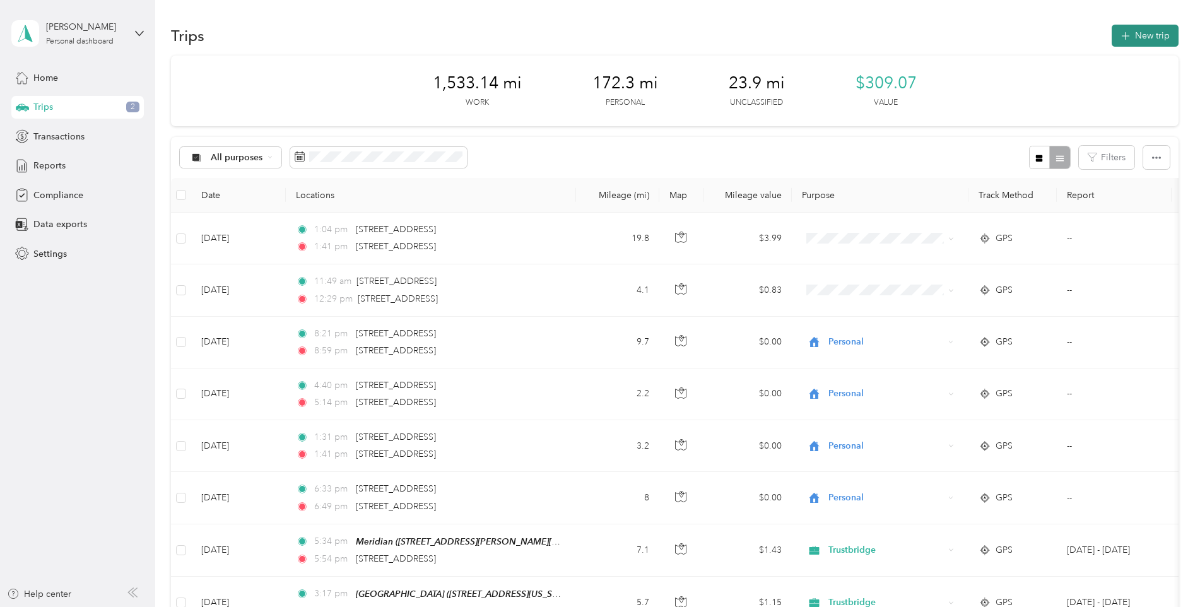
click at [1146, 40] on button "New trip" at bounding box center [1145, 36] width 67 height 22
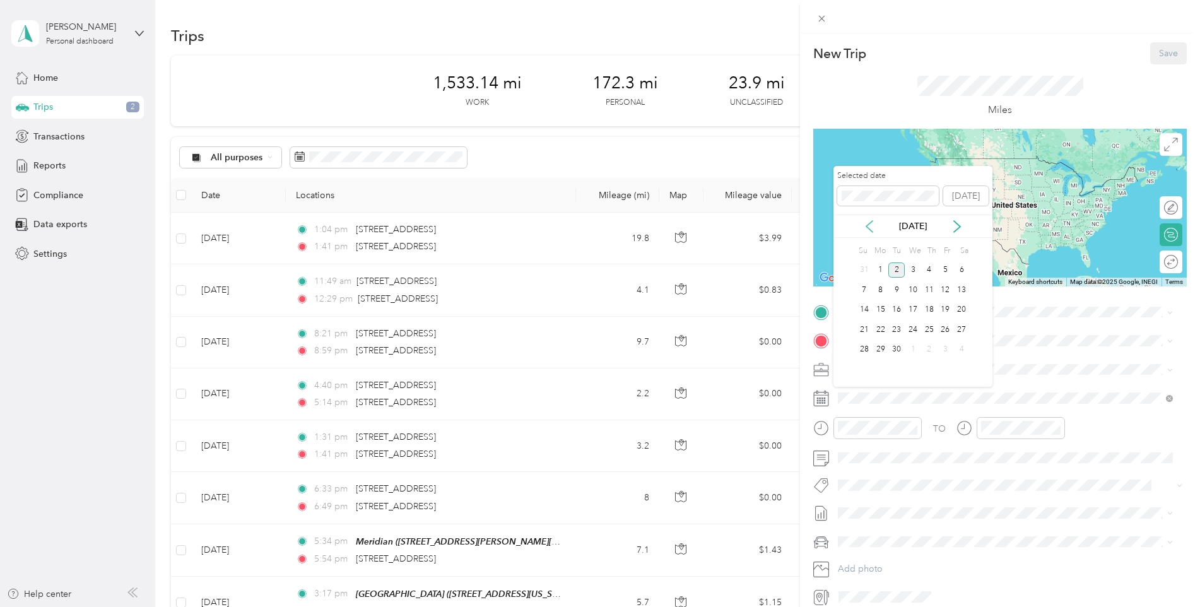
click at [870, 224] on icon at bounding box center [869, 226] width 13 height 13
click at [881, 347] on div "25" at bounding box center [881, 350] width 16 height 16
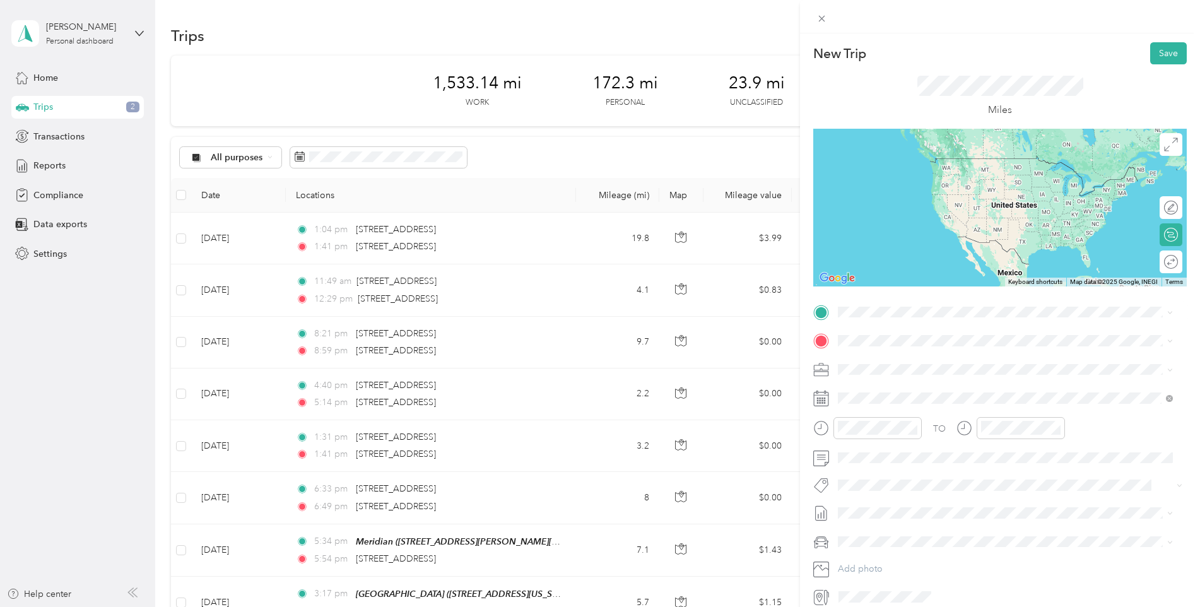
click at [903, 455] on div "Avante [STREET_ADDRESS][US_STATE]" at bounding box center [925, 442] width 126 height 27
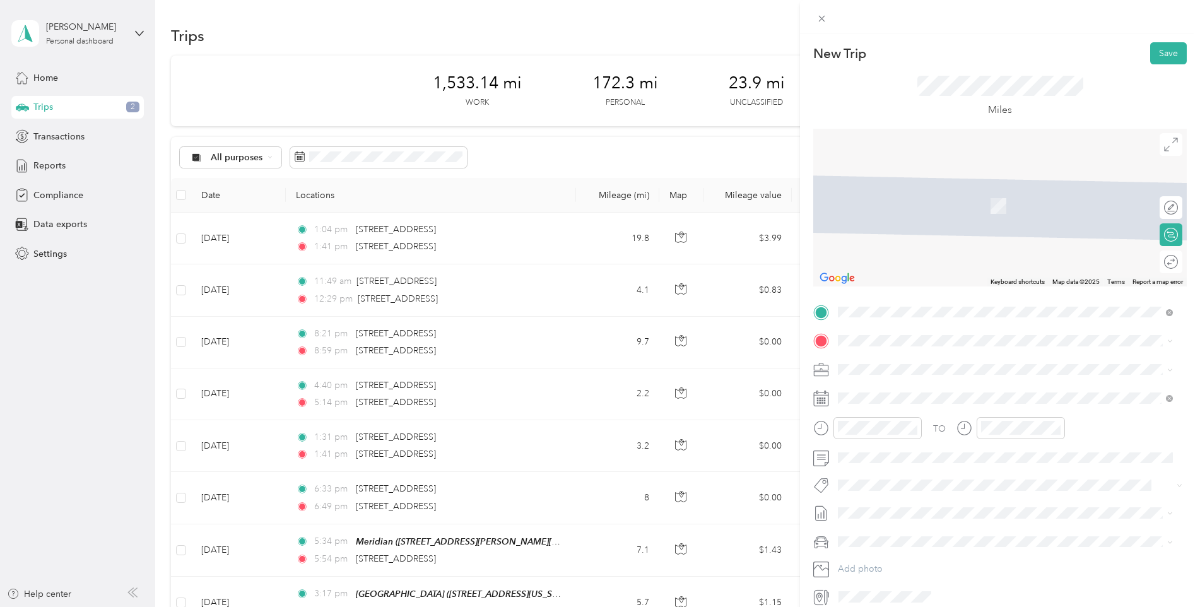
click at [891, 400] on span "[STREET_ADDRESS][US_STATE]" at bounding box center [925, 400] width 126 height 11
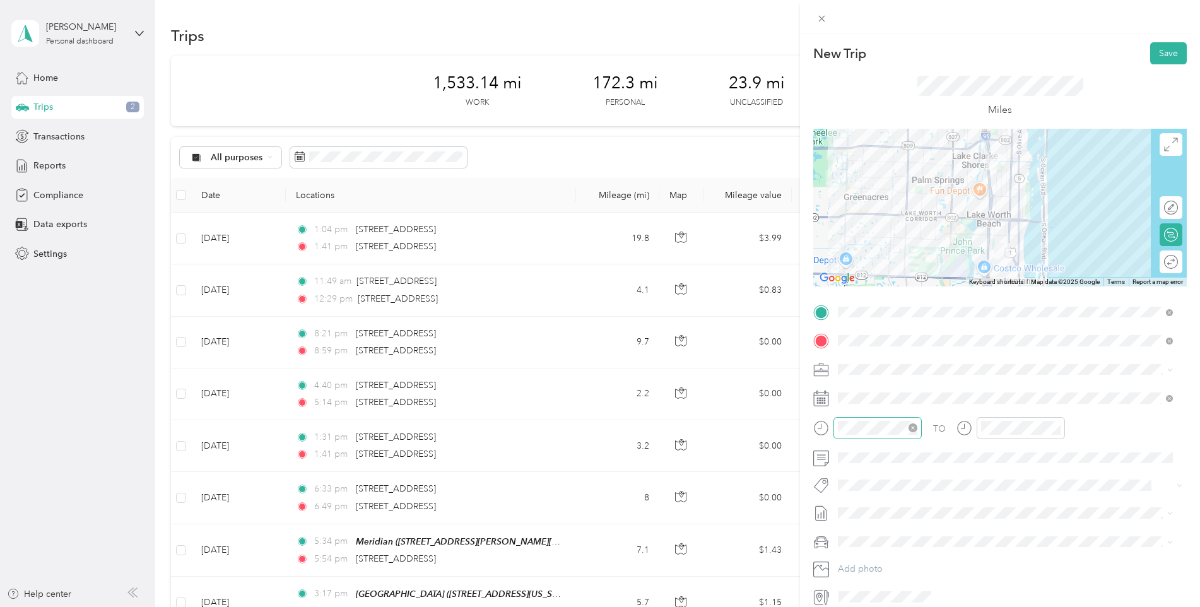
click at [914, 427] on icon "close-circle" at bounding box center [913, 428] width 9 height 9
click at [1057, 427] on icon "close-circle" at bounding box center [1056, 428] width 9 height 9
click at [1170, 56] on button "Save" at bounding box center [1169, 53] width 37 height 22
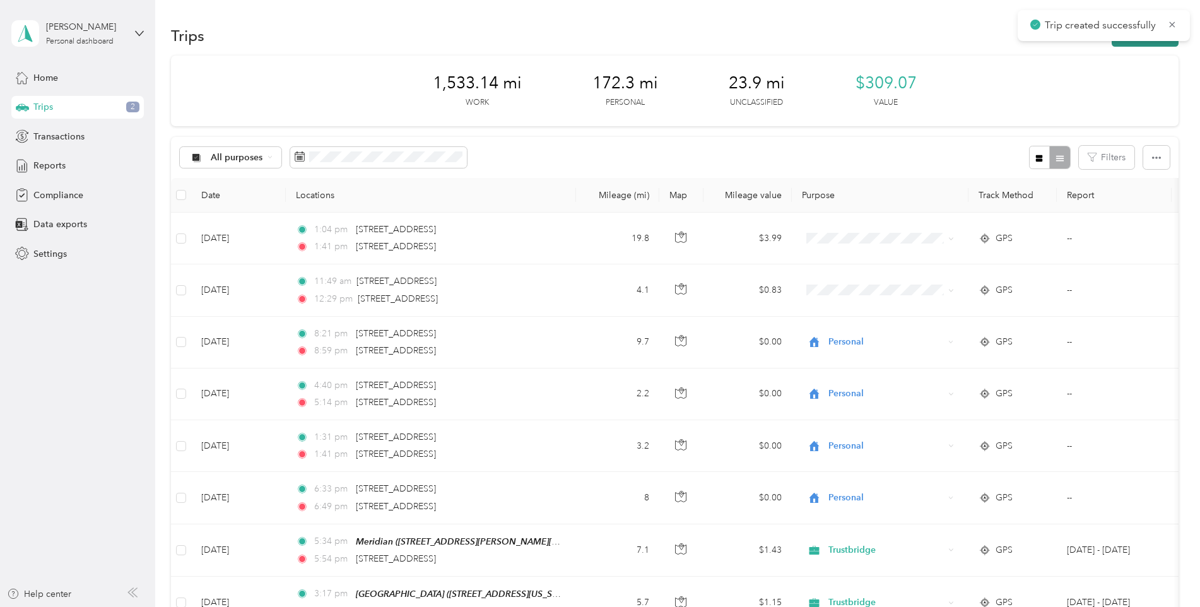
click at [1132, 45] on button "New trip" at bounding box center [1145, 36] width 67 height 22
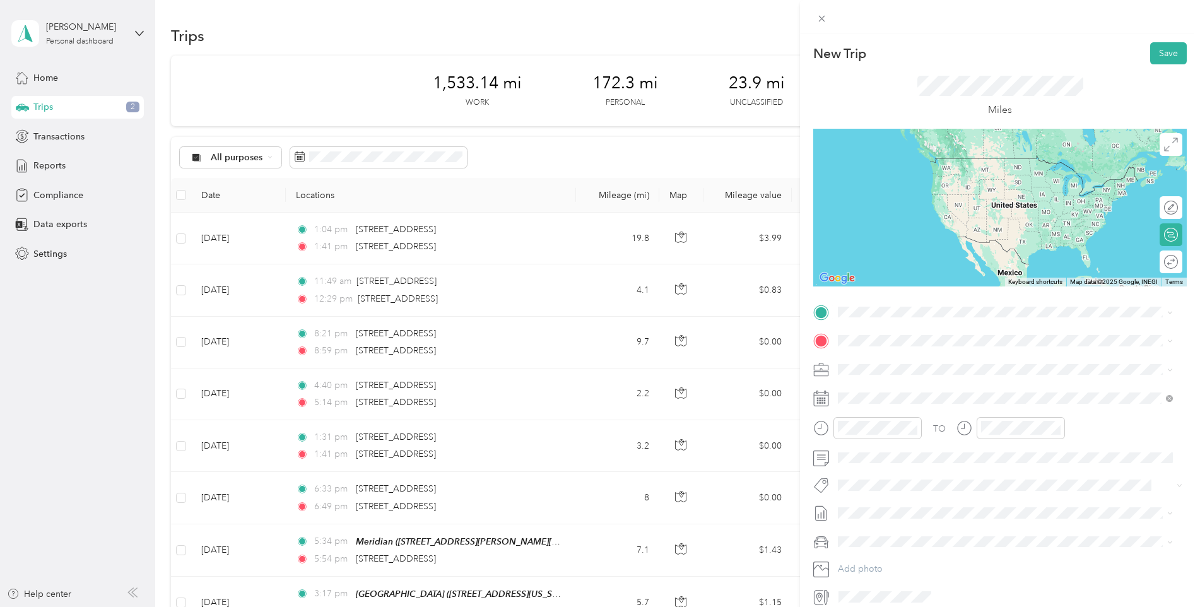
click at [895, 376] on div "[GEOGRAPHIC_DATA] [STREET_ADDRESS][US_STATE]" at bounding box center [925, 368] width 126 height 27
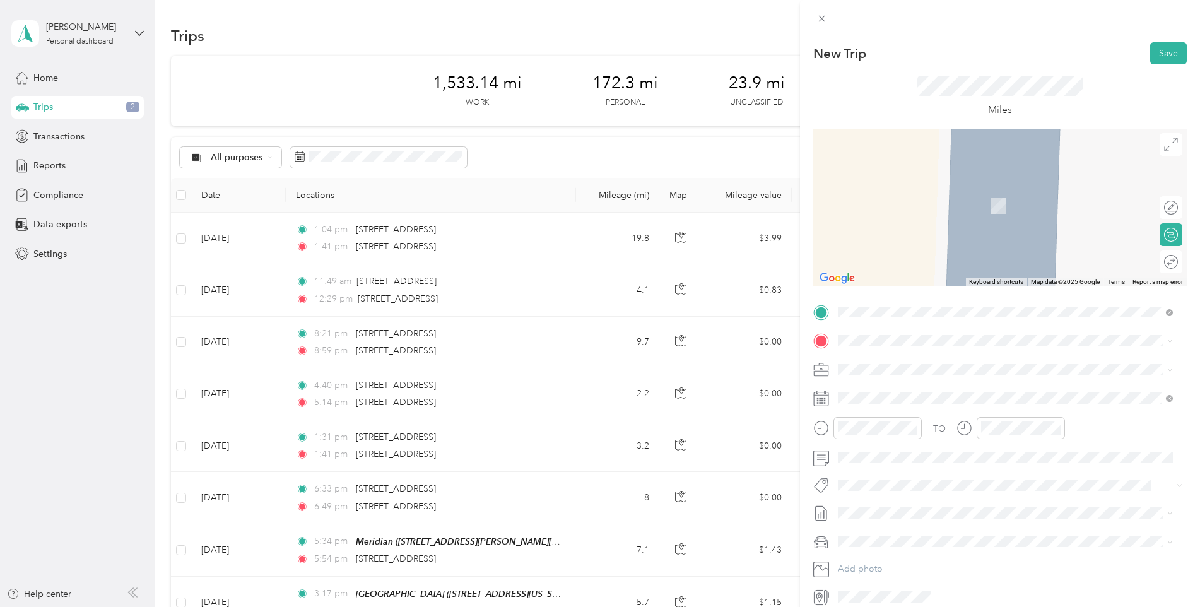
click at [898, 400] on span "[STREET_ADDRESS][US_STATE]" at bounding box center [925, 398] width 126 height 11
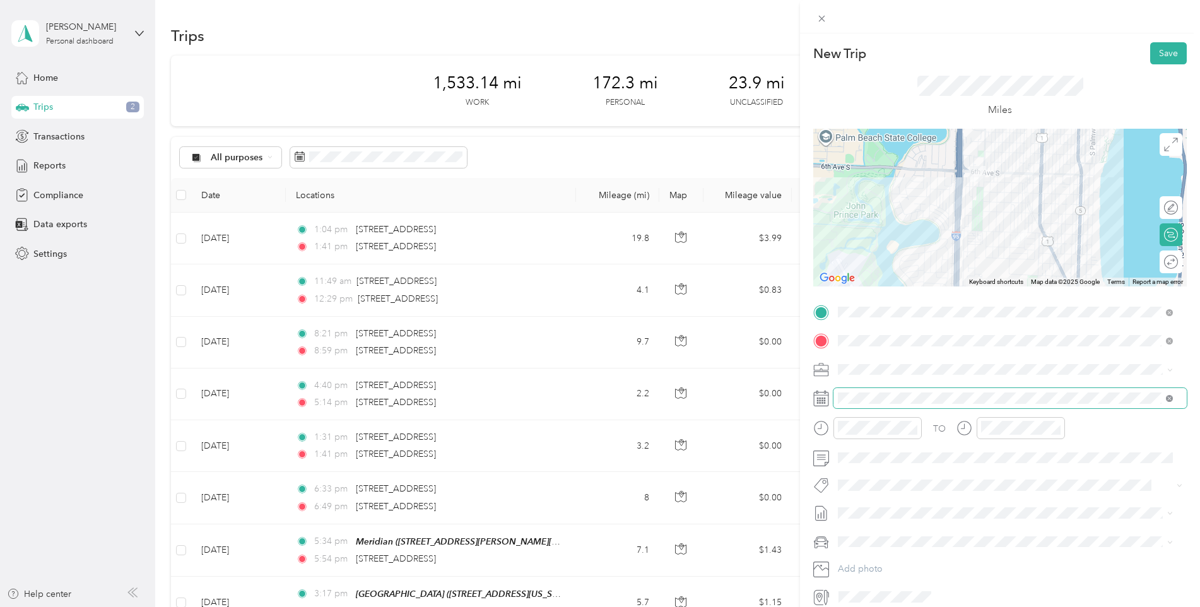
click at [1171, 396] on icon at bounding box center [1169, 398] width 7 height 7
click at [913, 429] on icon "close-circle" at bounding box center [913, 428] width 9 height 9
click at [1057, 428] on icon "close-circle" at bounding box center [1056, 428] width 9 height 9
click at [1163, 58] on button "Save" at bounding box center [1169, 53] width 37 height 22
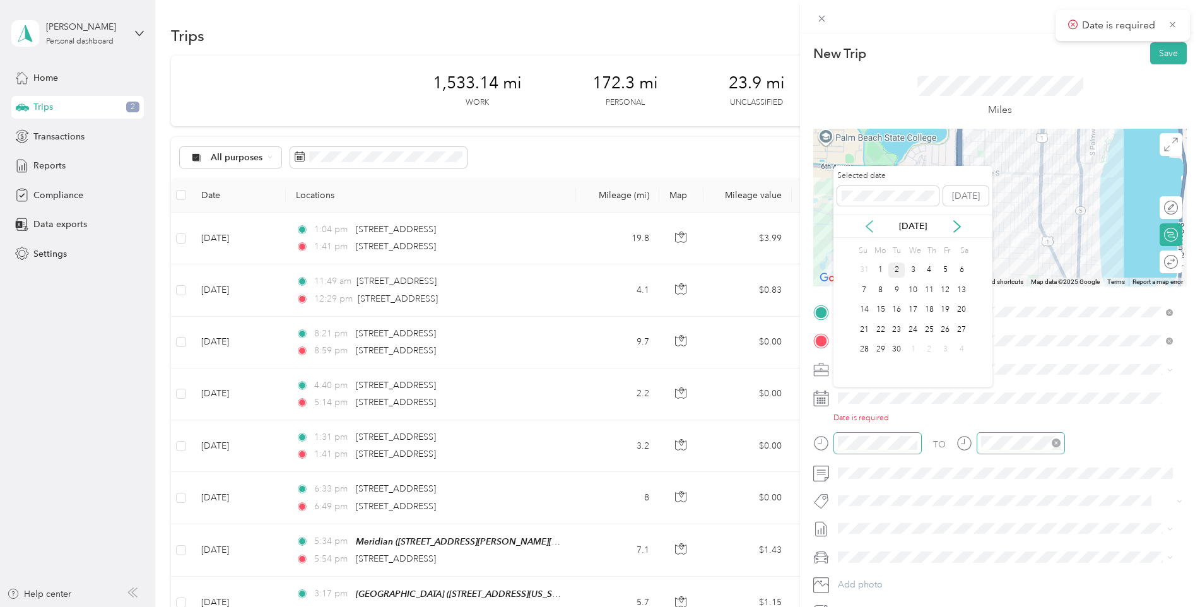
click at [868, 223] on icon at bounding box center [869, 226] width 13 height 13
click at [880, 350] on div "25" at bounding box center [881, 350] width 16 height 16
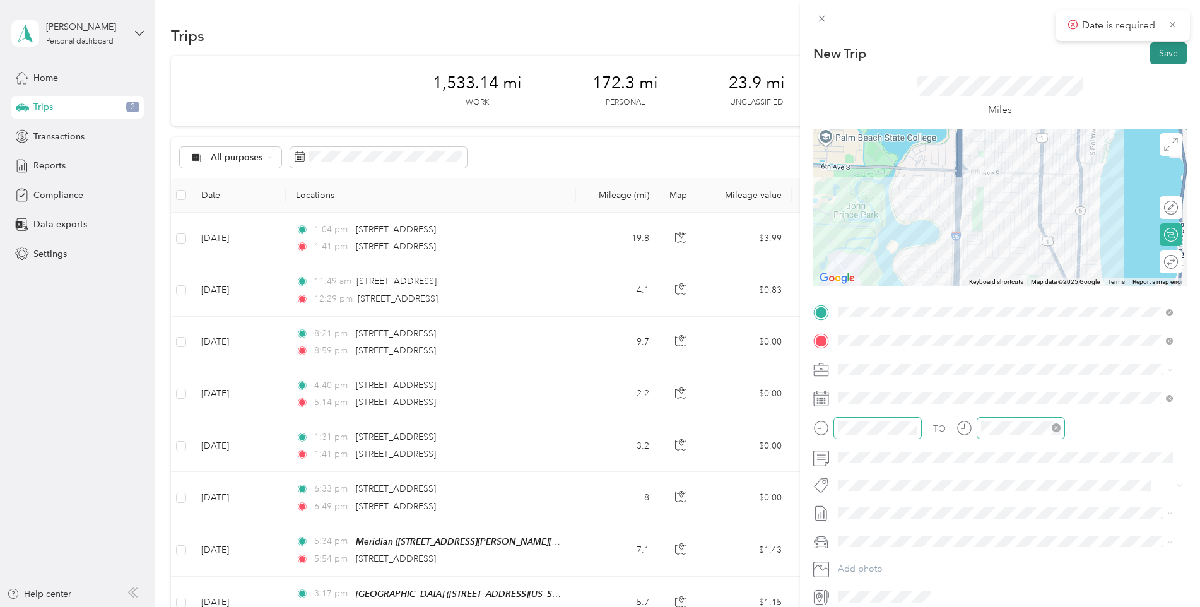
click at [1165, 52] on button "Save" at bounding box center [1169, 53] width 37 height 22
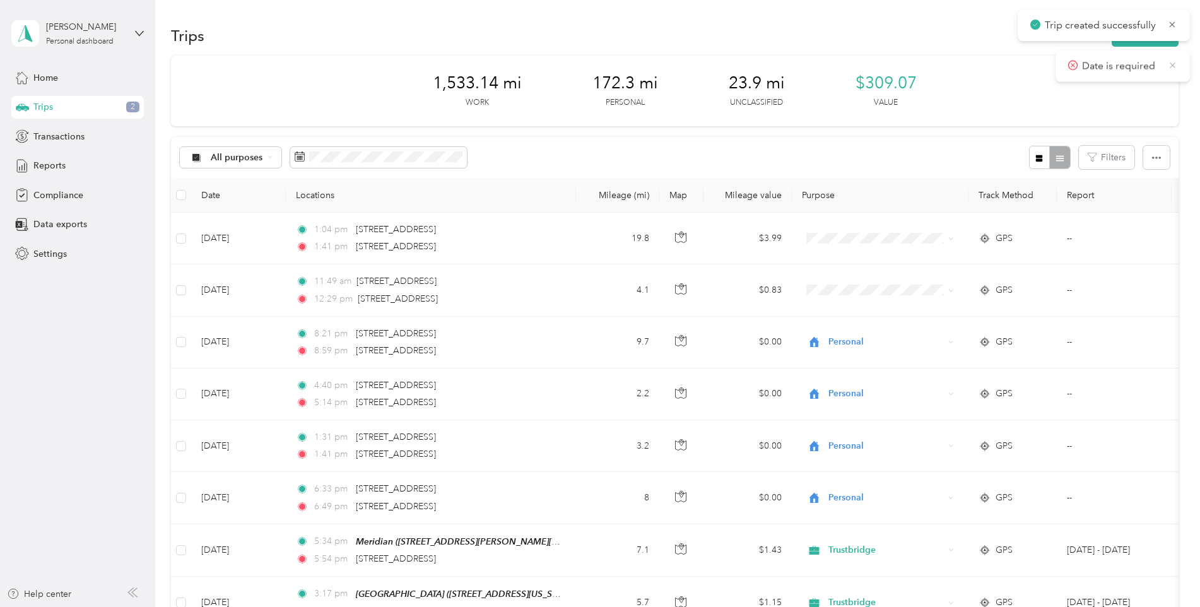
click at [1171, 62] on icon at bounding box center [1172, 64] width 9 height 11
click at [1145, 44] on button "New trip" at bounding box center [1145, 36] width 67 height 22
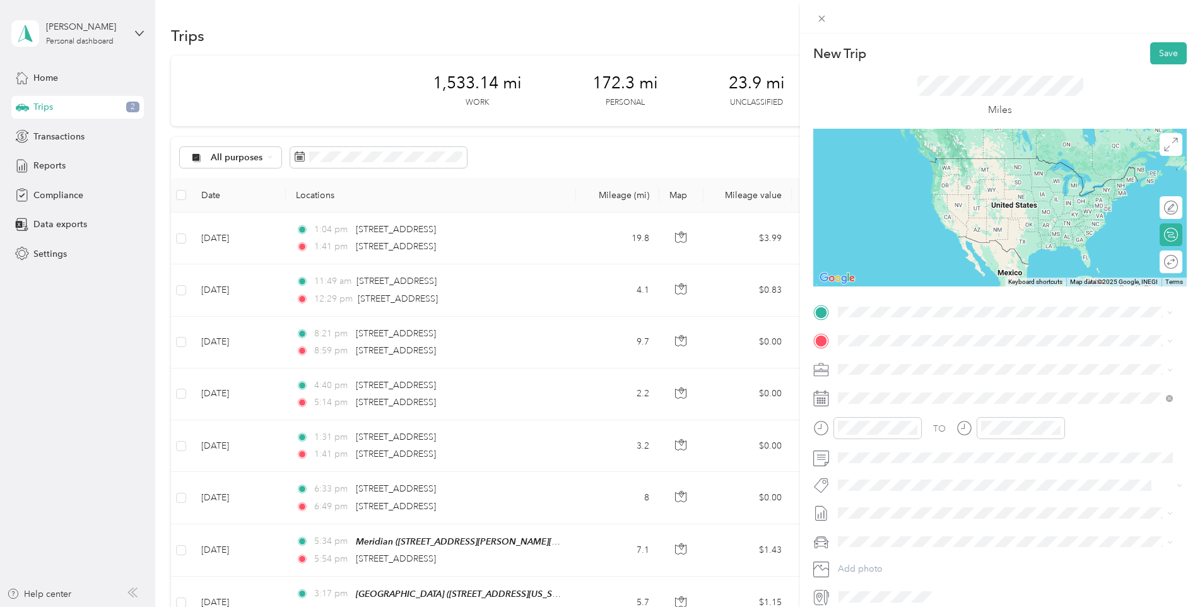
click at [893, 370] on div "TERRACES OF [GEOGRAPHIC_DATA] [STREET_ADDRESS][US_STATE]" at bounding box center [940, 369] width 157 height 27
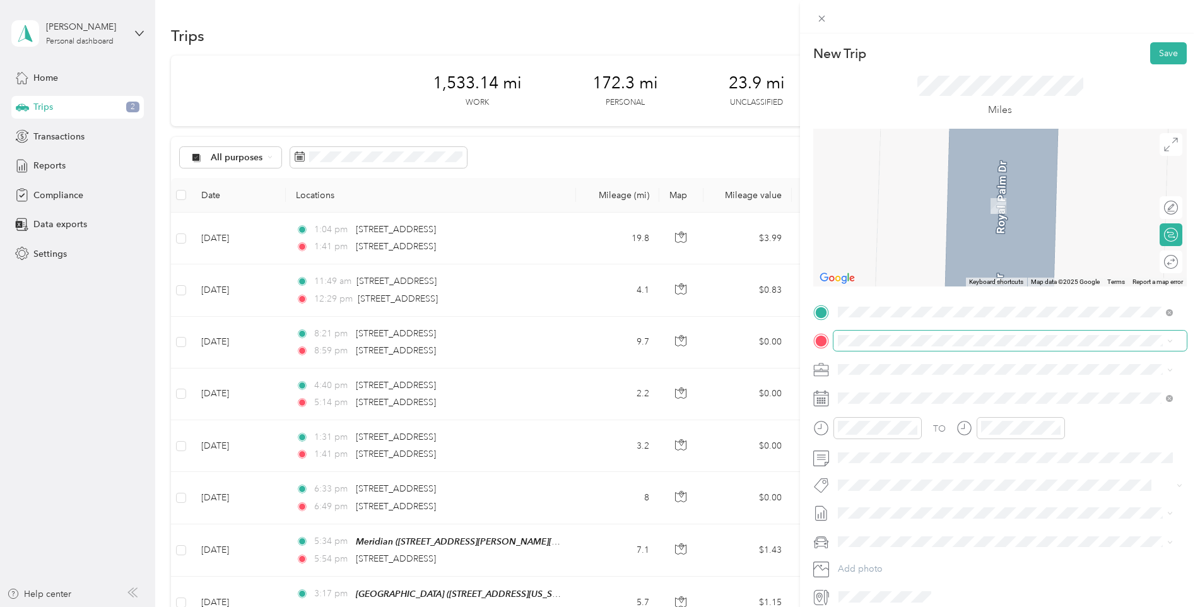
click at [880, 345] on span at bounding box center [1010, 341] width 353 height 20
click at [918, 403] on span "[STREET_ADDRESS][US_STATE]" at bounding box center [925, 403] width 126 height 11
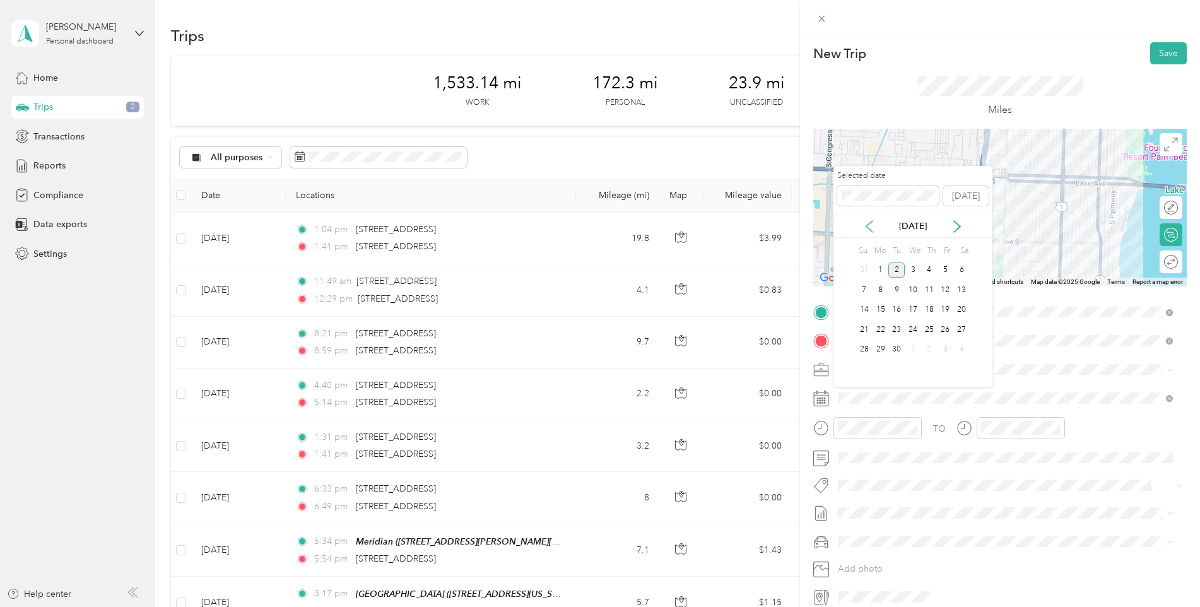
click at [868, 223] on icon at bounding box center [869, 226] width 13 height 13
click at [883, 350] on div "25" at bounding box center [881, 350] width 16 height 16
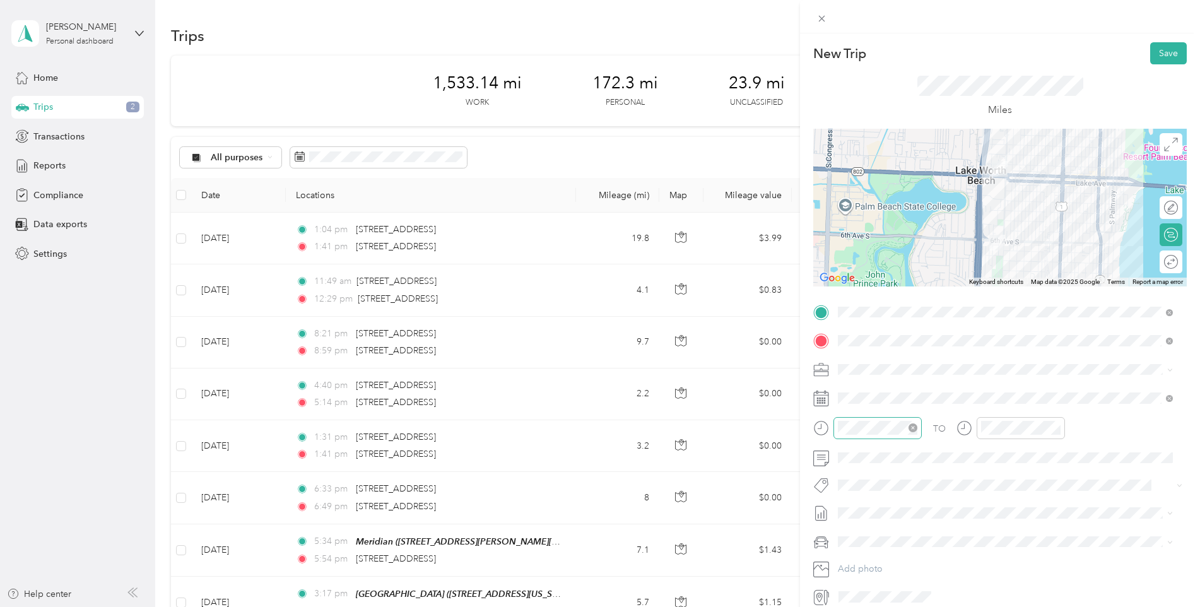
click at [916, 428] on icon "close-circle" at bounding box center [913, 428] width 9 height 9
click at [1058, 427] on icon "close-circle" at bounding box center [1056, 428] width 9 height 9
click at [1166, 52] on button "Save" at bounding box center [1169, 53] width 37 height 22
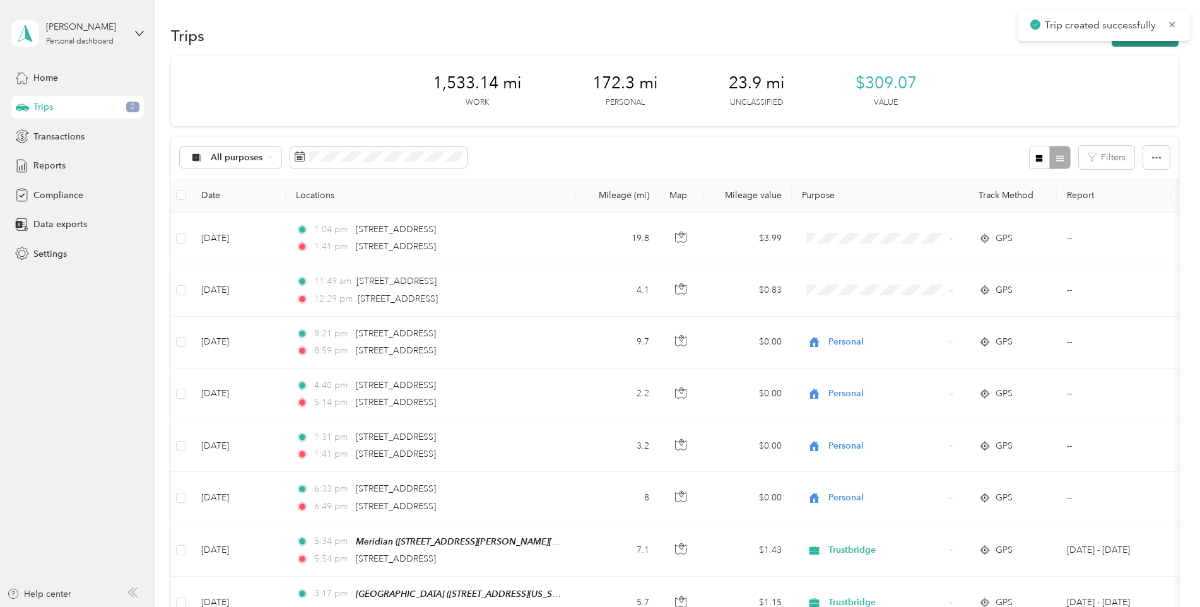
click at [1124, 41] on icon "button" at bounding box center [1125, 36] width 15 height 15
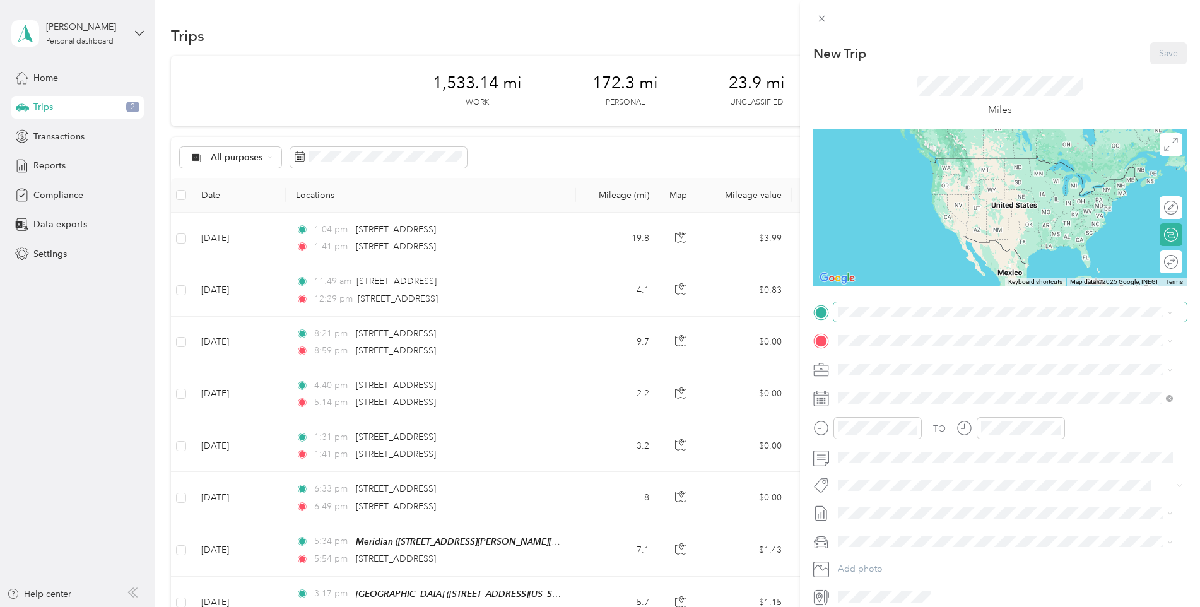
click at [881, 320] on span at bounding box center [1010, 312] width 353 height 20
click at [897, 372] on span "[STREET_ADDRESS][US_STATE]" at bounding box center [925, 376] width 126 height 11
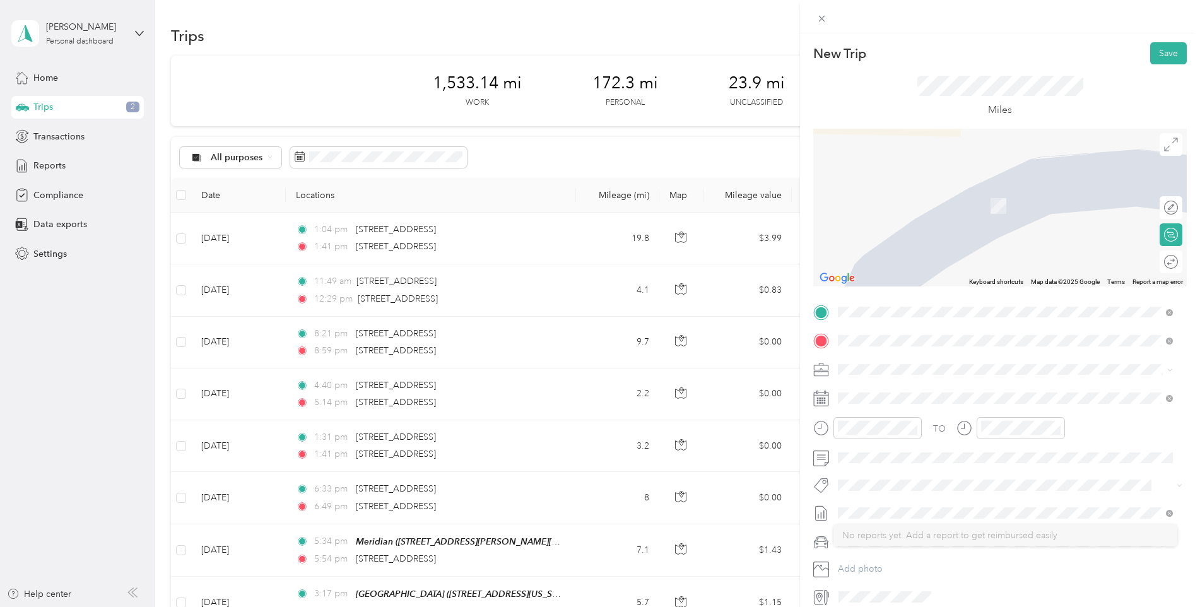
click at [922, 389] on span "[STREET_ADDRESS][US_STATE]" at bounding box center [925, 386] width 126 height 11
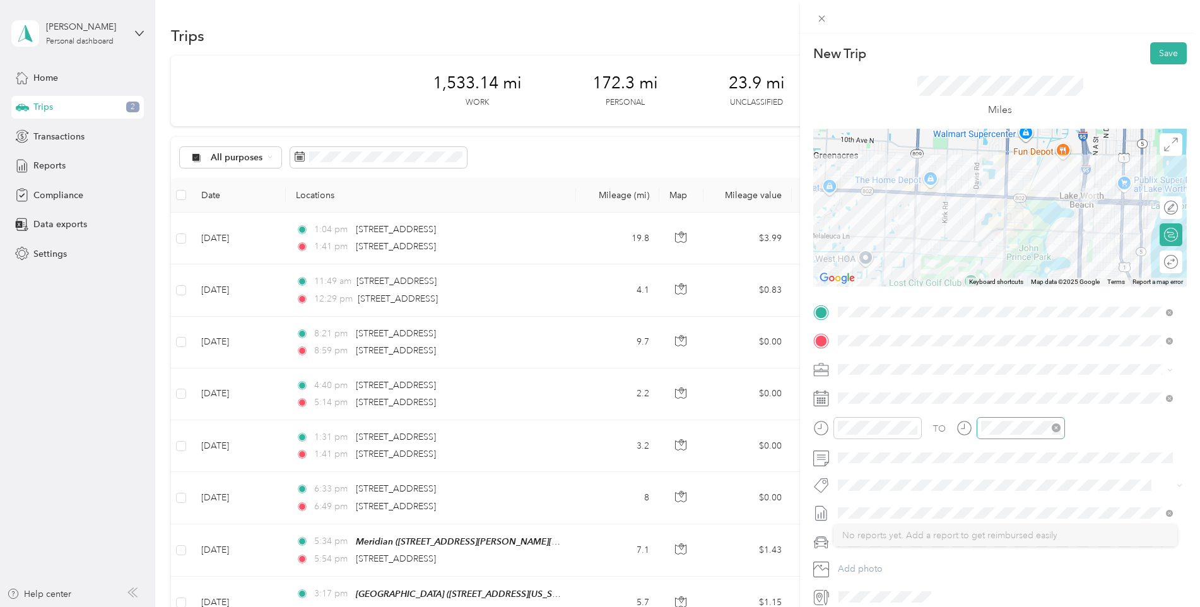
click at [1023, 433] on div "New Trip Save This trip cannot be edited because it is either under review, app…" at bounding box center [1001, 324] width 374 height 565
click at [918, 429] on icon "close-circle" at bounding box center [913, 428] width 9 height 9
drag, startPoint x: 1053, startPoint y: 430, endPoint x: 1083, endPoint y: 384, distance: 54.8
click at [1054, 430] on icon "close-circle" at bounding box center [1056, 428] width 9 height 9
click at [1160, 52] on button "Save" at bounding box center [1169, 53] width 37 height 22
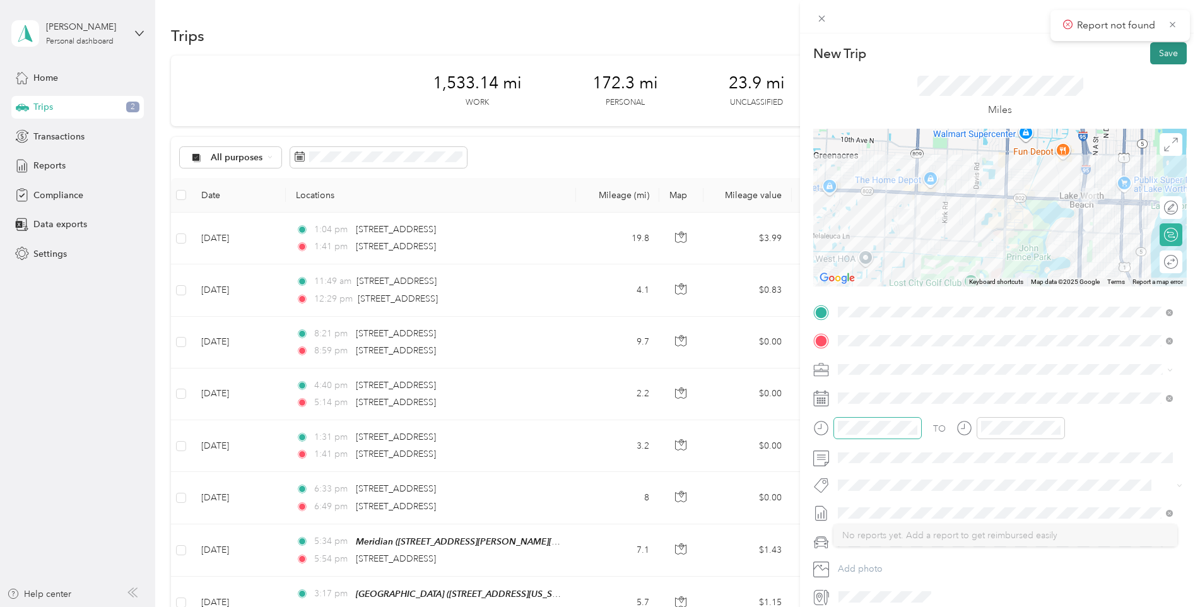
click at [1160, 51] on button "Save" at bounding box center [1169, 53] width 37 height 22
drag, startPoint x: 1170, startPoint y: 19, endPoint x: 1173, endPoint y: 25, distance: 6.8
click at [1170, 20] on icon at bounding box center [1172, 24] width 9 height 11
click at [1175, 27] on icon at bounding box center [1173, 24] width 6 height 6
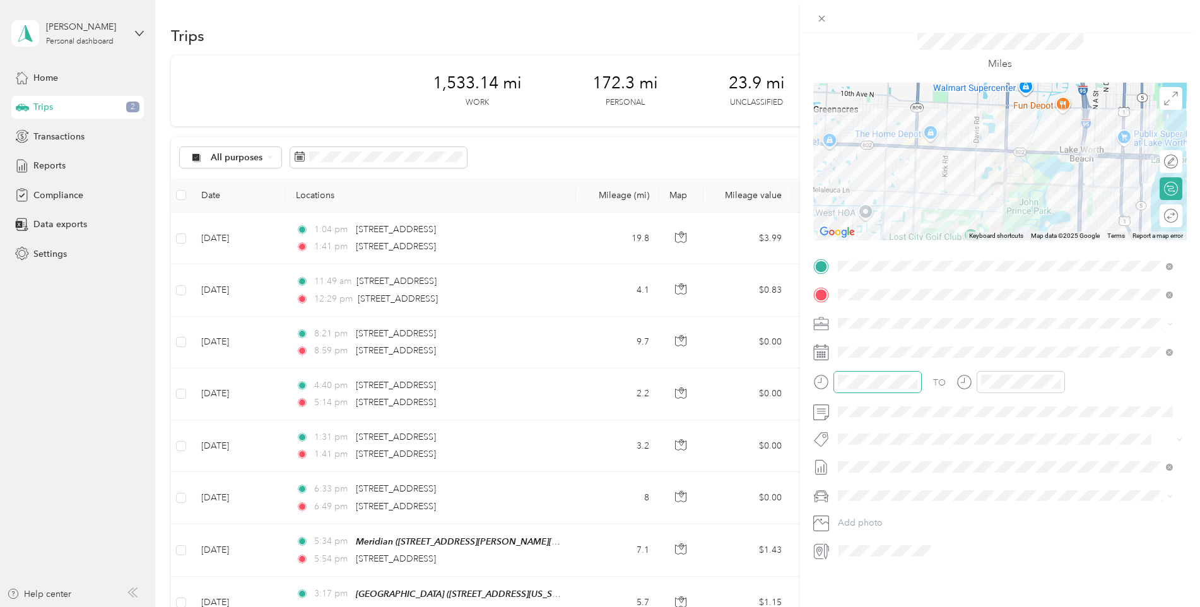
scroll to position [56, 0]
click at [869, 412] on icon at bounding box center [870, 413] width 6 height 11
click at [880, 537] on div "25" at bounding box center [881, 538] width 16 height 16
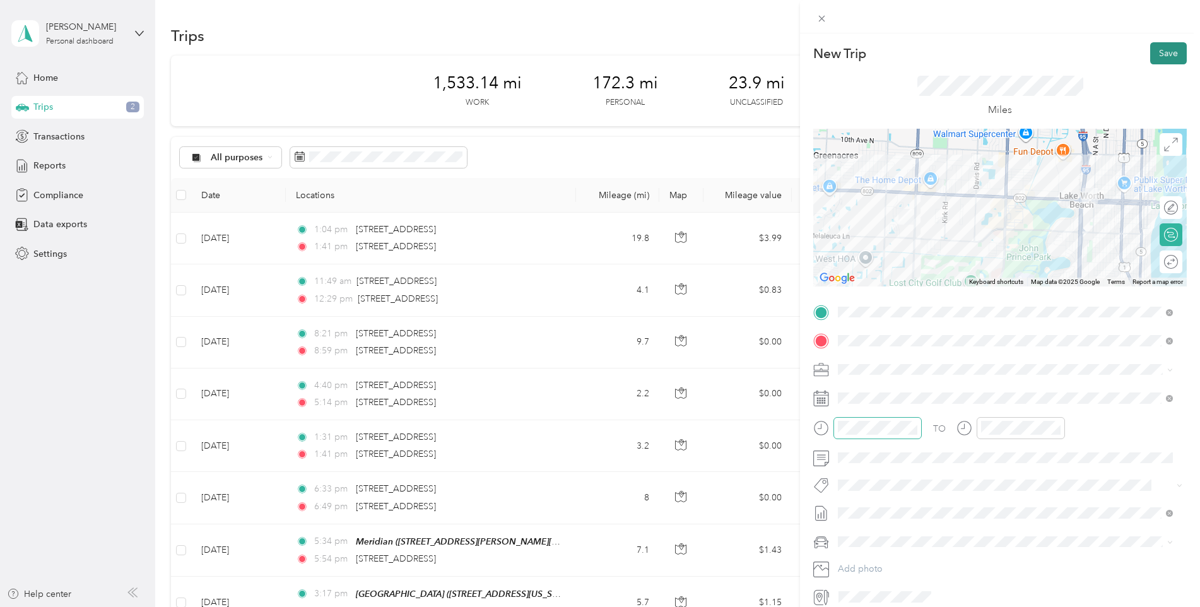
click at [1155, 54] on button "Save" at bounding box center [1169, 53] width 37 height 22
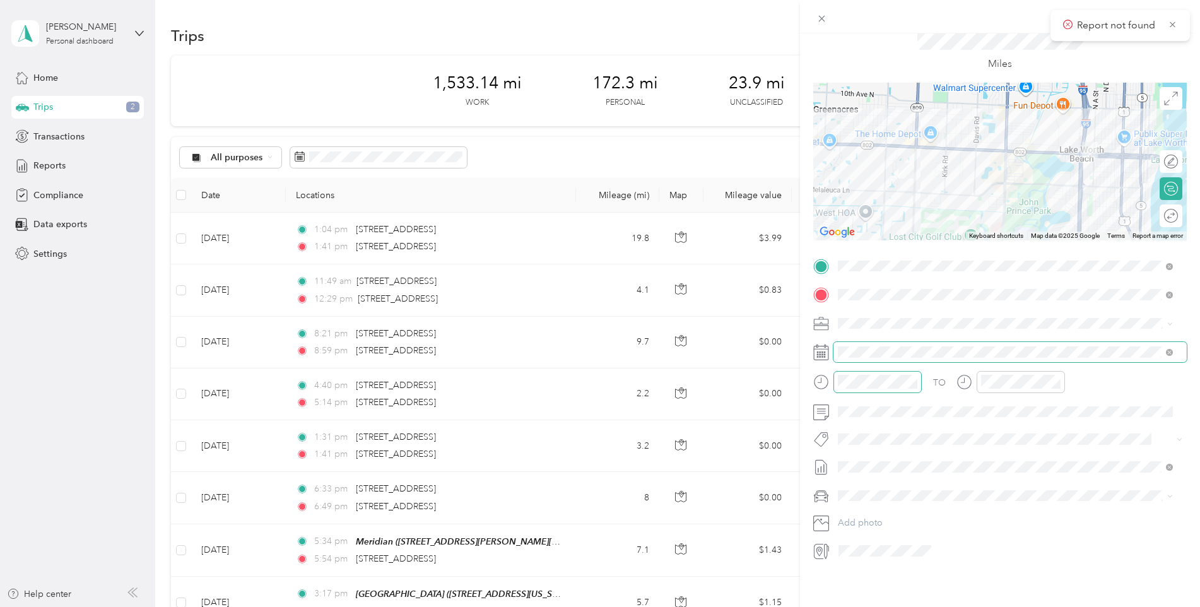
scroll to position [56, 0]
click at [891, 497] on span "[DATE] - [DATE]" at bounding box center [869, 499] width 63 height 13
click at [1172, 22] on icon at bounding box center [1172, 24] width 9 height 11
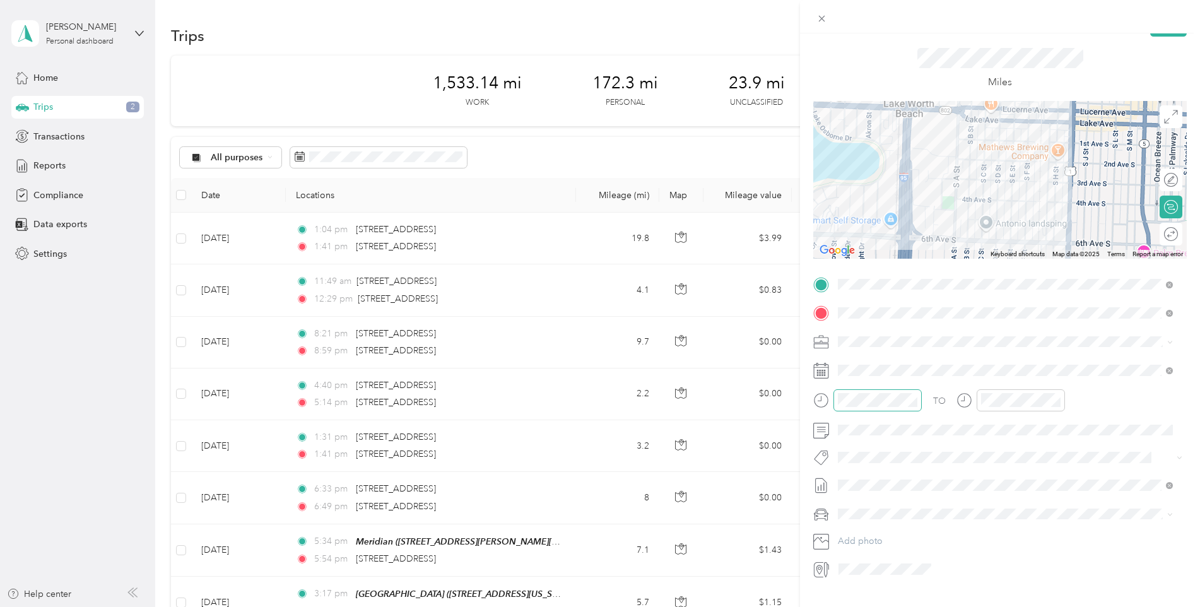
scroll to position [0, 0]
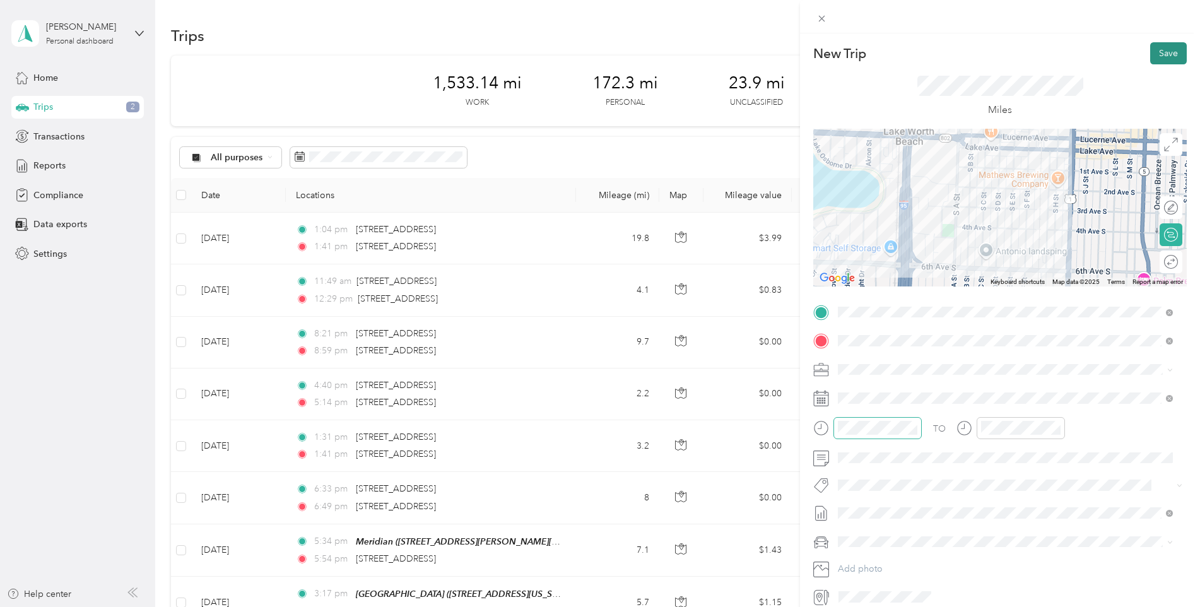
click at [1161, 48] on button "Save" at bounding box center [1169, 53] width 37 height 22
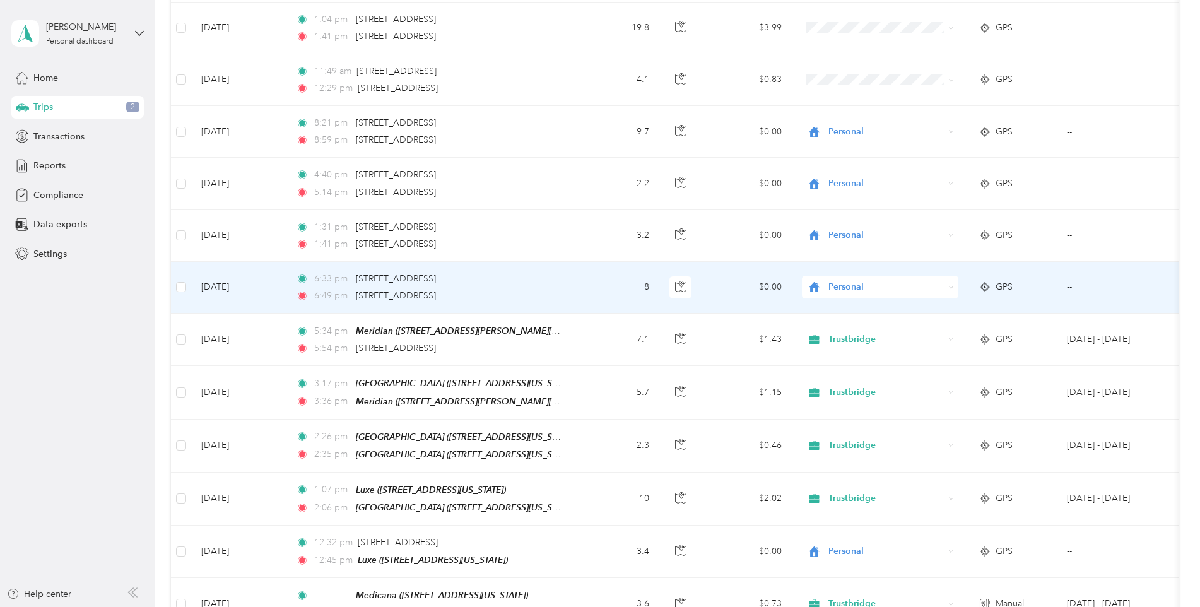
scroll to position [252, 0]
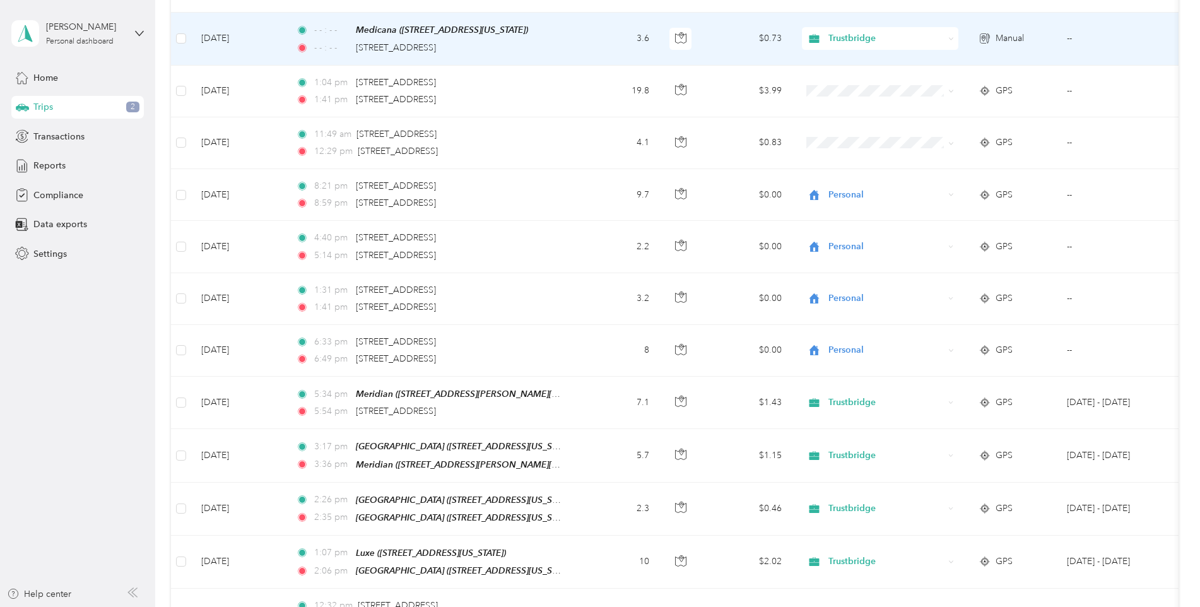
click at [222, 37] on td "[DATE]" at bounding box center [238, 39] width 95 height 52
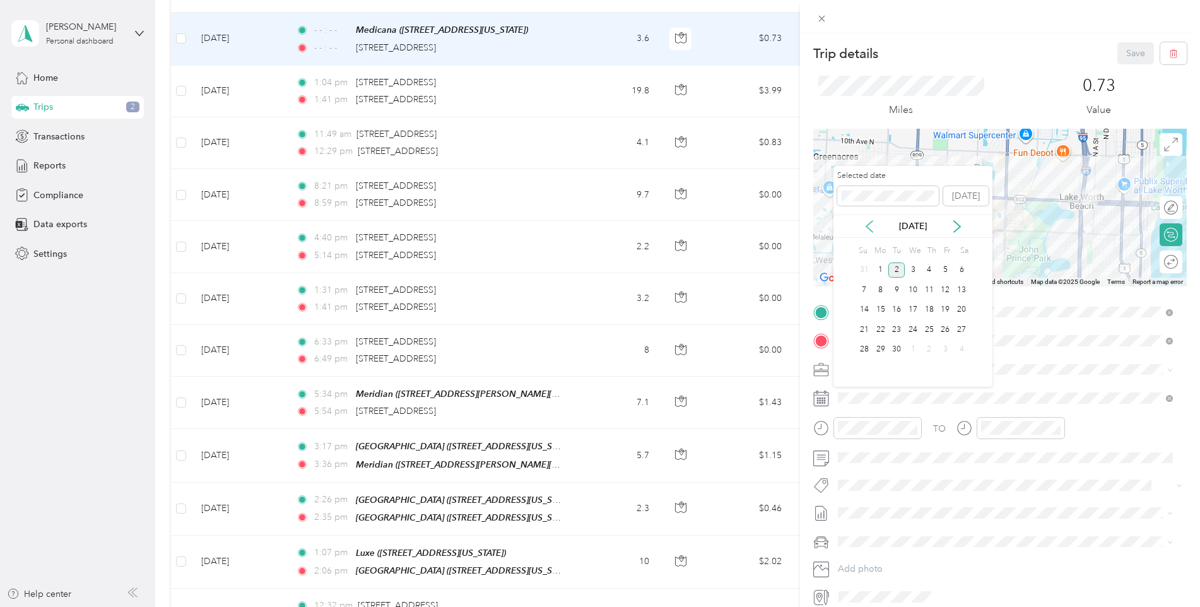
click at [868, 225] on icon at bounding box center [870, 226] width 6 height 11
click at [877, 347] on div "25" at bounding box center [881, 350] width 16 height 16
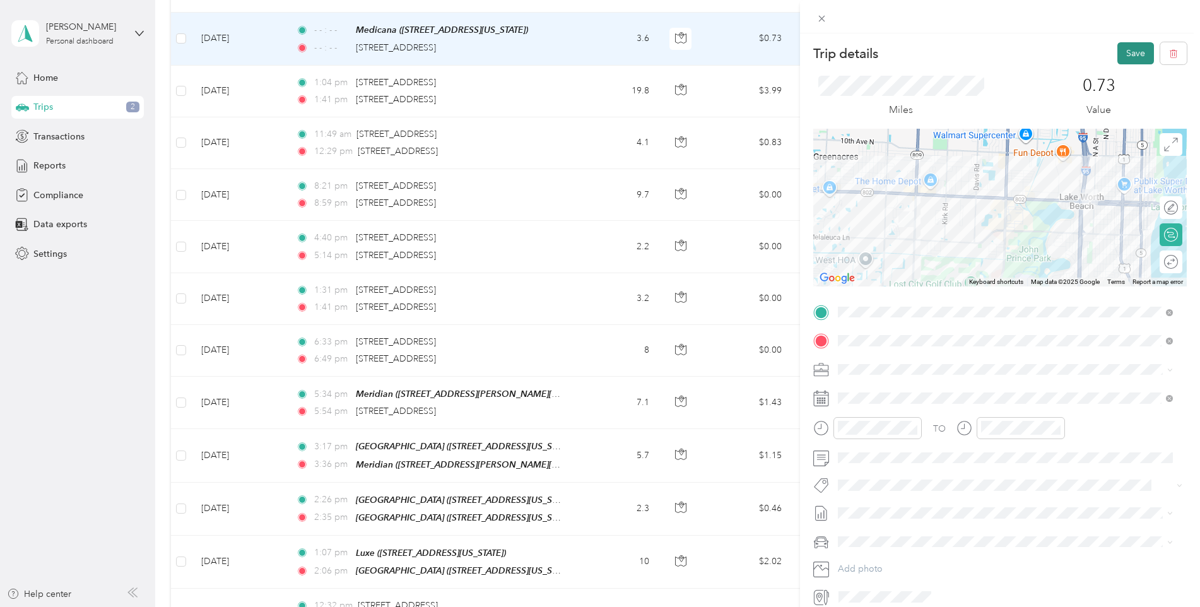
click at [1130, 59] on button "Save" at bounding box center [1136, 53] width 37 height 22
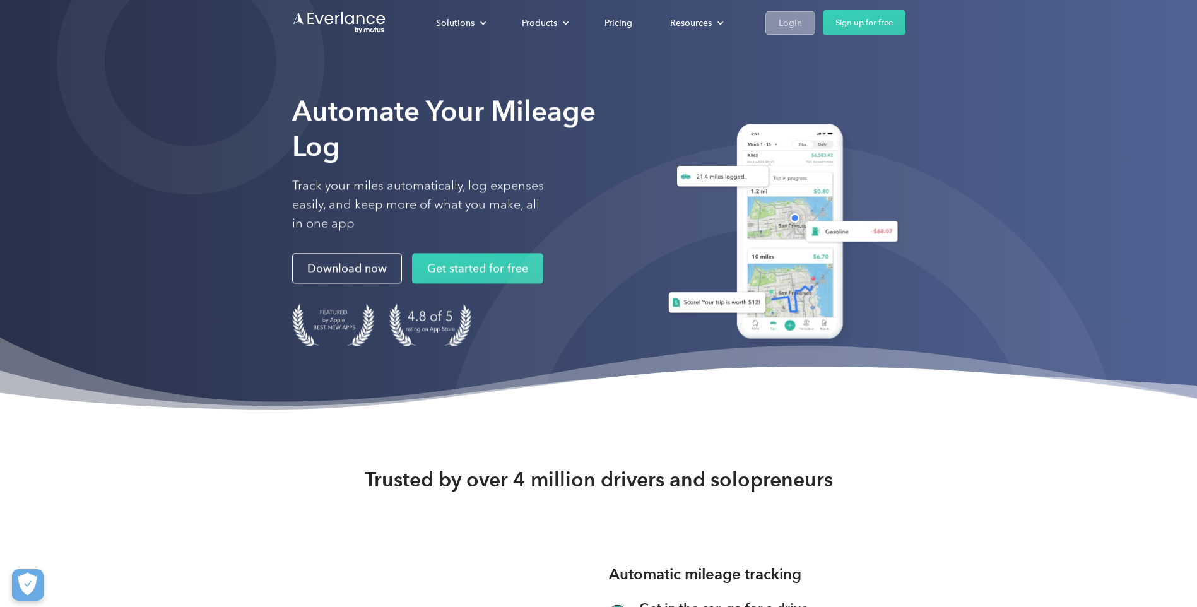
click at [800, 22] on div "Login" at bounding box center [790, 23] width 23 height 16
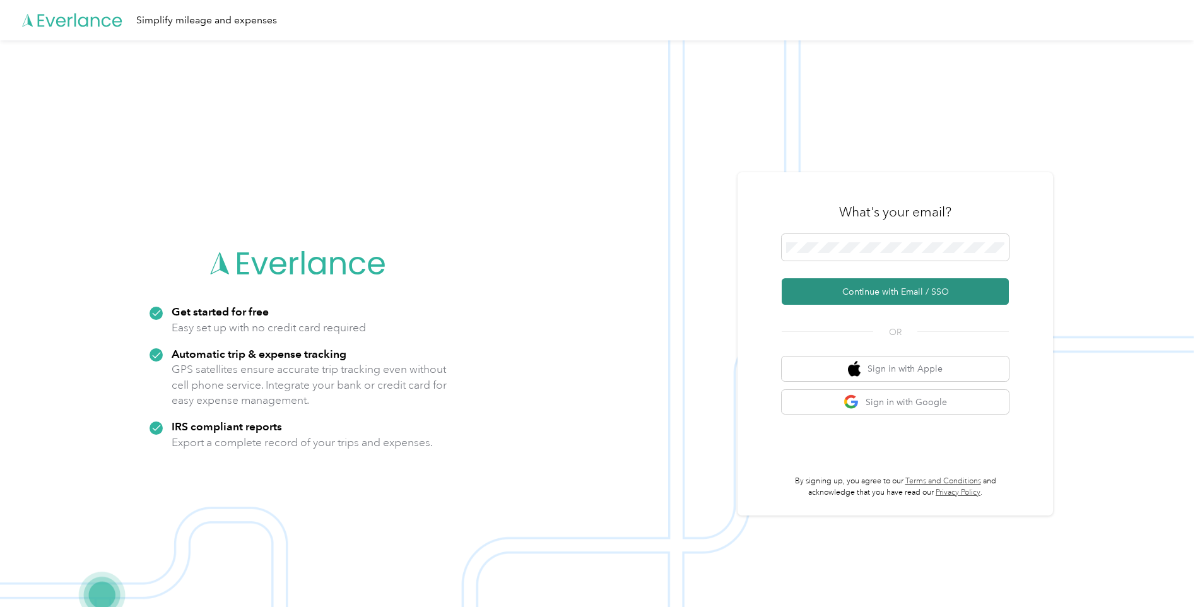
click at [923, 288] on button "Continue with Email / SSO" at bounding box center [895, 291] width 227 height 27
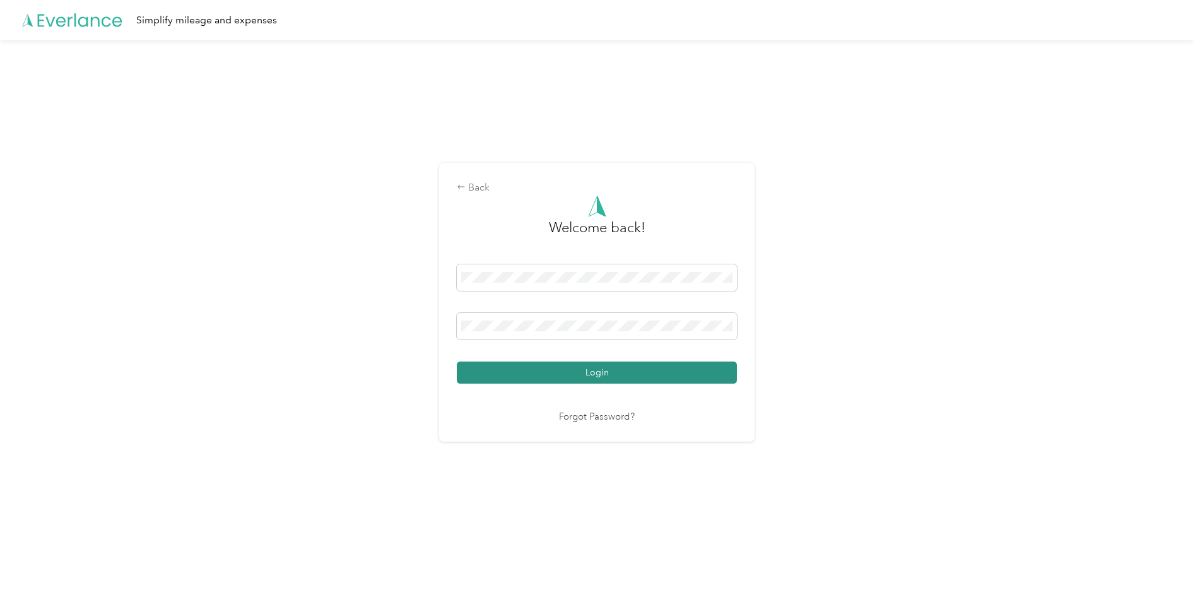
click at [590, 368] on button "Login" at bounding box center [597, 373] width 280 height 22
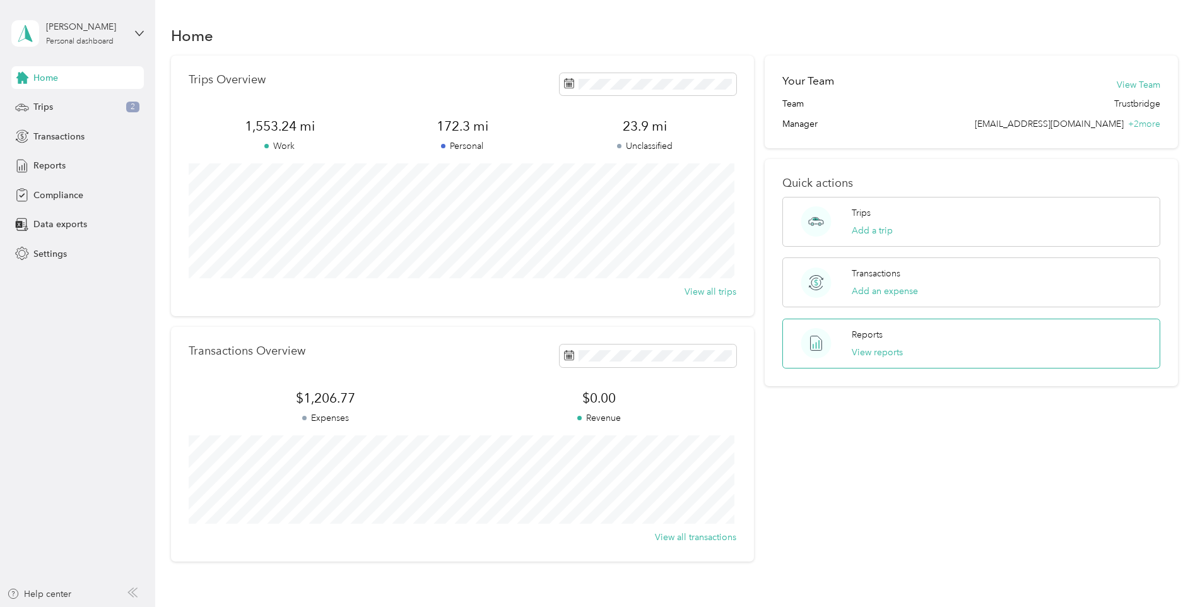
click at [952, 346] on div "Reports View reports" at bounding box center [972, 344] width 378 height 50
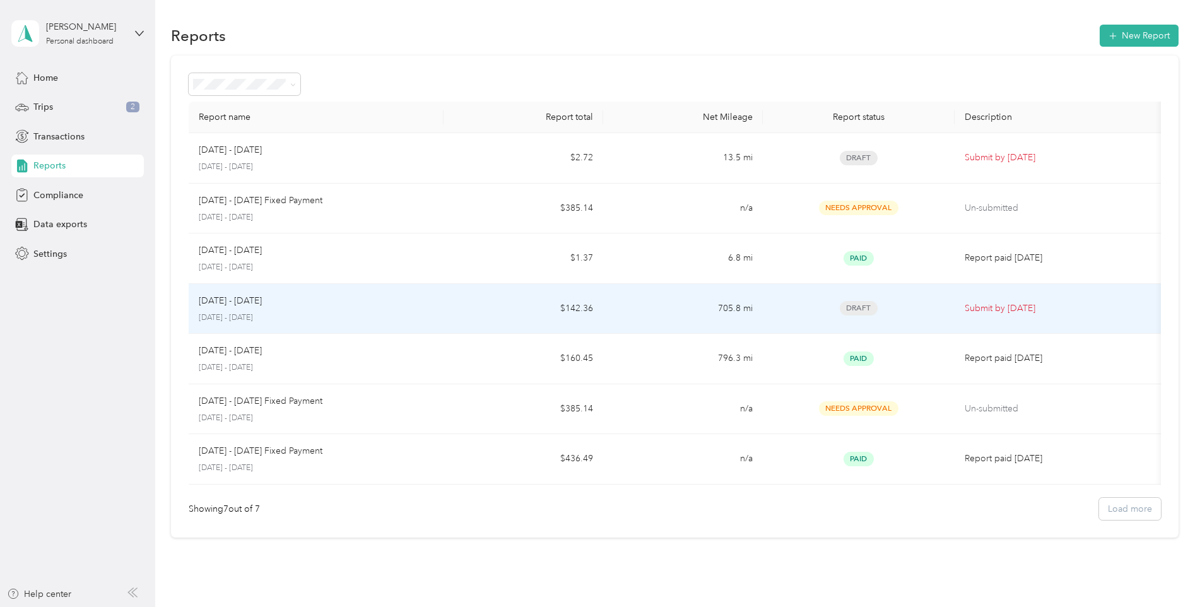
click at [374, 305] on div "[DATE] - [DATE]" at bounding box center [316, 301] width 235 height 14
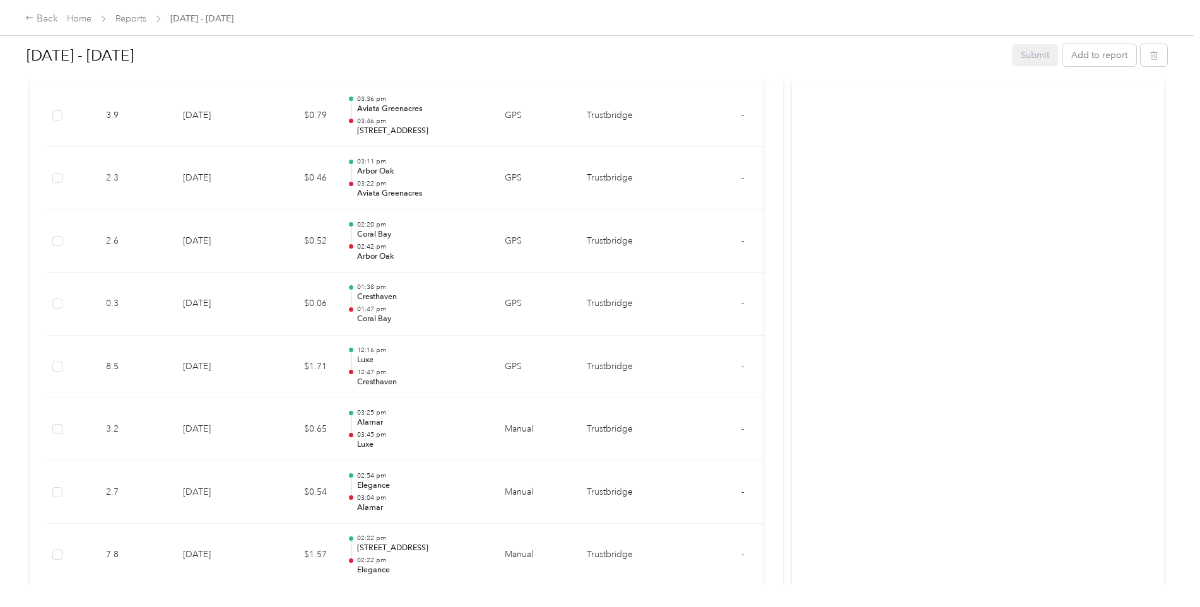
scroll to position [2487, 0]
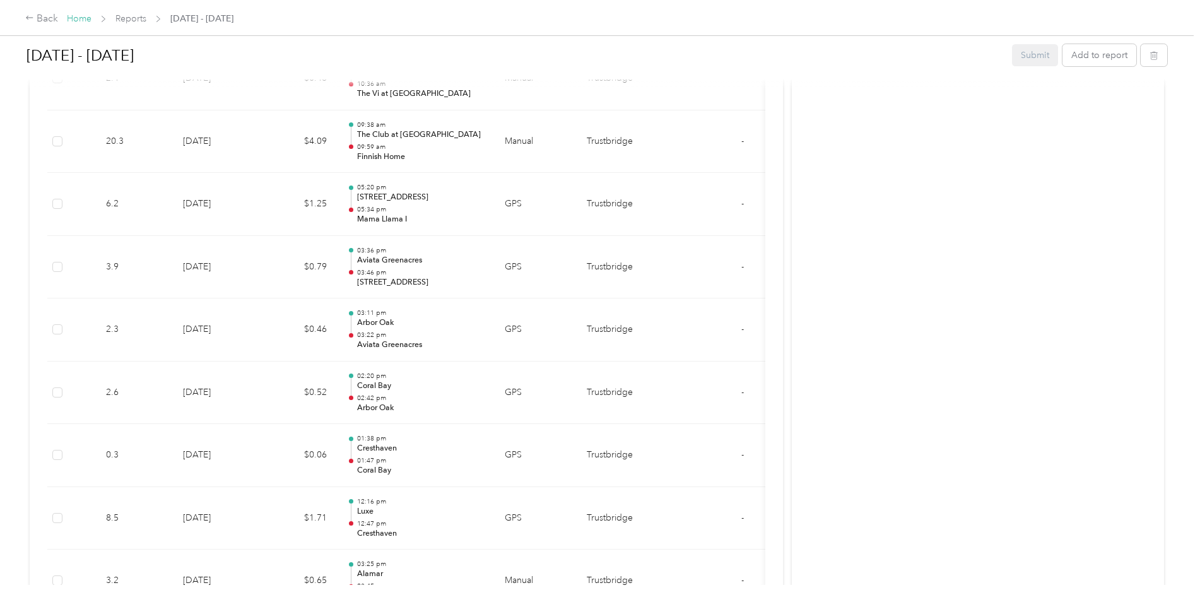
click at [82, 17] on link "Home" at bounding box center [79, 18] width 25 height 11
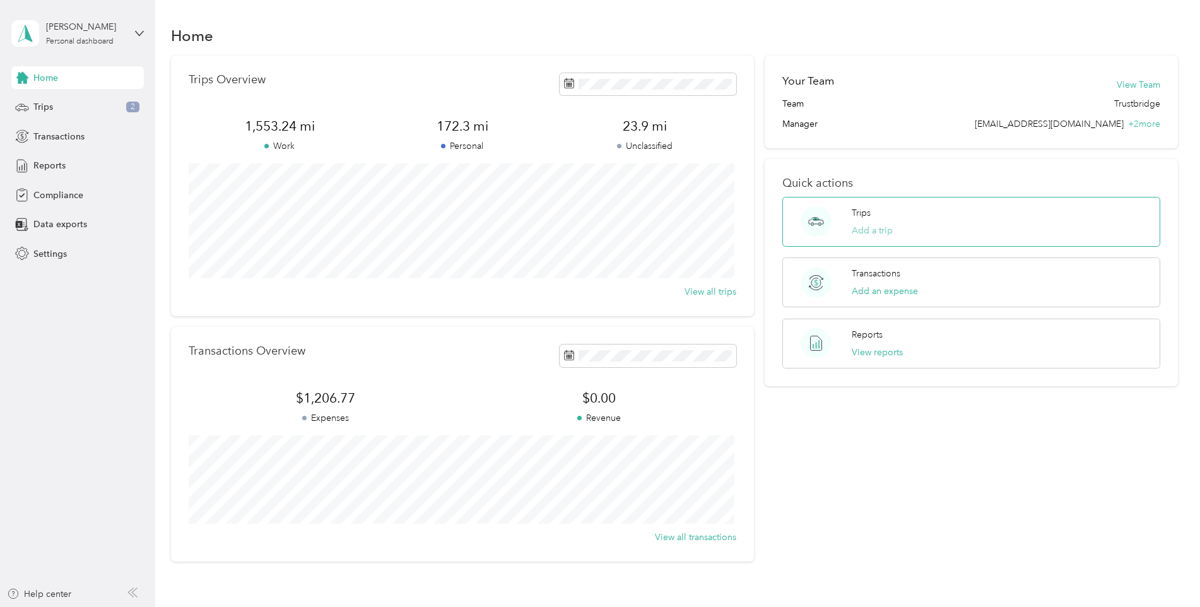
click at [889, 228] on button "Add a trip" at bounding box center [872, 230] width 41 height 13
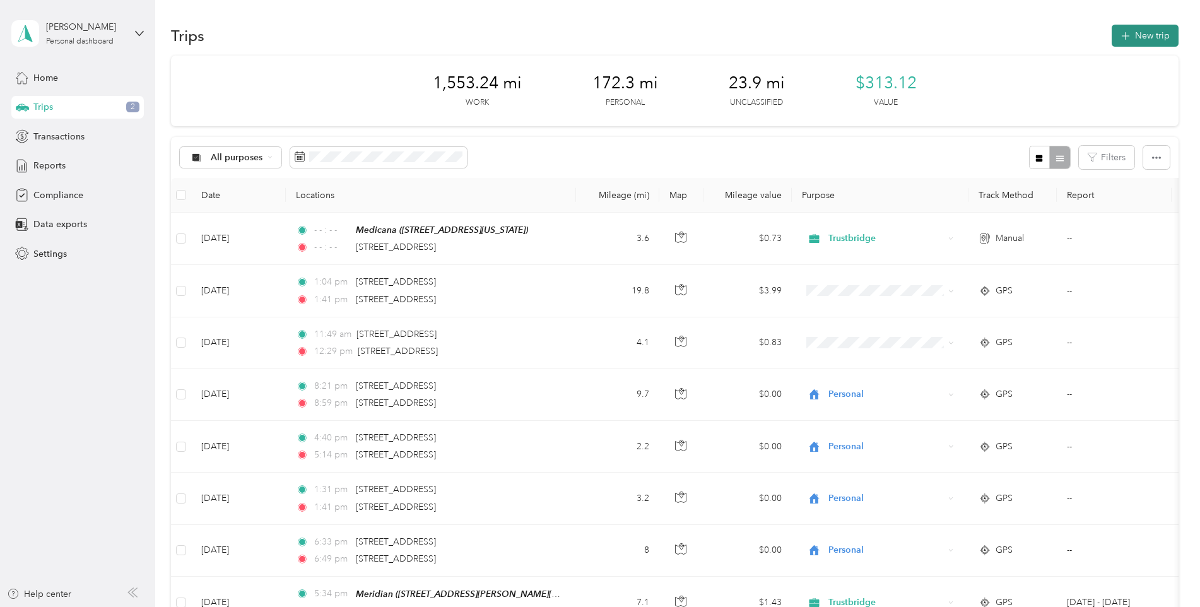
click at [1144, 33] on button "New trip" at bounding box center [1145, 36] width 67 height 22
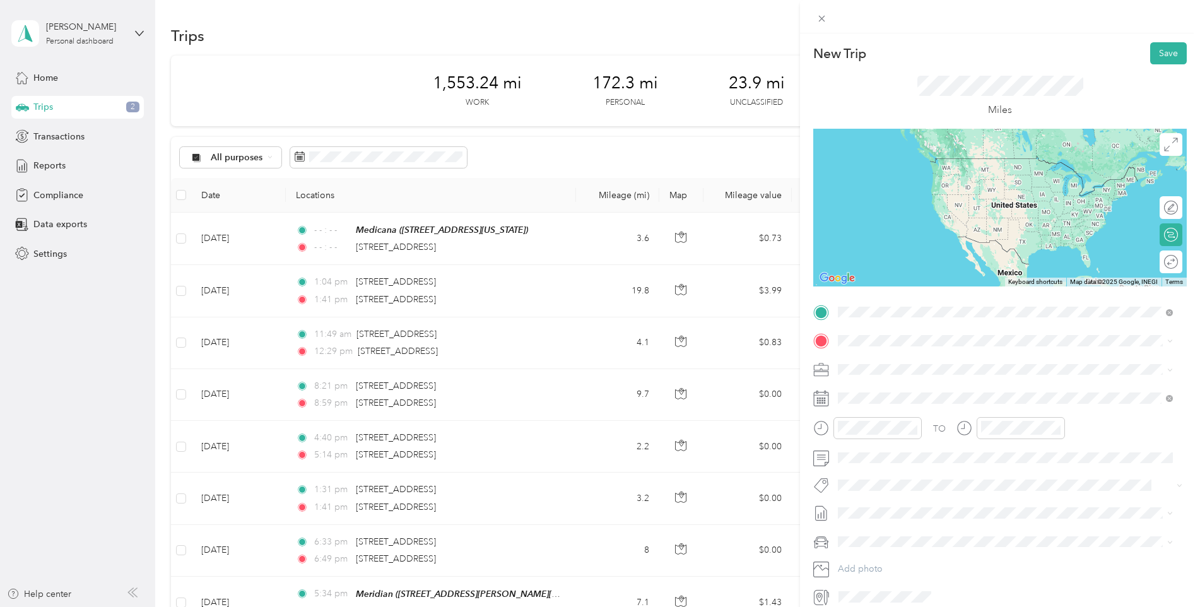
click at [904, 361] on div "Mama Llama I [STREET_ADDRESS][US_STATE]" at bounding box center [925, 370] width 126 height 27
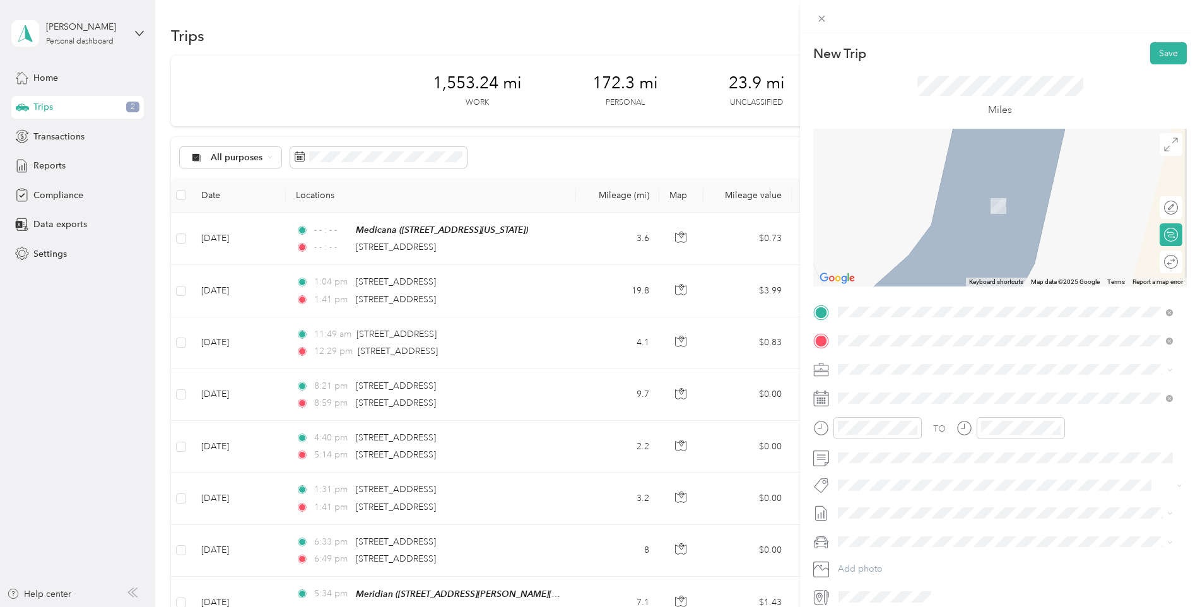
click at [894, 398] on div "[PERSON_NAME] [STREET_ADDRESS][US_STATE]" at bounding box center [925, 398] width 126 height 27
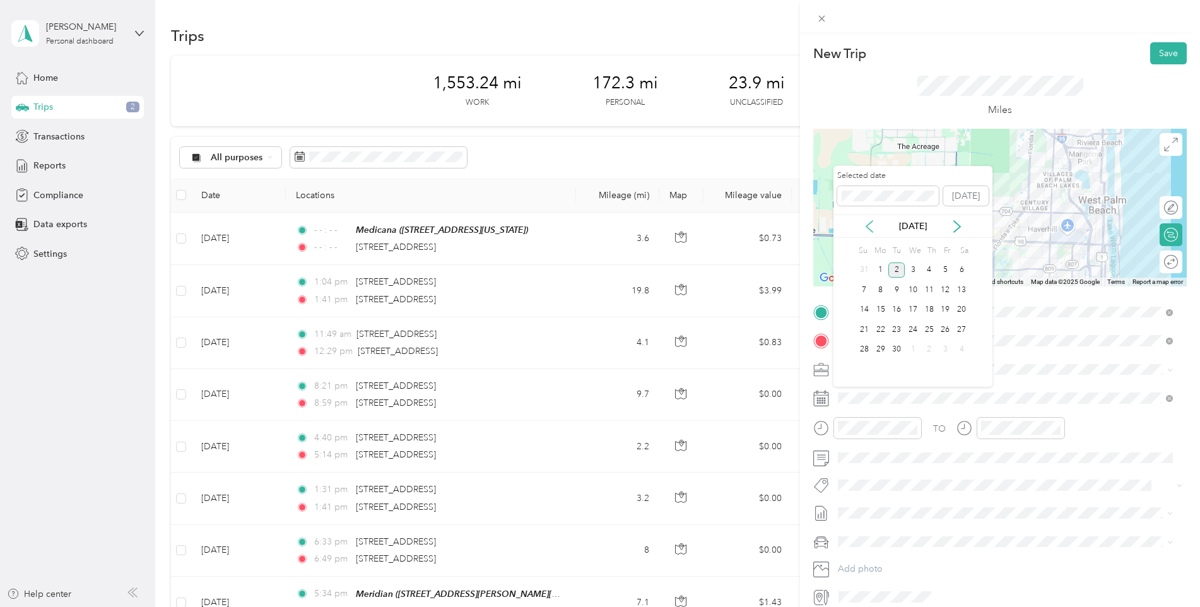
click at [867, 225] on icon at bounding box center [870, 226] width 6 height 11
click at [942, 345] on div "29" at bounding box center [946, 350] width 16 height 16
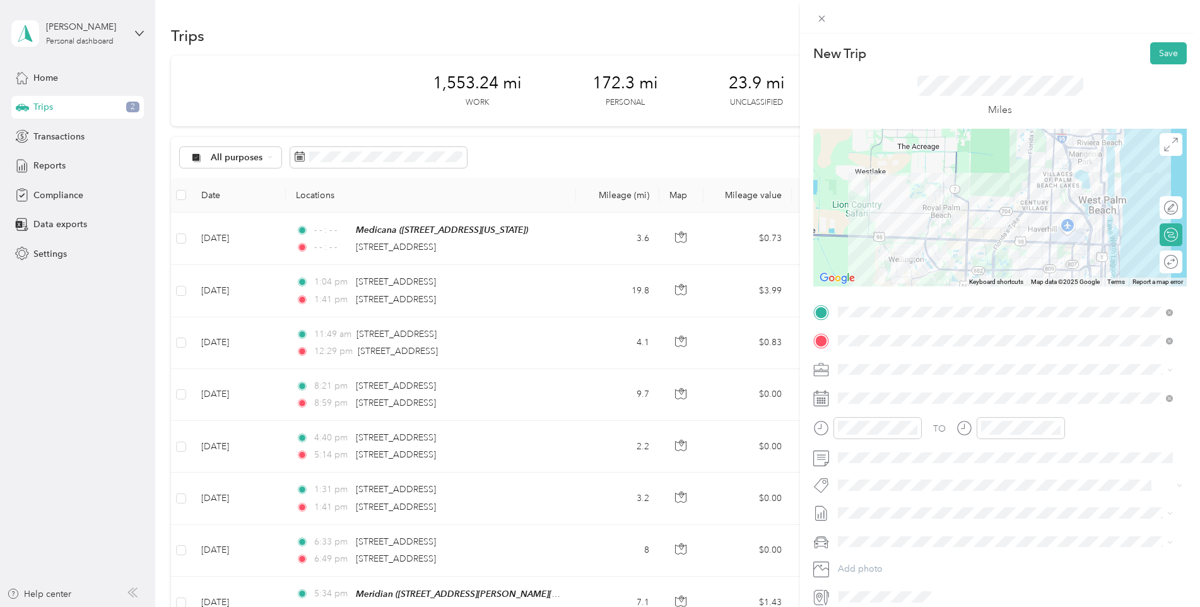
scroll to position [56, 0]
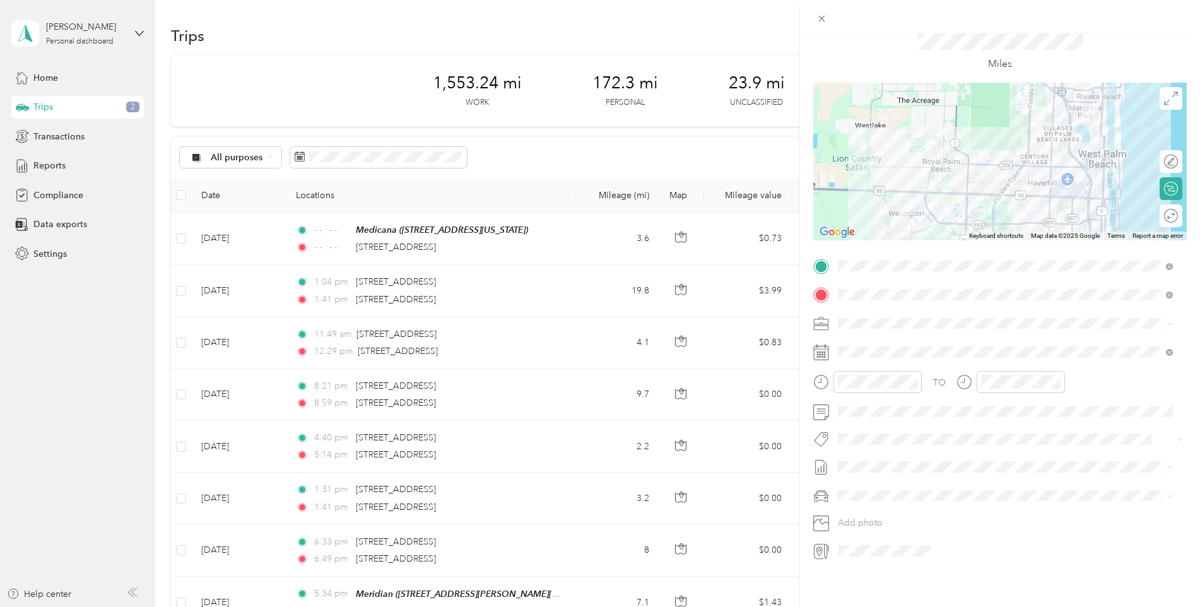
drag, startPoint x: 910, startPoint y: 375, endPoint x: 928, endPoint y: 366, distance: 20.3
click at [911, 377] on icon "close-circle" at bounding box center [913, 381] width 9 height 9
click at [1055, 377] on icon "close-circle" at bounding box center [1056, 381] width 9 height 9
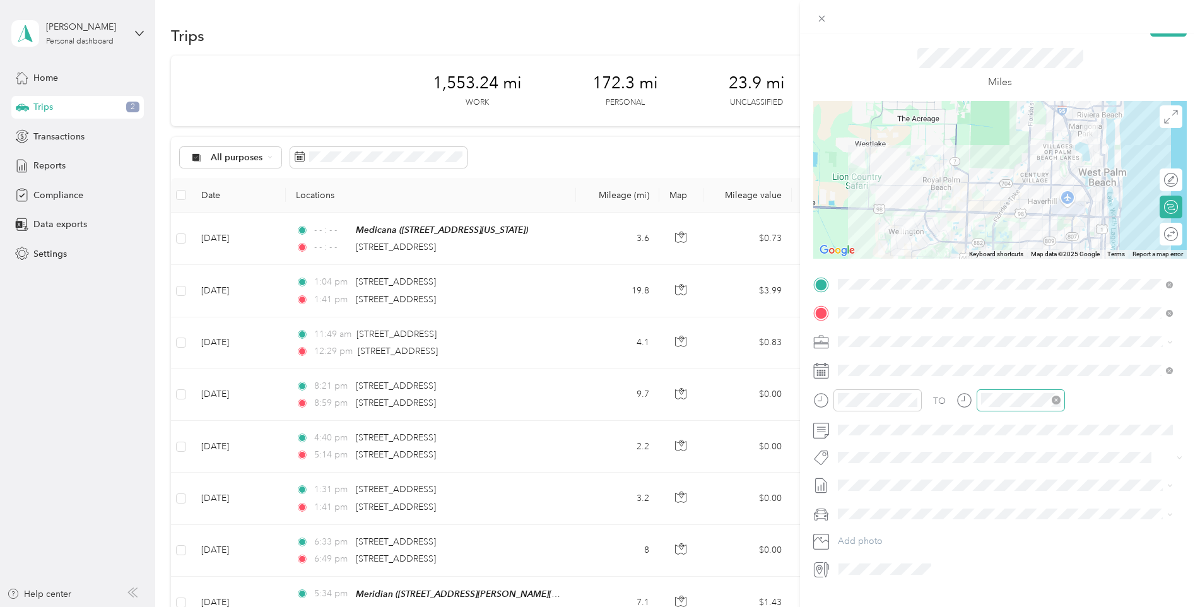
scroll to position [0, 0]
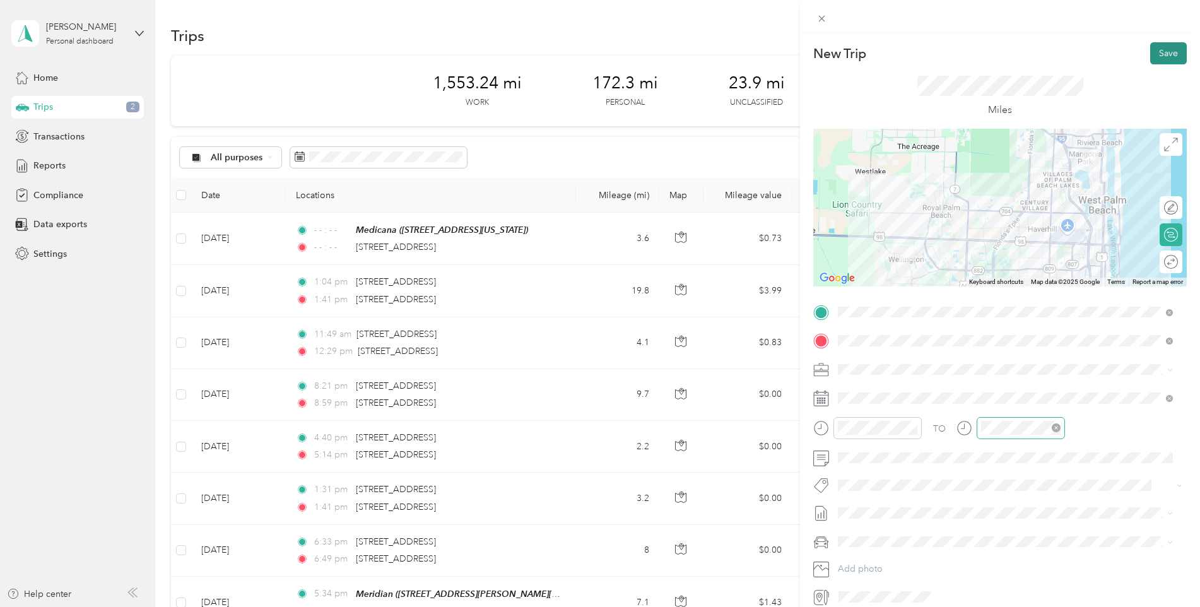
click at [1158, 56] on button "Save" at bounding box center [1169, 53] width 37 height 22
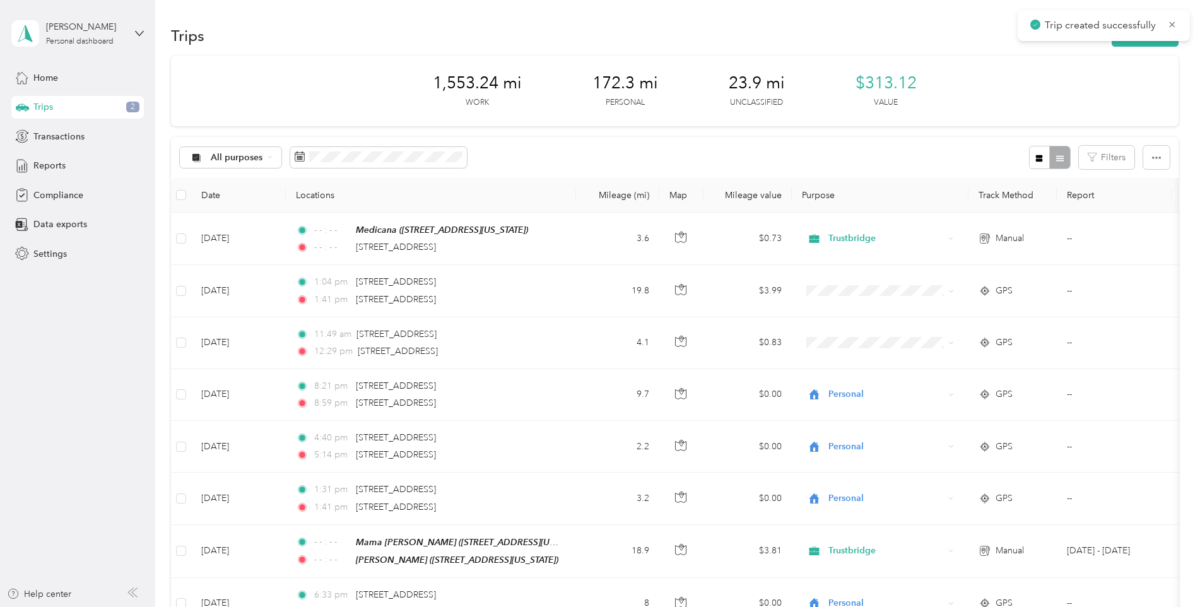
click at [1126, 40] on div "Trip created successfully" at bounding box center [1104, 25] width 172 height 31
click at [1141, 35] on button "New trip" at bounding box center [1145, 36] width 67 height 22
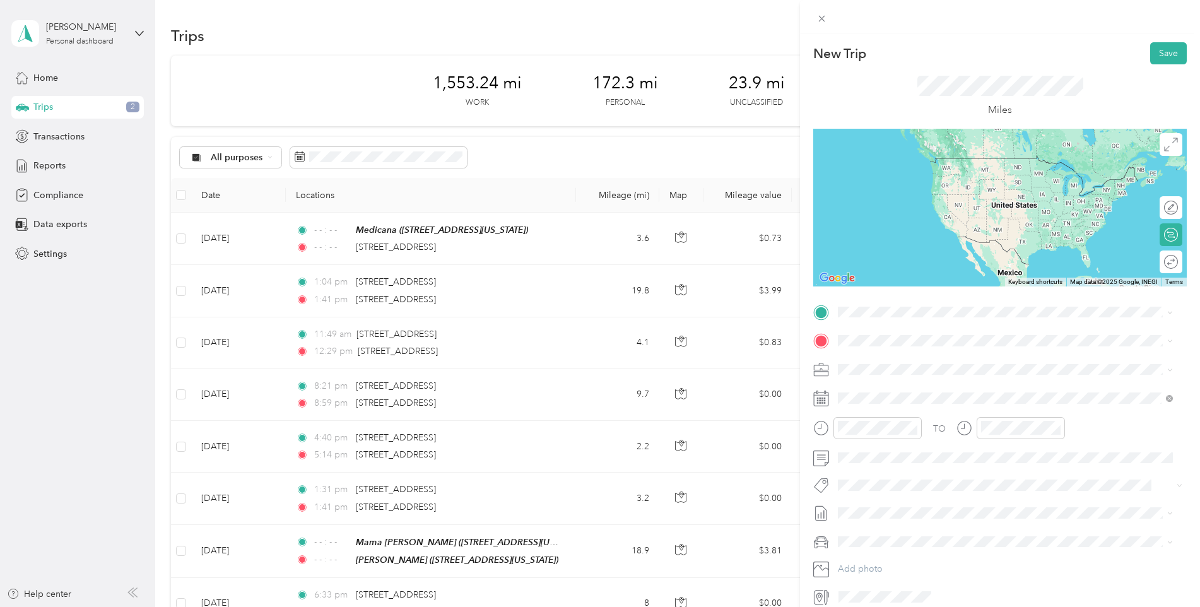
click at [893, 368] on div "[PERSON_NAME] [STREET_ADDRESS][US_STATE]" at bounding box center [925, 366] width 126 height 27
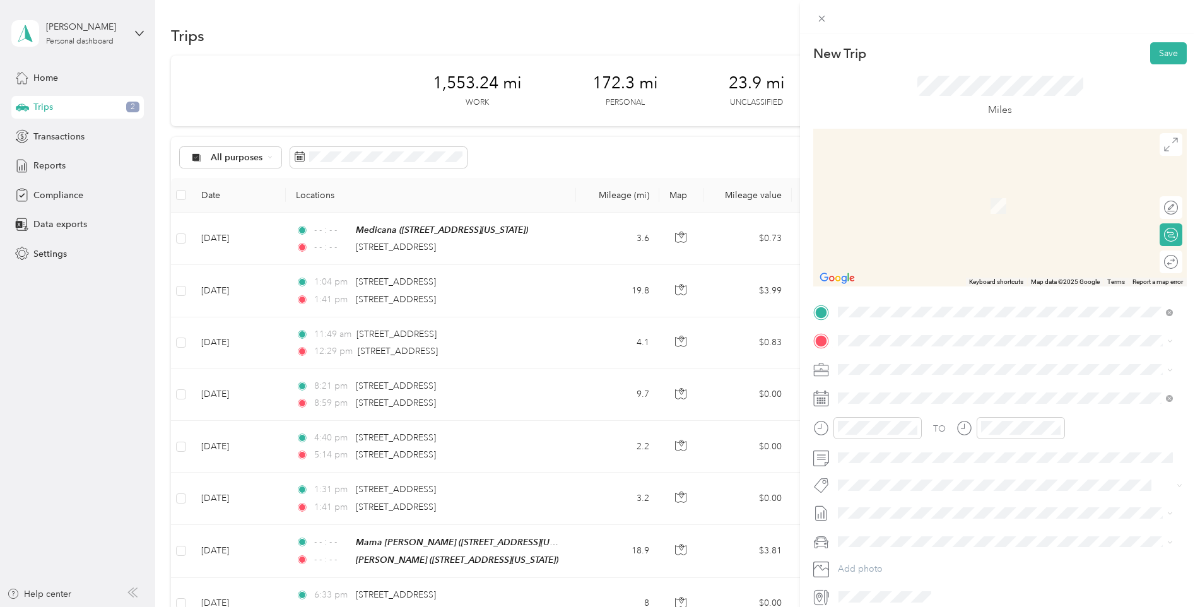
click at [880, 395] on div "Avante [STREET_ADDRESS][US_STATE]" at bounding box center [925, 391] width 126 height 27
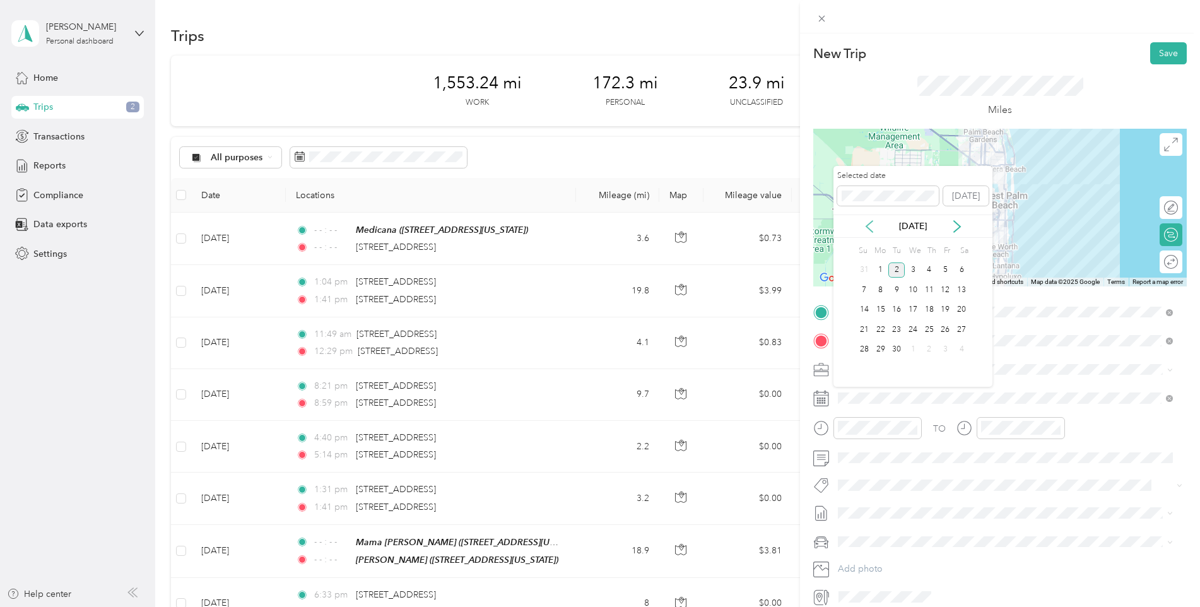
click at [866, 228] on icon at bounding box center [869, 226] width 13 height 13
click at [945, 347] on div "29" at bounding box center [946, 350] width 16 height 16
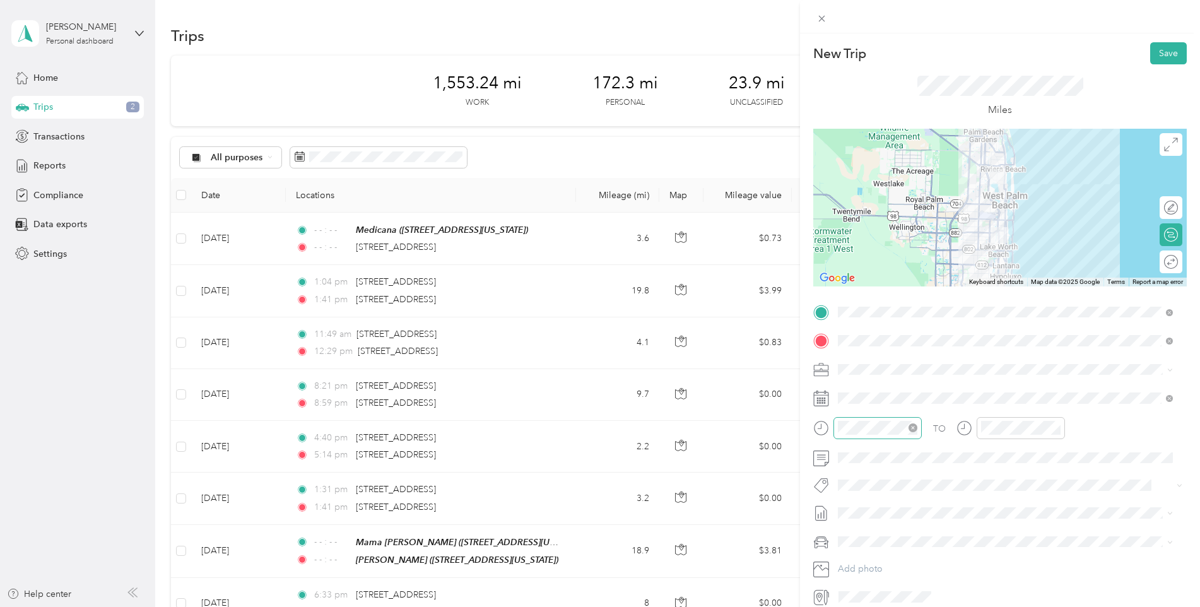
click at [913, 424] on icon "close-circle" at bounding box center [913, 428] width 9 height 9
click at [1058, 427] on icon "close-circle" at bounding box center [1056, 428] width 9 height 9
click at [1158, 53] on button "Save" at bounding box center [1169, 53] width 37 height 22
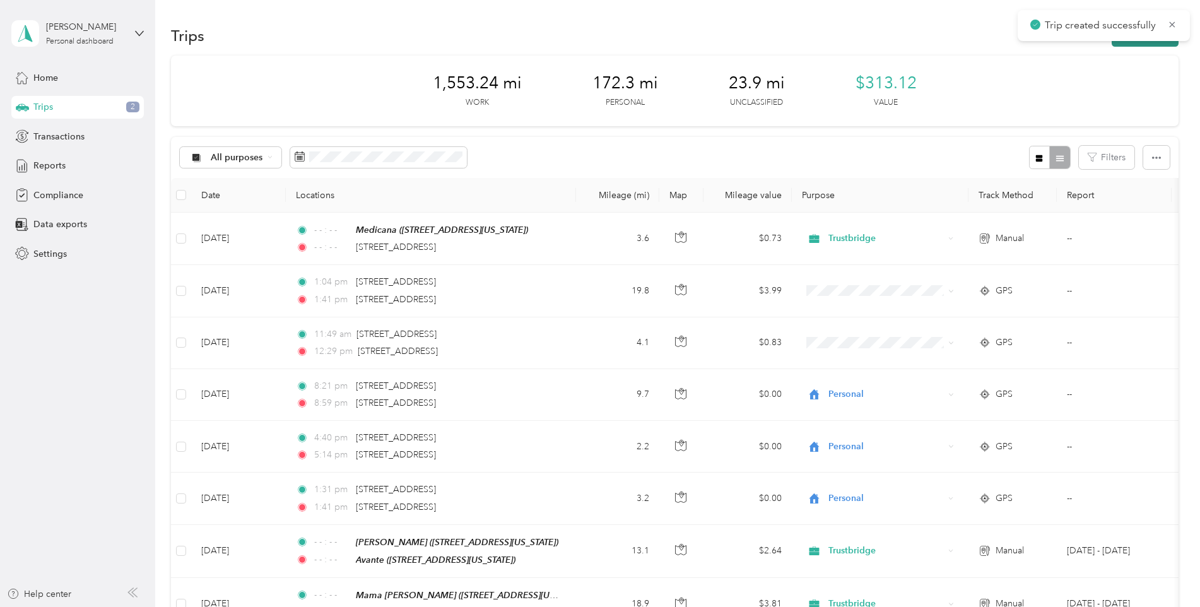
click at [1129, 41] on button "New trip" at bounding box center [1145, 36] width 67 height 22
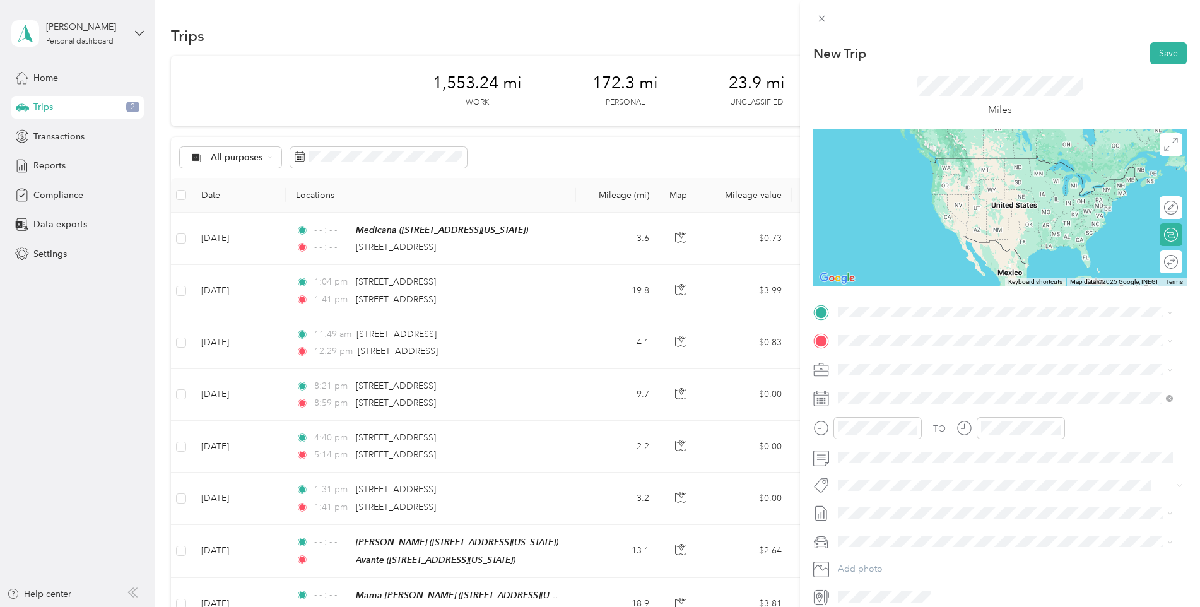
click at [903, 371] on span "[STREET_ADDRESS][US_STATE]" at bounding box center [925, 372] width 126 height 11
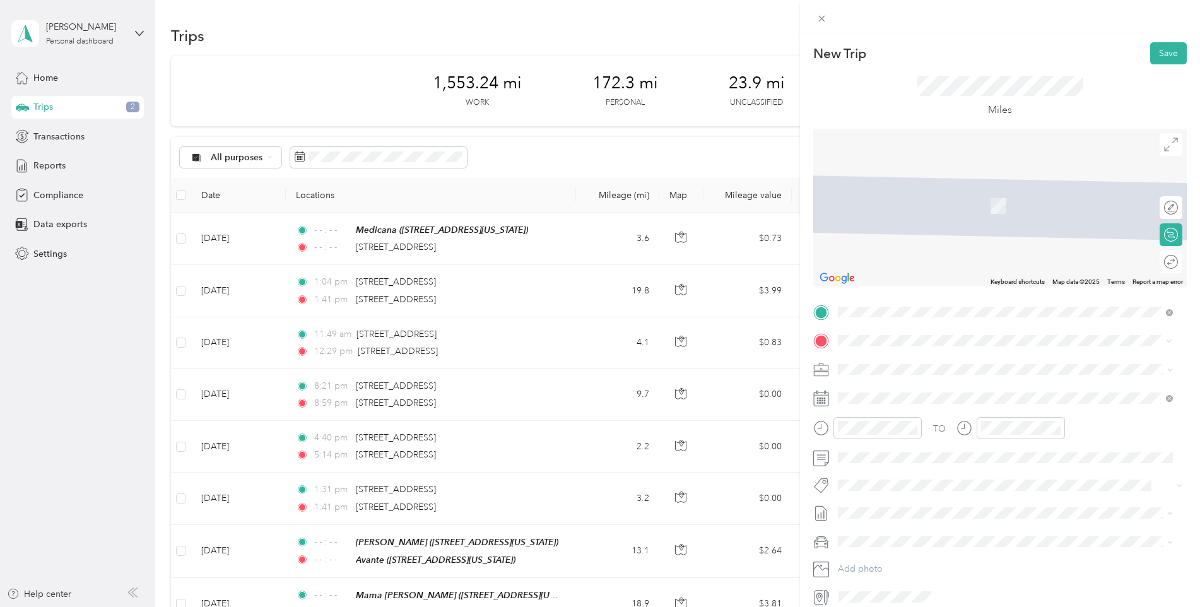
click at [895, 503] on span "[STREET_ADDRESS][PERSON_NAME][US_STATE]" at bounding box center [960, 497] width 196 height 11
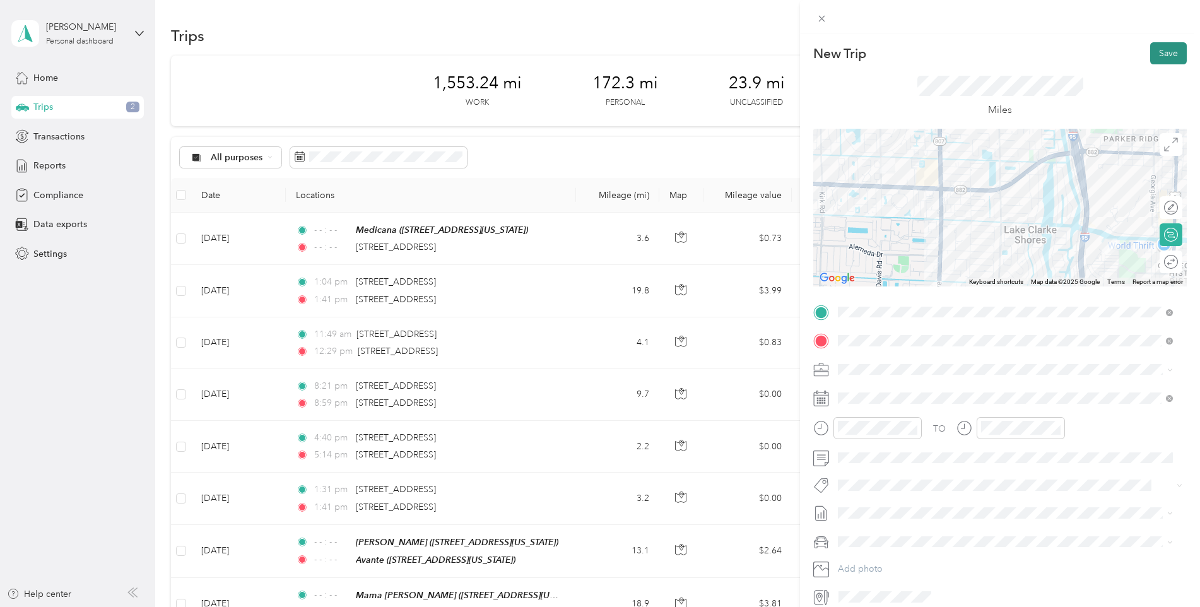
click at [1154, 56] on button "Save" at bounding box center [1169, 53] width 37 height 22
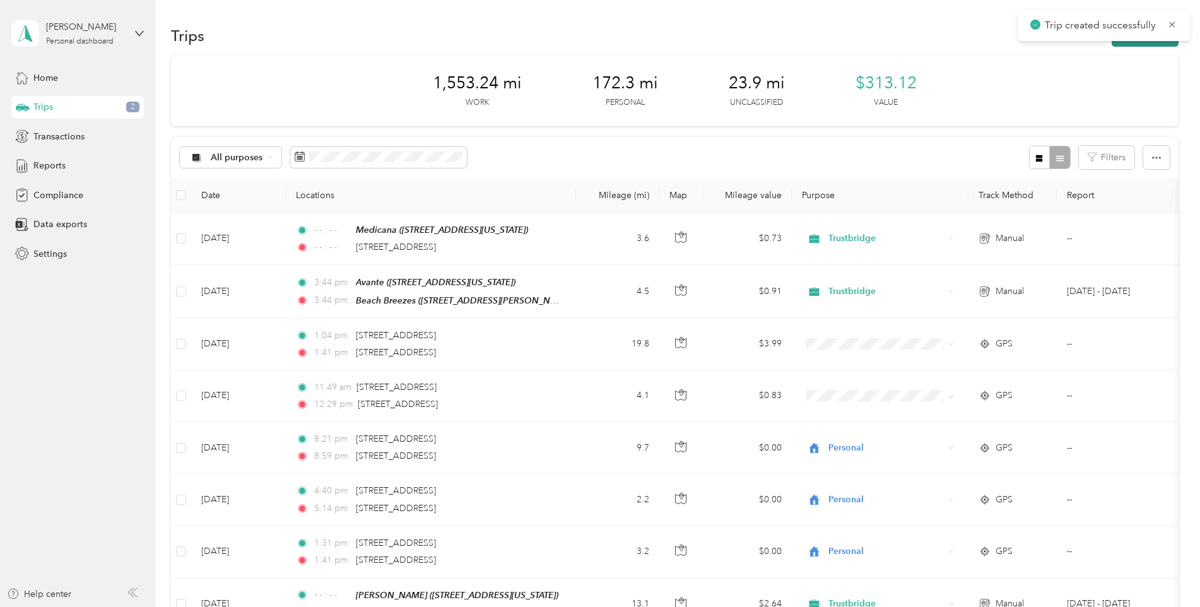
click at [1136, 42] on button "New trip" at bounding box center [1145, 36] width 67 height 22
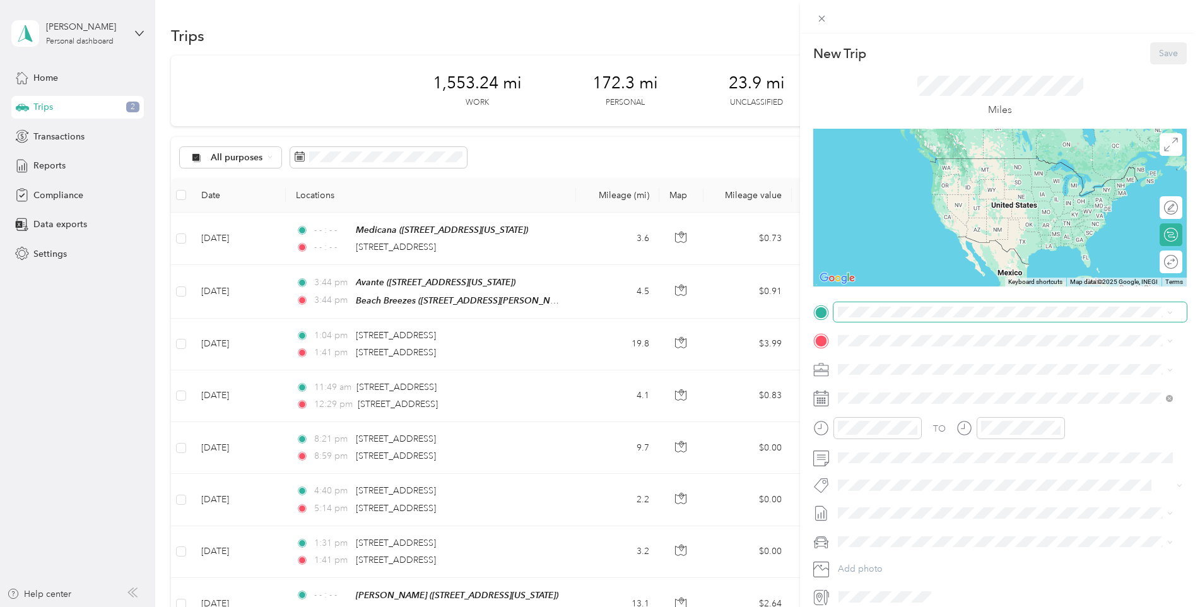
click at [888, 305] on span at bounding box center [1010, 312] width 353 height 20
click at [898, 454] on strong "Beach Breezes" at bounding box center [892, 447] width 60 height 11
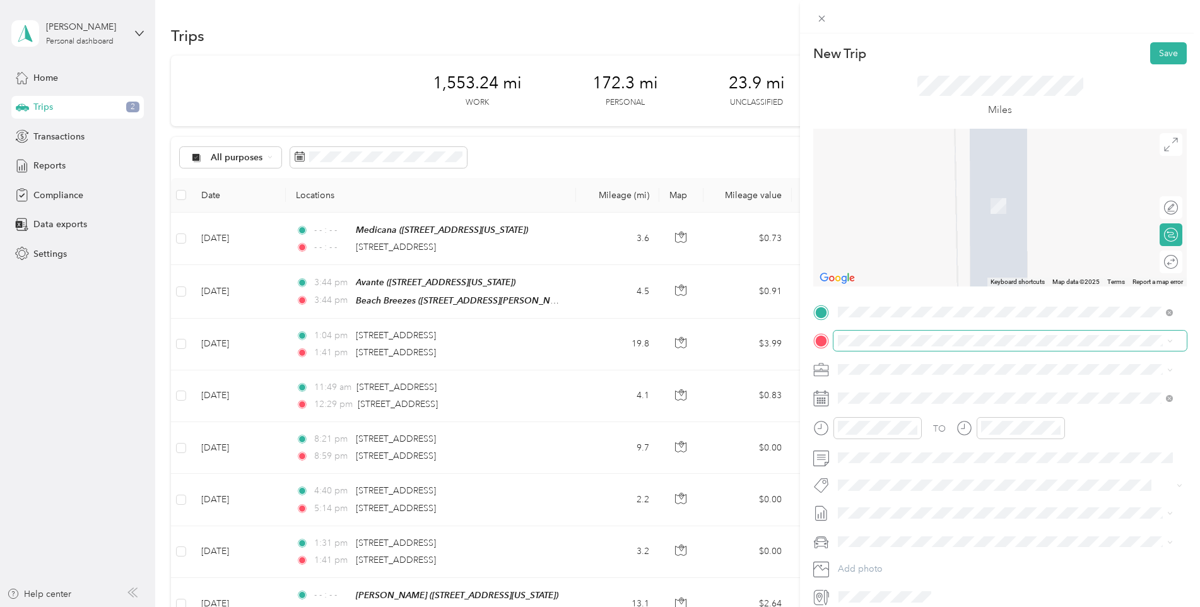
click at [874, 335] on span at bounding box center [1010, 341] width 353 height 20
click at [892, 444] on div "BOULEVARD REHAB [STREET_ADDRESS][US_STATE]" at bounding box center [925, 431] width 126 height 27
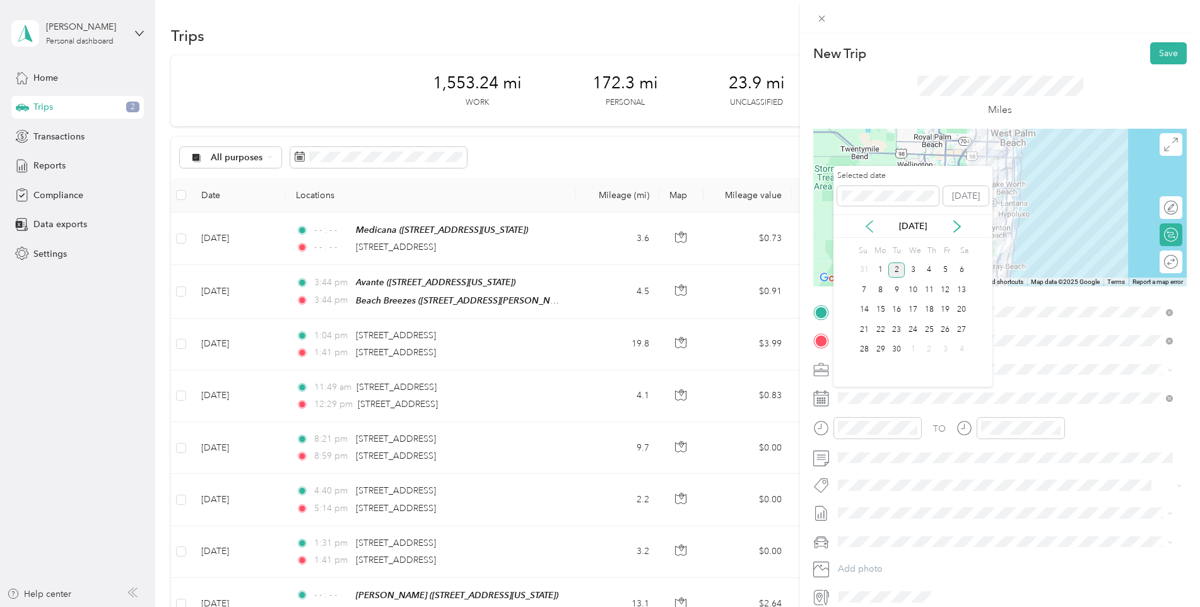
click at [870, 224] on icon at bounding box center [869, 226] width 13 height 13
click at [947, 352] on div "29" at bounding box center [946, 350] width 16 height 16
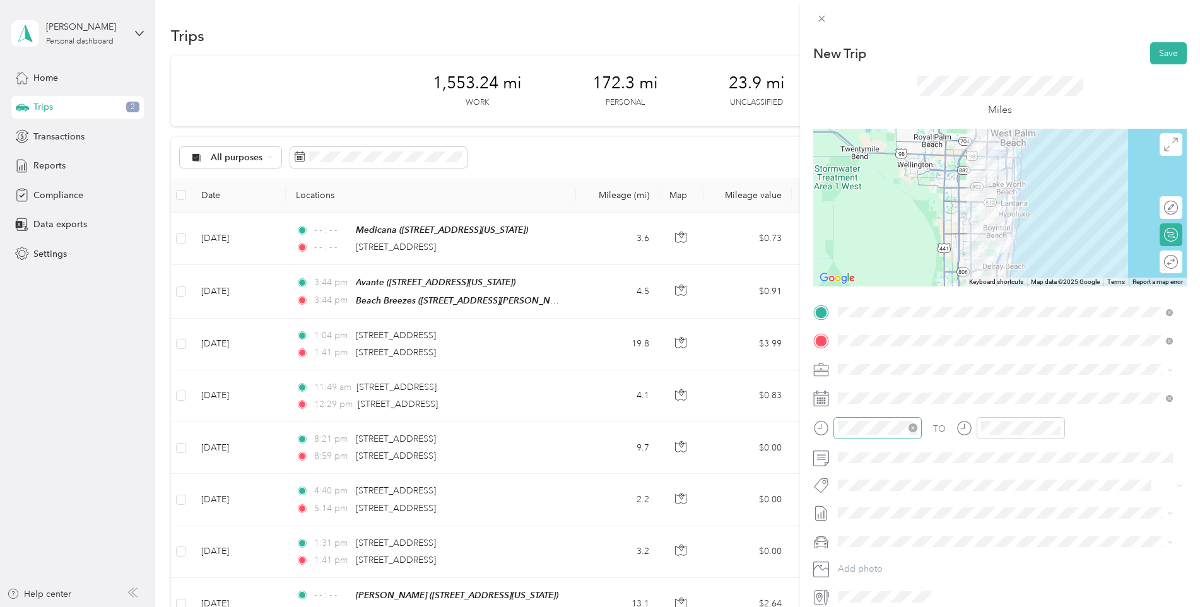
click at [916, 427] on icon "close-circle" at bounding box center [913, 428] width 9 height 9
drag, startPoint x: 1057, startPoint y: 429, endPoint x: 1122, endPoint y: 144, distance: 292.7
click at [1057, 428] on icon "close-circle" at bounding box center [1056, 428] width 9 height 9
click at [1166, 58] on button "Save" at bounding box center [1169, 53] width 37 height 22
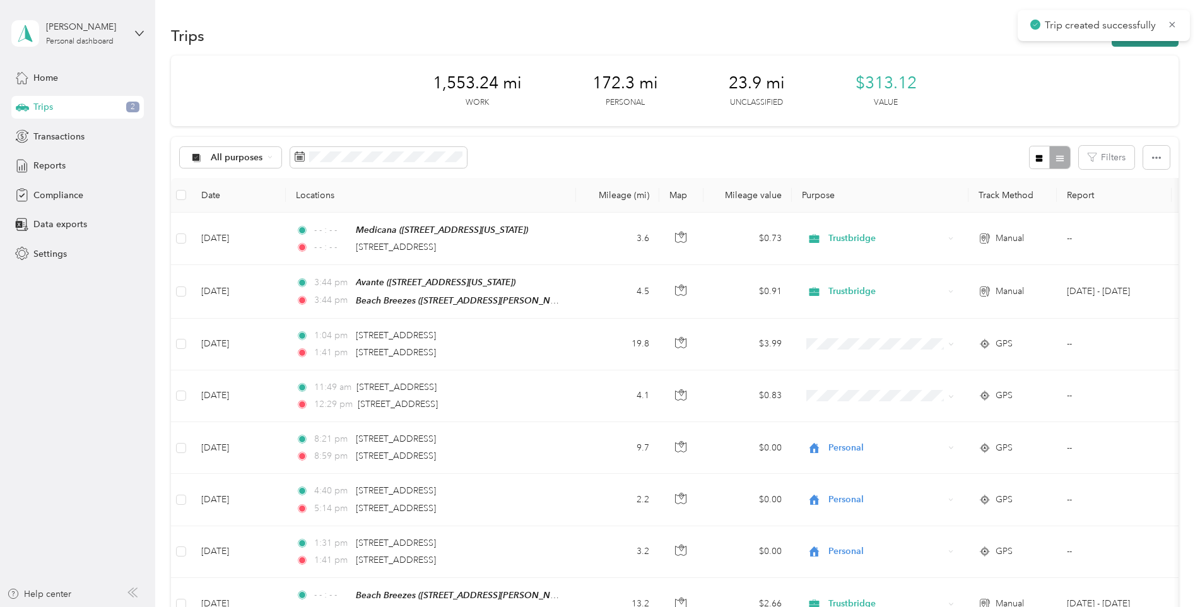
click at [1118, 45] on button "New trip" at bounding box center [1145, 36] width 67 height 22
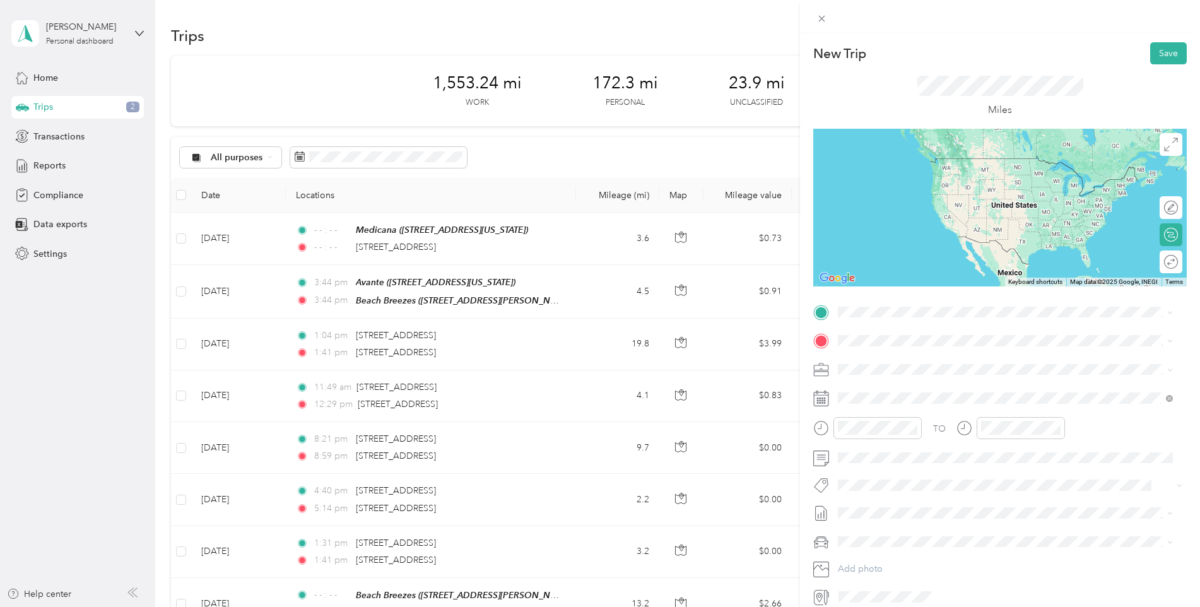
click at [911, 418] on div "BOULEVARD REHAB [STREET_ADDRESS][US_STATE]" at bounding box center [925, 404] width 126 height 27
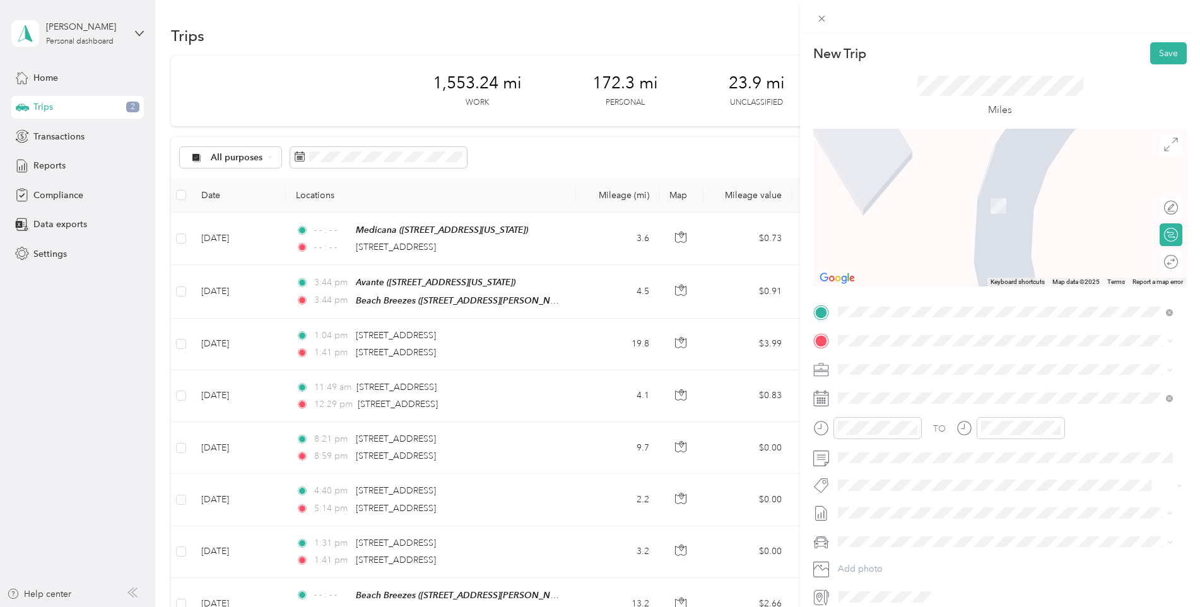
click at [890, 402] on span "[STREET_ADDRESS][US_STATE]" at bounding box center [925, 398] width 126 height 11
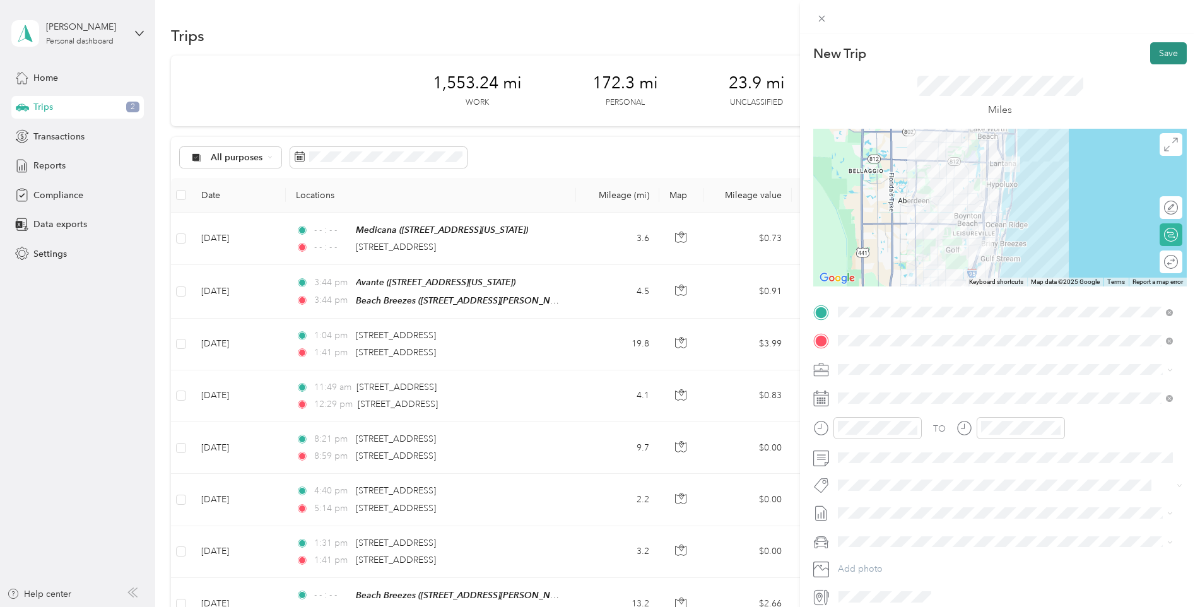
click at [1151, 56] on button "Save" at bounding box center [1169, 53] width 37 height 22
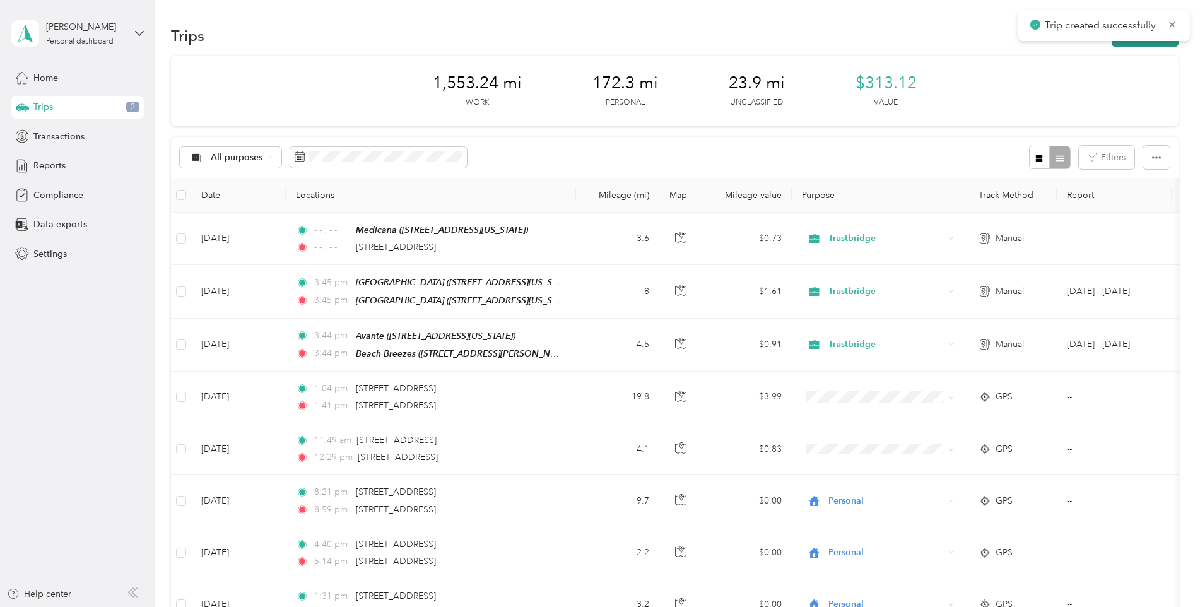
click at [1136, 44] on button "New trip" at bounding box center [1145, 36] width 67 height 22
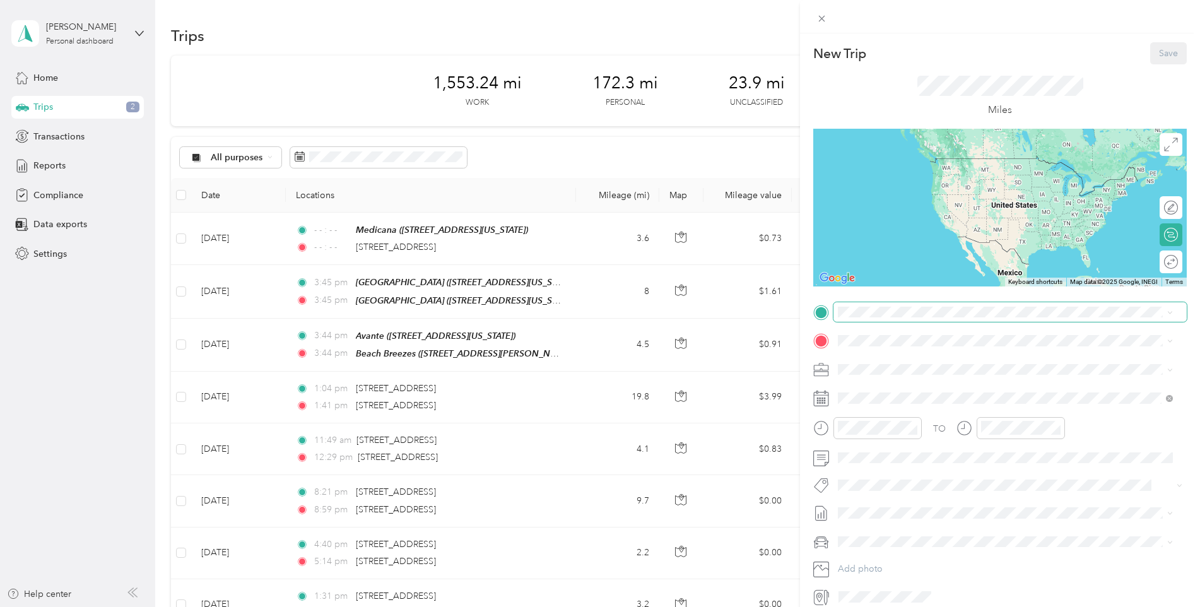
click at [894, 317] on span at bounding box center [1010, 312] width 353 height 20
click at [891, 365] on div "[GEOGRAPHIC_DATA] [STREET_ADDRESS][US_STATE]" at bounding box center [925, 365] width 126 height 27
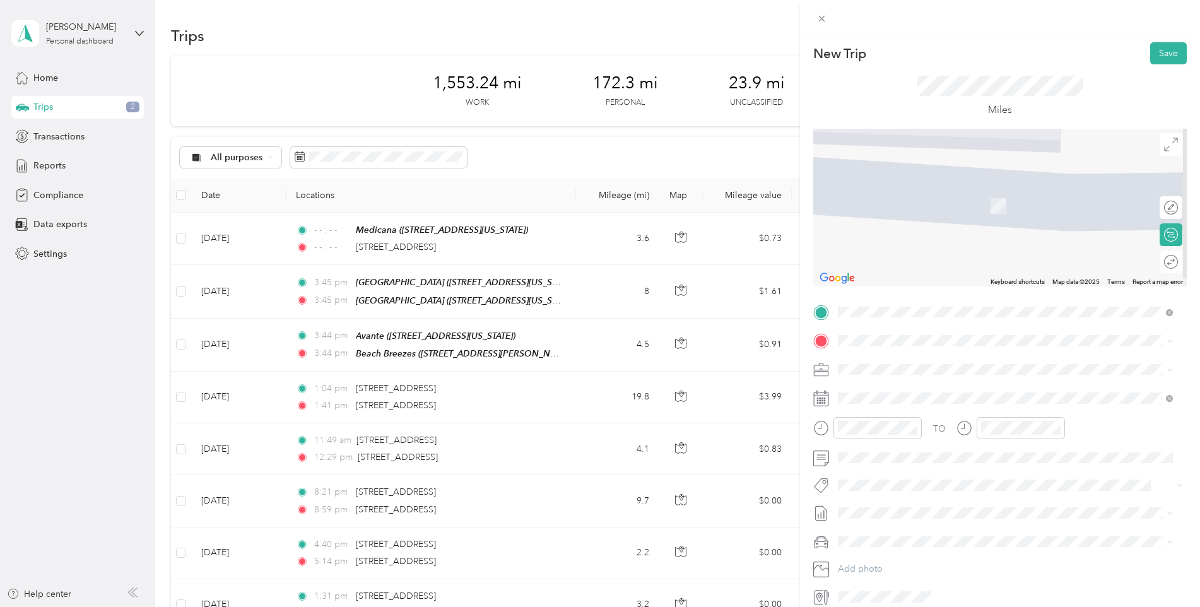
click at [913, 434] on div "The Arbor [STREET_ADDRESS][US_STATE]" at bounding box center [925, 435] width 126 height 27
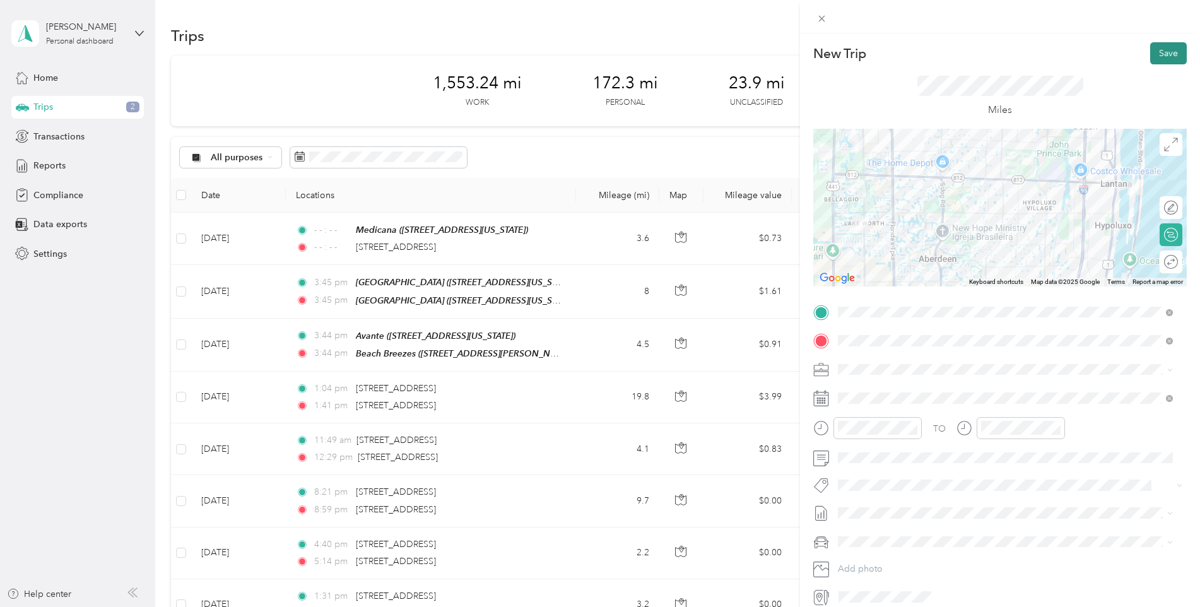
click at [1159, 55] on button "Save" at bounding box center [1169, 53] width 37 height 22
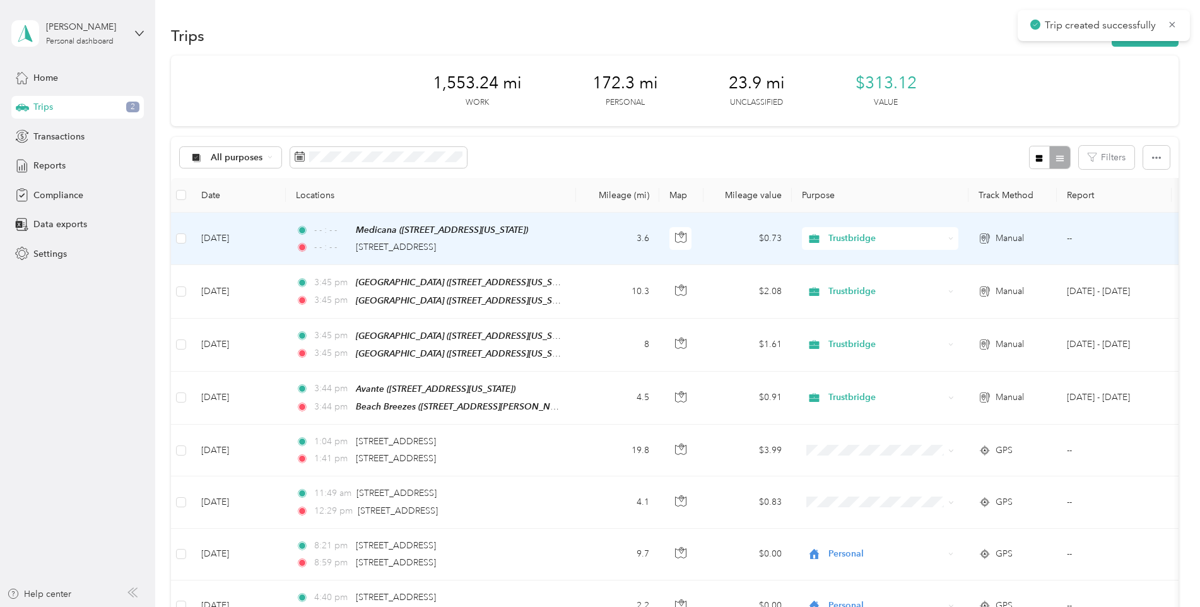
click at [218, 232] on td "[DATE]" at bounding box center [238, 239] width 95 height 52
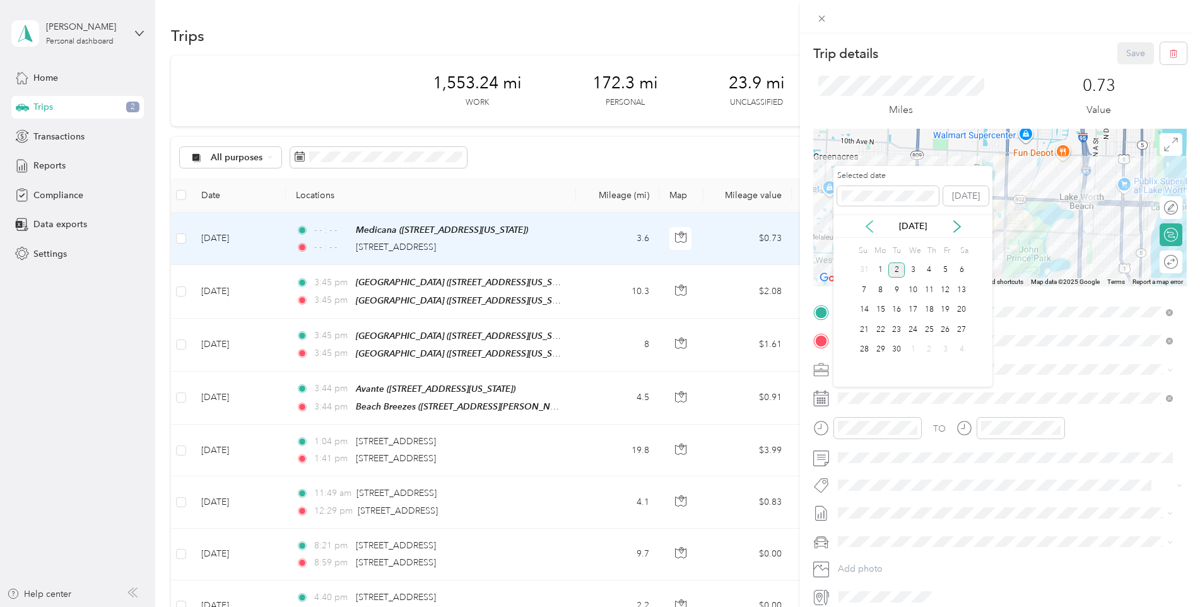
click at [870, 225] on icon at bounding box center [869, 226] width 13 height 13
click at [945, 349] on div "29" at bounding box center [946, 350] width 16 height 16
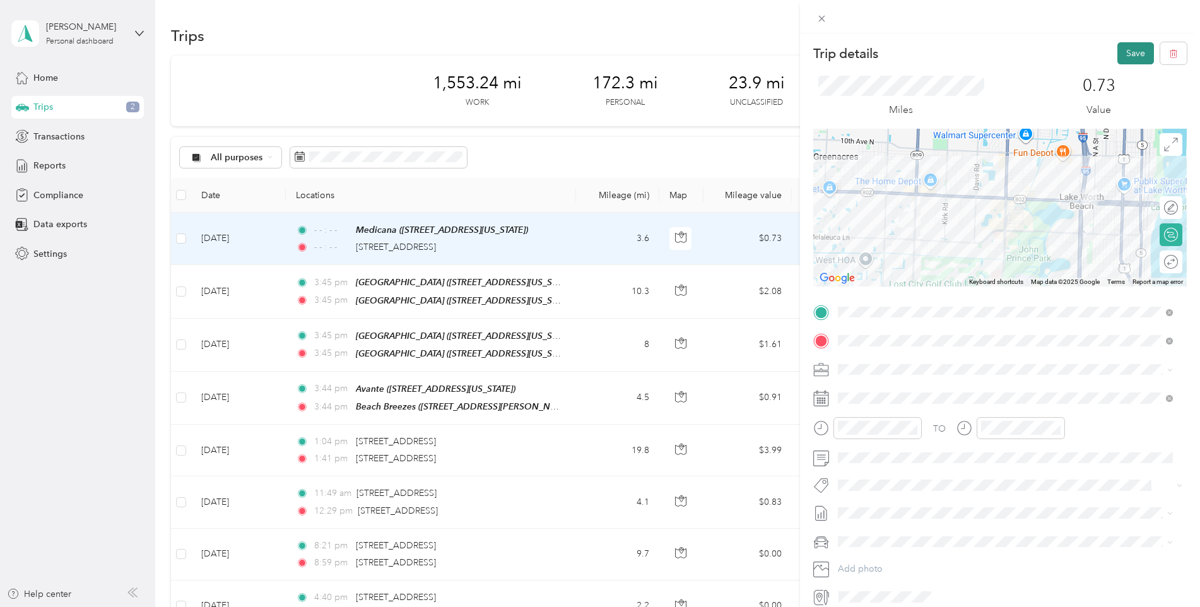
click at [1125, 52] on button "Save" at bounding box center [1136, 53] width 37 height 22
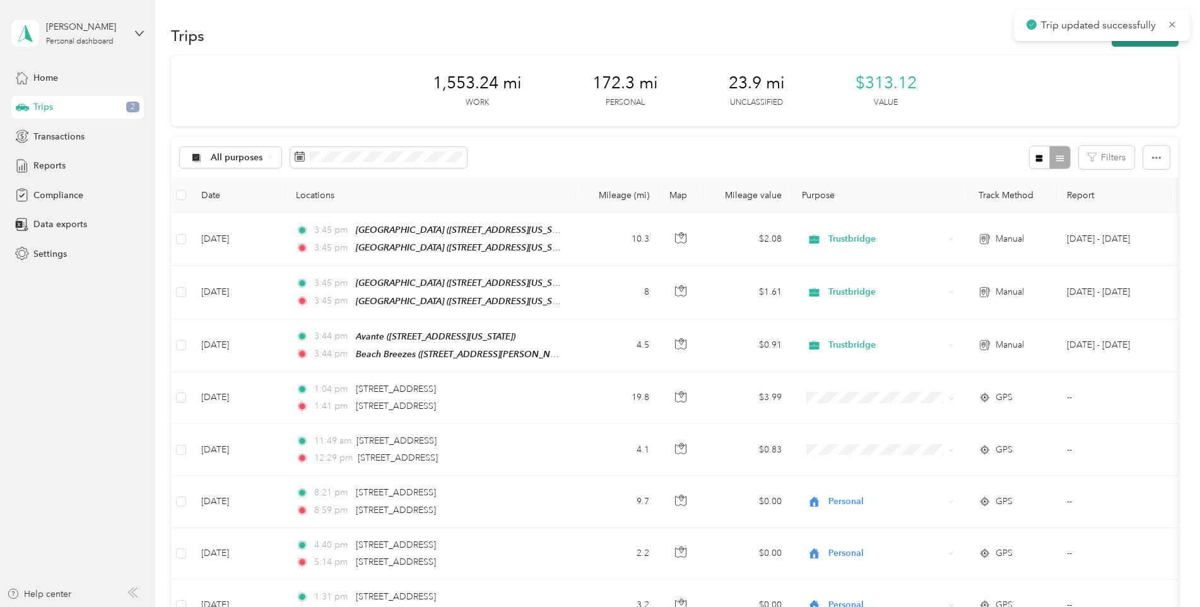
click at [1126, 45] on button "New trip" at bounding box center [1145, 36] width 67 height 22
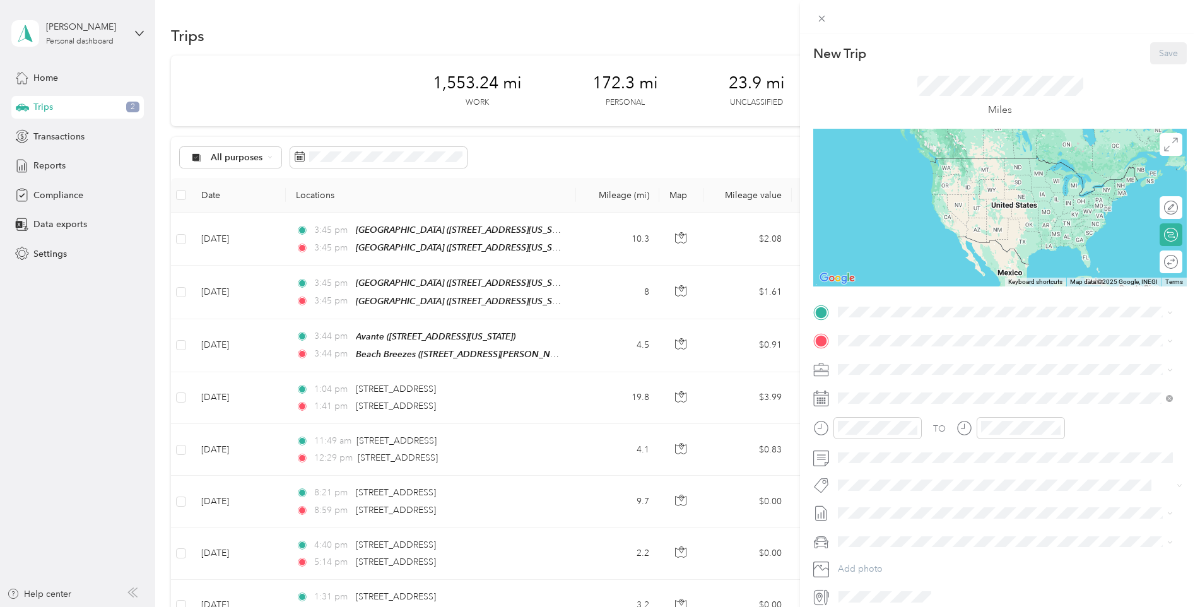
scroll to position [531, 0]
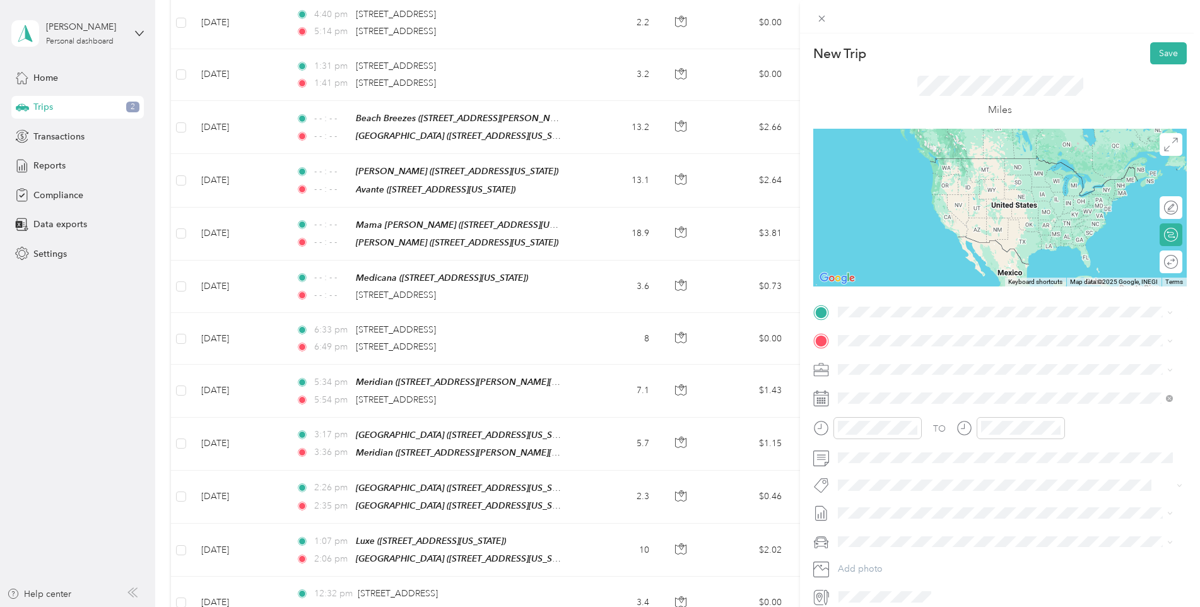
click at [916, 408] on div "The Arbor [STREET_ADDRESS][US_STATE]" at bounding box center [925, 403] width 126 height 27
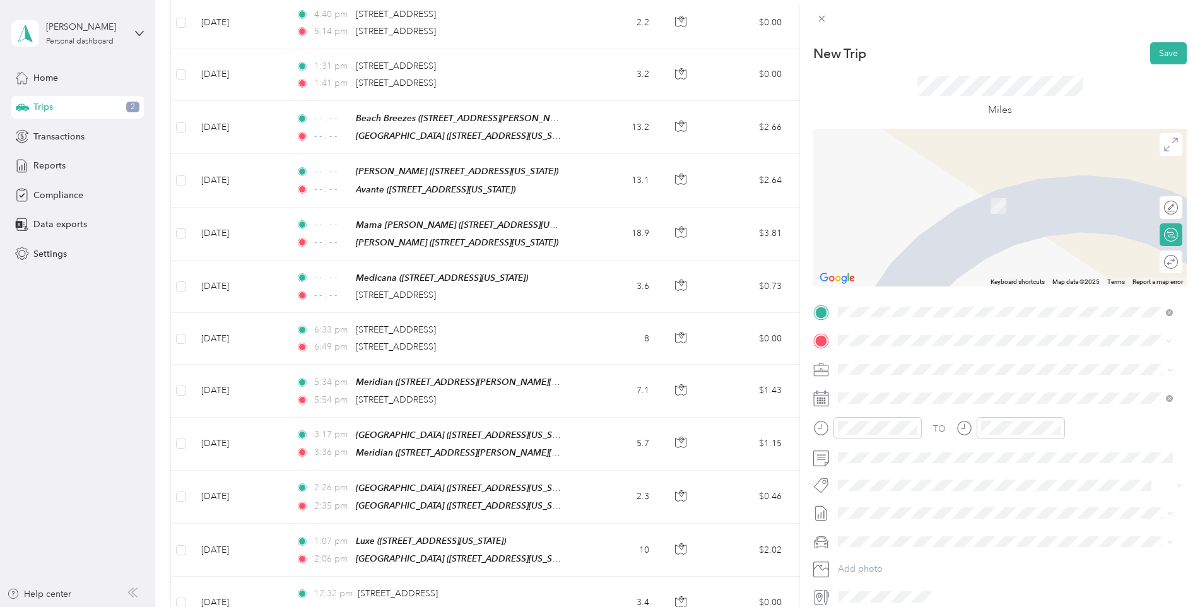
click at [907, 393] on div "Elegance [STREET_ADDRESS][US_STATE]" at bounding box center [925, 398] width 126 height 27
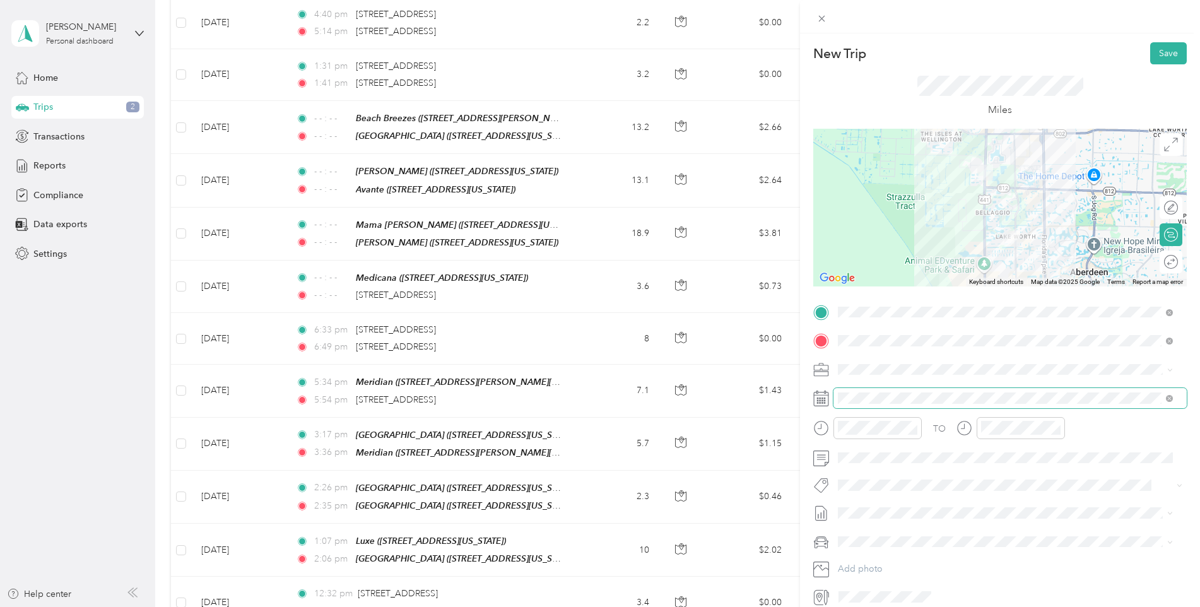
click at [865, 391] on span at bounding box center [1010, 398] width 353 height 20
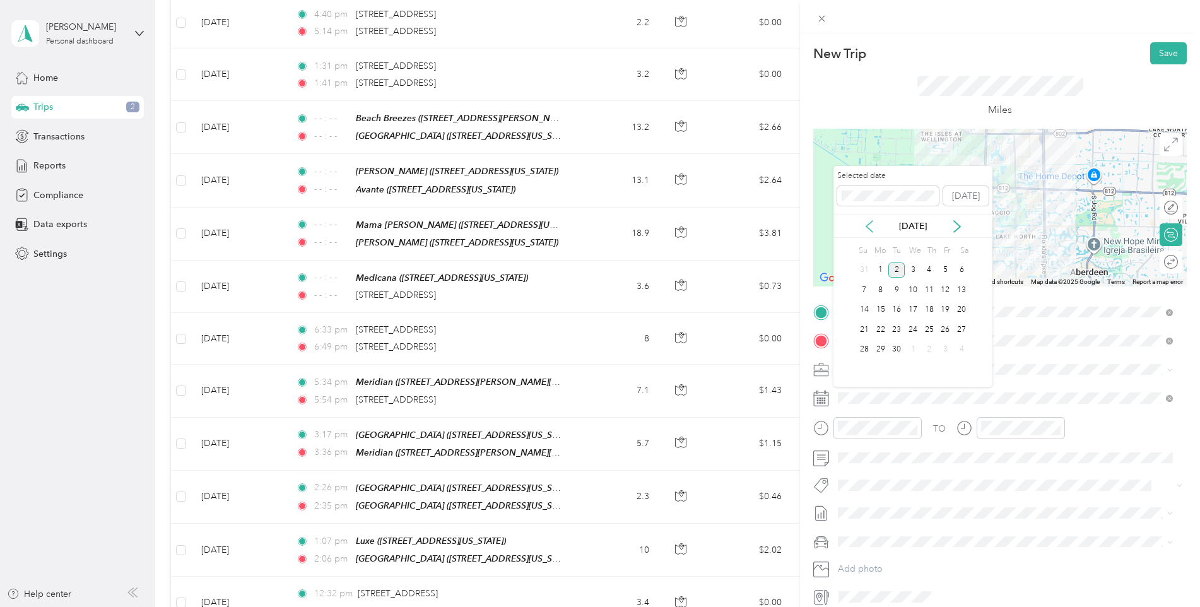
click at [867, 227] on icon at bounding box center [870, 226] width 6 height 11
click at [945, 346] on div "29" at bounding box center [946, 350] width 16 height 16
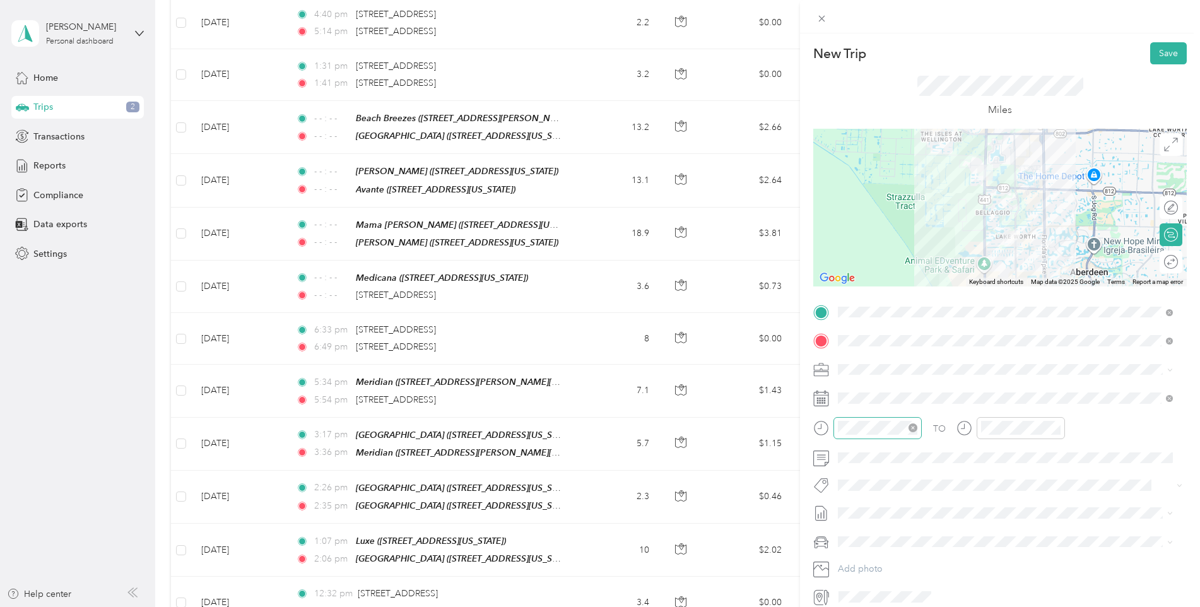
click at [915, 430] on icon "close-circle" at bounding box center [913, 428] width 9 height 9
click at [1055, 429] on icon "close-circle" at bounding box center [1056, 428] width 9 height 9
click at [1159, 47] on button "Save" at bounding box center [1169, 53] width 37 height 22
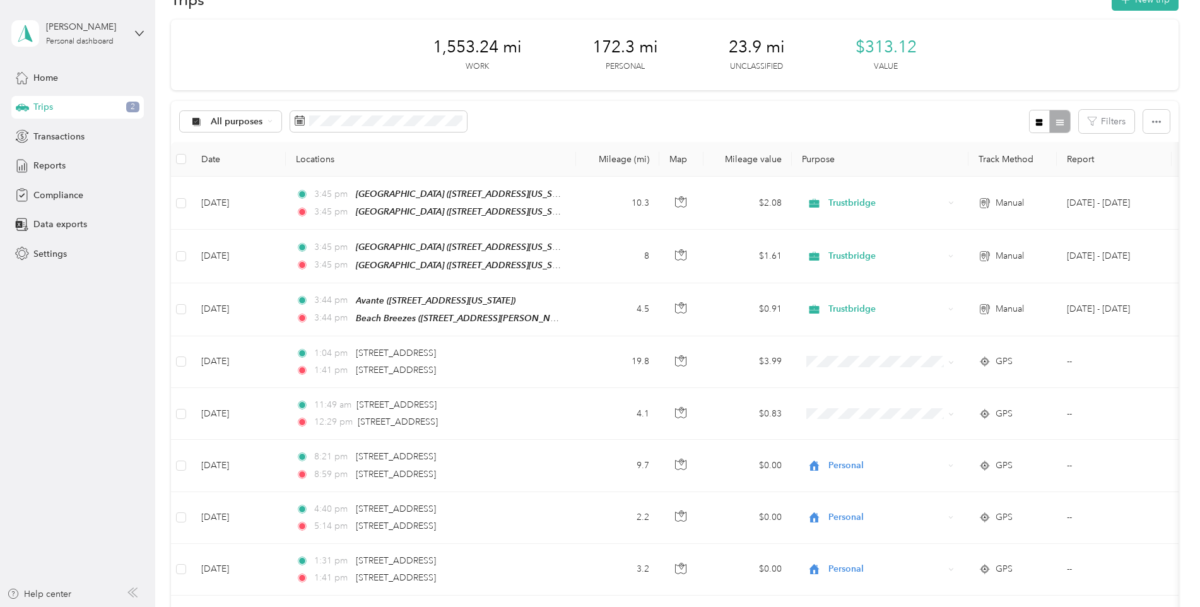
scroll to position [26, 0]
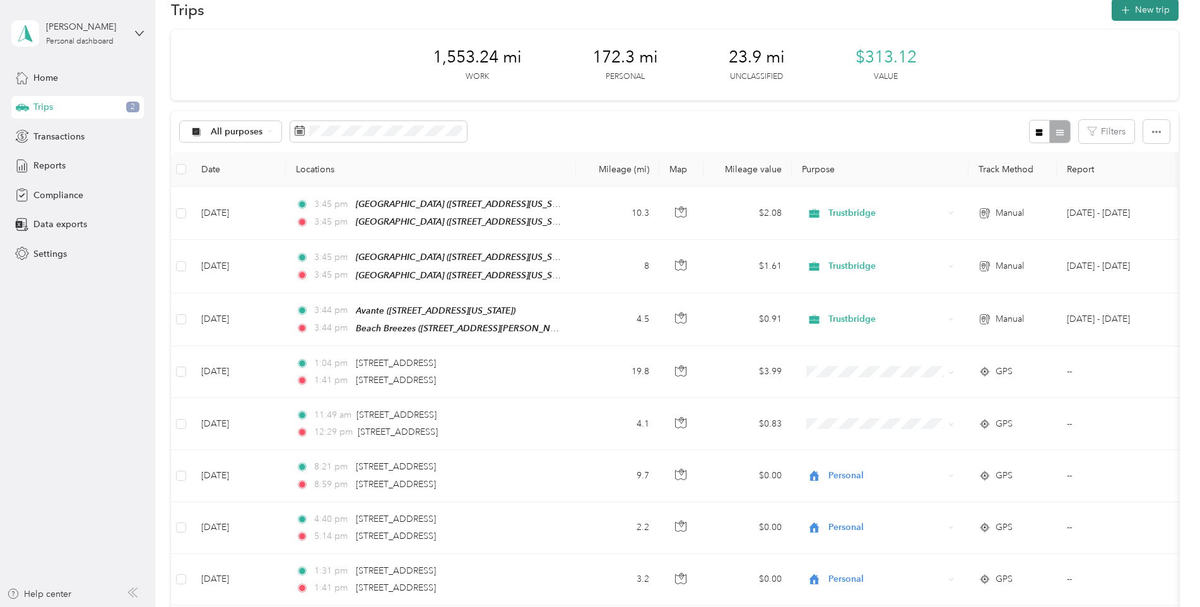
click at [1153, 3] on button "New trip" at bounding box center [1145, 10] width 67 height 22
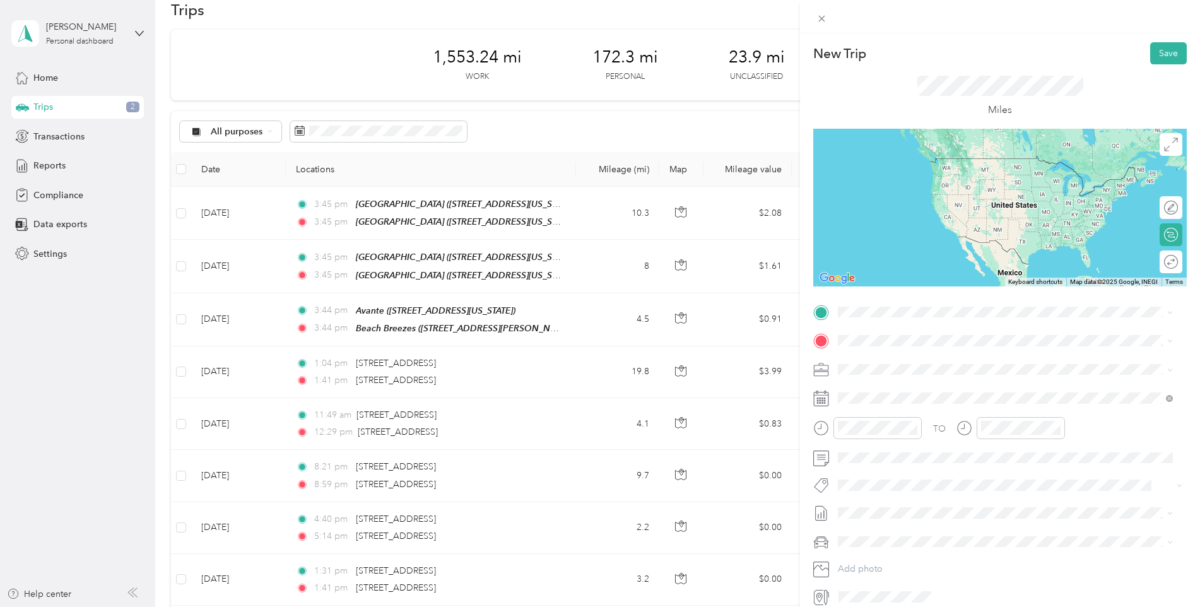
click at [899, 364] on div "Elegance [STREET_ADDRESS][US_STATE]" at bounding box center [925, 363] width 126 height 27
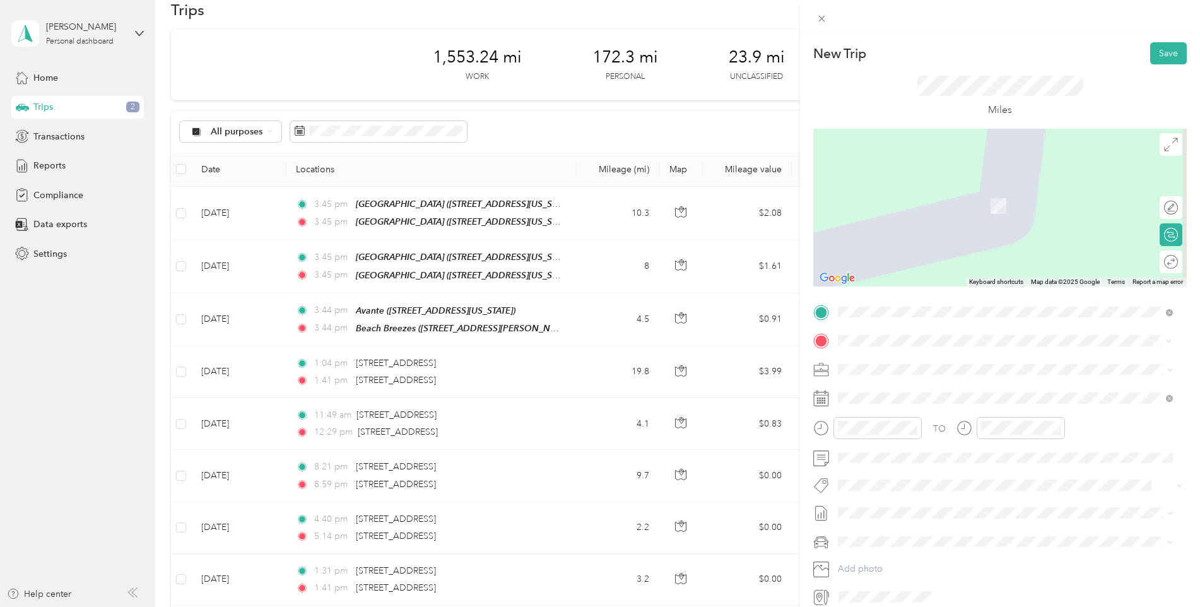
click at [886, 397] on div "Luxe [STREET_ADDRESS][US_STATE]" at bounding box center [925, 398] width 126 height 27
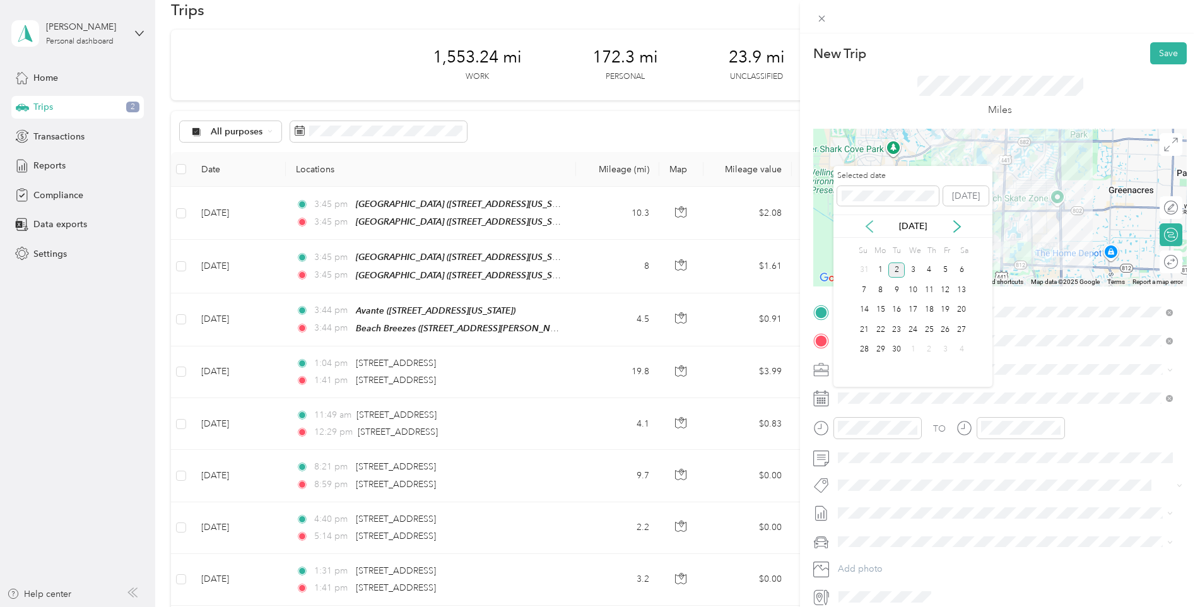
click at [868, 224] on icon at bounding box center [870, 226] width 6 height 11
click at [946, 348] on div "29" at bounding box center [946, 350] width 16 height 16
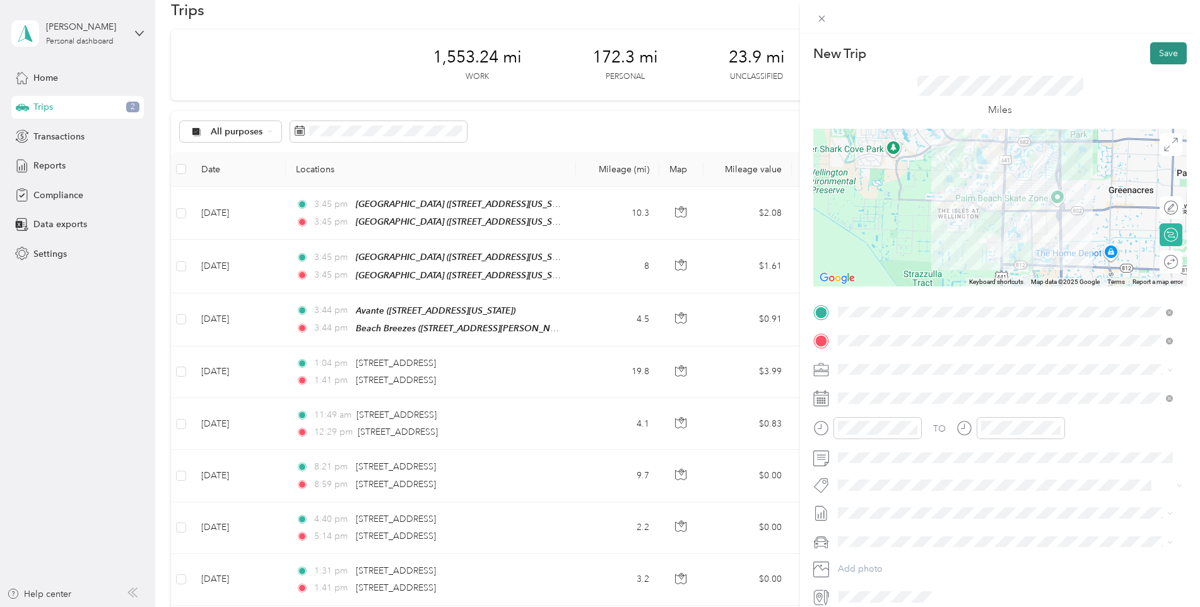
click at [1154, 52] on button "Save" at bounding box center [1169, 53] width 37 height 22
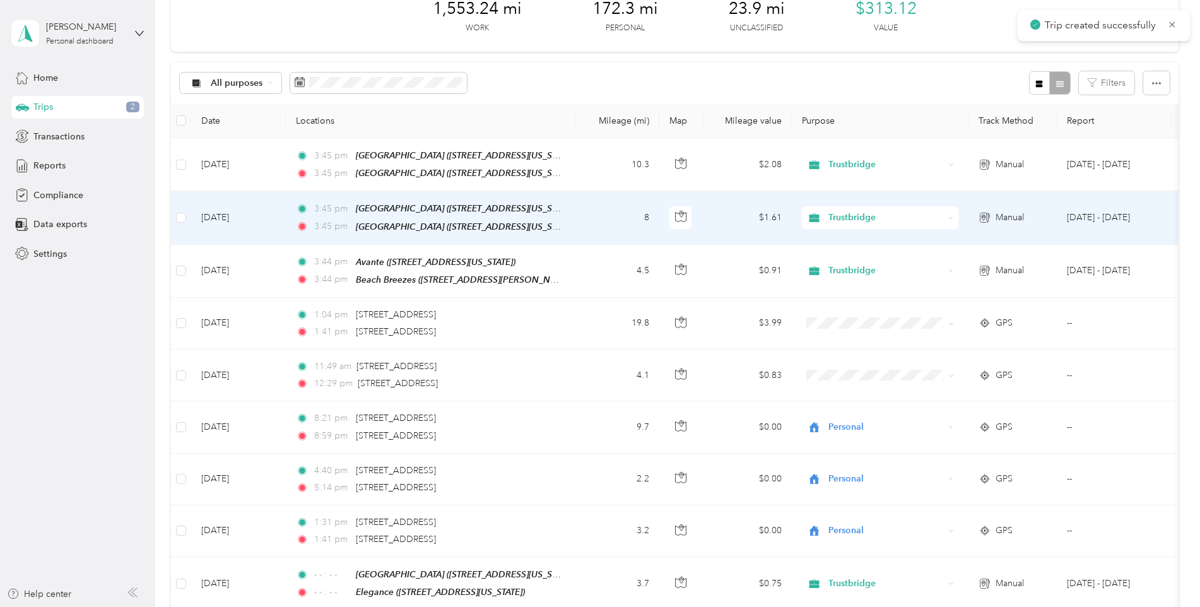
scroll to position [89, 0]
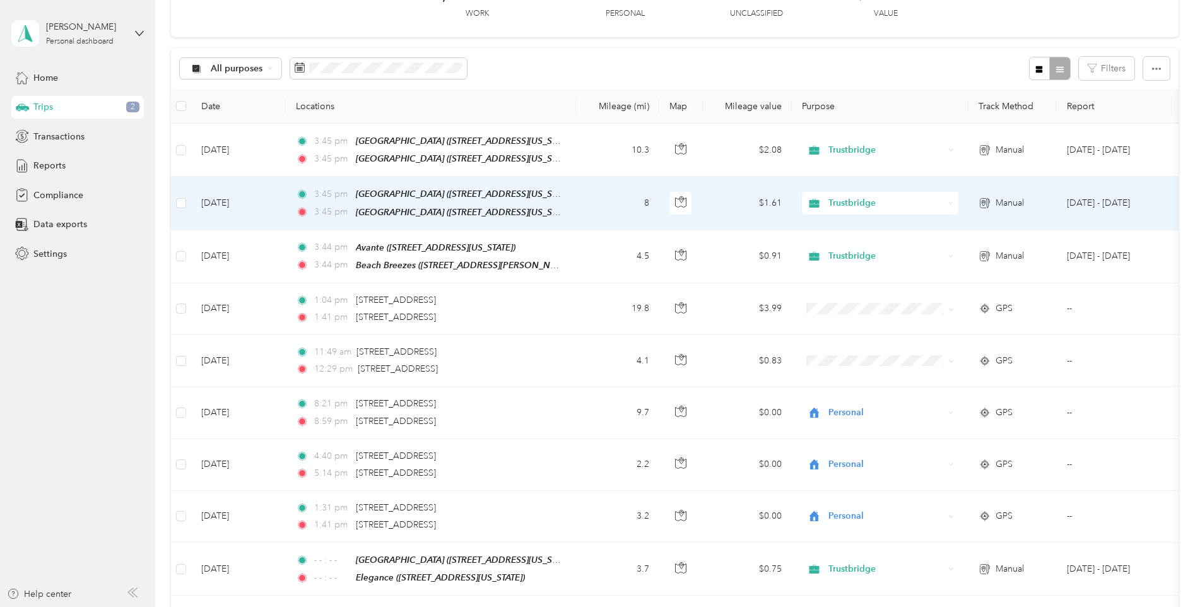
click at [237, 201] on td "[DATE]" at bounding box center [238, 203] width 95 height 53
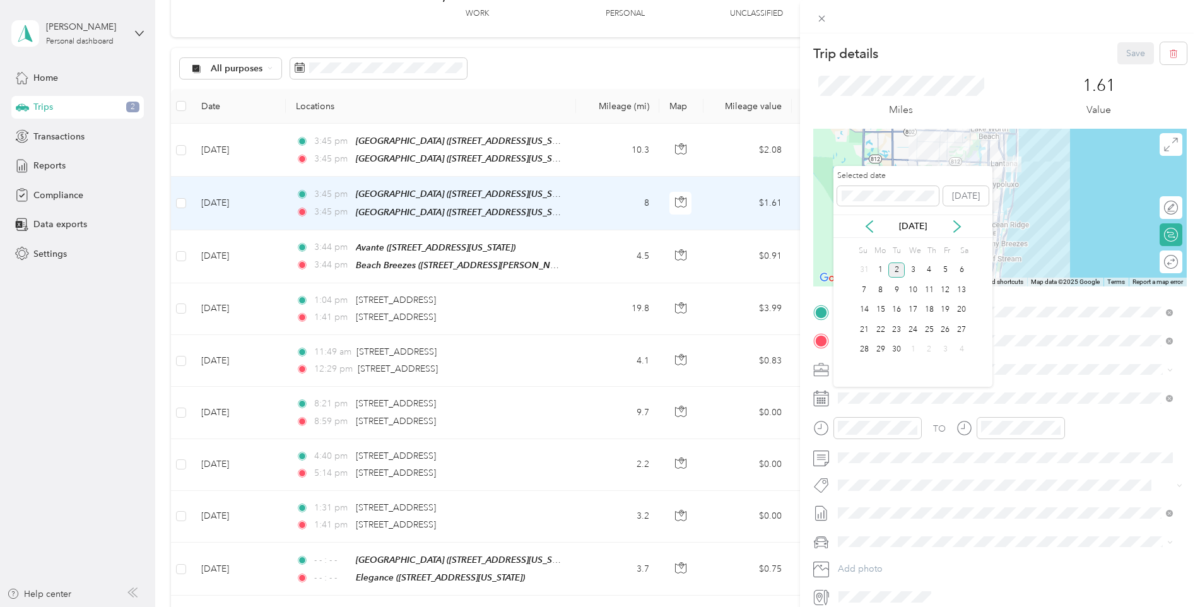
click at [868, 219] on div "[DATE]" at bounding box center [913, 226] width 159 height 23
click at [866, 232] on icon at bounding box center [869, 226] width 13 height 13
click at [946, 353] on div "29" at bounding box center [946, 350] width 16 height 16
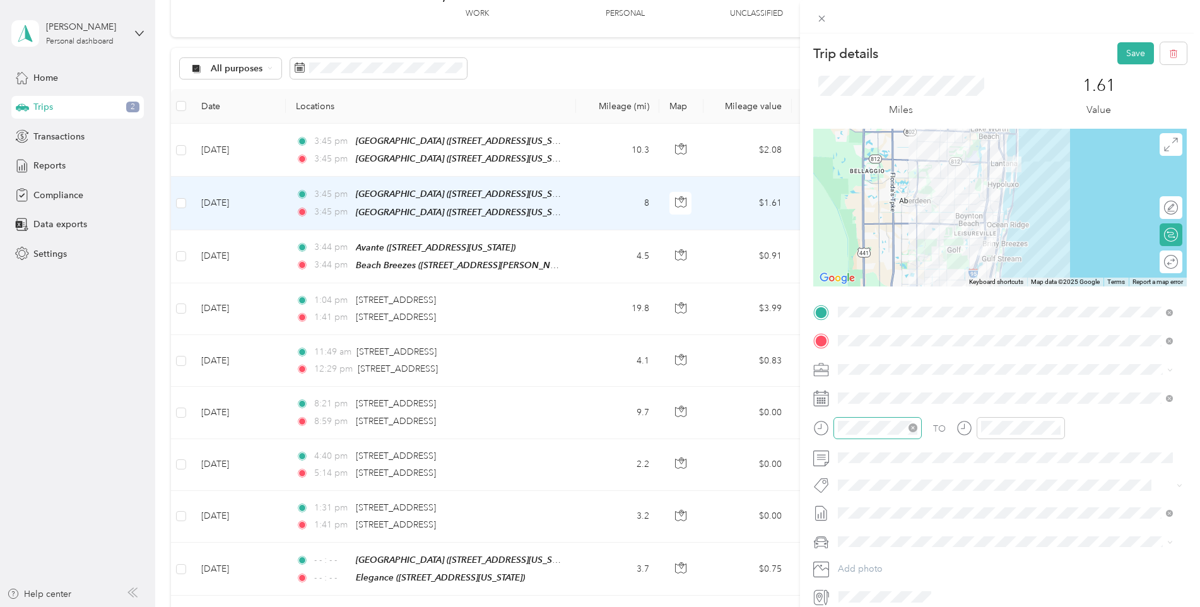
click at [913, 430] on icon "close-circle" at bounding box center [913, 428] width 9 height 9
click at [1058, 429] on icon "close-circle" at bounding box center [1056, 428] width 9 height 9
click at [1129, 52] on button "Save" at bounding box center [1136, 53] width 37 height 22
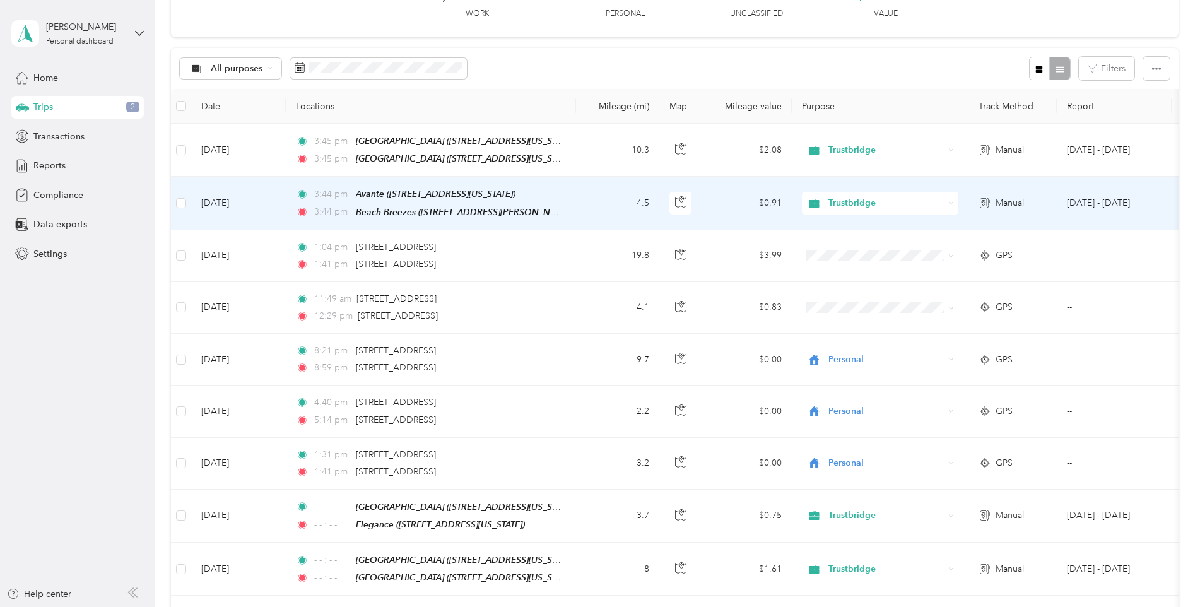
click at [268, 205] on td "[DATE]" at bounding box center [238, 203] width 95 height 53
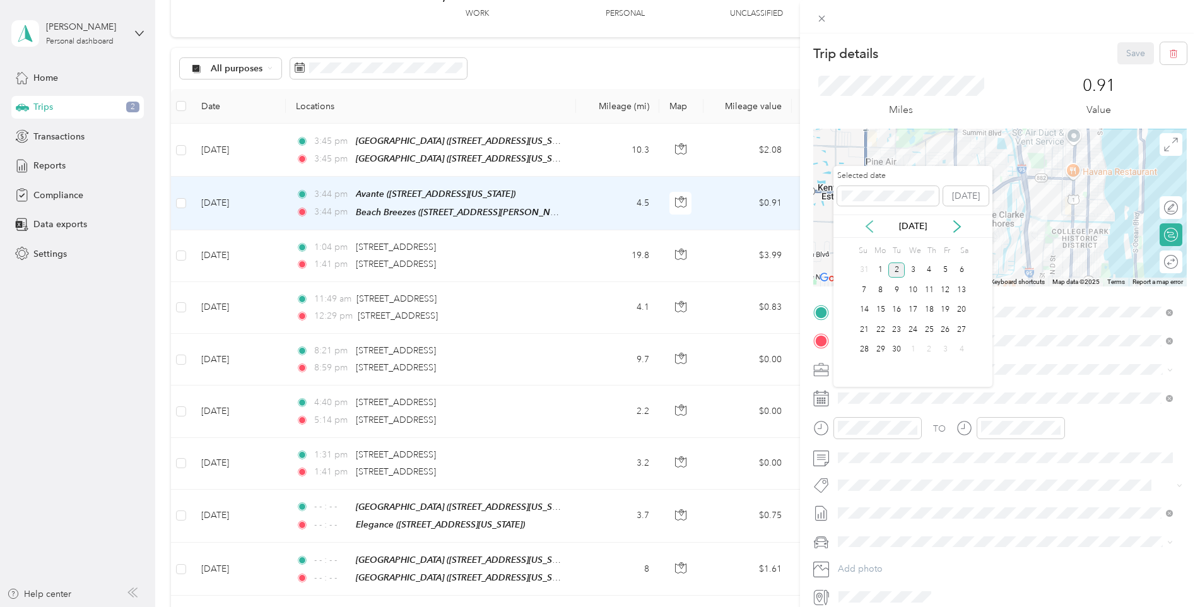
click at [867, 225] on icon at bounding box center [870, 226] width 6 height 11
click at [945, 348] on div "29" at bounding box center [946, 350] width 16 height 16
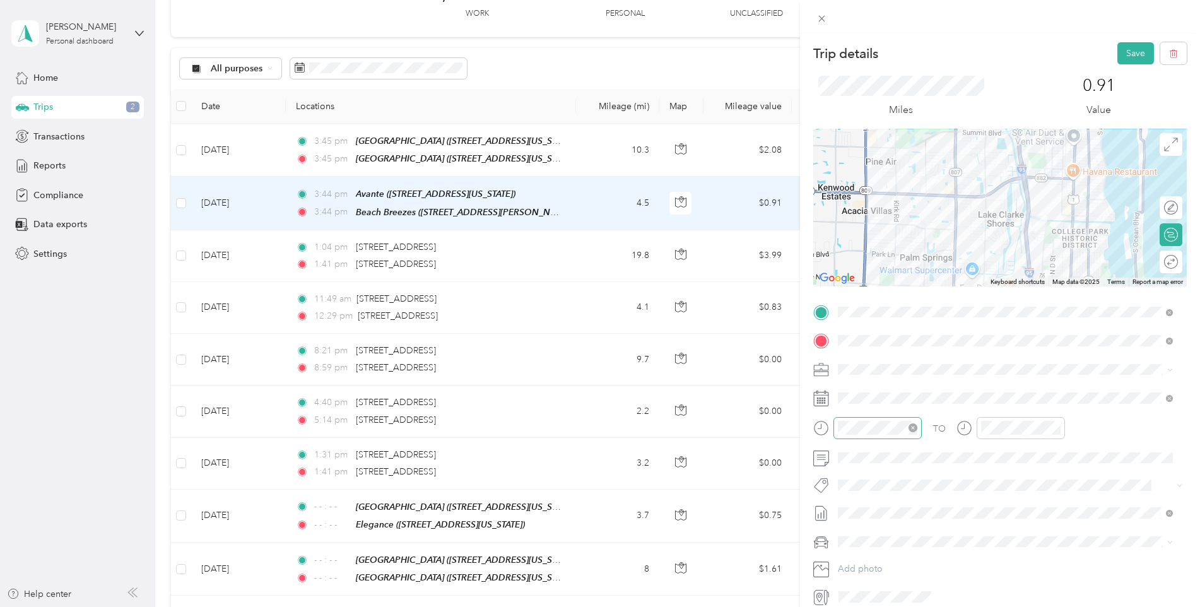
click at [914, 427] on icon "close-circle" at bounding box center [913, 428] width 9 height 9
click at [1060, 430] on icon "close-circle" at bounding box center [1056, 428] width 9 height 9
click at [1123, 53] on button "Save" at bounding box center [1136, 53] width 37 height 22
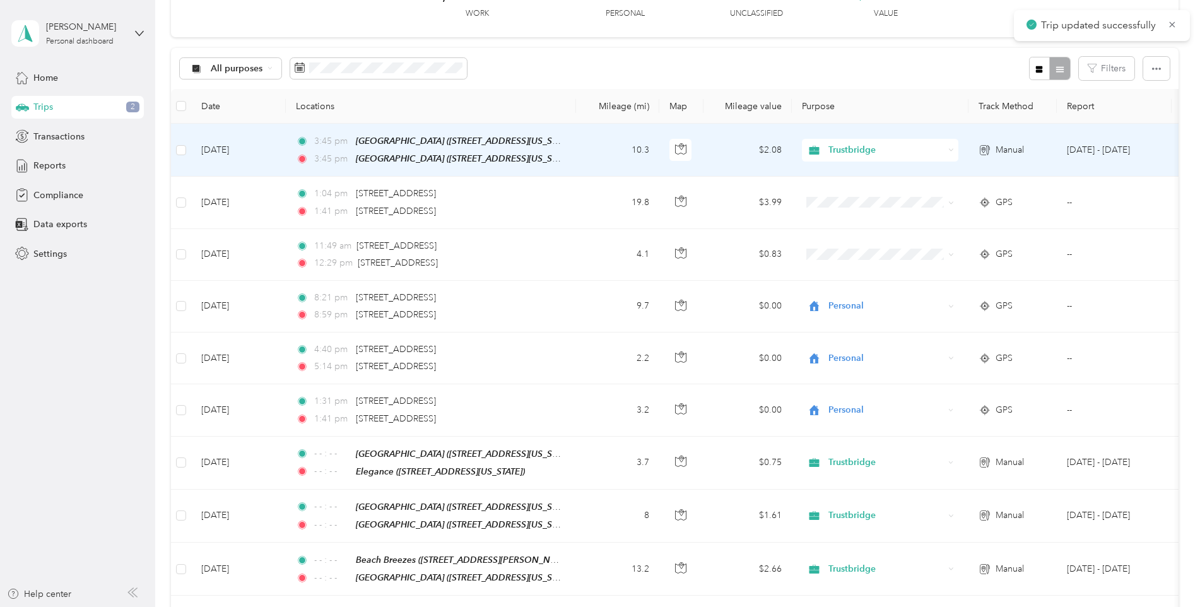
click at [377, 150] on div "3:45 pm Carlisle (450 East Ocean Avenue, Lantana, Lantana, Florida) 3:45 pm The…" at bounding box center [428, 150] width 265 height 32
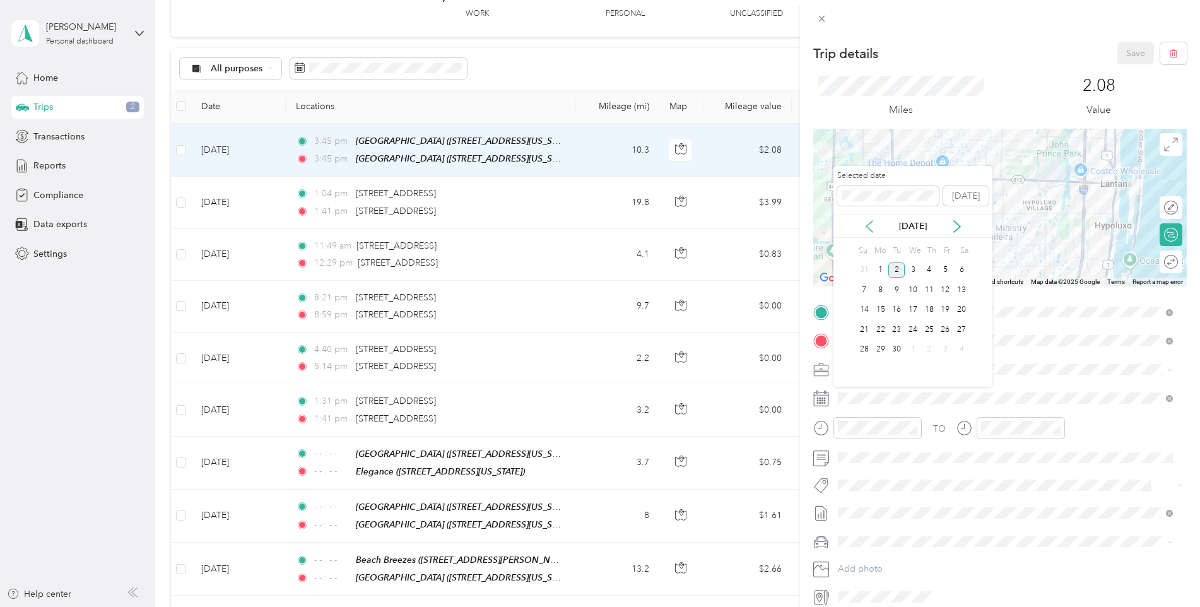
click at [870, 222] on icon at bounding box center [869, 226] width 13 height 13
click at [945, 350] on div "29" at bounding box center [946, 350] width 16 height 16
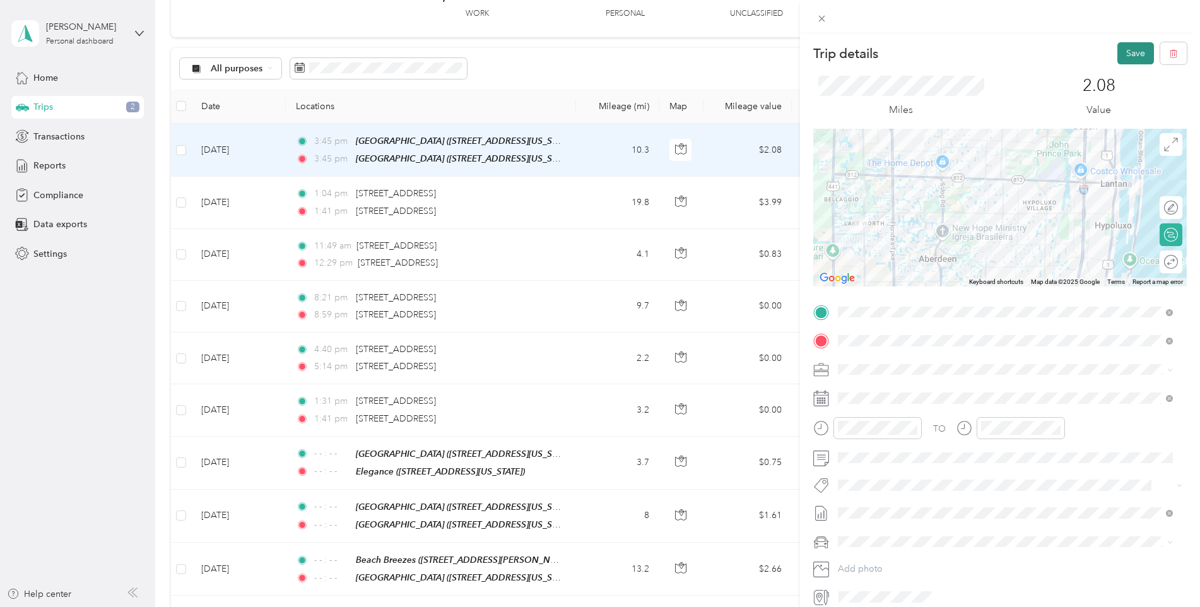
click at [1123, 51] on button "Save" at bounding box center [1136, 53] width 37 height 22
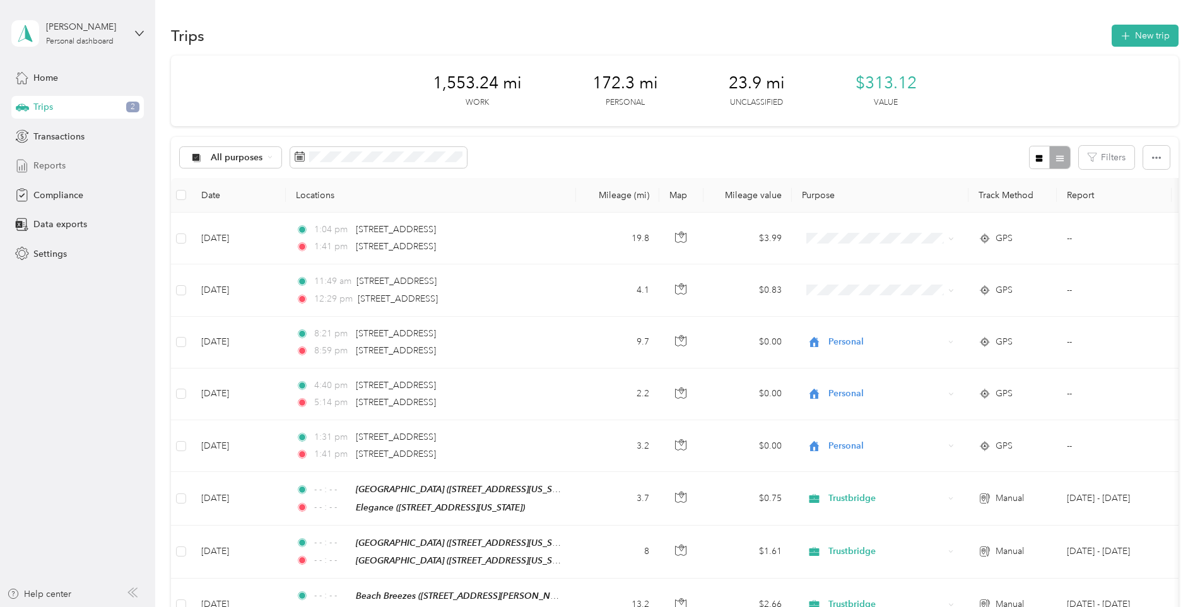
click at [61, 165] on span "Reports" at bounding box center [49, 165] width 32 height 13
